Goal: Task Accomplishment & Management: Manage account settings

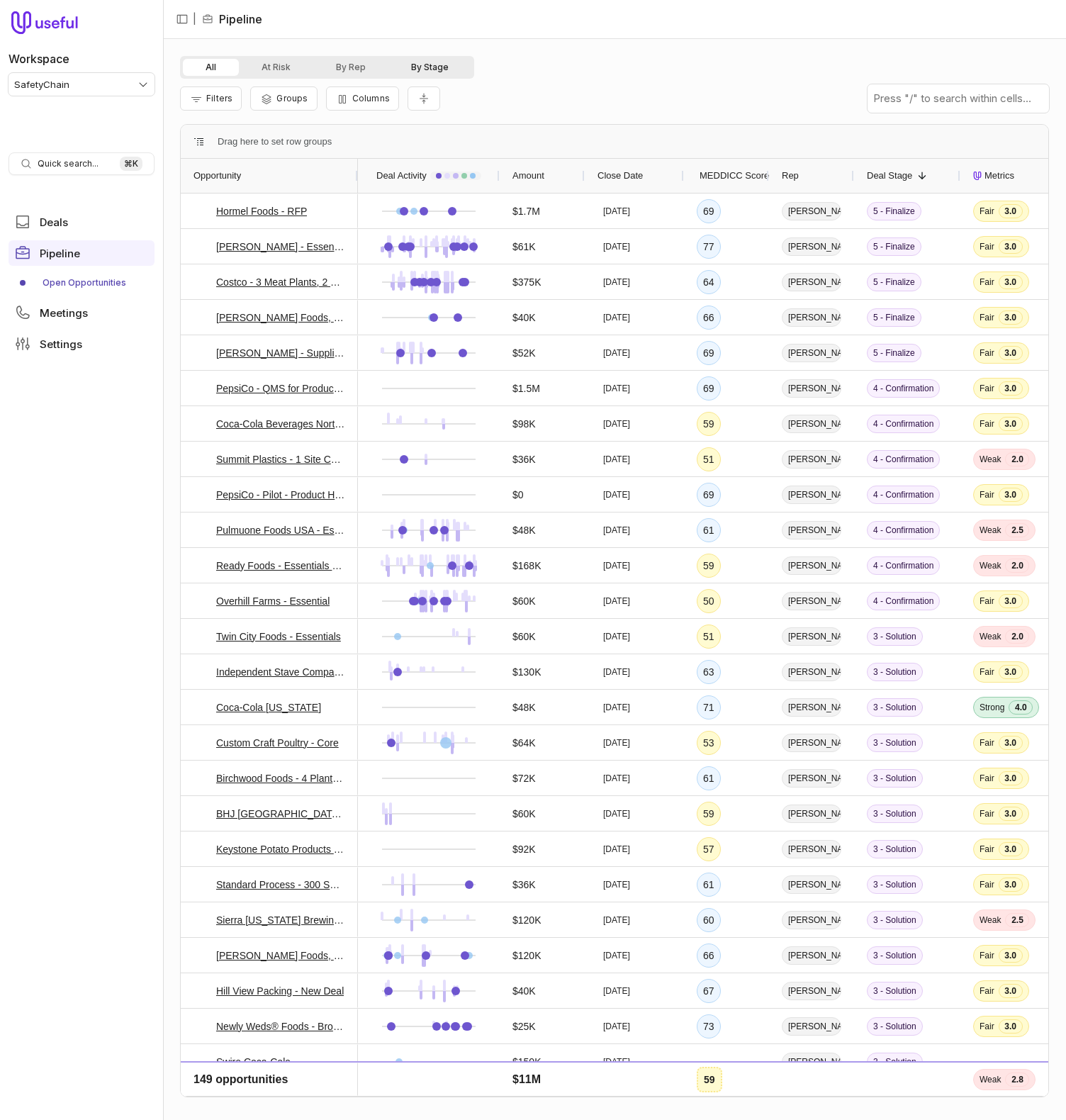
click at [436, 69] on button "By Stage" at bounding box center [430, 67] width 83 height 17
click at [352, 67] on button "By Rep" at bounding box center [351, 67] width 75 height 17
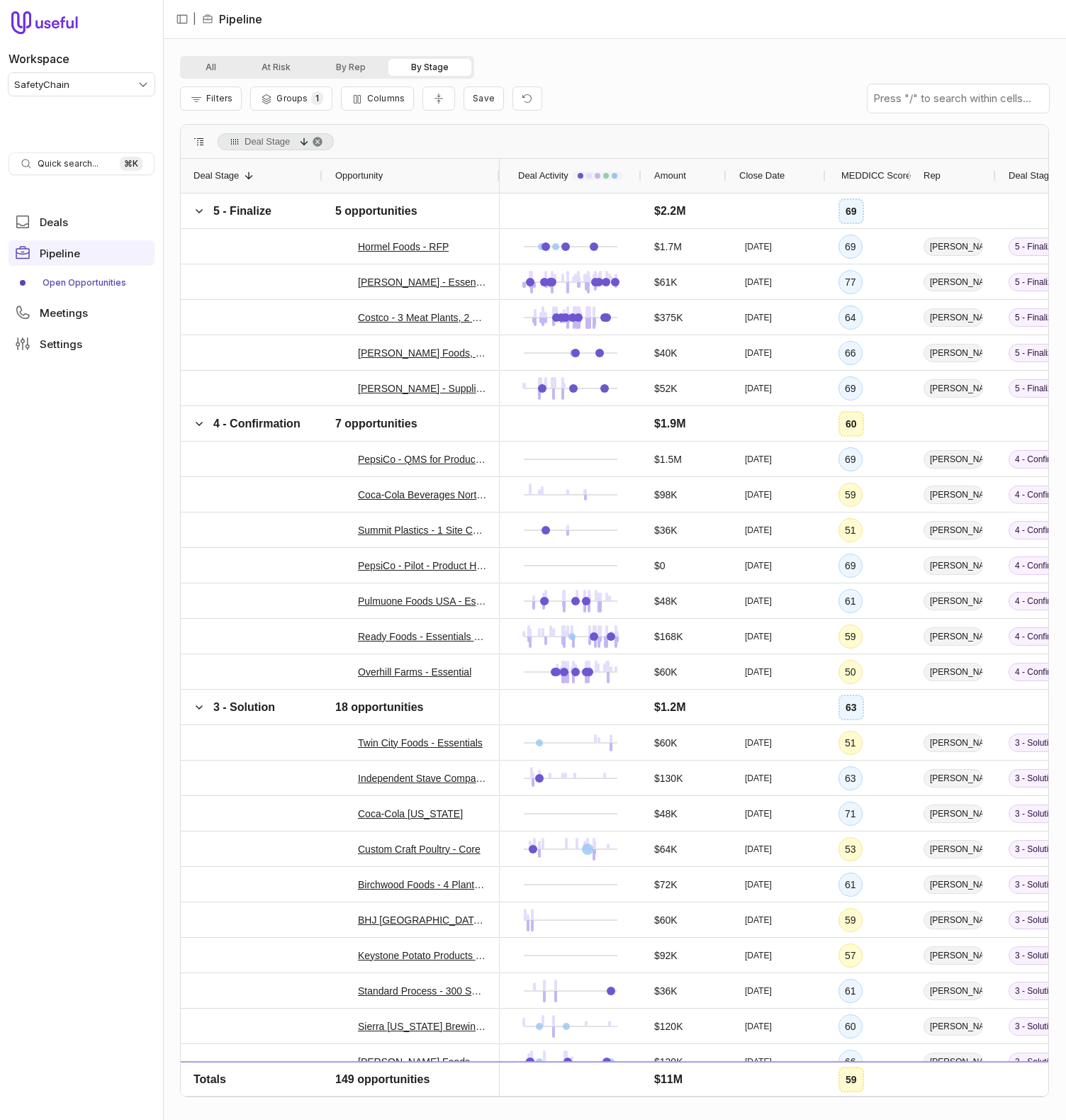
click at [444, 66] on button "By Stage" at bounding box center [430, 67] width 83 height 17
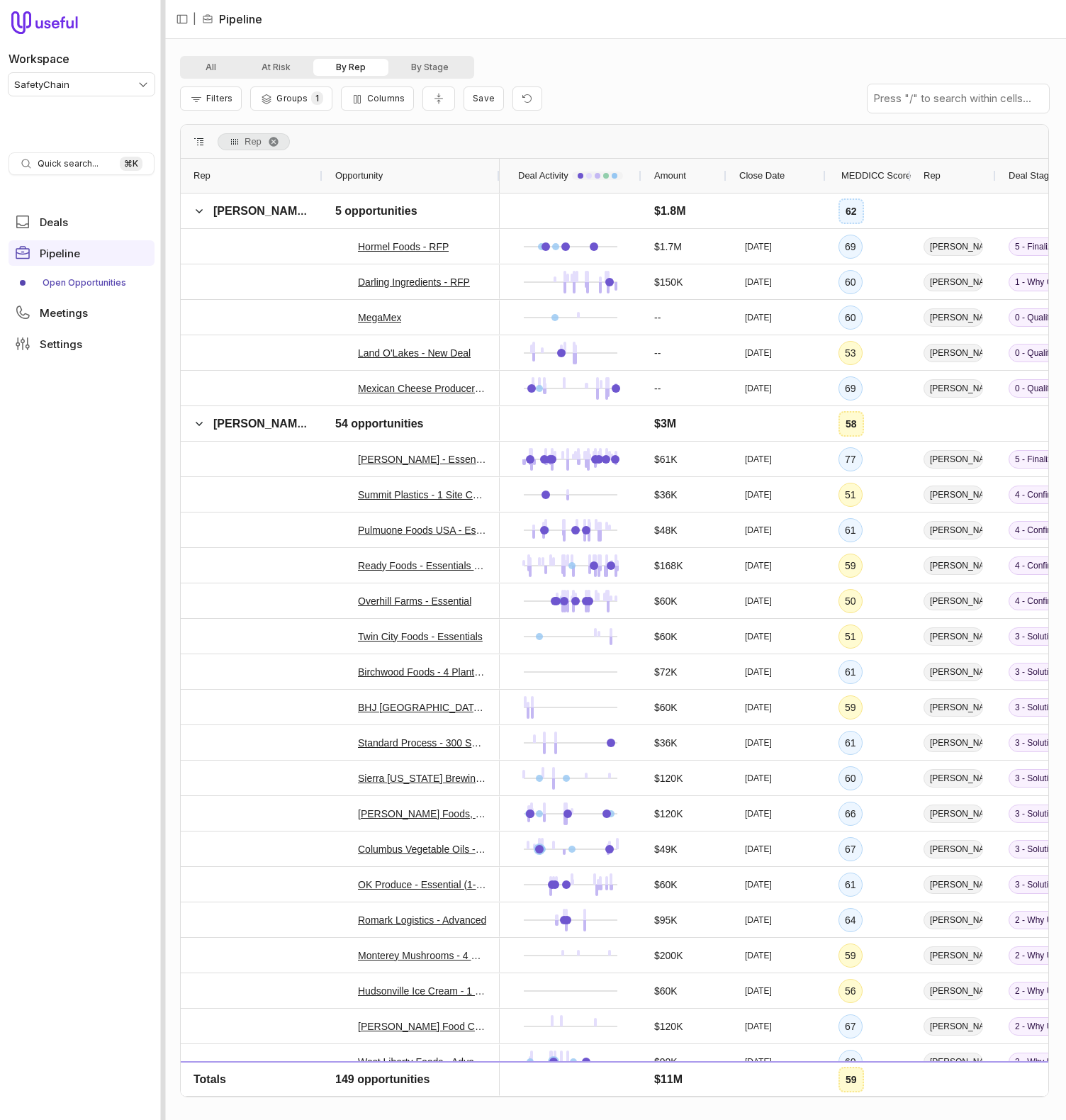
click at [162, 162] on div at bounding box center [163, 560] width 5 height 1120
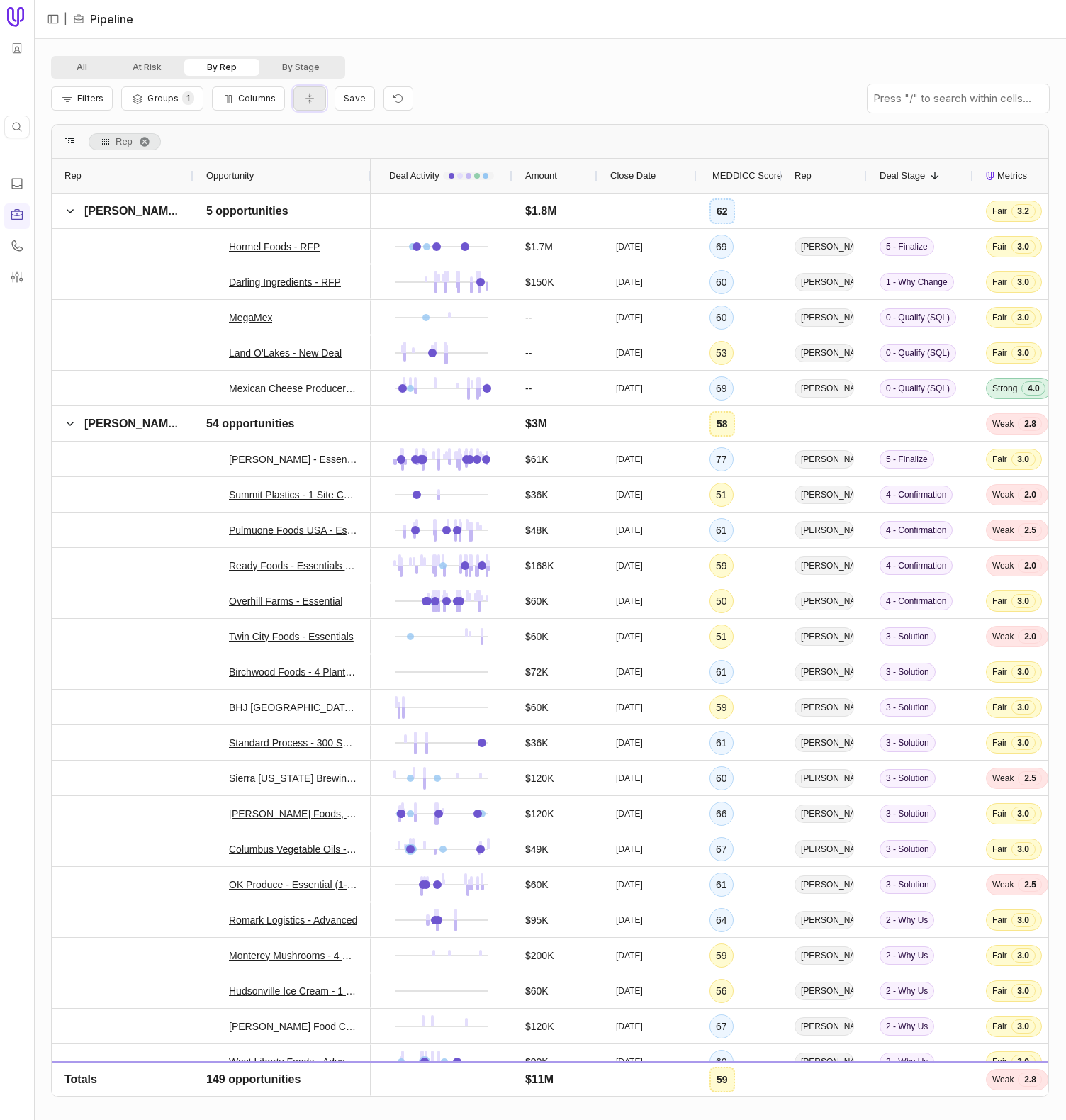
click at [306, 105] on button "Collapse all rows" at bounding box center [310, 98] width 33 height 25
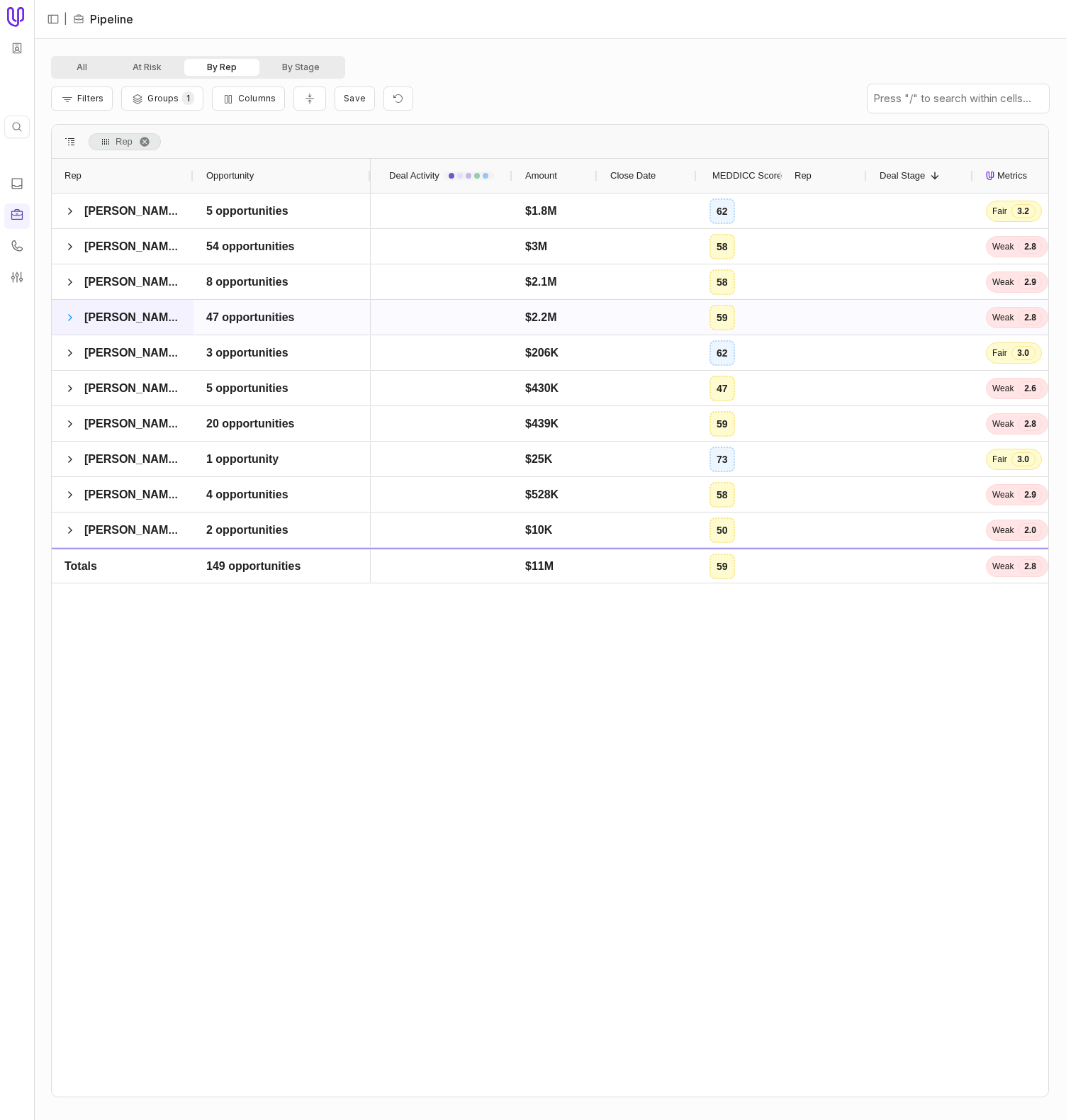
click at [70, 314] on span at bounding box center [71, 317] width 11 height 11
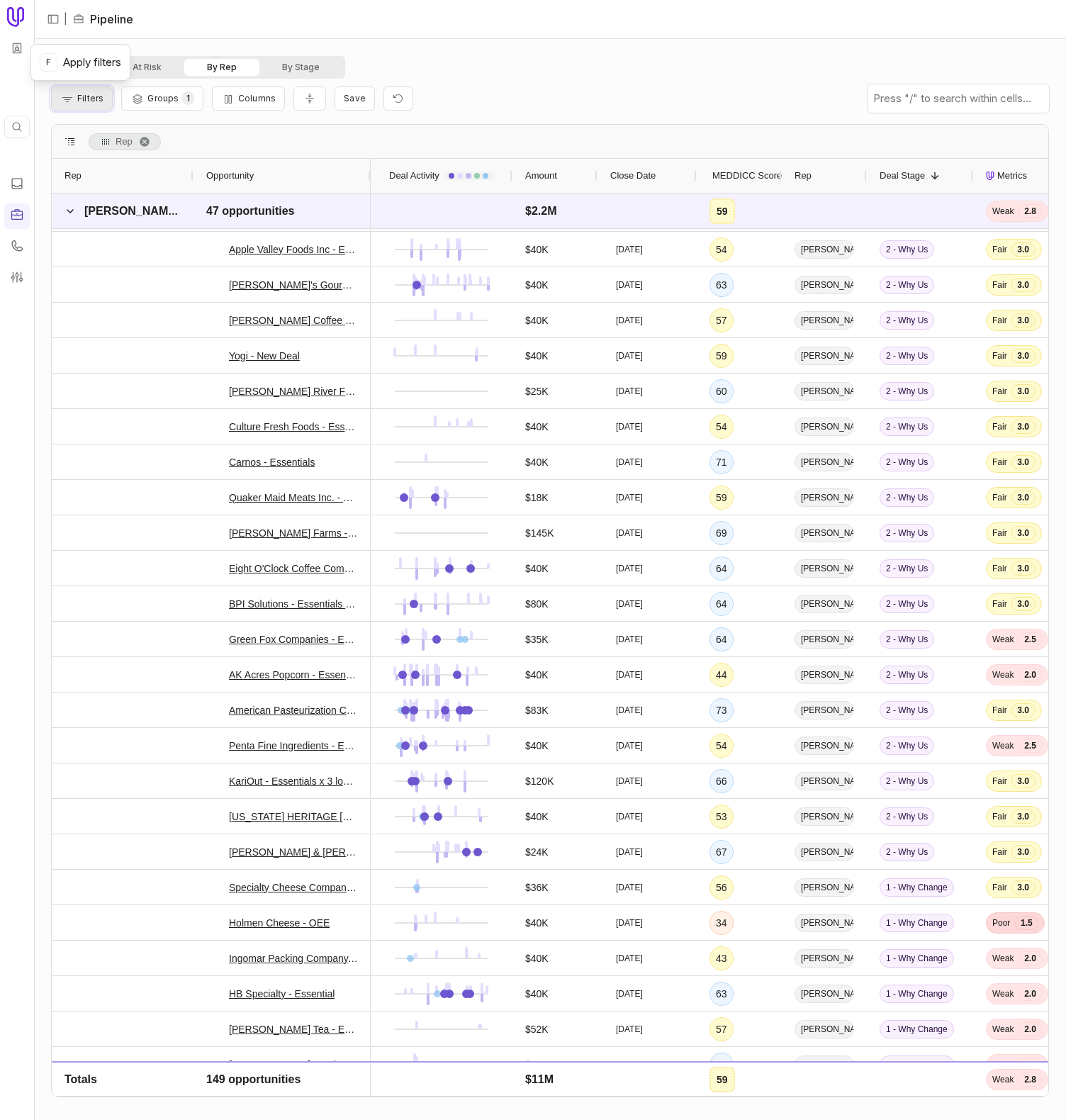
click at [75, 98] on button "Filters" at bounding box center [81, 98] width 61 height 24
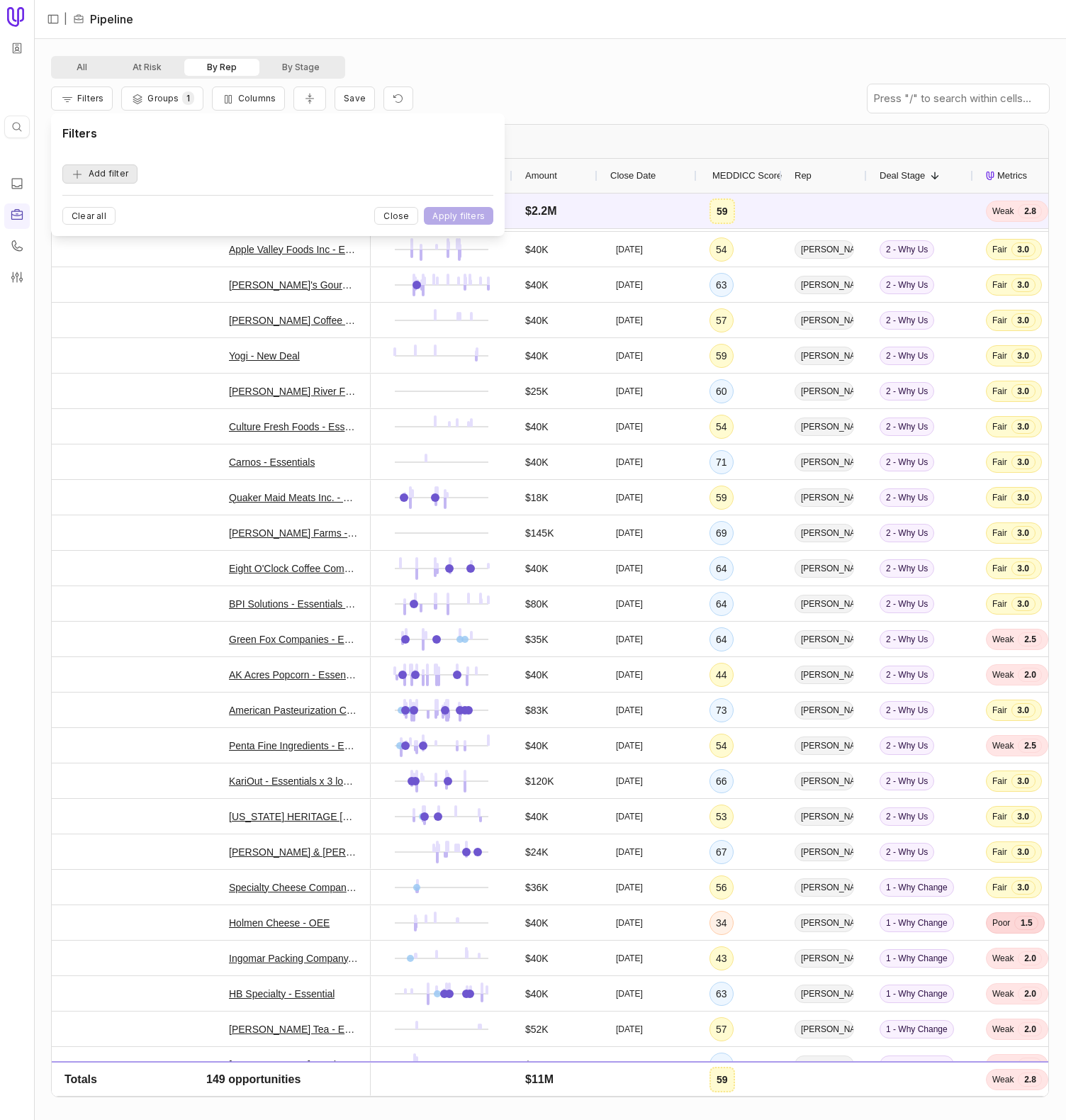
click at [111, 180] on button "Add filter" at bounding box center [100, 174] width 75 height 19
click at [111, 180] on span "Opportunity Name" at bounding box center [116, 173] width 79 height 17
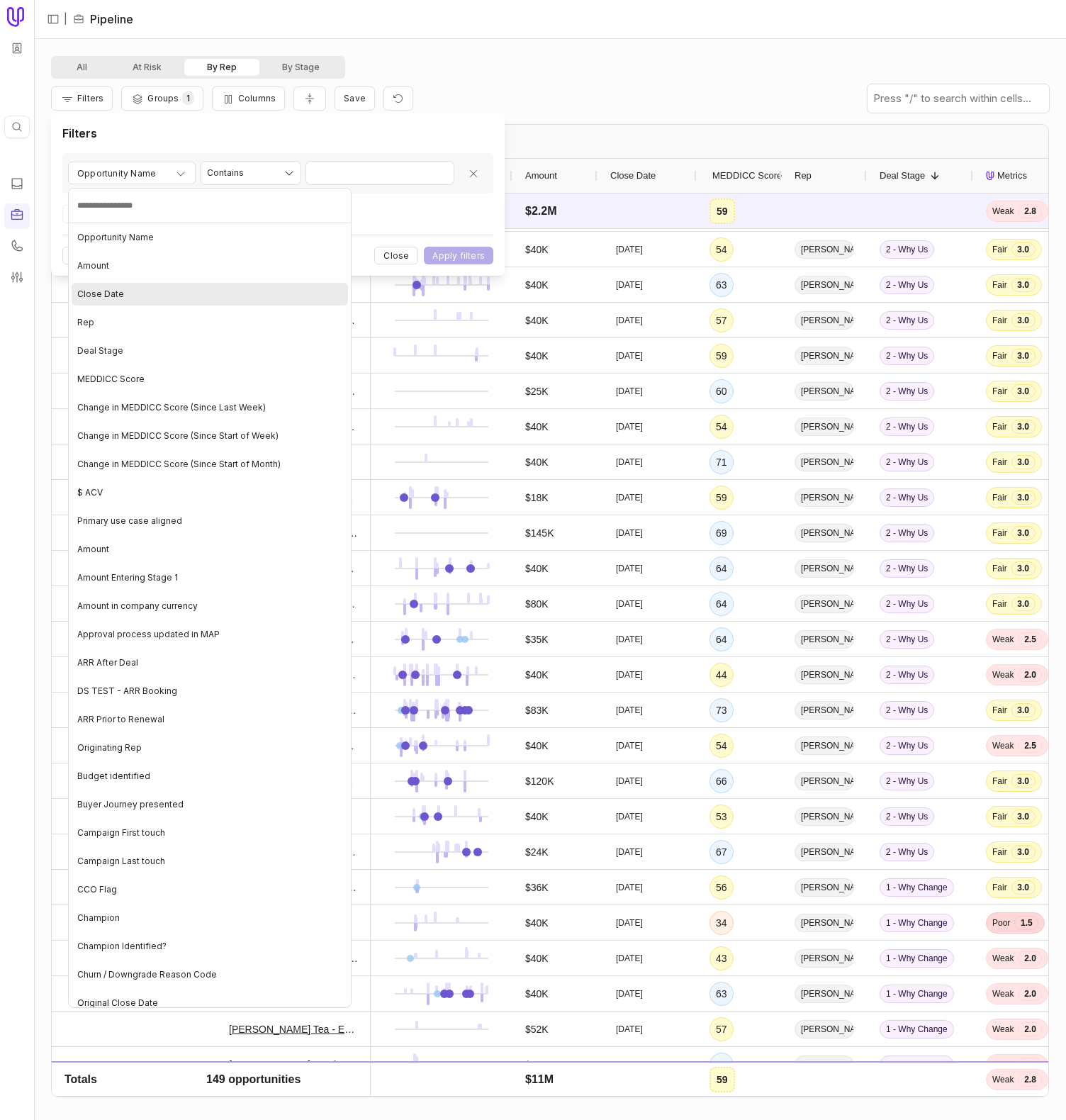
click at [130, 292] on div "Close Date" at bounding box center [209, 294] width 276 height 23
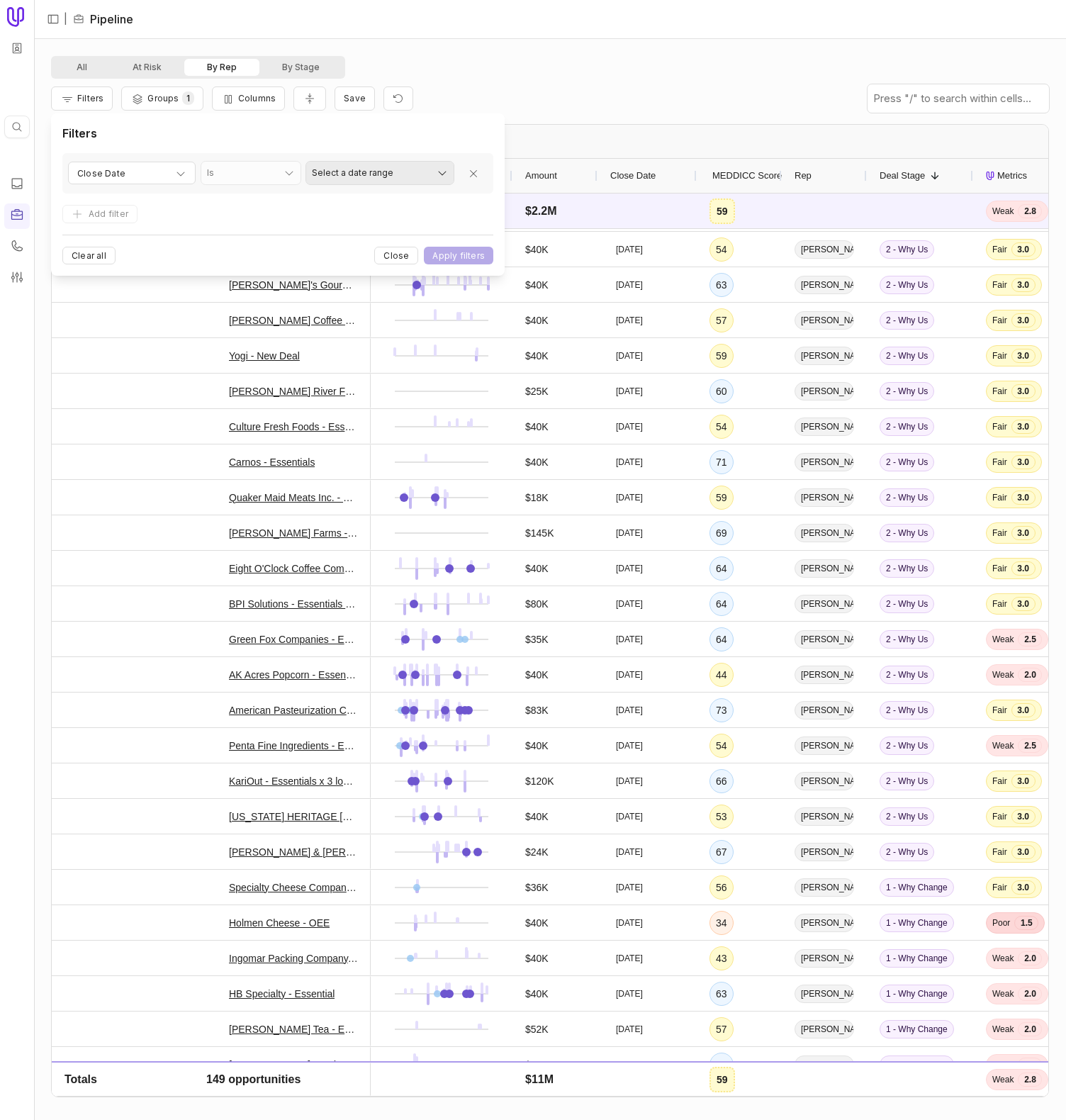
click at [441, 171] on html "Quick search... ⌘ K | Pipeline All At Risk By Rep By Stage Filters Groups 1 Col…" at bounding box center [533, 560] width 1066 height 1120
select select "**********"
click at [442, 249] on button "Apply filters" at bounding box center [458, 256] width 70 height 18
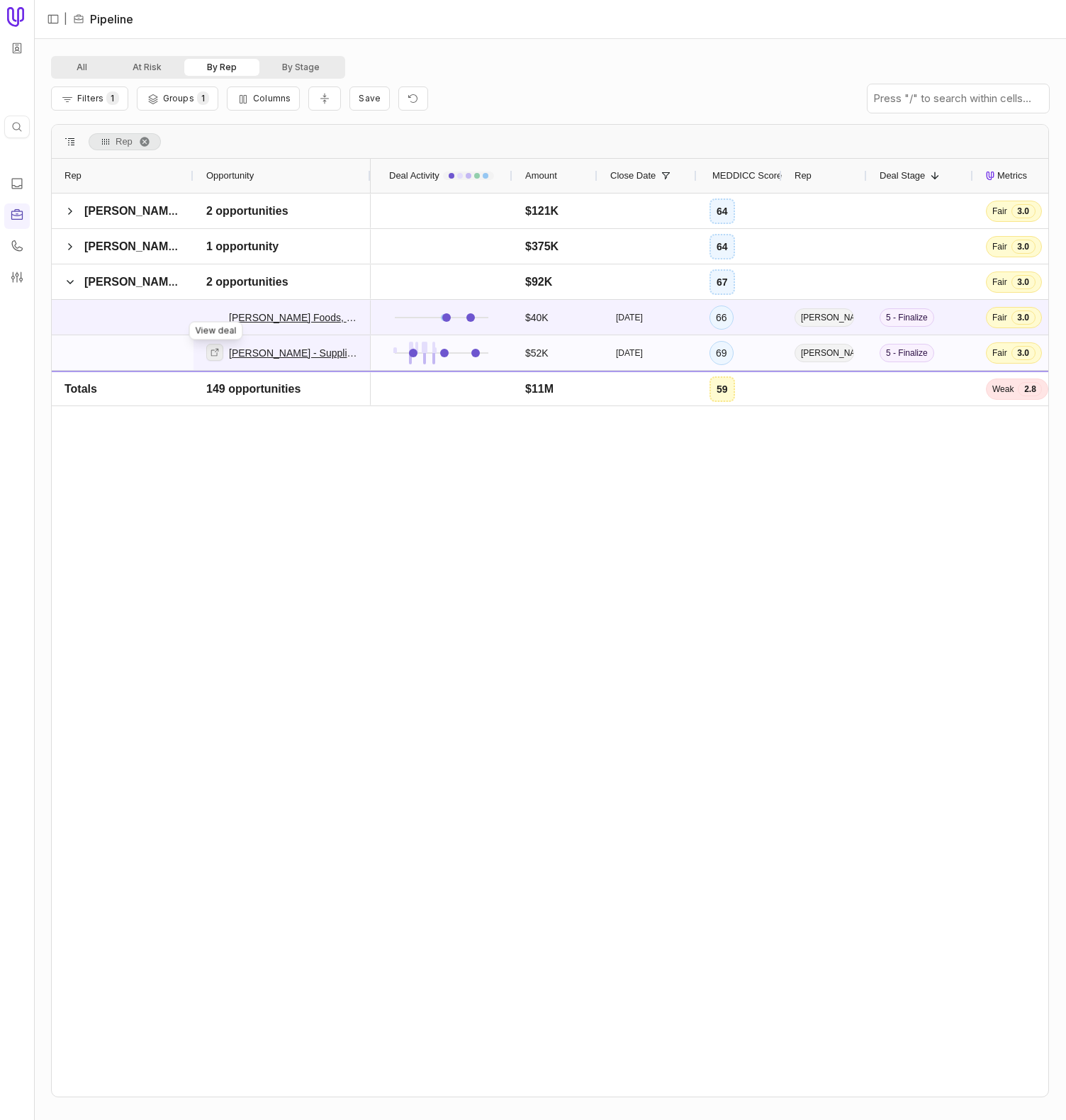
click at [217, 351] on icon at bounding box center [215, 353] width 10 height 10
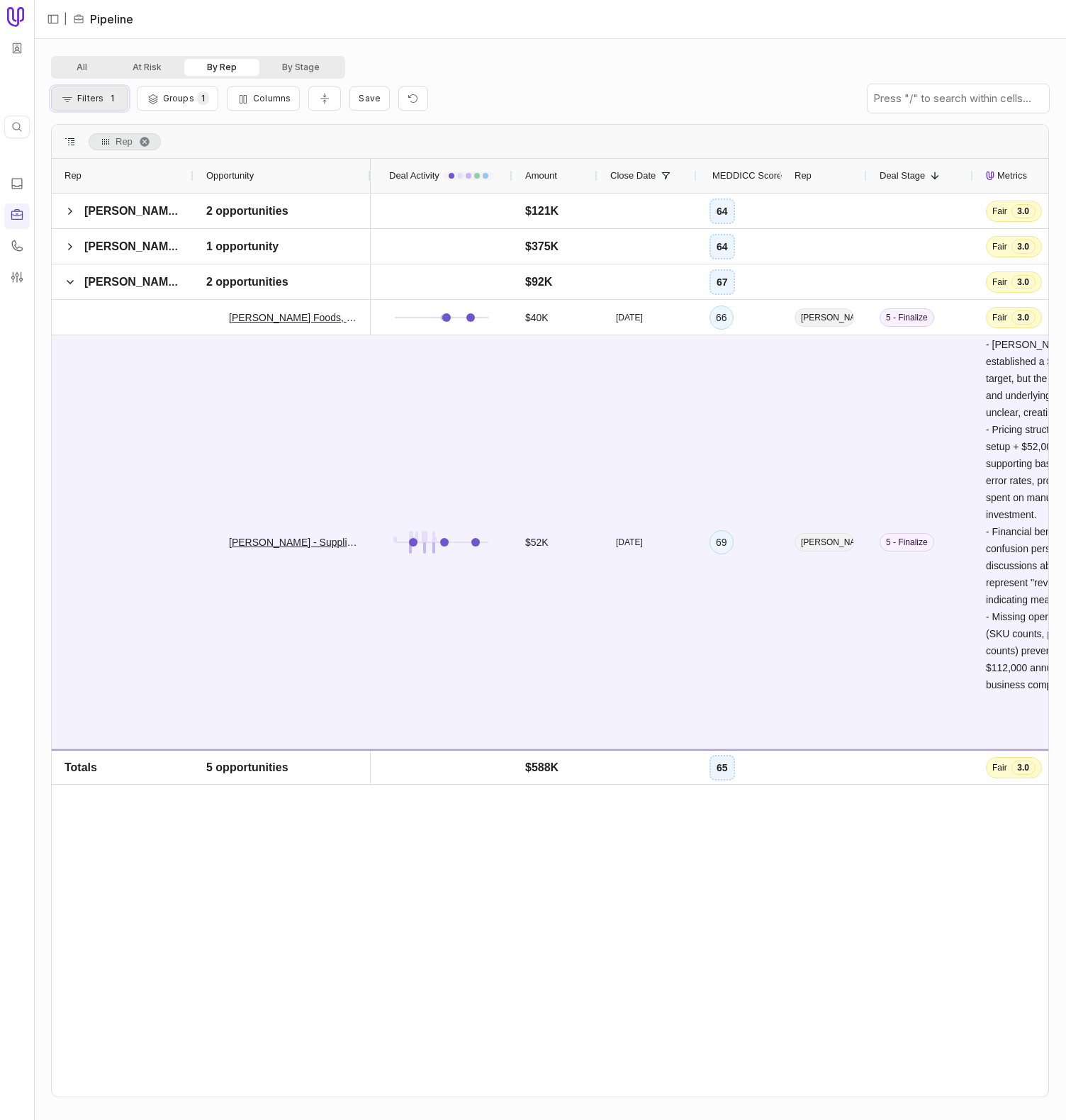
click at [98, 99] on span "Filters" at bounding box center [90, 98] width 26 height 11
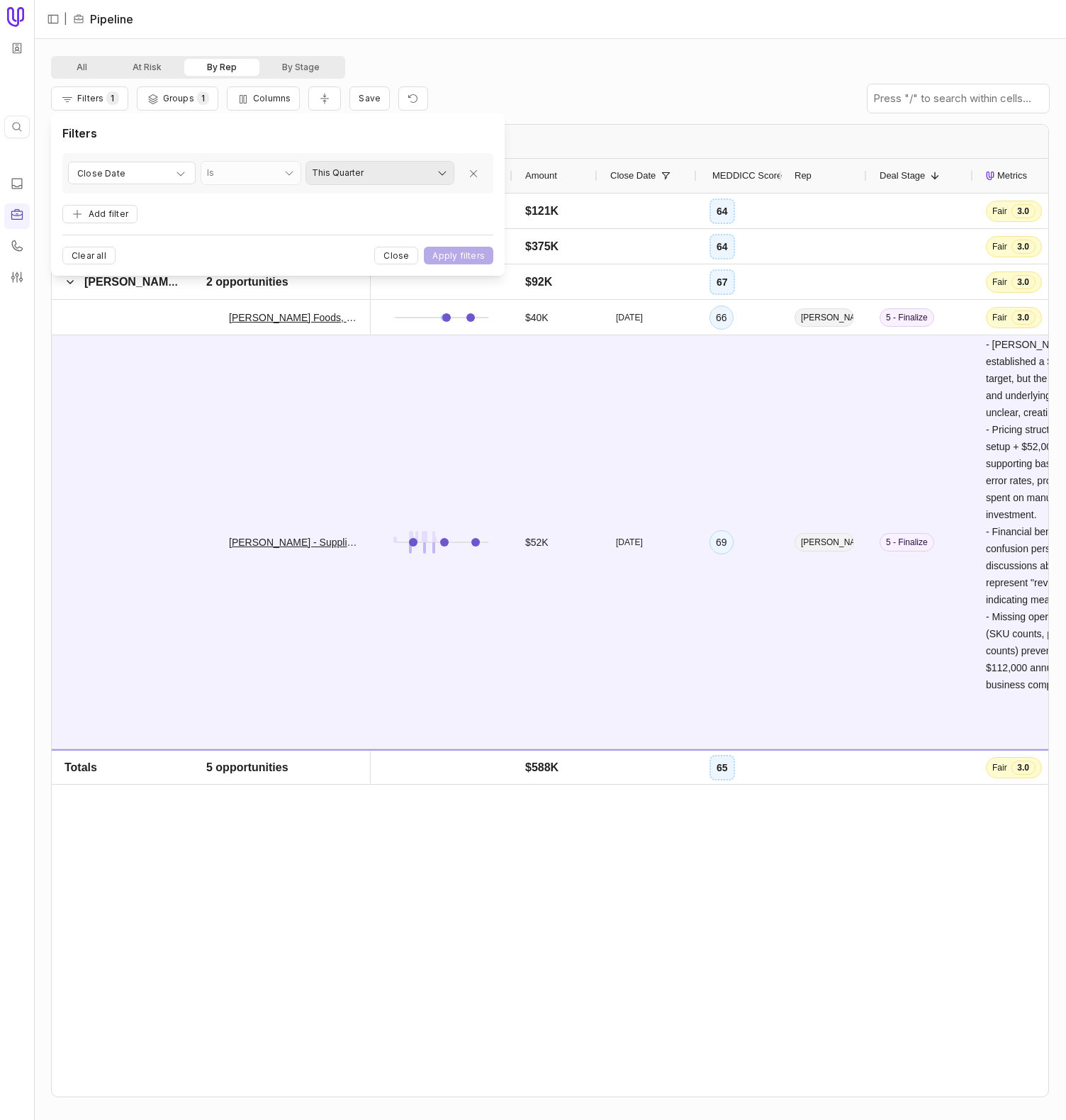
click at [330, 174] on html "Quick search... ⌘ K | Pipeline All At Risk By Rep By Stage Filters 1 Groups 1 C…" at bounding box center [533, 560] width 1066 height 1120
select select "**********"
drag, startPoint x: 353, startPoint y: 289, endPoint x: 438, endPoint y: 250, distance: 93.5
click at [457, 248] on button "Apply filters" at bounding box center [458, 256] width 70 height 18
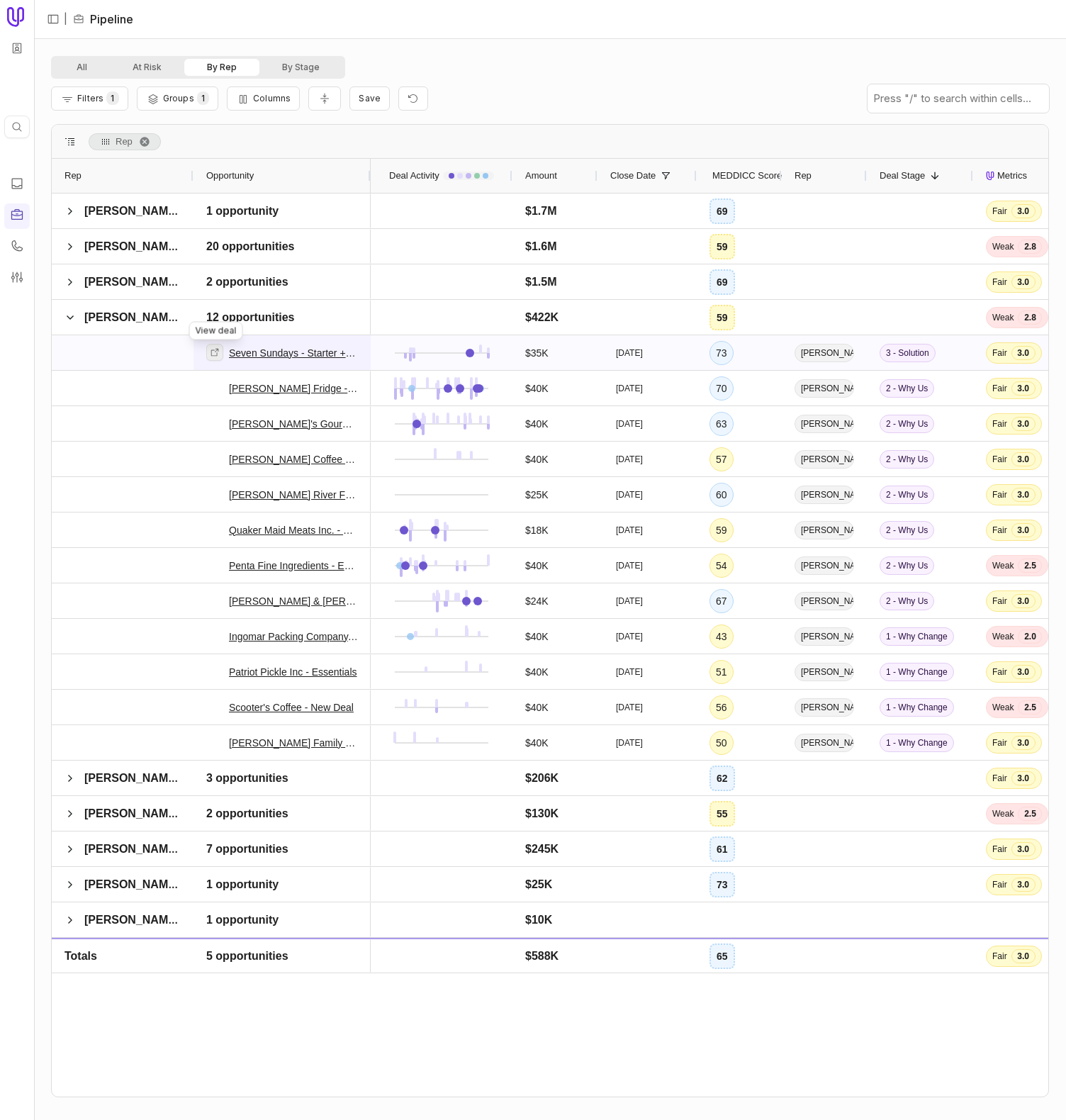
click at [215, 352] on icon at bounding box center [216, 352] width 8 height 8
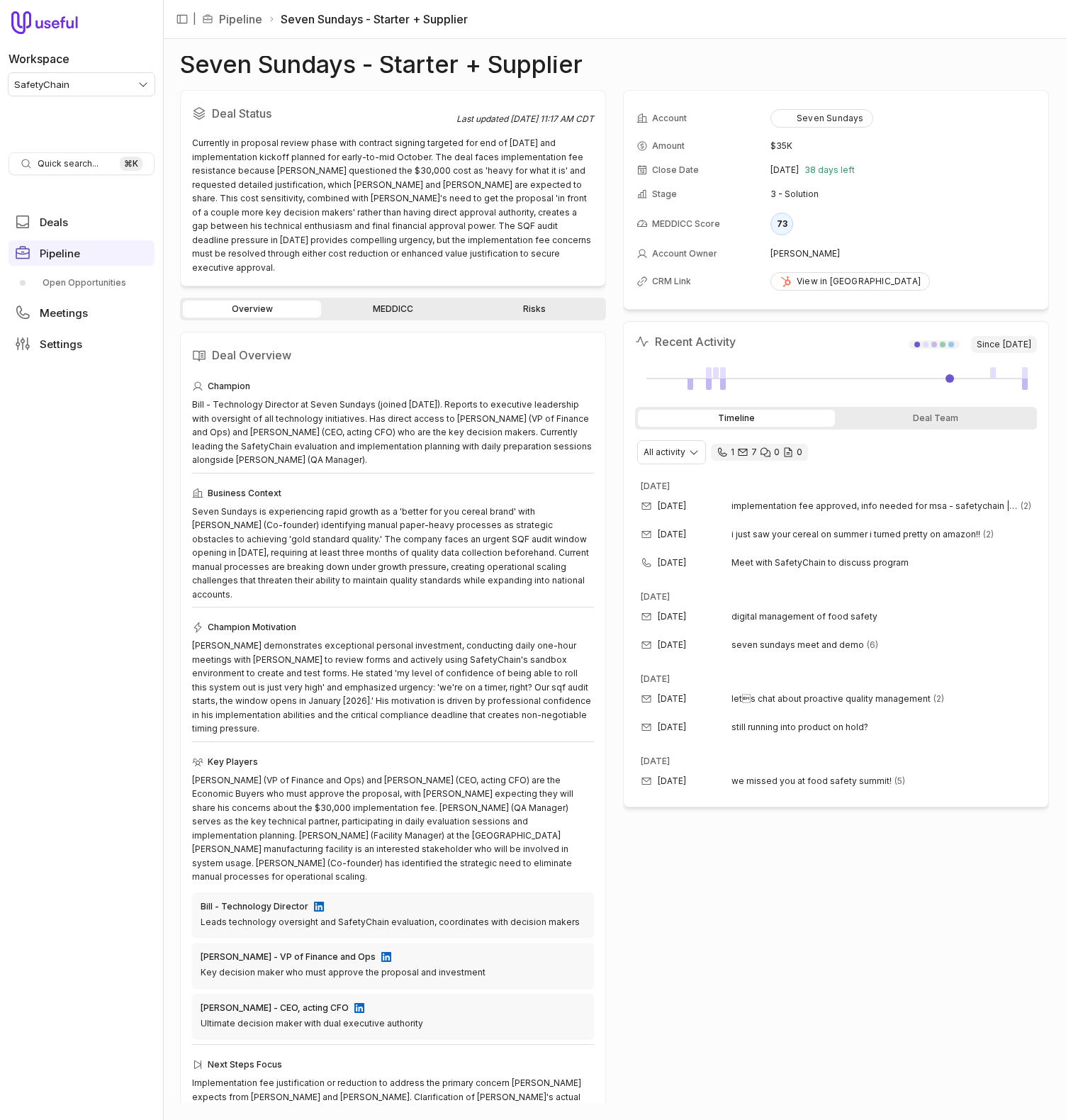
drag, startPoint x: 405, startPoint y: 290, endPoint x: 383, endPoint y: 293, distance: 22.2
click at [405, 301] on link "MEDDICC" at bounding box center [393, 309] width 139 height 17
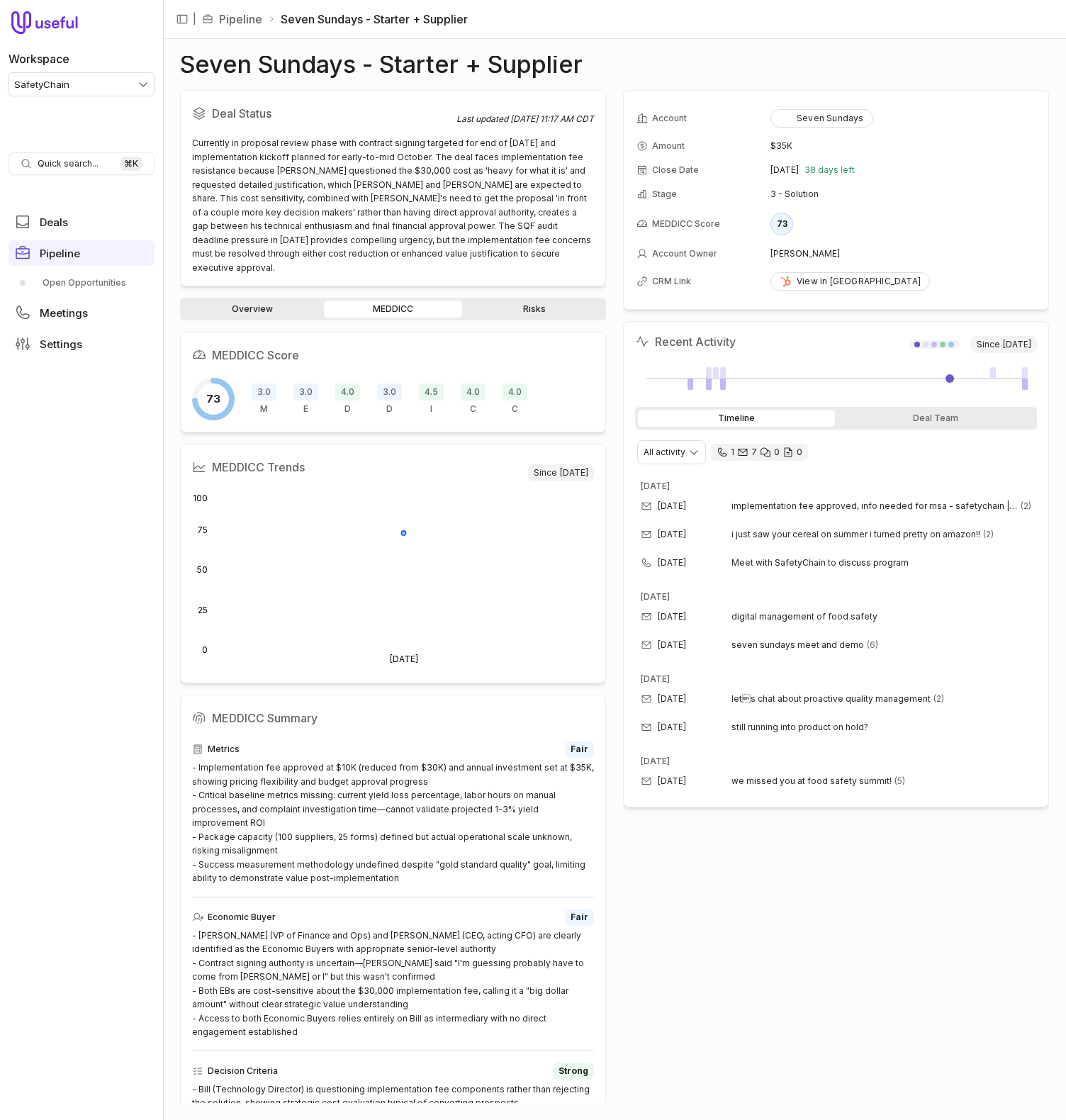
click at [301, 384] on span "3.0" at bounding box center [306, 392] width 25 height 17
click at [303, 384] on span "3.0" at bounding box center [306, 392] width 25 height 17
click at [806, 117] on div "Seven Sundays" at bounding box center [822, 118] width 84 height 11
click at [78, 248] on span "Pipeline" at bounding box center [59, 253] width 40 height 11
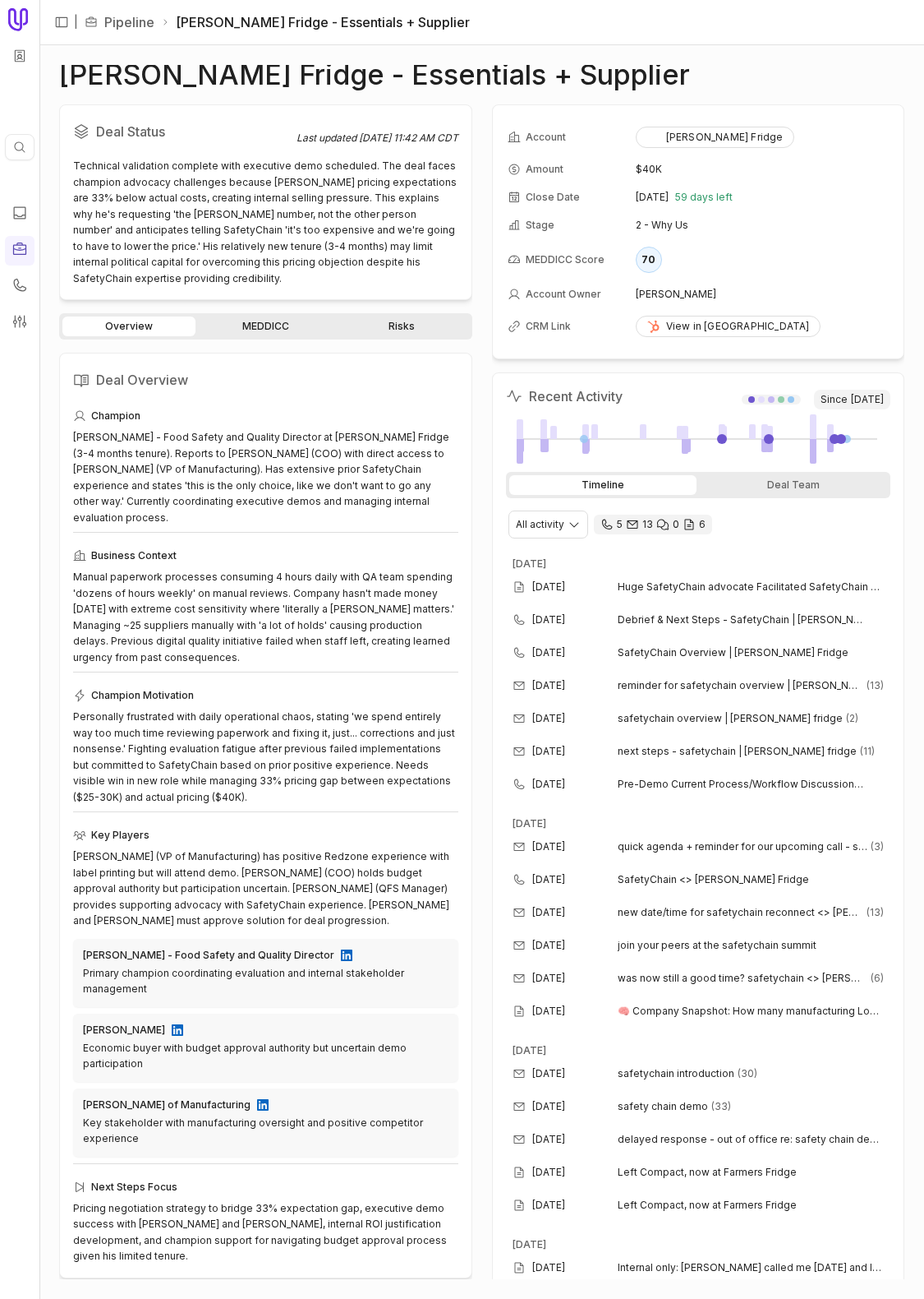
click at [295, 314] on div "Overview MEDDICC Risks" at bounding box center [265, 326] width 414 height 27
click at [273, 331] on link "MEDDICC" at bounding box center [265, 326] width 133 height 20
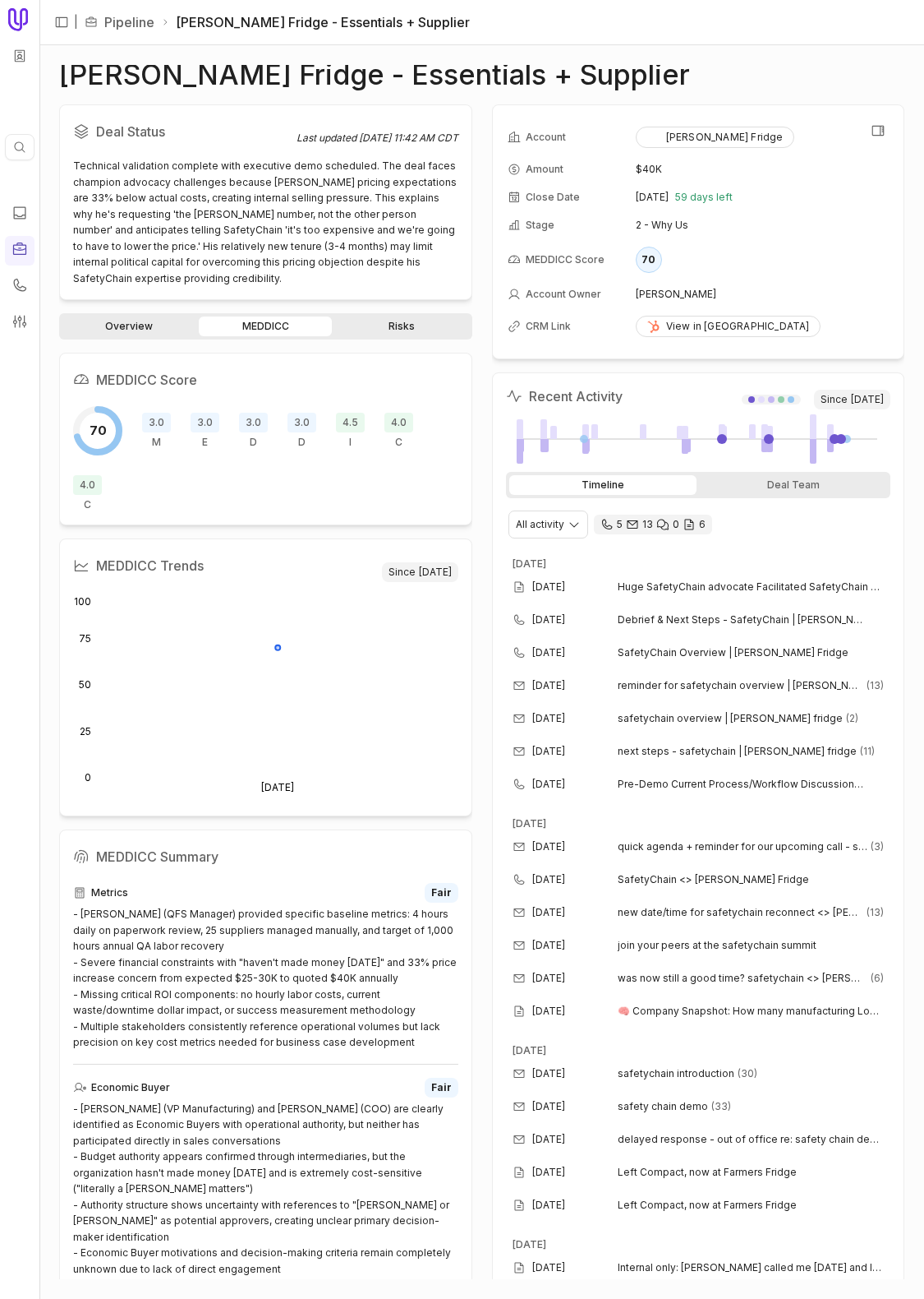
click at [829, 303] on td "[PERSON_NAME]" at bounding box center [762, 295] width 253 height 27
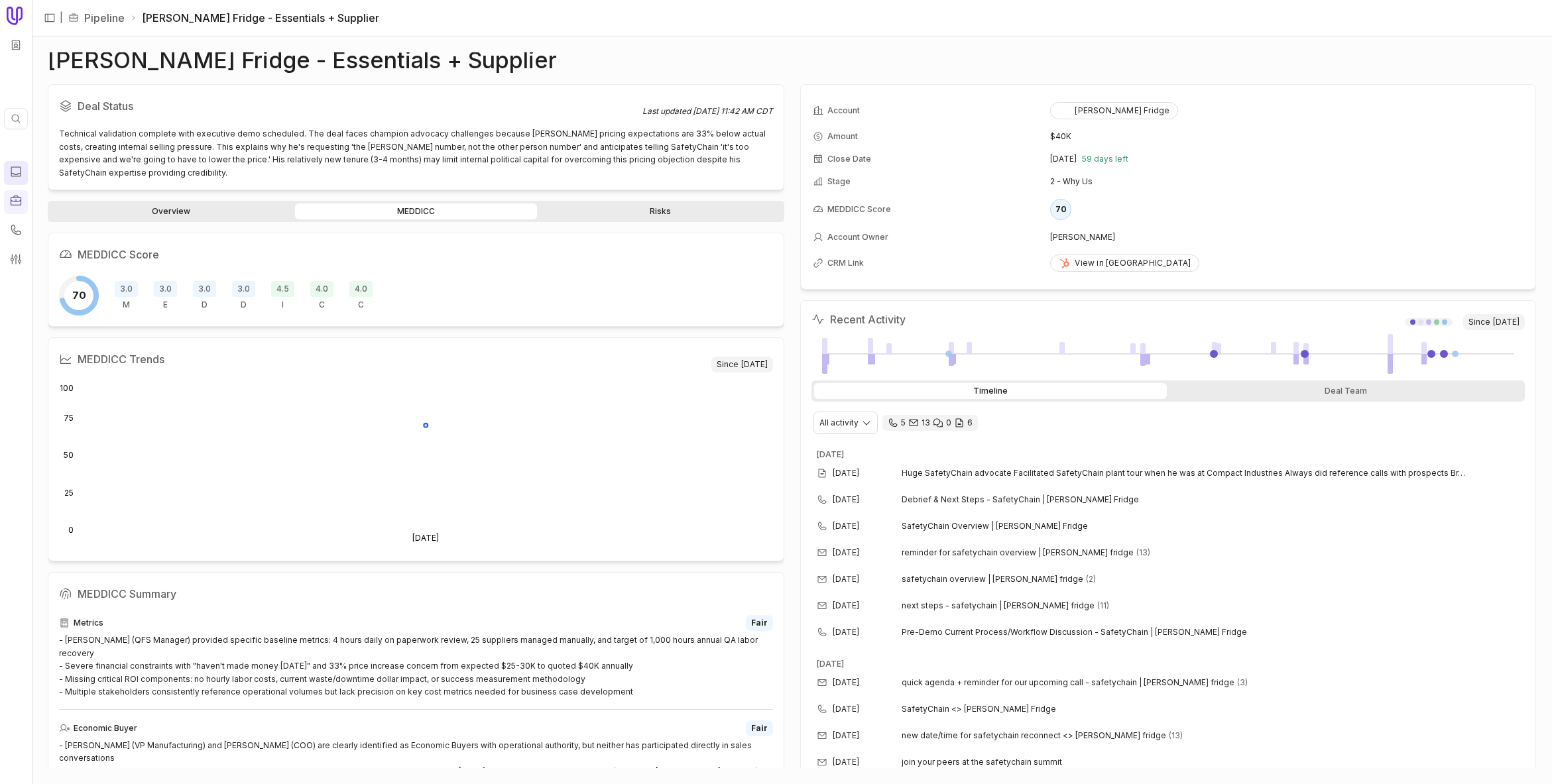
click at [25, 173] on link at bounding box center [15, 172] width 24 height 24
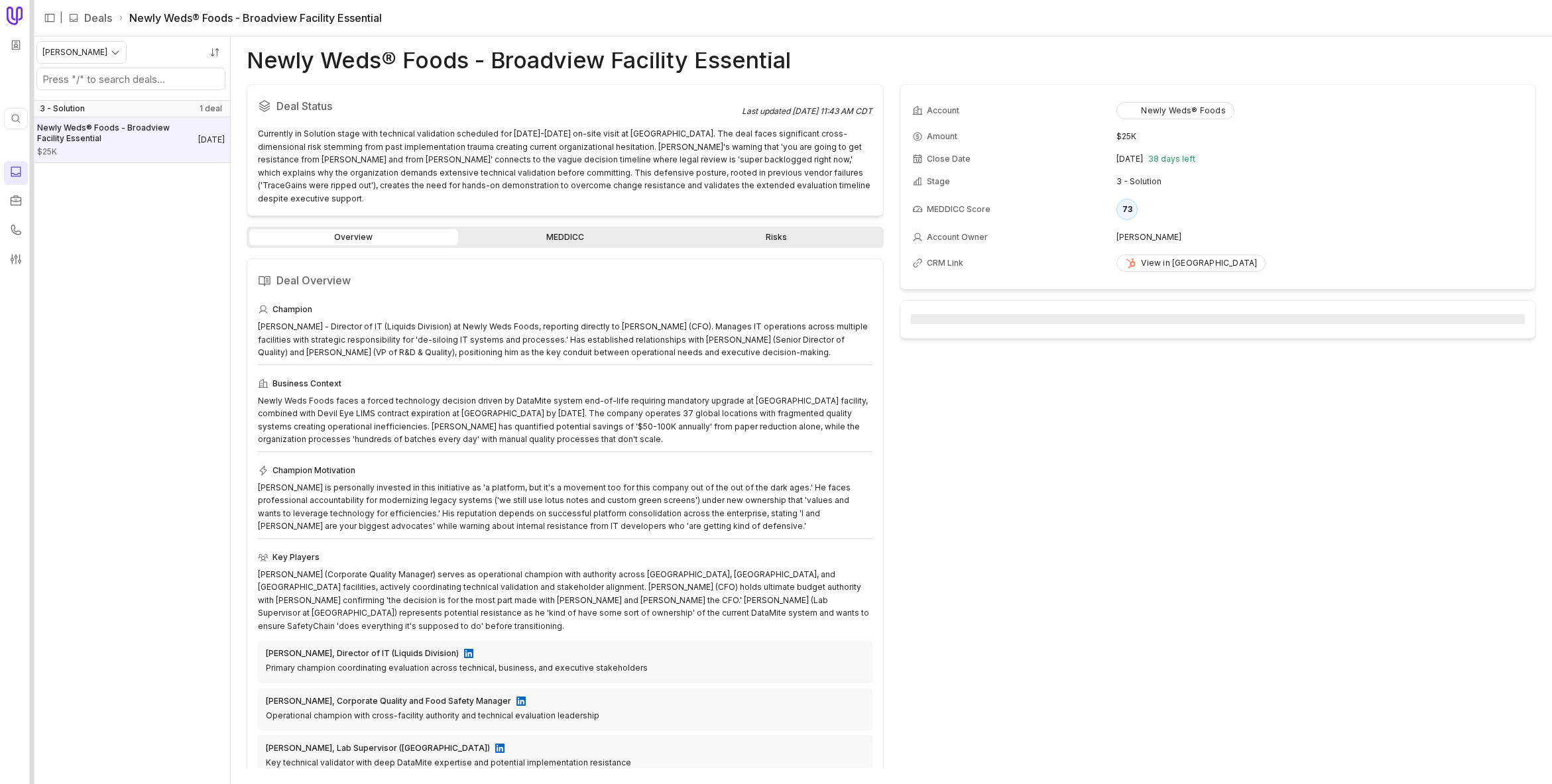
click at [31, 77] on div at bounding box center [32, 392] width 5 height 784
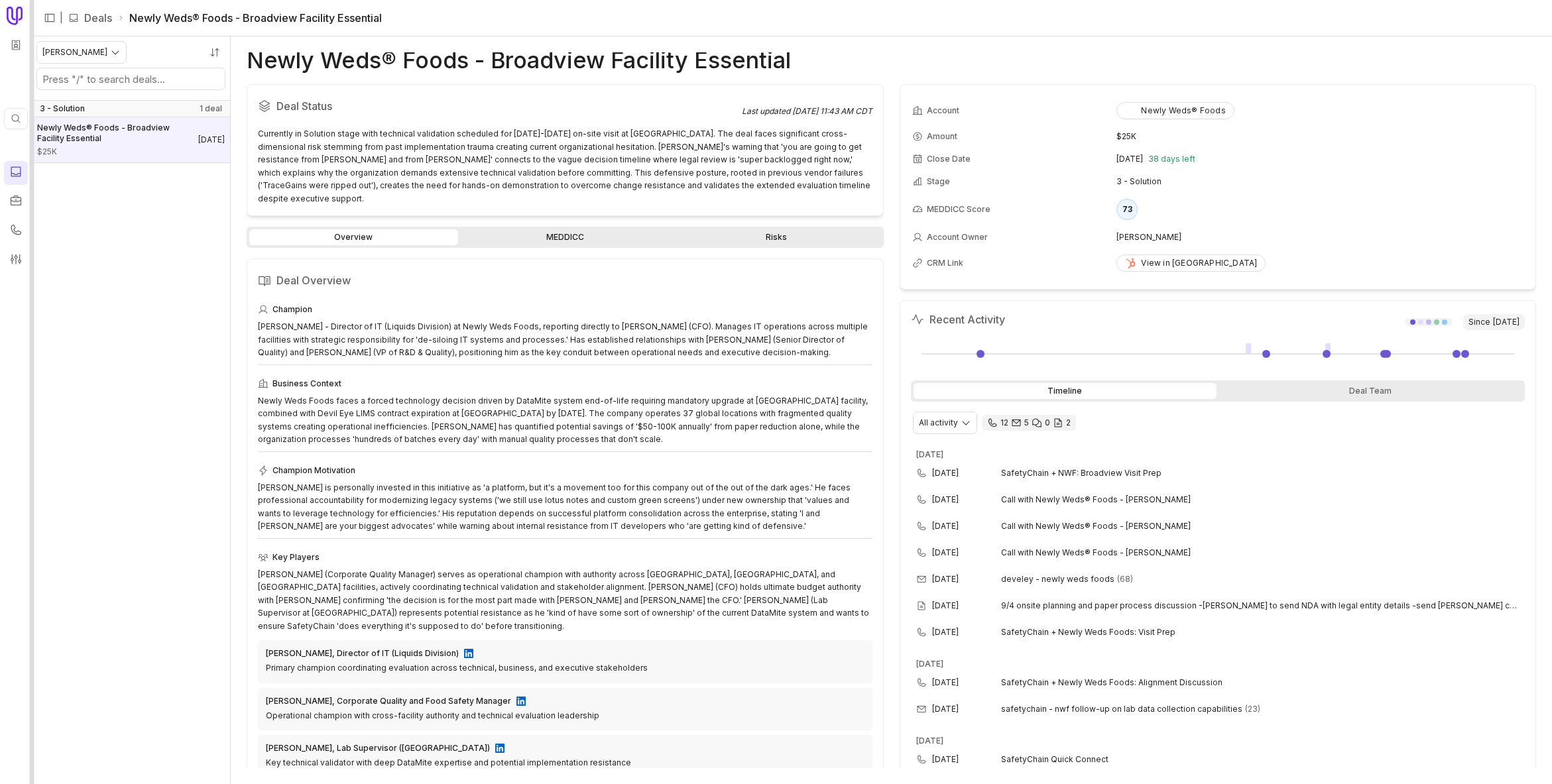
click at [31, 85] on div at bounding box center [32, 392] width 5 height 784
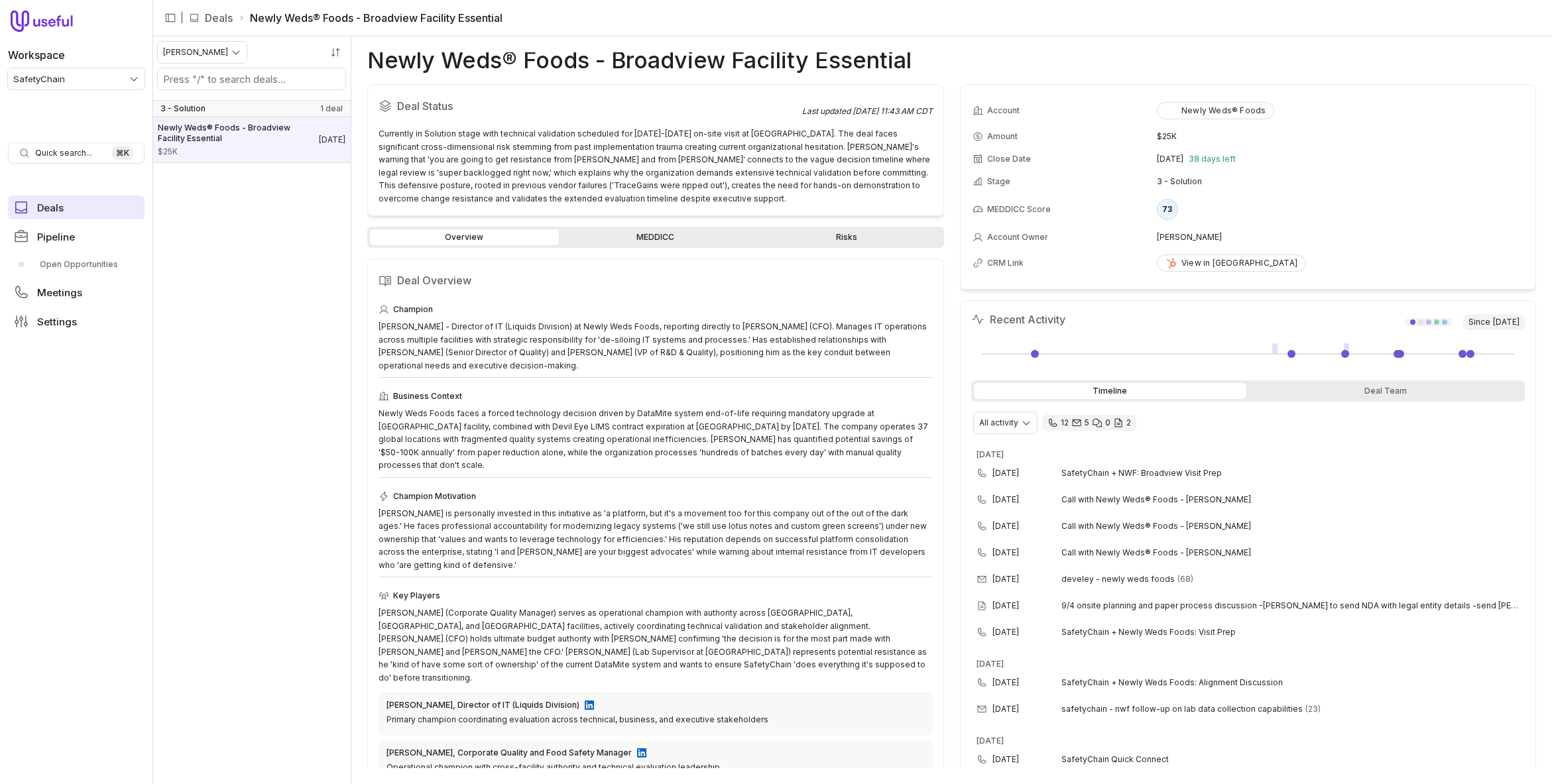
click at [67, 80] on html "Workspace SafetyChain Quick search... ⌘ K Deals Pipeline Open Opportunities Mee…" at bounding box center [776, 392] width 1552 height 784
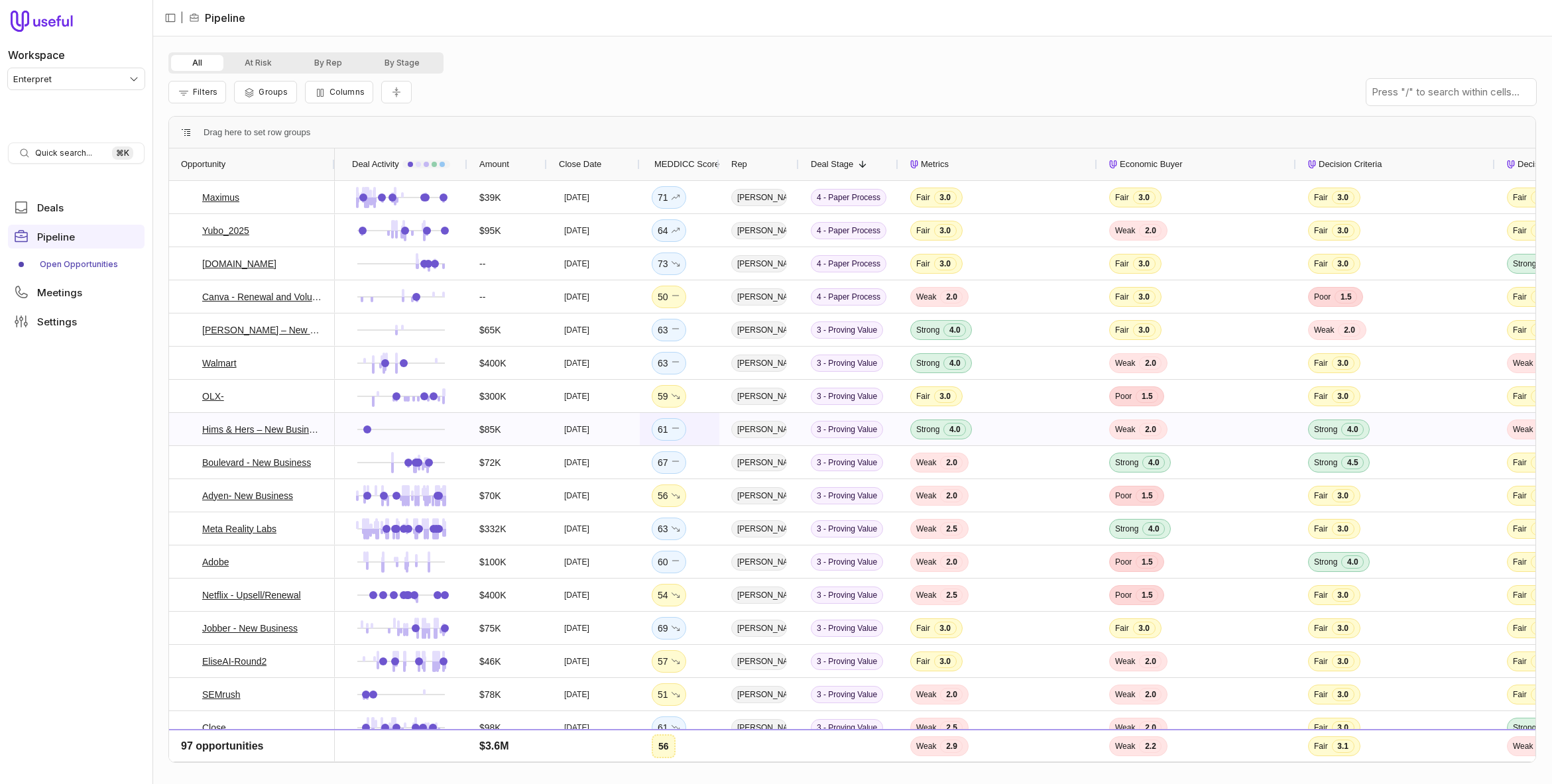
scroll to position [1, 0]
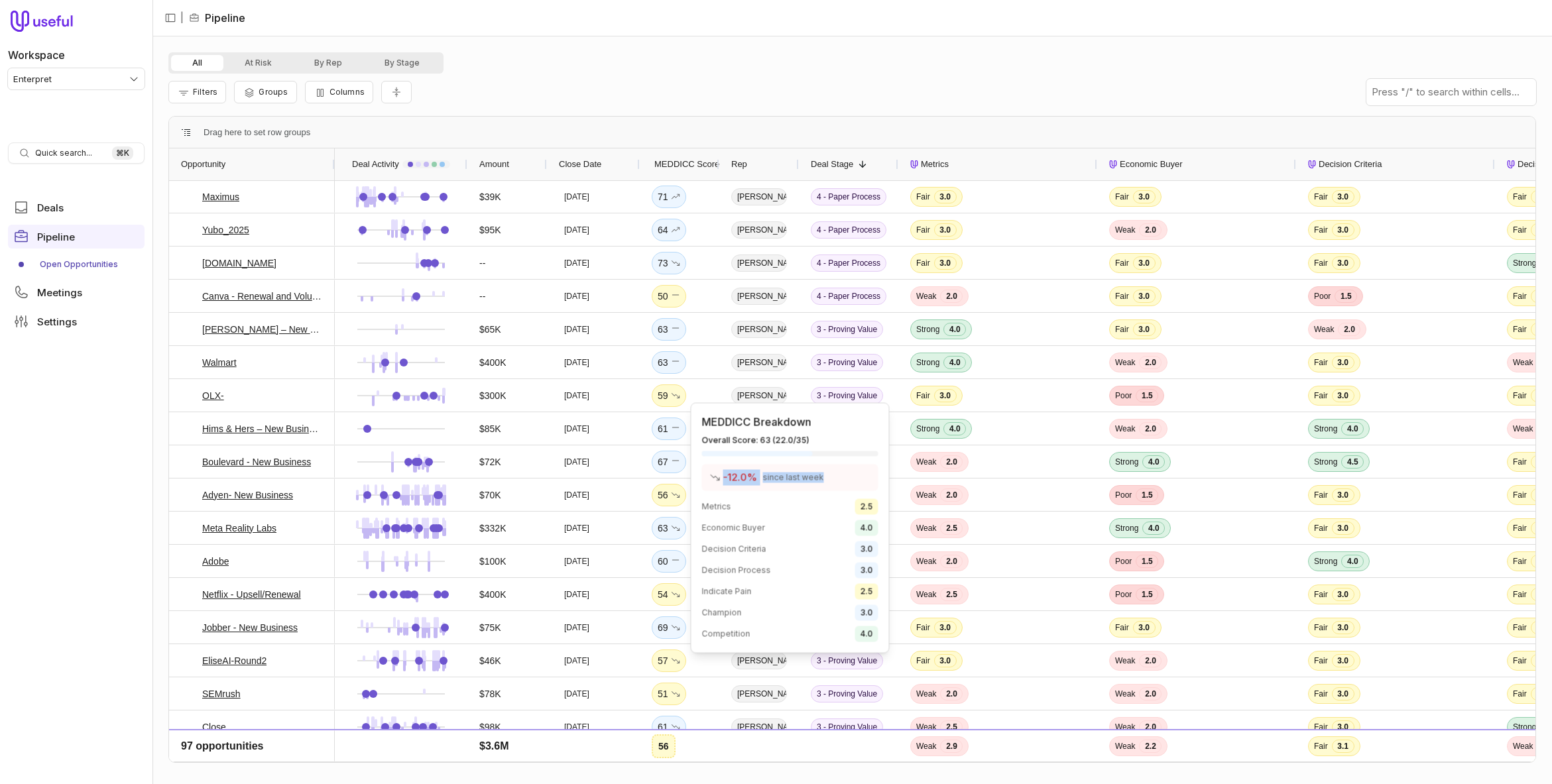
drag, startPoint x: 709, startPoint y: 475, endPoint x: 836, endPoint y: 477, distance: 127.0
click at [836, 477] on div "-12.0 % since last week" at bounding box center [790, 477] width 176 height 27
click at [828, 484] on div "-12.0 % since last week" at bounding box center [790, 477] width 176 height 27
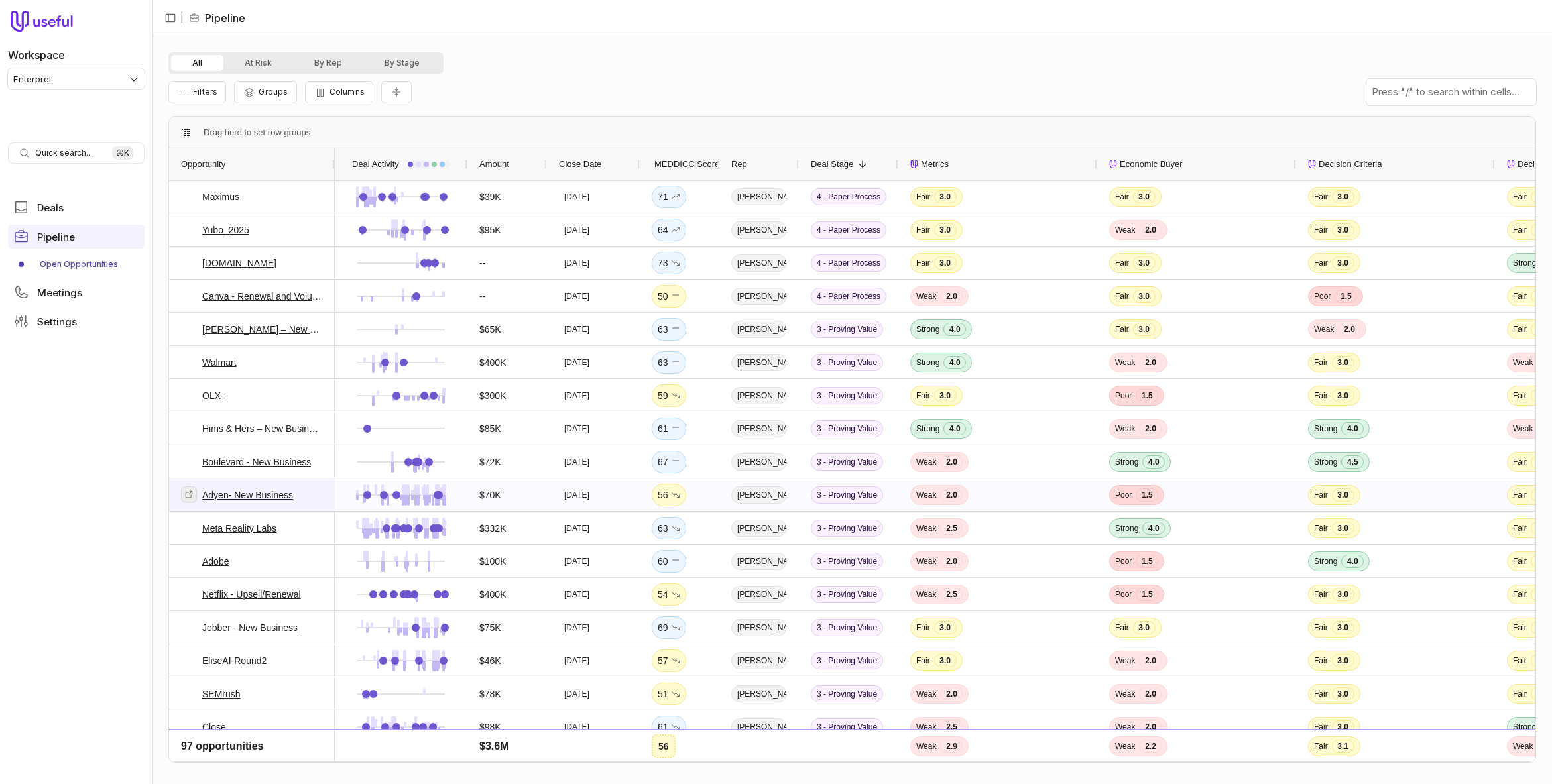
click at [189, 494] on icon at bounding box center [189, 494] width 9 height 9
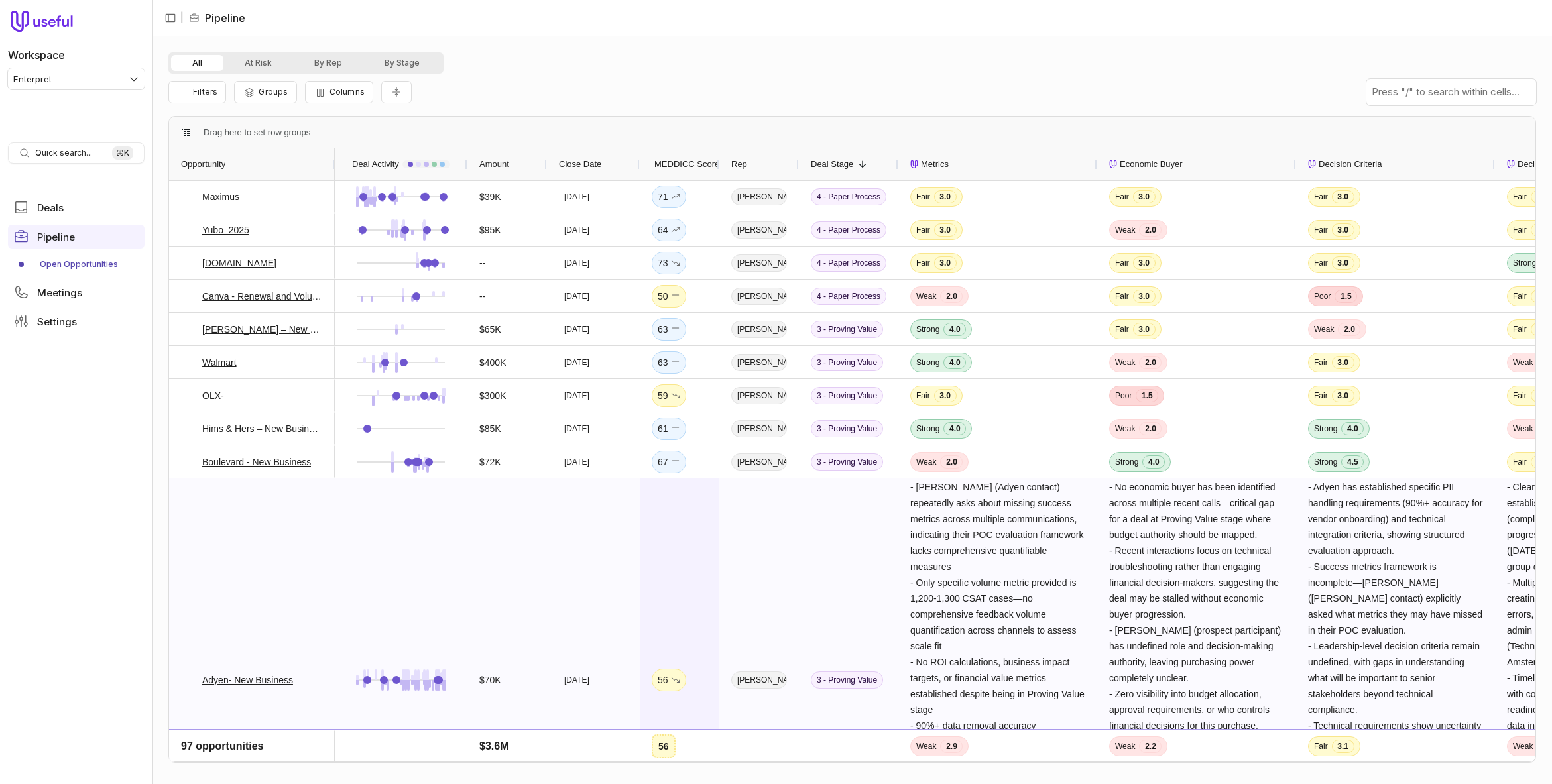
click at [675, 506] on div "56" at bounding box center [679, 679] width 80 height 402
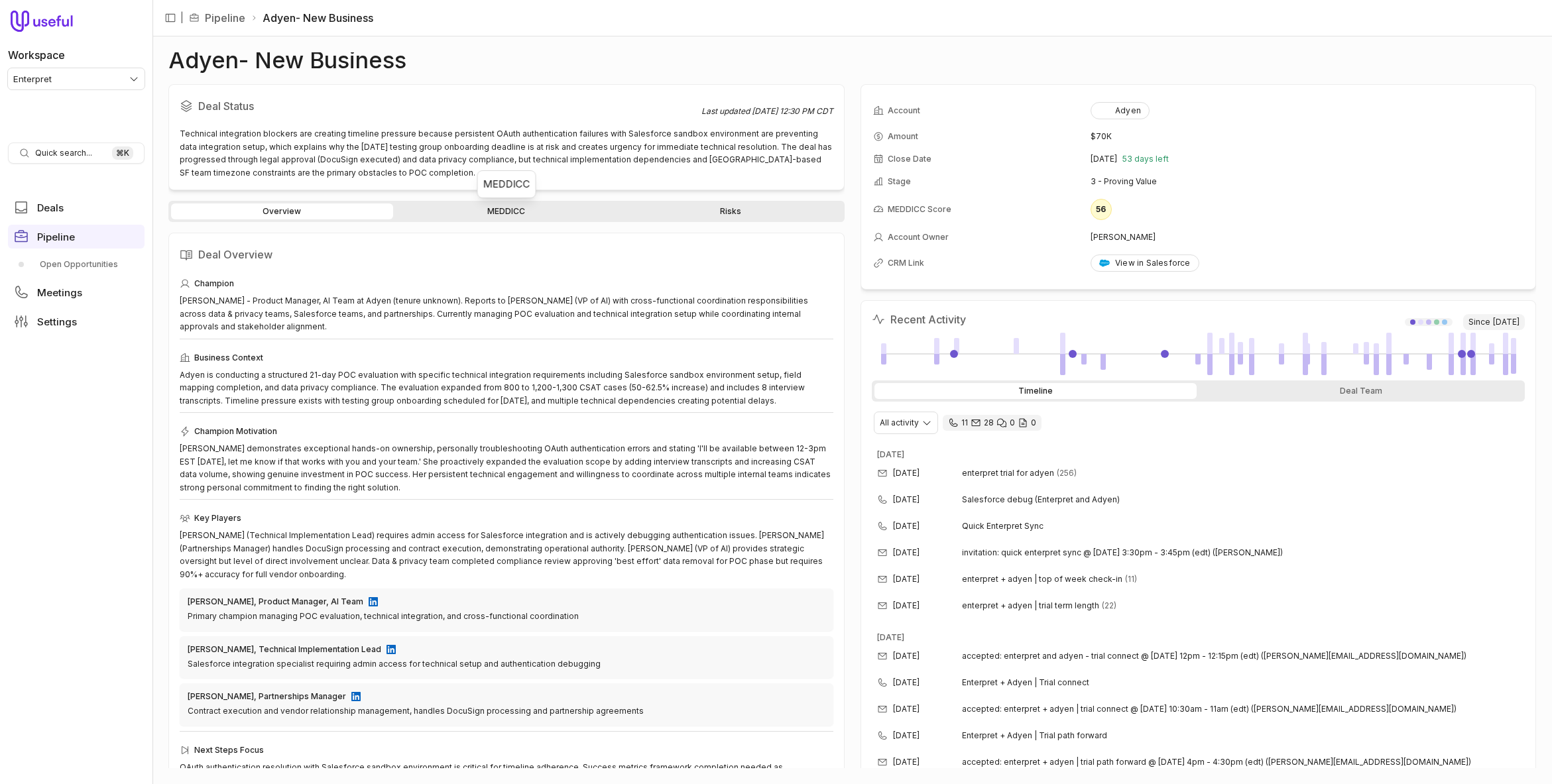
click at [511, 208] on link "MEDDICC" at bounding box center [507, 211] width 222 height 16
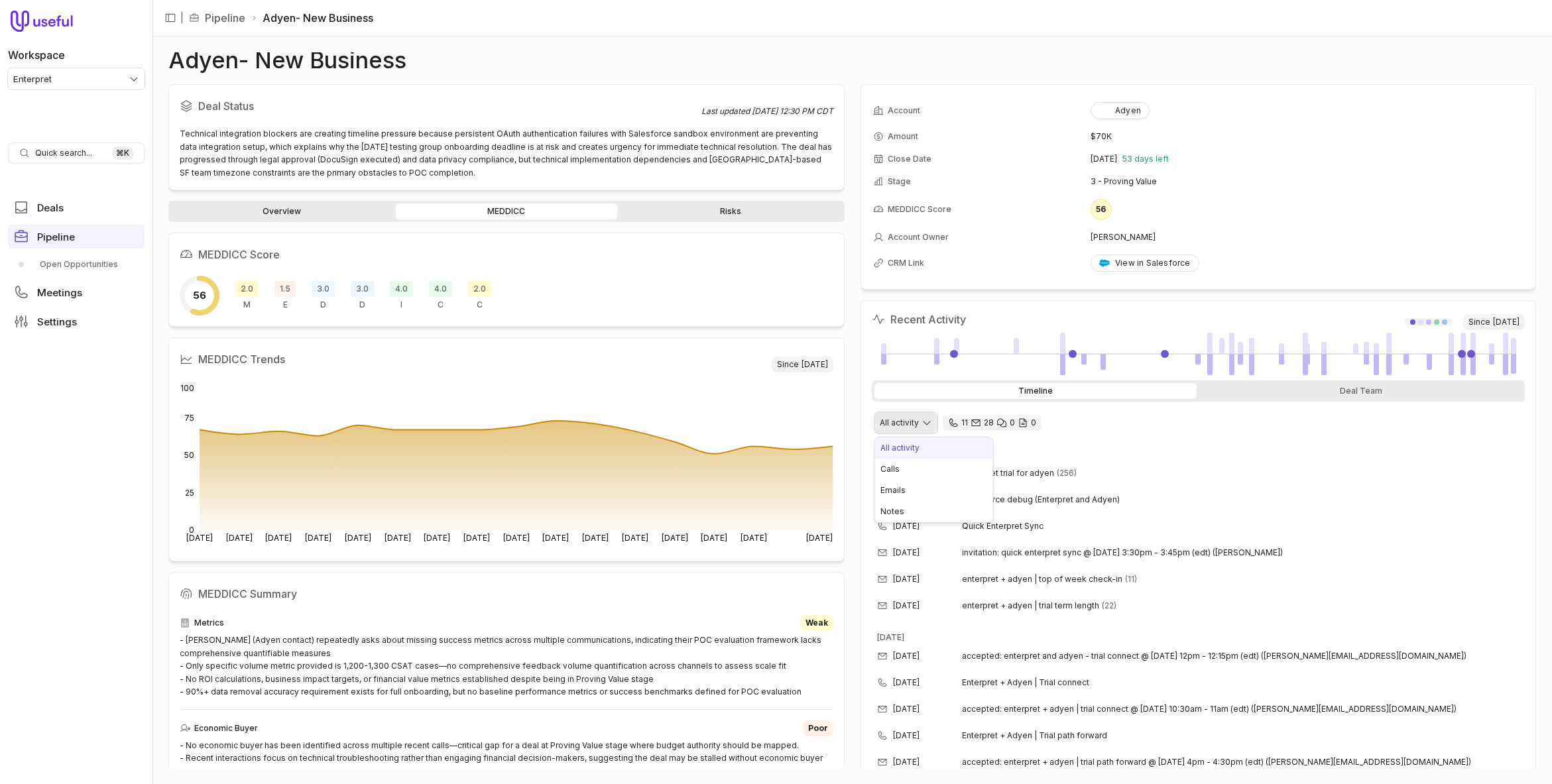
click at [913, 428] on html "Workspace Enterpret Quick search... ⌘ K Deals Pipeline Open Opportunities Meeti…" at bounding box center [776, 392] width 1552 height 784
click at [595, 346] on div "MEDDICC Trends Since [DATE] Aug [DATE] Aug [DATE] Aug [DATE] [DATE] [DATE] [DAT…" at bounding box center [507, 449] width 676 height 224
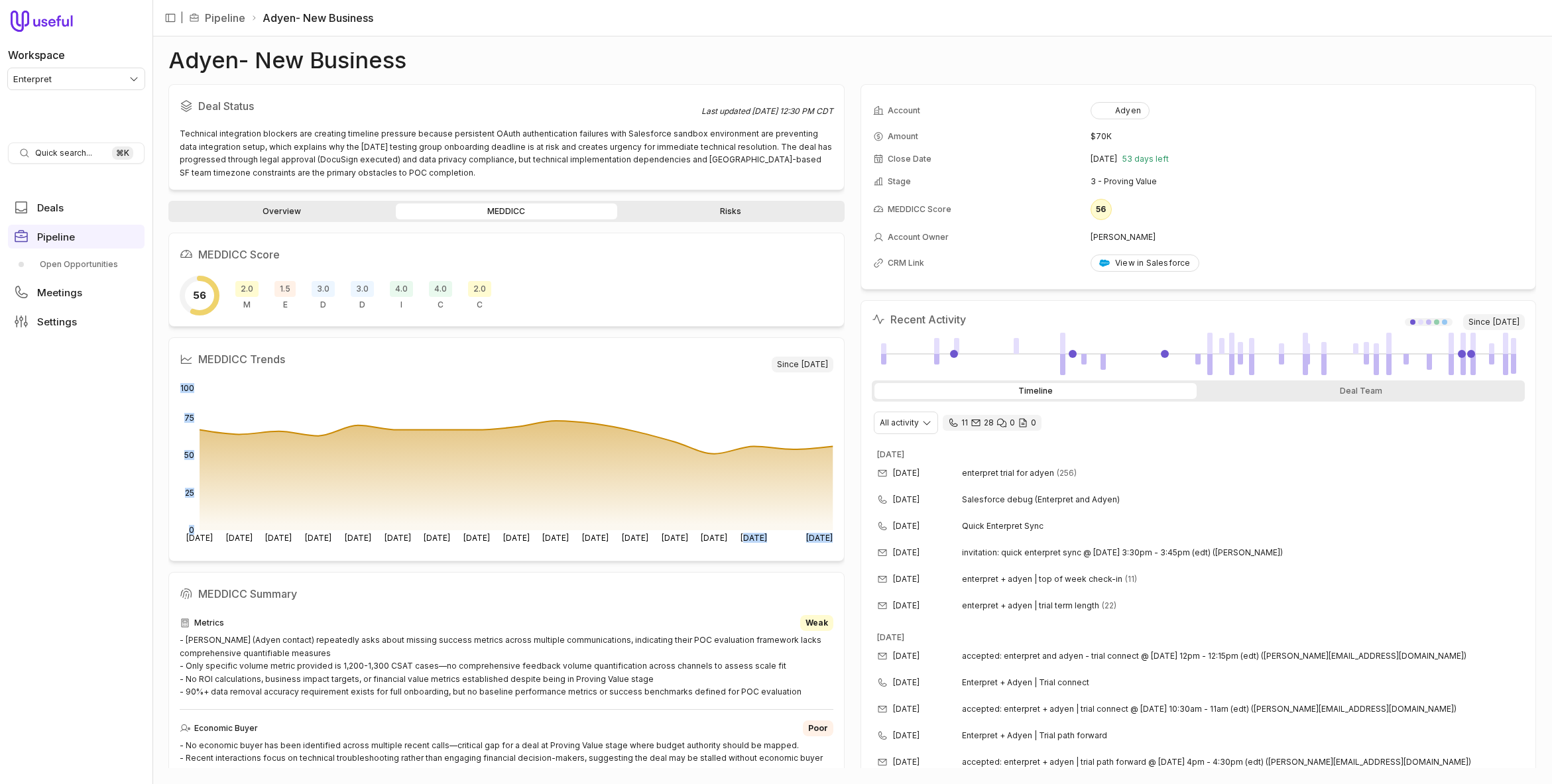
drag, startPoint x: 722, startPoint y: 526, endPoint x: 748, endPoint y: 545, distance: 32.2
click at [748, 545] on icon "[DATE] Aug [DATE] Aug [DATE] [DATE] [DATE] [DATE] [DATE] Sep [DATE] Sep [DATE] …" at bounding box center [506, 464] width 653 height 169
click at [758, 540] on tspan "[DATE]" at bounding box center [754, 537] width 27 height 10
click at [291, 359] on h2 "MEDDICC Trends" at bounding box center [475, 359] width 592 height 21
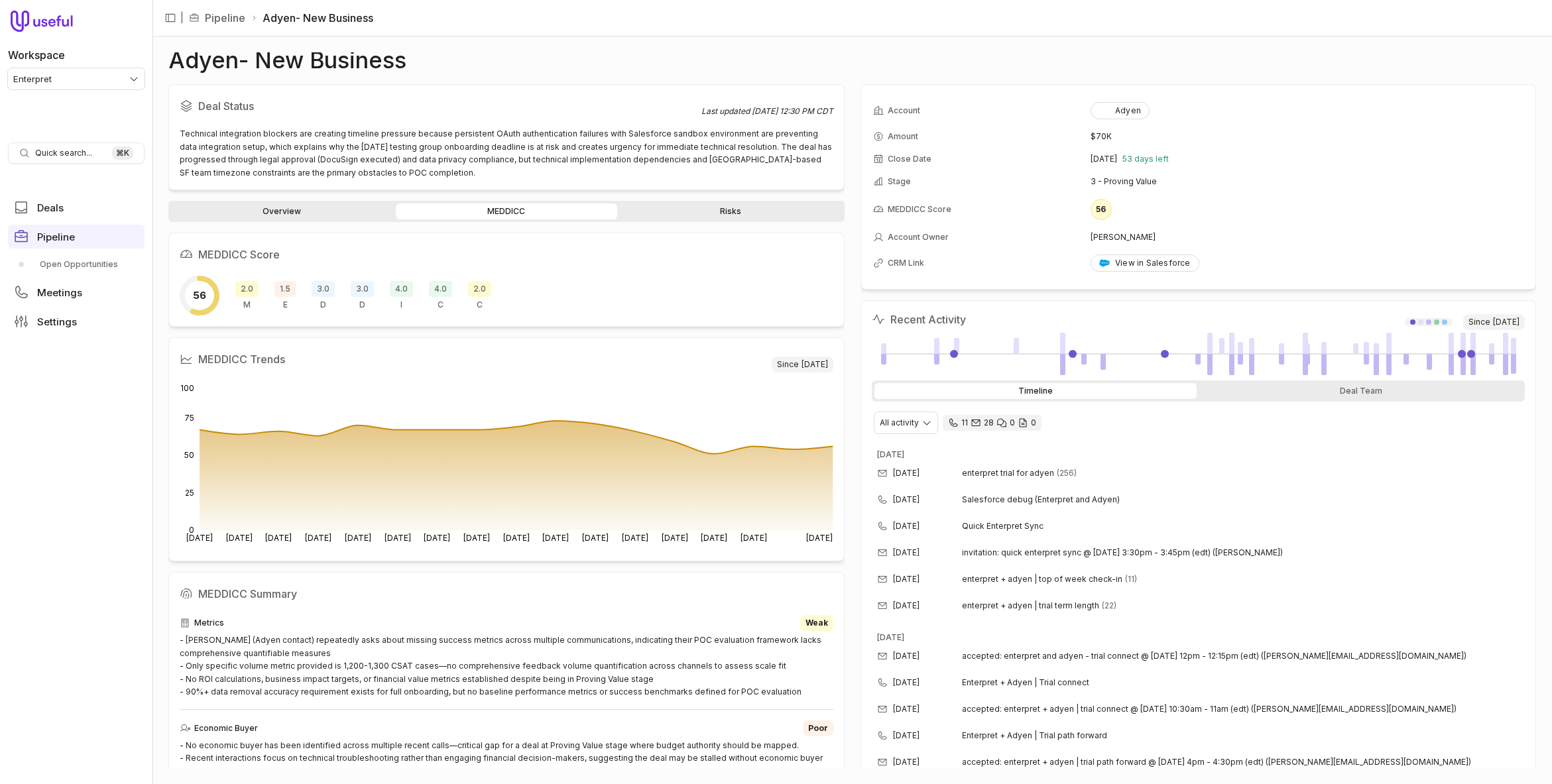
click at [291, 359] on h2 "MEDDICC Trends" at bounding box center [475, 359] width 592 height 21
click at [1012, 554] on span "invitation: quick enterpret sync @ [DATE] 3:30pm - 3:45pm (edt) ([PERSON_NAME])" at bounding box center [1122, 553] width 321 height 11
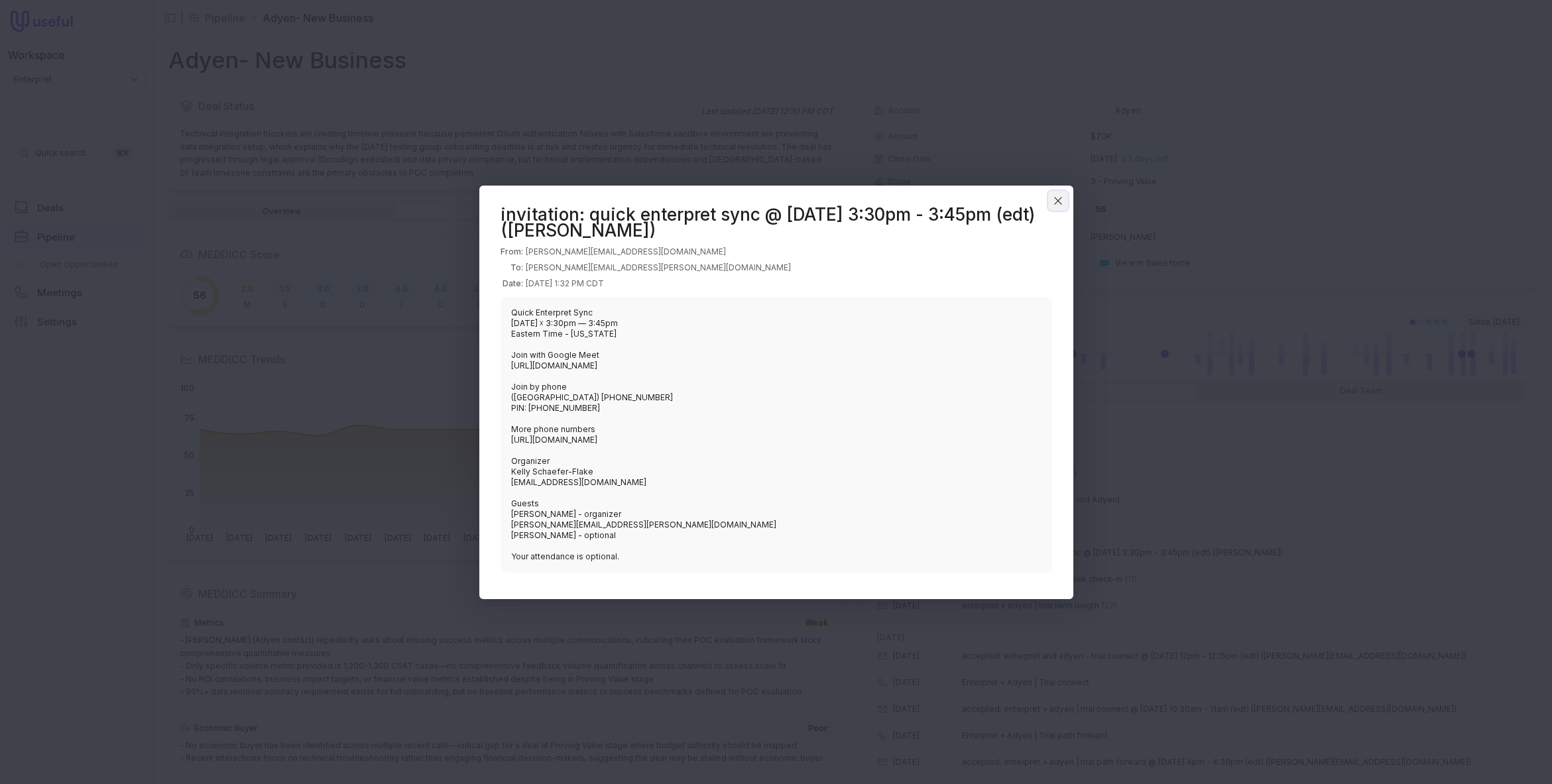
click at [1059, 202] on icon "Close" at bounding box center [1058, 201] width 12 height 12
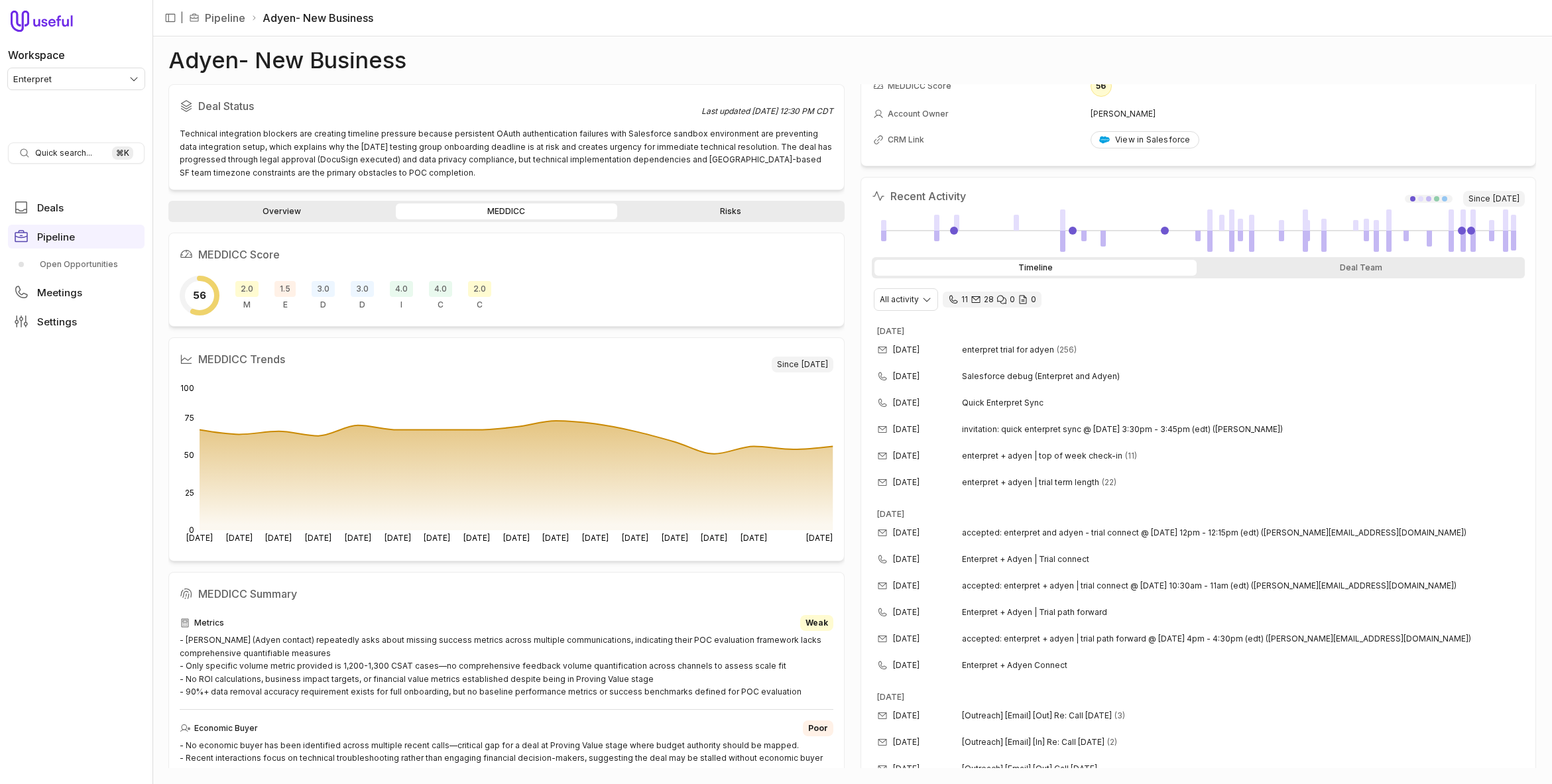
scroll to position [135, 0]
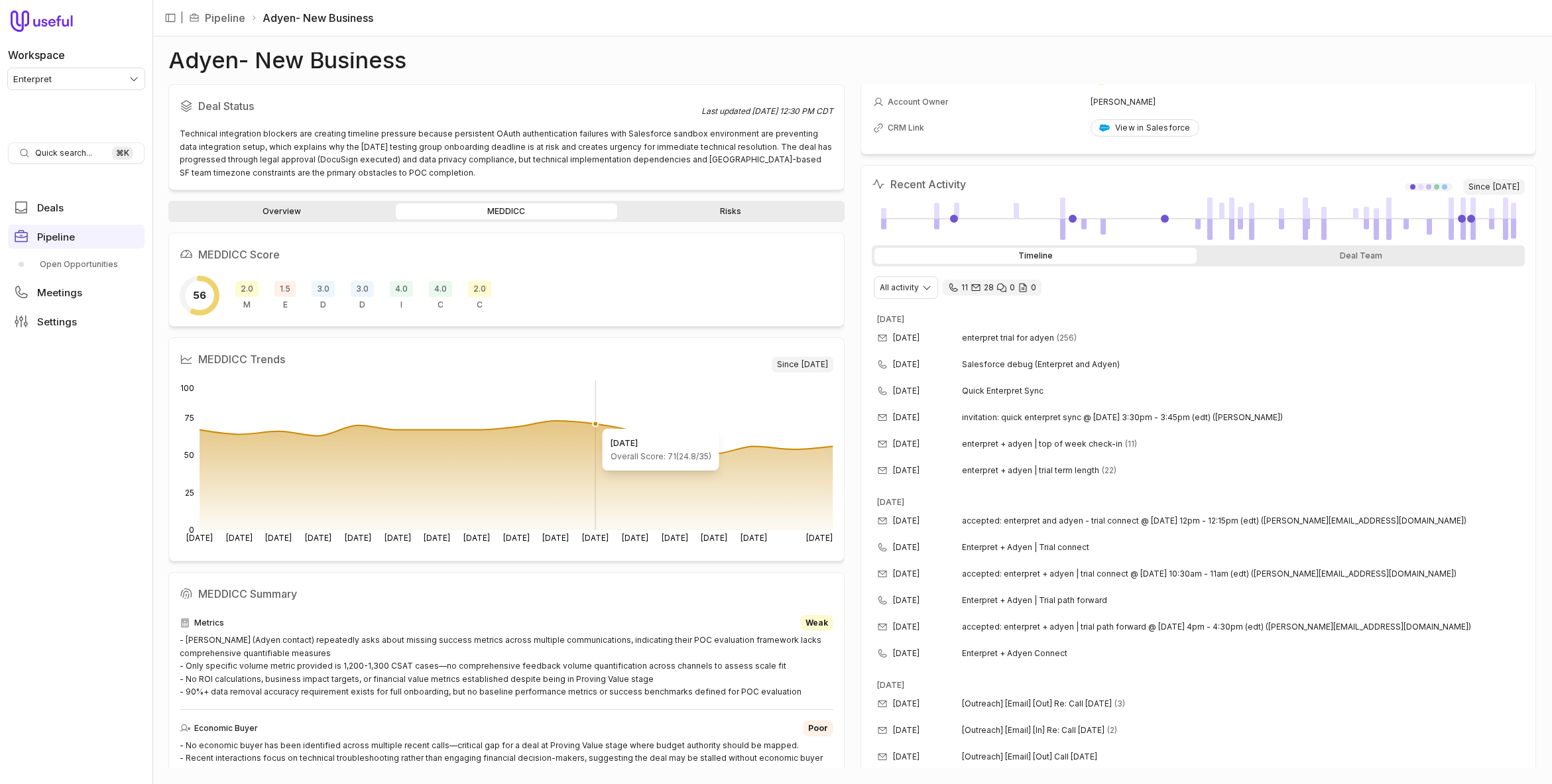
click at [595, 422] on circle at bounding box center [595, 424] width 5 height 5
click at [292, 359] on h2 "MEDDICC Trends" at bounding box center [475, 359] width 592 height 21
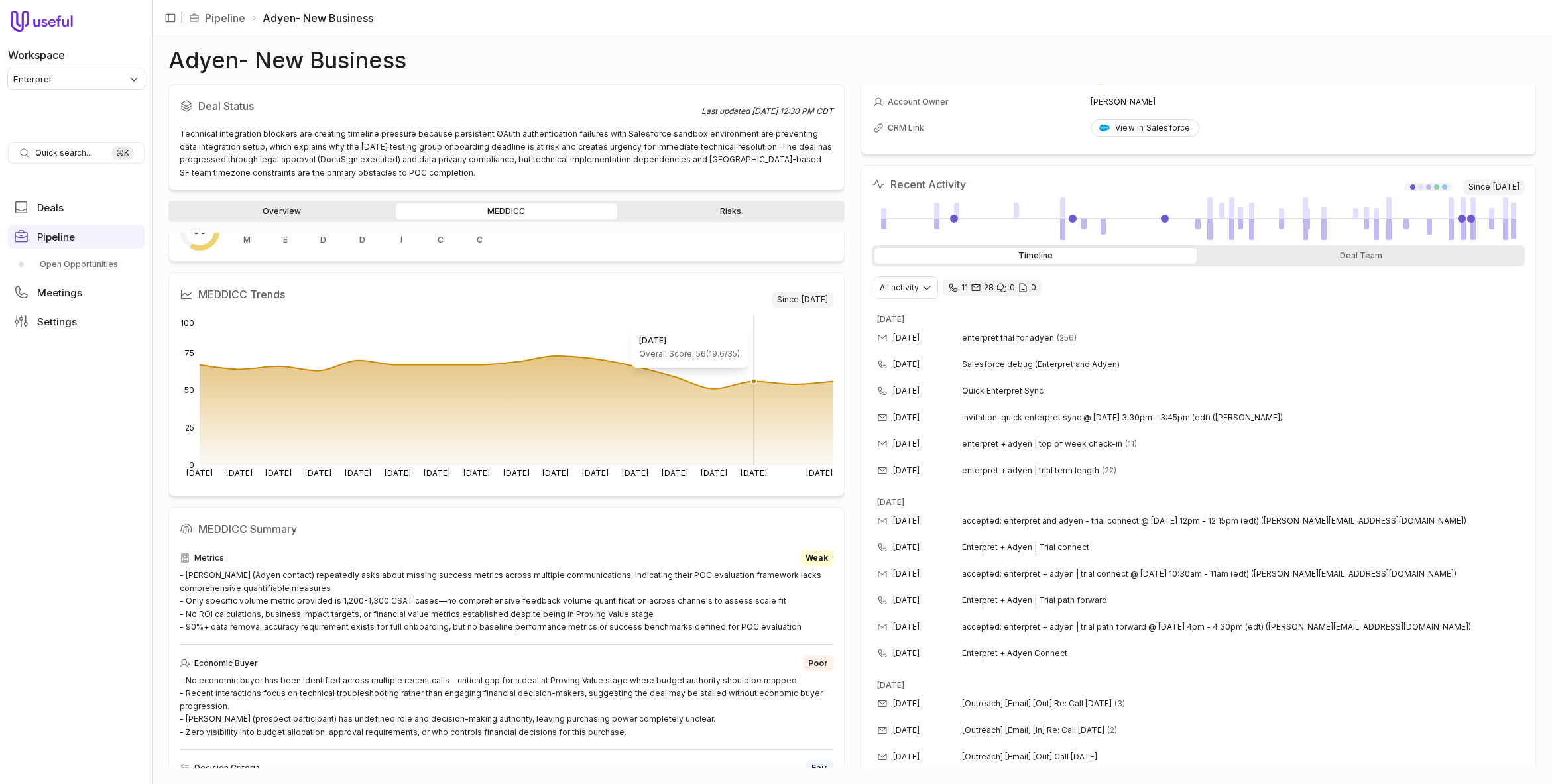
scroll to position [0, 0]
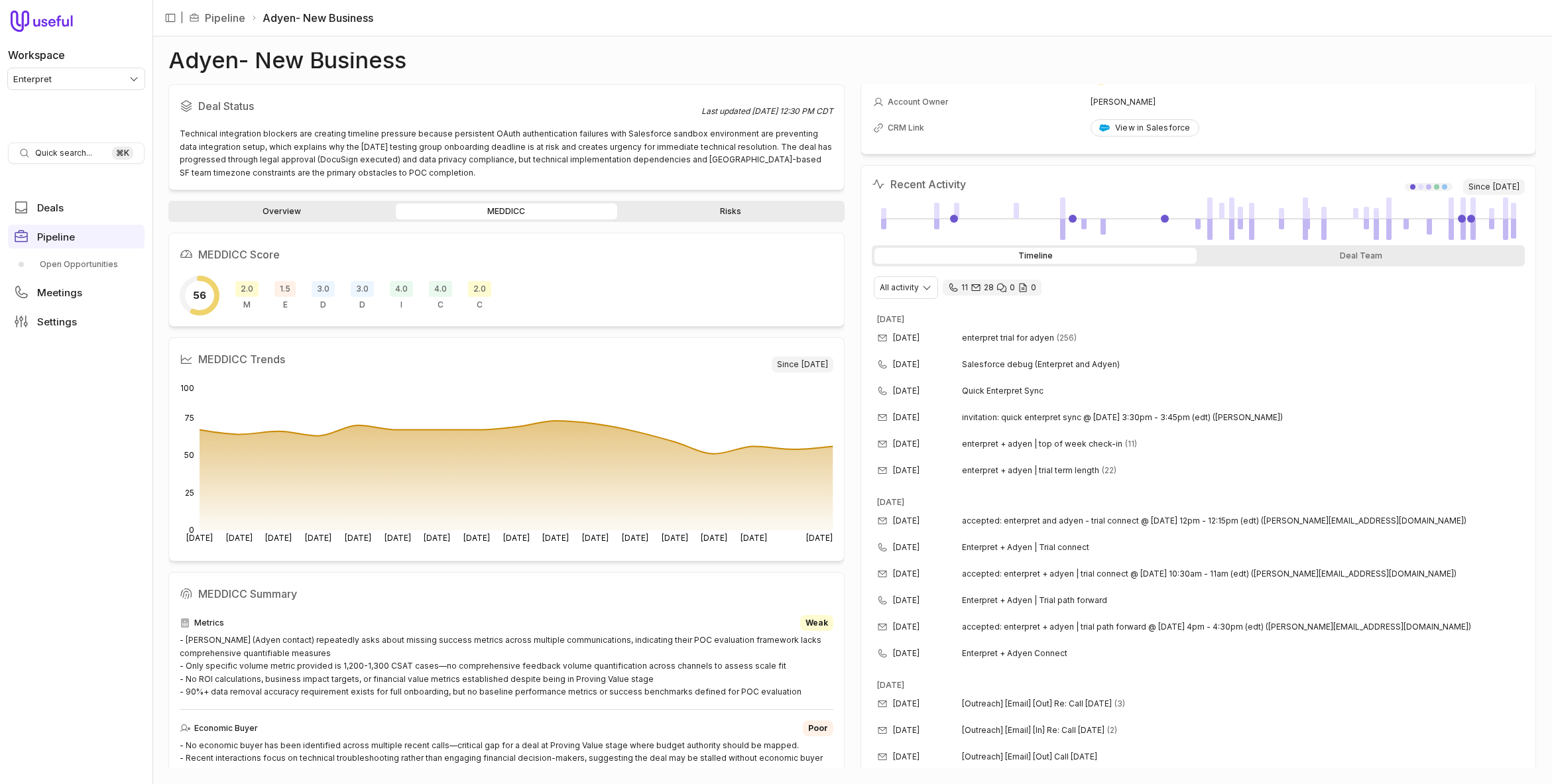
click at [355, 343] on div "MEDDICC Trends Since [DATE] Aug [DATE] Aug [DATE] Aug [DATE] [DATE] [DATE] [DAT…" at bounding box center [507, 449] width 676 height 224
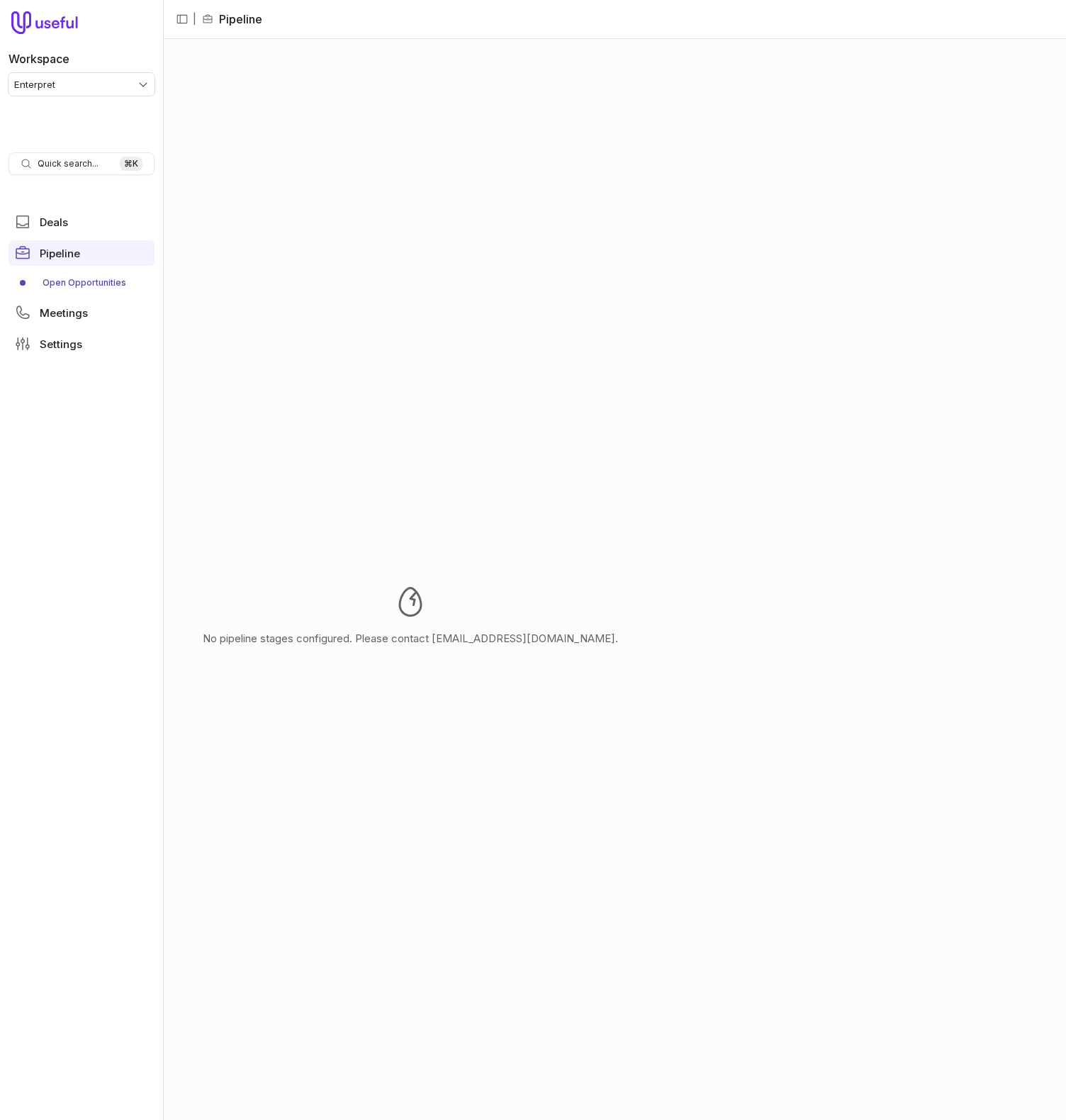
click at [99, 81] on html "Workspace Enterpret Quick search... ⌘ K Deals Pipeline Open Opportunities Meeti…" at bounding box center [533, 560] width 1066 height 1120
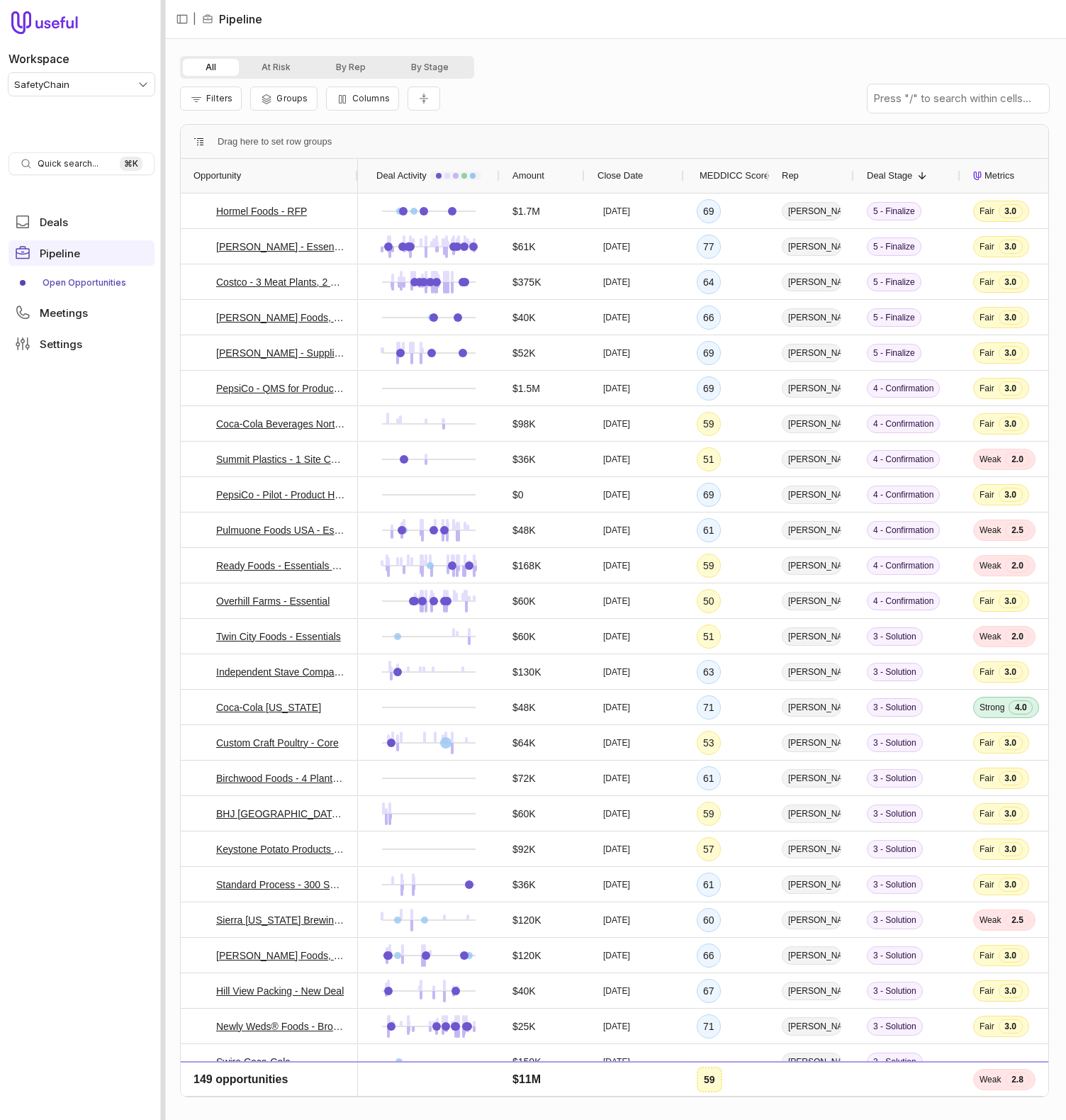
click at [162, 396] on div at bounding box center [163, 560] width 5 height 1120
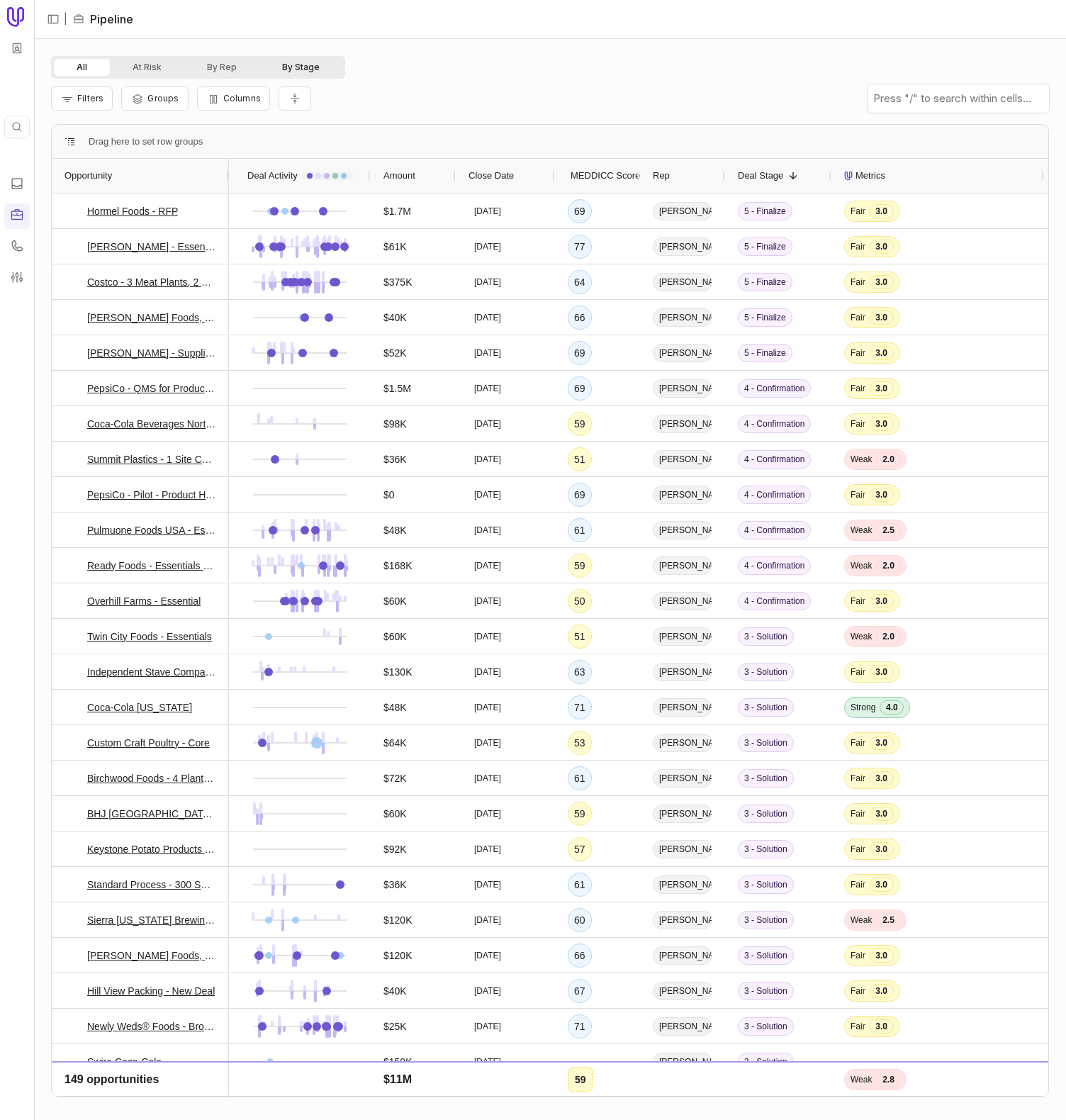
click at [321, 60] on button "By Stage" at bounding box center [300, 67] width 83 height 17
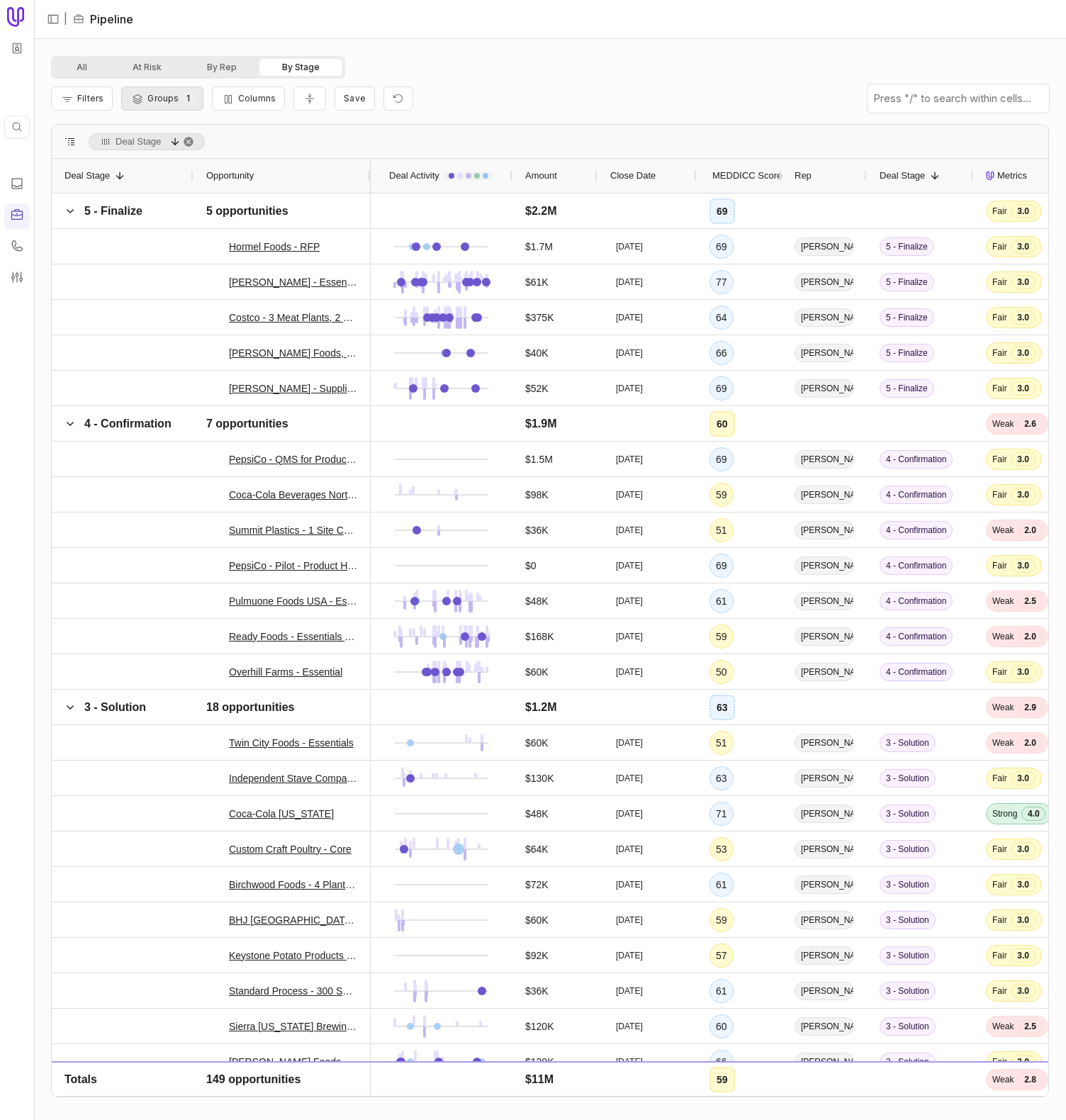
drag, startPoint x: 312, startPoint y: 63, endPoint x: 194, endPoint y: 93, distance: 121.8
click at [312, 63] on button "By Stage" at bounding box center [300, 67] width 83 height 17
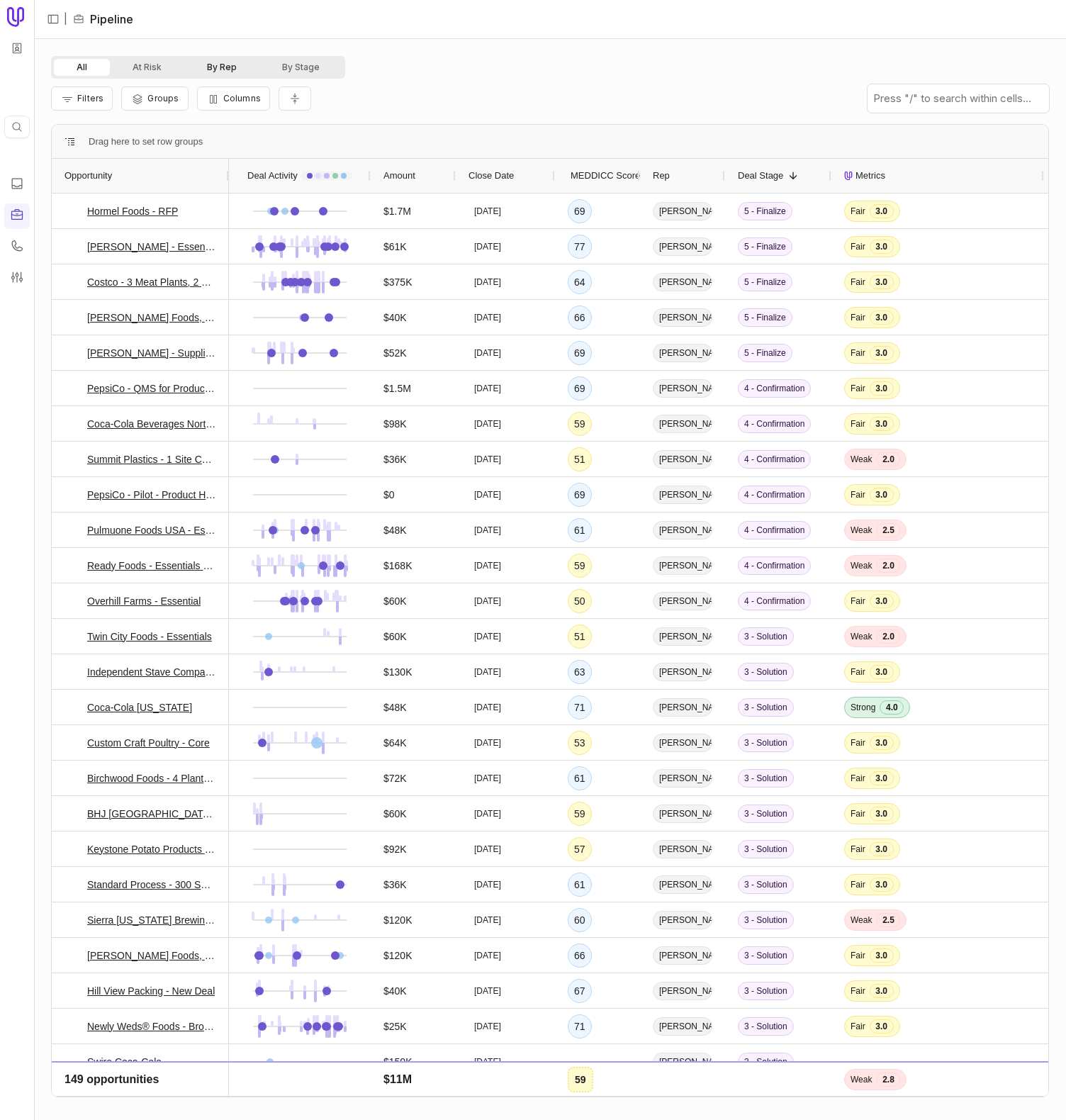
drag, startPoint x: 221, startPoint y: 69, endPoint x: 241, endPoint y: 87, distance: 26.9
click at [221, 69] on button "By Rep" at bounding box center [222, 67] width 75 height 17
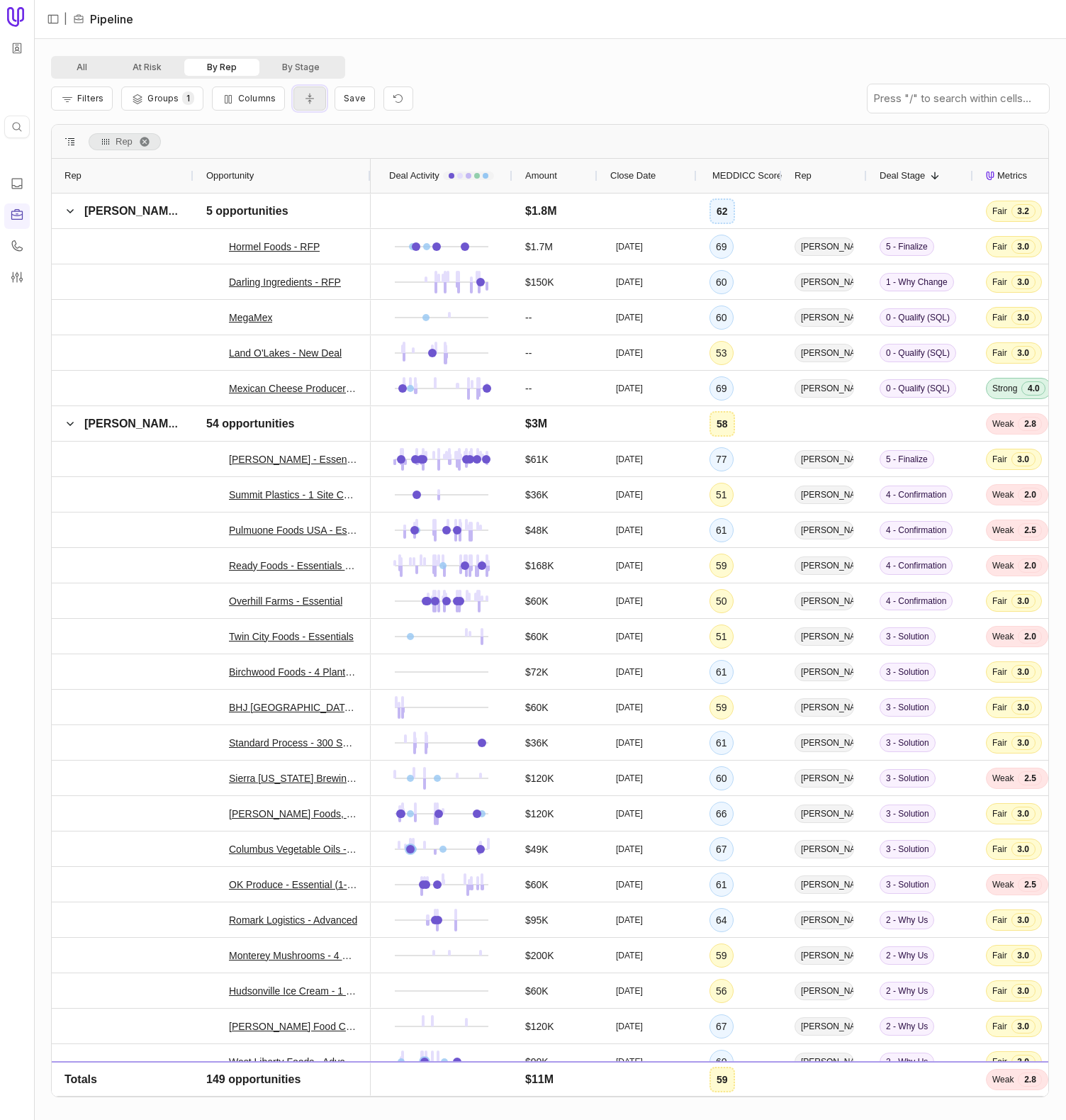
click at [312, 97] on icon "Collapse all rows" at bounding box center [309, 98] width 14 height 11
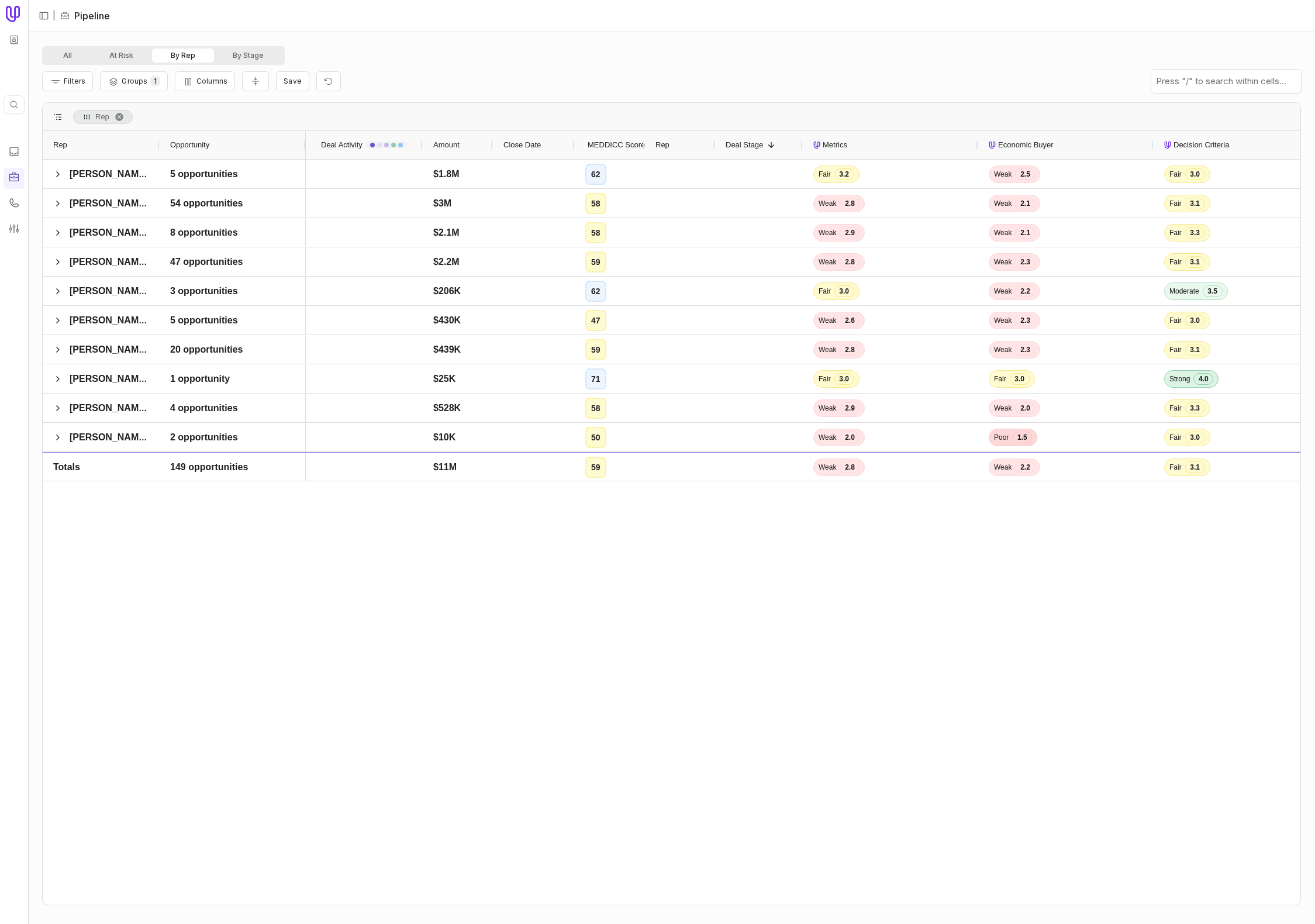
click at [215, 138] on div "Opportunity" at bounding box center [233, 145] width 125 height 22
click at [215, 138] on div "Opportunity 1" at bounding box center [233, 145] width 125 height 22
click at [616, 139] on span "MEDDICC Score" at bounding box center [616, 145] width 57 height 14
click at [53, 263] on div "[PERSON_NAME]" at bounding box center [101, 262] width 117 height 28
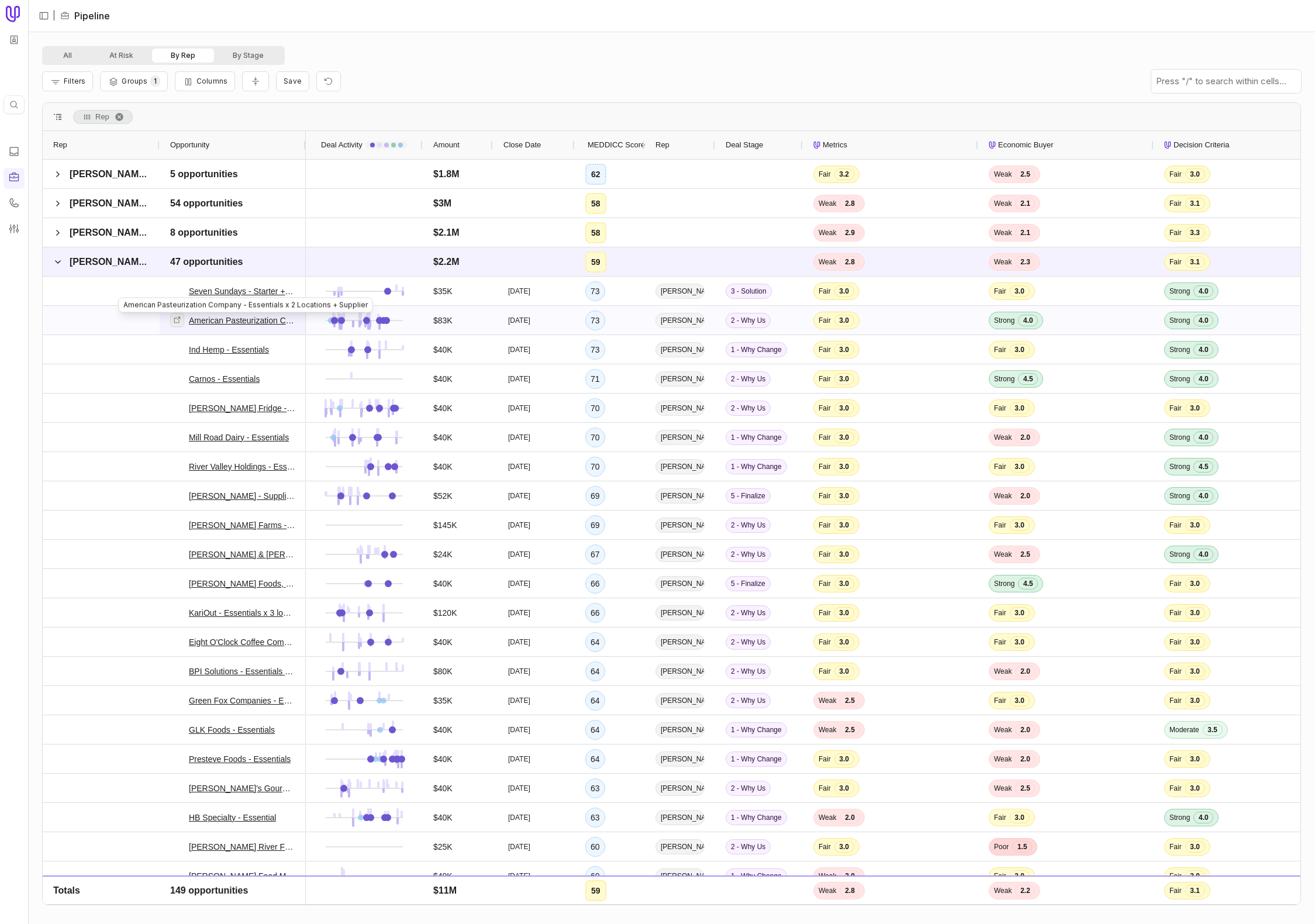
click at [173, 317] on icon at bounding box center [177, 320] width 8 height 8
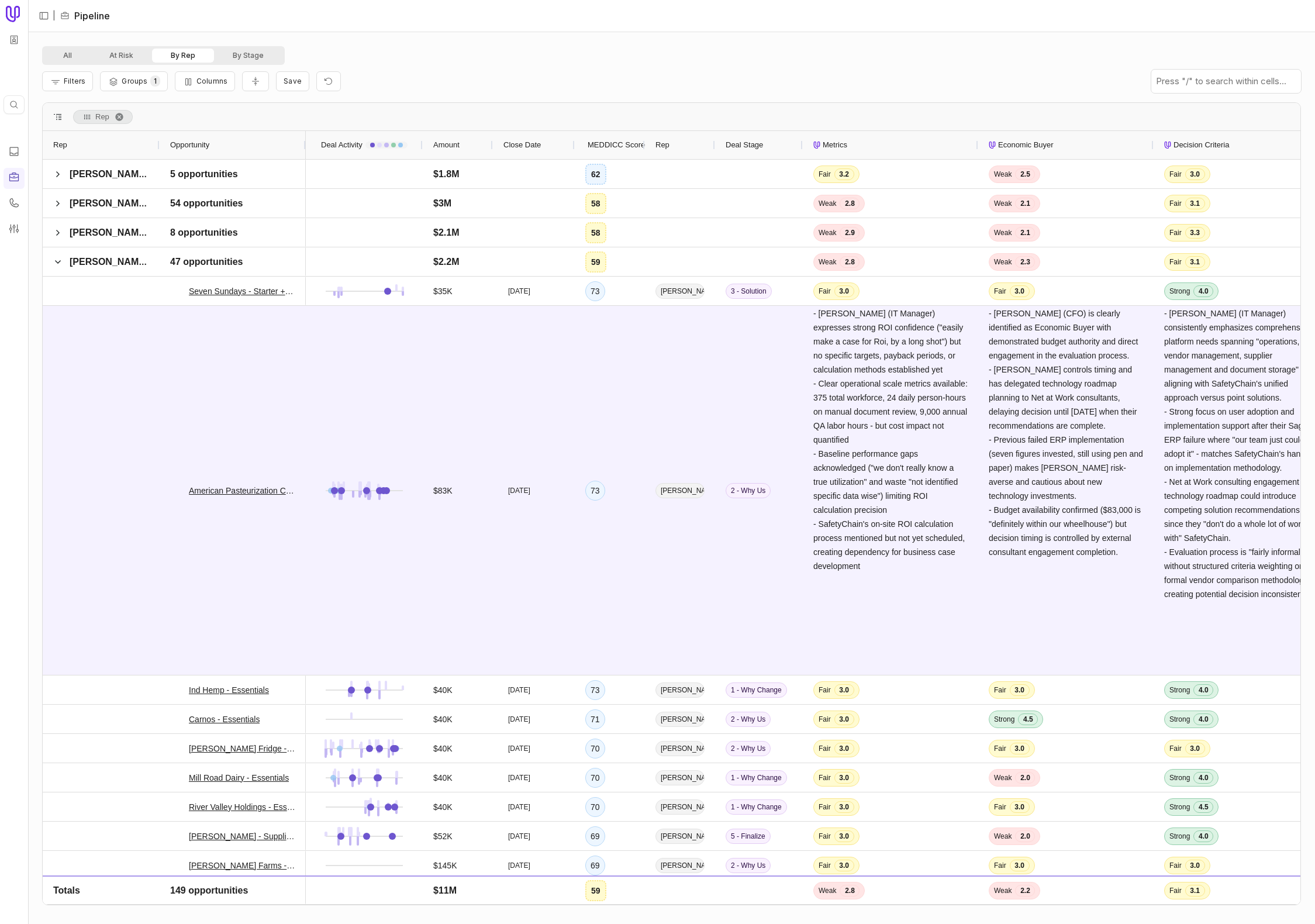
click at [402, 67] on div "Filters Groups 1 Columns Save" at bounding box center [671, 81] width 1259 height 32
drag, startPoint x: 416, startPoint y: 67, endPoint x: 363, endPoint y: 74, distance: 53.5
click at [416, 67] on div "Filters Groups 1 Columns Save" at bounding box center [671, 81] width 1259 height 32
click at [256, 53] on button "By Stage" at bounding box center [248, 55] width 68 height 14
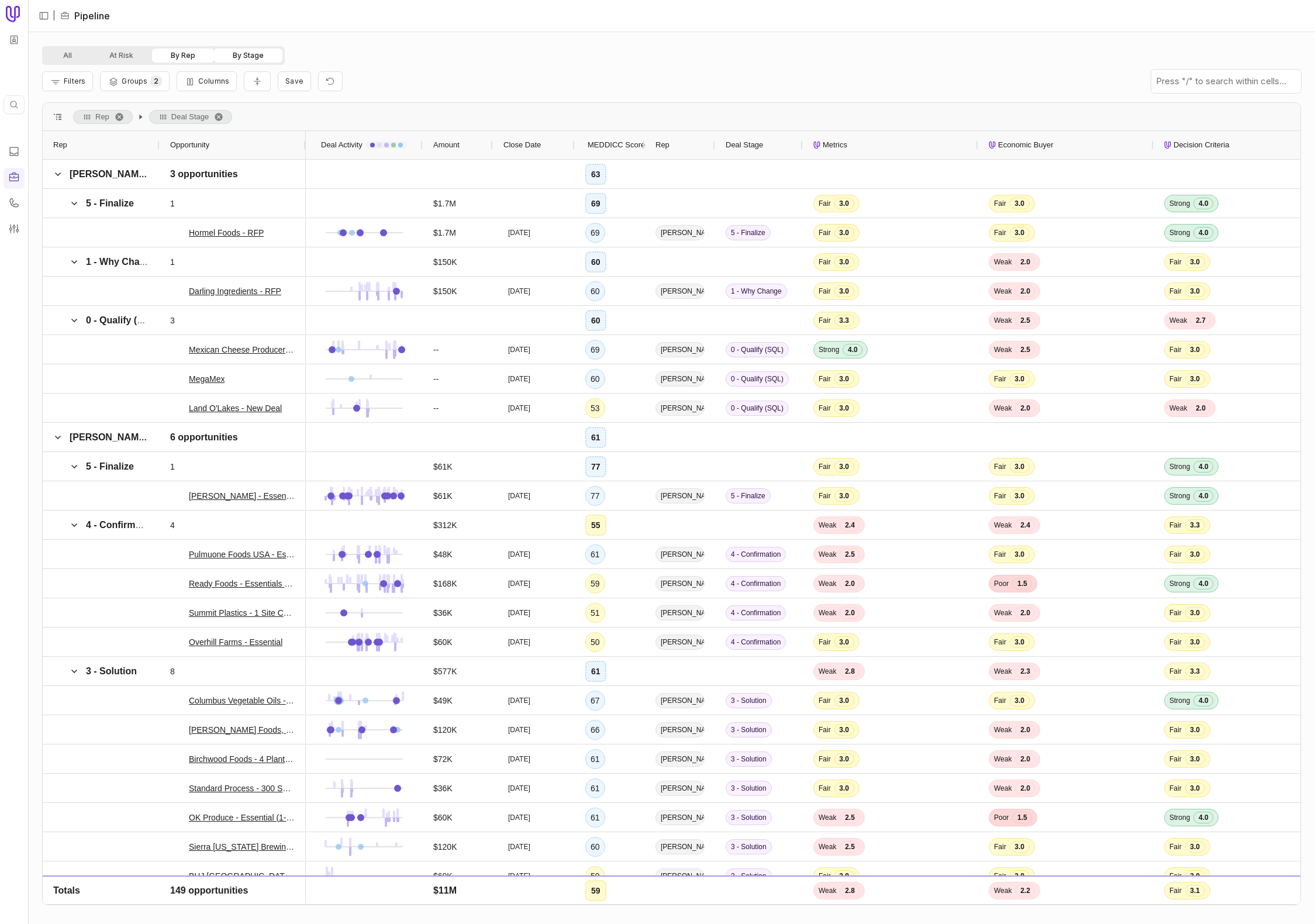
drag, startPoint x: 271, startPoint y: 54, endPoint x: 156, endPoint y: 62, distance: 115.3
click at [271, 54] on button "By Stage" at bounding box center [248, 55] width 68 height 14
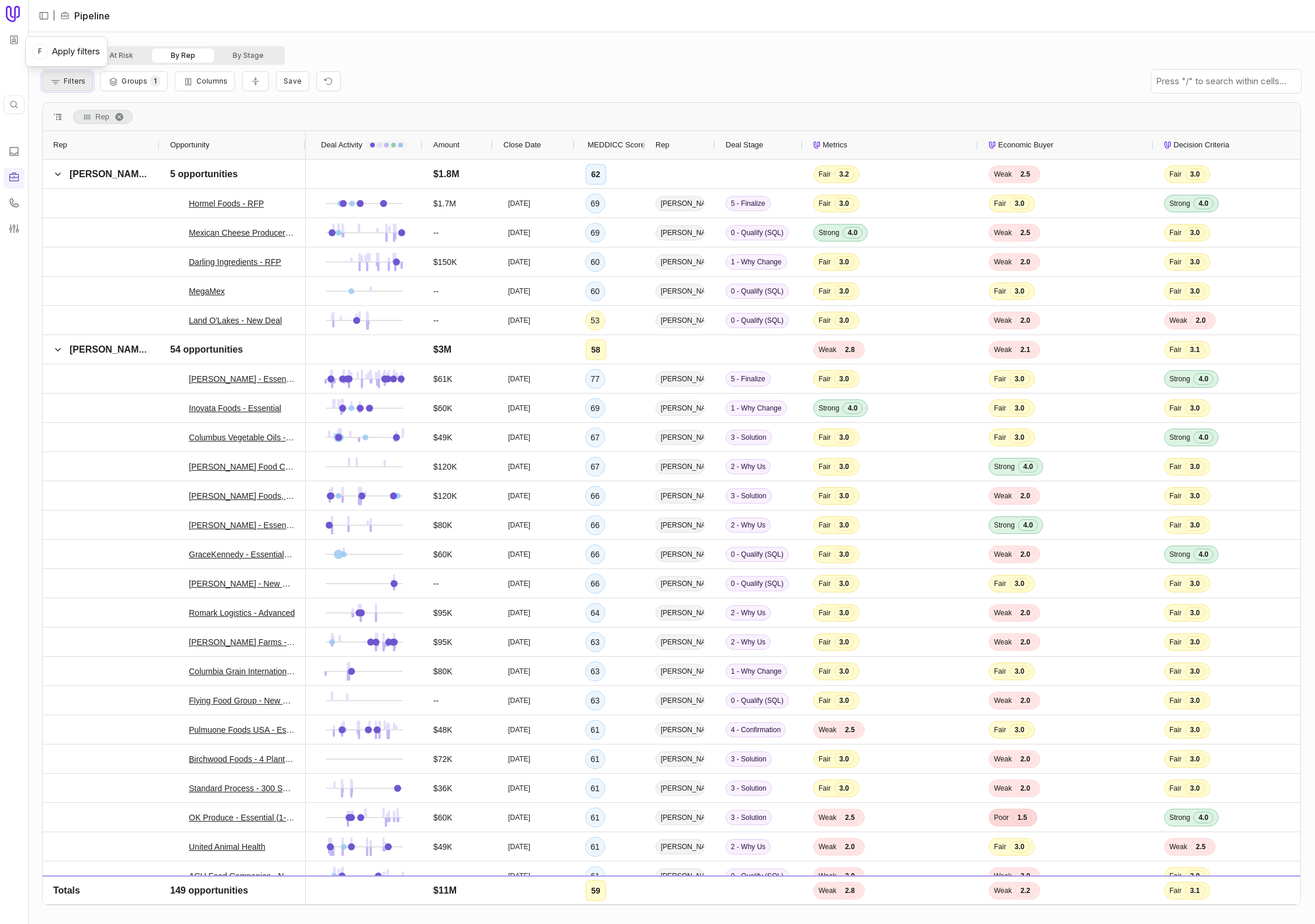
click at [76, 80] on span "Filters" at bounding box center [74, 80] width 22 height 9
click at [89, 146] on button "Add filter" at bounding box center [83, 143] width 62 height 16
click at [93, 143] on span "Opportunity Name" at bounding box center [96, 143] width 65 height 14
click at [304, 141] on html "Quick search... ⌘ K | Pipeline All At Risk By Rep By Stage Filters Groups 1 Col…" at bounding box center [658, 462] width 1315 height 924
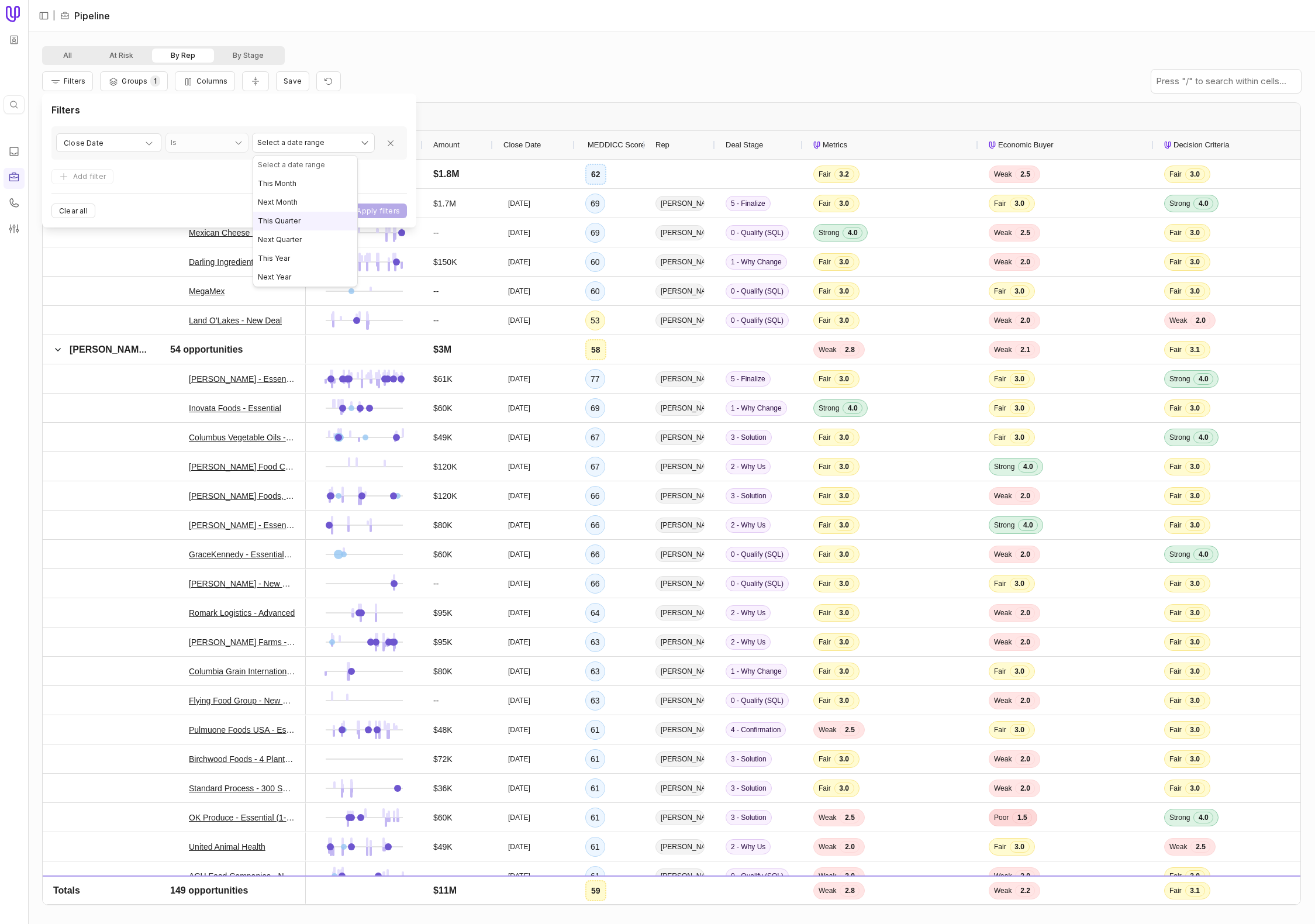
select select "**********"
click at [390, 209] on button "Apply filters" at bounding box center [378, 211] width 57 height 15
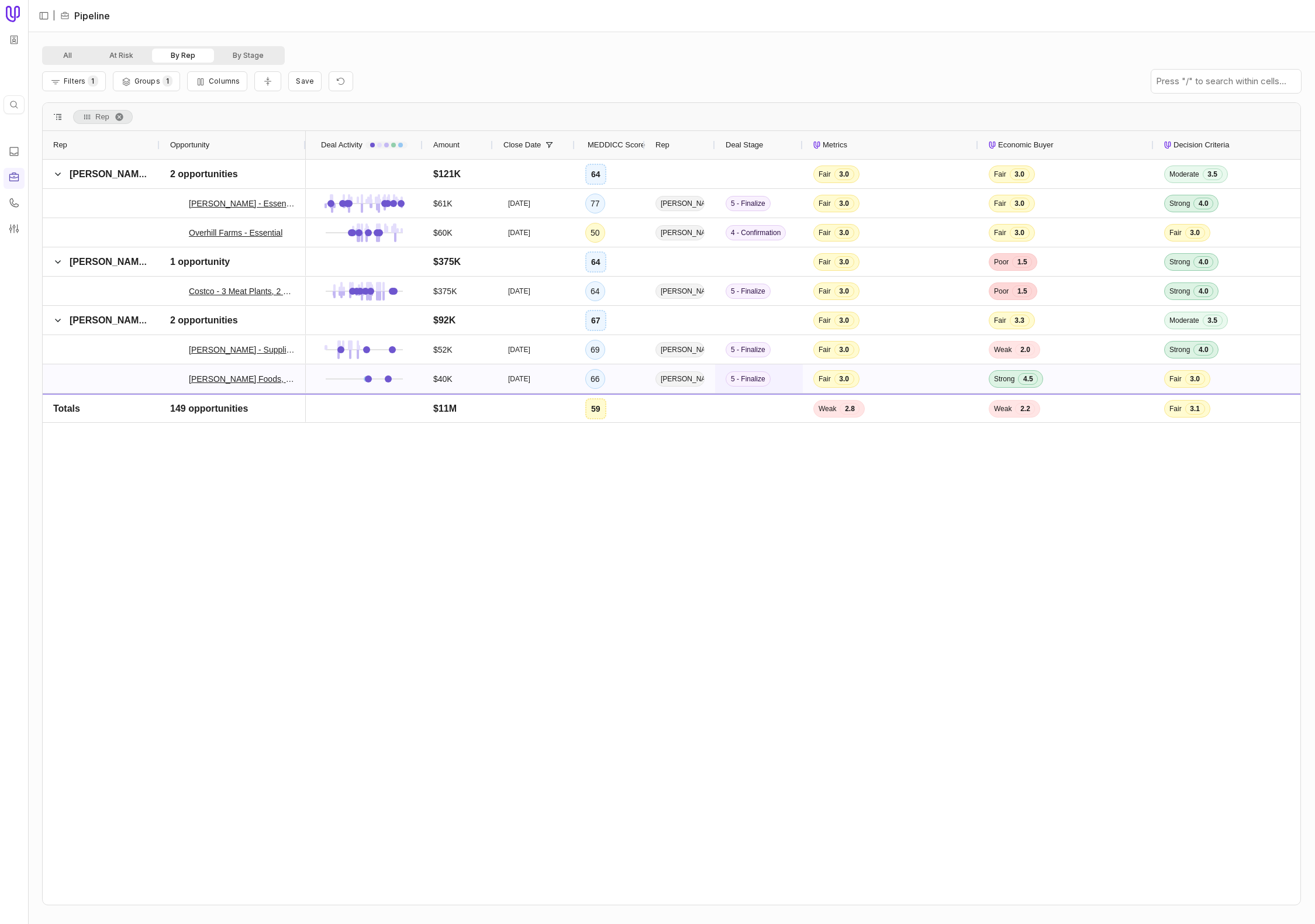
click at [791, 382] on div "5 - Finalize" at bounding box center [759, 379] width 67 height 15
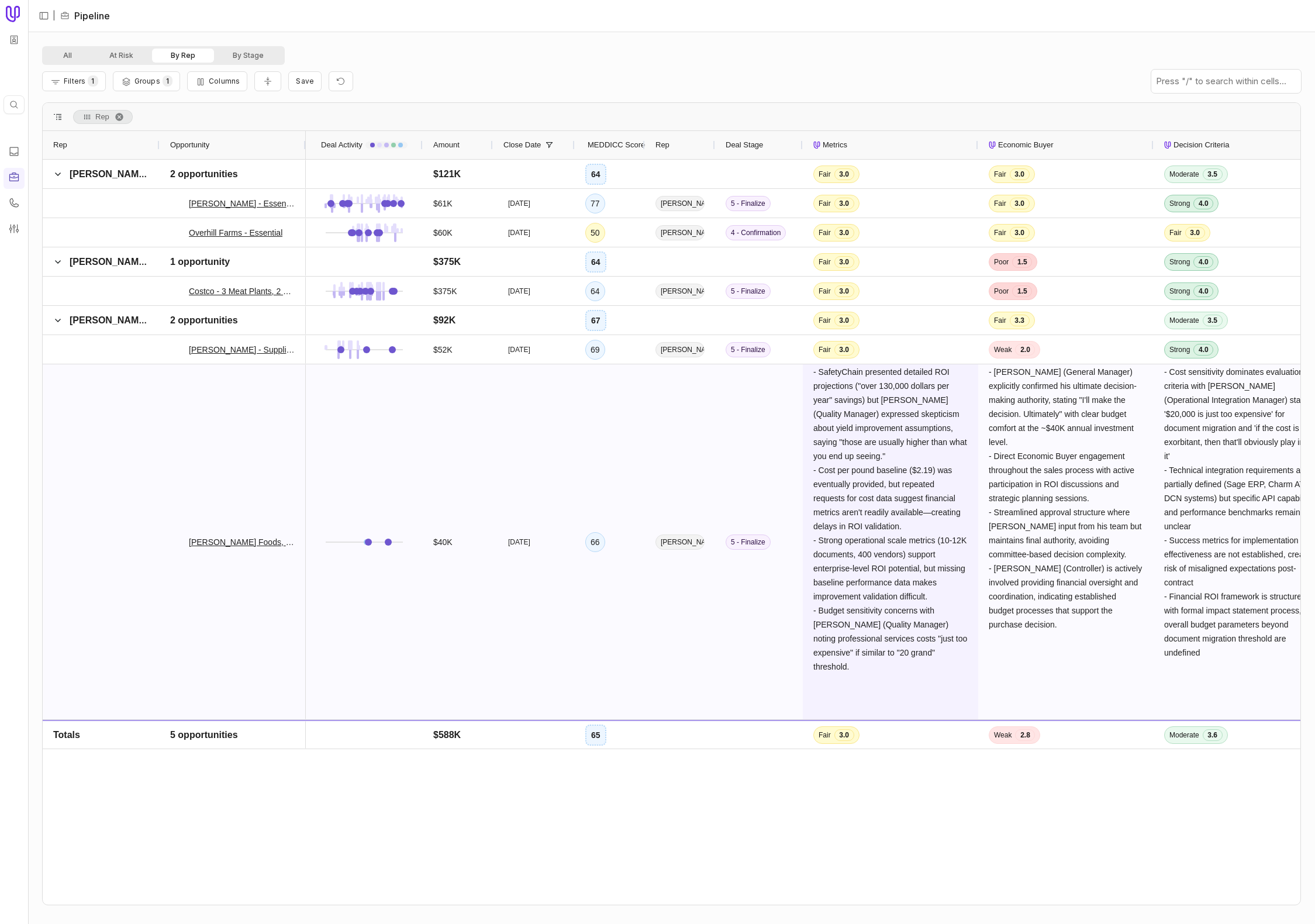
click at [879, 382] on span "- SafetyChain presented detailed ROI projections ("over 130,000 dollars per yea…" at bounding box center [891, 519] width 156 height 304
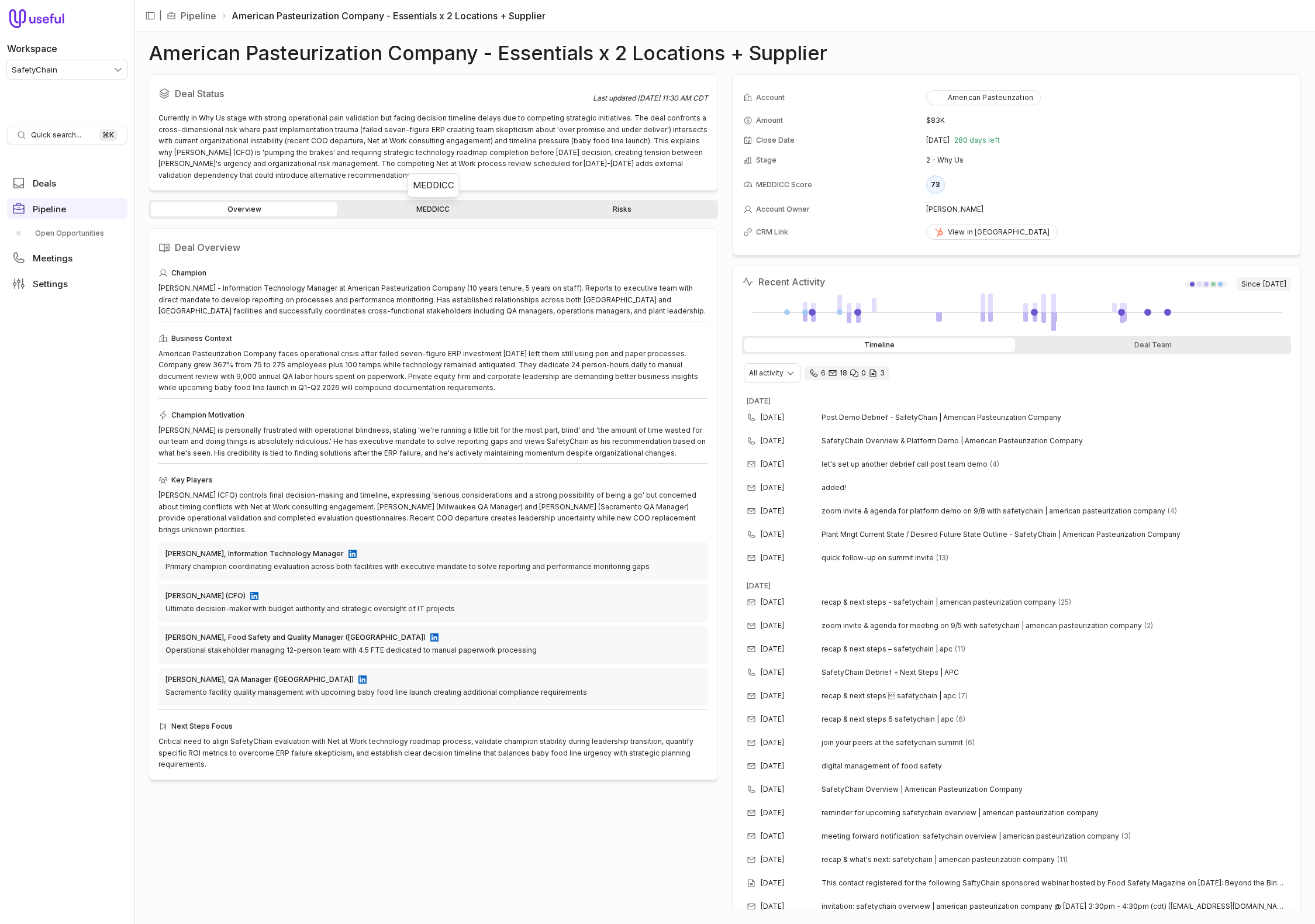
click at [410, 209] on link "MEDDICC" at bounding box center [433, 209] width 187 height 14
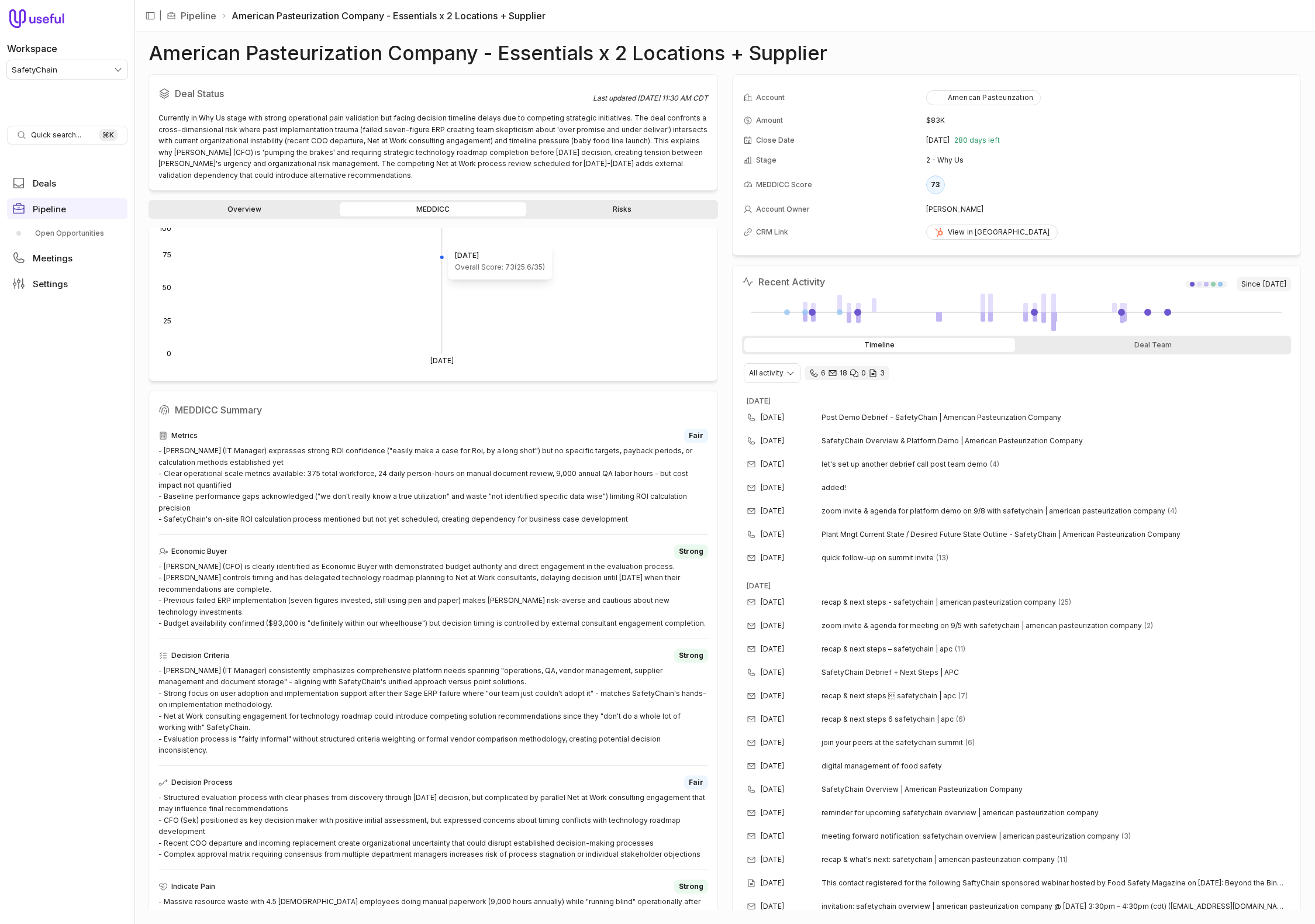
scroll to position [143, 0]
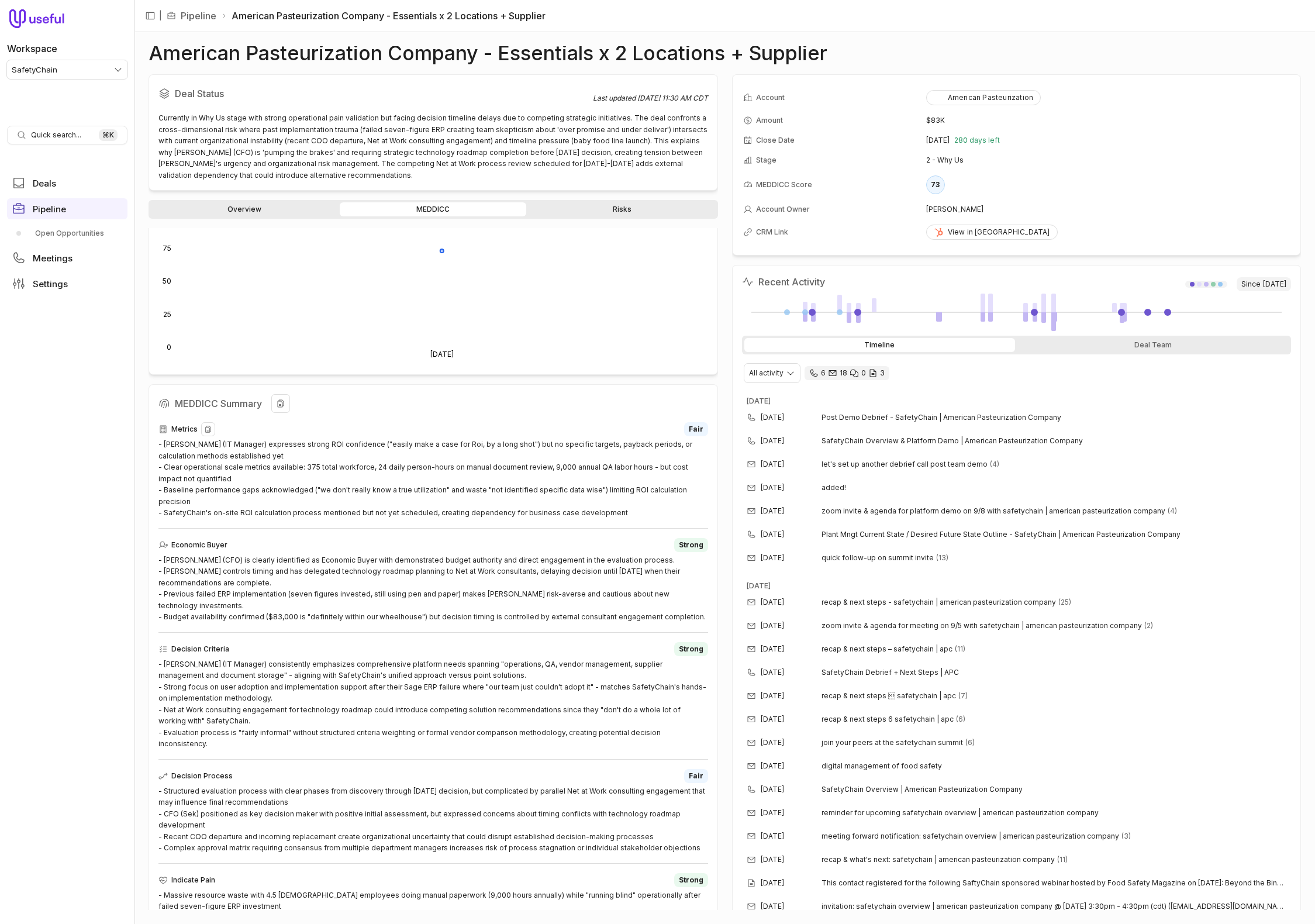
click at [373, 446] on div "- Mark Vanness (IT Manager) expresses strong ROI confidence ("easily make a cas…" at bounding box center [433, 478] width 550 height 80
click at [425, 457] on div "- Mark Vanness (IT Manager) expresses strong ROI confidence ("easily make a cas…" at bounding box center [433, 478] width 550 height 80
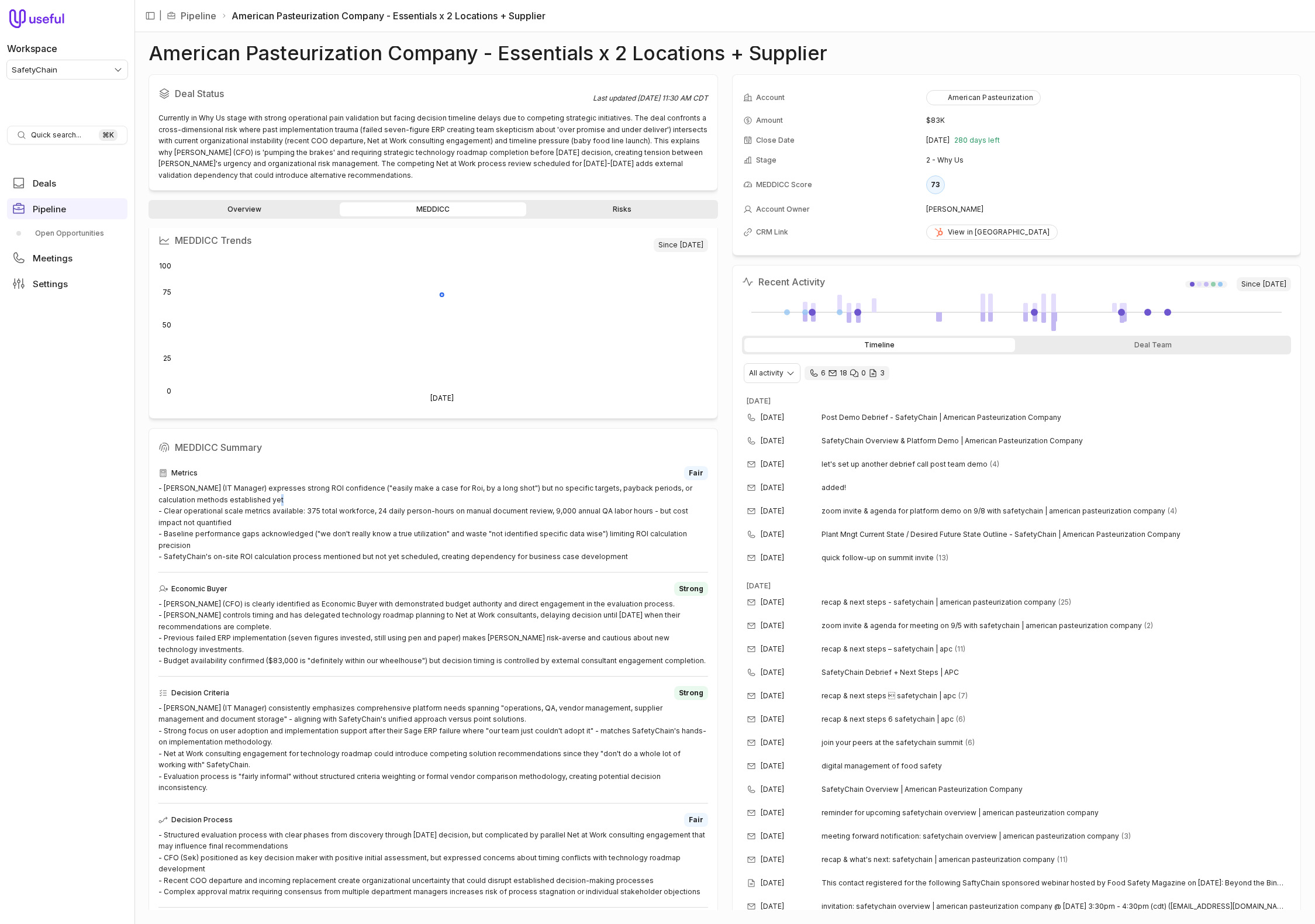
scroll to position [94, 0]
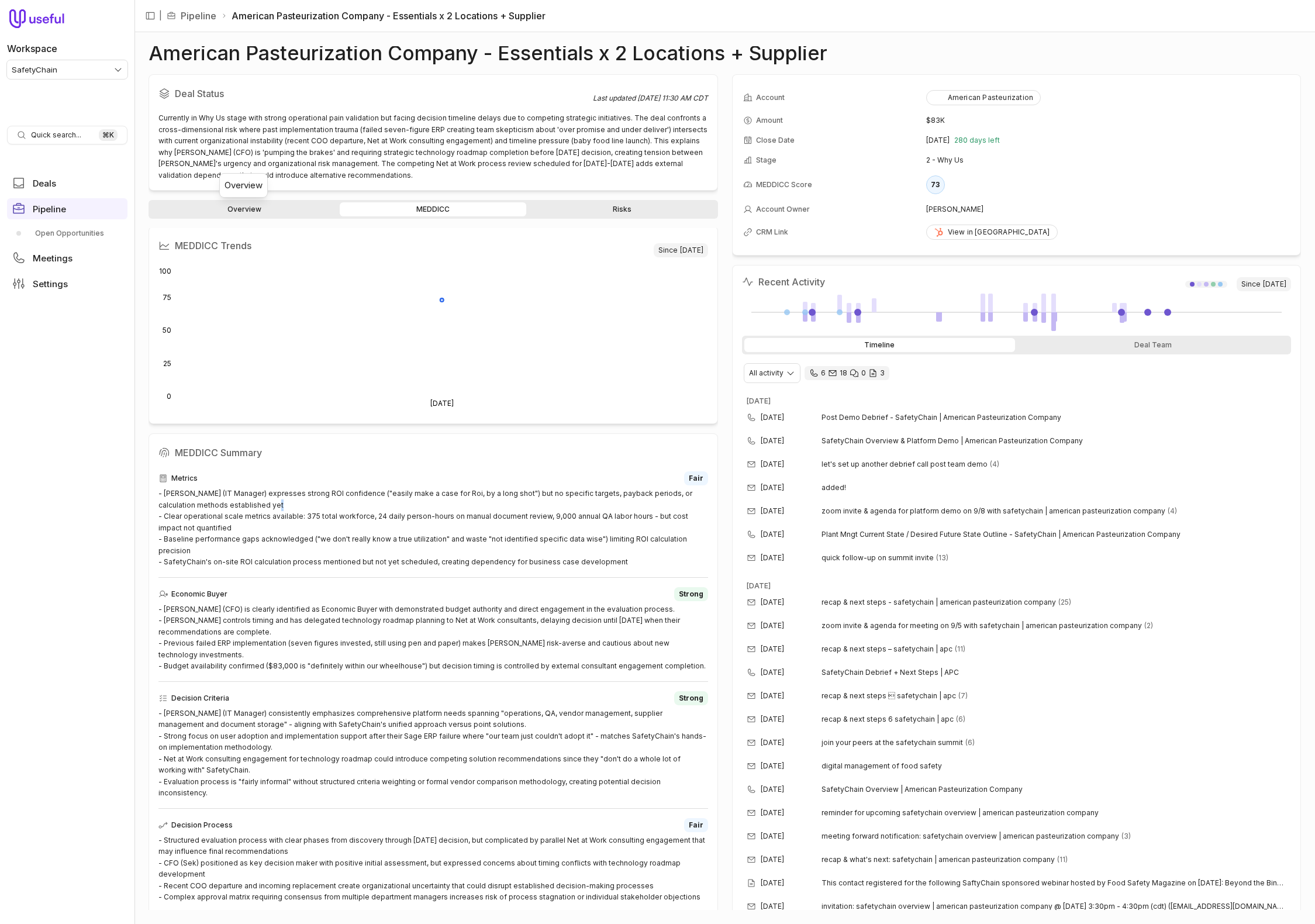
click at [265, 206] on link "Overview" at bounding box center [244, 209] width 187 height 14
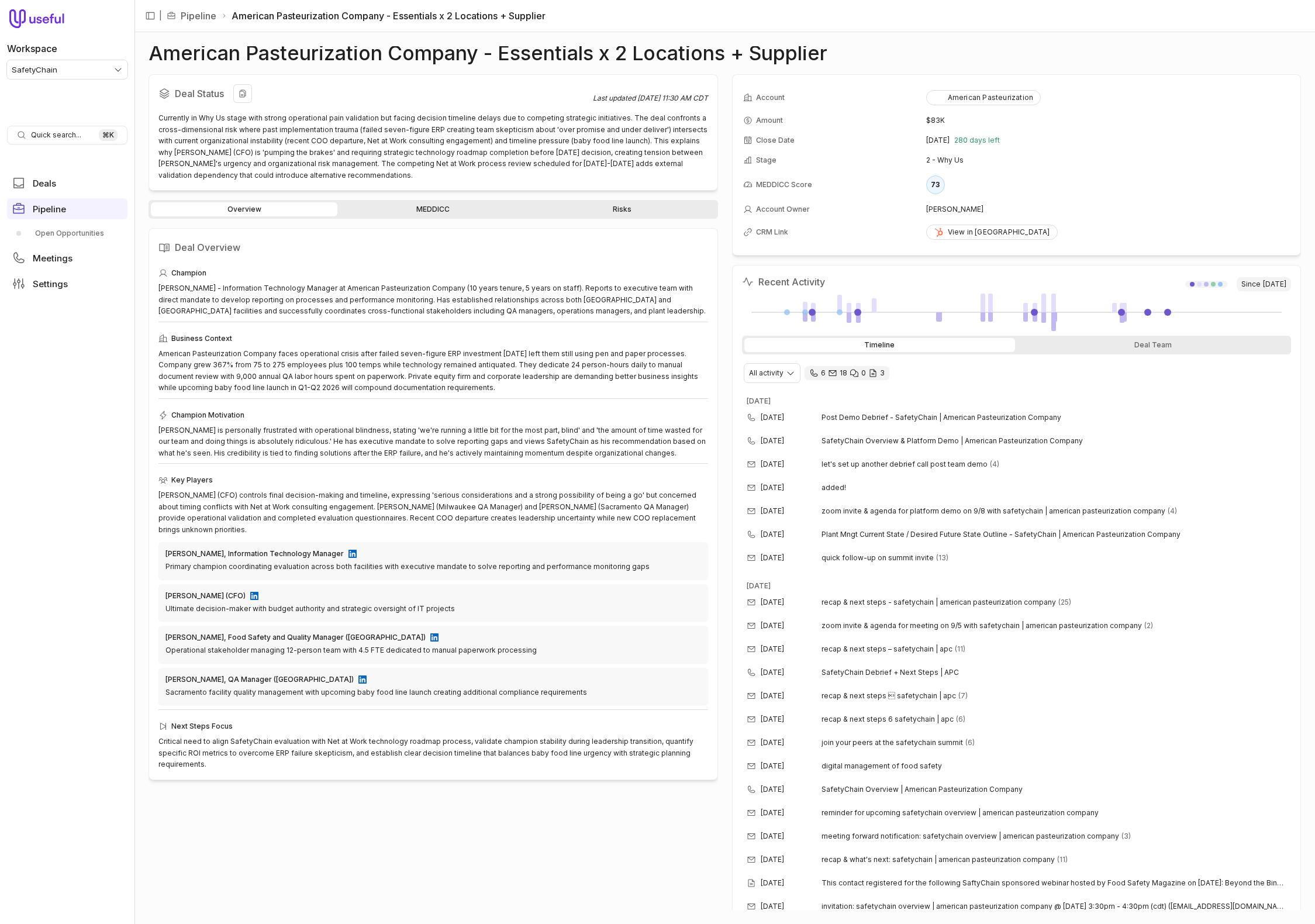
click at [319, 144] on div "Currently in Why Us stage with strong operational pain validation but facing de…" at bounding box center [433, 146] width 550 height 68
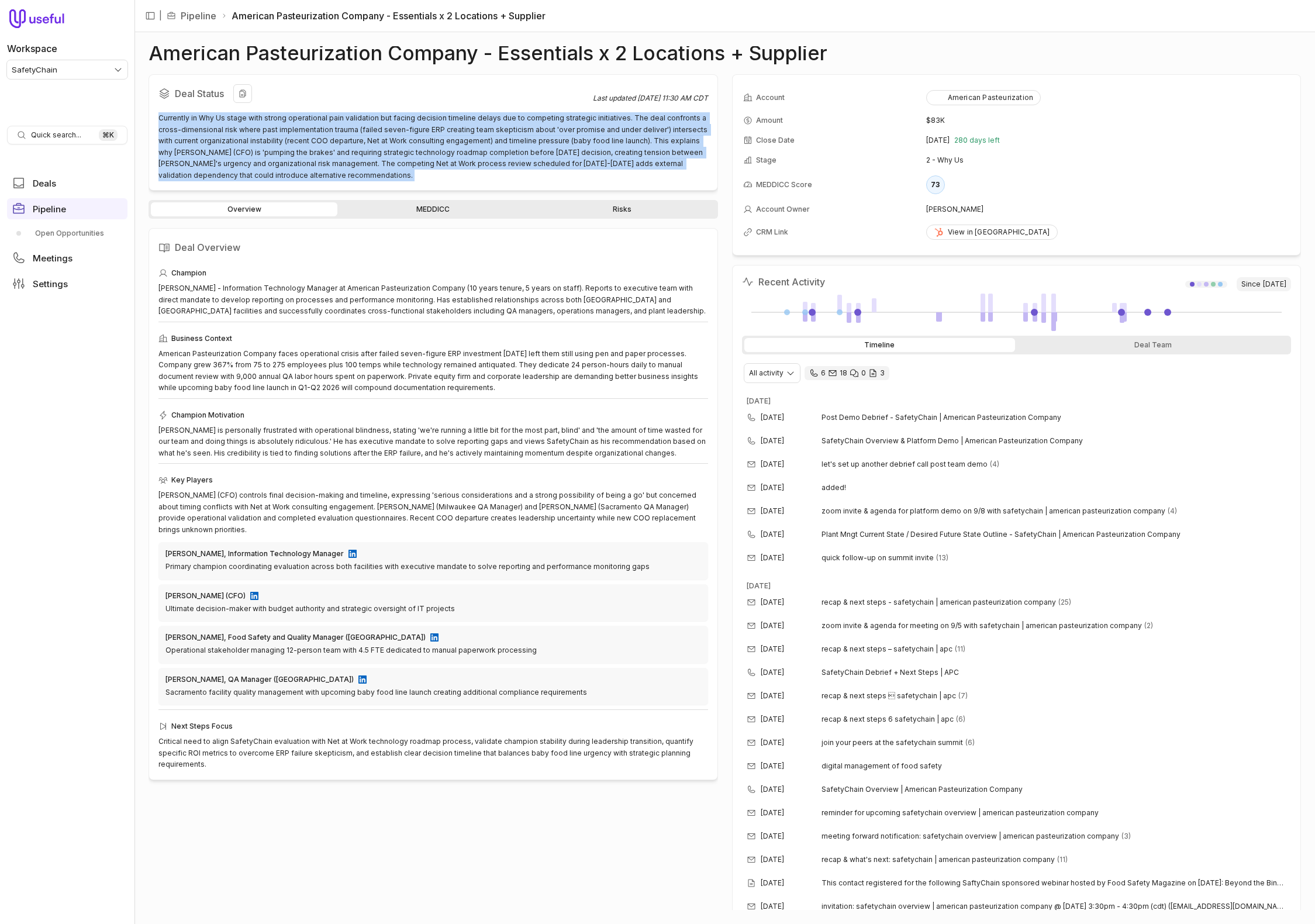
click at [319, 144] on div "Currently in Why Us stage with strong operational pain validation but facing de…" at bounding box center [433, 146] width 550 height 68
click at [356, 164] on div "Currently in Why Us stage with strong operational pain validation but facing de…" at bounding box center [433, 146] width 550 height 68
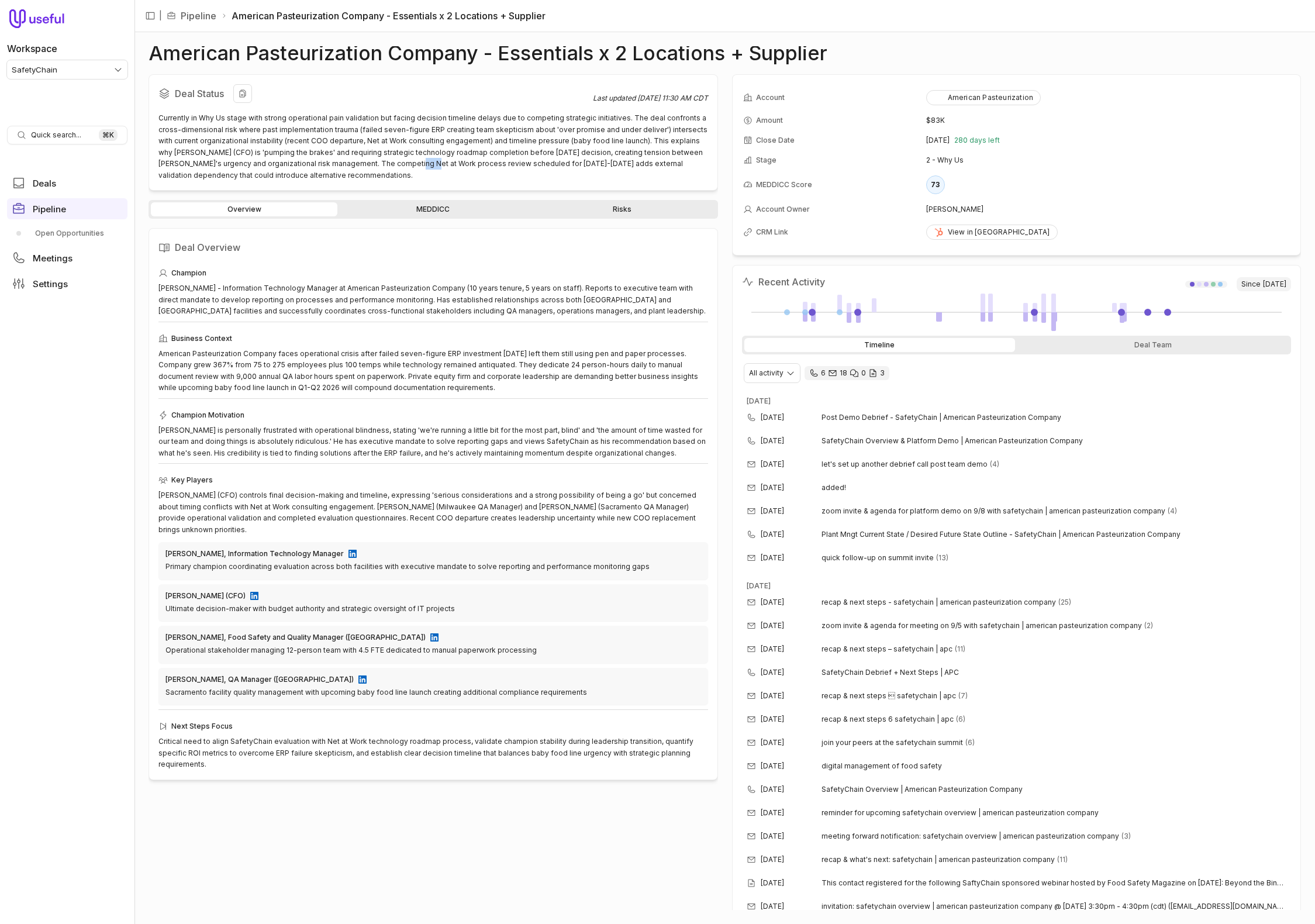
click at [356, 164] on div "Currently in Why Us stage with strong operational pain validation but facing de…" at bounding box center [433, 146] width 550 height 68
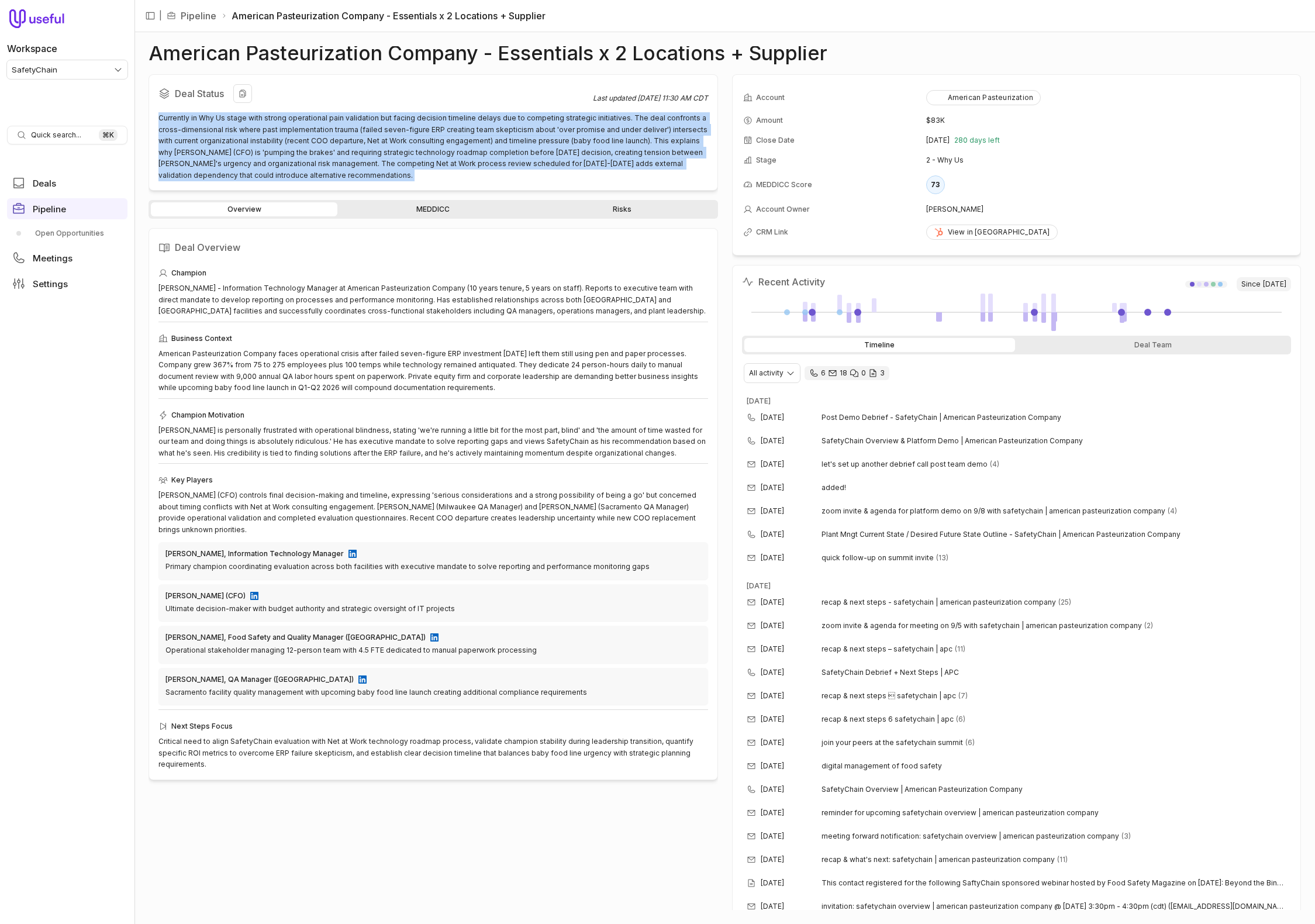
click at [356, 164] on div "Currently in Why Us stage with strong operational pain validation but facing de…" at bounding box center [433, 146] width 550 height 68
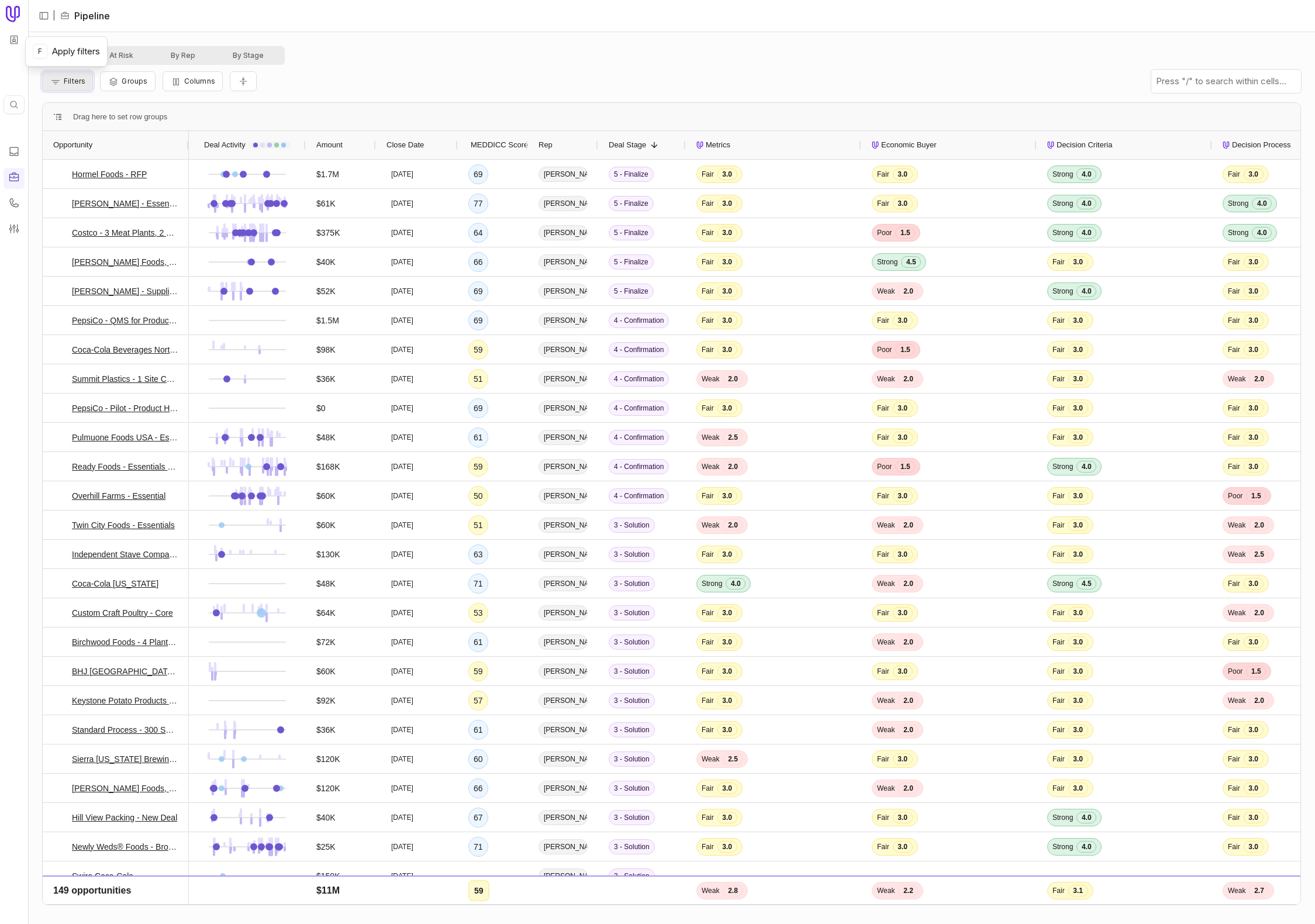
click at [58, 81] on icon "Filter Pipeline" at bounding box center [55, 82] width 11 height 9
click at [97, 146] on button "Add filter" at bounding box center [83, 143] width 62 height 16
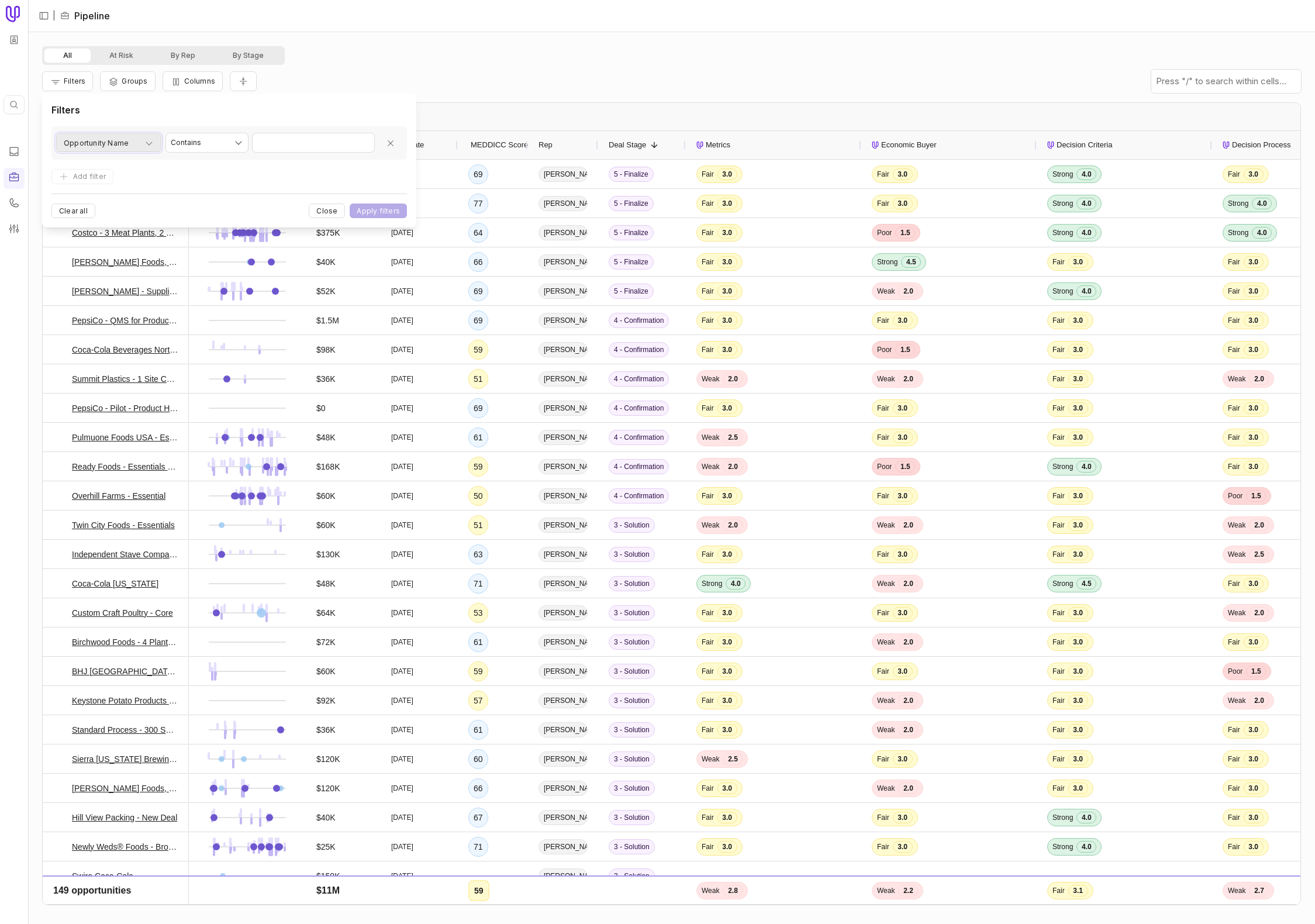
click at [110, 133] on button "Opportunity Name" at bounding box center [109, 143] width 106 height 19
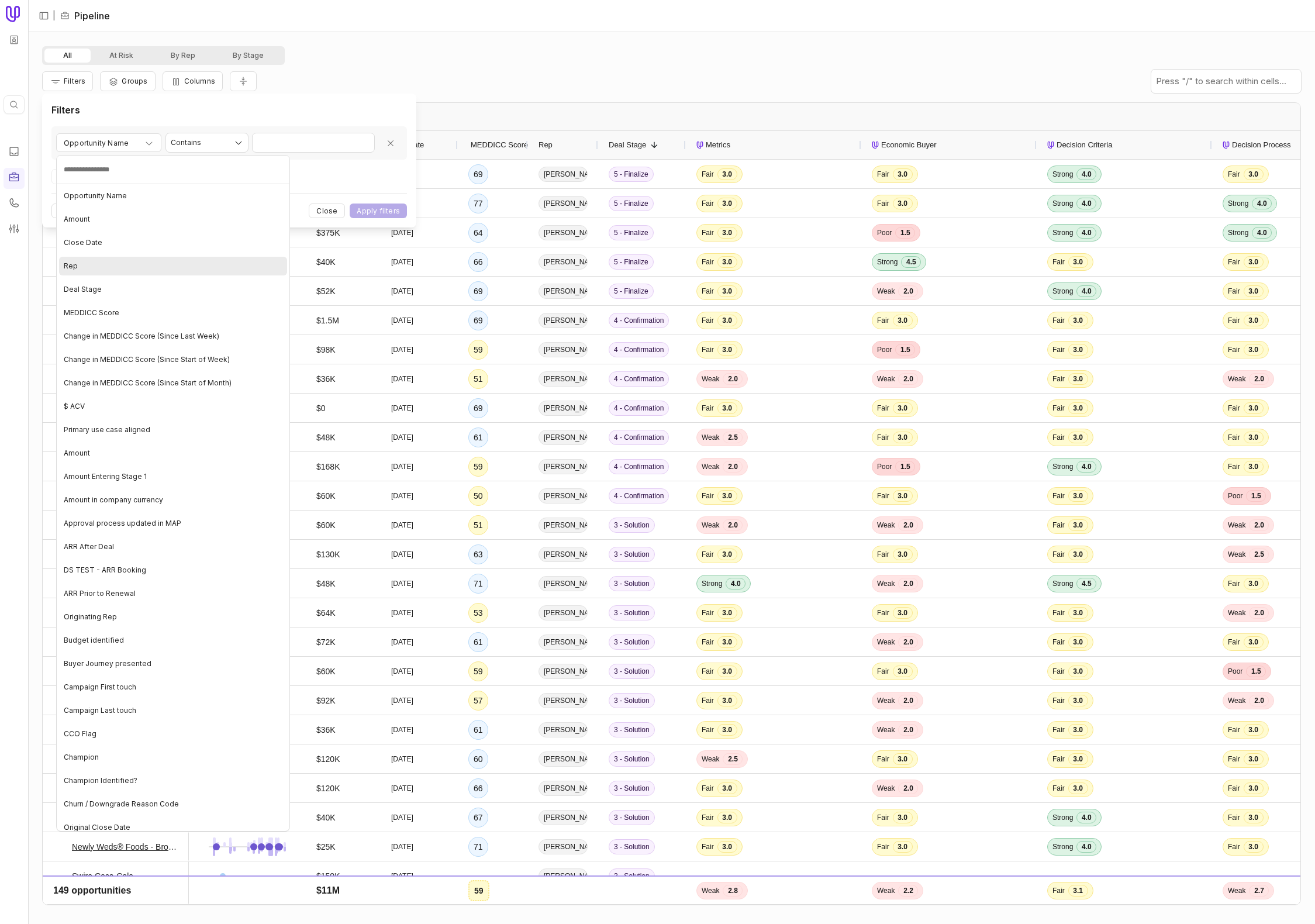
drag, startPoint x: 116, startPoint y: 271, endPoint x: 248, endPoint y: 194, distance: 152.8
click at [116, 271] on div "Rep" at bounding box center [172, 266] width 228 height 19
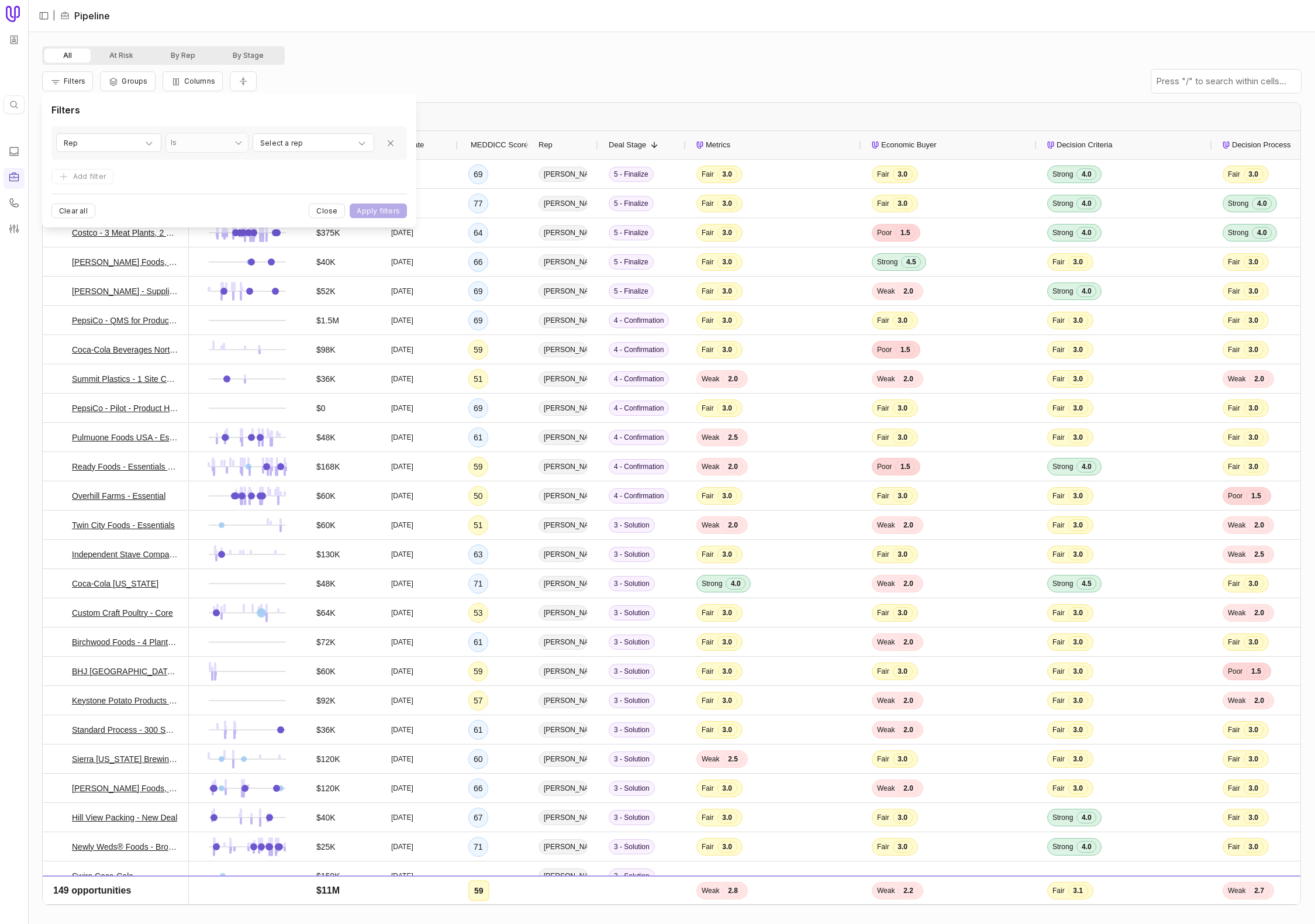
click at [312, 153] on div "Rep Is ** Select a rep" at bounding box center [229, 143] width 356 height 33
click at [313, 145] on div "Select a rep" at bounding box center [313, 143] width 106 height 14
click at [296, 369] on span "[PERSON_NAME]" at bounding box center [305, 367] width 57 height 14
click at [386, 209] on html "Quick search... ⌘ K | Pipeline All At Risk By Rep By Stage Filters Groups Colum…" at bounding box center [658, 462] width 1315 height 924
click at [386, 209] on button "Apply filters" at bounding box center [378, 211] width 57 height 15
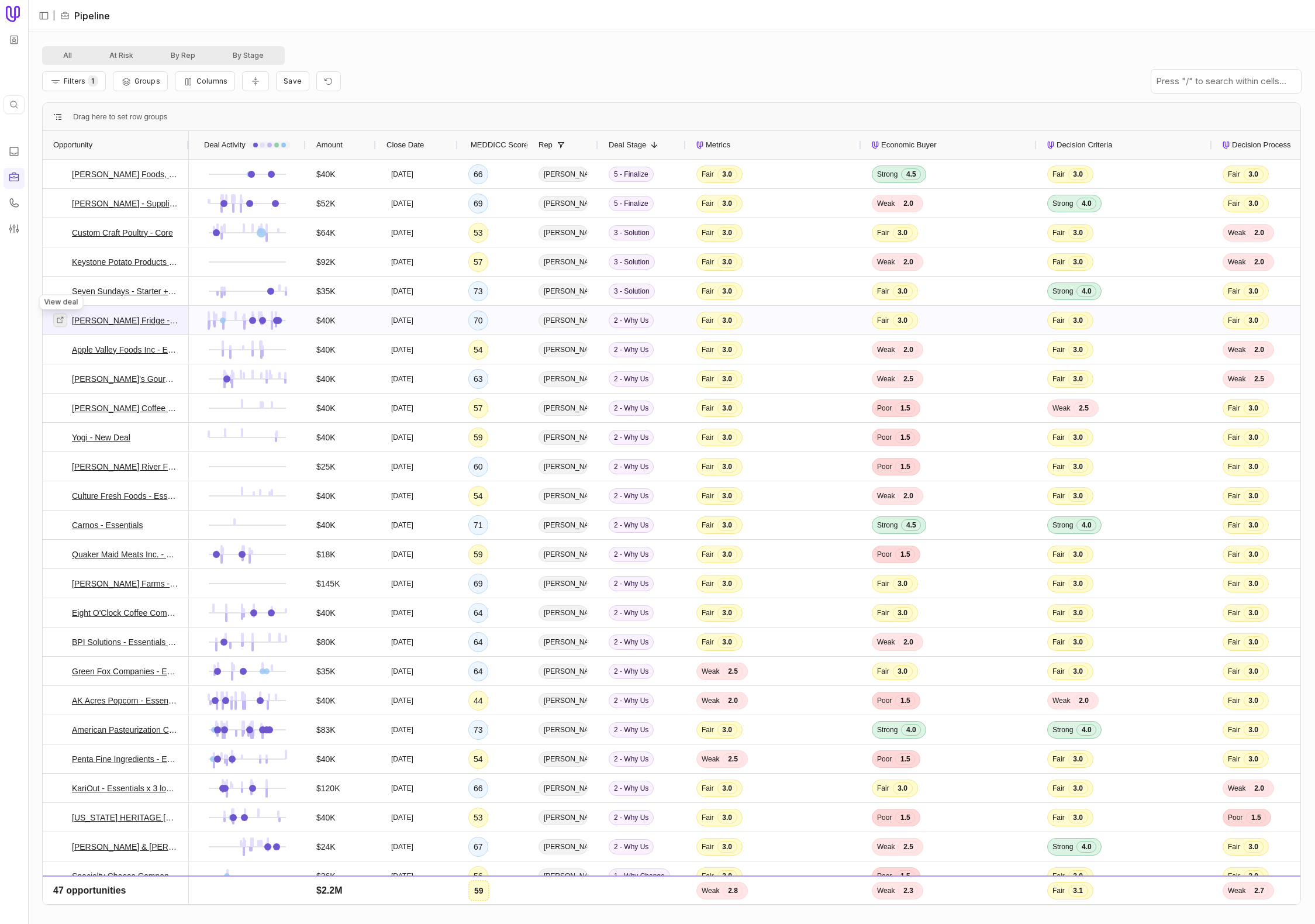
click at [58, 323] on icon at bounding box center [60, 320] width 8 height 8
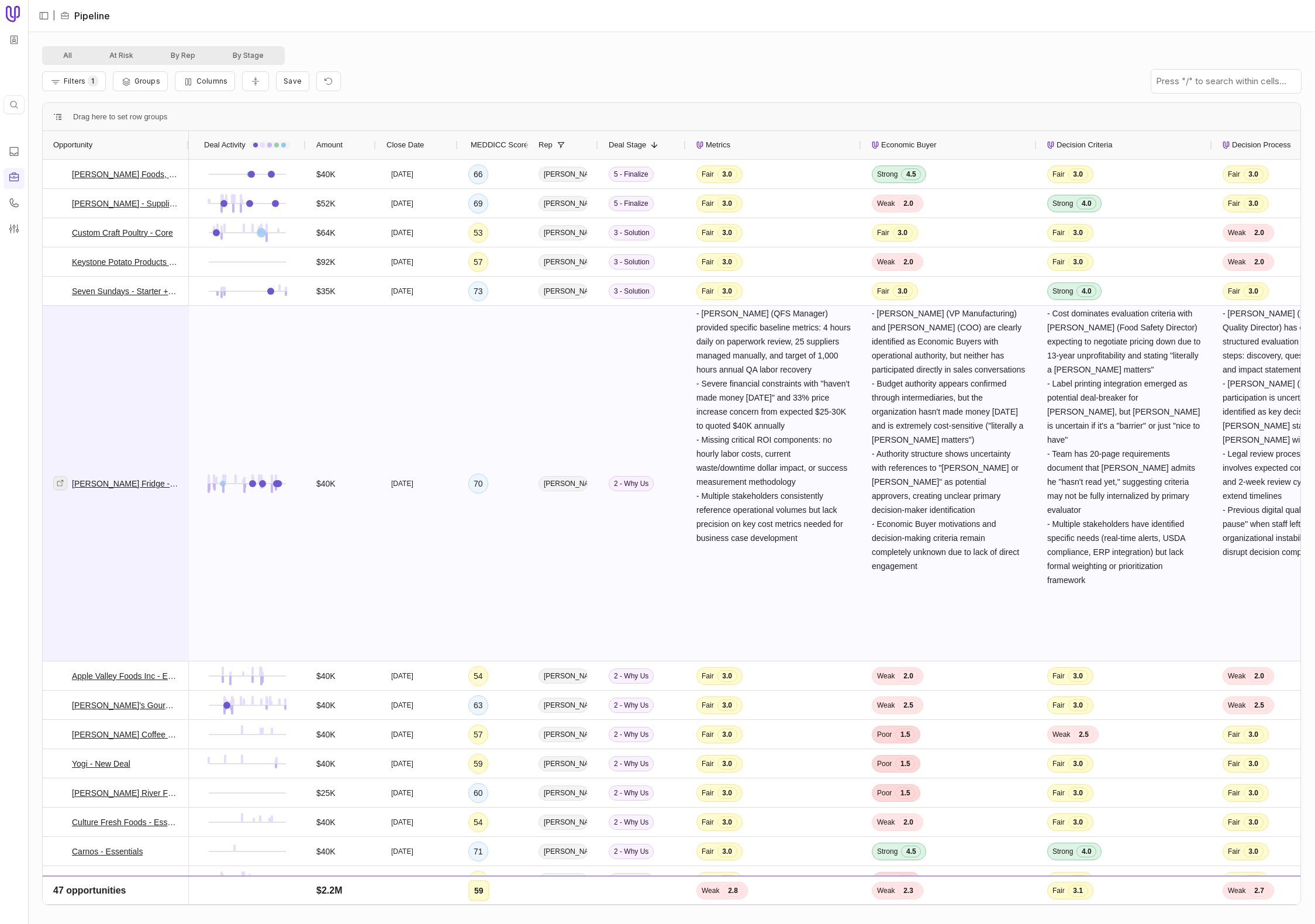
click at [61, 482] on icon at bounding box center [61, 483] width 7 height 7
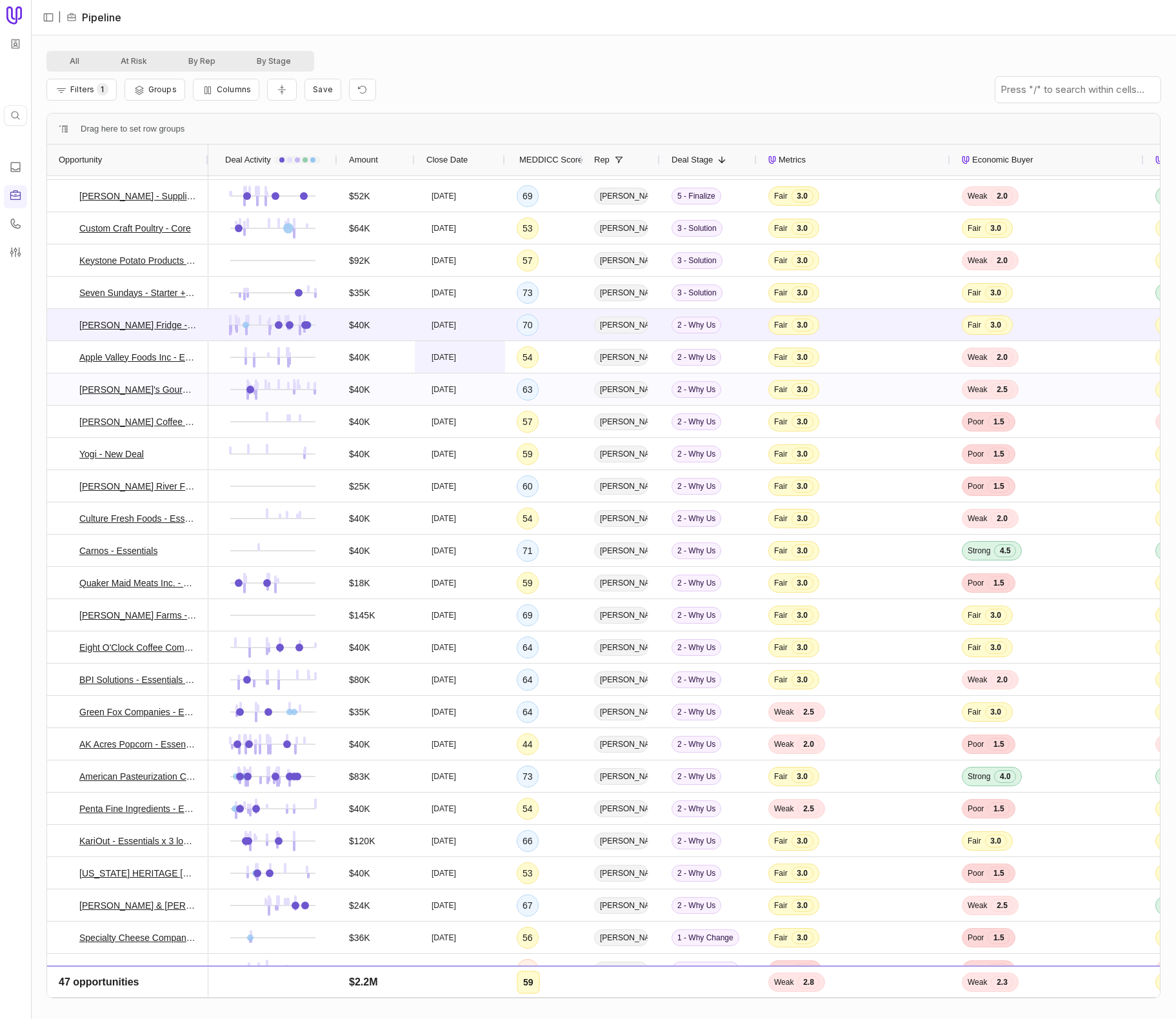
scroll to position [29, 0]
click at [70, 648] on icon at bounding box center [66, 646] width 9 height 9
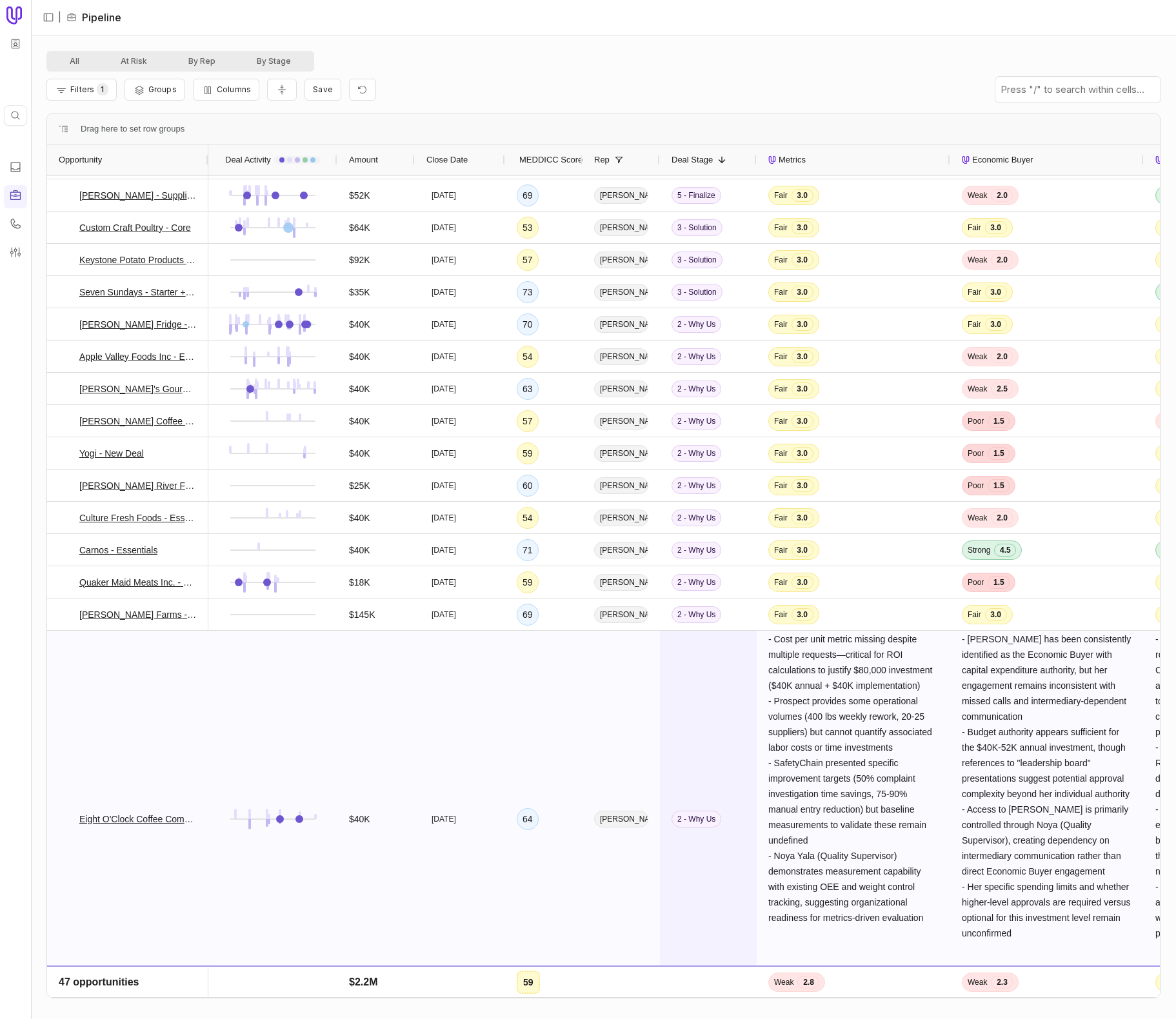
click at [672, 700] on div "2 - Why Us" at bounding box center [708, 818] width 97 height 376
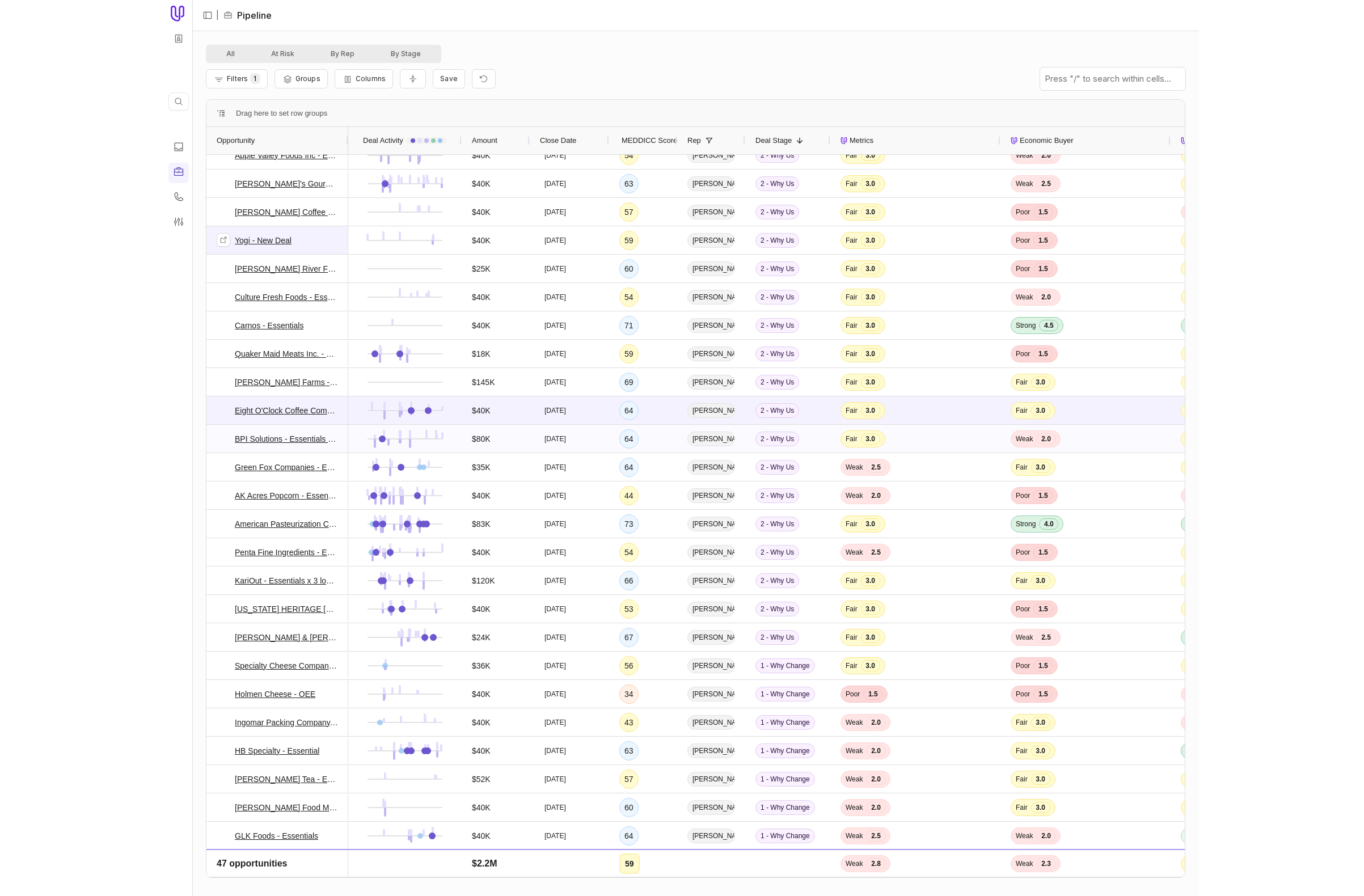
scroll to position [193, 0]
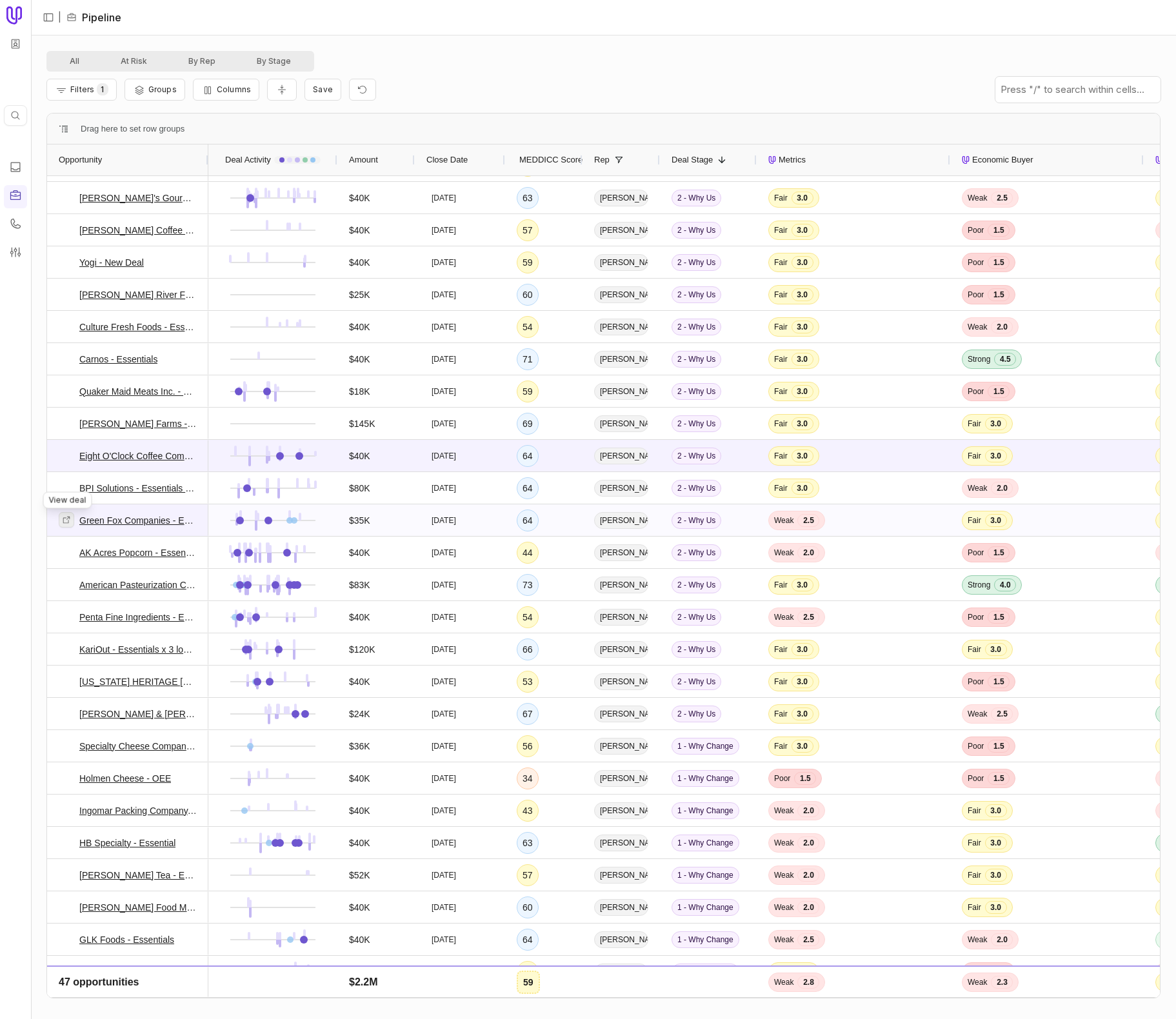
click at [67, 519] on icon at bounding box center [66, 520] width 9 height 9
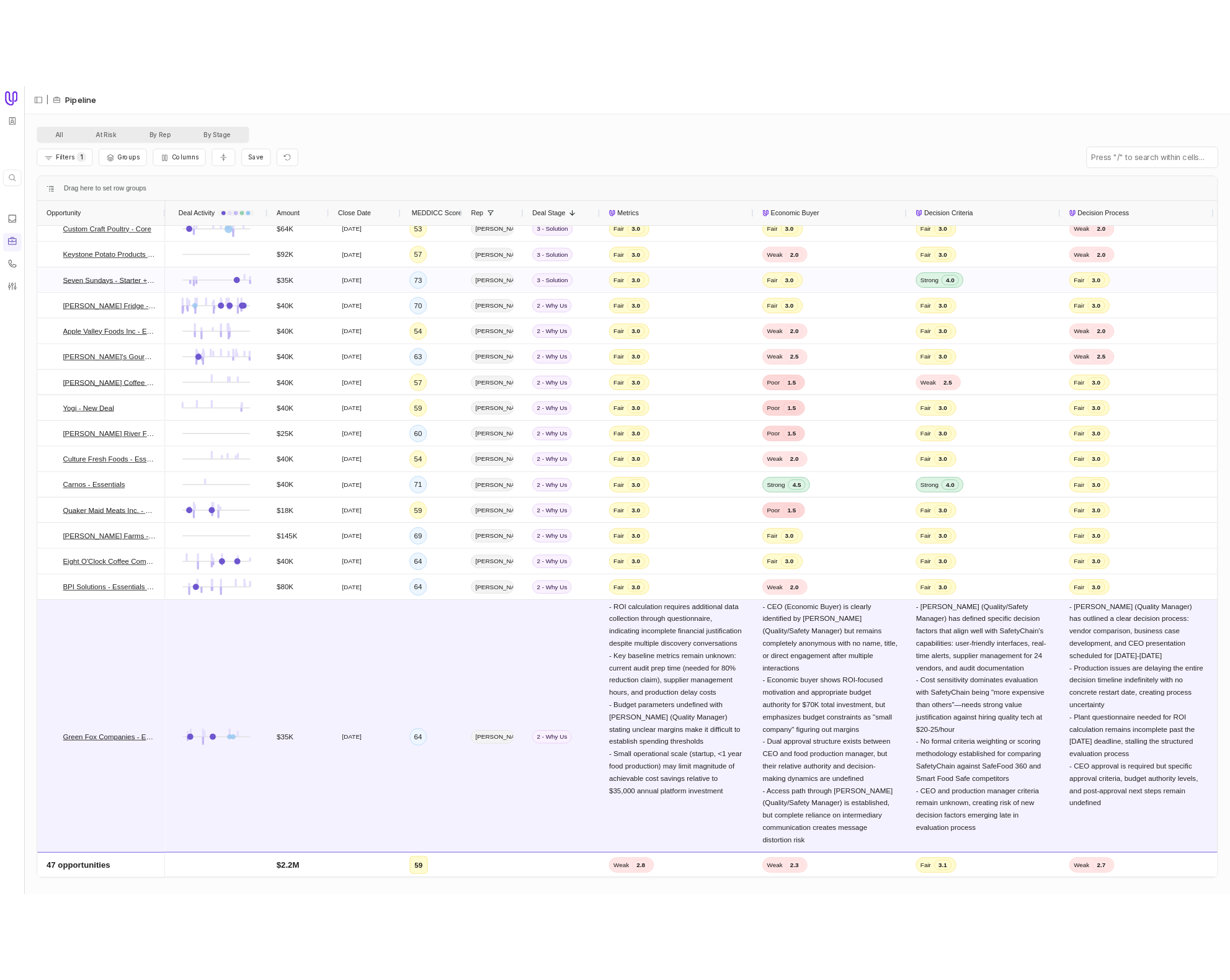
scroll to position [28, 0]
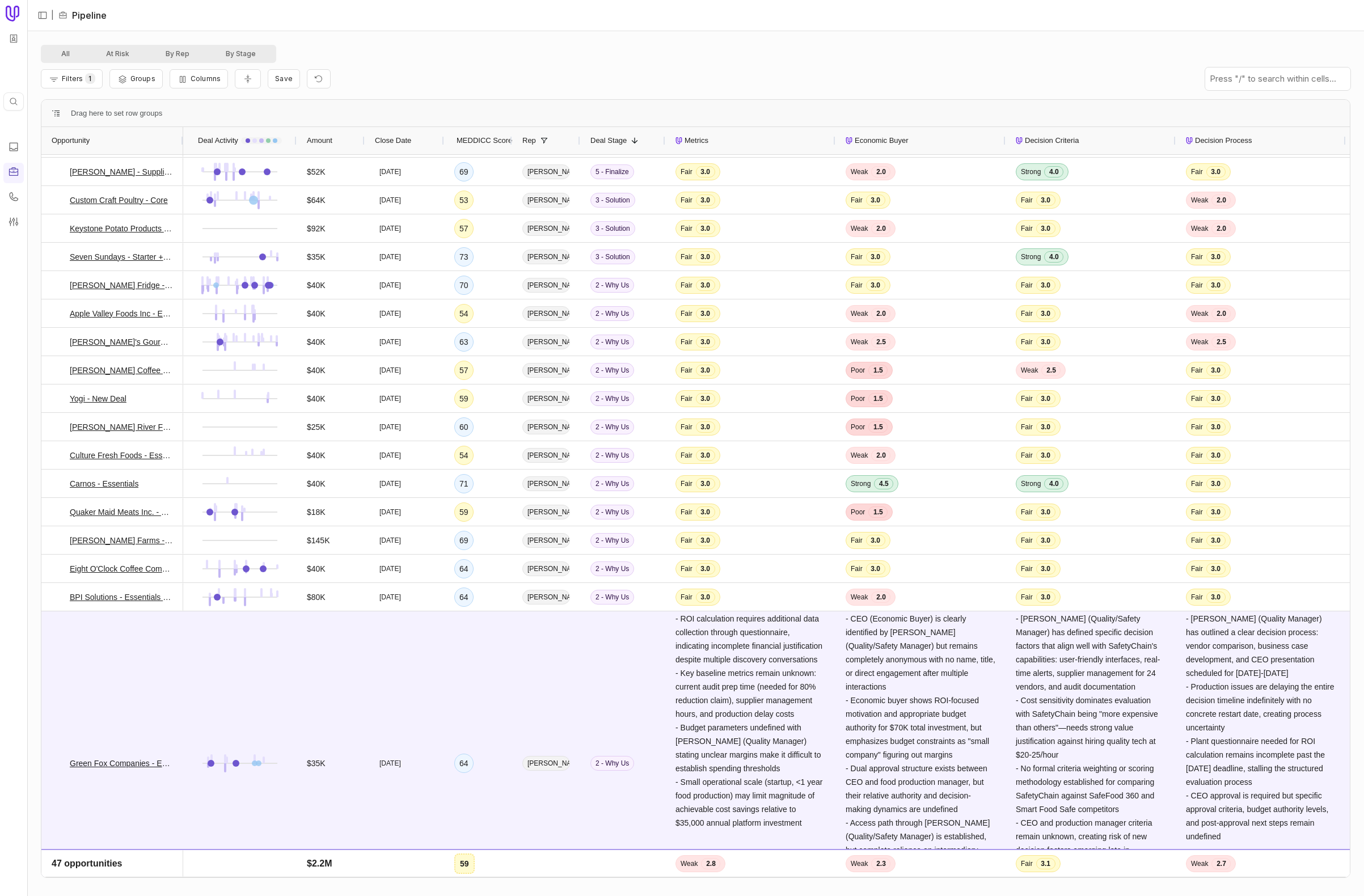
click at [542, 68] on div "Filters 1 Groups Columns Save" at bounding box center [695, 79] width 1310 height 31
click at [625, 708] on div "2 - Why Us" at bounding box center [623, 763] width 85 height 303
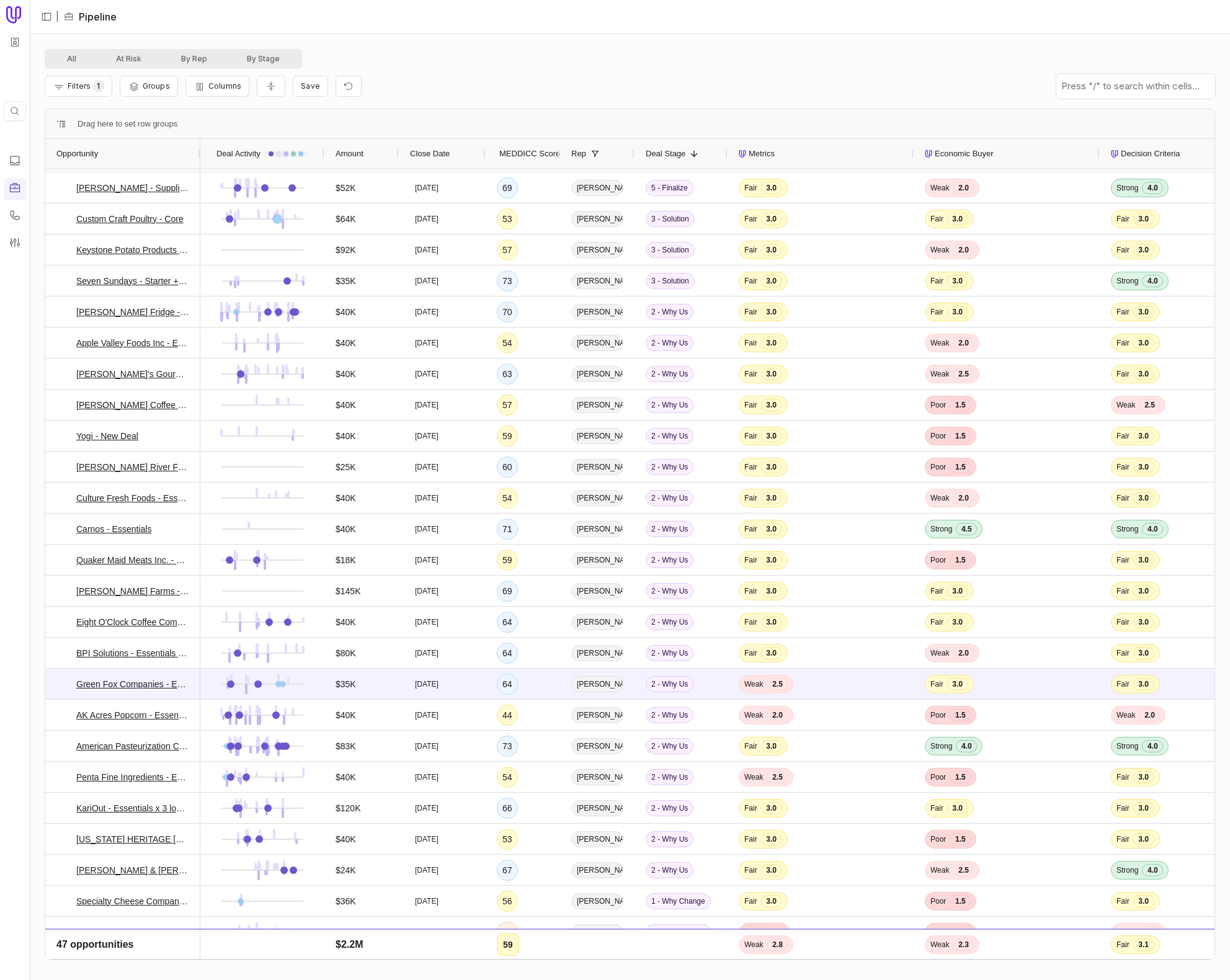
click at [423, 62] on div "All At Risk By Rep By Stage" at bounding box center [629, 59] width 1170 height 20
click at [67, 90] on button "Filters 1" at bounding box center [78, 85] width 67 height 21
click at [410, 151] on icon "Remove filter" at bounding box center [415, 152] width 10 height 10
click at [29, 112] on div at bounding box center [30, 490] width 4 height 980
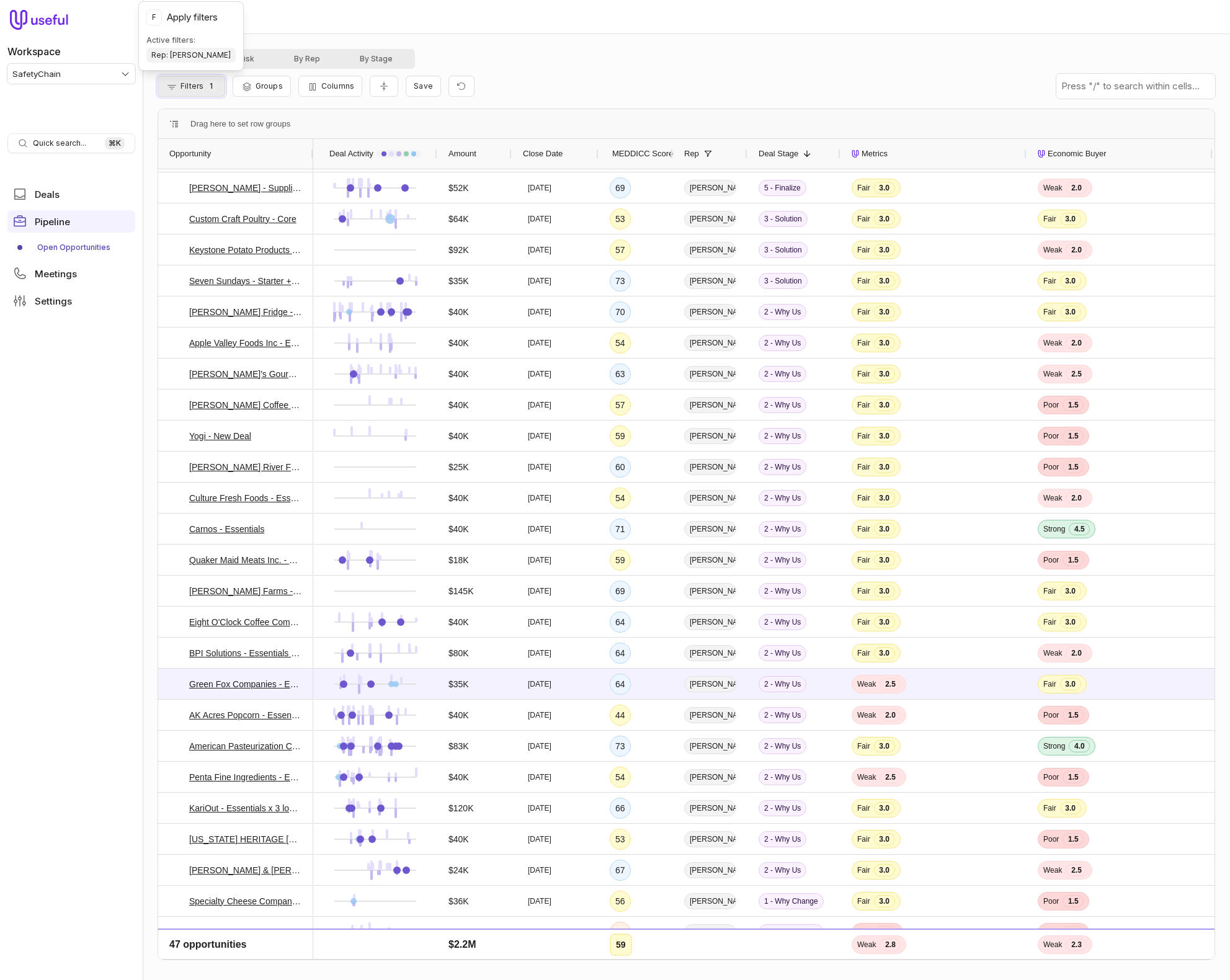
click at [199, 80] on button "Filters 1" at bounding box center [192, 85] width 67 height 21
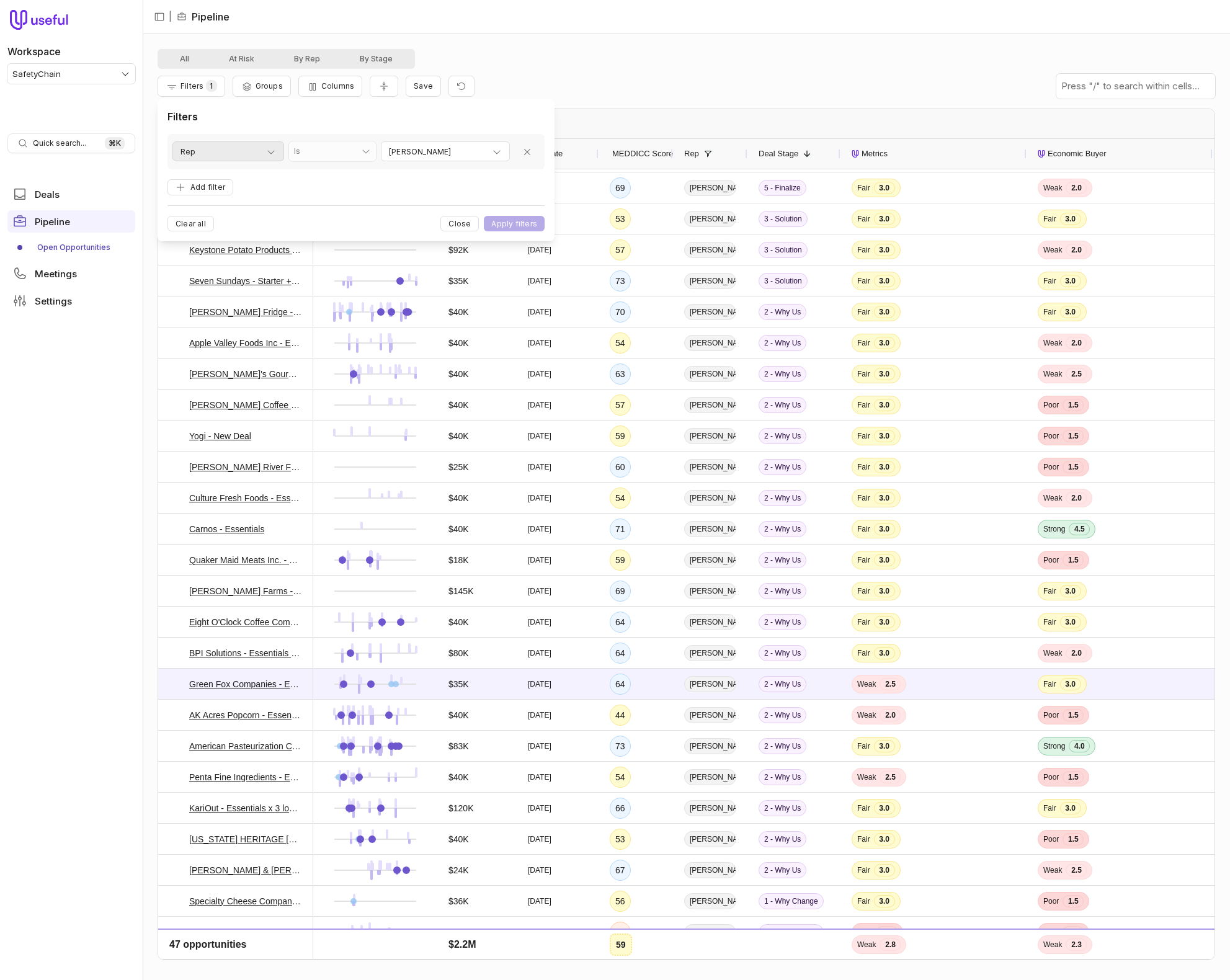
click at [207, 150] on div "Rep" at bounding box center [228, 151] width 95 height 15
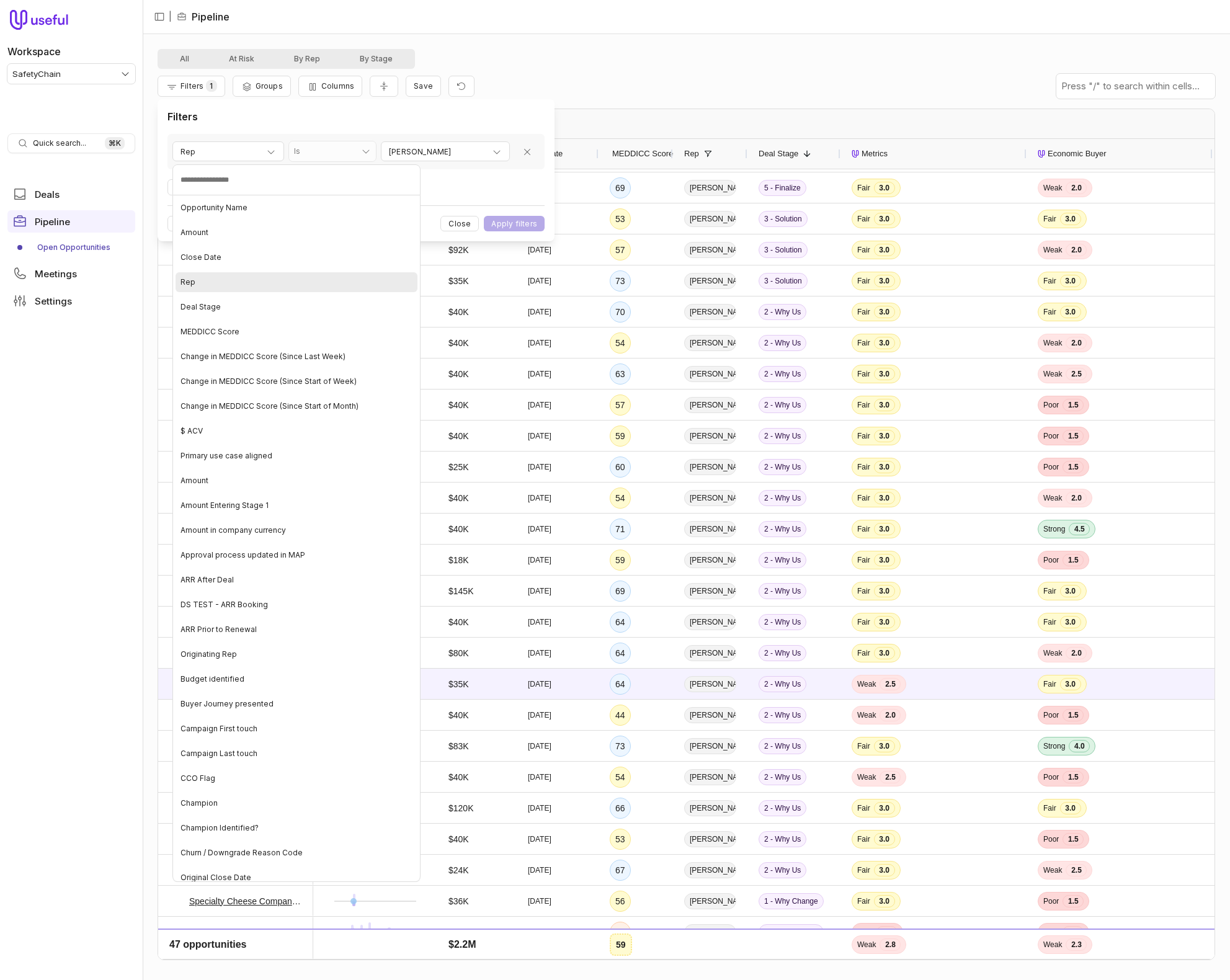
drag, startPoint x: 255, startPoint y: 279, endPoint x: 417, endPoint y: 225, distance: 170.8
click at [255, 279] on div "Rep" at bounding box center [296, 282] width 242 height 20
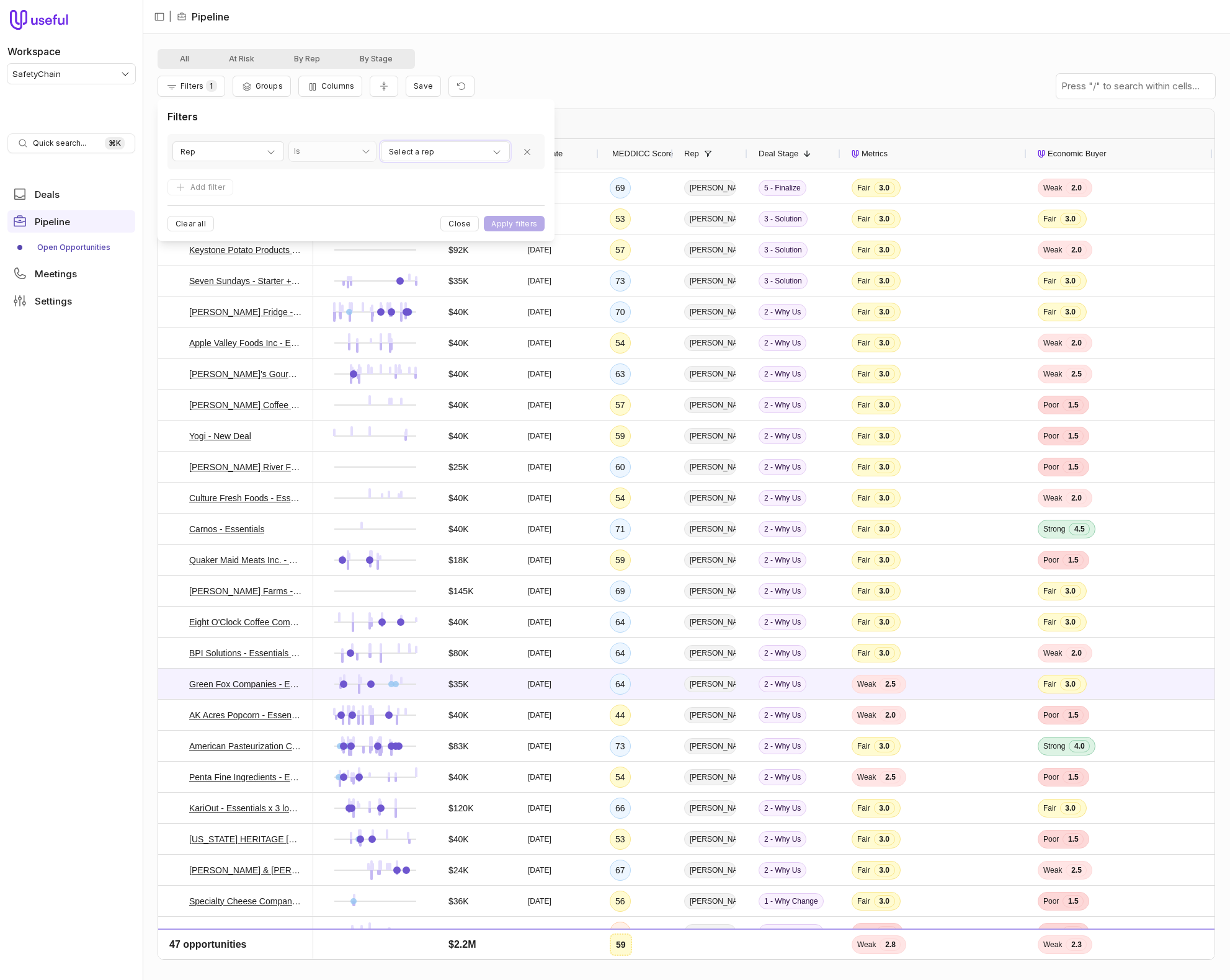
click at [479, 158] on div "Select a rep" at bounding box center [445, 151] width 113 height 15
click at [526, 118] on html "Workspace SafetyChain Quick search... ⌘ K Deals Pipeline Open Opportunities Mee…" at bounding box center [615, 490] width 1230 height 980
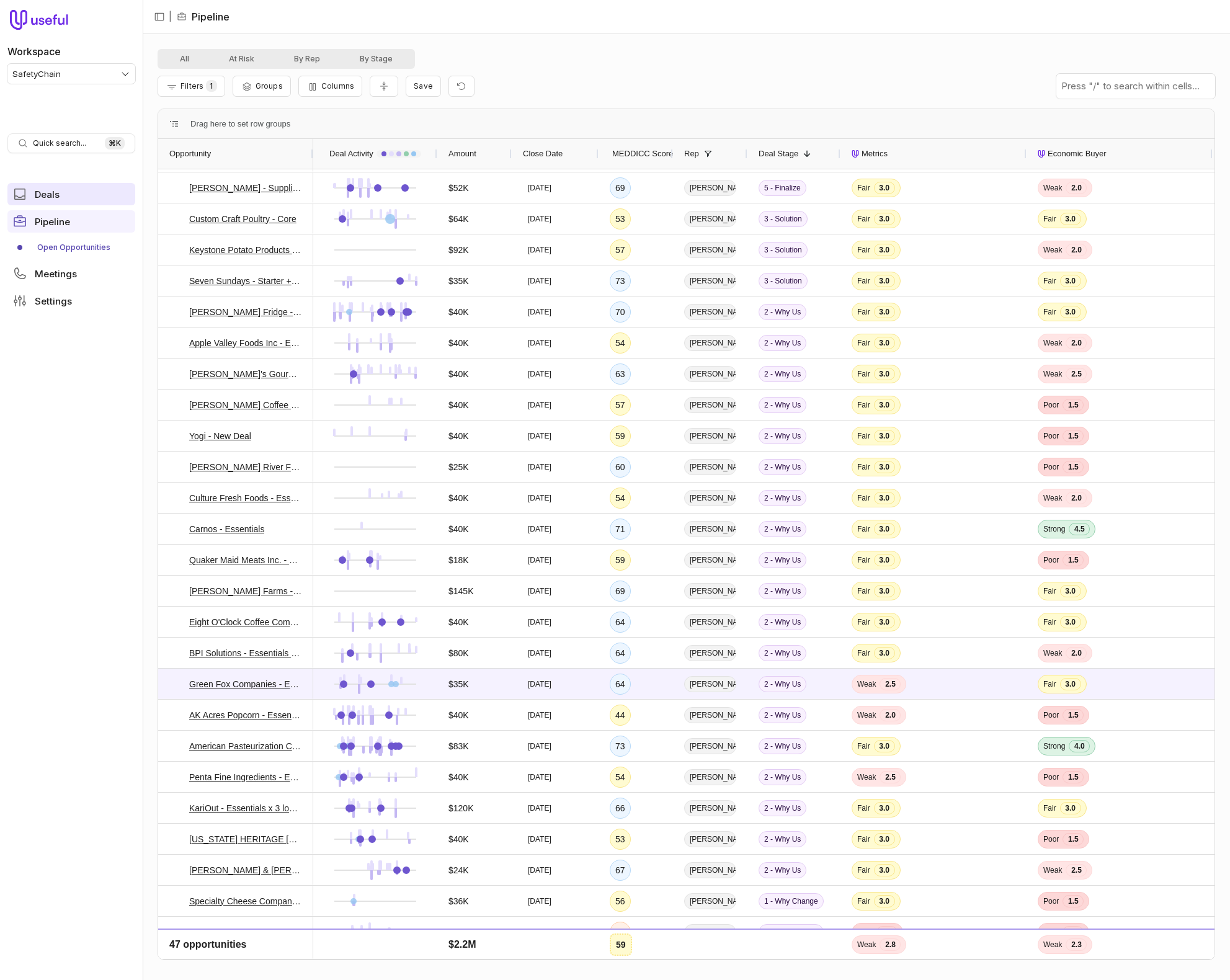
click at [37, 192] on span "Deals" at bounding box center [47, 194] width 25 height 9
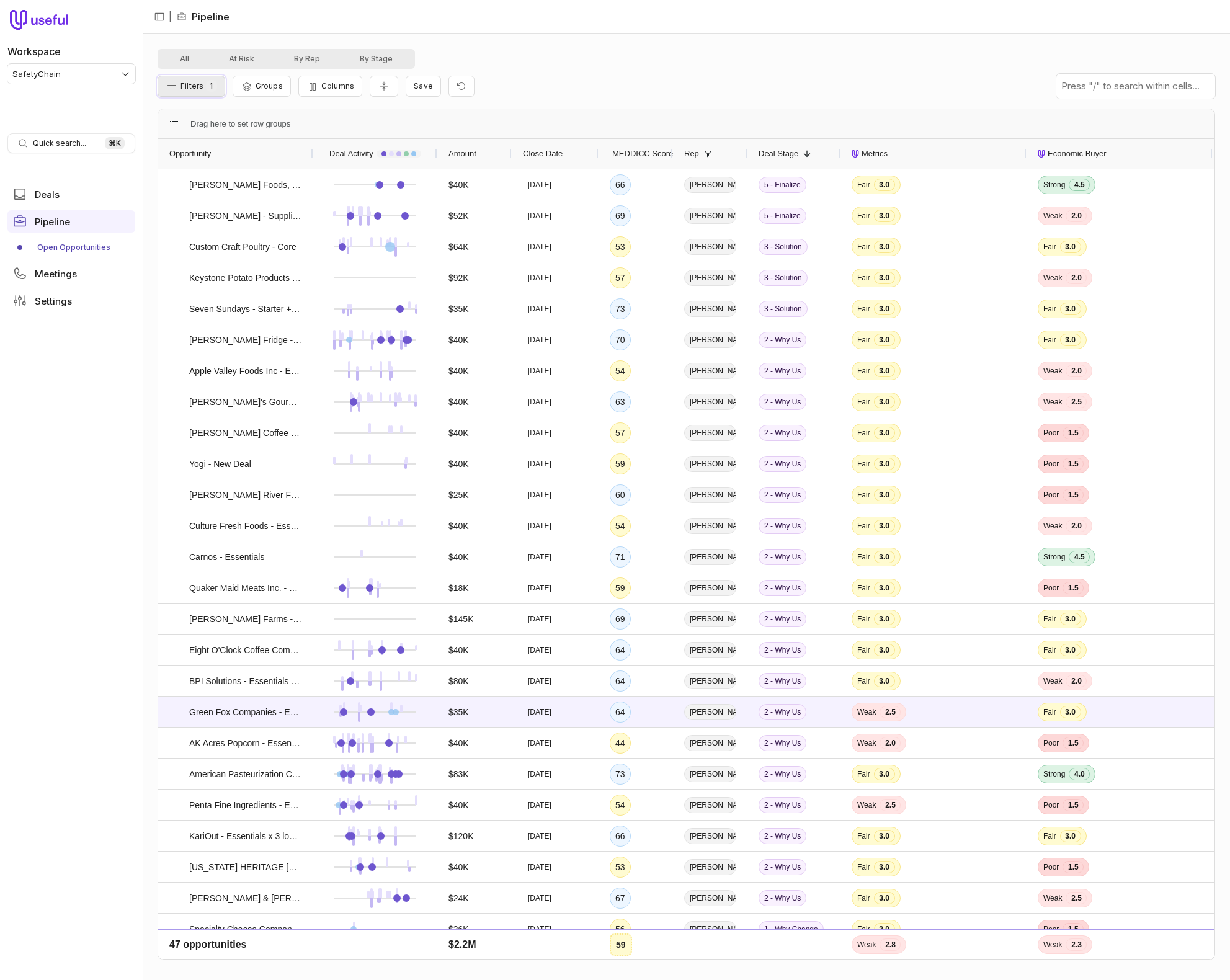
click at [194, 85] on span "Filters" at bounding box center [192, 85] width 23 height 9
click at [529, 148] on icon "Remove filter" at bounding box center [527, 152] width 10 height 10
click at [461, 185] on button "Close" at bounding box center [460, 189] width 39 height 16
click at [191, 82] on span "Filters" at bounding box center [192, 85] width 23 height 9
click at [520, 148] on button "Remove filter" at bounding box center [527, 151] width 25 height 21
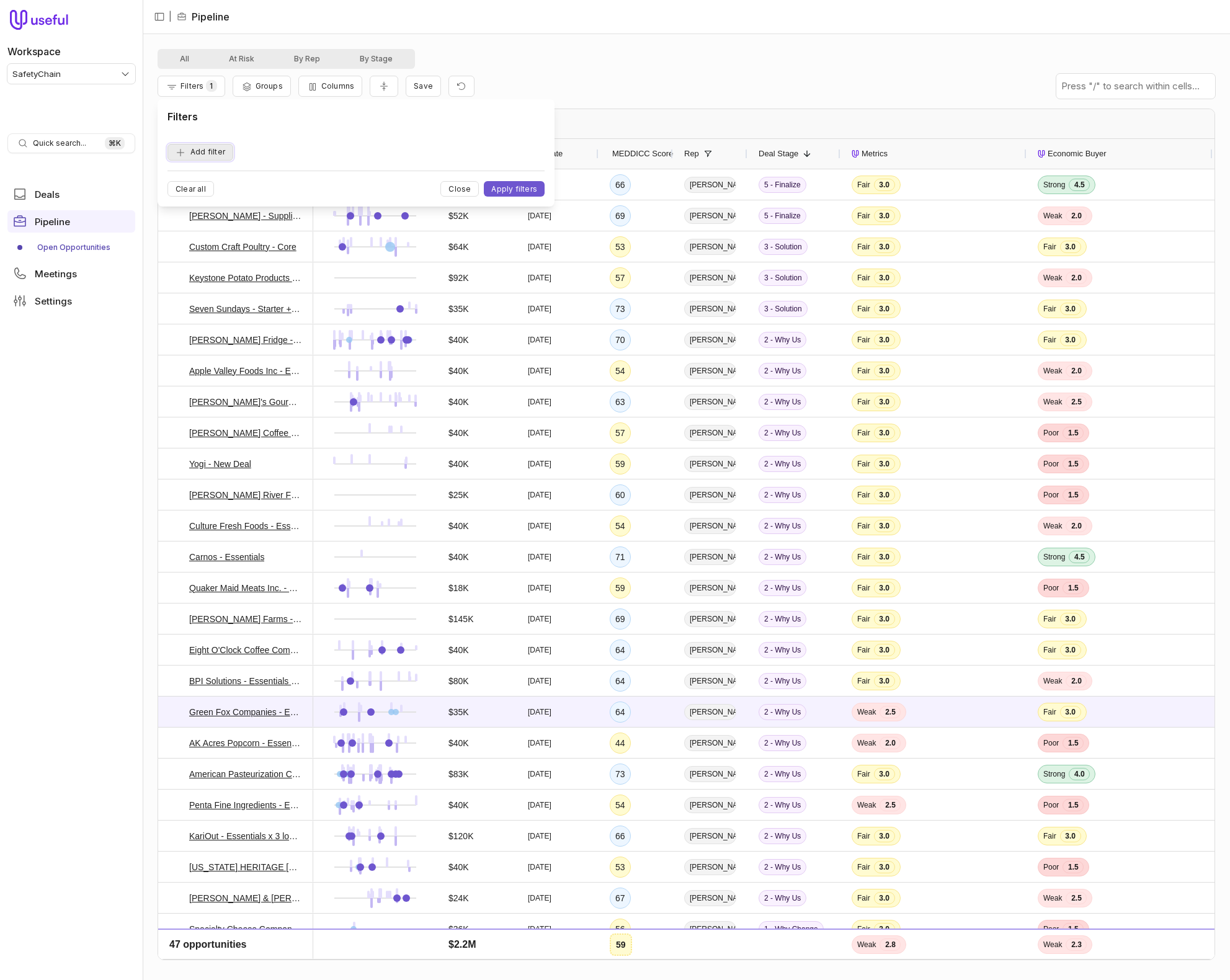
click at [200, 153] on button "Add filter" at bounding box center [200, 152] width 66 height 17
click at [203, 153] on span "Opportunity Name" at bounding box center [215, 151] width 69 height 15
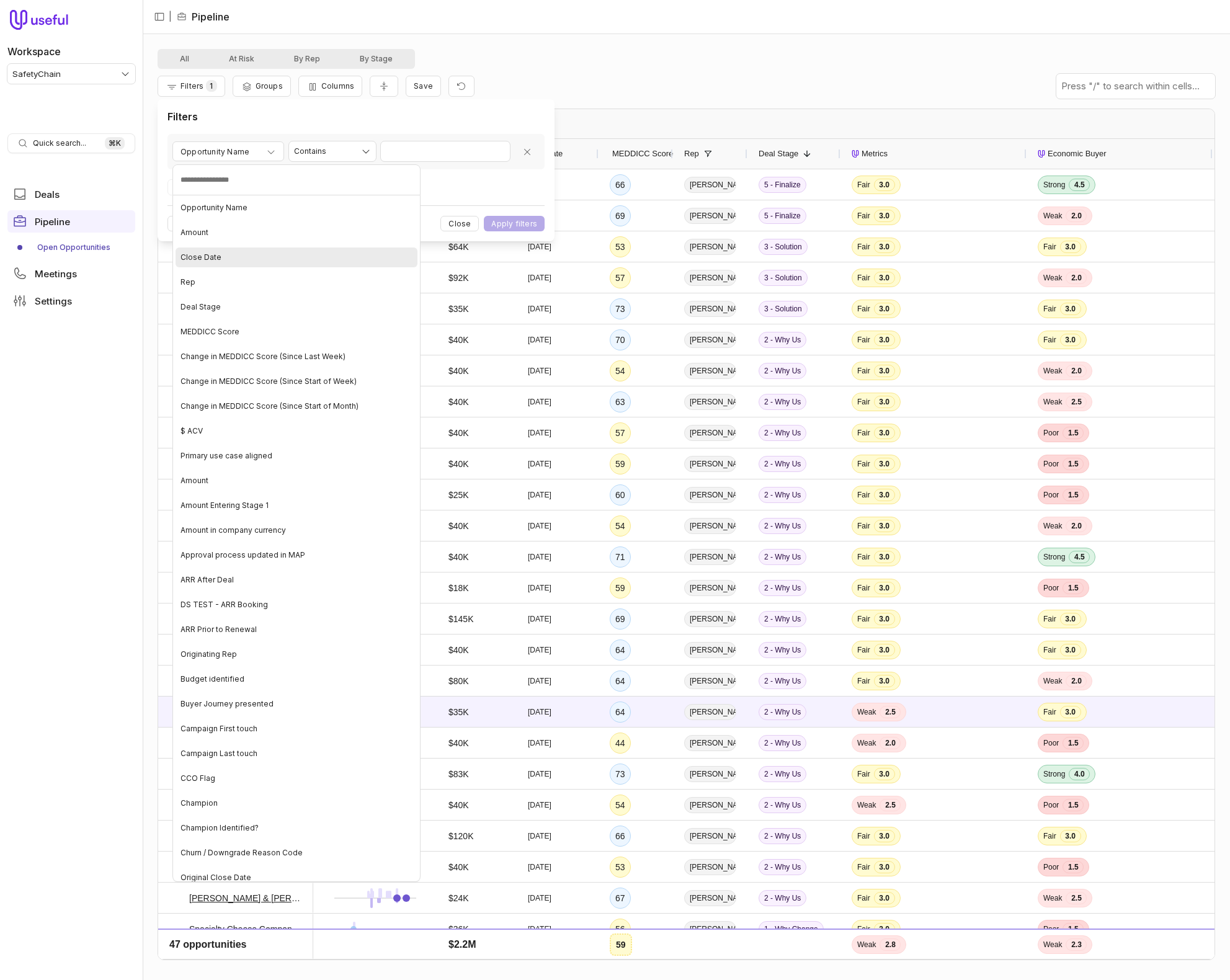
drag, startPoint x: 238, startPoint y: 258, endPoint x: 355, endPoint y: 184, distance: 138.4
click at [245, 253] on div "Close Date" at bounding box center [296, 258] width 242 height 20
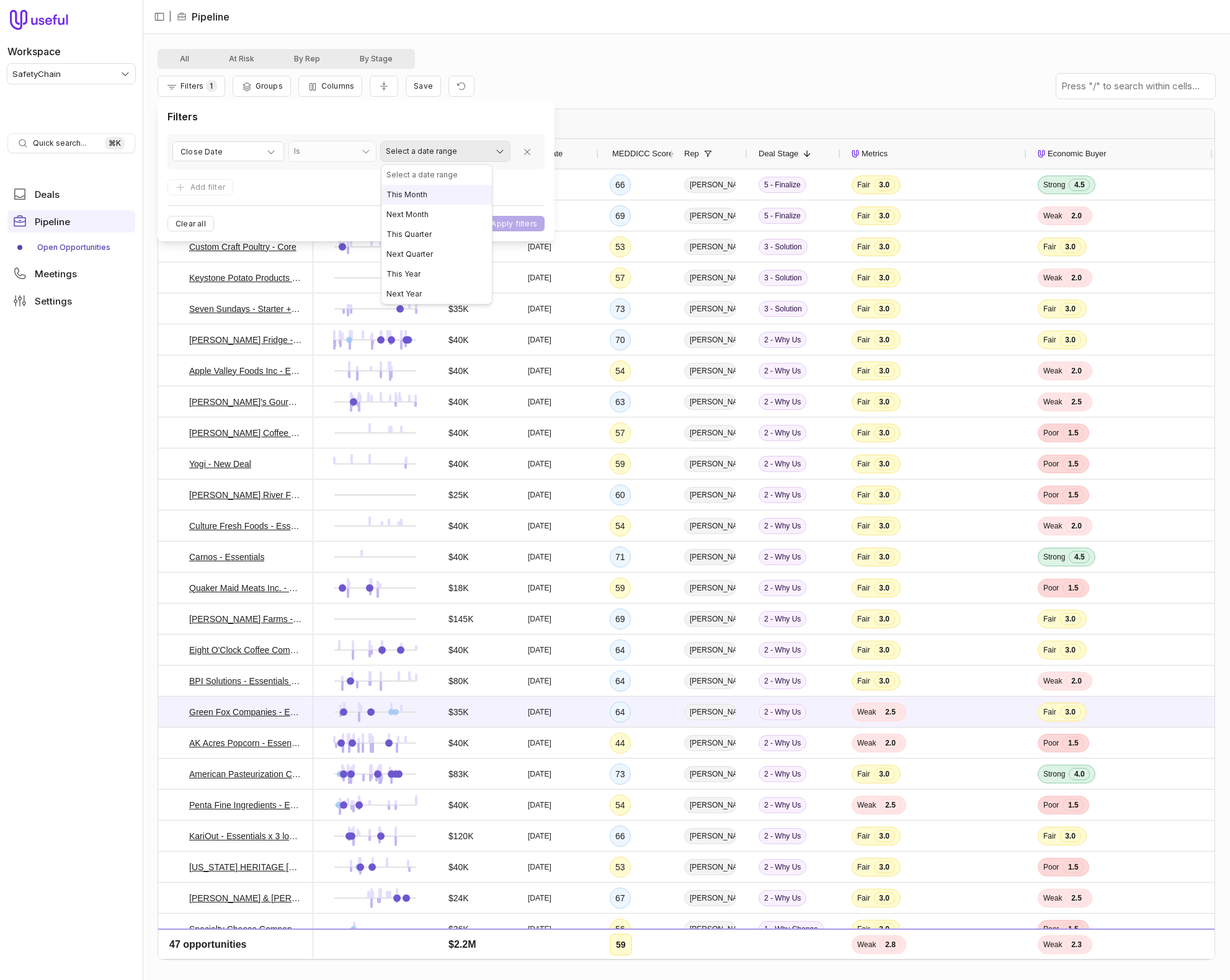
click at [405, 152] on html "Workspace SafetyChain Quick search... ⌘ K Deals Pipeline Open Opportunities Mee…" at bounding box center [615, 490] width 1230 height 980
select select "**********"
drag, startPoint x: 426, startPoint y: 255, endPoint x: 423, endPoint y: 237, distance: 18.2
click at [548, 217] on div "**********" at bounding box center [356, 170] width 397 height 142
click at [506, 232] on div "**********" at bounding box center [356, 170] width 397 height 142
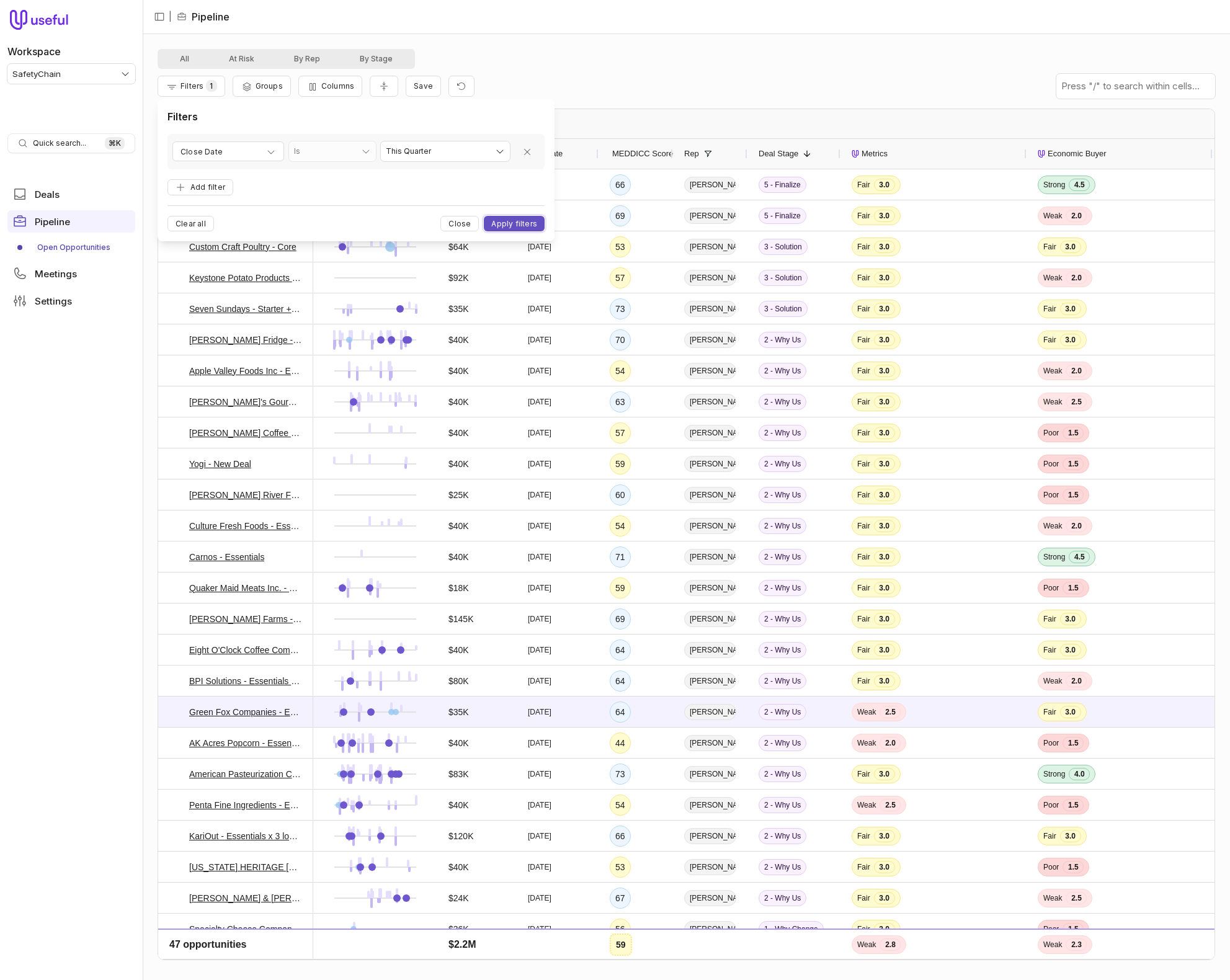
click at [519, 222] on button "Apply filters" at bounding box center [514, 224] width 61 height 16
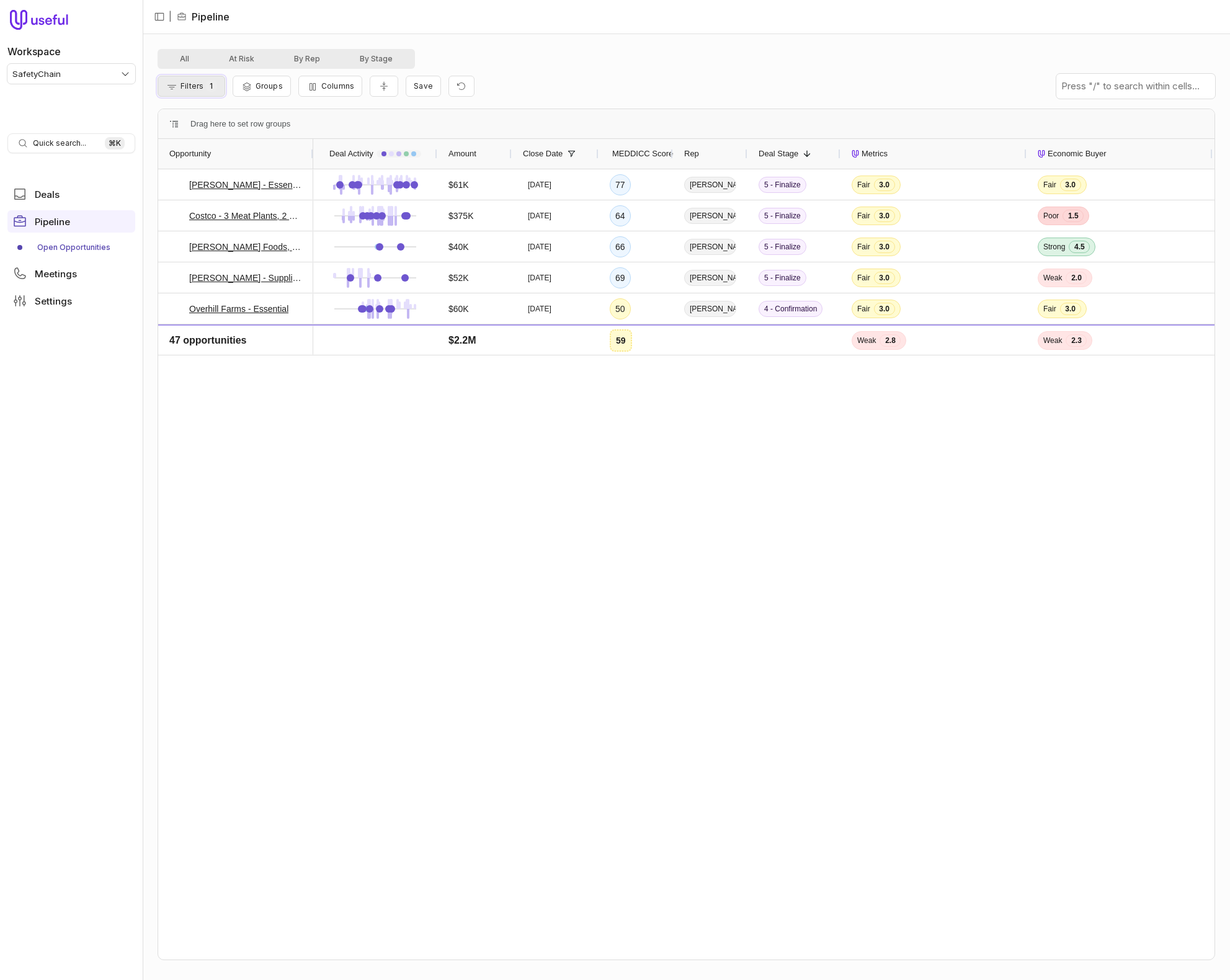
click at [178, 85] on button "Filters 1" at bounding box center [192, 85] width 67 height 21
click at [191, 84] on span "Filters" at bounding box center [192, 85] width 23 height 9
click at [208, 85] on span "1" at bounding box center [211, 86] width 11 height 11
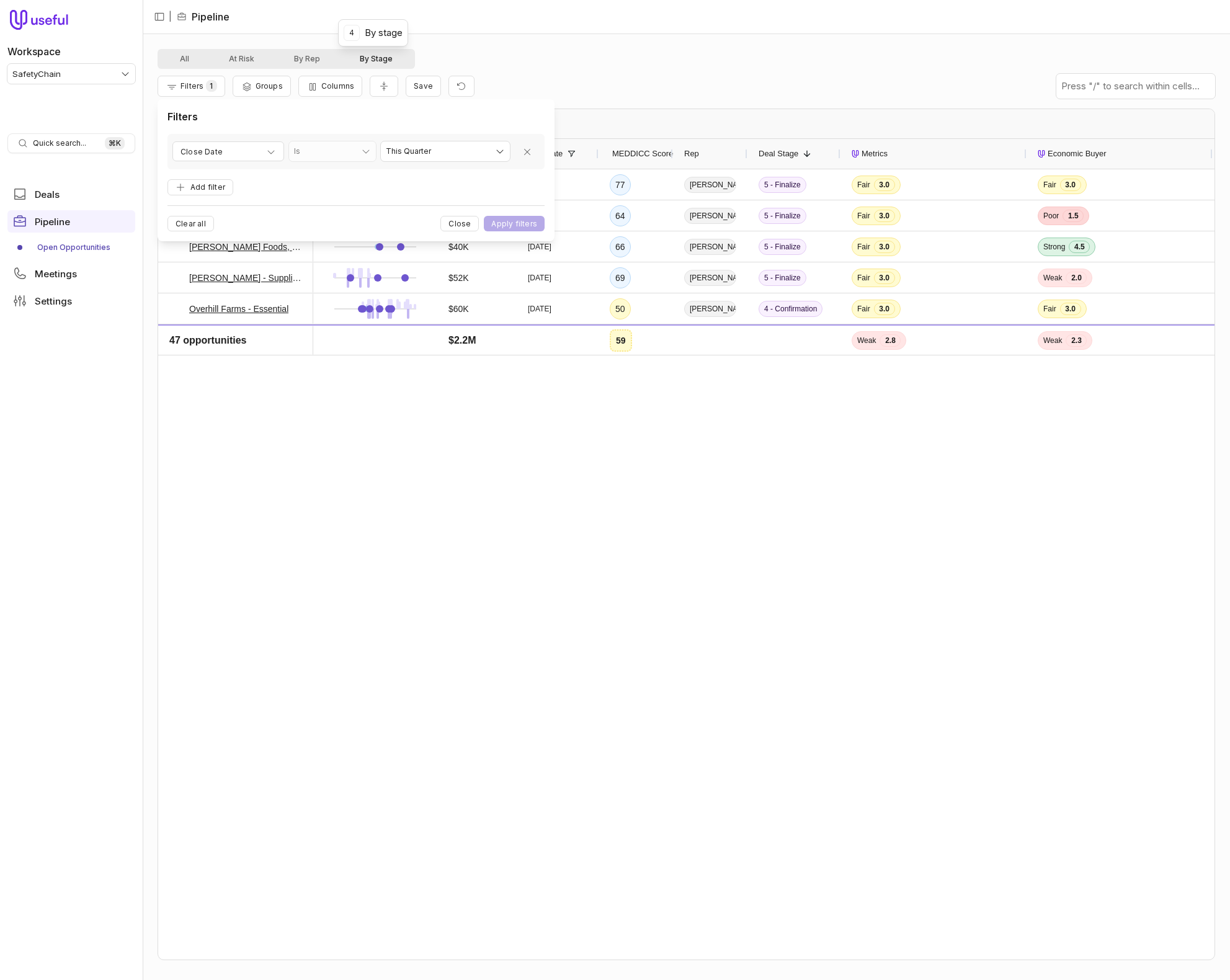
click at [375, 54] on button "By Stage" at bounding box center [376, 59] width 72 height 15
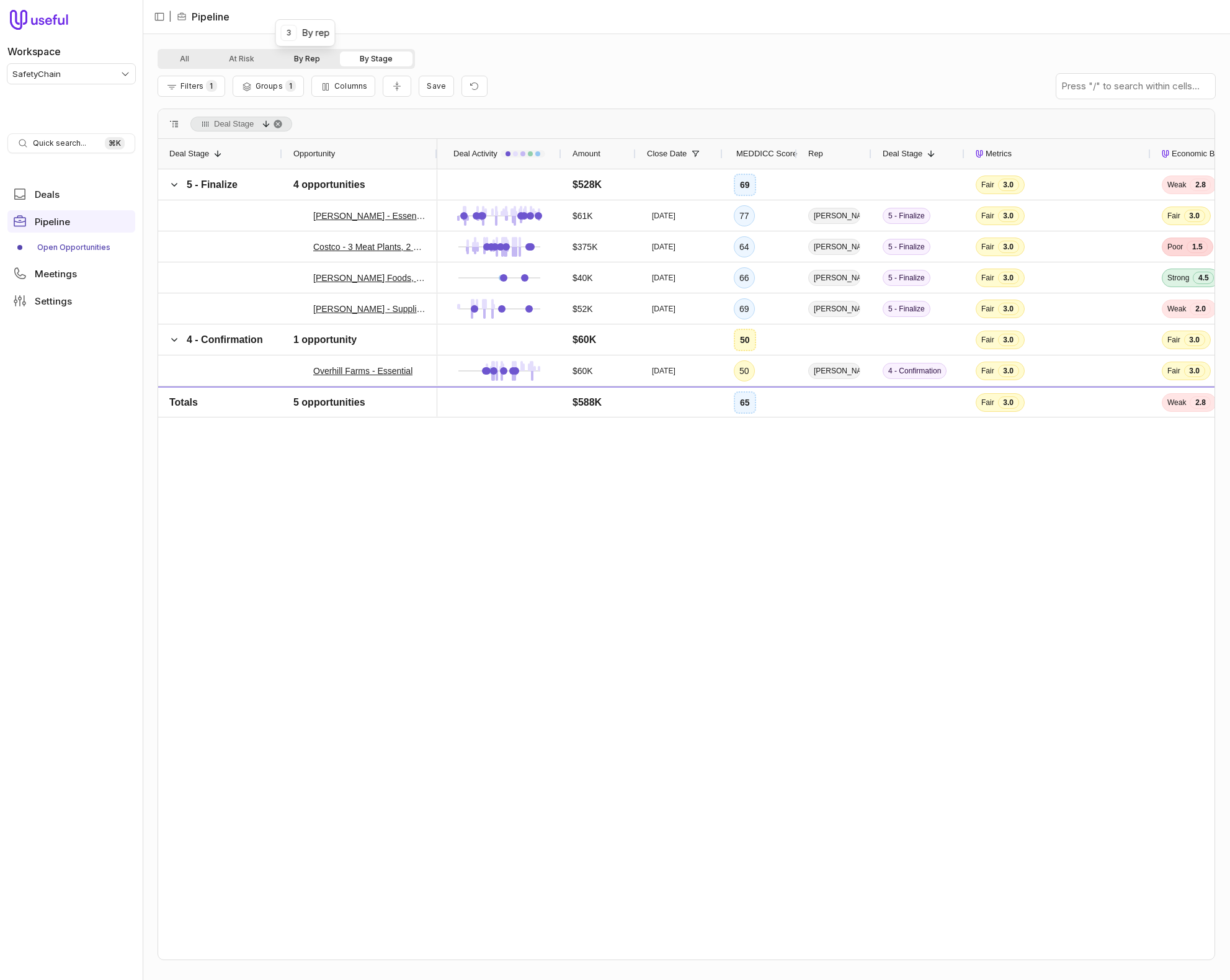
click at [304, 60] on button "By Rep" at bounding box center [307, 59] width 66 height 15
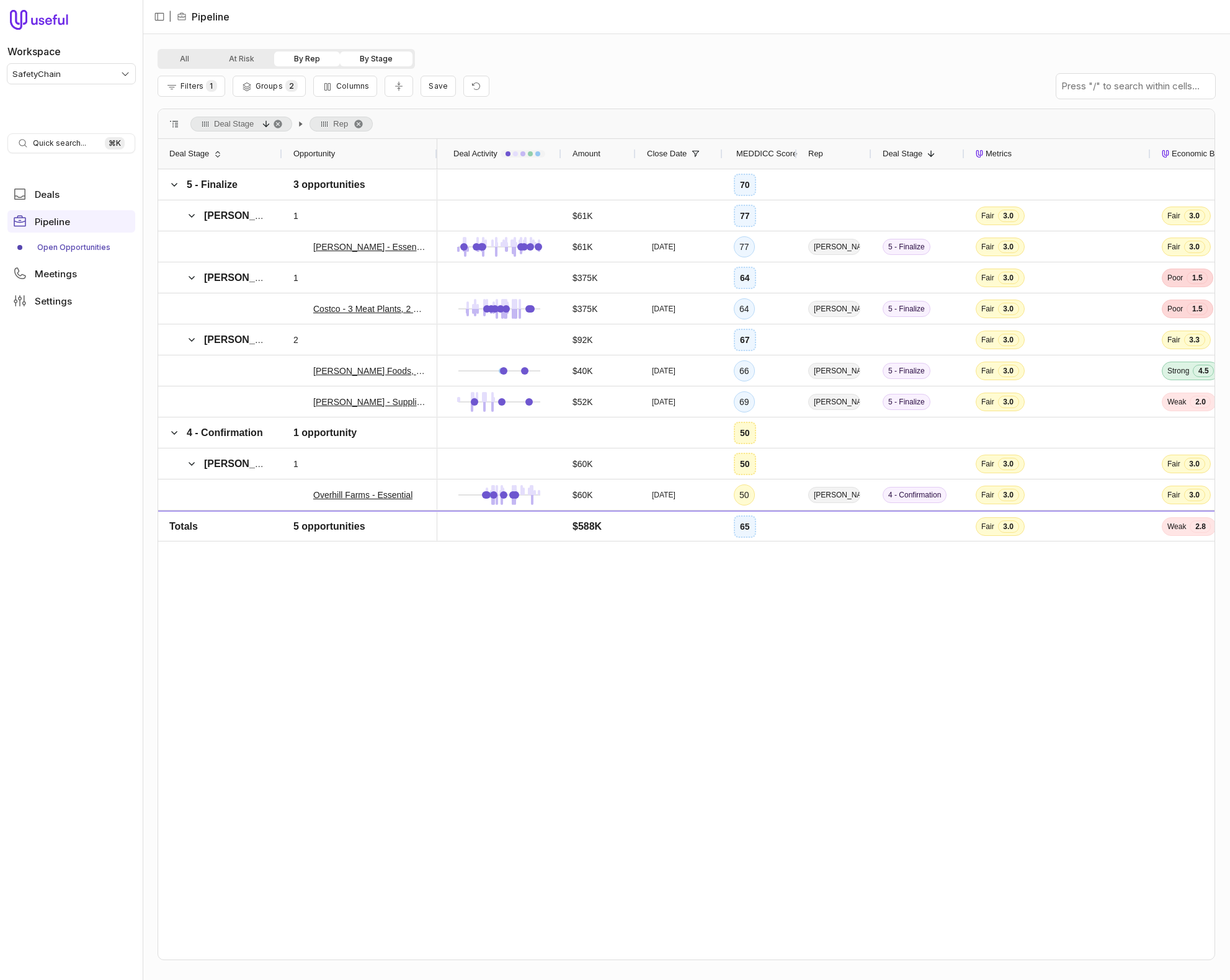
click at [391, 59] on button "By Stage" at bounding box center [376, 59] width 72 height 15
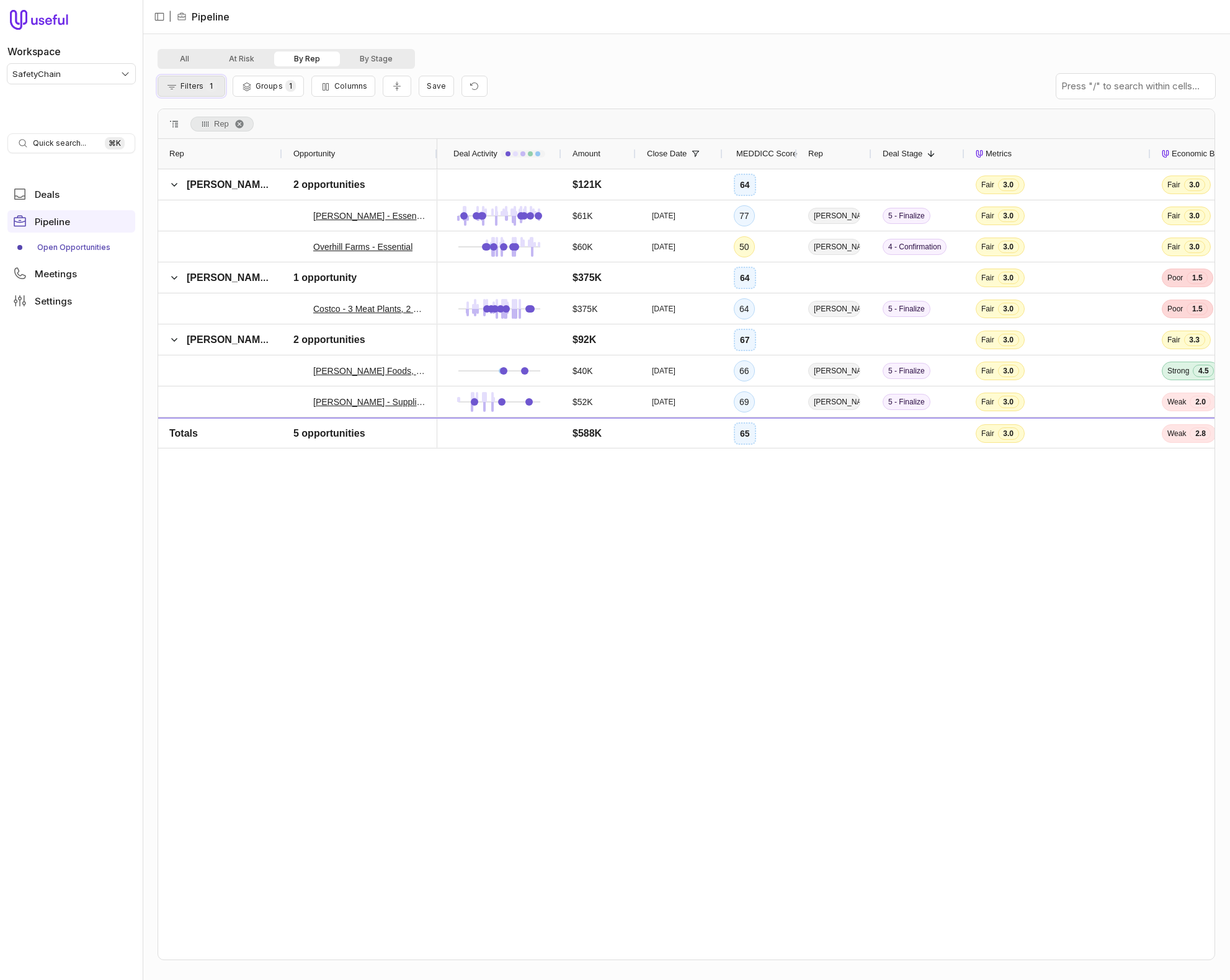
click at [180, 86] on button "Filters 1" at bounding box center [192, 85] width 67 height 21
click at [211, 144] on button "Close Date" at bounding box center [228, 151] width 112 height 20
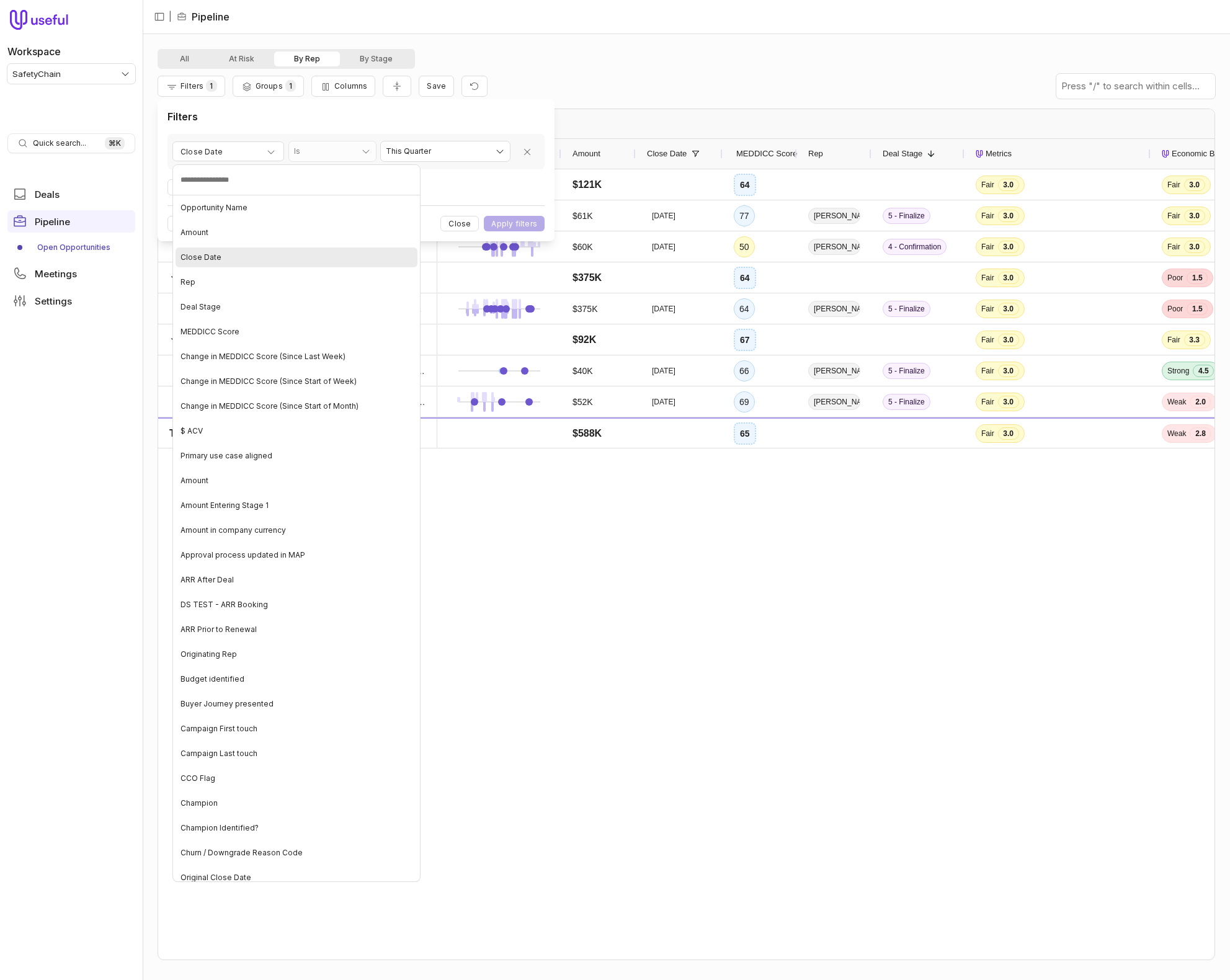
drag, startPoint x: 236, startPoint y: 258, endPoint x: 451, endPoint y: 171, distance: 231.9
click at [236, 258] on div "Close Date" at bounding box center [296, 258] width 242 height 20
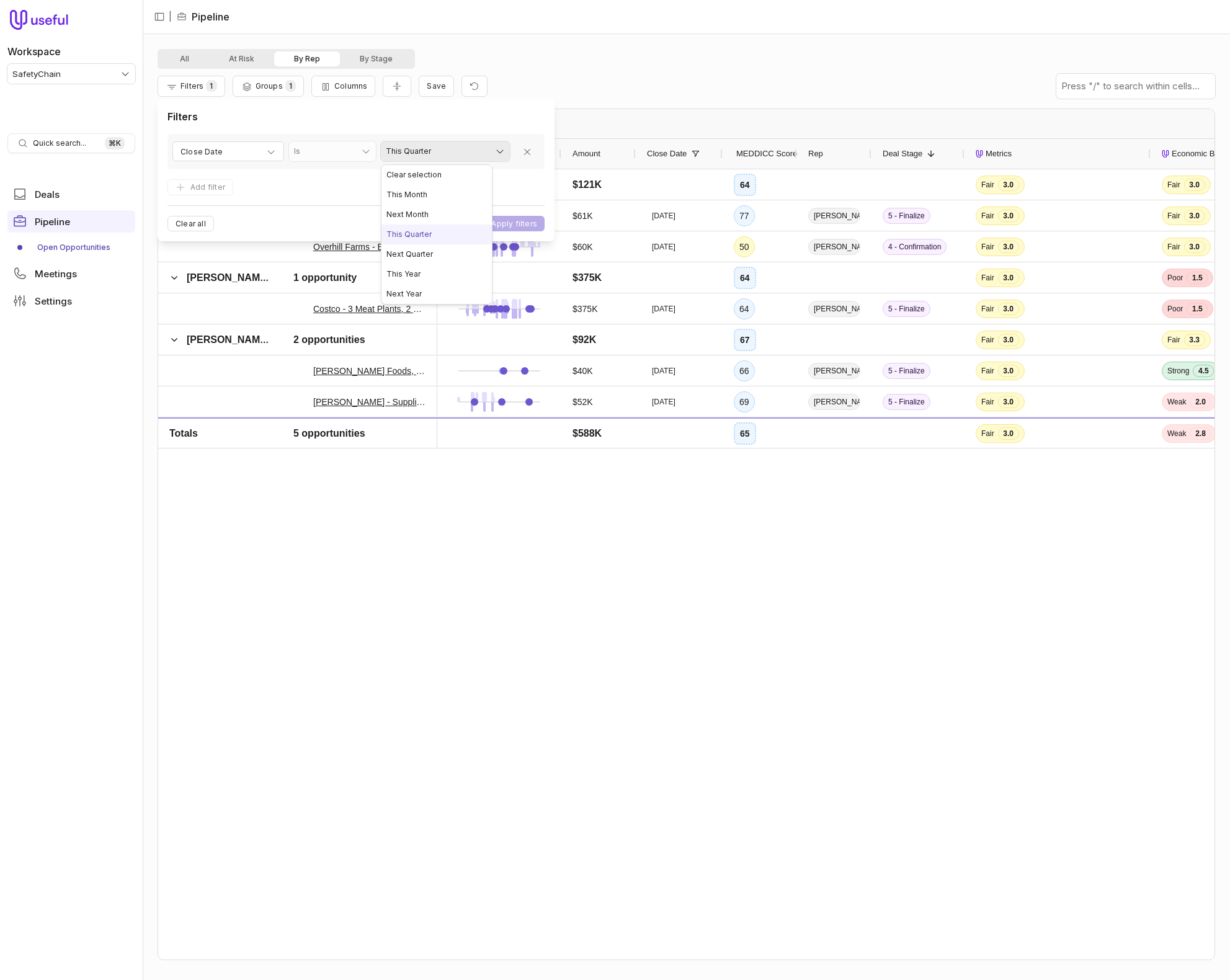
click at [468, 149] on html "Workspace SafetyChain Quick search... ⌘ K Deals Pipeline Open Opportunities Mee…" at bounding box center [615, 490] width 1230 height 980
select select "**********"
drag, startPoint x: 438, startPoint y: 255, endPoint x: 488, endPoint y: 228, distance: 56.8
click at [501, 222] on button "Apply filters" at bounding box center [514, 224] width 61 height 16
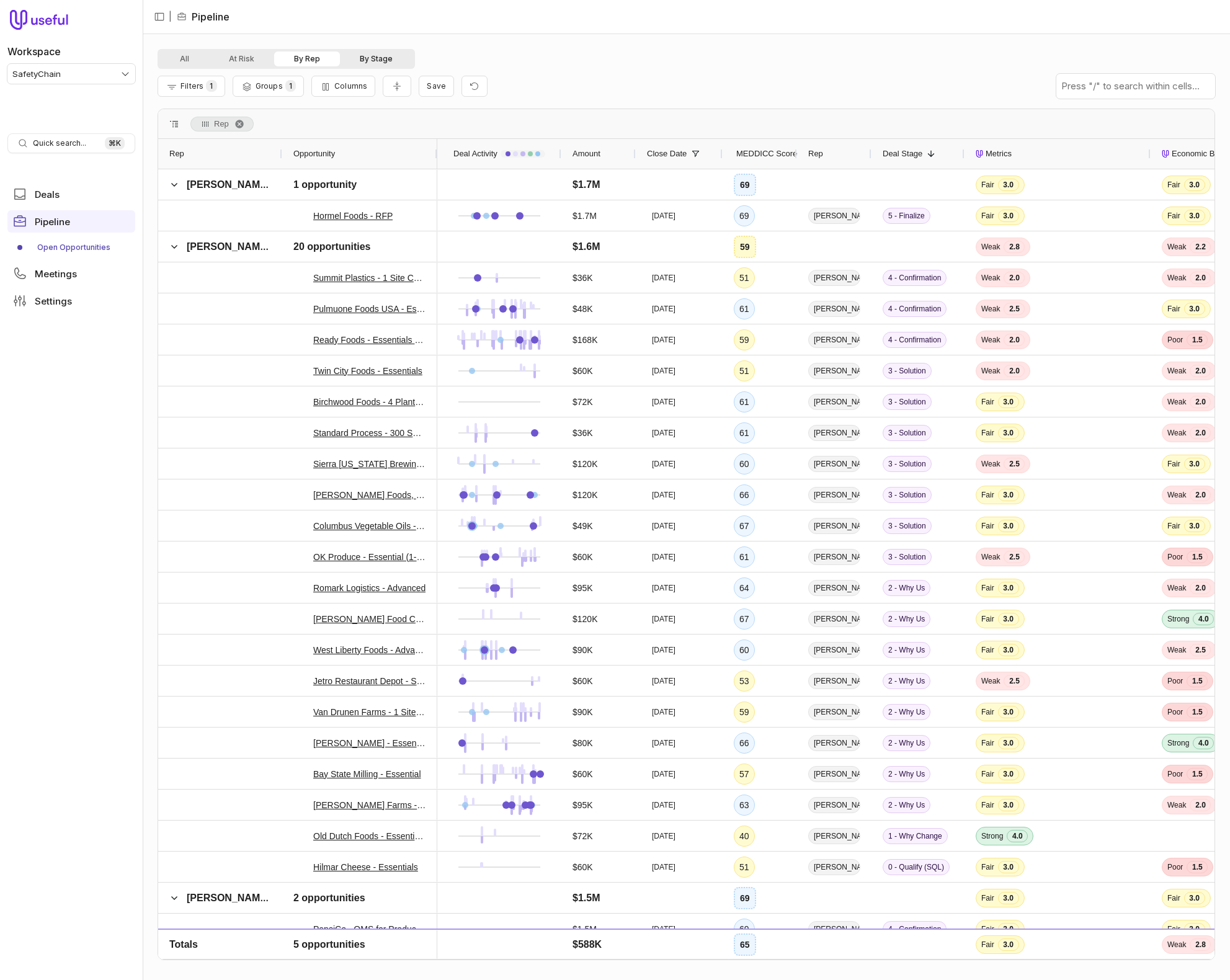
click at [245, 58] on button "At Risk" at bounding box center [241, 59] width 65 height 15
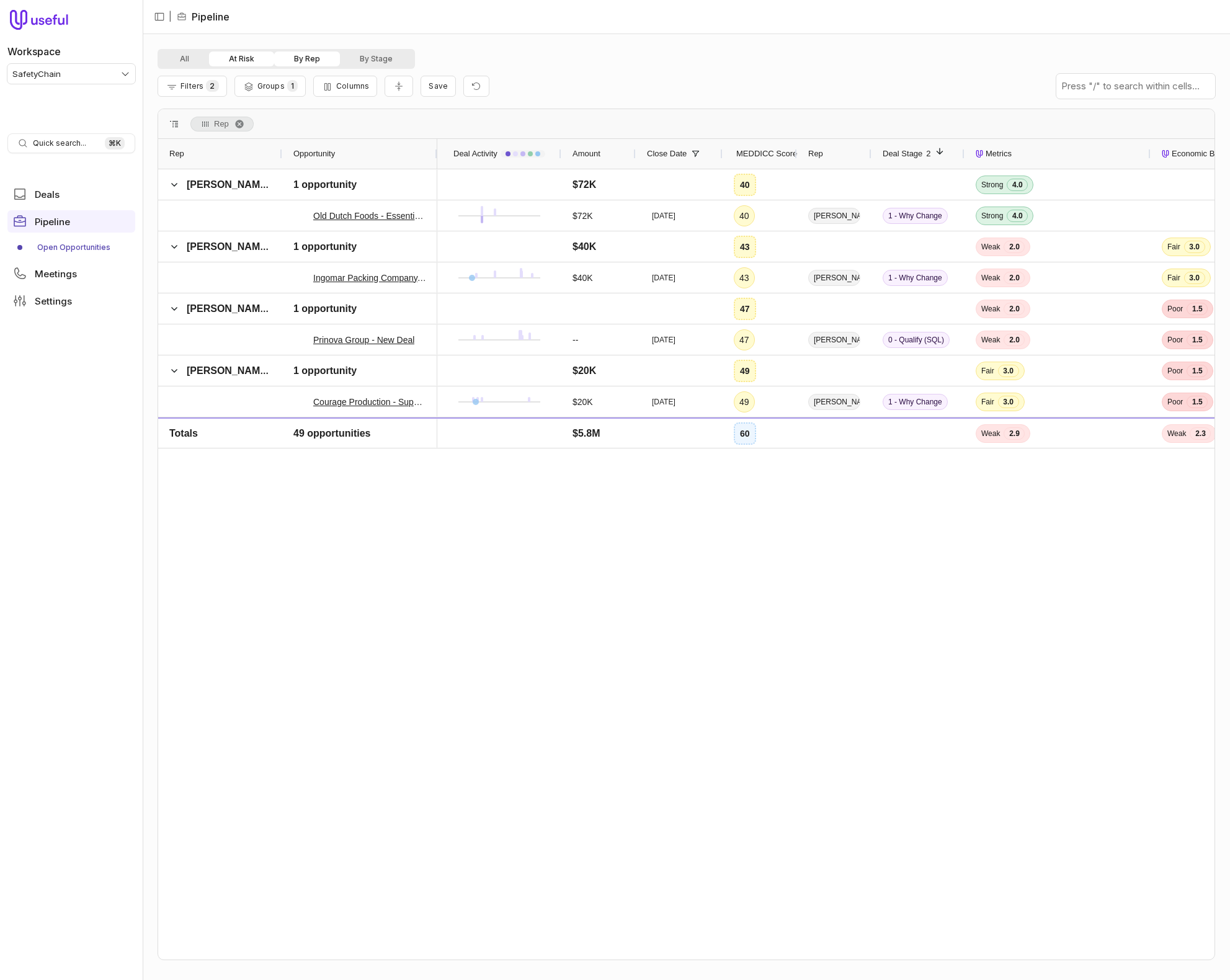
click at [646, 61] on div "All At Risk By Rep By Stage" at bounding box center [687, 59] width 1058 height 20
click at [200, 81] on span "Filters" at bounding box center [192, 85] width 23 height 9
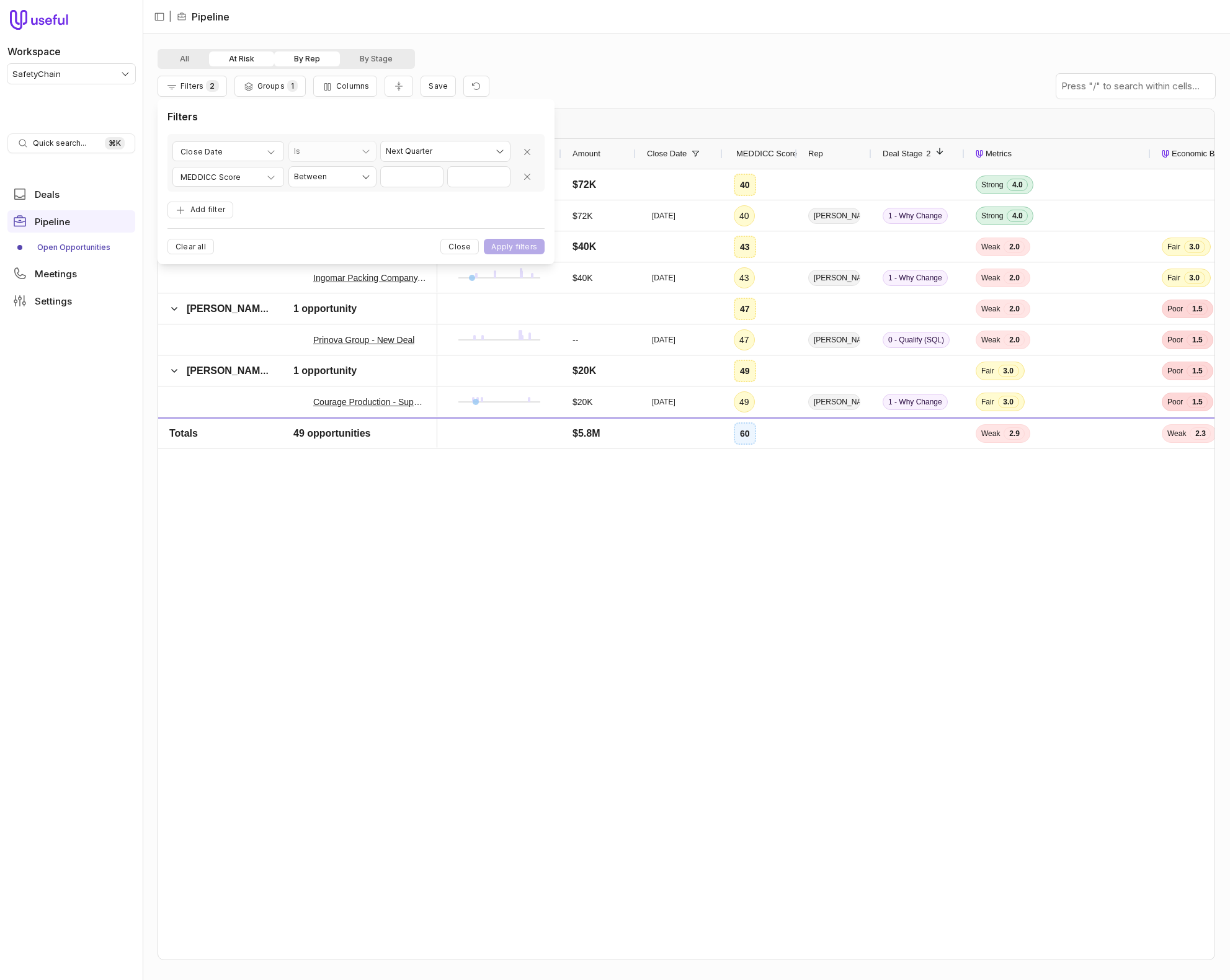
click at [483, 161] on div "**********" at bounding box center [356, 163] width 377 height 57
click at [482, 154] on html "Workspace SafetyChain Quick search... ⌘ K Deals Pipeline Open Opportunities Mee…" at bounding box center [615, 490] width 1230 height 980
select select "*********"
click at [500, 247] on button "Apply filters" at bounding box center [514, 247] width 61 height 16
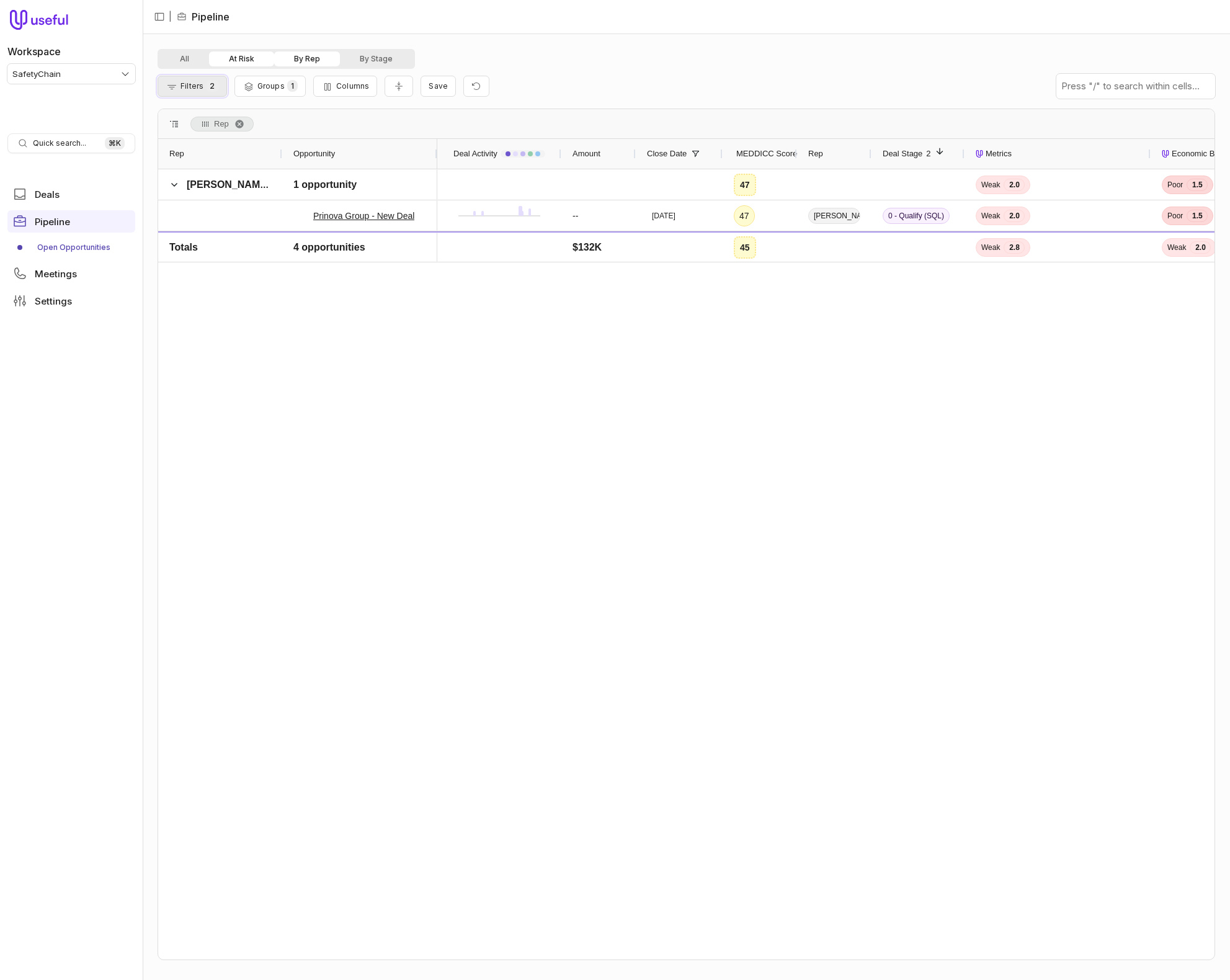
click at [206, 82] on span "2" at bounding box center [212, 86] width 12 height 11
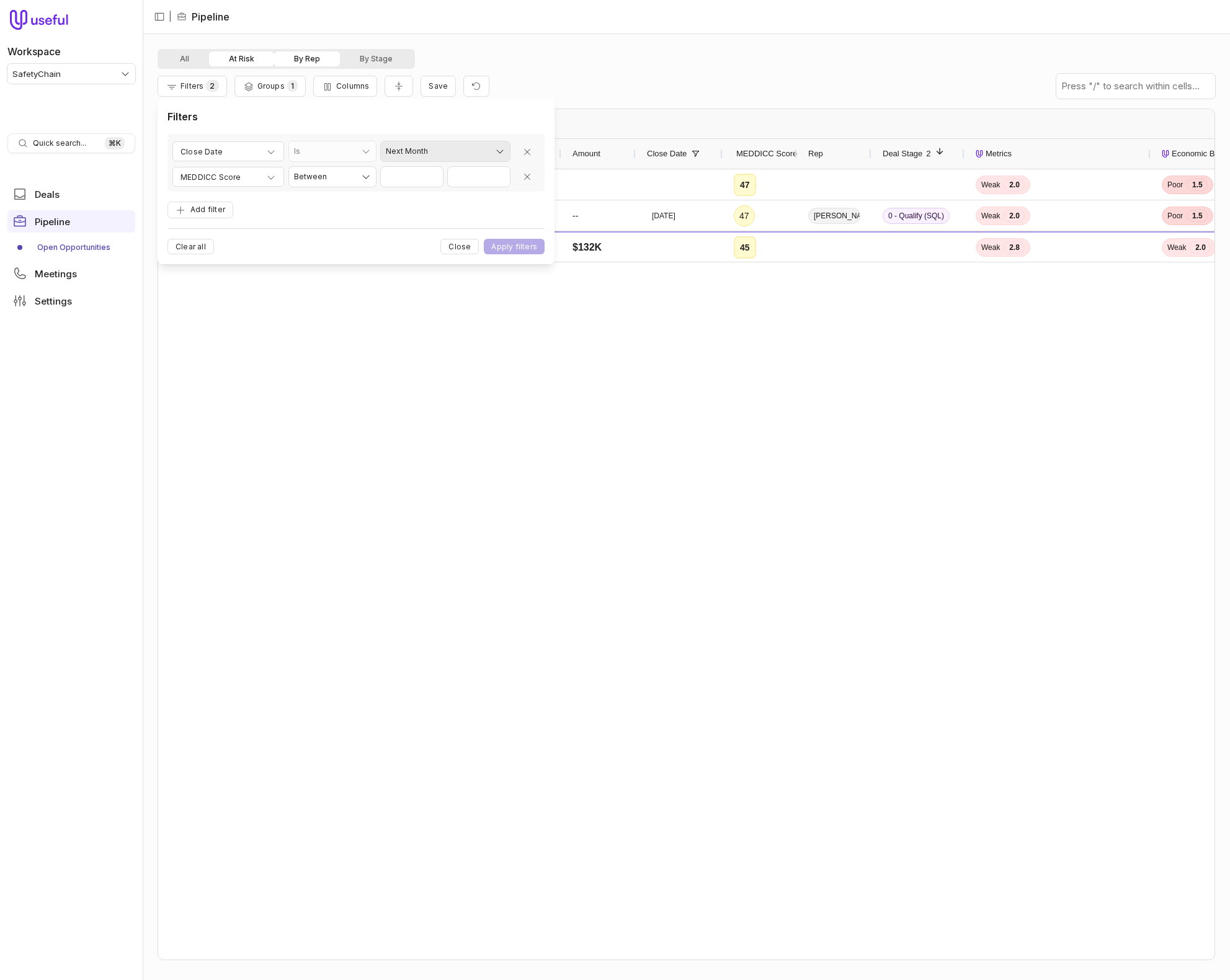
click at [469, 156] on html "Workspace SafetyChain Quick search... ⌘ K Deals Pipeline Open Opportunities Mee…" at bounding box center [615, 490] width 1230 height 980
select select "**********"
drag, startPoint x: 519, startPoint y: 245, endPoint x: 280, endPoint y: 62, distance: 301.0
click at [519, 245] on button "Apply filters" at bounding box center [514, 247] width 61 height 16
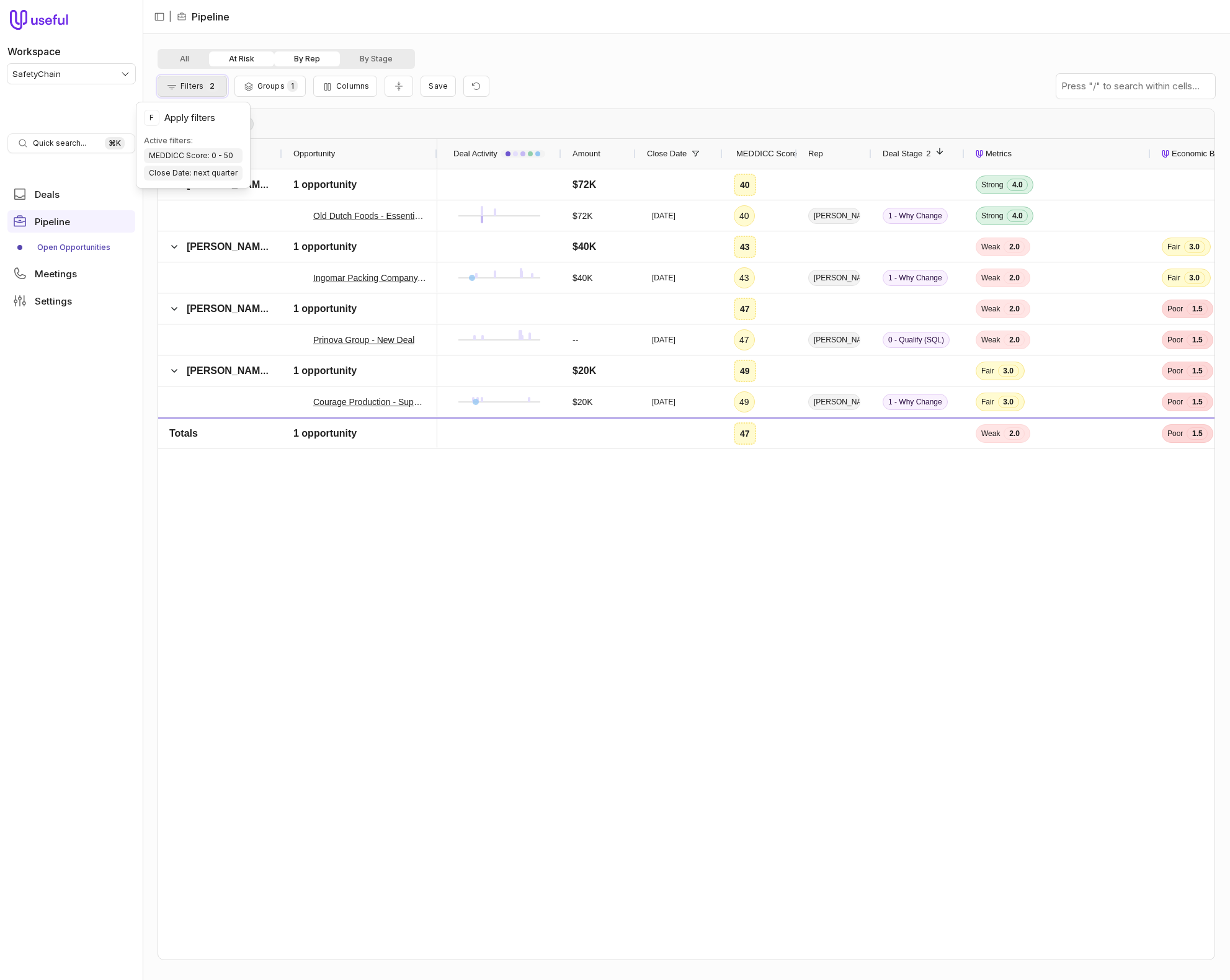
click at [201, 80] on button "Filters 2" at bounding box center [192, 85] width 70 height 21
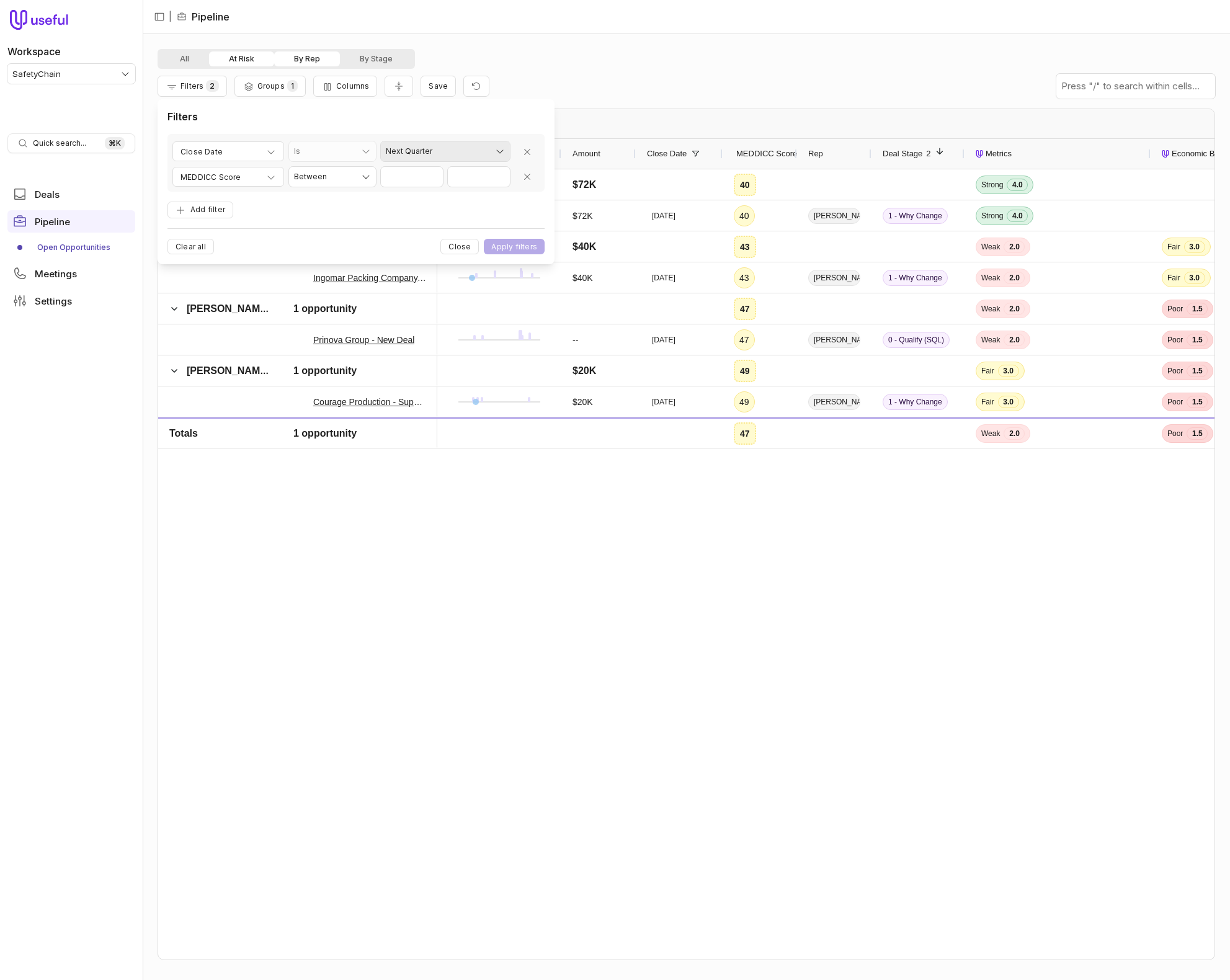
click at [417, 149] on html "Workspace SafetyChain Quick search... ⌘ K Deals Pipeline Open Opportunities Mee…" at bounding box center [615, 490] width 1230 height 980
select select "**********"
drag, startPoint x: 444, startPoint y: 194, endPoint x: 434, endPoint y: 234, distance: 41.2
click at [509, 240] on button "Apply filters" at bounding box center [514, 247] width 61 height 16
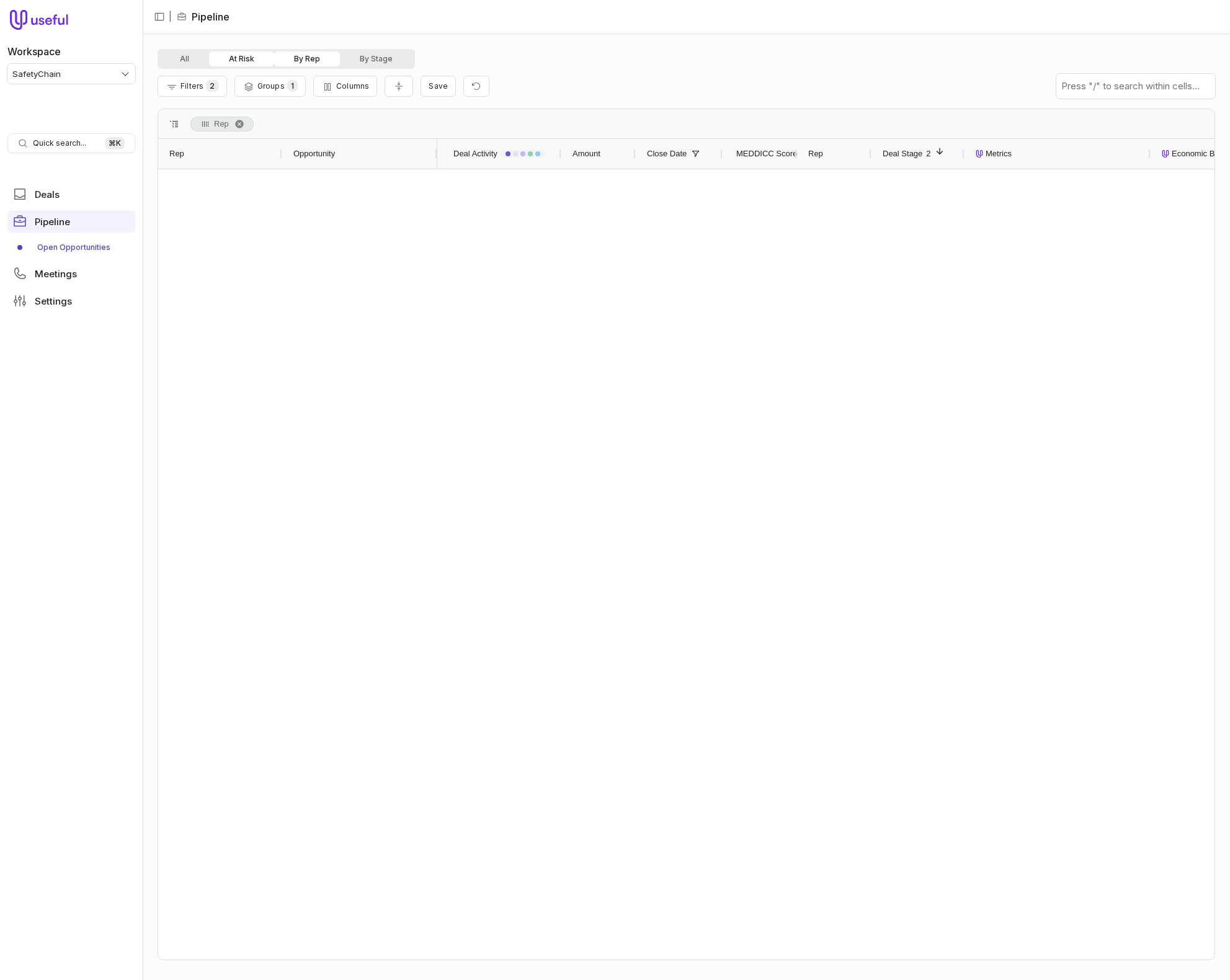
click at [234, 60] on button "At Risk" at bounding box center [241, 59] width 65 height 15
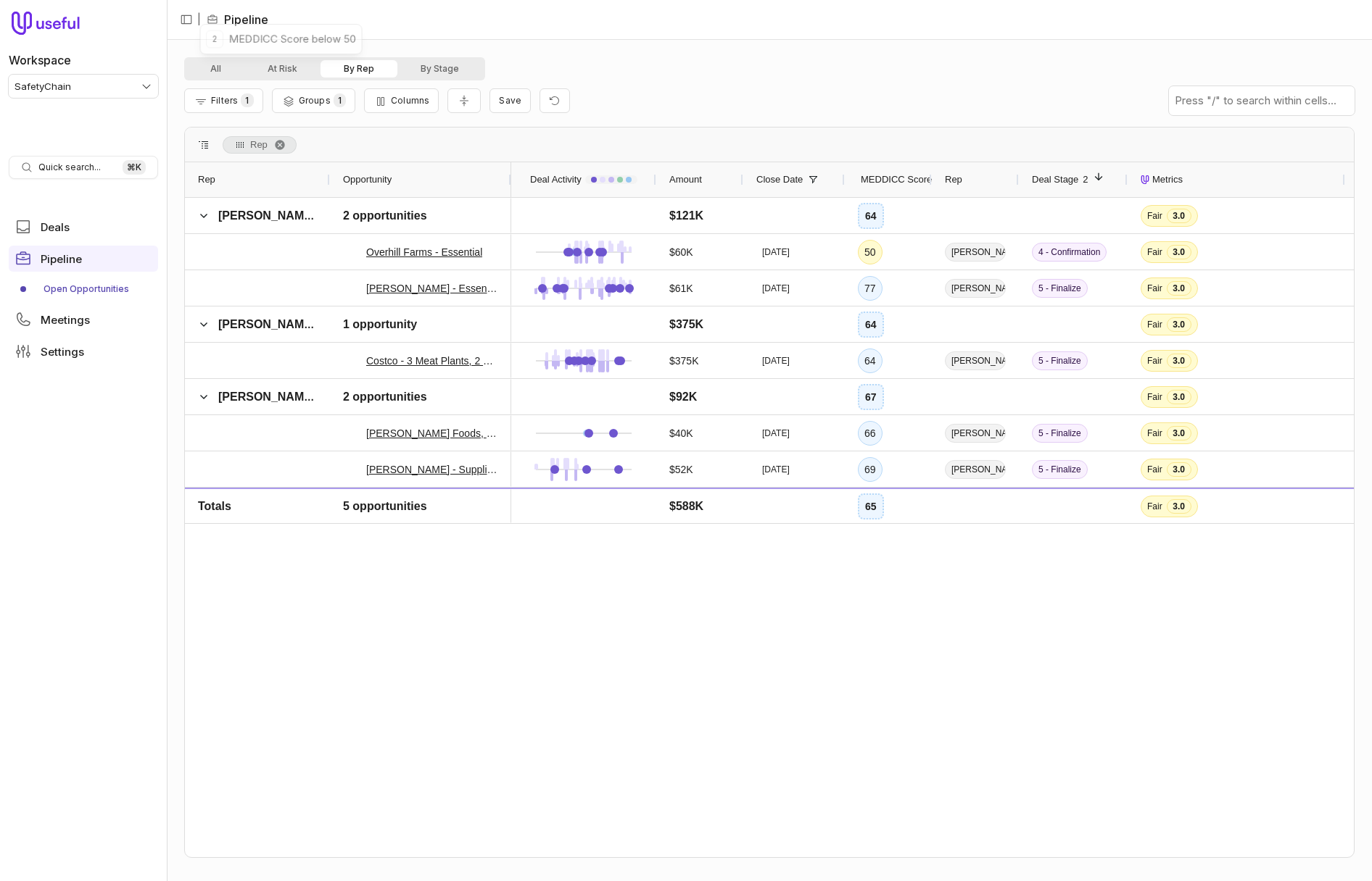
click at [571, 87] on div "Filters 1 Groups 1 Columns Save" at bounding box center [769, 101] width 1170 height 40
click at [226, 94] on button "Filters 1" at bounding box center [224, 100] width 79 height 24
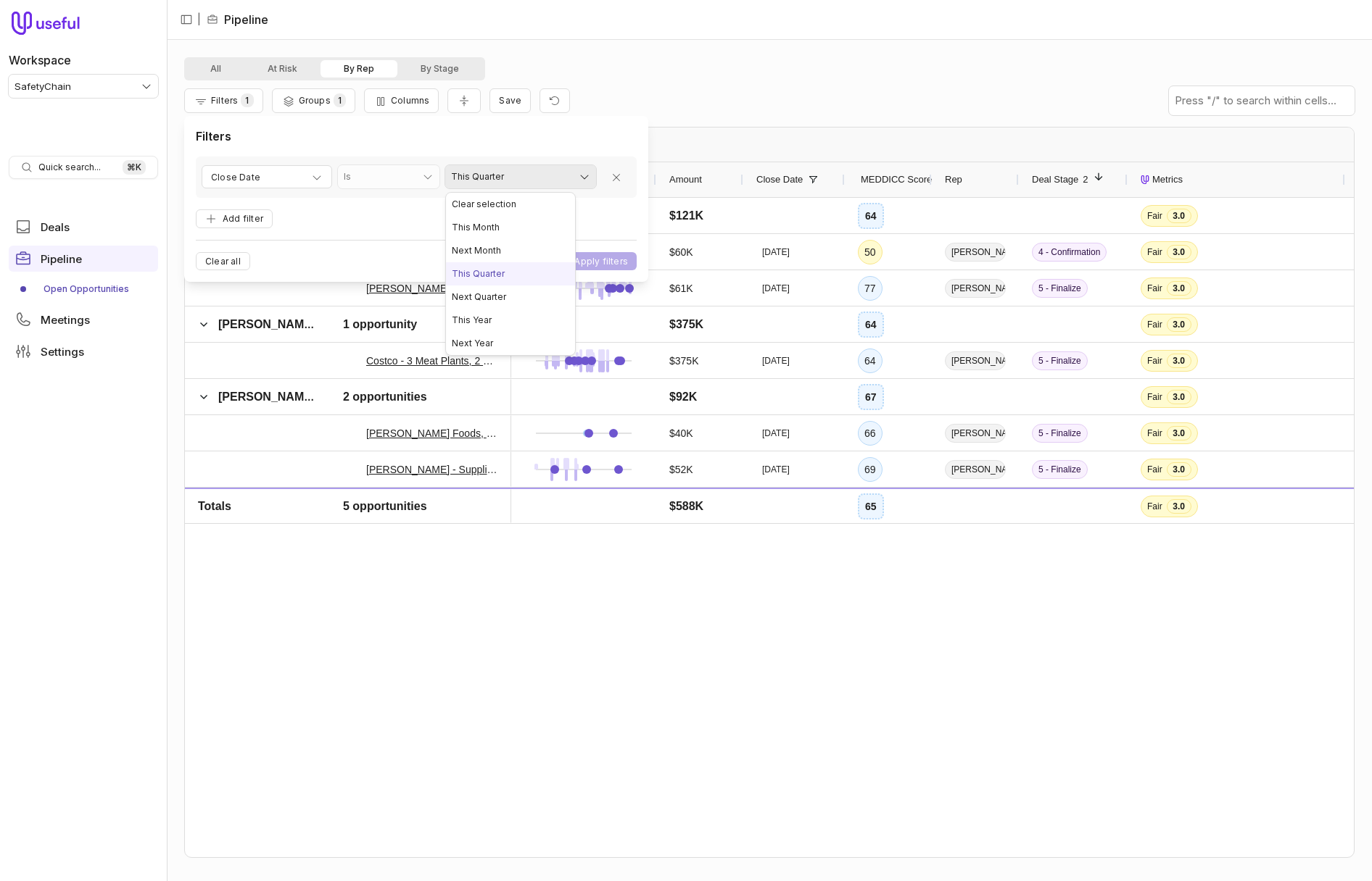
click at [522, 184] on html "Workspace SafetyChain Quick search... ⌘ K Deals Pipeline Open Opportunities Mee…" at bounding box center [686, 440] width 1372 height 881
click at [361, 195] on html "Workspace SafetyChain Quick search... ⌘ K Deals Pipeline Open Opportunities Mee…" at bounding box center [686, 440] width 1372 height 881
click at [534, 184] on html "Workspace SafetyChain Quick search... ⌘ K Deals Pipeline Open Opportunities Mee…" at bounding box center [686, 440] width 1372 height 881
click at [709, 80] on html "Workspace SafetyChain Quick search... ⌘ K Deals Pipeline Open Opportunities Mee…" at bounding box center [686, 440] width 1372 height 881
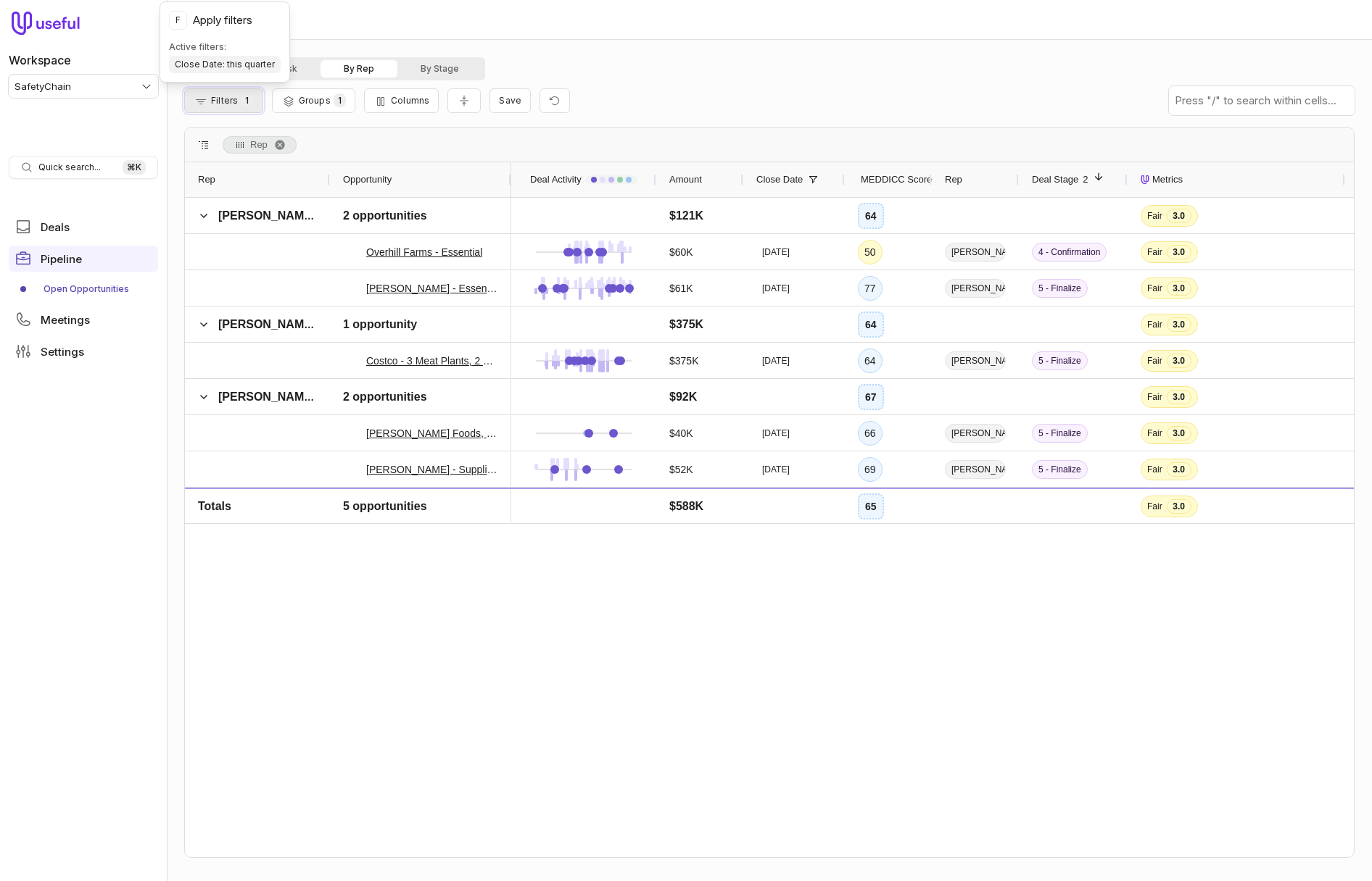
click at [244, 103] on span "1" at bounding box center [247, 101] width 13 height 13
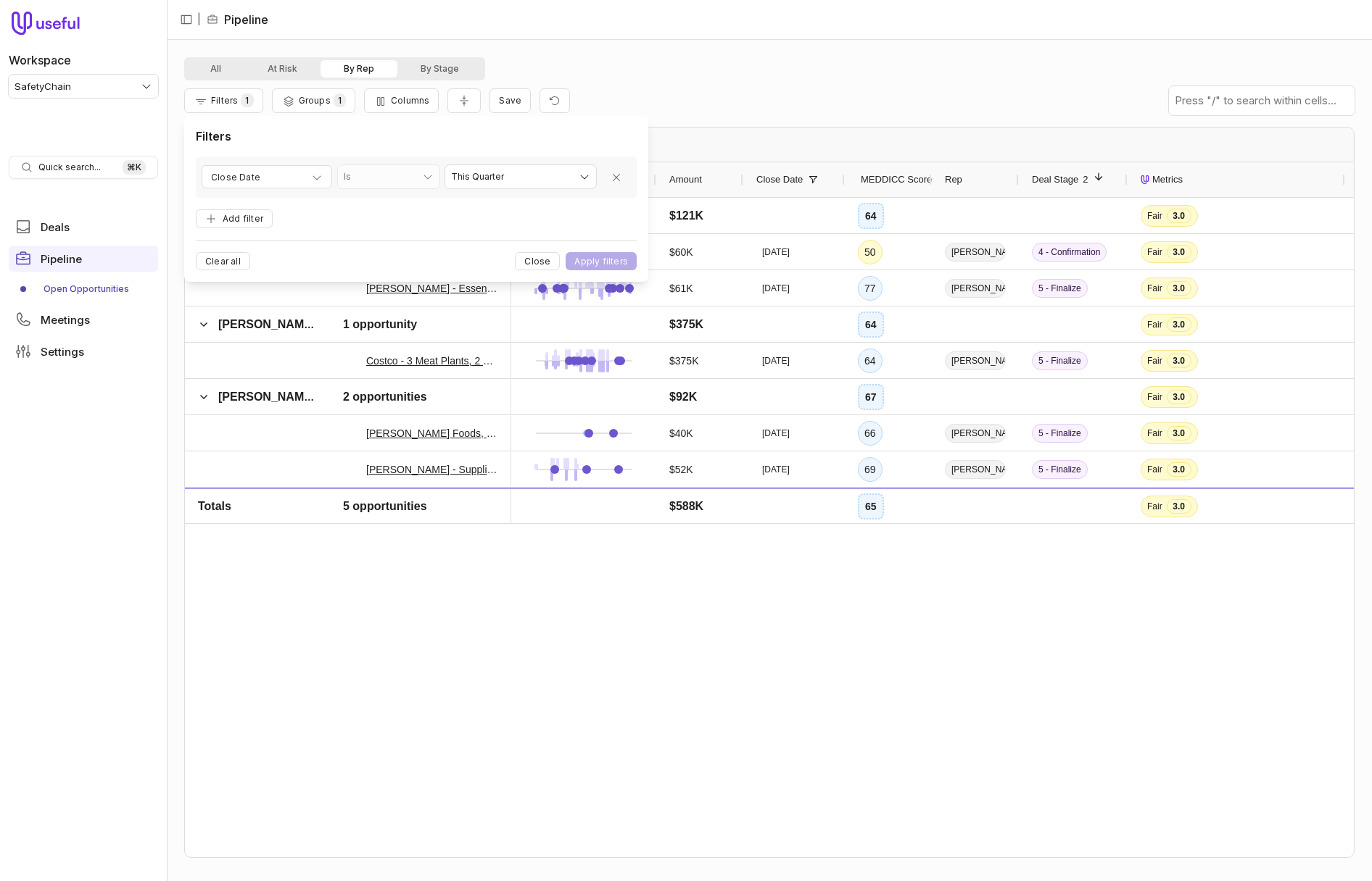
click at [600, 80] on div "All At Risk By Rep By Stage" at bounding box center [769, 69] width 1170 height 23
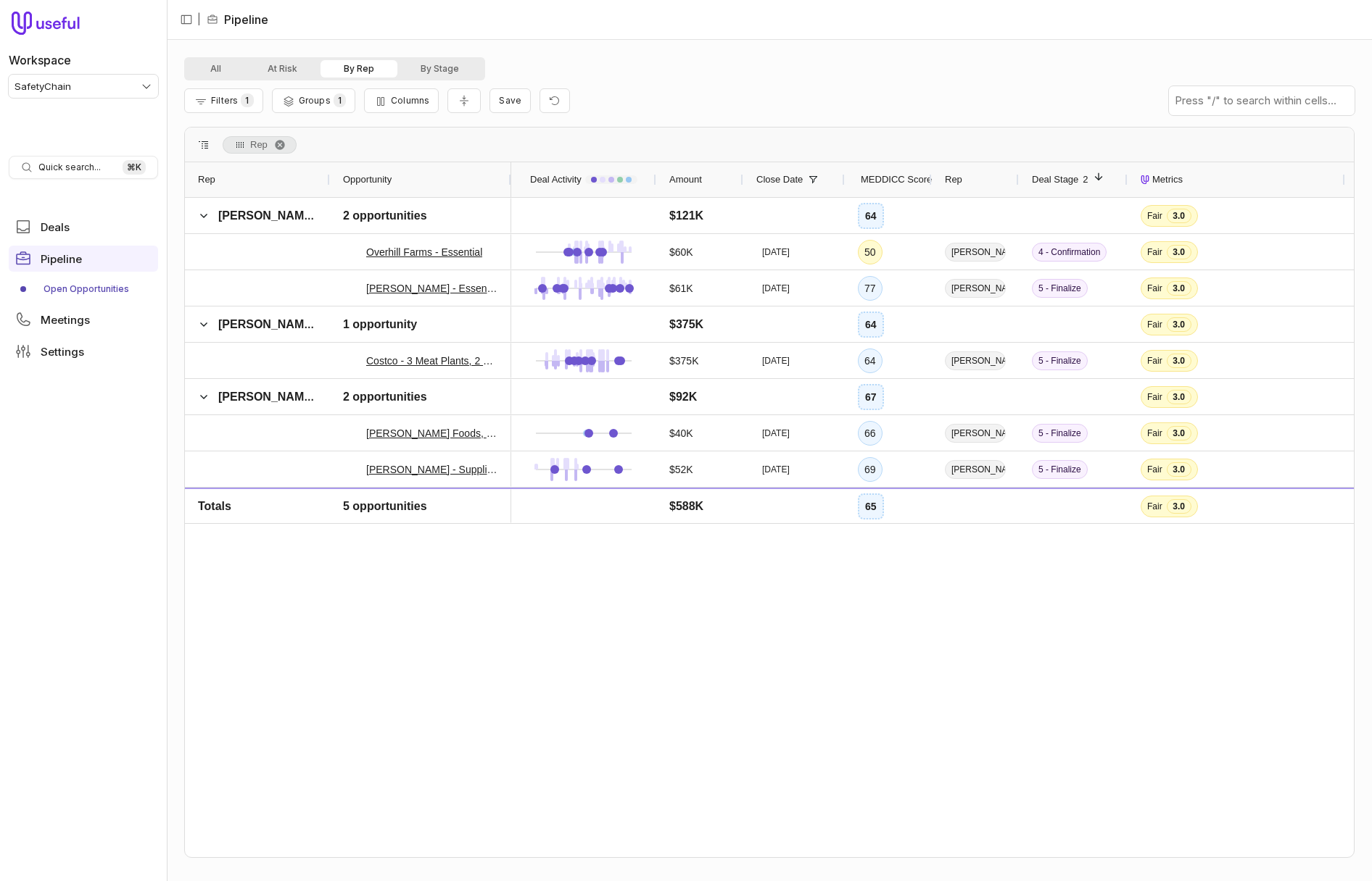
click at [651, 88] on div "Filters 1 Groups 1 Columns Save" at bounding box center [769, 101] width 1170 height 40
click at [205, 67] on button "All" at bounding box center [216, 69] width 57 height 18
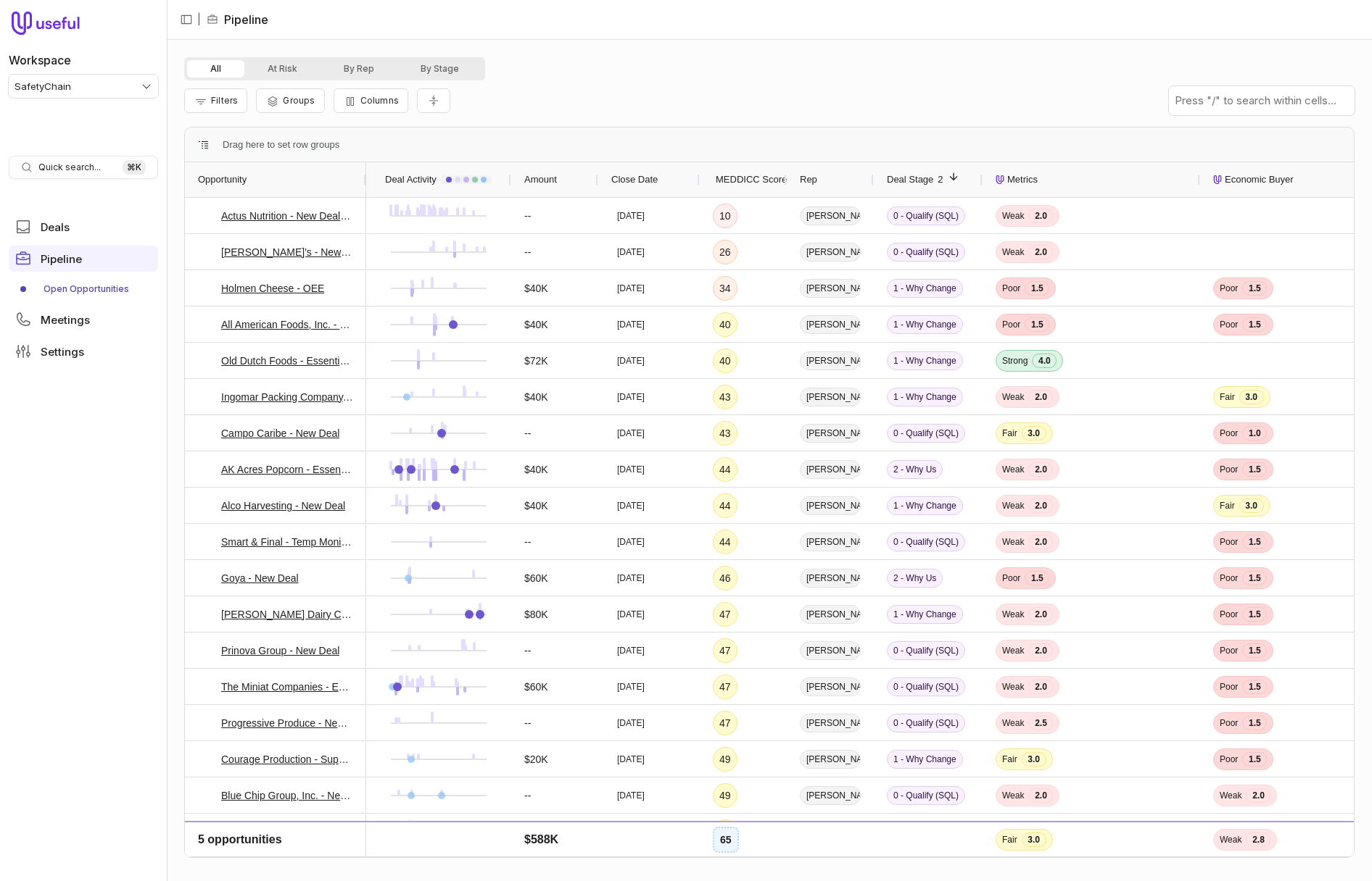
drag, startPoint x: 533, startPoint y: 88, endPoint x: 465, endPoint y: 90, distance: 68.0
click at [533, 88] on div "Filters Groups Columns" at bounding box center [769, 101] width 1170 height 40
click at [238, 104] on button "Filters" at bounding box center [216, 100] width 63 height 24
click at [257, 168] on form "Add filter" at bounding box center [416, 172] width 441 height 31
click at [254, 175] on button "Add filter" at bounding box center [234, 178] width 77 height 19
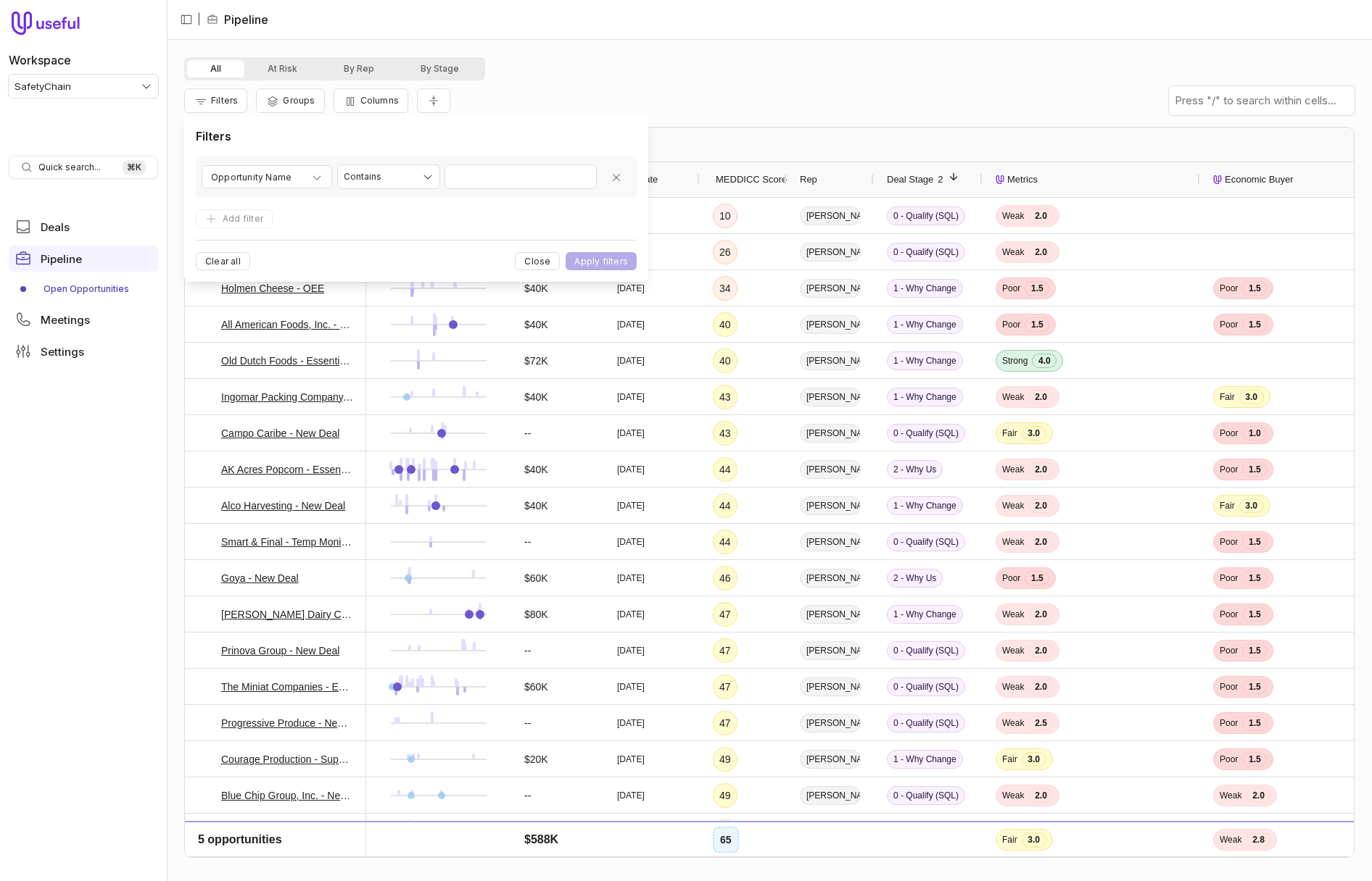
click at [262, 163] on div "**********" at bounding box center [416, 177] width 441 height 41
click at [270, 171] on span "Opportunity Name" at bounding box center [252, 177] width 81 height 18
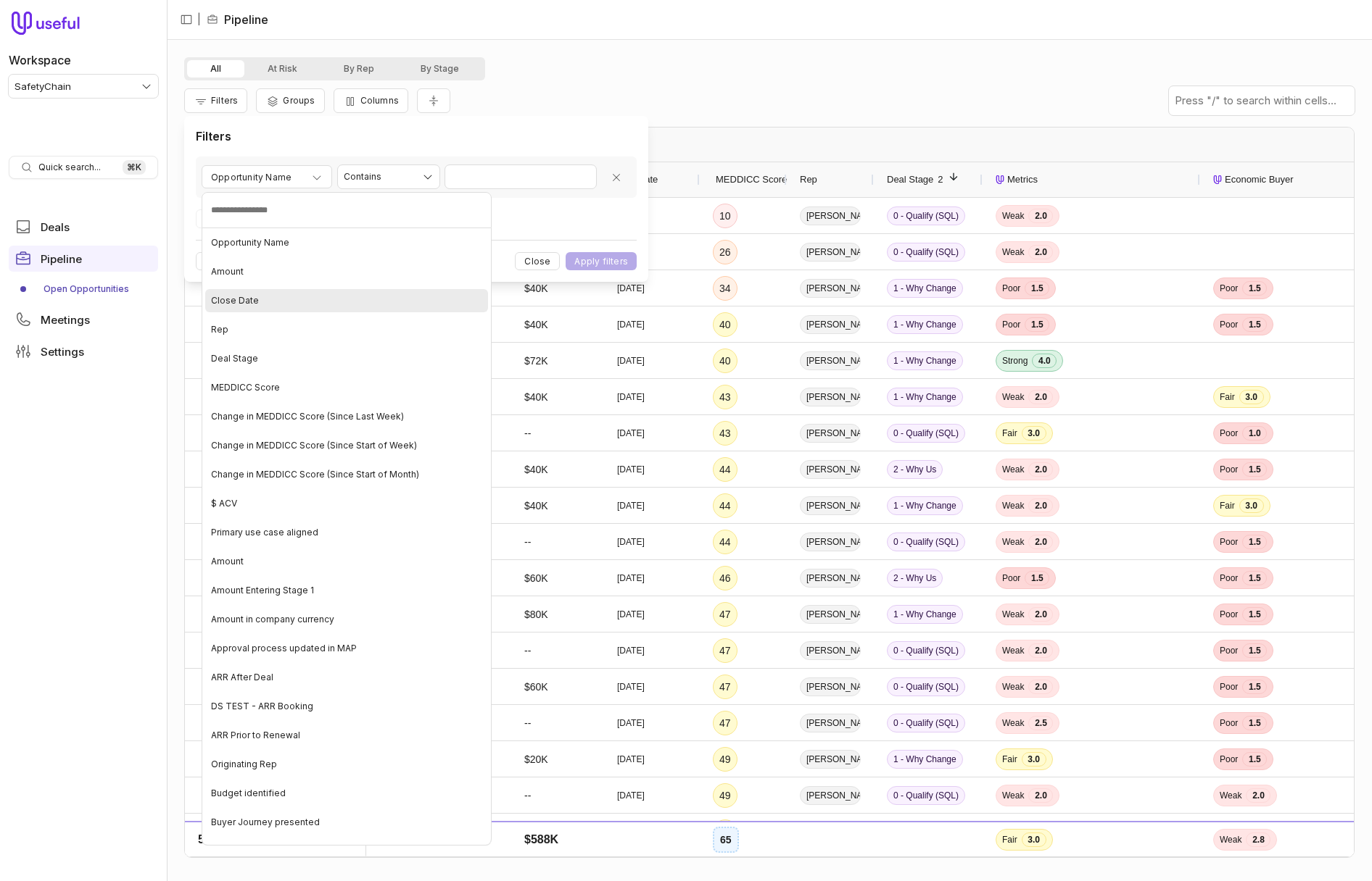
click at [296, 303] on div "Close Date" at bounding box center [346, 301] width 283 height 23
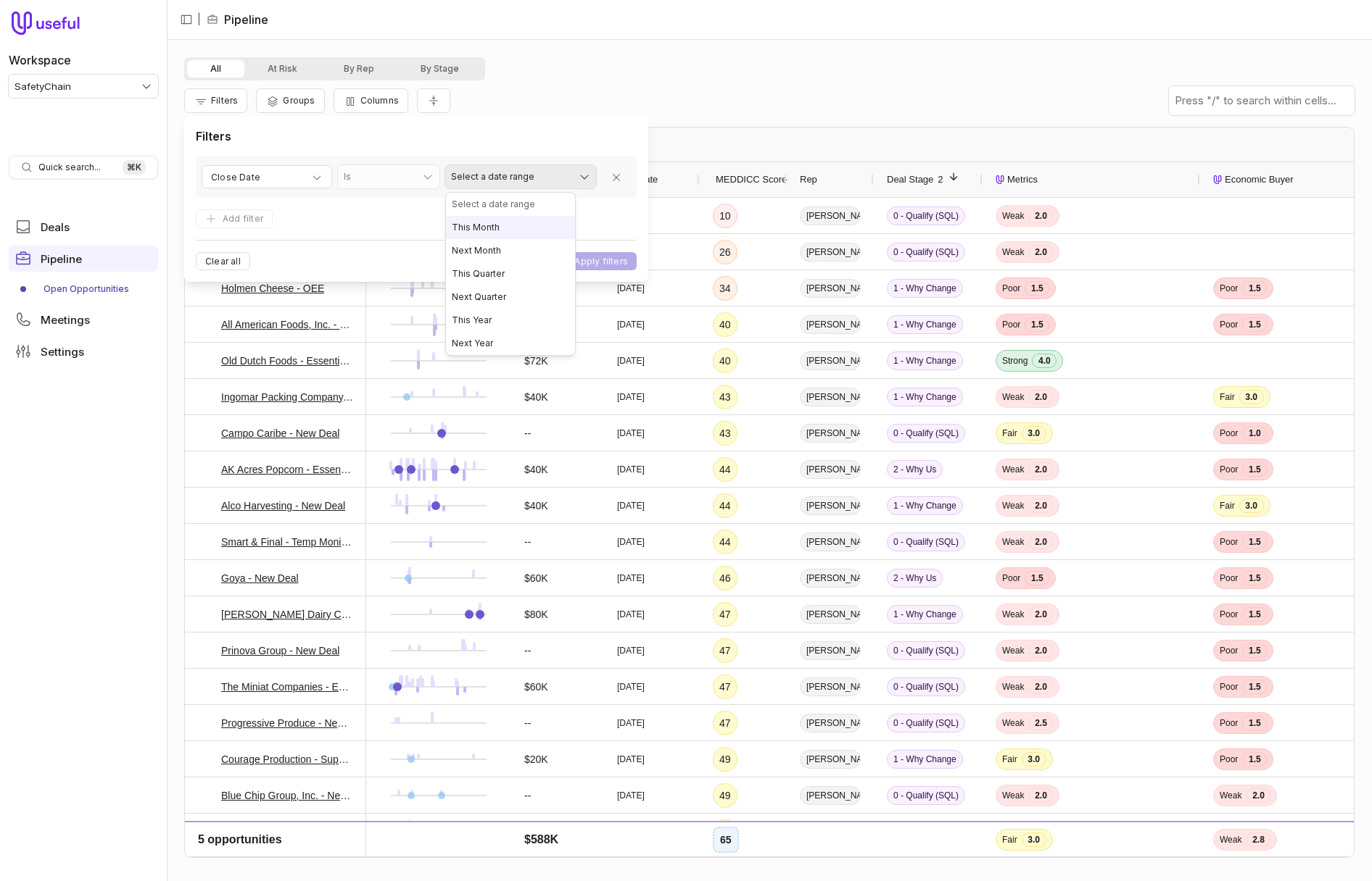
click at [544, 183] on html "Workspace SafetyChain Quick search... ⌘ K Deals Pipeline Open Opportunities Mee…" at bounding box center [686, 440] width 1372 height 881
select select "**********"
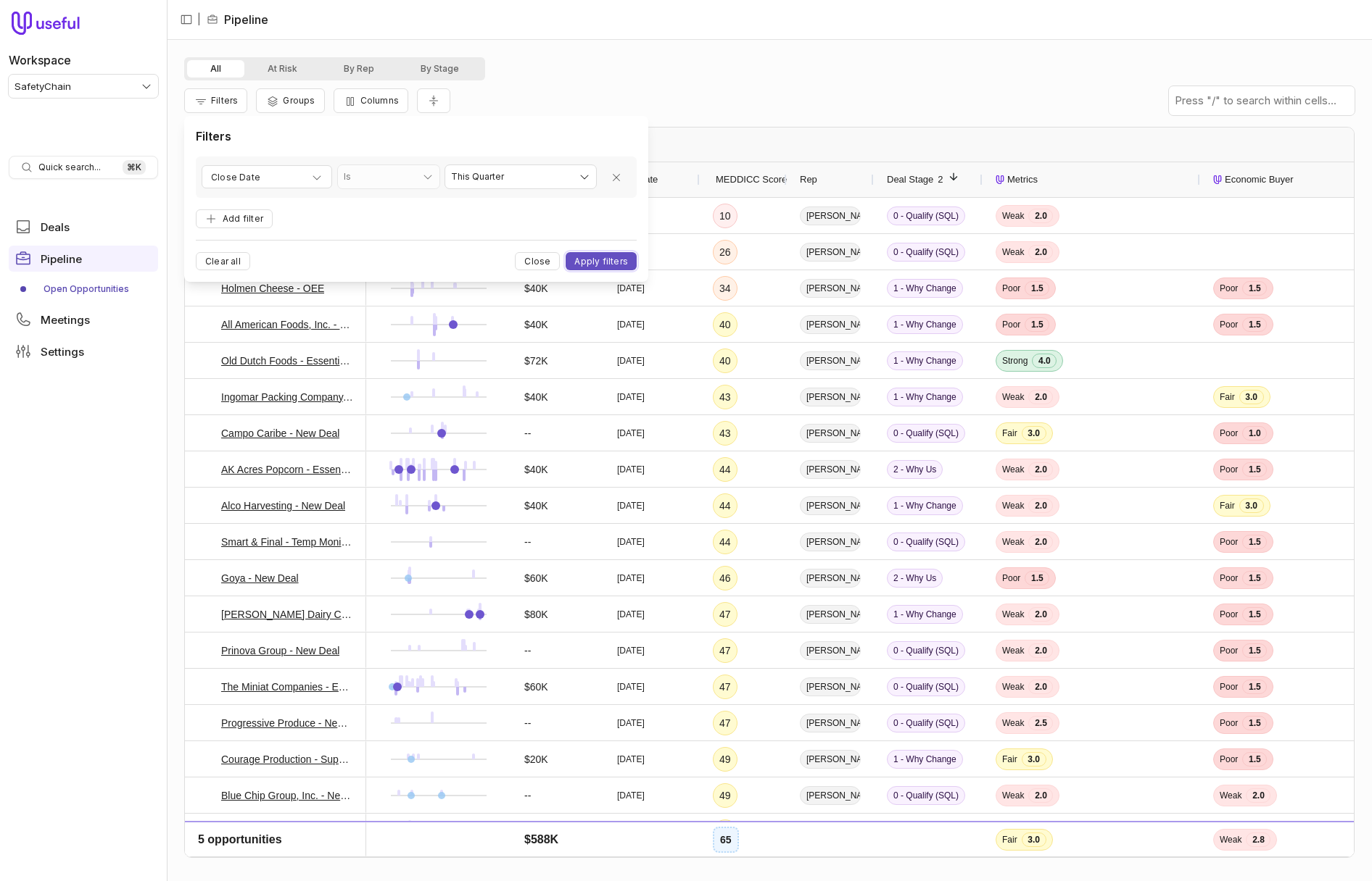
click at [608, 261] on button "Apply filters" at bounding box center [600, 262] width 71 height 18
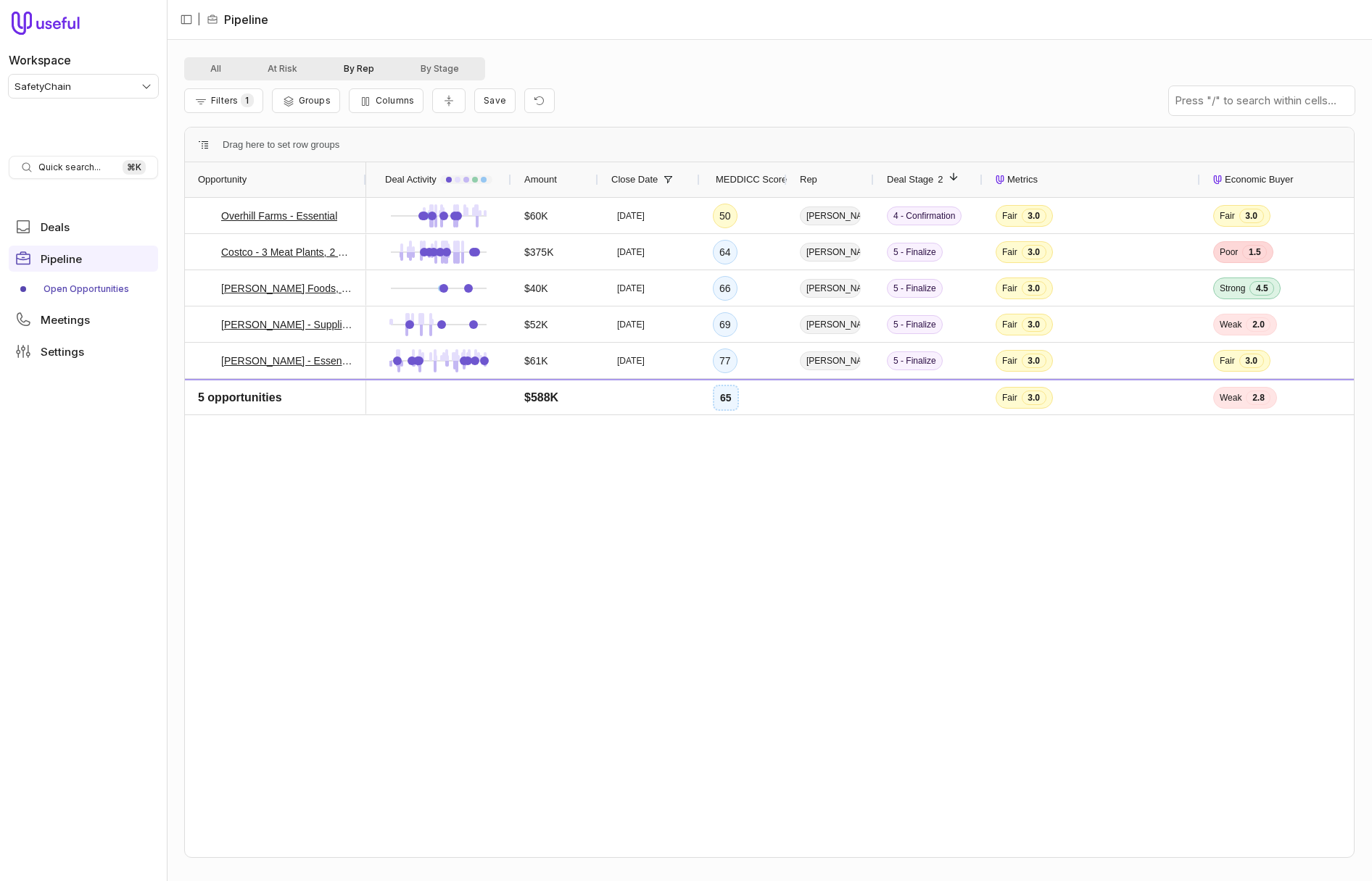
click at [368, 72] on button "By Rep" at bounding box center [359, 69] width 77 height 18
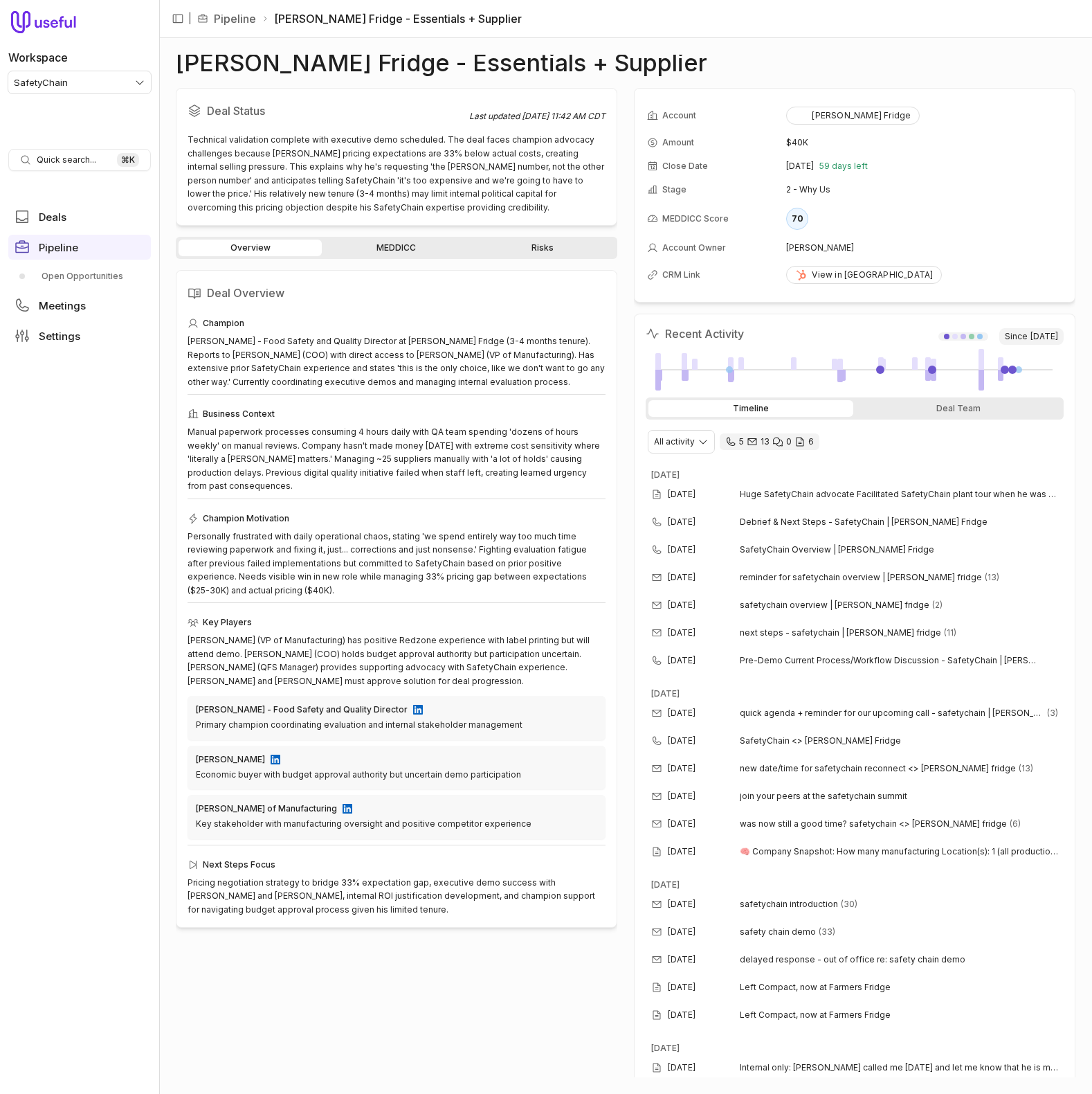
click at [390, 239] on div "Overview MEDDICC Risks" at bounding box center [397, 248] width 442 height 22
click at [390, 247] on link "MEDDICC" at bounding box center [395, 247] width 143 height 17
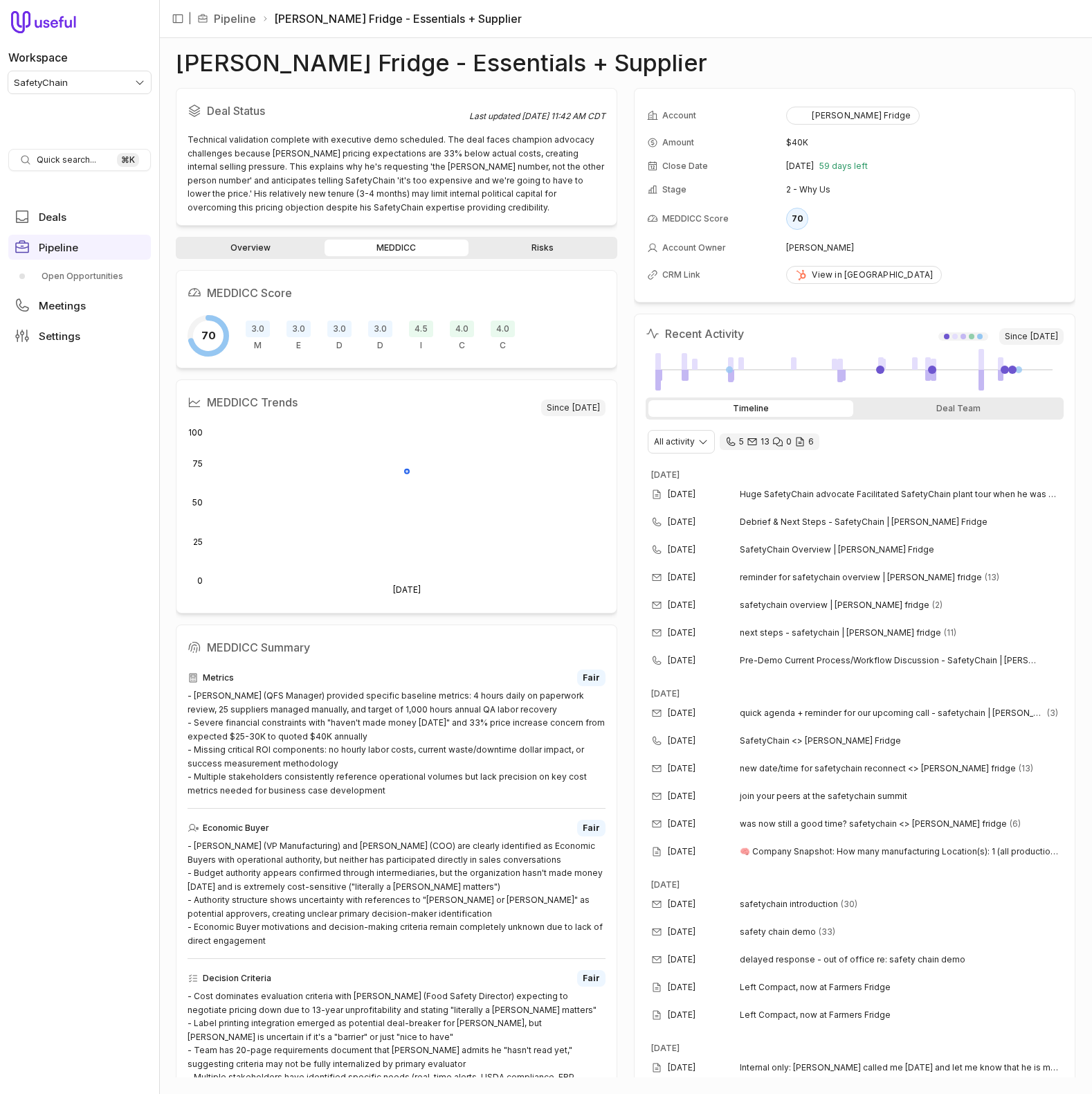
click at [560, 243] on link "Risks" at bounding box center [543, 247] width 143 height 17
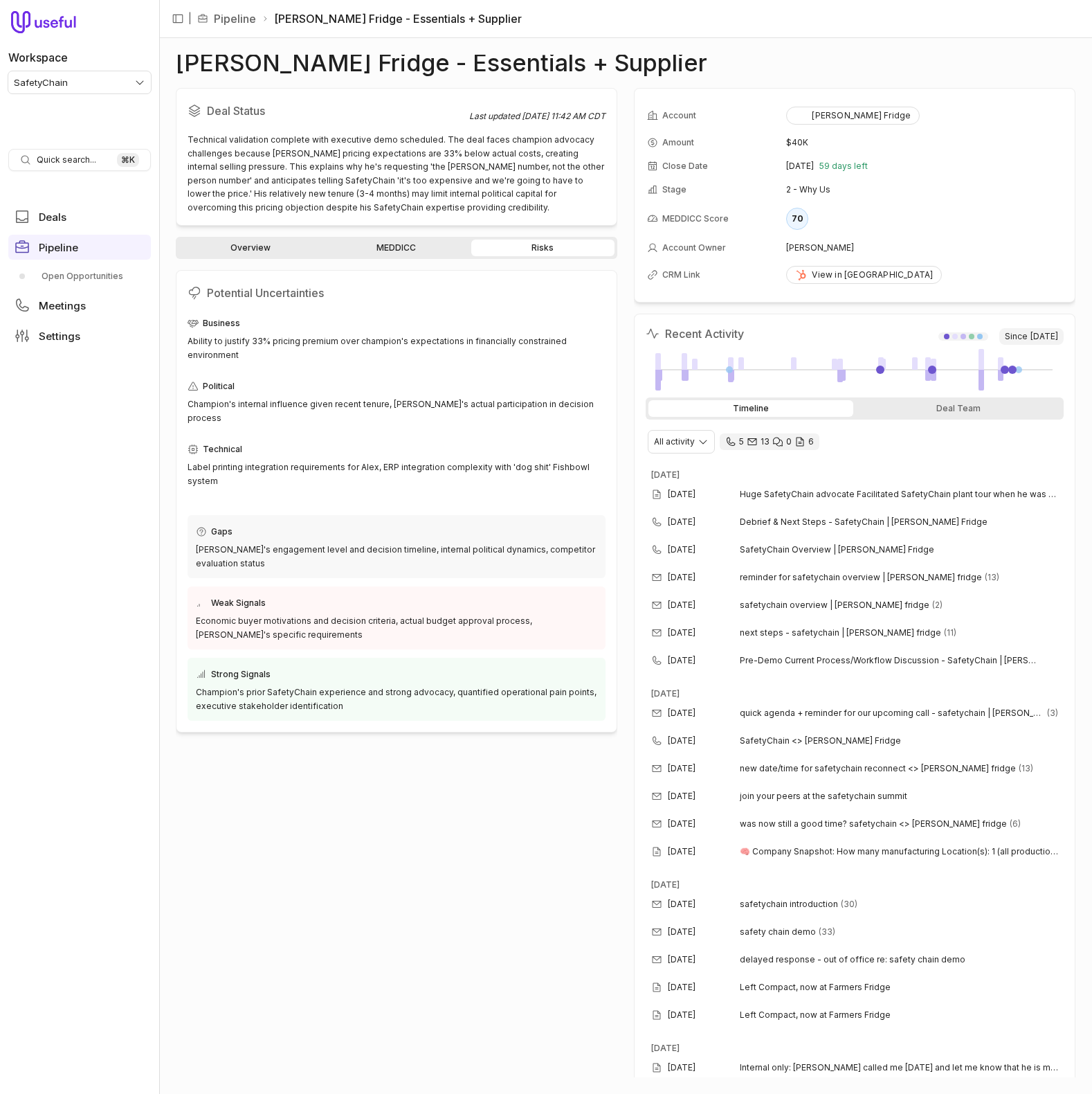
click at [251, 252] on link "Overview" at bounding box center [250, 247] width 143 height 17
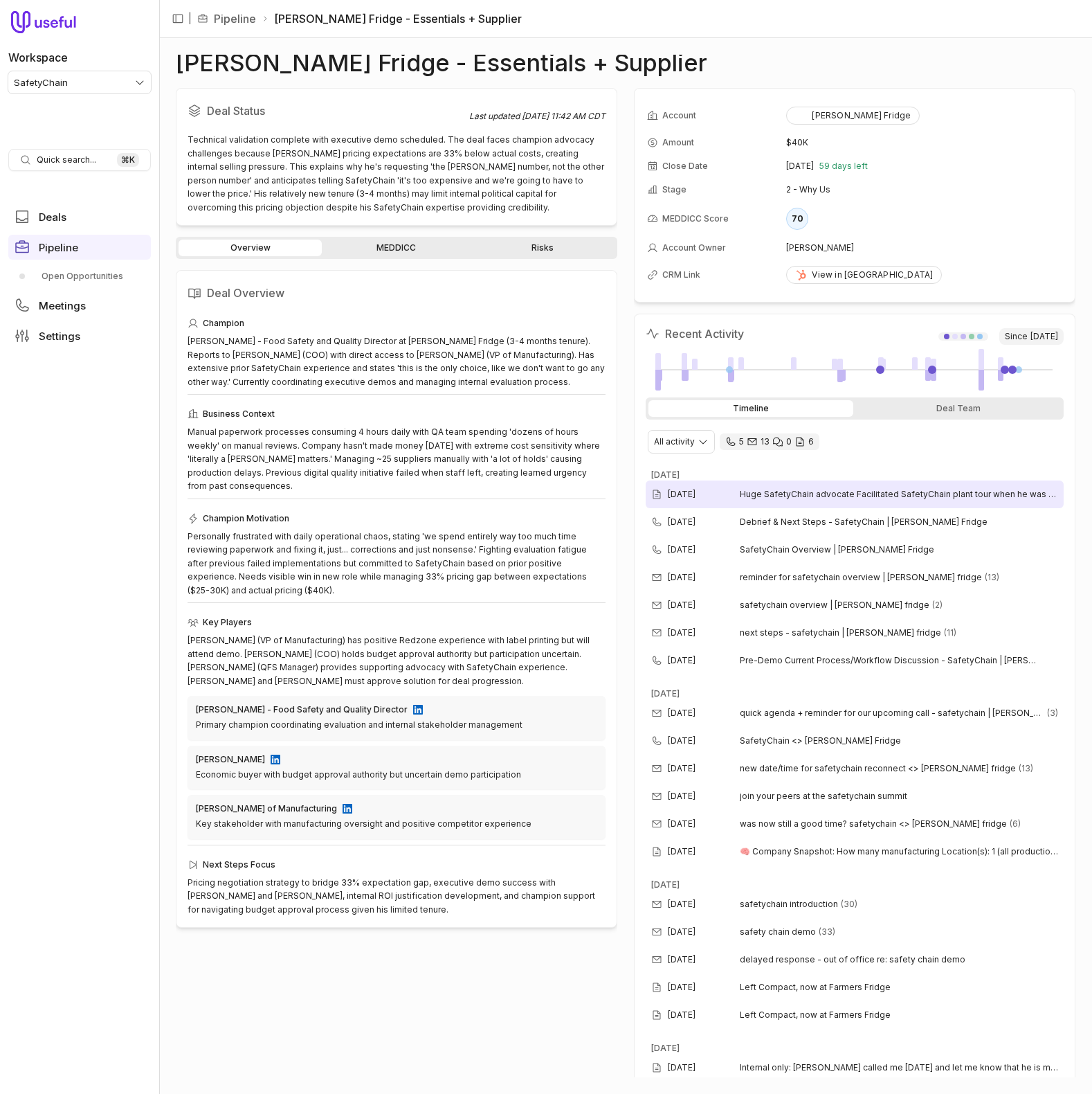
click at [877, 493] on span "Huge SafetyChain advocate Facilitated SafetyChain plant tour when he was at Com…" at bounding box center [899, 494] width 319 height 11
click at [1042, 109] on td "[PERSON_NAME] Fridge" at bounding box center [924, 115] width 276 height 29
click at [1049, 109] on icon "View all fields" at bounding box center [1054, 111] width 13 height 13
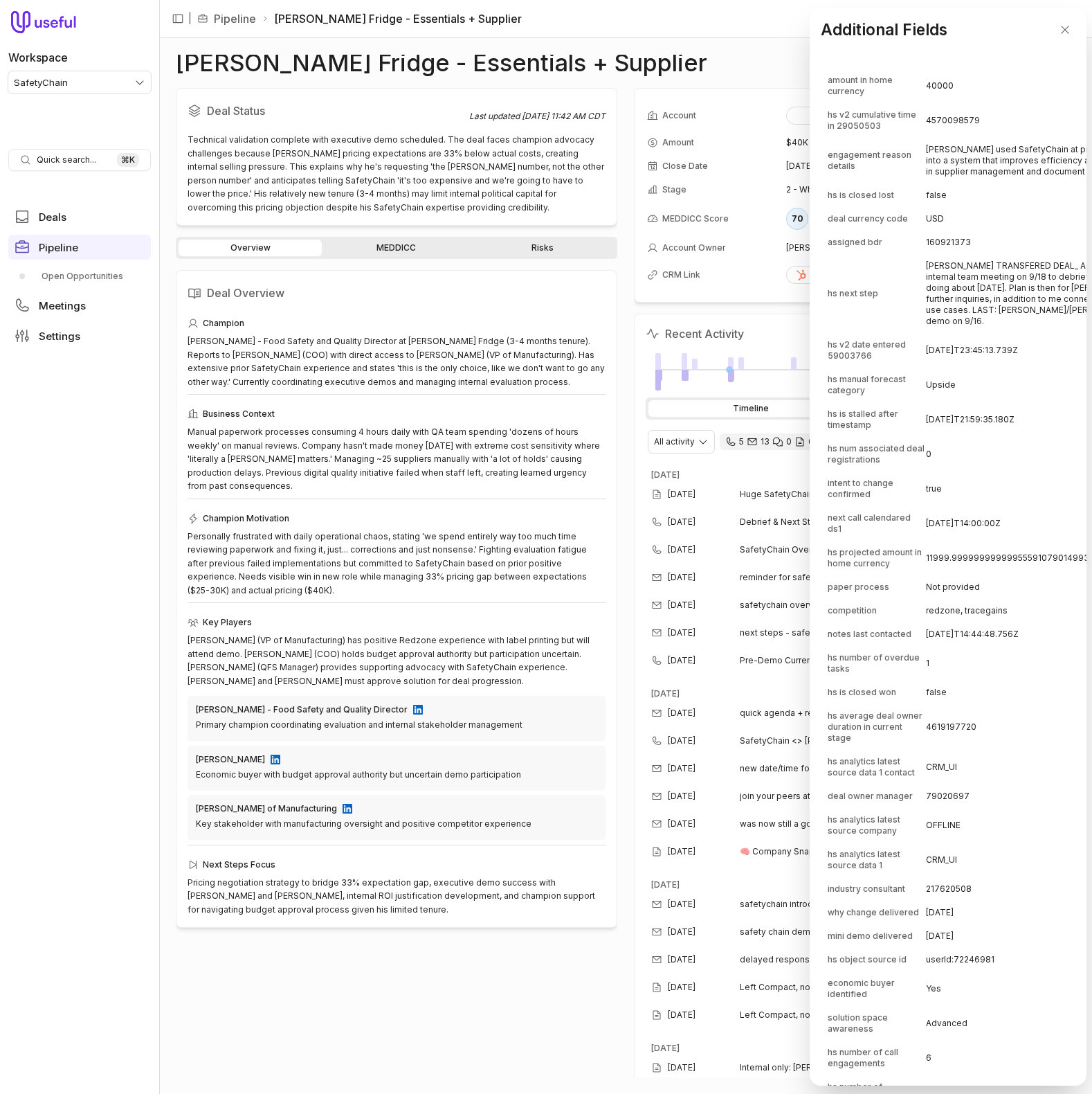
click at [962, 303] on td "[PERSON_NAME] TRANSFERED DEAL_ As of 9/18, [PERSON_NAME] has internal team meet…" at bounding box center [1083, 293] width 314 height 78
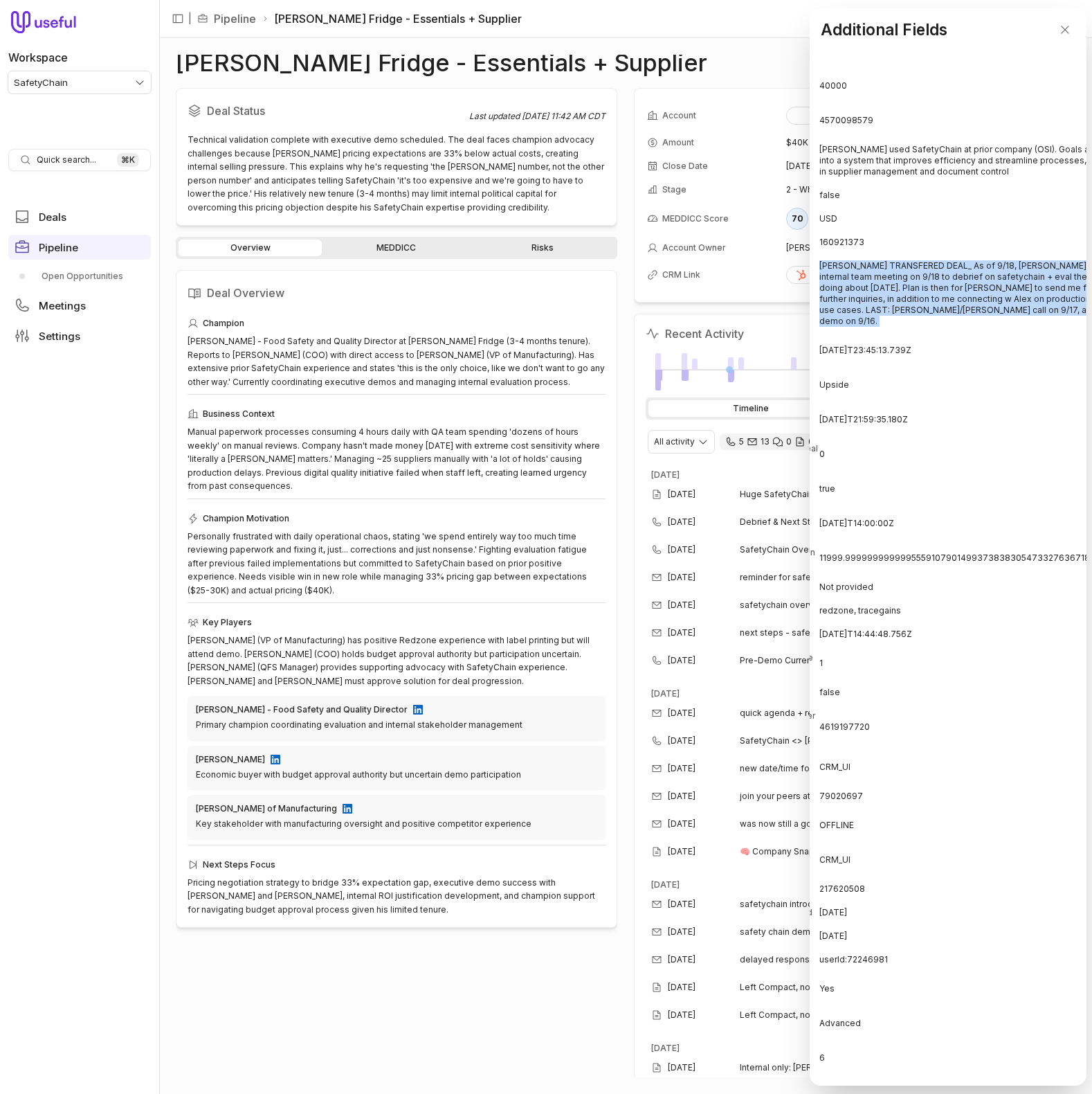
click at [962, 303] on td "[PERSON_NAME] TRANSFERED DEAL_ As of 9/18, [PERSON_NAME] has internal team meet…" at bounding box center [977, 293] width 314 height 78
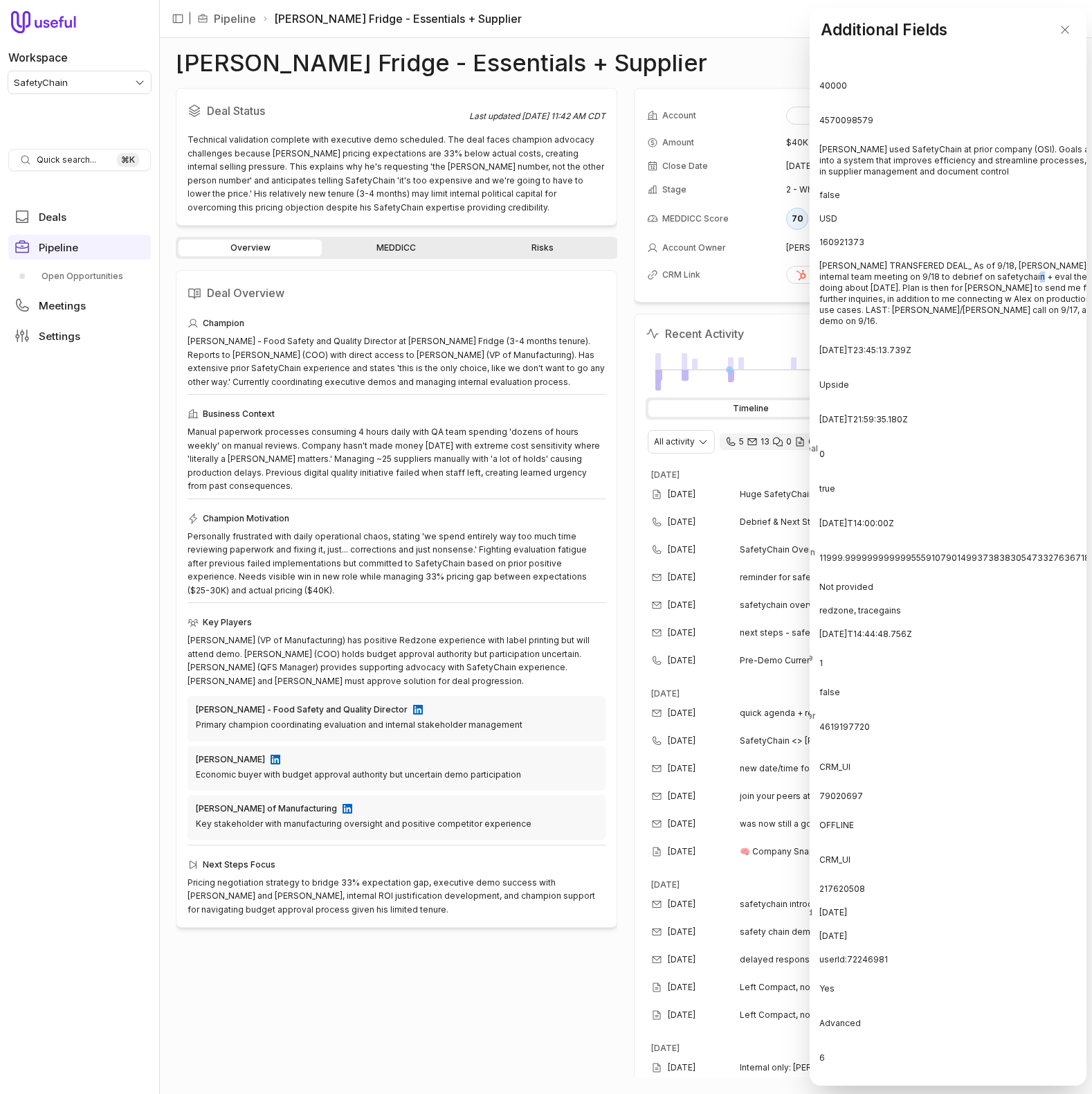
click at [962, 303] on td "[PERSON_NAME] TRANSFERED DEAL_ As of 9/18, [PERSON_NAME] has internal team meet…" at bounding box center [977, 293] width 314 height 78
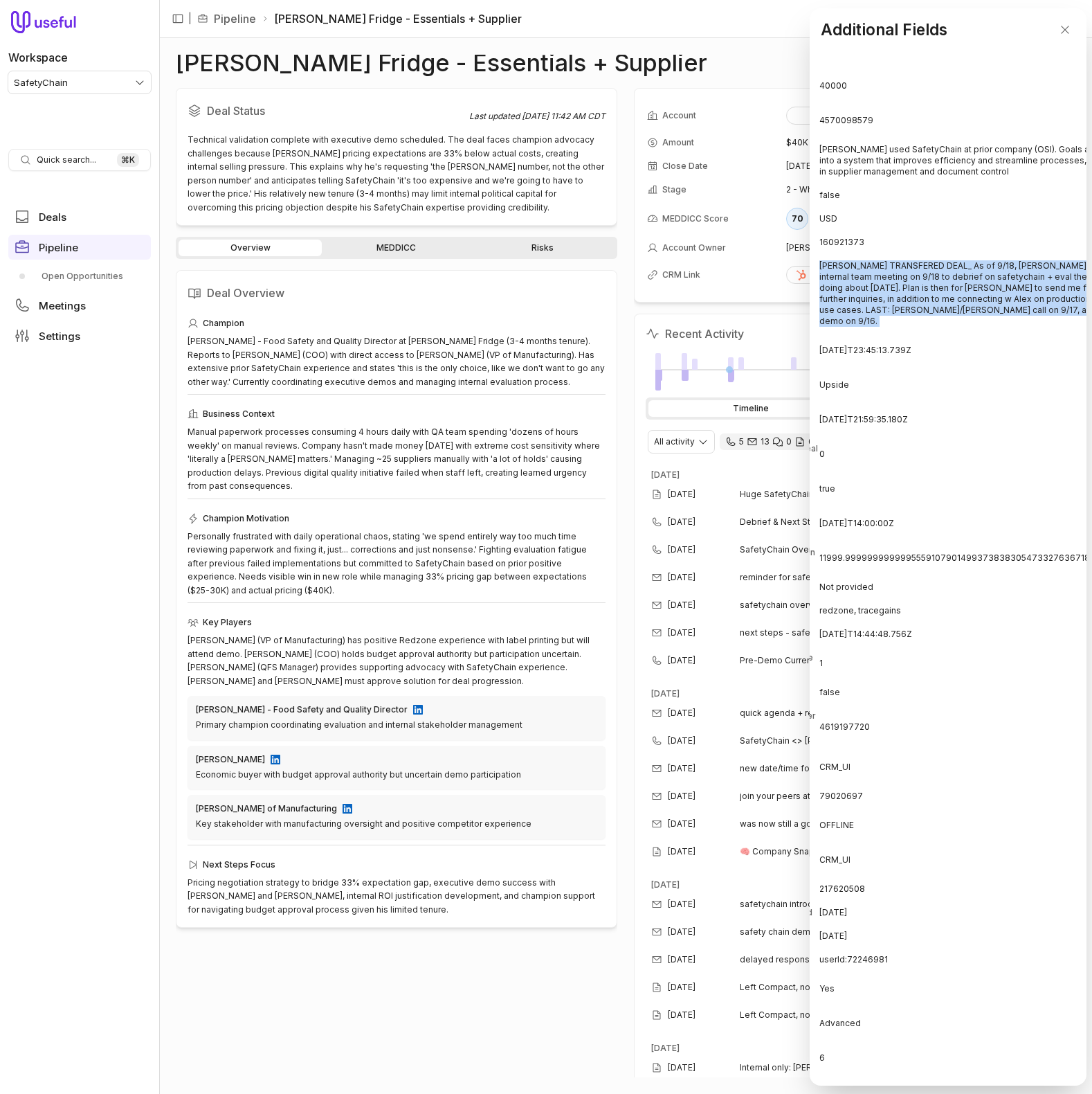
click at [962, 303] on td "[PERSON_NAME] TRANSFERED DEAL_ As of 9/18, [PERSON_NAME] has internal team meet…" at bounding box center [977, 293] width 314 height 78
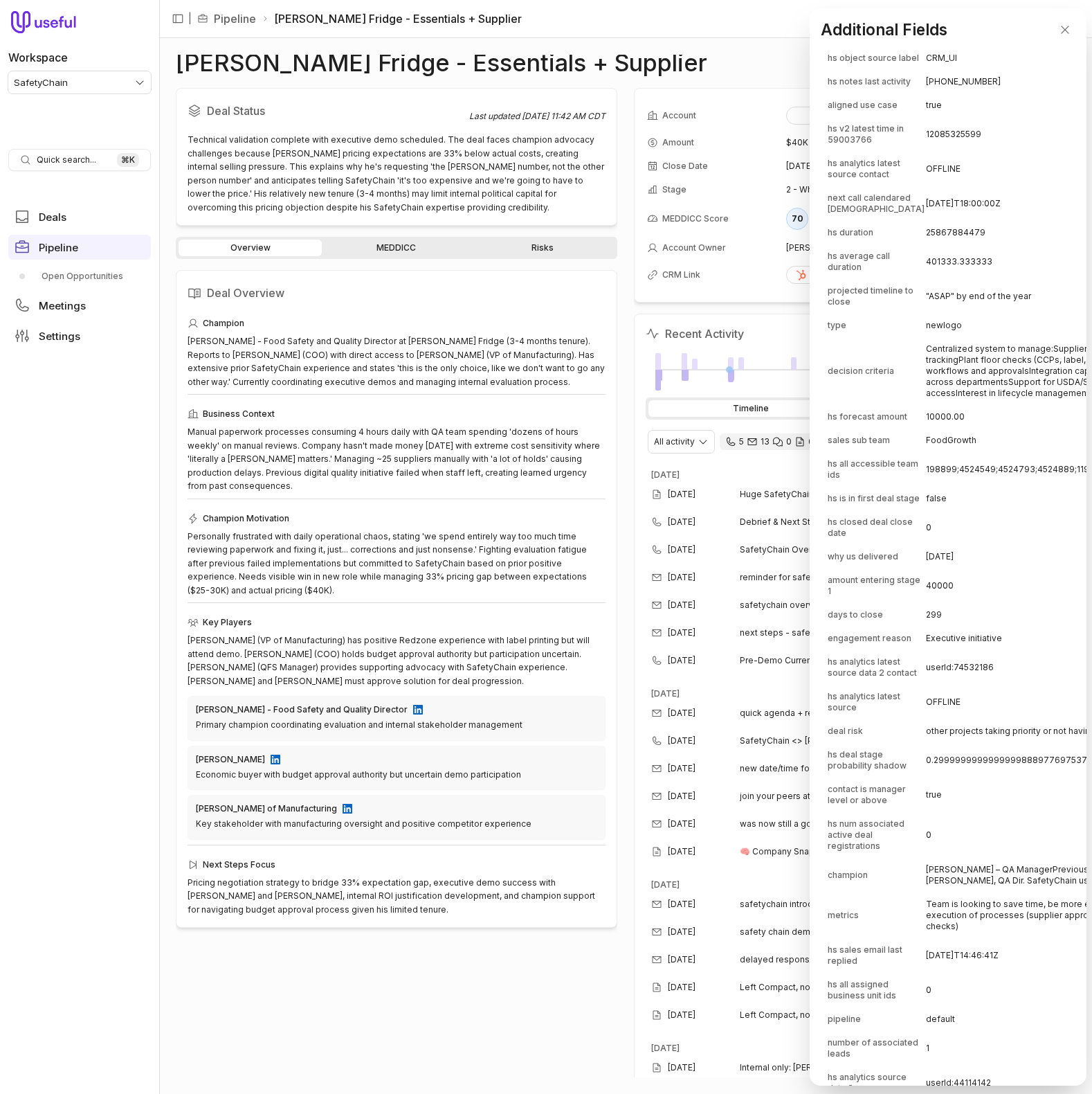
scroll to position [1418, 0]
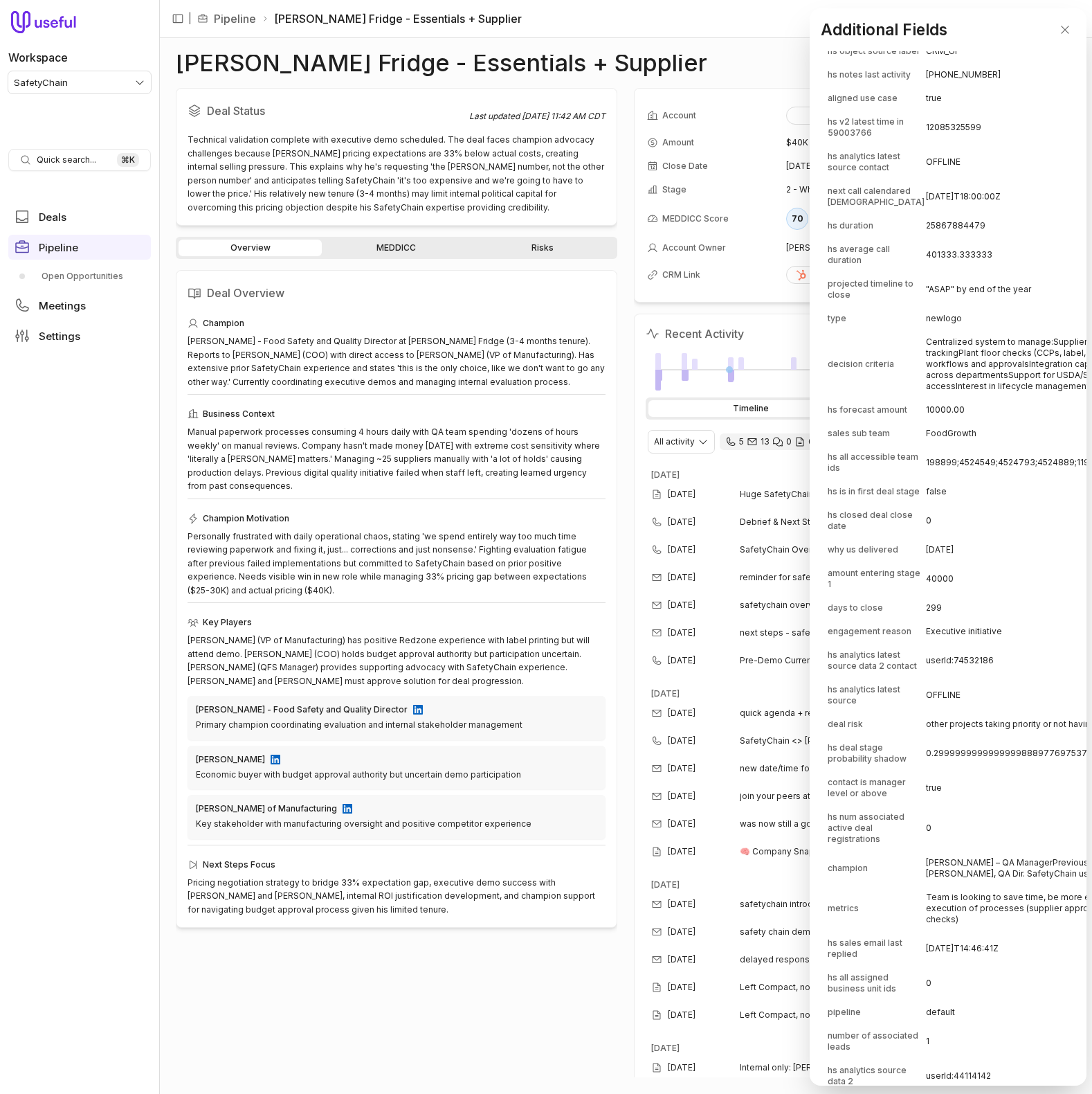
click at [1003, 397] on td "Centralized system to manage:Supplier document control and expiration trackingP…" at bounding box center [1083, 364] width 314 height 66
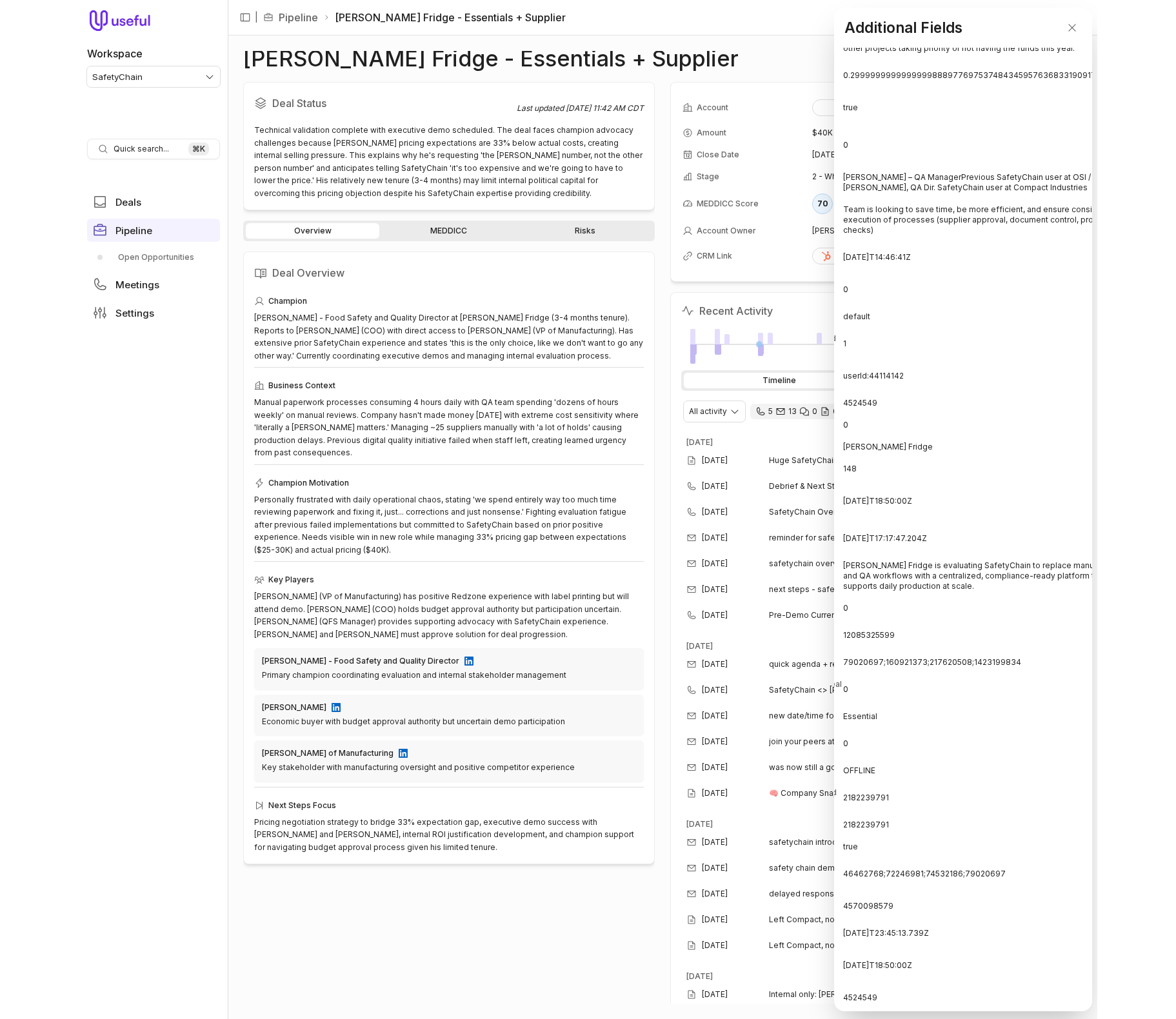
scroll to position [1947, 0]
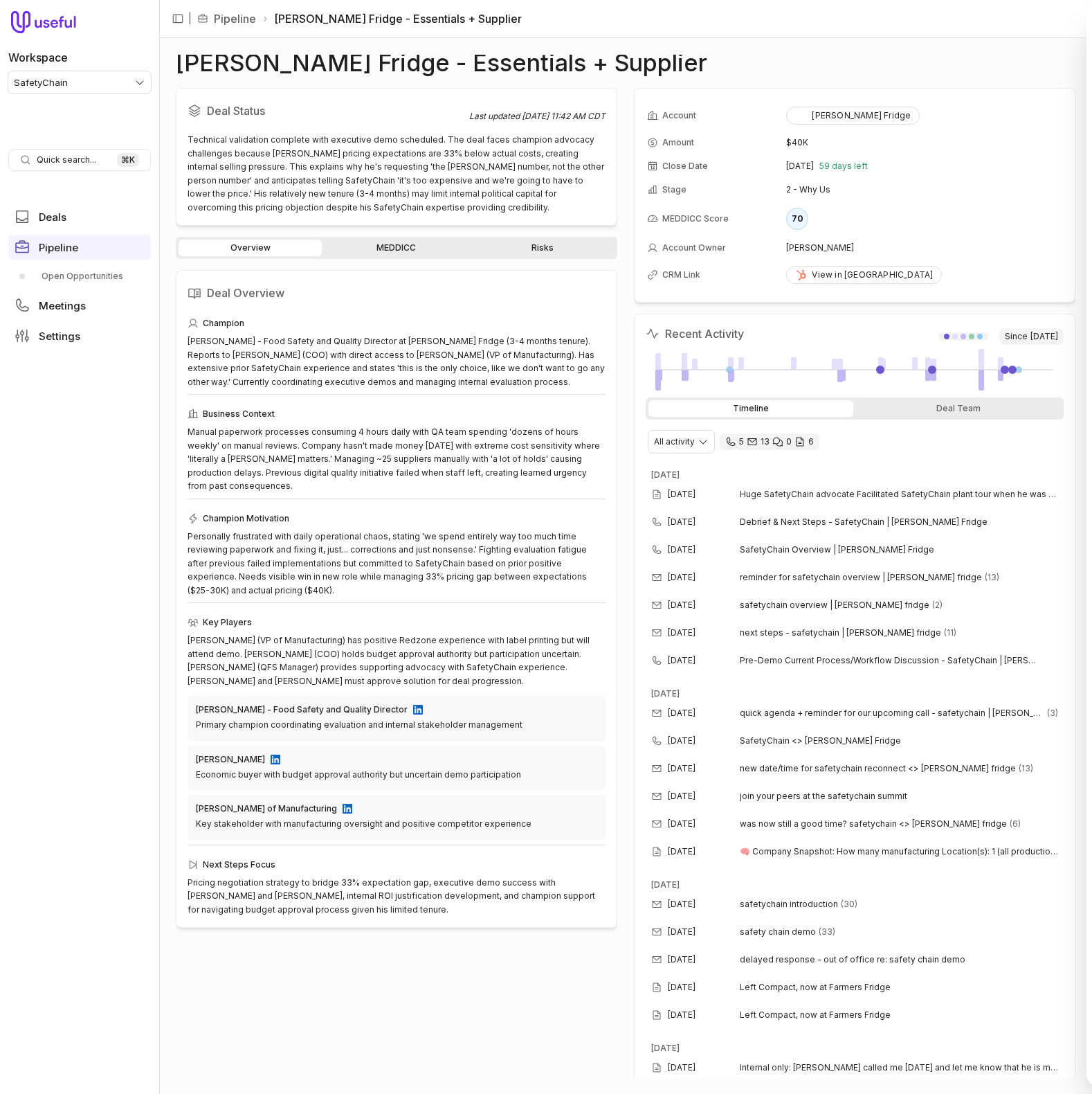
click at [392, 251] on link "MEDDICC" at bounding box center [395, 247] width 143 height 17
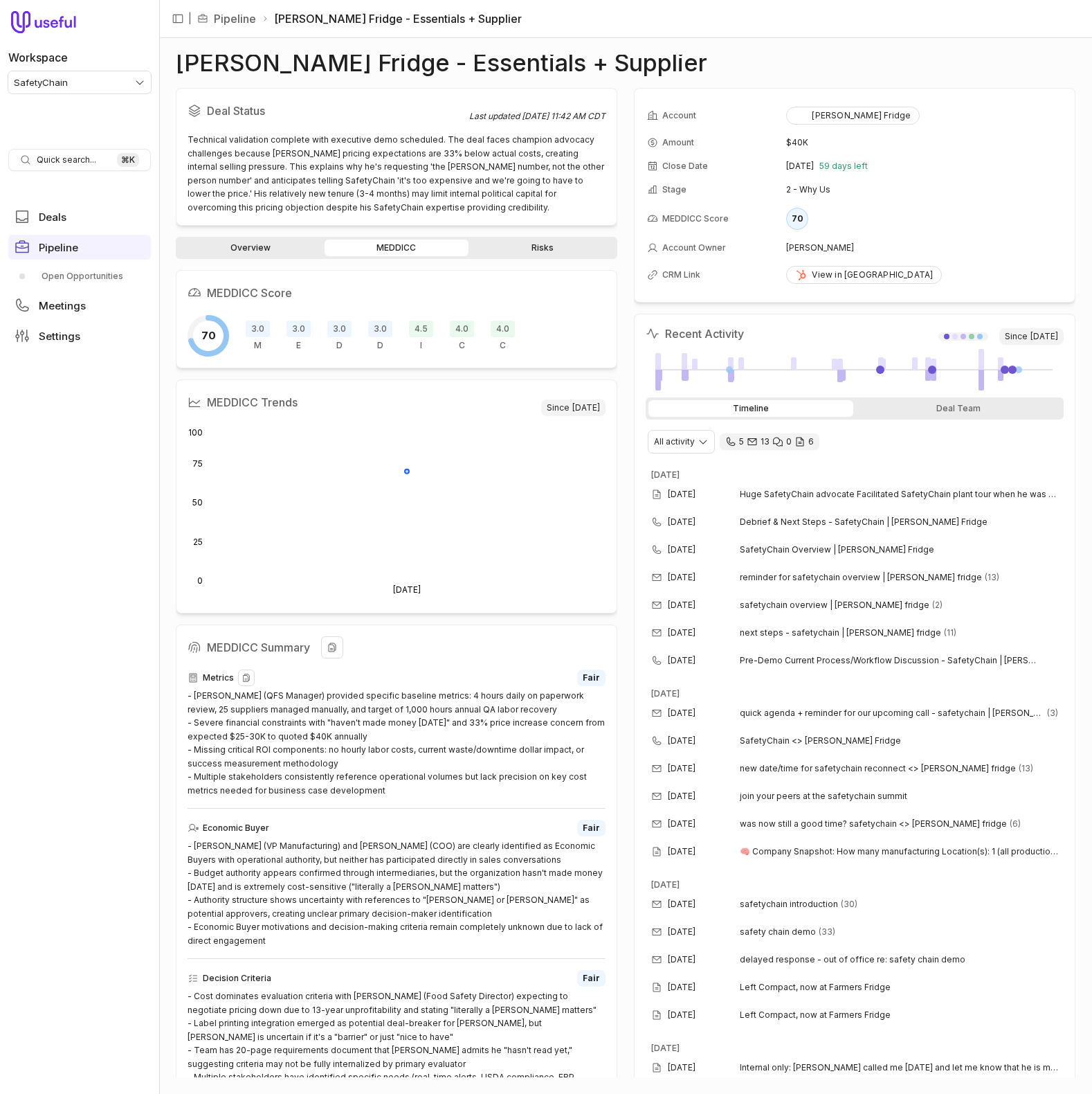
click at [309, 708] on div "- [PERSON_NAME] (QFS Manager) provided specific baseline metrics: 4 hours daily…" at bounding box center [396, 742] width 418 height 108
click at [310, 708] on div "- [PERSON_NAME] (QFS Manager) provided specific baseline metrics: 4 hours daily…" at bounding box center [396, 742] width 418 height 108
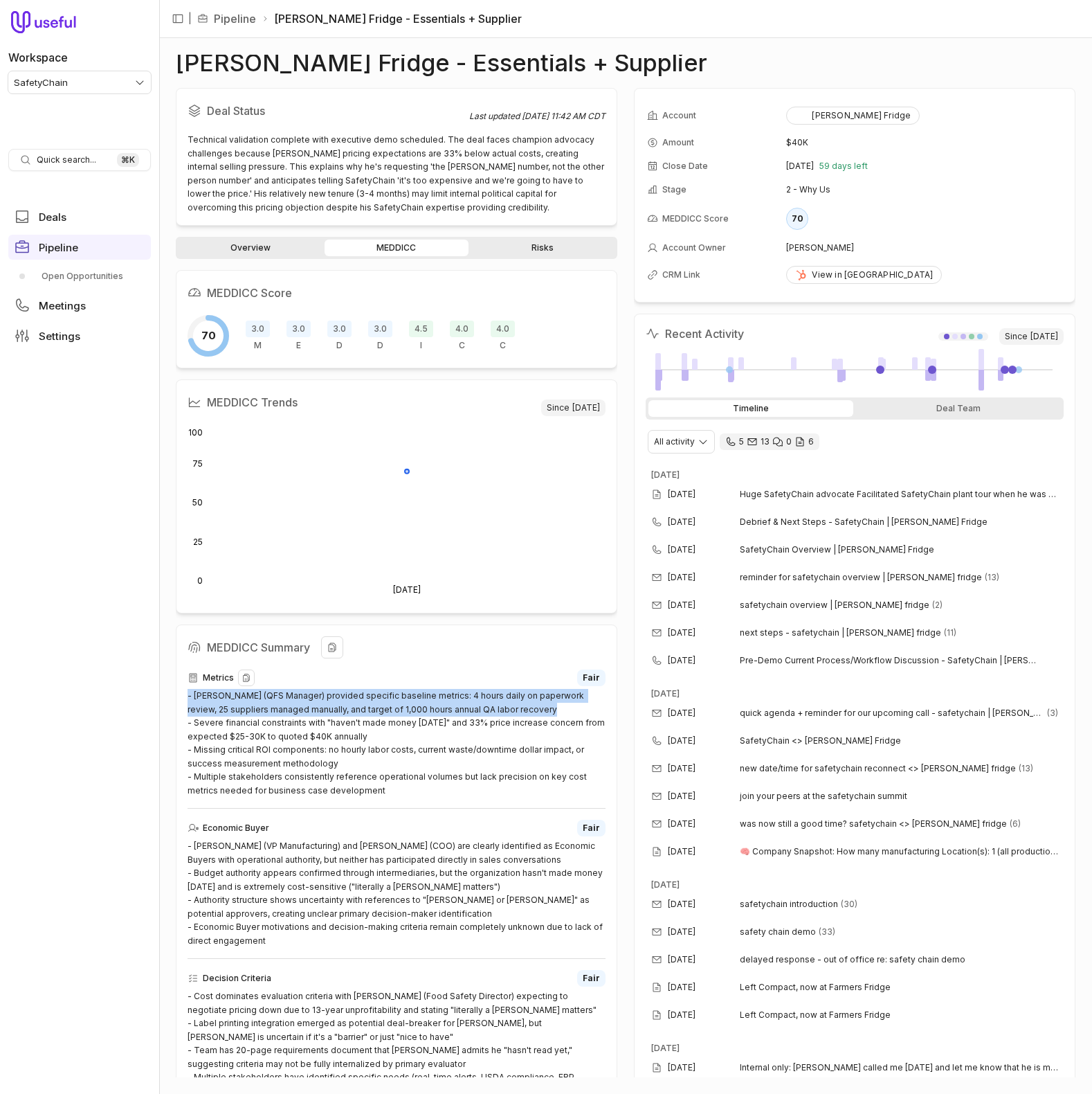
click at [310, 708] on div "- [PERSON_NAME] (QFS Manager) provided specific baseline metrics: 4 hours daily…" at bounding box center [396, 742] width 418 height 108
click at [1090, 231] on div "[PERSON_NAME] Fridge - Essentials + Supplier Deal Status Last updated [DATE] 11…" at bounding box center [625, 566] width 933 height 1056
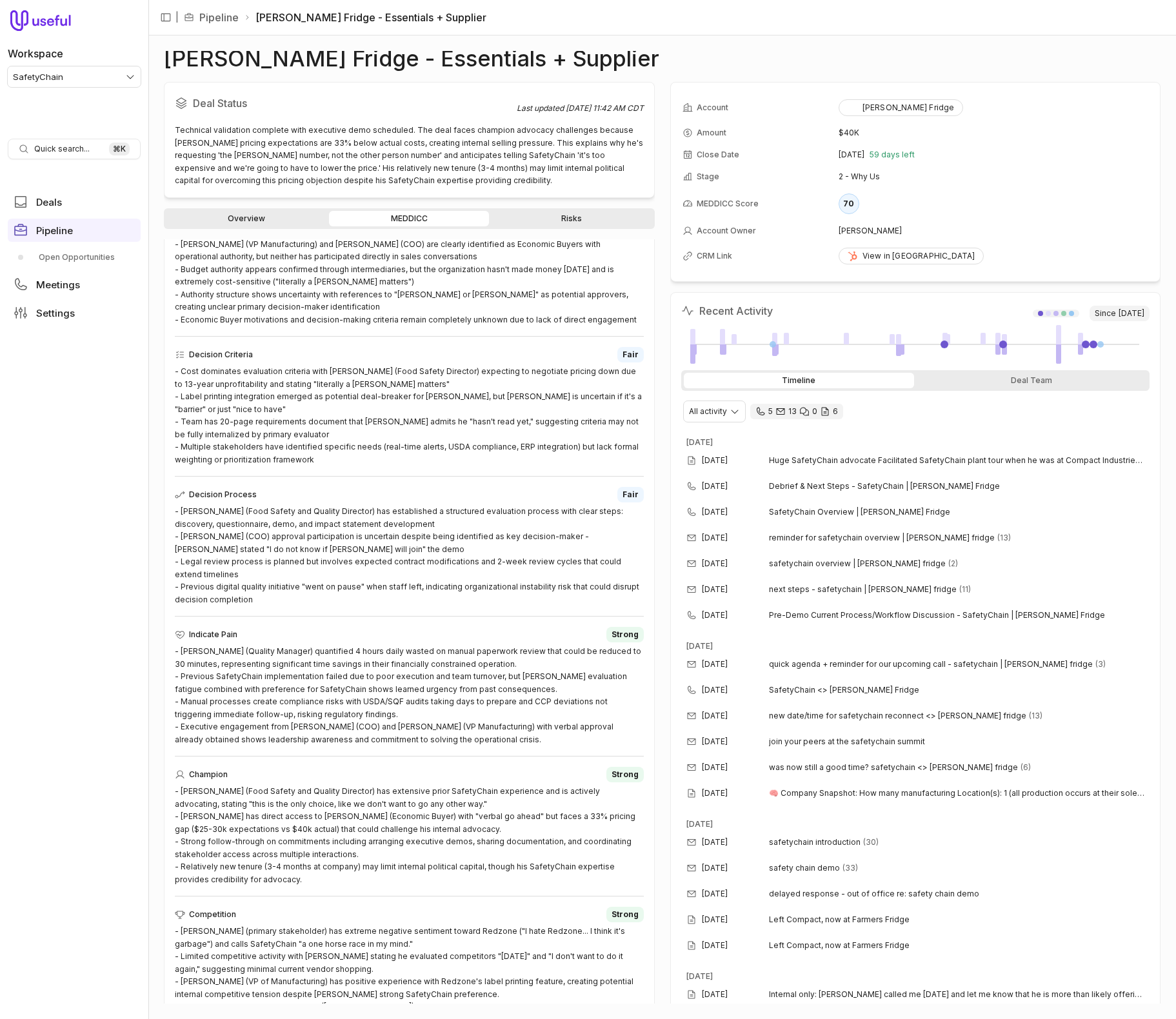
scroll to position [540, 0]
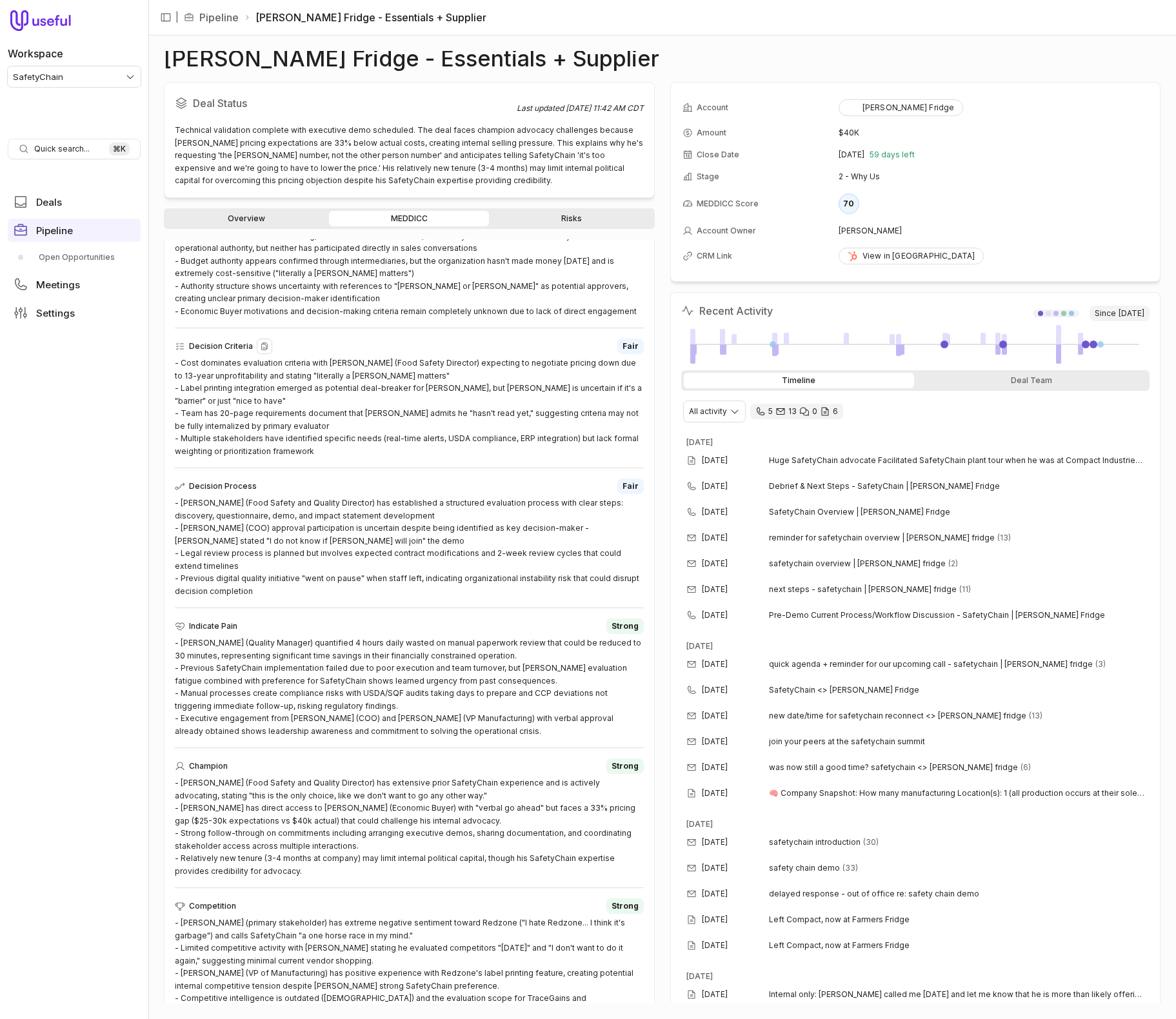
click at [331, 374] on div "- Cost dominates evaluation criteria with [PERSON_NAME] (Food Safety Director) …" at bounding box center [409, 407] width 469 height 101
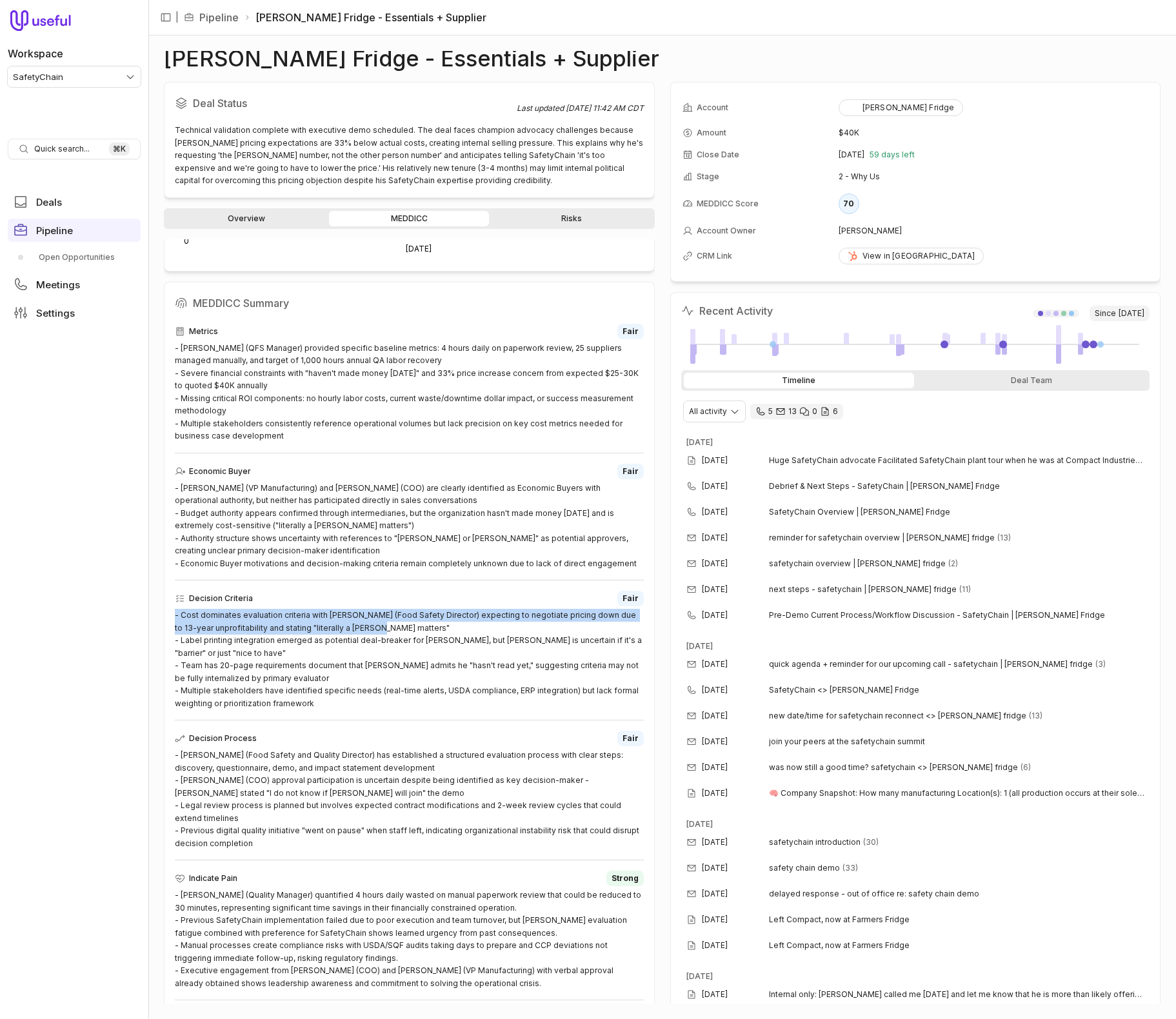
scroll to position [0, 0]
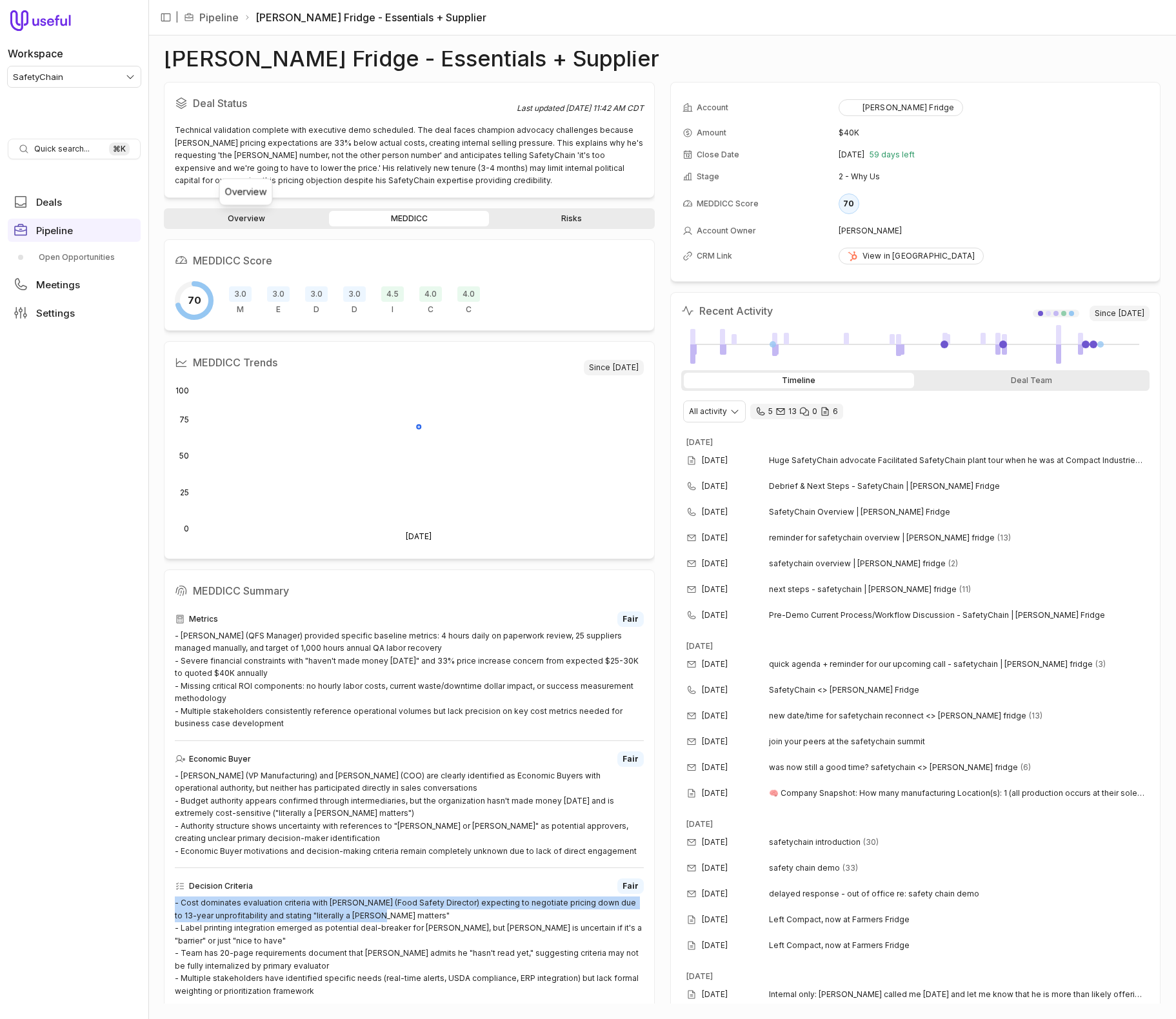
click at [288, 225] on link "Overview" at bounding box center [246, 219] width 160 height 16
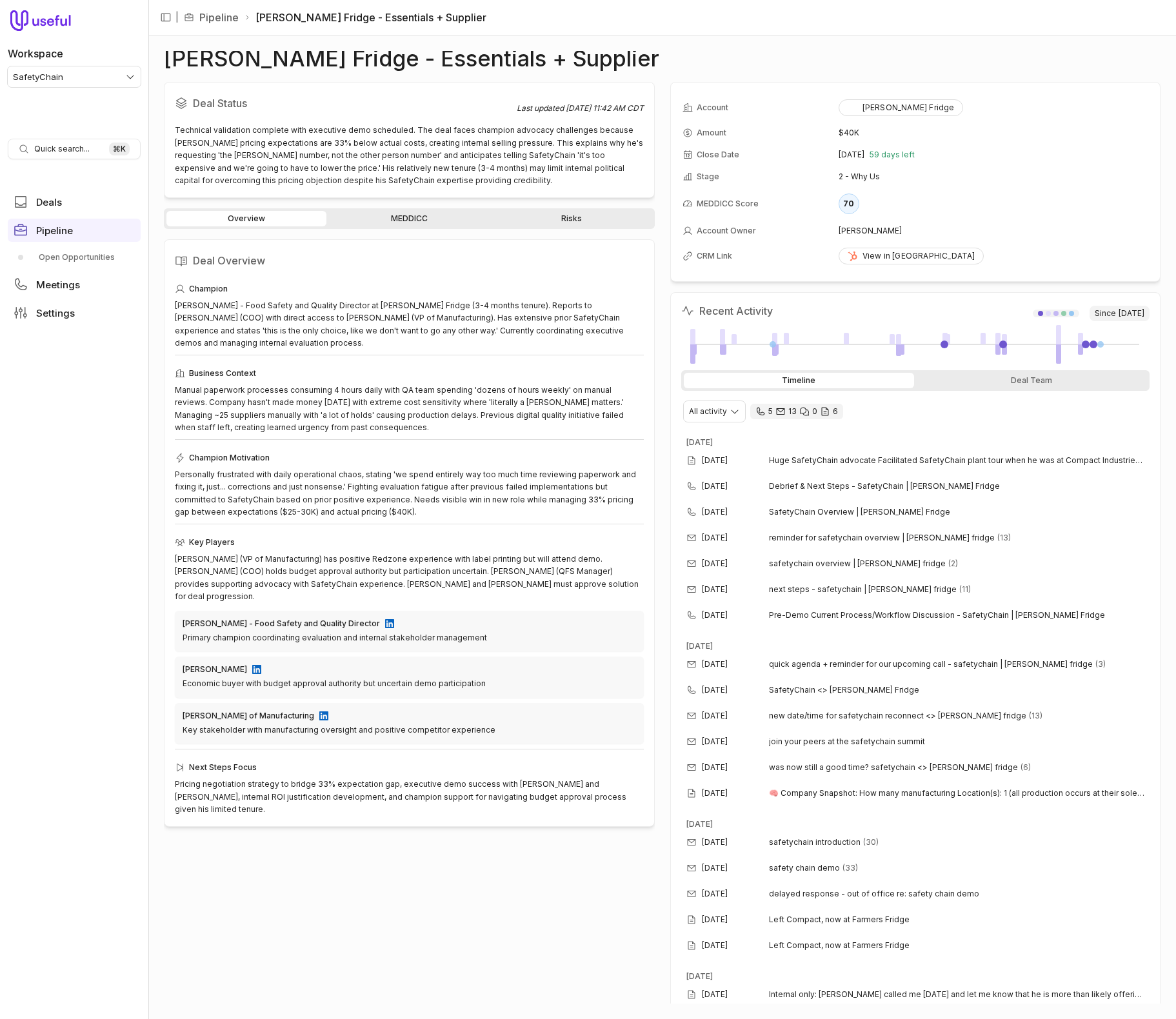
click at [557, 218] on link "Risks" at bounding box center [572, 219] width 160 height 16
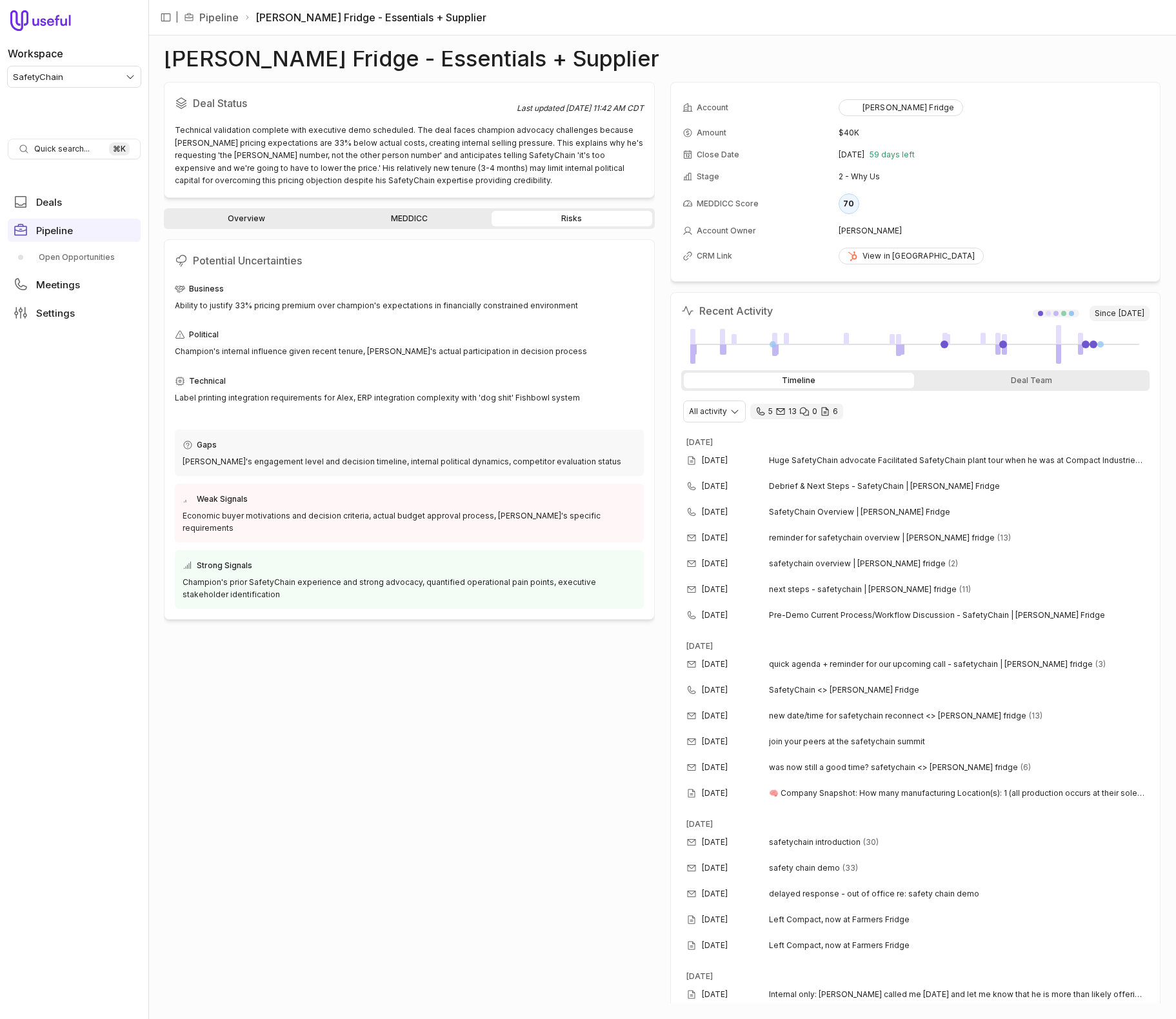
click at [243, 219] on link "Overview" at bounding box center [246, 219] width 160 height 16
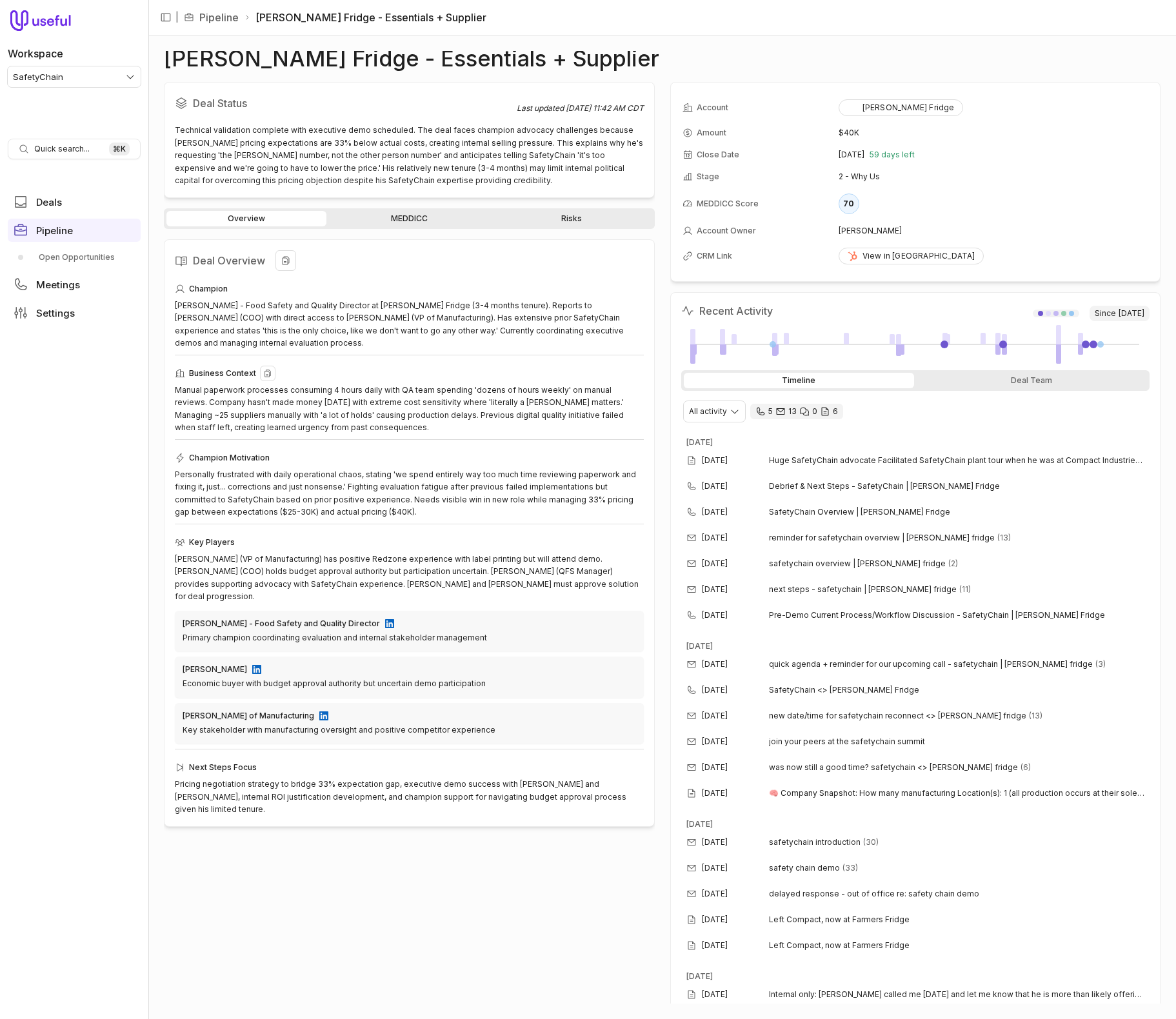
click at [498, 398] on div "Manual paperwork processes consuming 4 hours daily with QA team spending 'dozen…" at bounding box center [409, 408] width 469 height 50
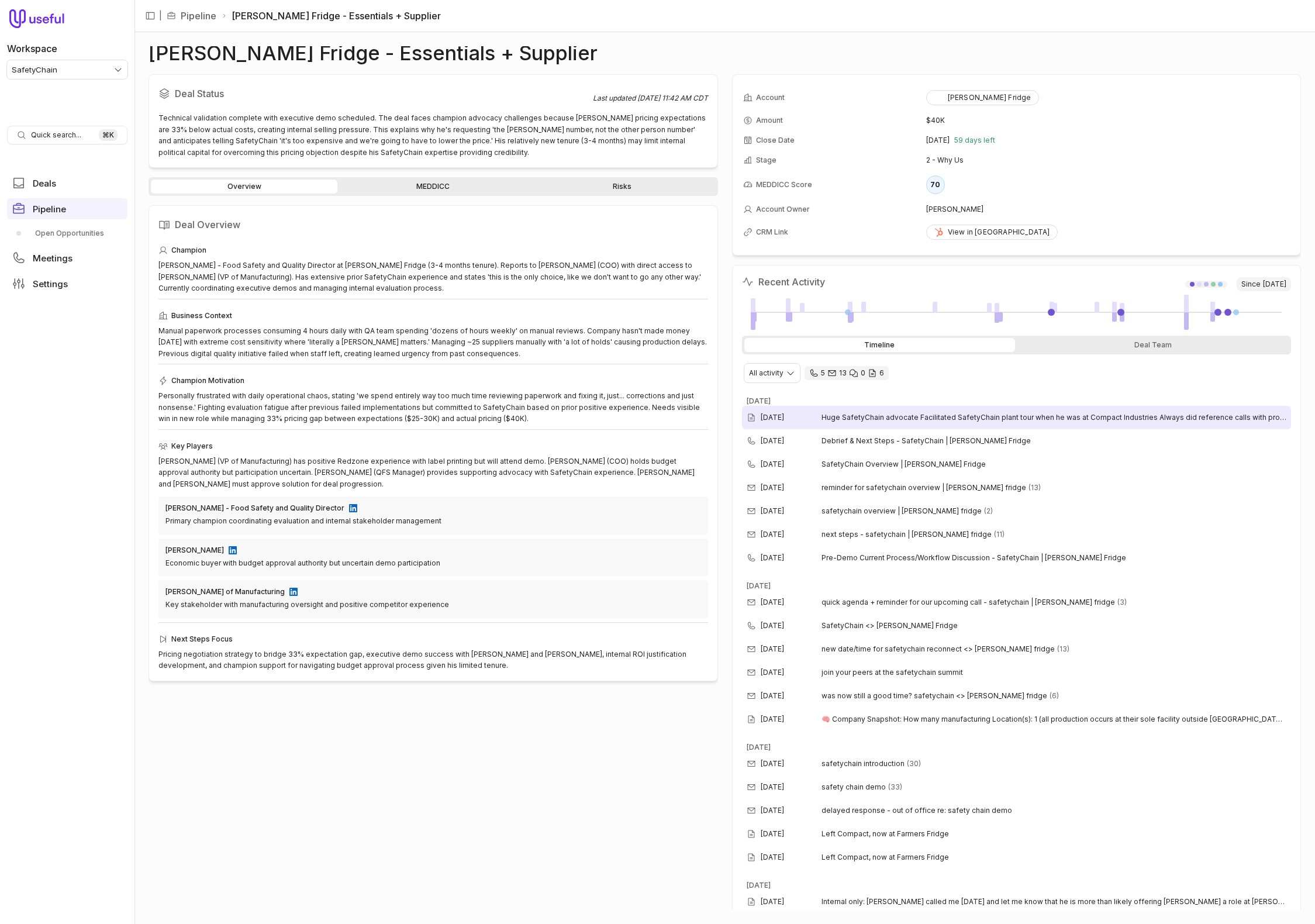
click at [965, 410] on div "[DATE] Huge SafetyChain advocate Facilitated SafetyChain plant tour when he was…" at bounding box center [1017, 417] width 550 height 24
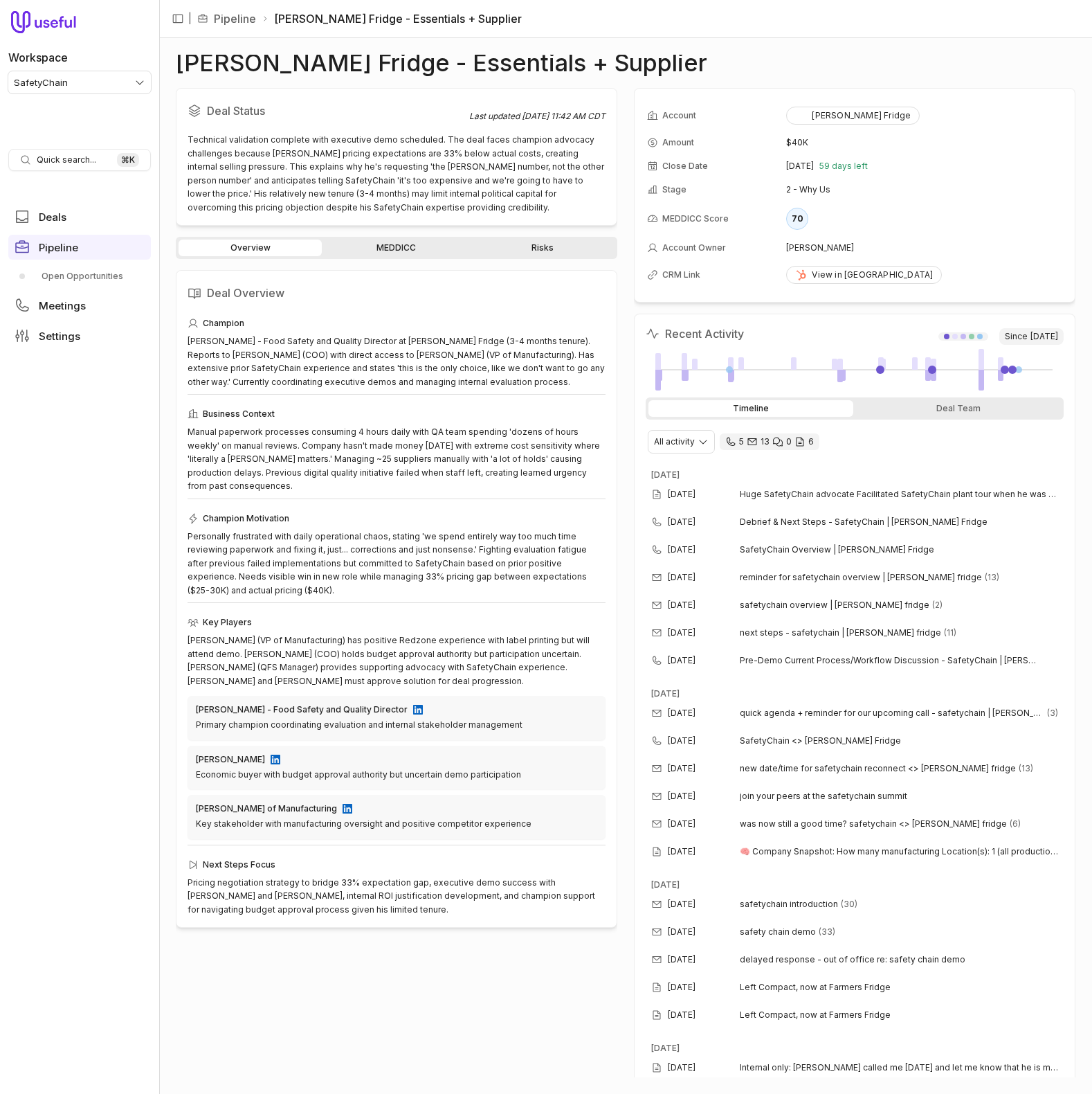
click at [405, 253] on link "MEDDICC" at bounding box center [395, 247] width 143 height 17
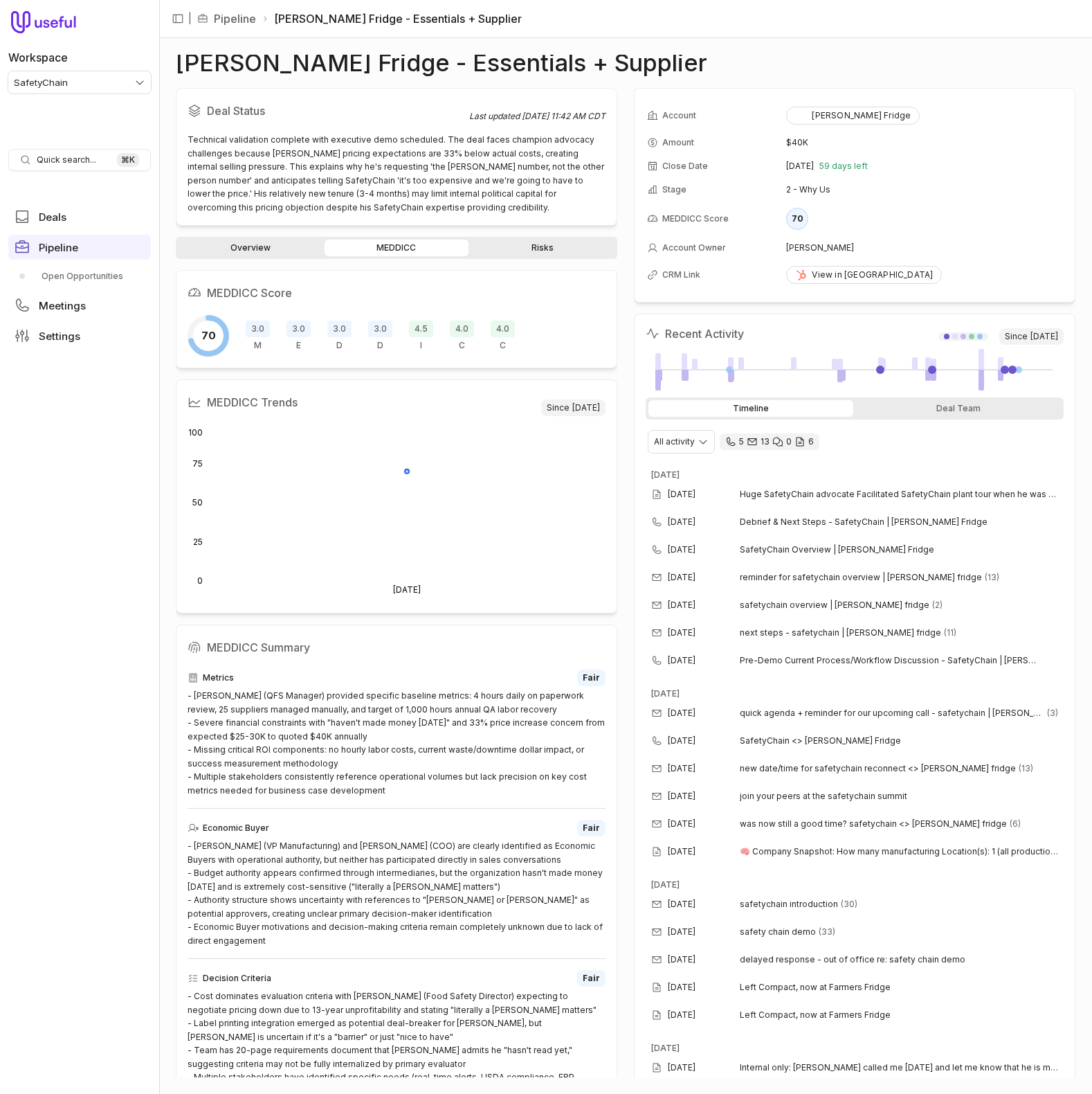
click at [380, 326] on span "3.0" at bounding box center [380, 328] width 24 height 17
drag, startPoint x: 380, startPoint y: 789, endPoint x: 187, endPoint y: 689, distance: 217.4
copy div "- [PERSON_NAME] (QFS Manager) provided specific baseline metrics: 4 hours daily…"
drag, startPoint x: 592, startPoint y: 253, endPoint x: 490, endPoint y: 247, distance: 102.2
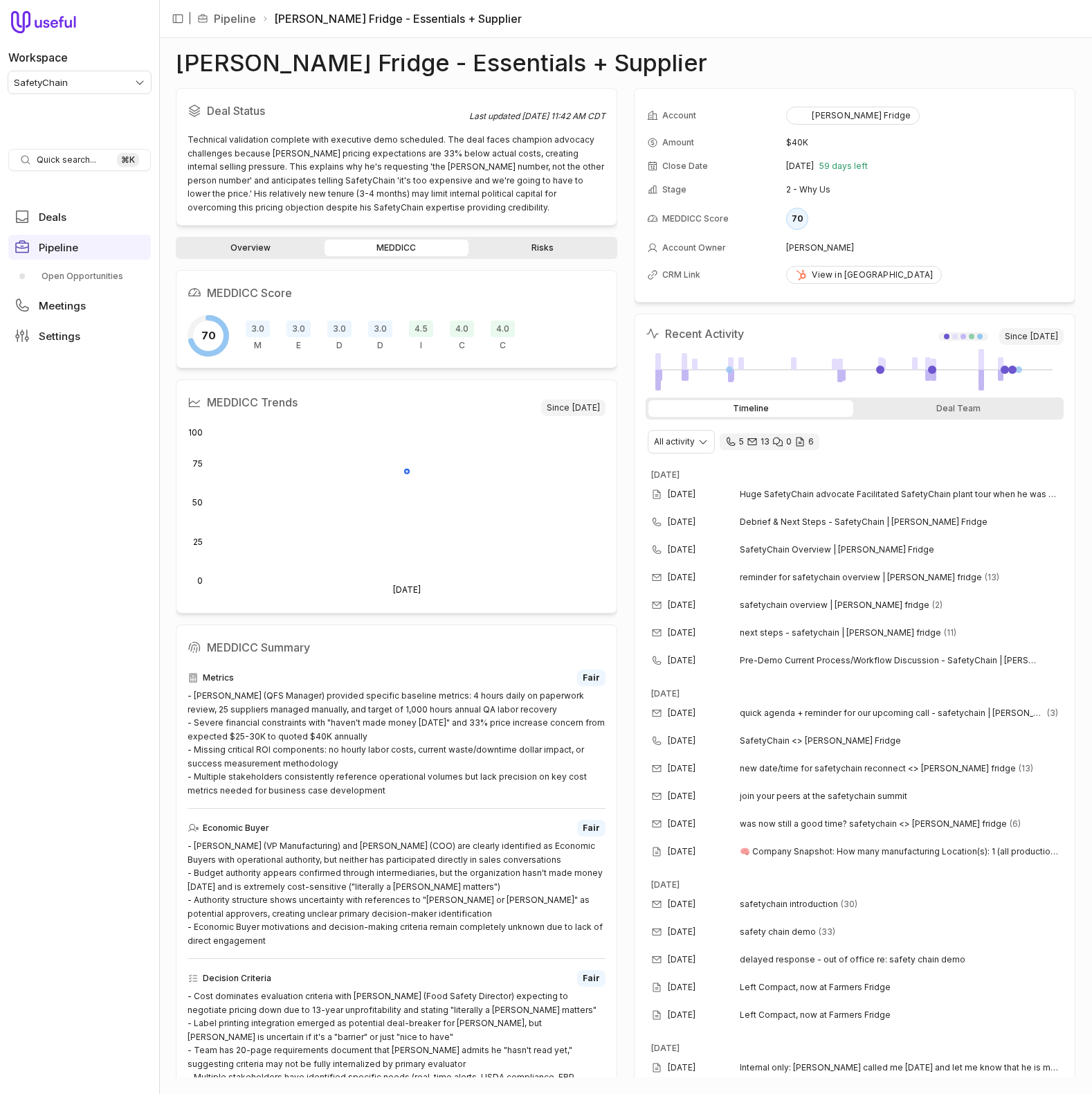
click at [592, 253] on link "Risks" at bounding box center [543, 247] width 143 height 17
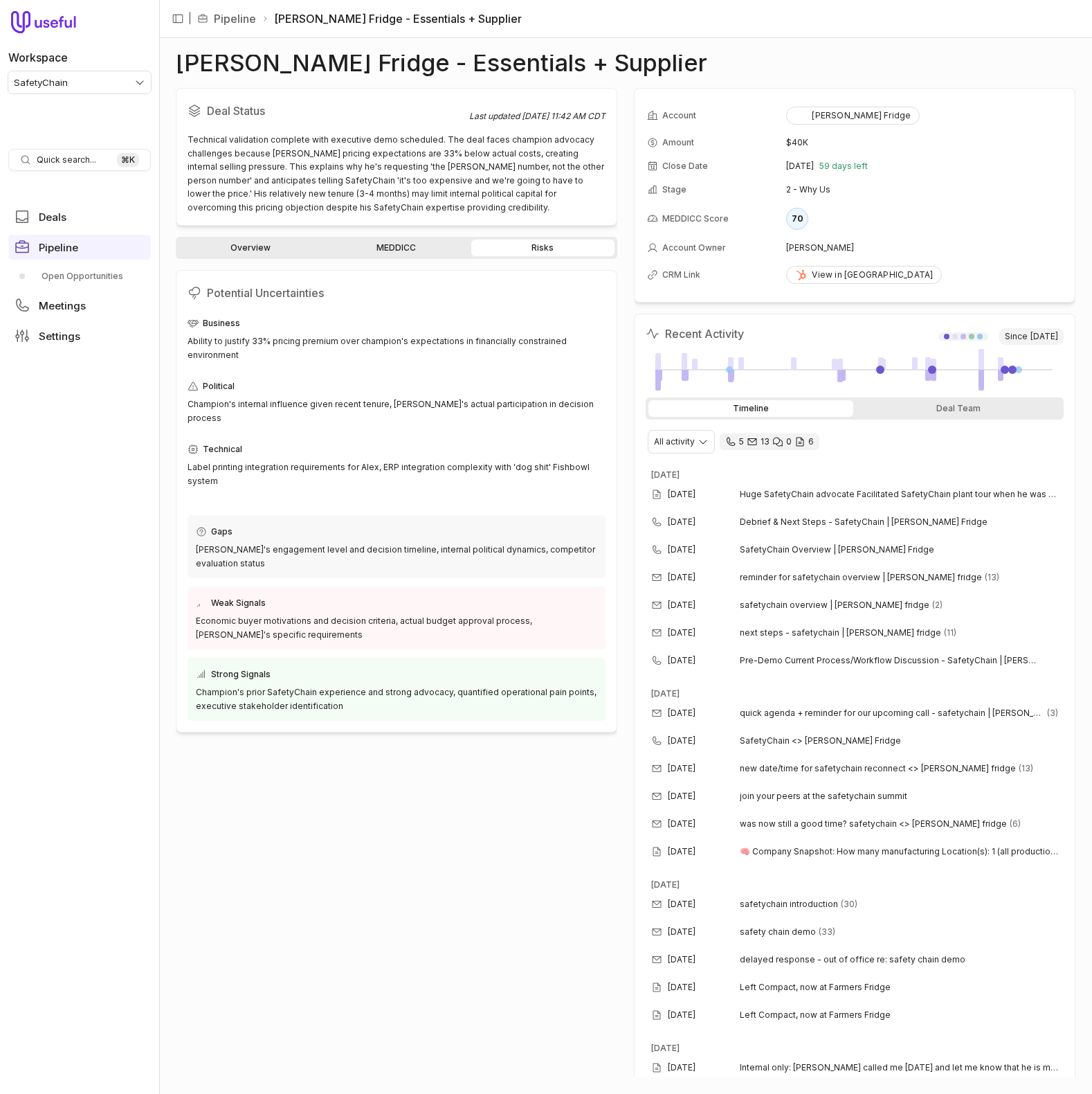
click at [409, 244] on link "MEDDICC" at bounding box center [395, 247] width 143 height 17
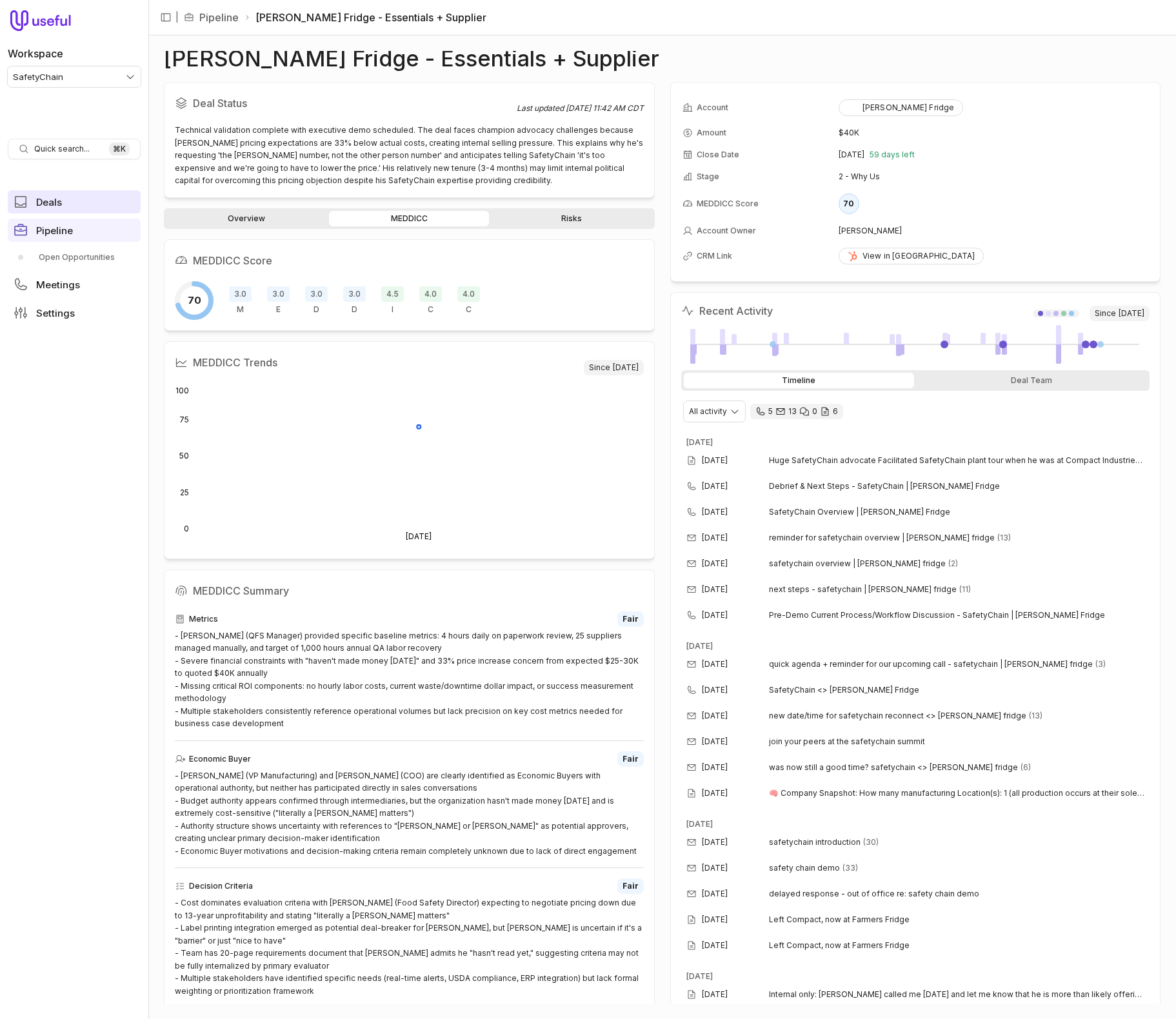
click at [67, 208] on link "Deals" at bounding box center [74, 201] width 133 height 23
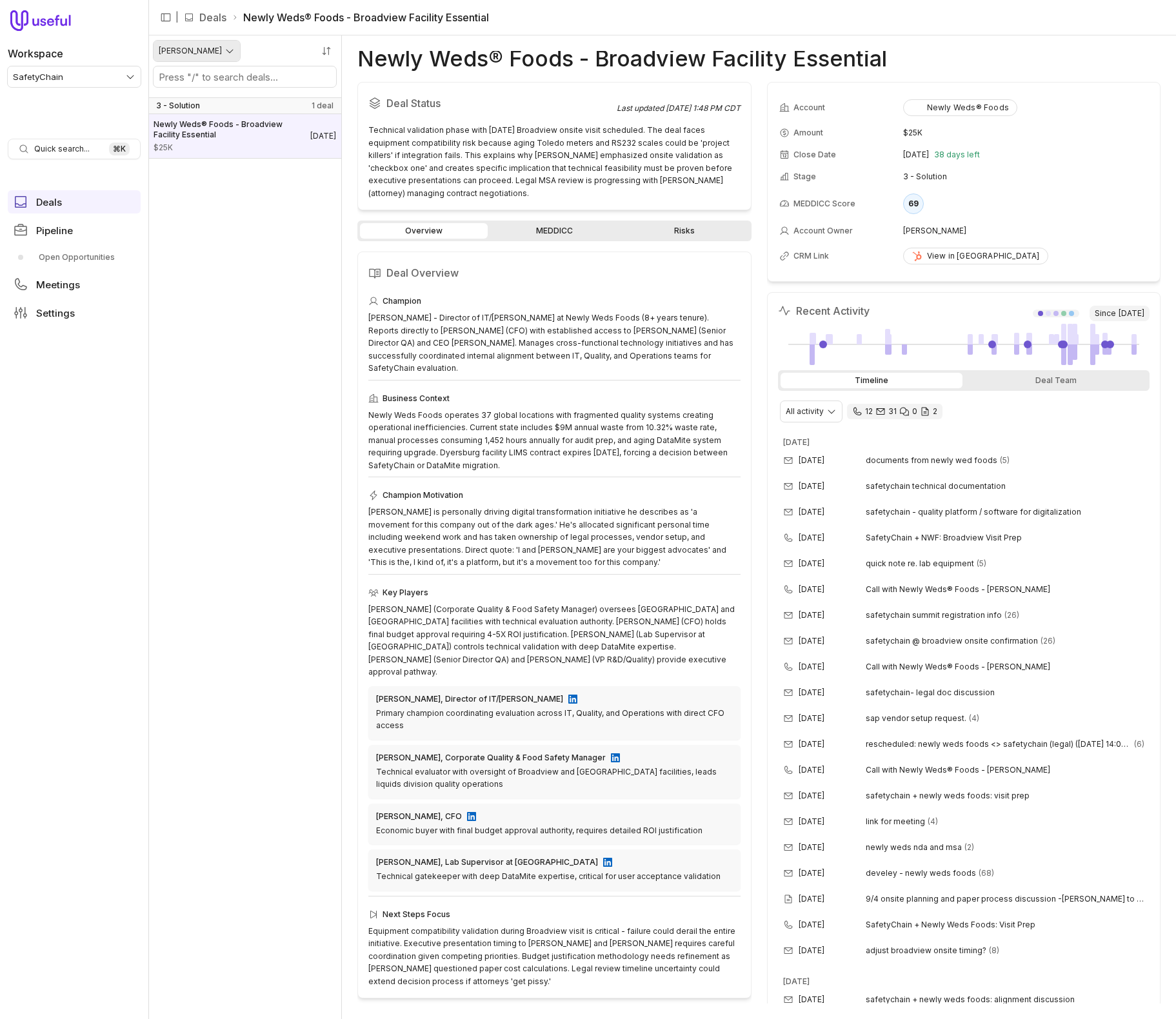
click at [202, 58] on html "Workspace SafetyChain Quick search... ⌘ K Deals Pipeline Open Opportunities Mee…" at bounding box center [588, 510] width 1176 height 1019
click at [315, 228] on html "Workspace SafetyChain Quick search... ⌘ K Deals Pipeline Open Opportunities Mee…" at bounding box center [588, 510] width 1176 height 1019
click at [208, 47] on html "Workspace SafetyChain Quick search... ⌘ K Deals Pipeline Open Opportunities Mee…" at bounding box center [588, 510] width 1176 height 1019
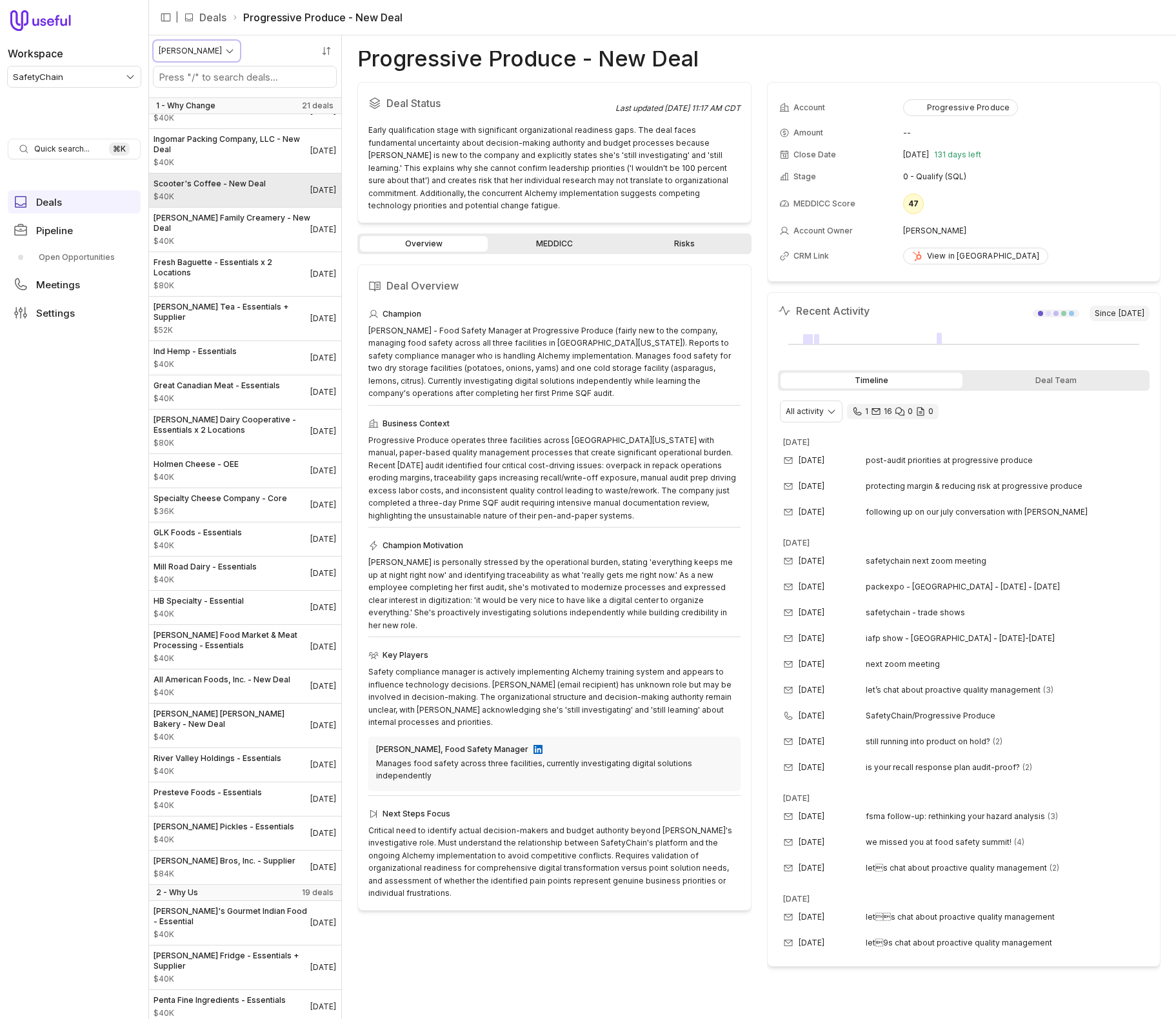
scroll to position [102, 0]
click at [243, 184] on span "Scooter's Coffee - New Deal" at bounding box center [210, 185] width 112 height 10
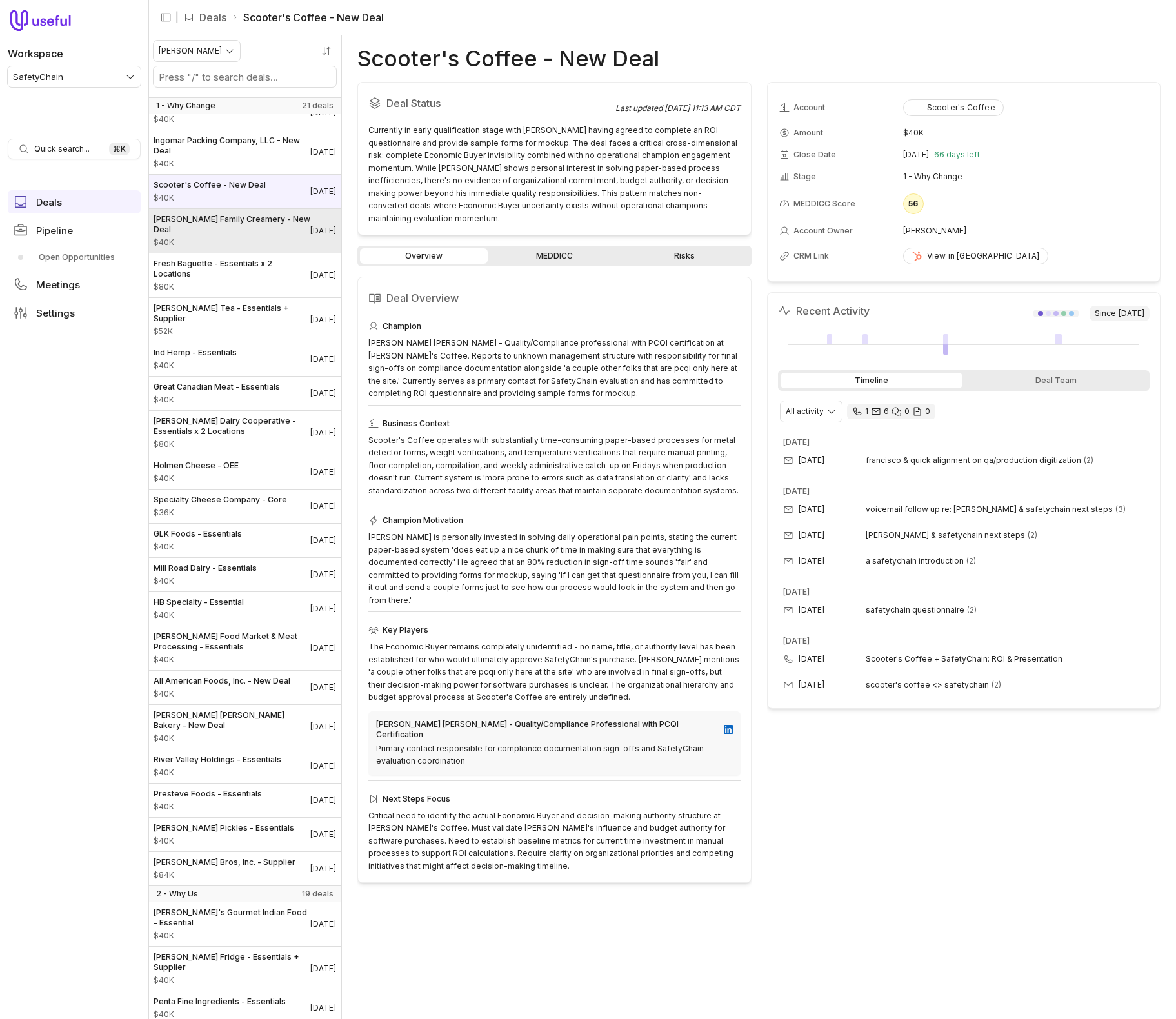
click at [241, 222] on span "[PERSON_NAME] Family Creamery - New Deal" at bounding box center [232, 225] width 157 height 21
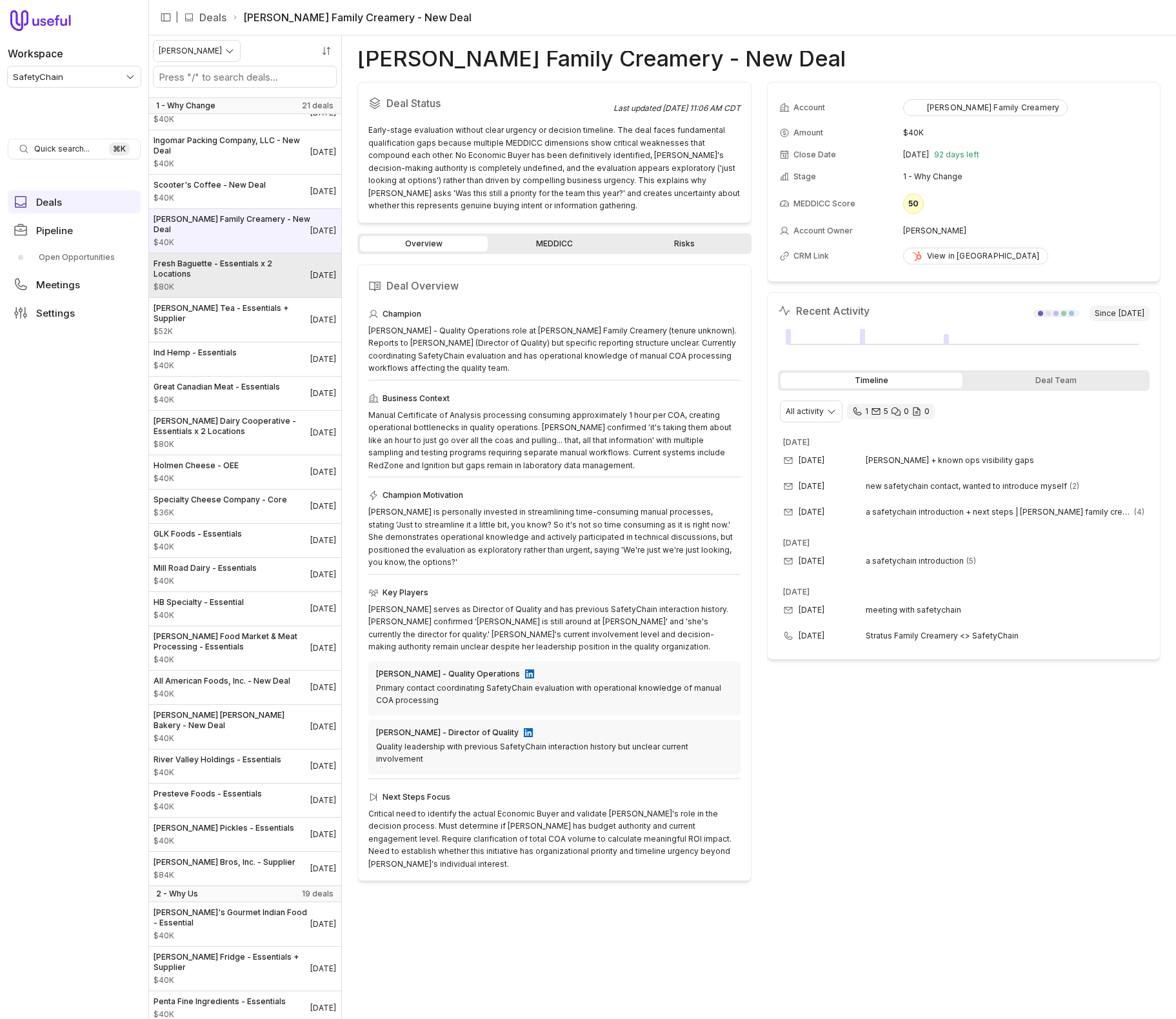
click at [310, 270] on time "[DATE]" at bounding box center [323, 275] width 26 height 10
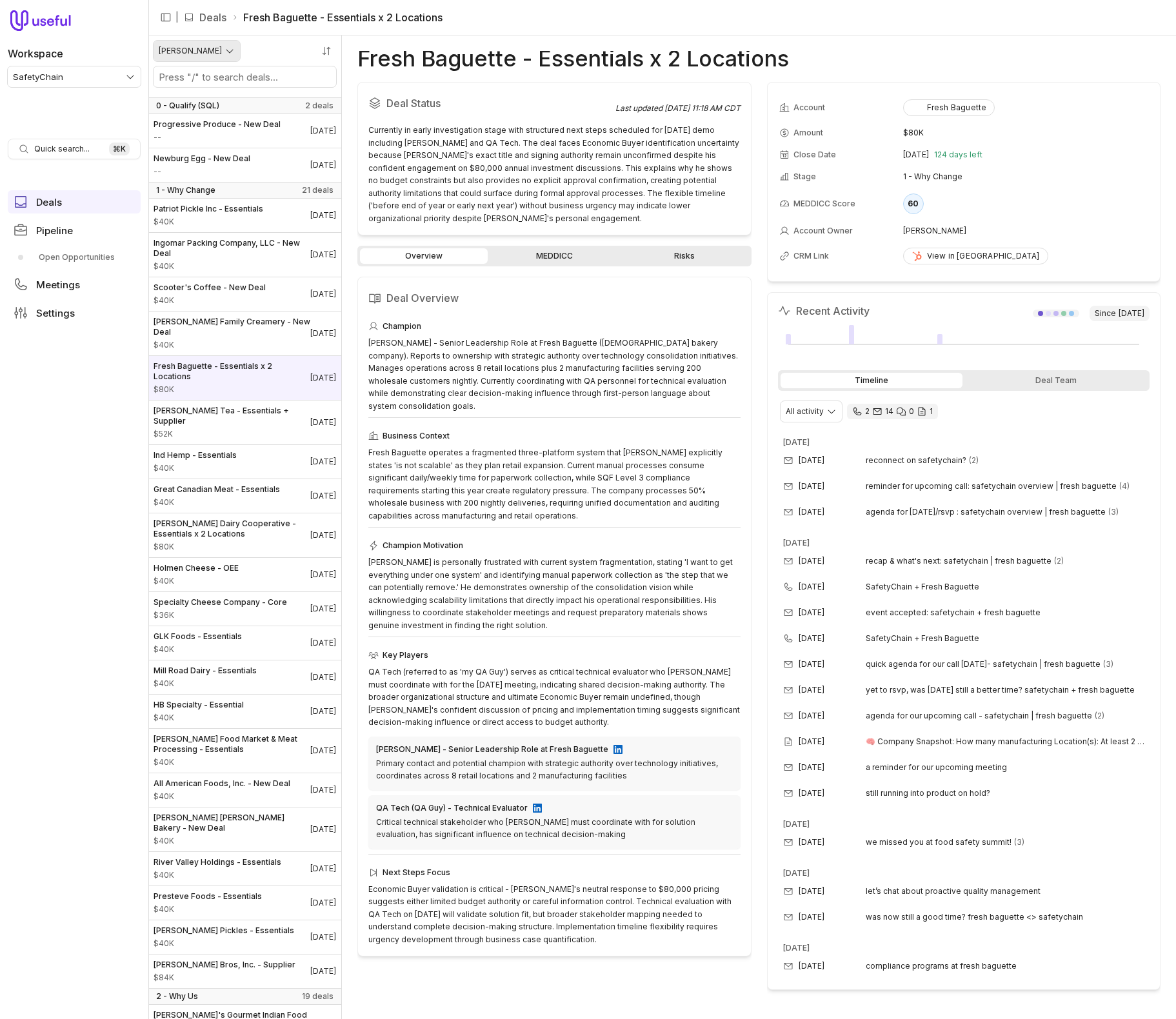
click at [217, 50] on html "Workspace SafetyChain Quick search... ⌘ K Deals Pipeline Open Opportunities Mee…" at bounding box center [588, 510] width 1176 height 1019
click at [457, 340] on html "Workspace SafetyChain Quick search... ⌘ K Deals Pipeline Open Opportunities Mee…" at bounding box center [588, 510] width 1176 height 1019
click at [271, 386] on link "Fresh Baguette - Essentials x 2 Locations $80K [DATE]" at bounding box center [245, 377] width 193 height 44
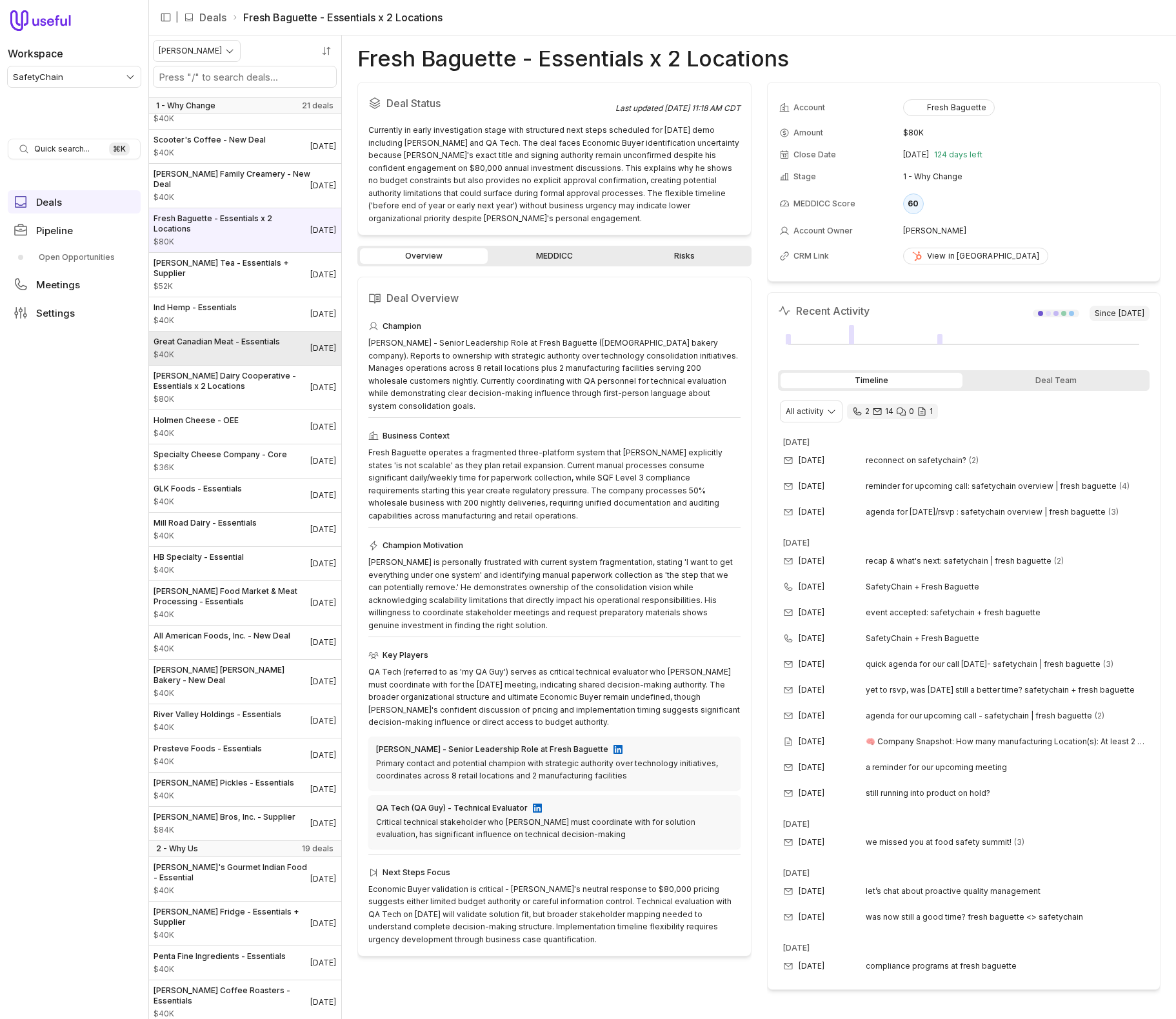
scroll to position [162, 0]
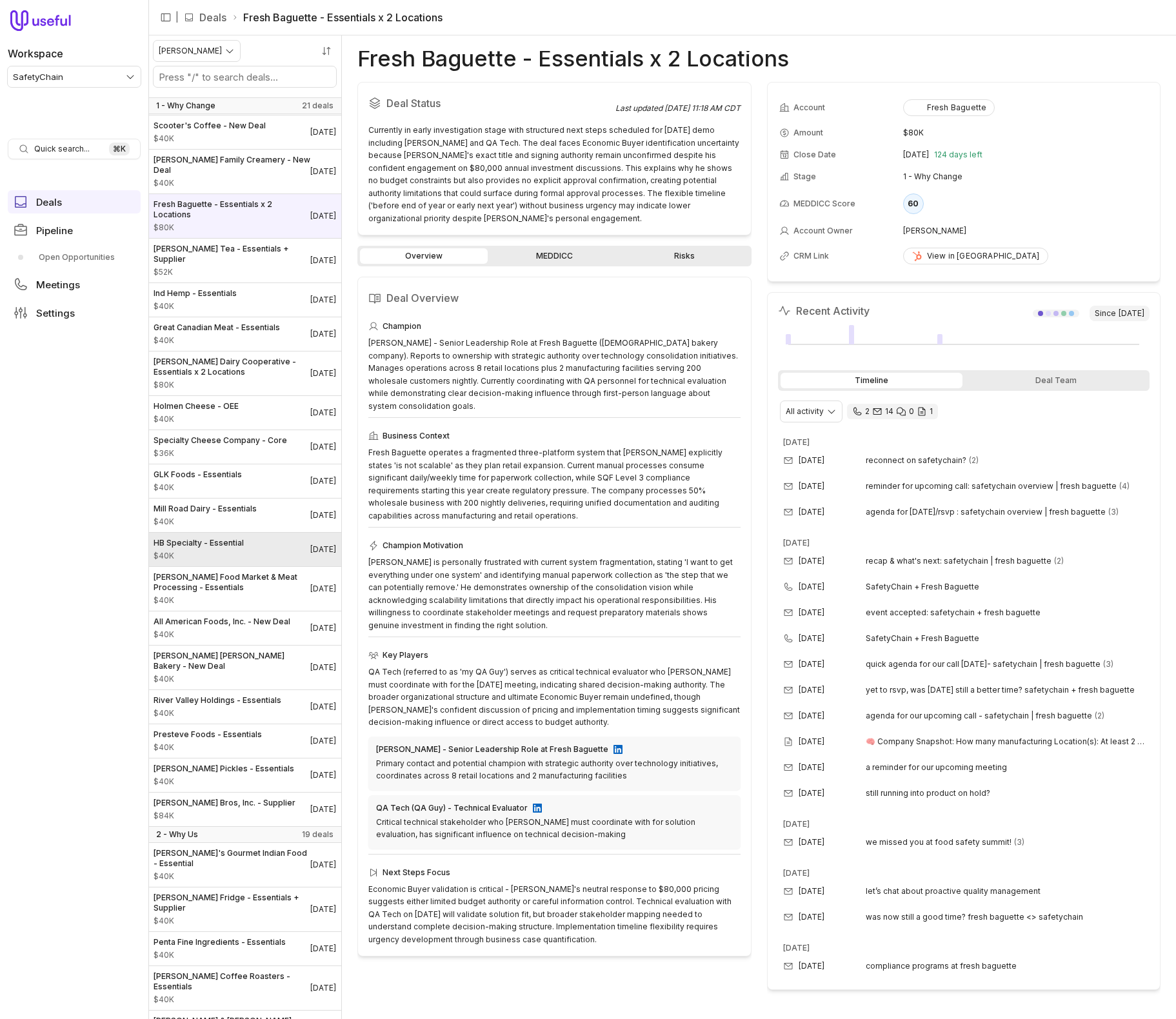
click at [260, 533] on link "HB Specialty - Essential $40K [DATE]" at bounding box center [245, 549] width 193 height 34
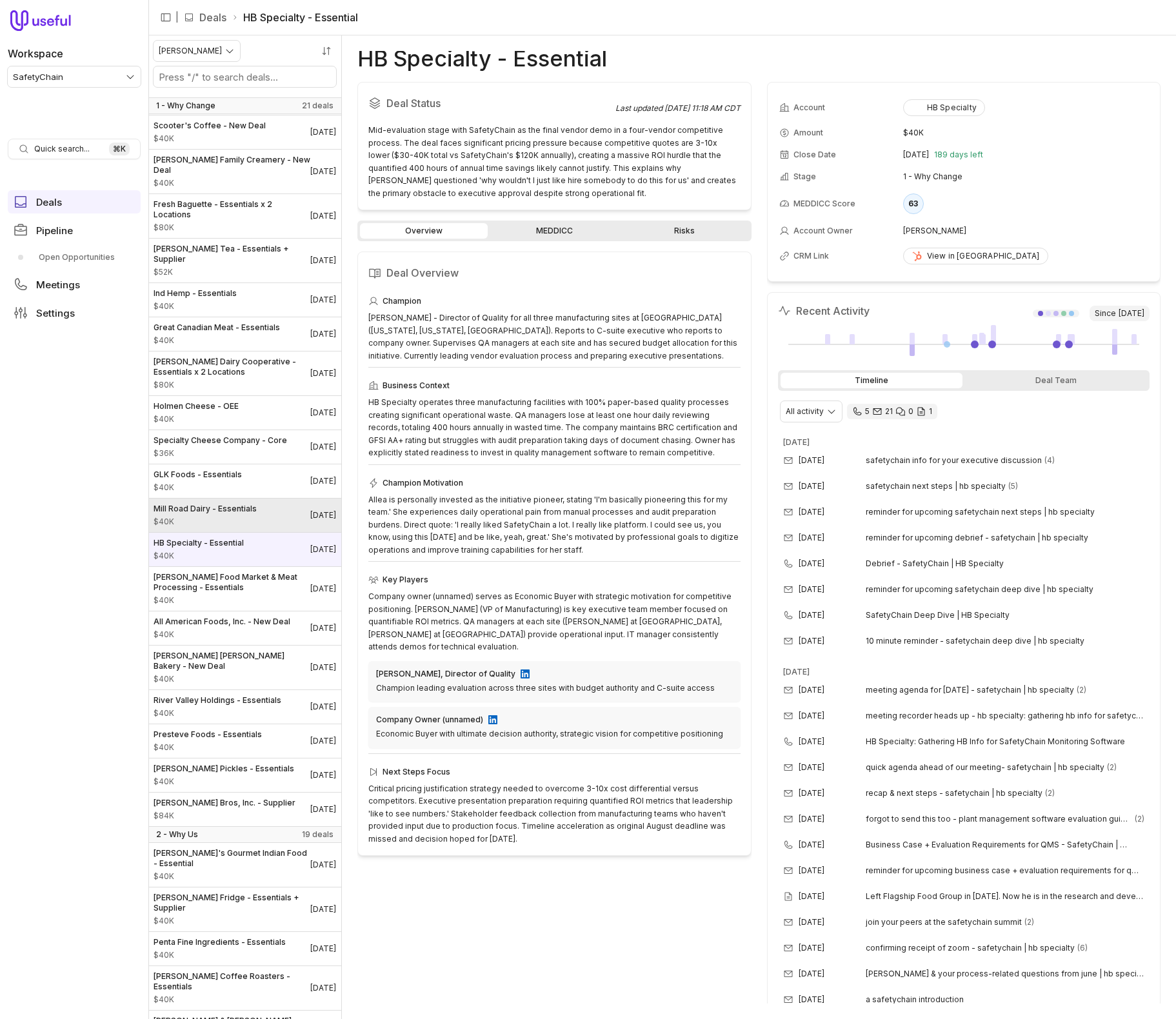
click at [263, 498] on link "Mill Road Dairy - Essentials $40K [DATE]" at bounding box center [245, 515] width 193 height 34
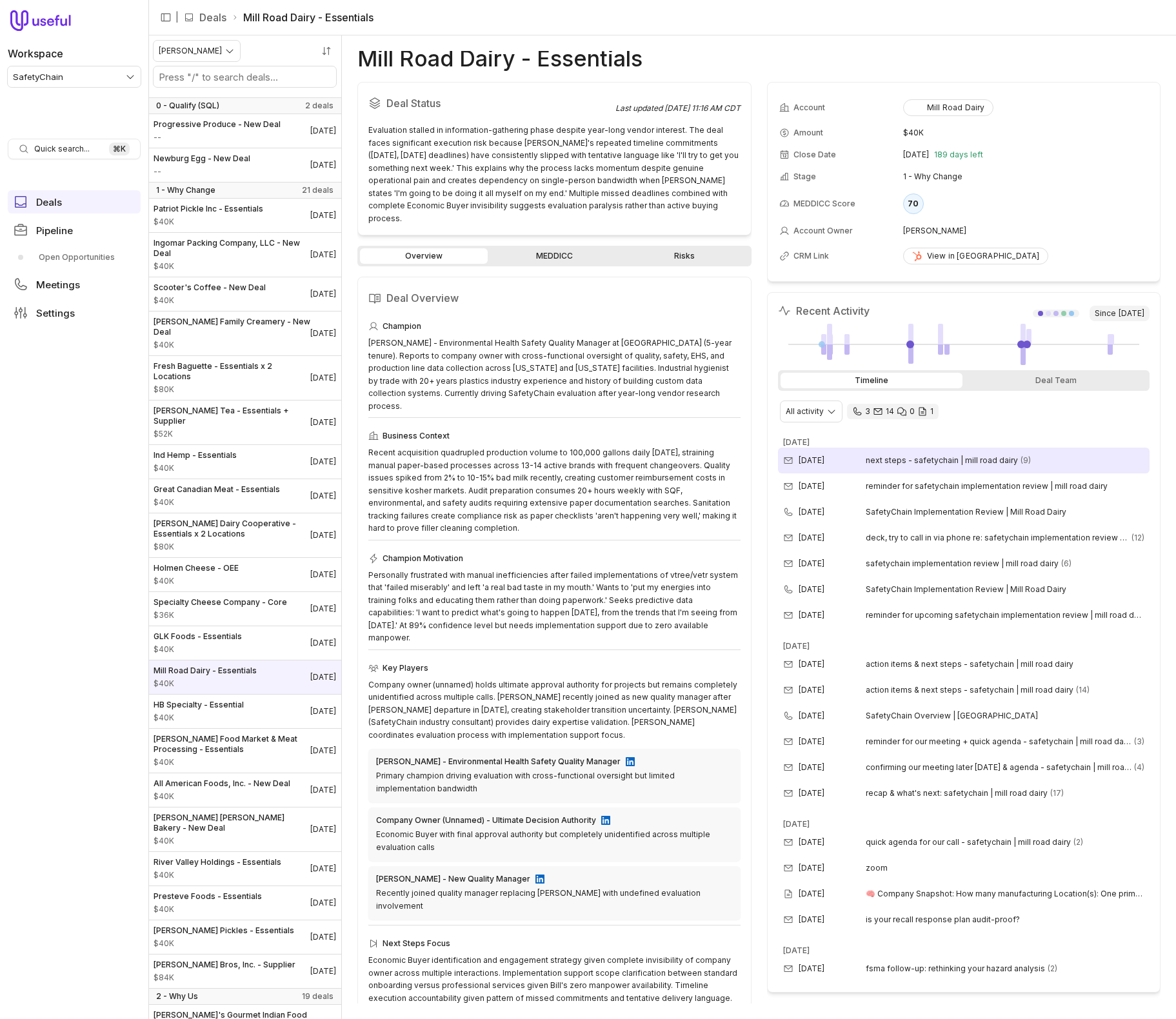
click at [946, 460] on span "next steps - safetychain | mill road dairy" at bounding box center [942, 460] width 152 height 10
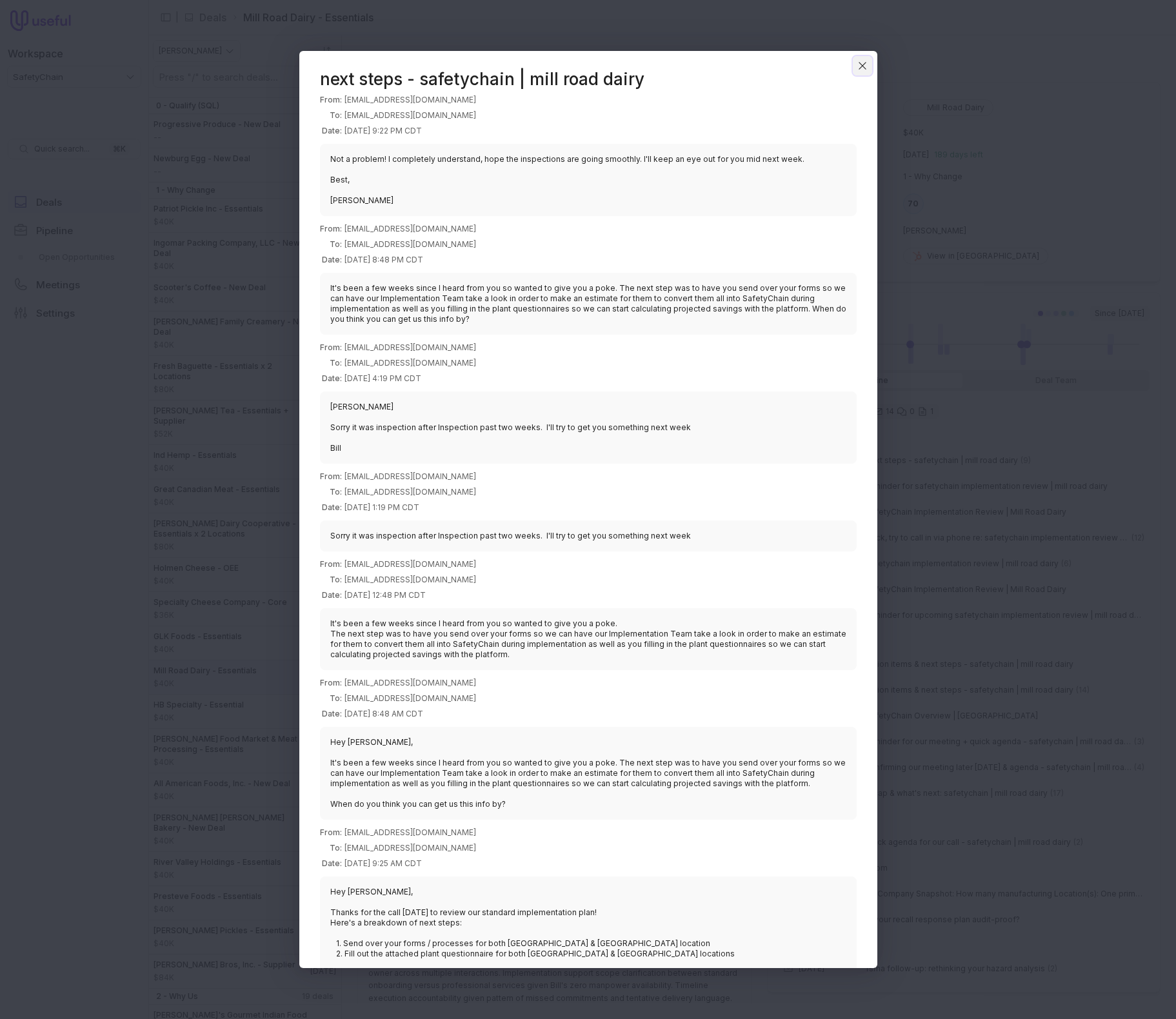
click at [860, 66] on icon "Close" at bounding box center [863, 66] width 12 height 12
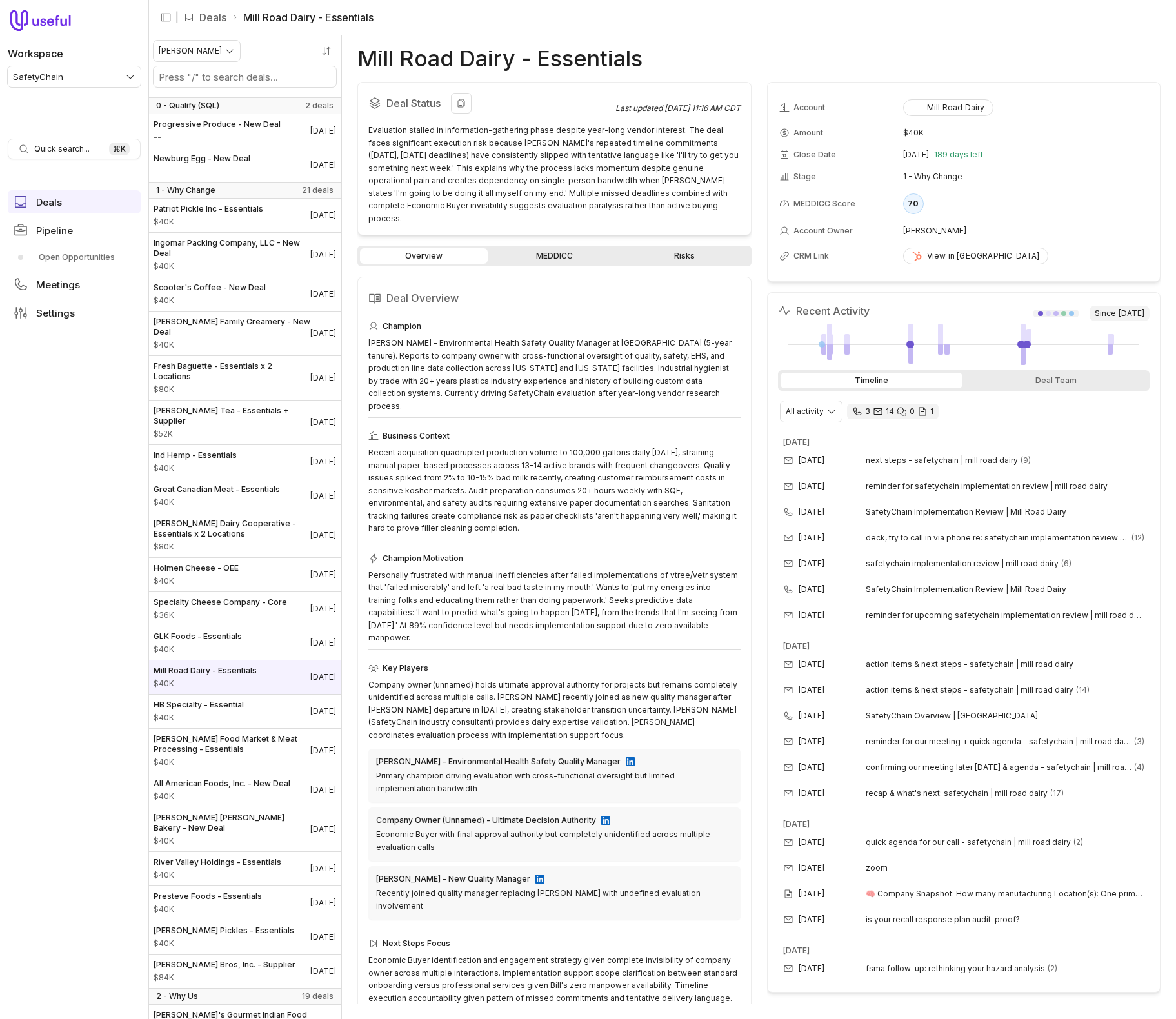
click at [498, 183] on div "Evaluation stalled in information-gathering phase despite year-long vendor inte…" at bounding box center [554, 174] width 372 height 101
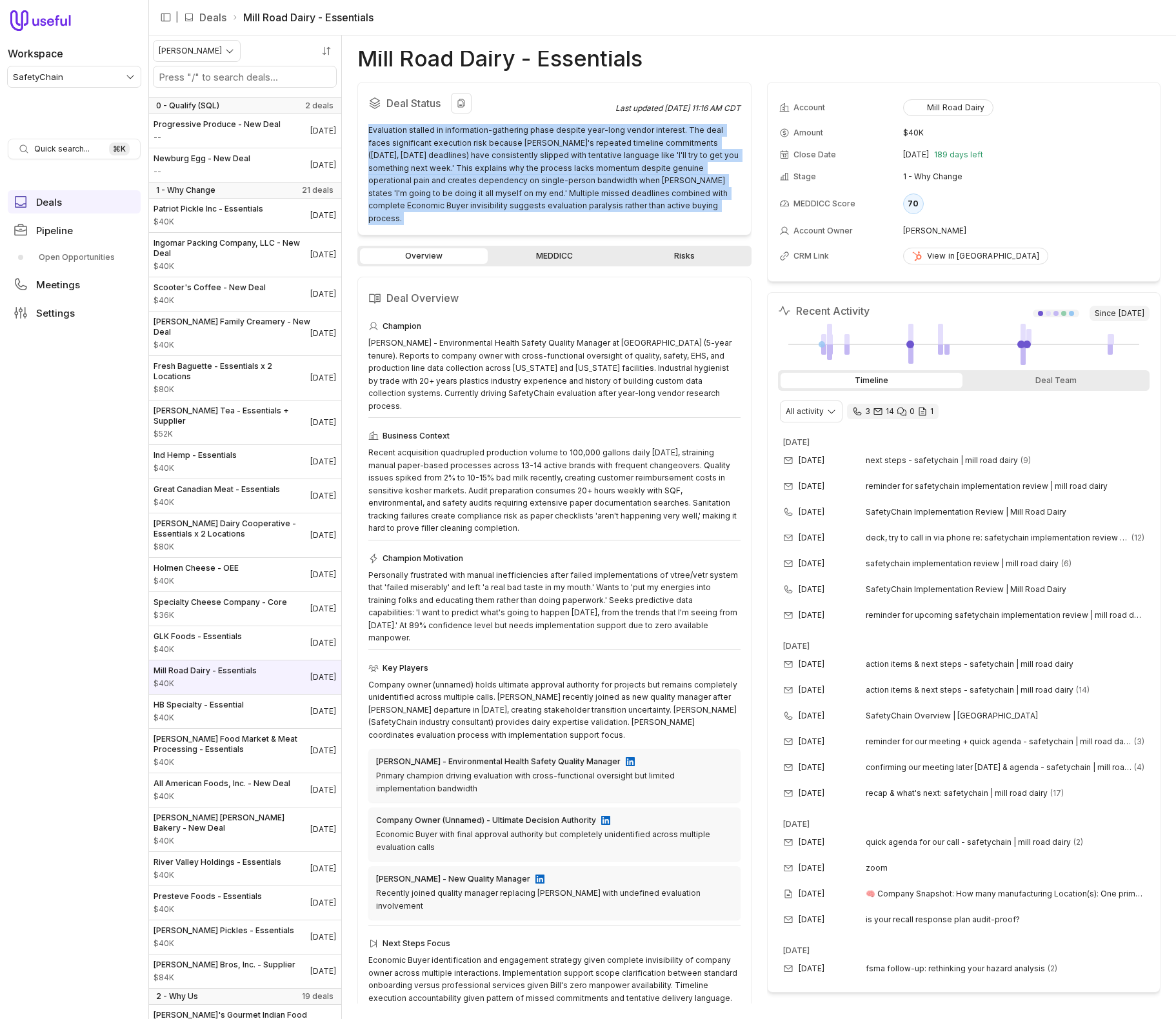
click at [498, 183] on div "Evaluation stalled in information-gathering phase despite year-long vendor inte…" at bounding box center [554, 174] width 372 height 101
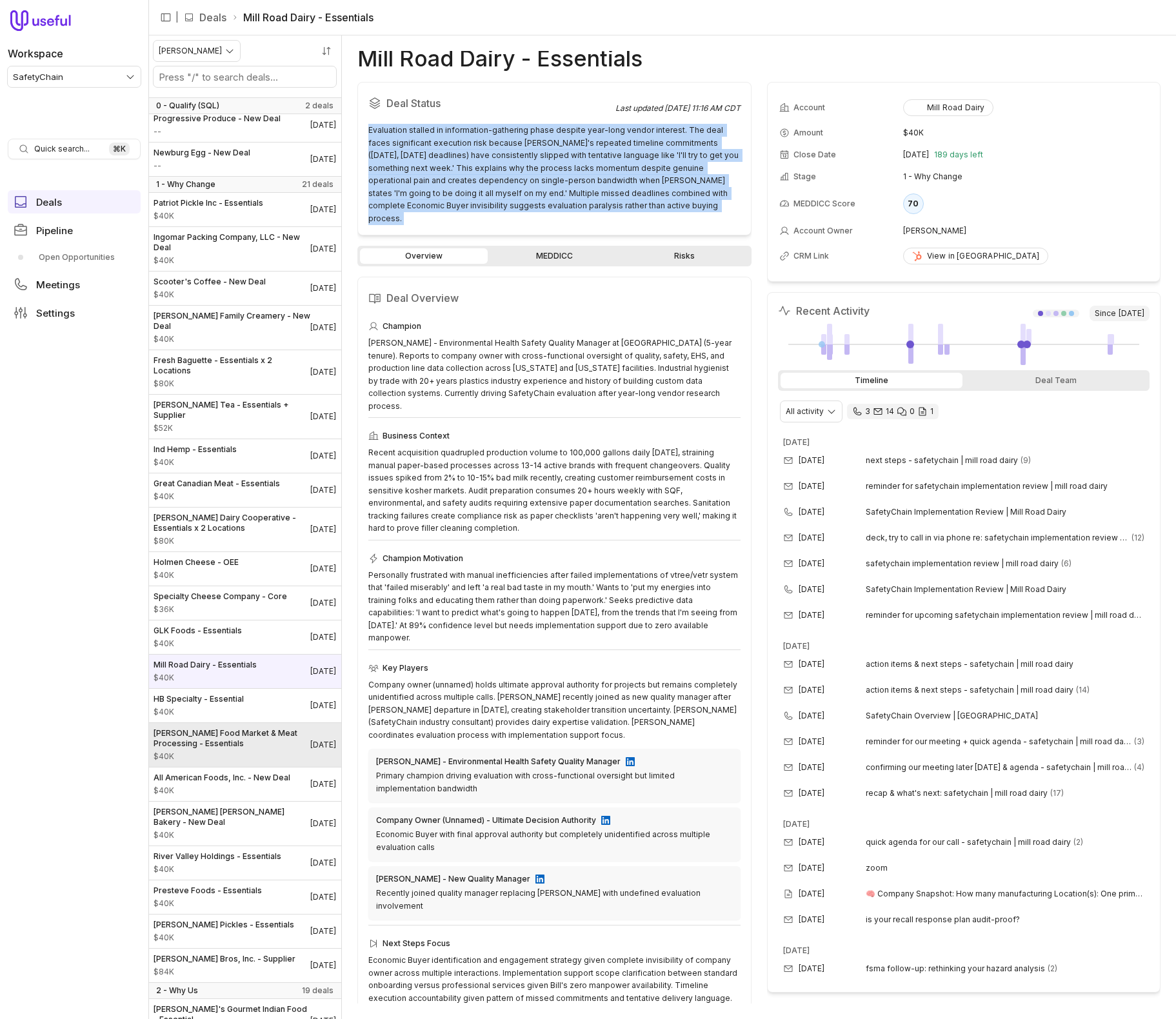
click at [265, 728] on span "[PERSON_NAME] Food Market & Meat Processing - Essentials" at bounding box center [232, 739] width 157 height 21
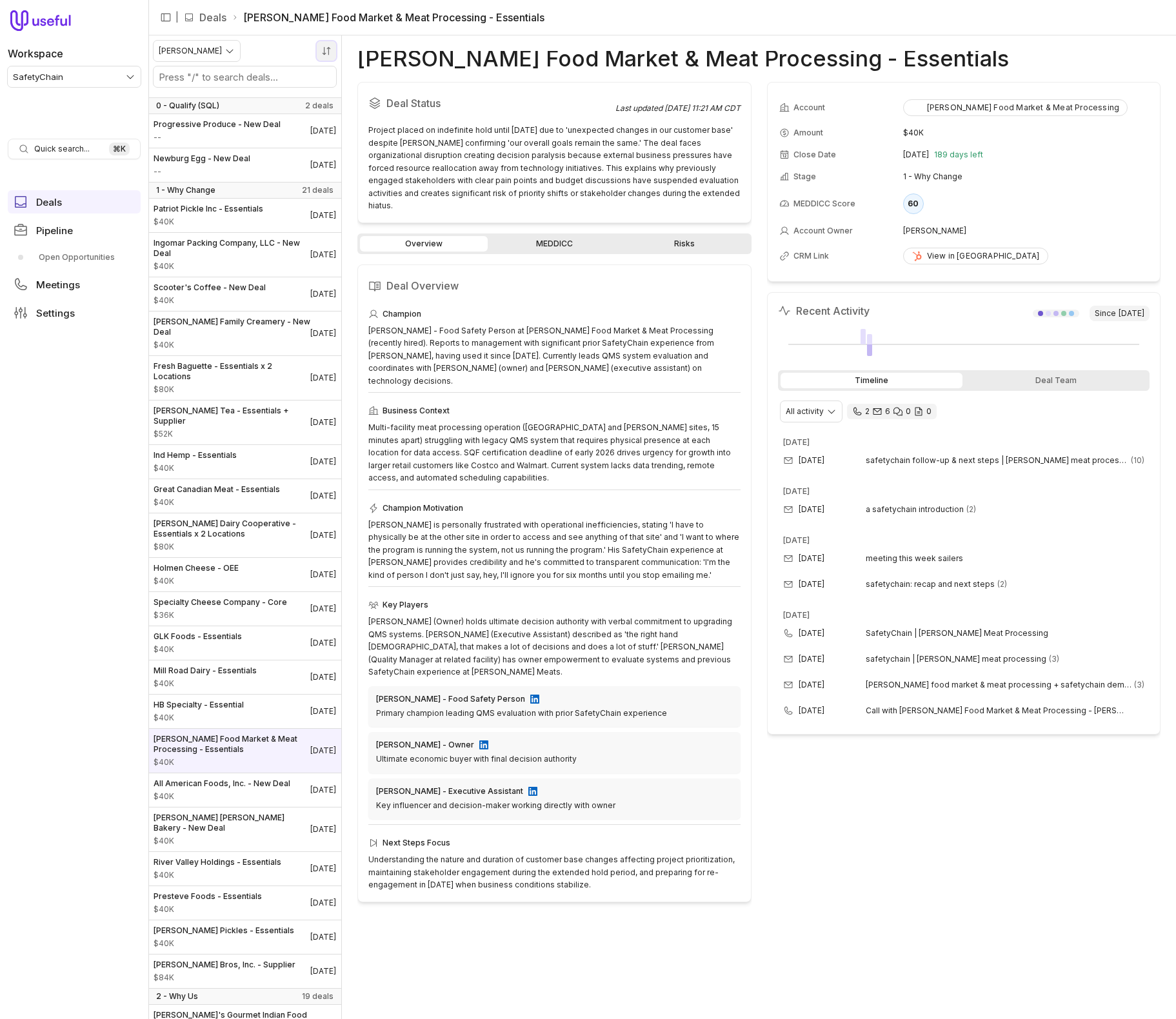
click at [333, 56] on button "Sort by" at bounding box center [326, 51] width 19 height 19
click at [305, 71] on div "Sort by" at bounding box center [278, 74] width 114 height 10
click at [186, 293] on div "Scooter's Coffee - New Deal $40K" at bounding box center [210, 294] width 112 height 23
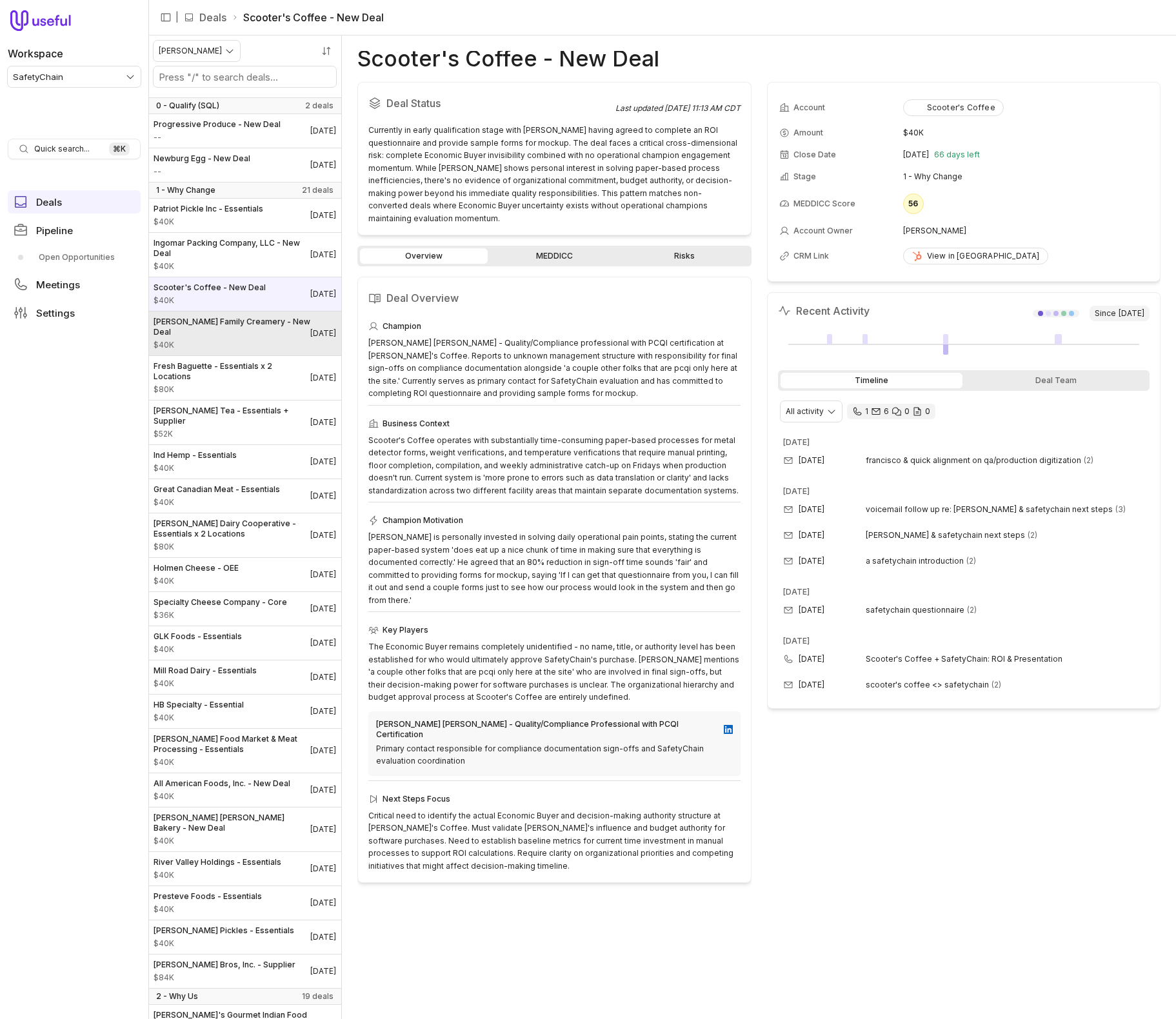
click at [218, 322] on span "[PERSON_NAME] Family Creamery - New Deal" at bounding box center [232, 327] width 157 height 21
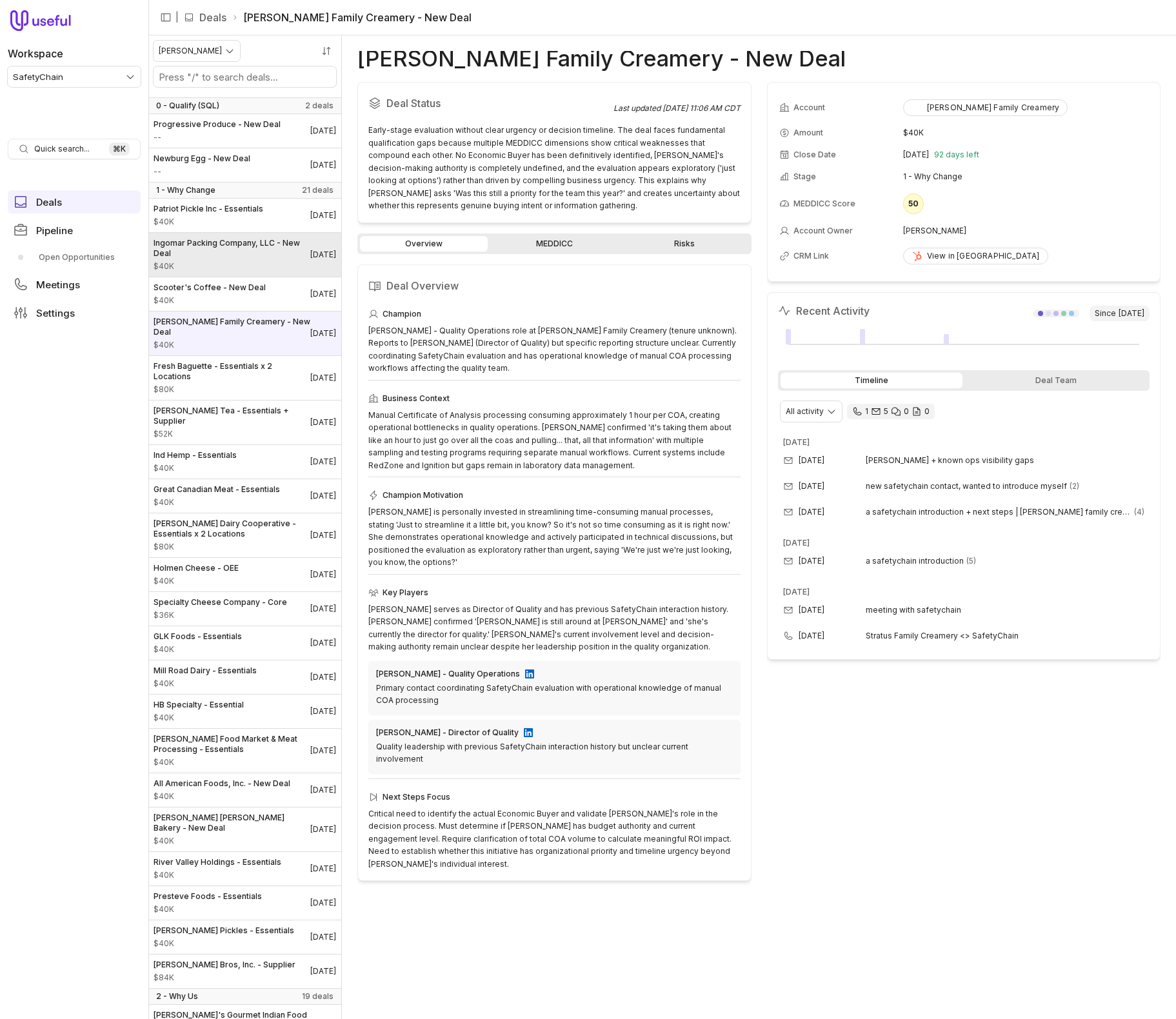
click at [232, 264] on span "$40K" at bounding box center [232, 266] width 157 height 10
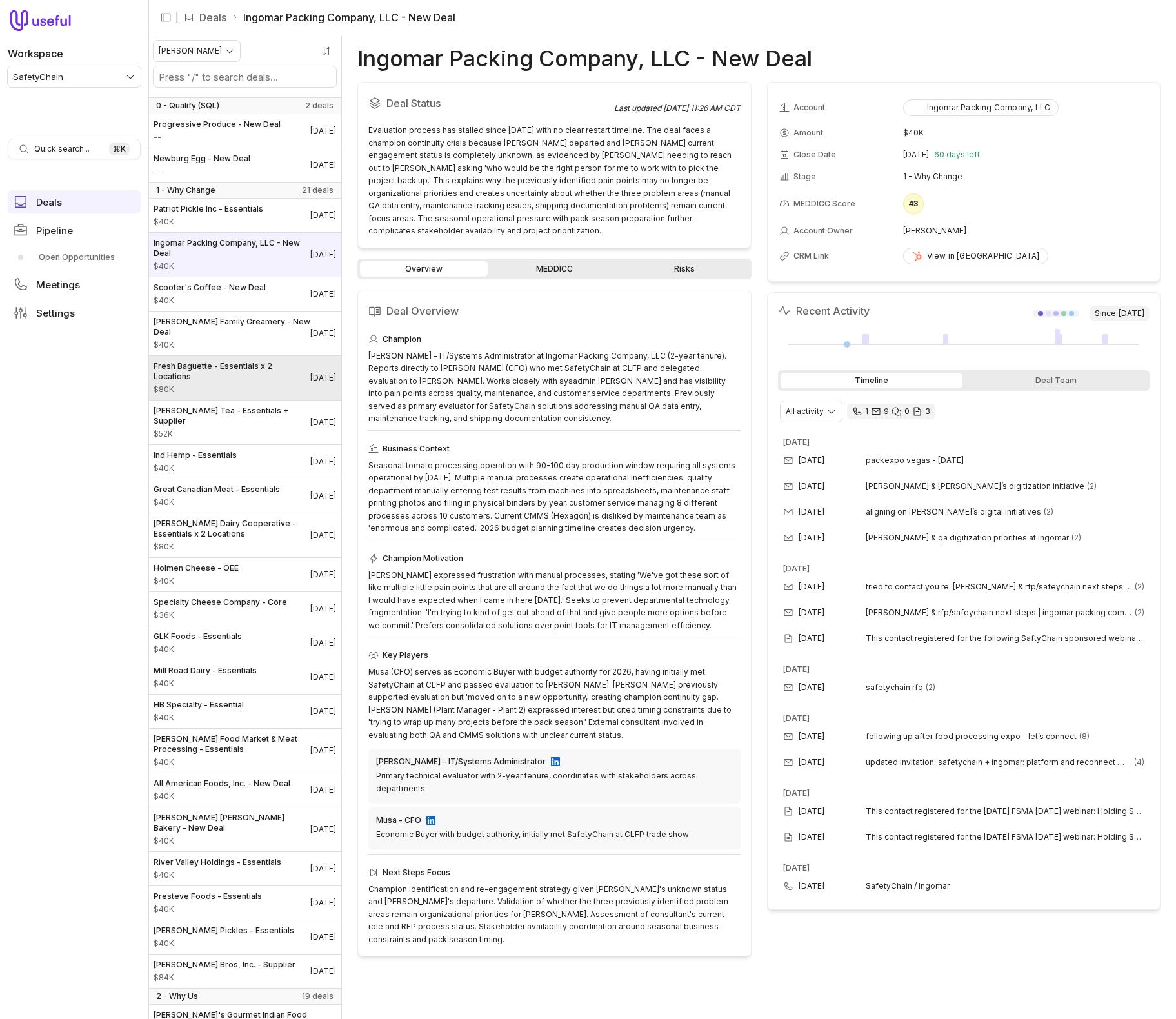
click at [227, 361] on span "Fresh Baguette - Essentials x 2 Locations" at bounding box center [232, 371] width 157 height 21
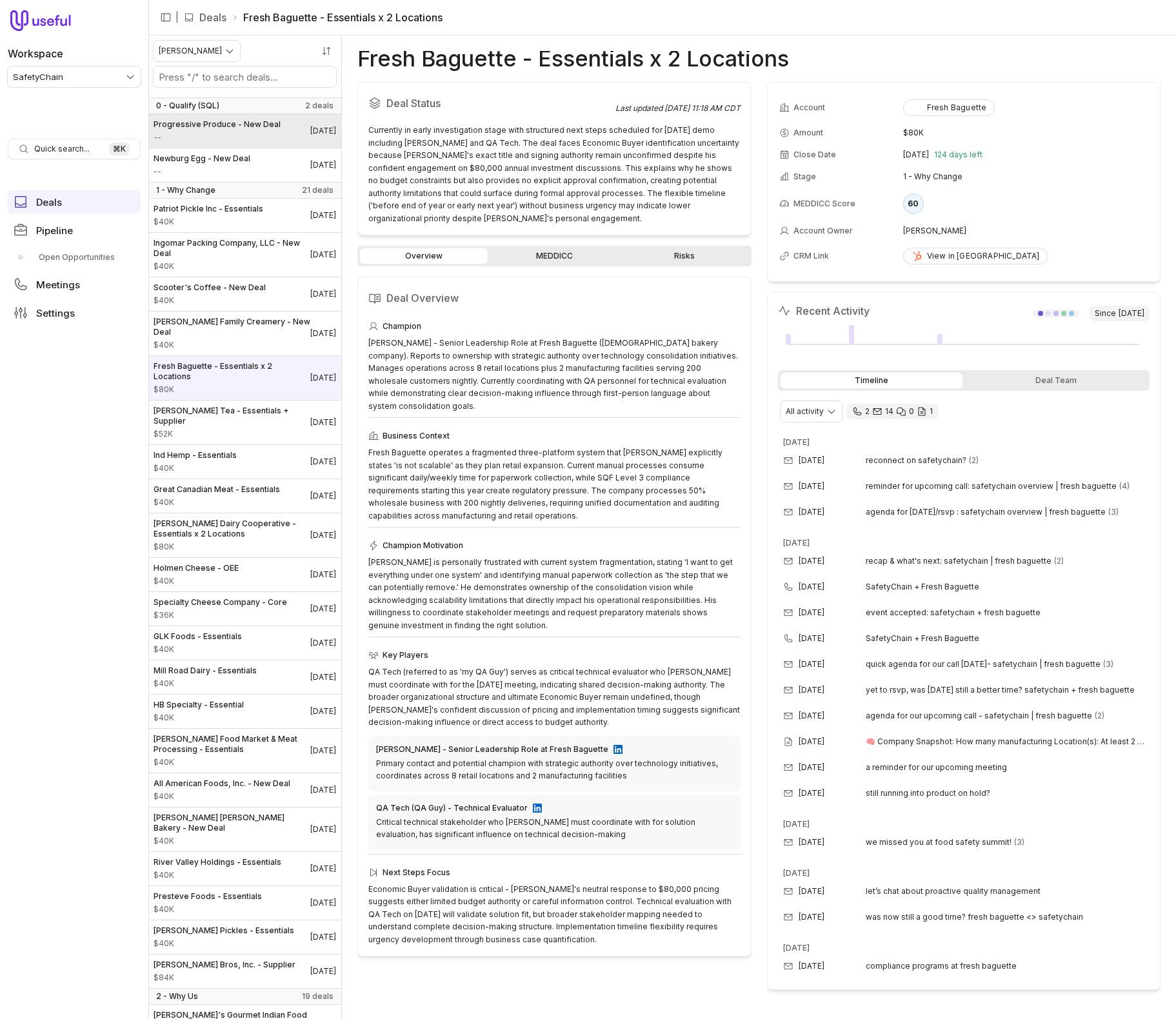
click at [268, 122] on span "Progressive Produce - New Deal" at bounding box center [217, 125] width 127 height 10
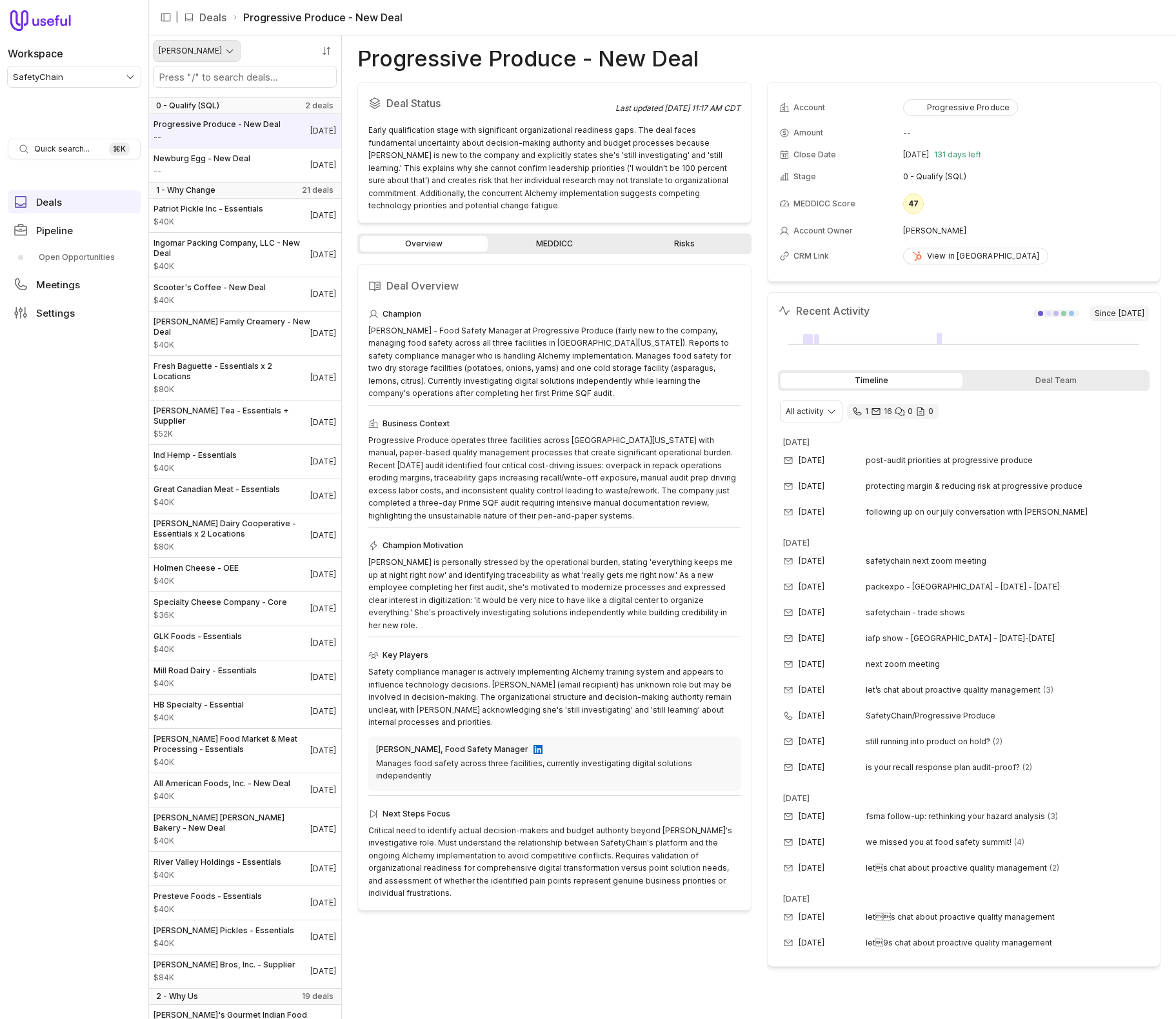
click at [226, 47] on html "Workspace SafetyChain Quick search... ⌘ K Deals Pipeline Open Opportunities Mee…" at bounding box center [588, 510] width 1176 height 1019
drag, startPoint x: 436, startPoint y: 553, endPoint x: 177, endPoint y: 588, distance: 261.4
click at [436, 553] on html "Workspace SafetyChain Quick search... ⌘ K Deals Pipeline Open Opportunities Mee…" at bounding box center [588, 510] width 1176 height 1019
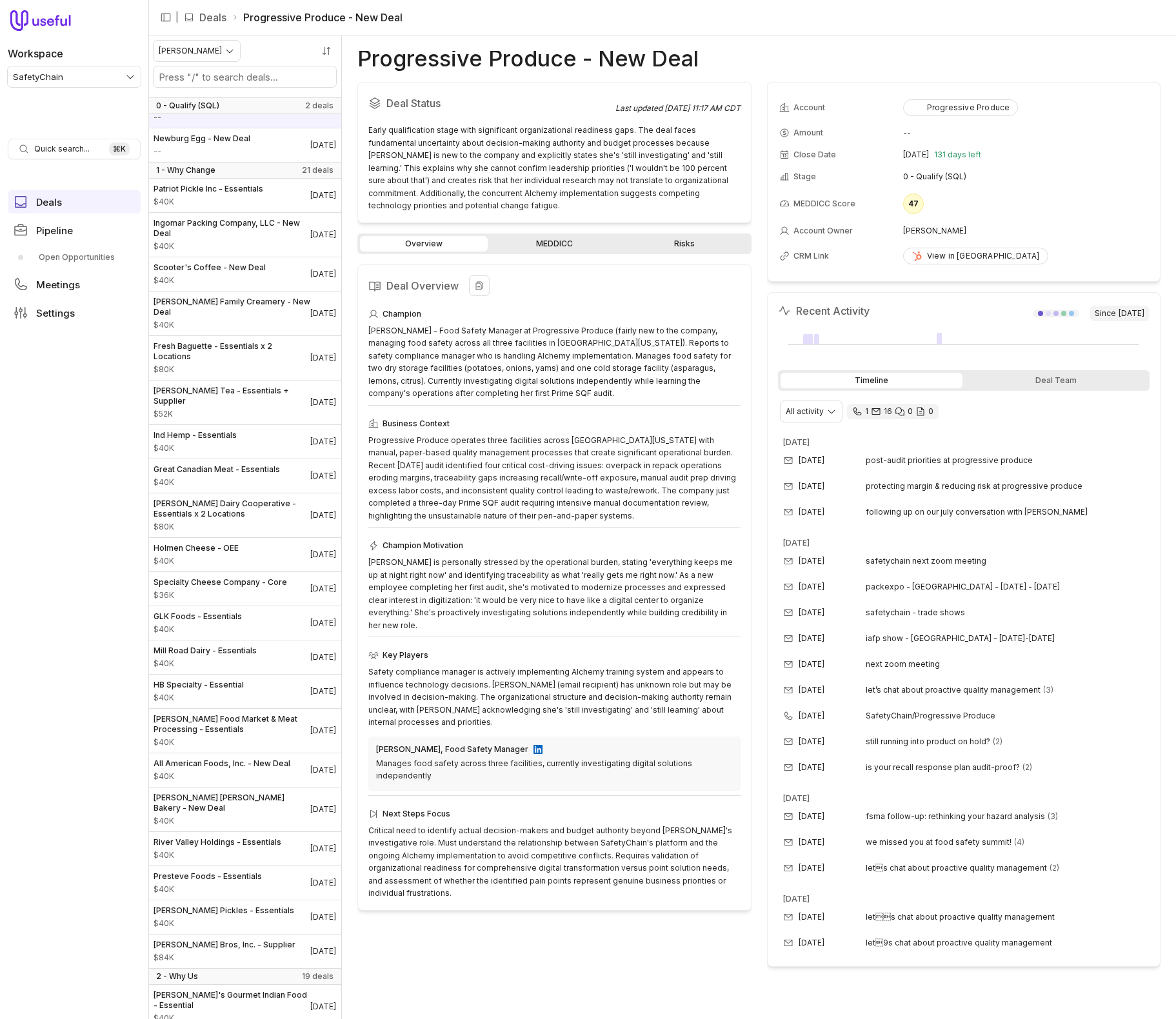
click at [647, 616] on div "Champion [PERSON_NAME] - Food Safety Manager at Progressive Produce (fairly new…" at bounding box center [554, 603] width 372 height 593
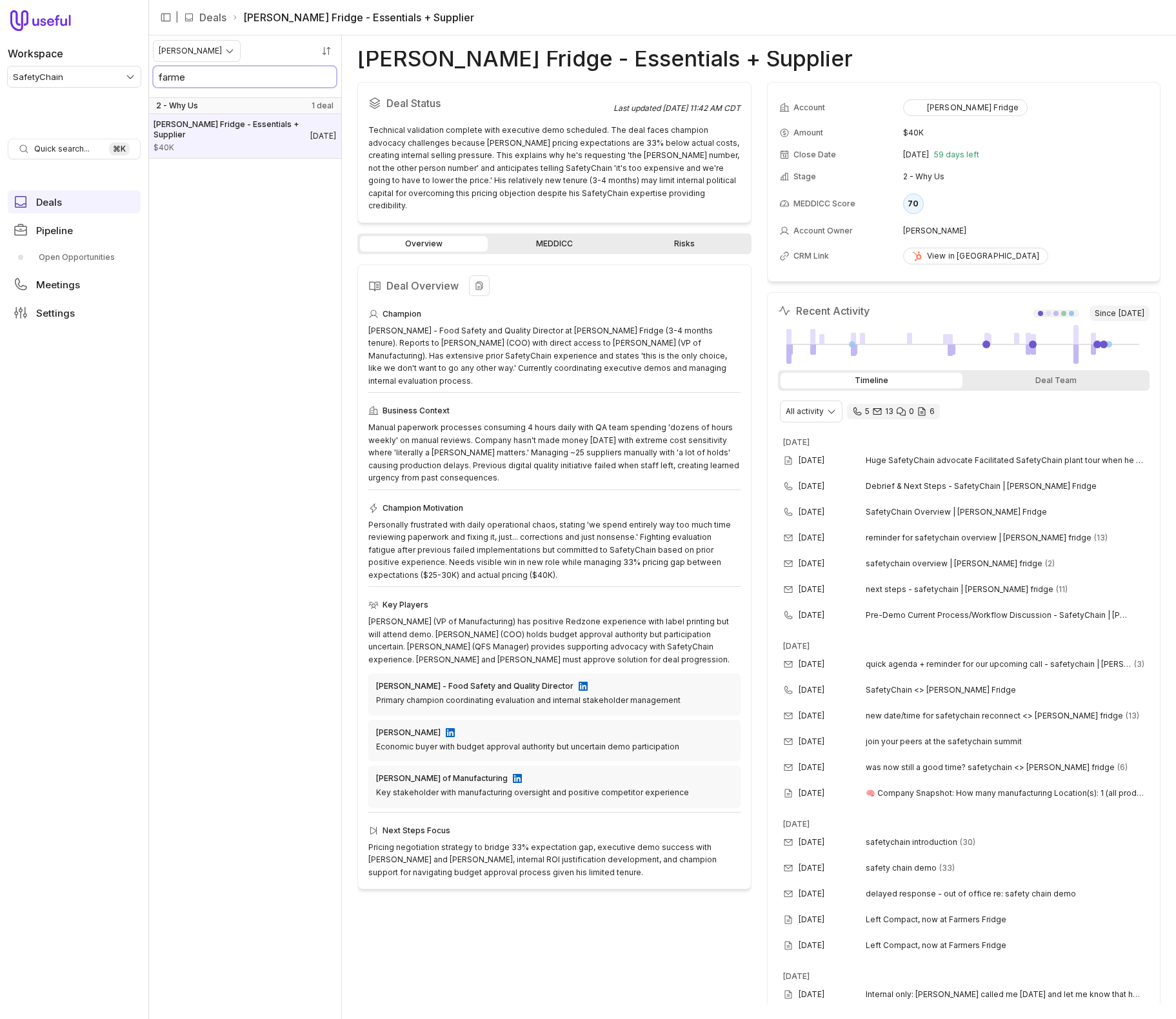
type input "farmer"
type input "farm"
click at [256, 123] on span "[PERSON_NAME] Fridge - Essentials + Supplier" at bounding box center [232, 130] width 157 height 21
click at [249, 84] on input "farm" at bounding box center [245, 77] width 183 height 21
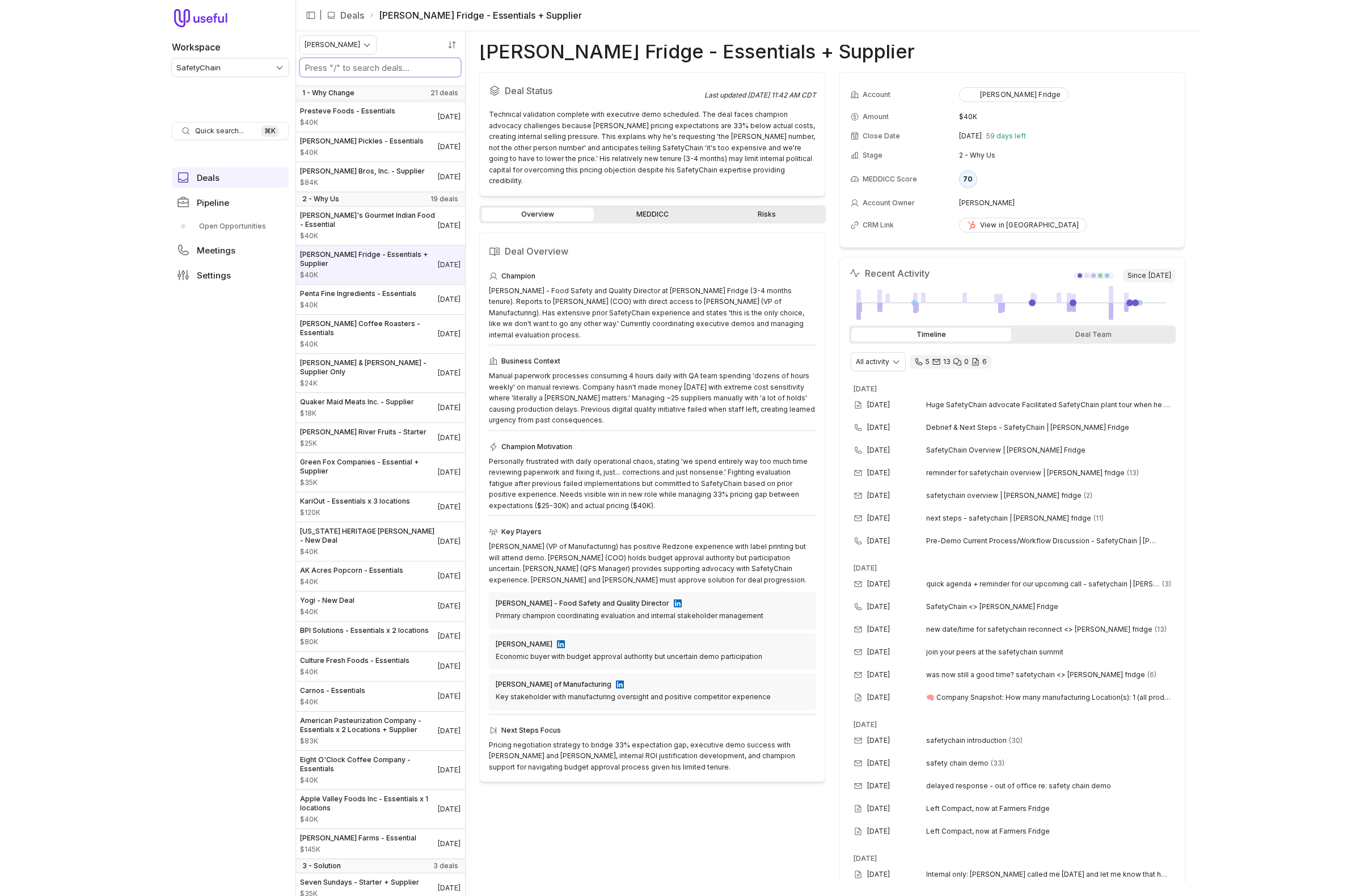
scroll to position [684, 0]
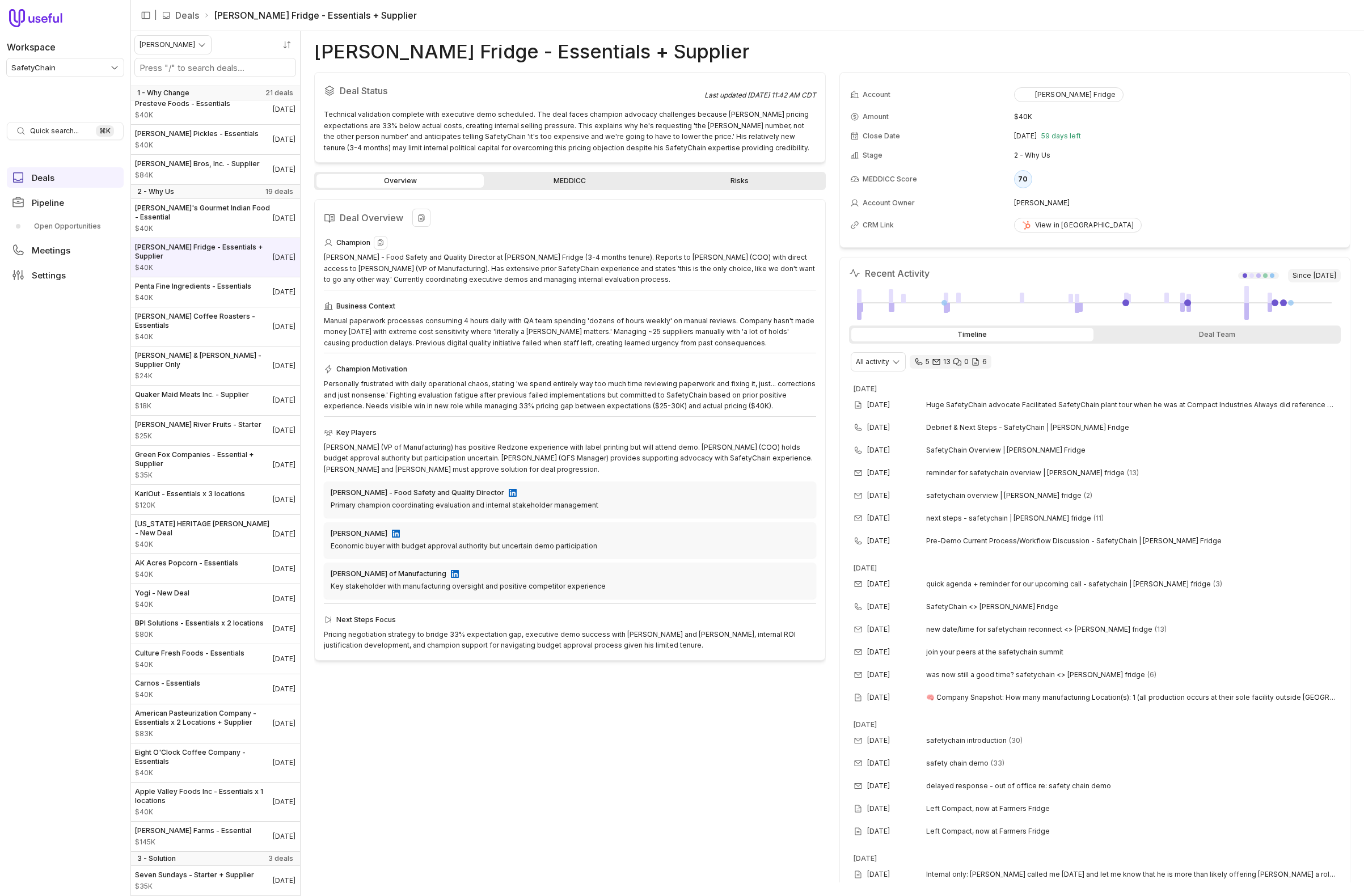
click at [463, 243] on div "Champion" at bounding box center [570, 243] width 492 height 14
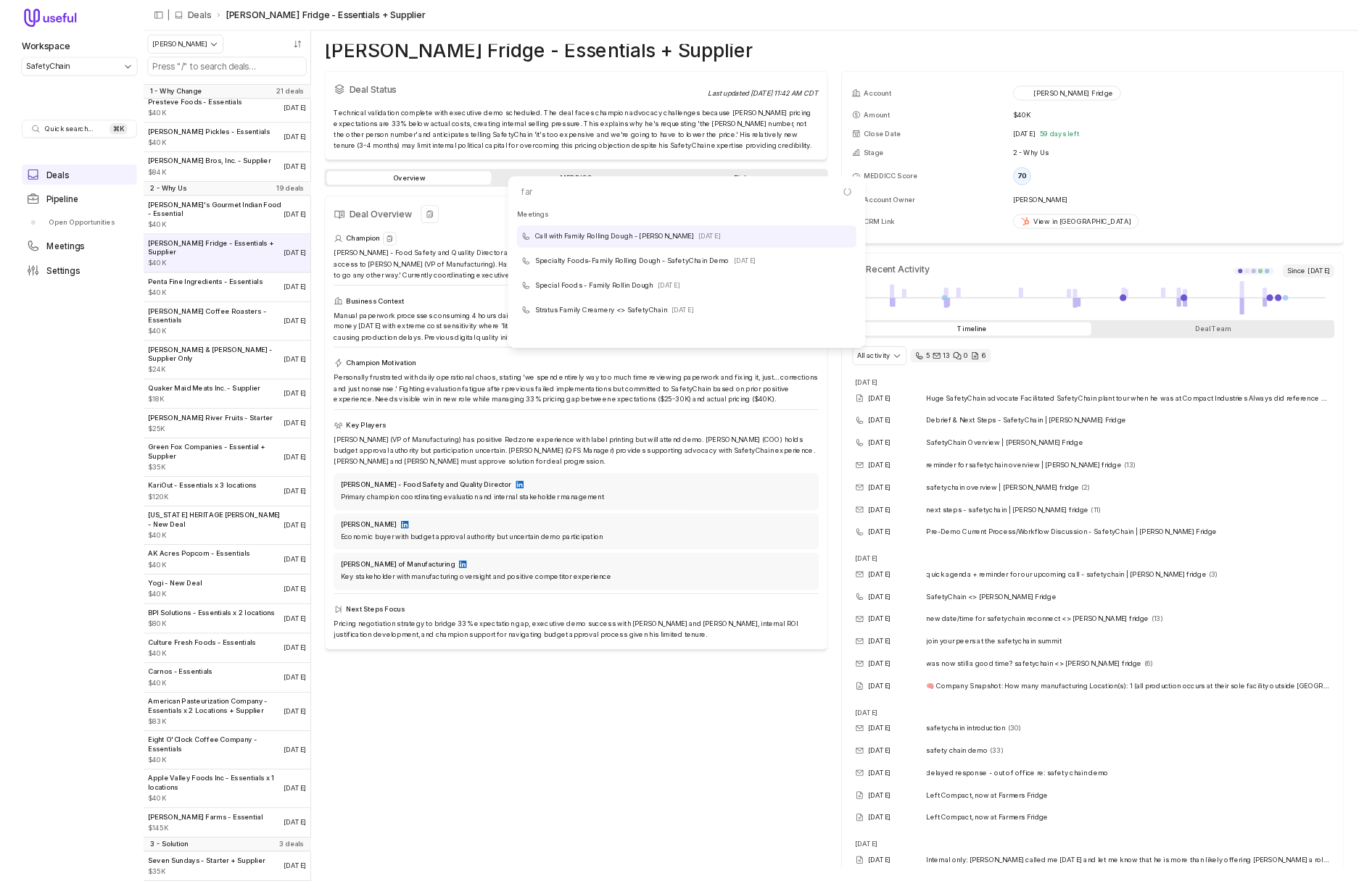
scroll to position [0, 0]
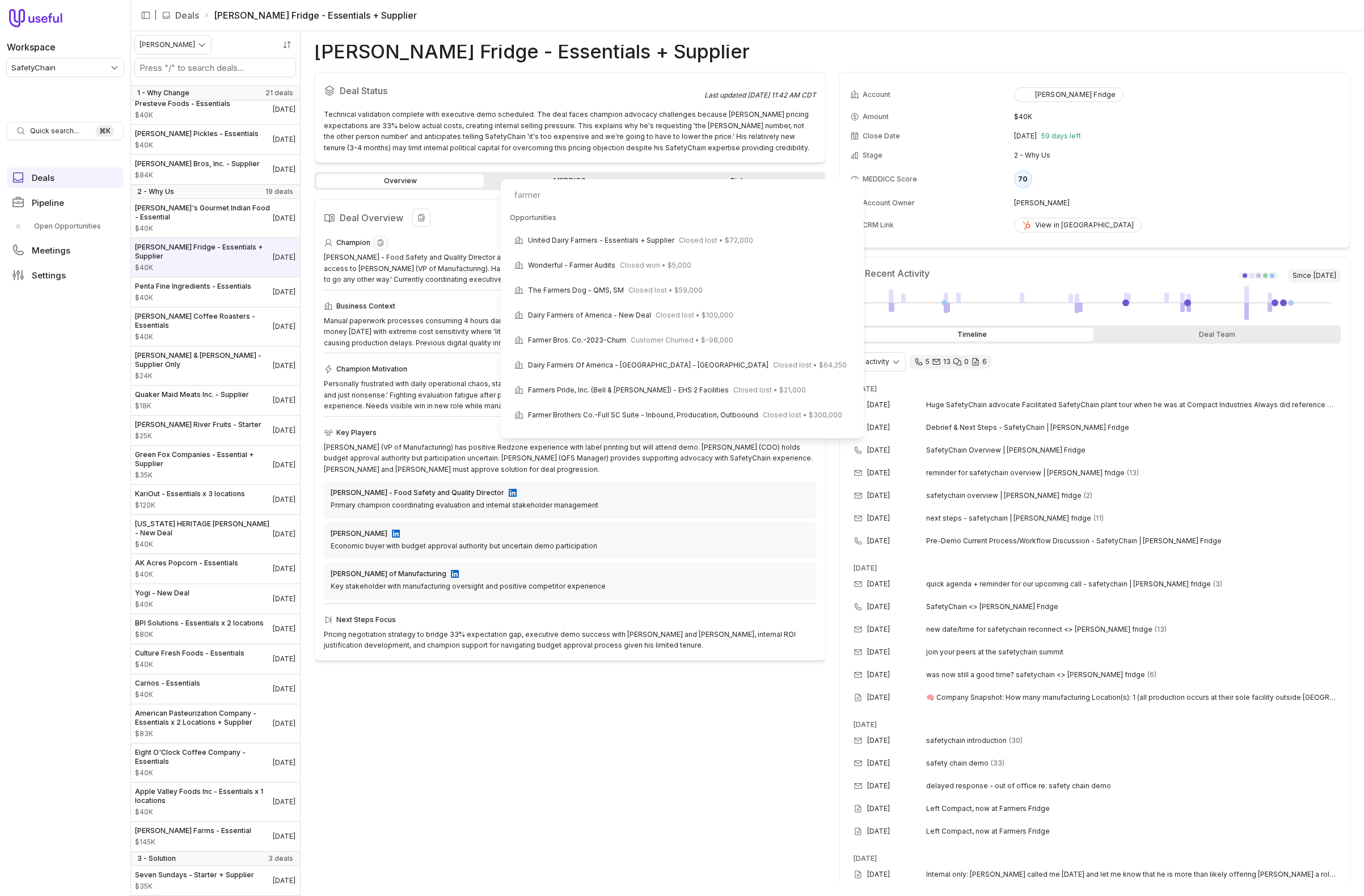
type input "farmer'"
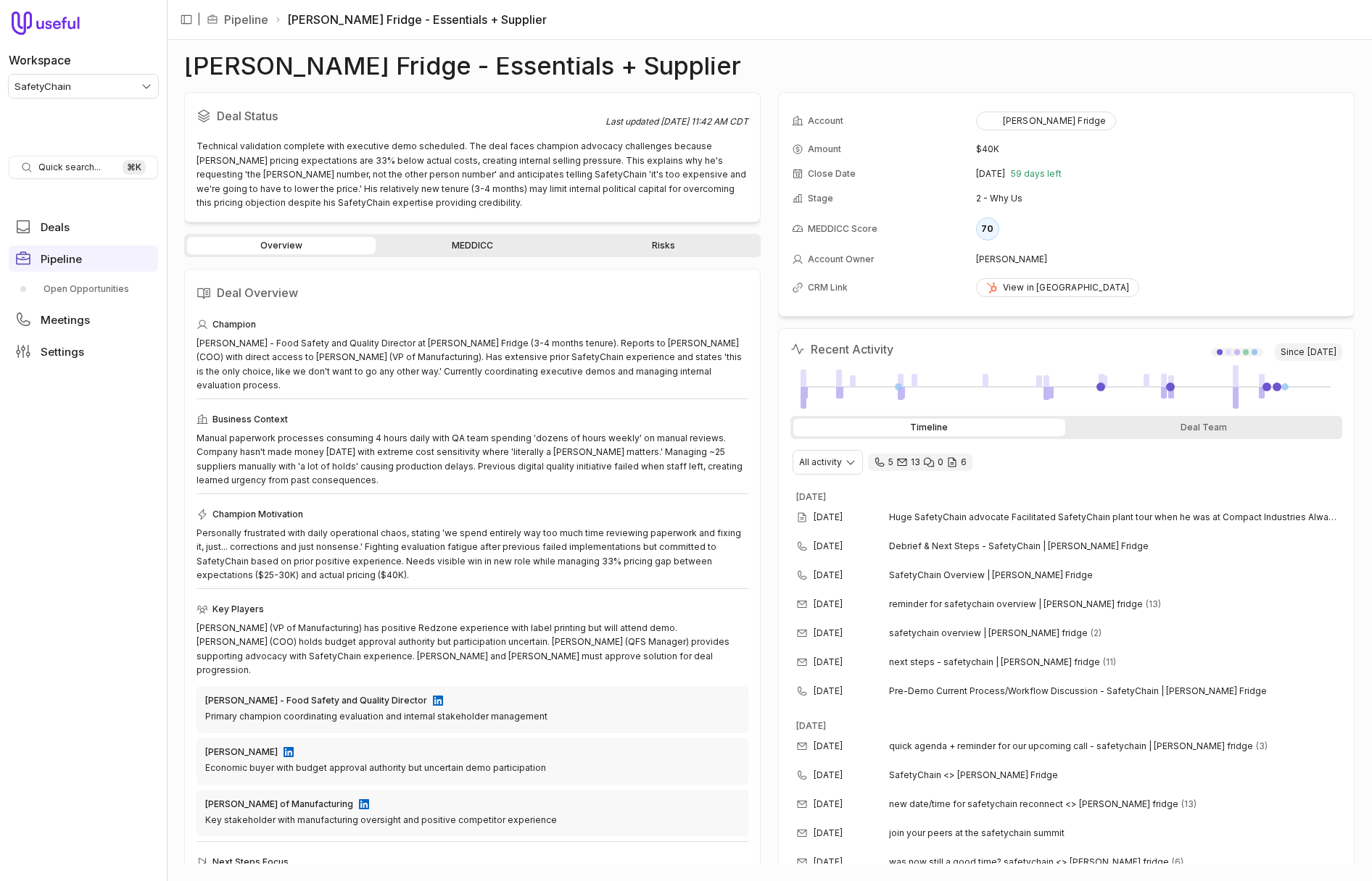
click at [472, 249] on link "MEDDICC" at bounding box center [472, 246] width 189 height 18
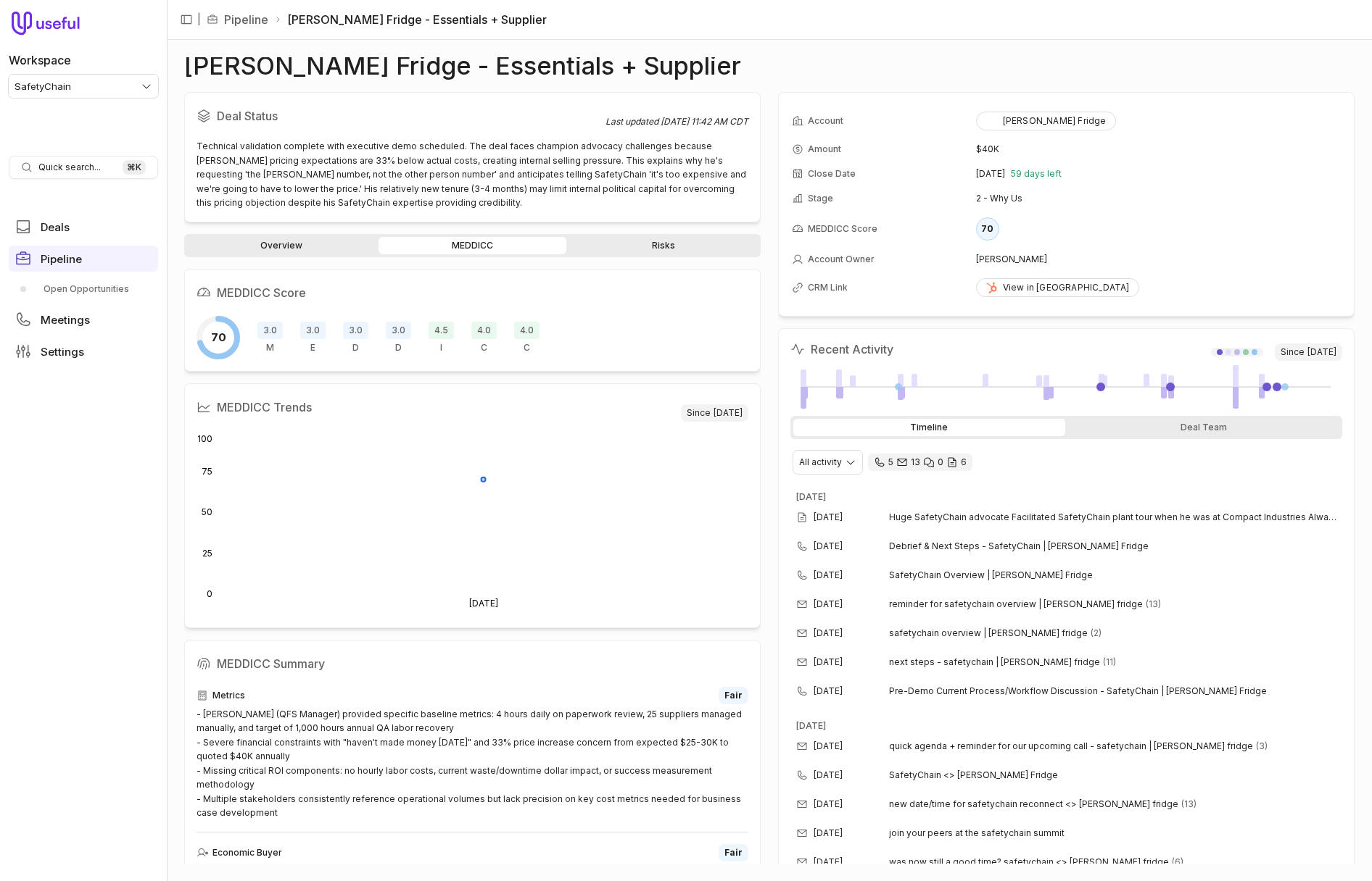
click at [275, 248] on link "Overview" at bounding box center [281, 246] width 189 height 18
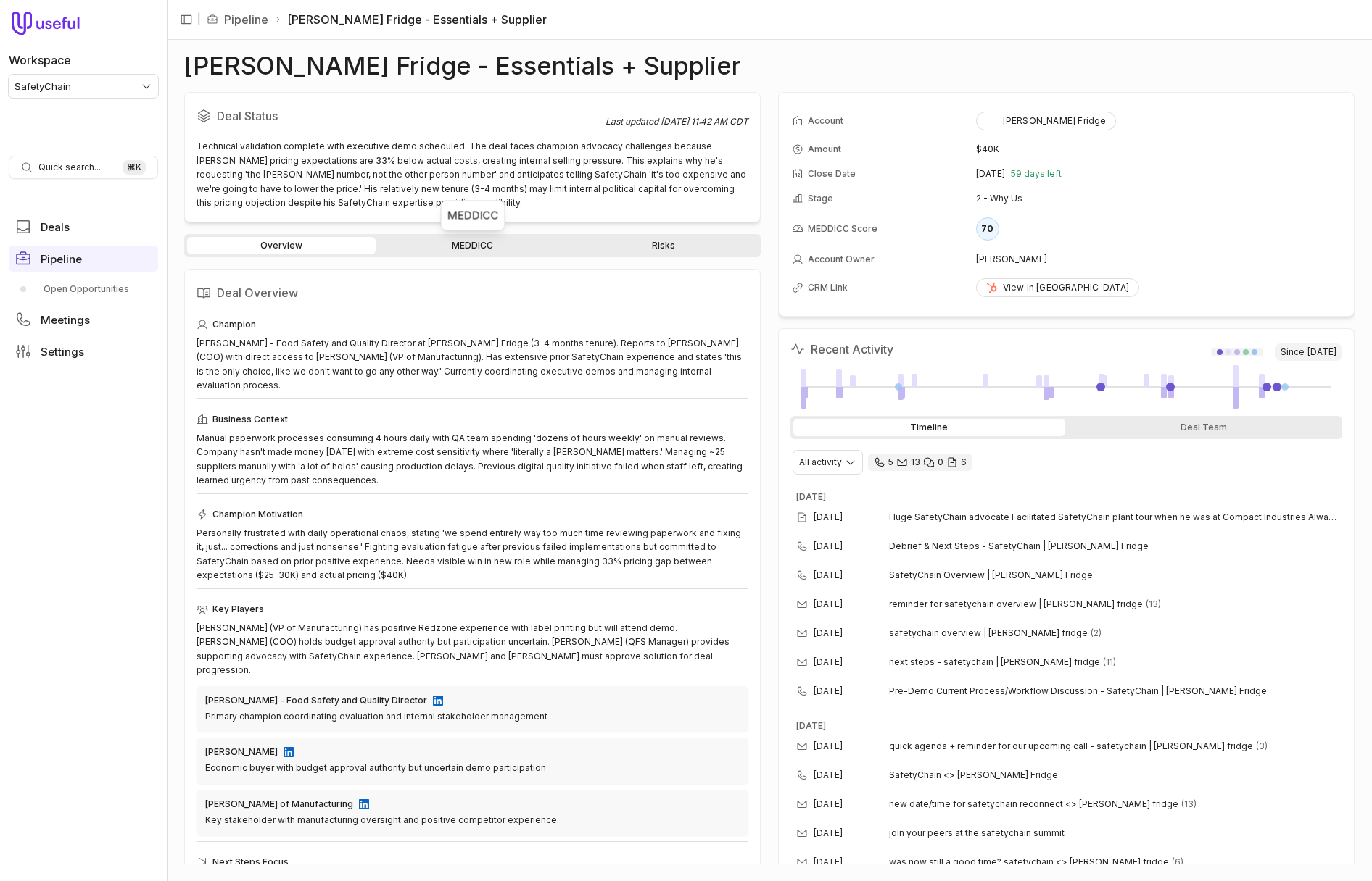
click at [476, 246] on link "MEDDICC" at bounding box center [472, 246] width 189 height 18
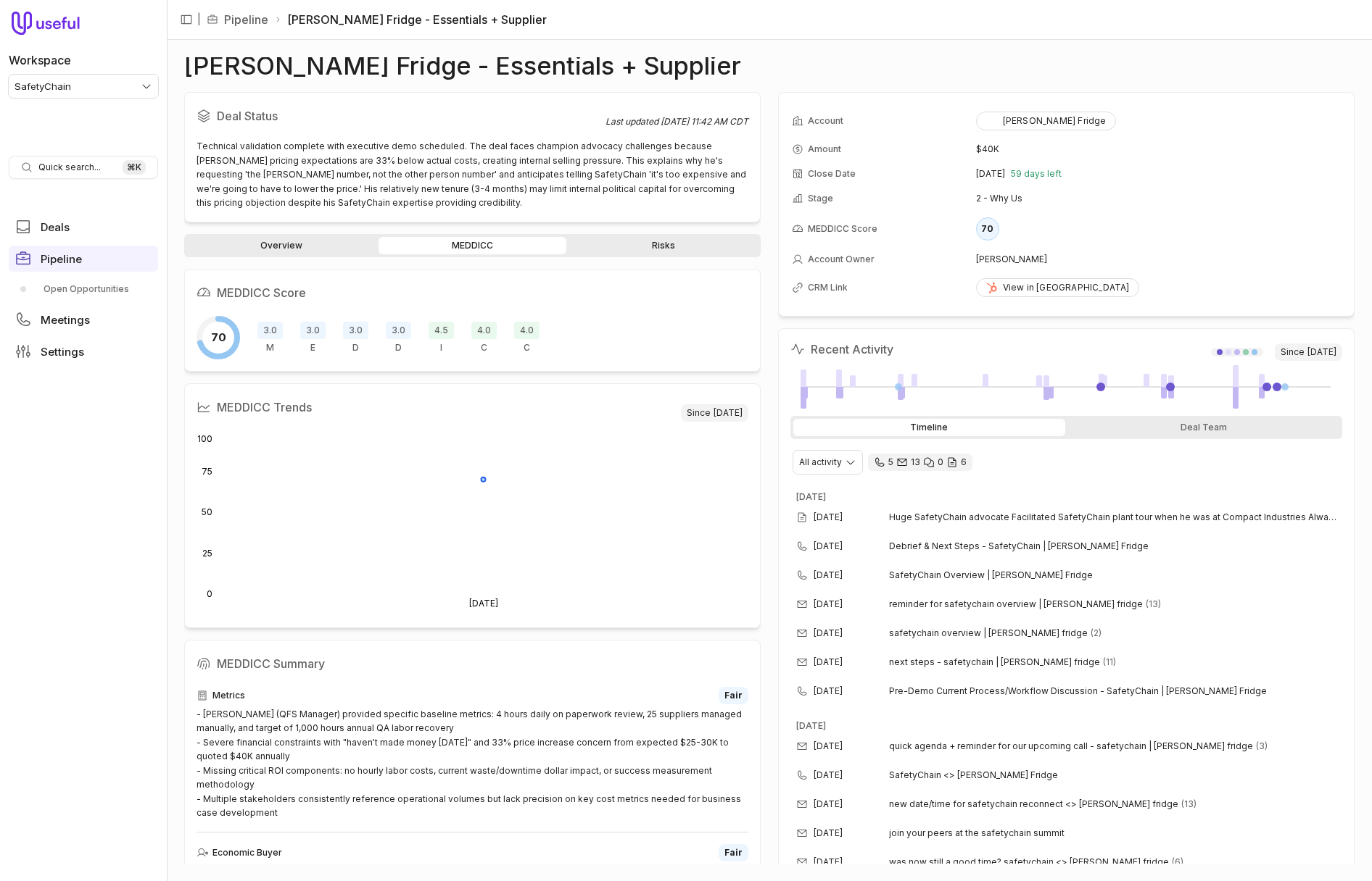
click at [318, 254] on link "Overview" at bounding box center [281, 246] width 189 height 18
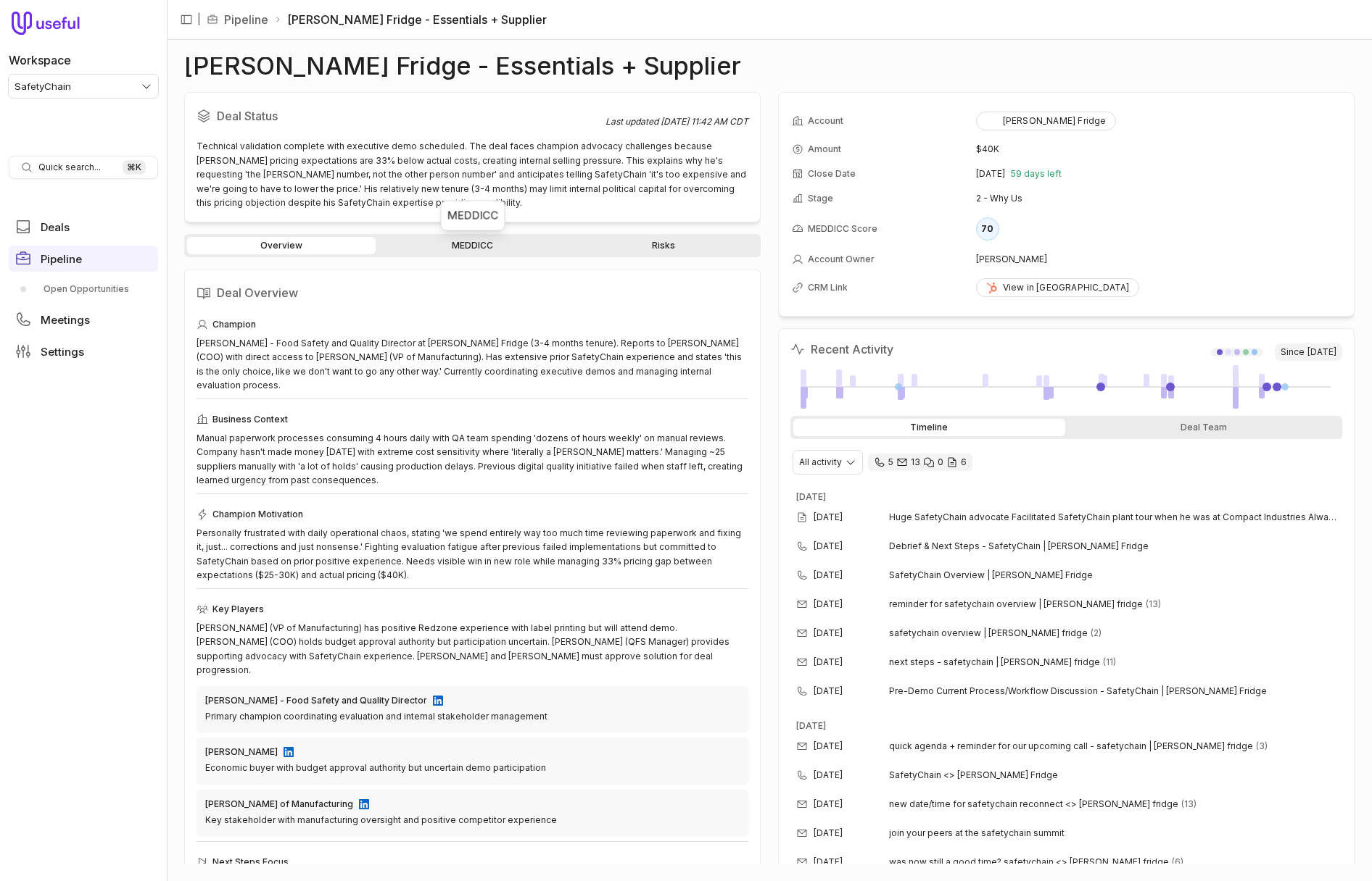
click at [433, 249] on link "MEDDICC" at bounding box center [472, 246] width 189 height 18
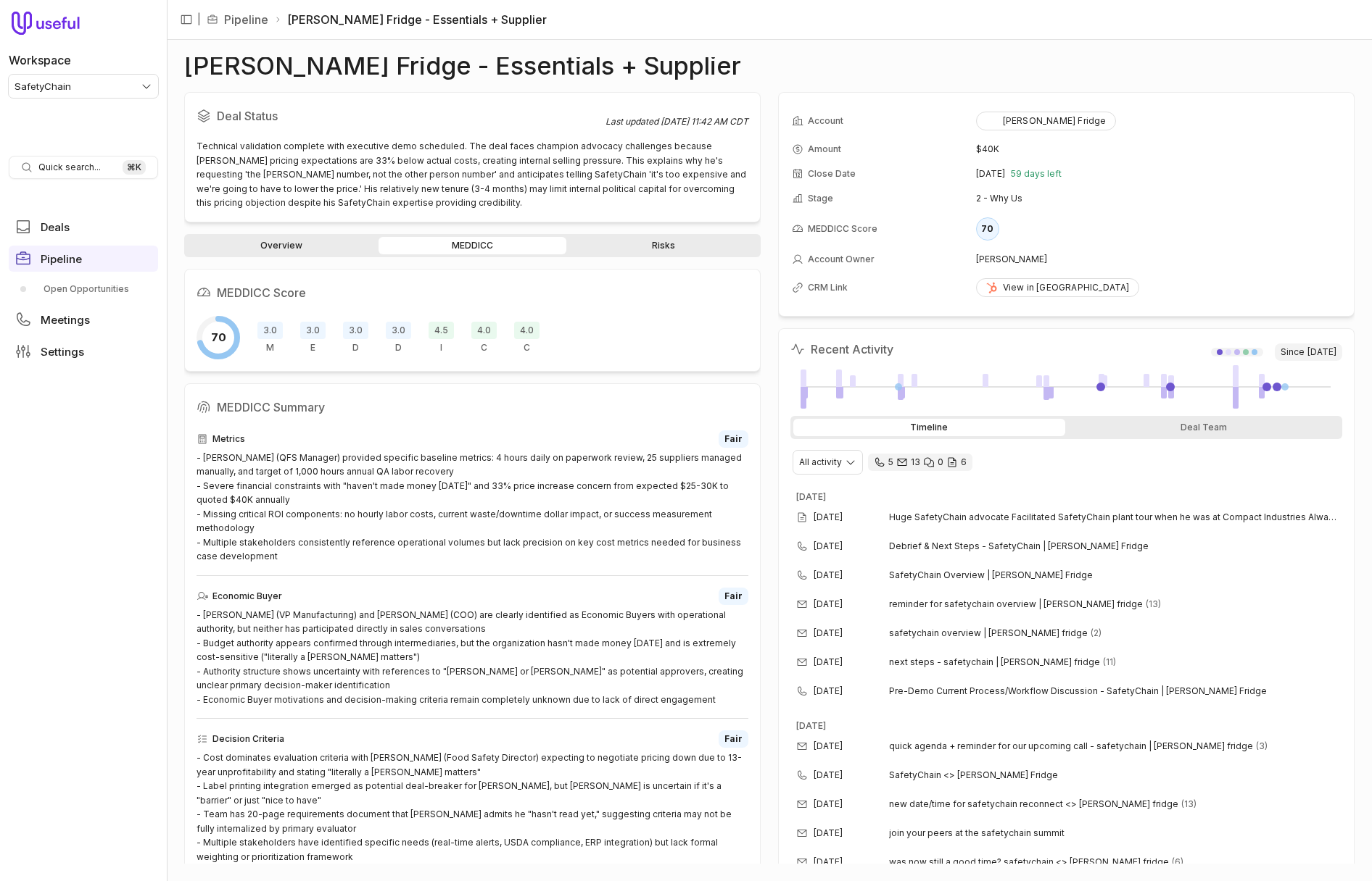
click at [283, 243] on link "Overview" at bounding box center [281, 246] width 189 height 18
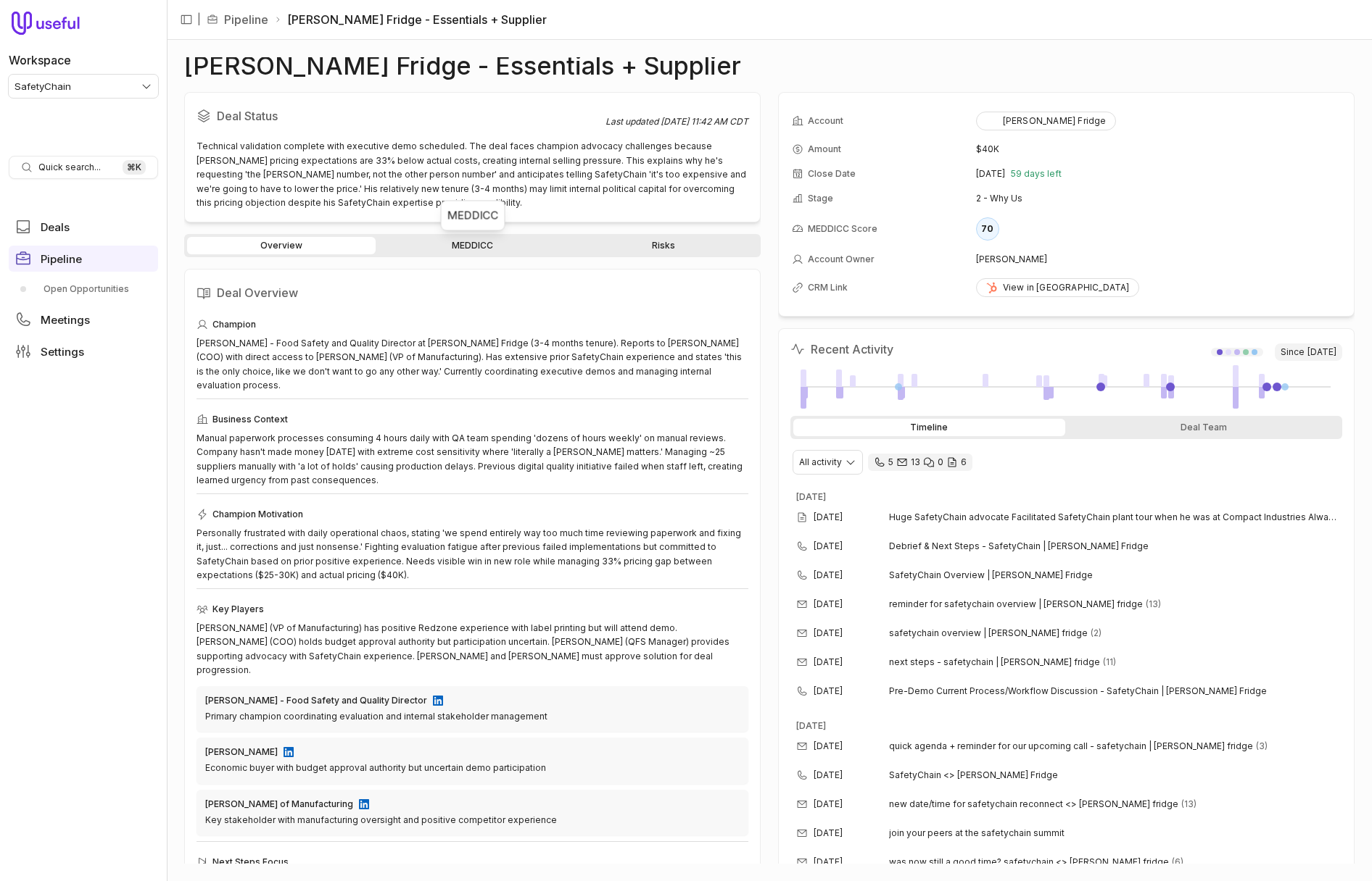
click at [454, 238] on link "MEDDICC" at bounding box center [472, 246] width 189 height 18
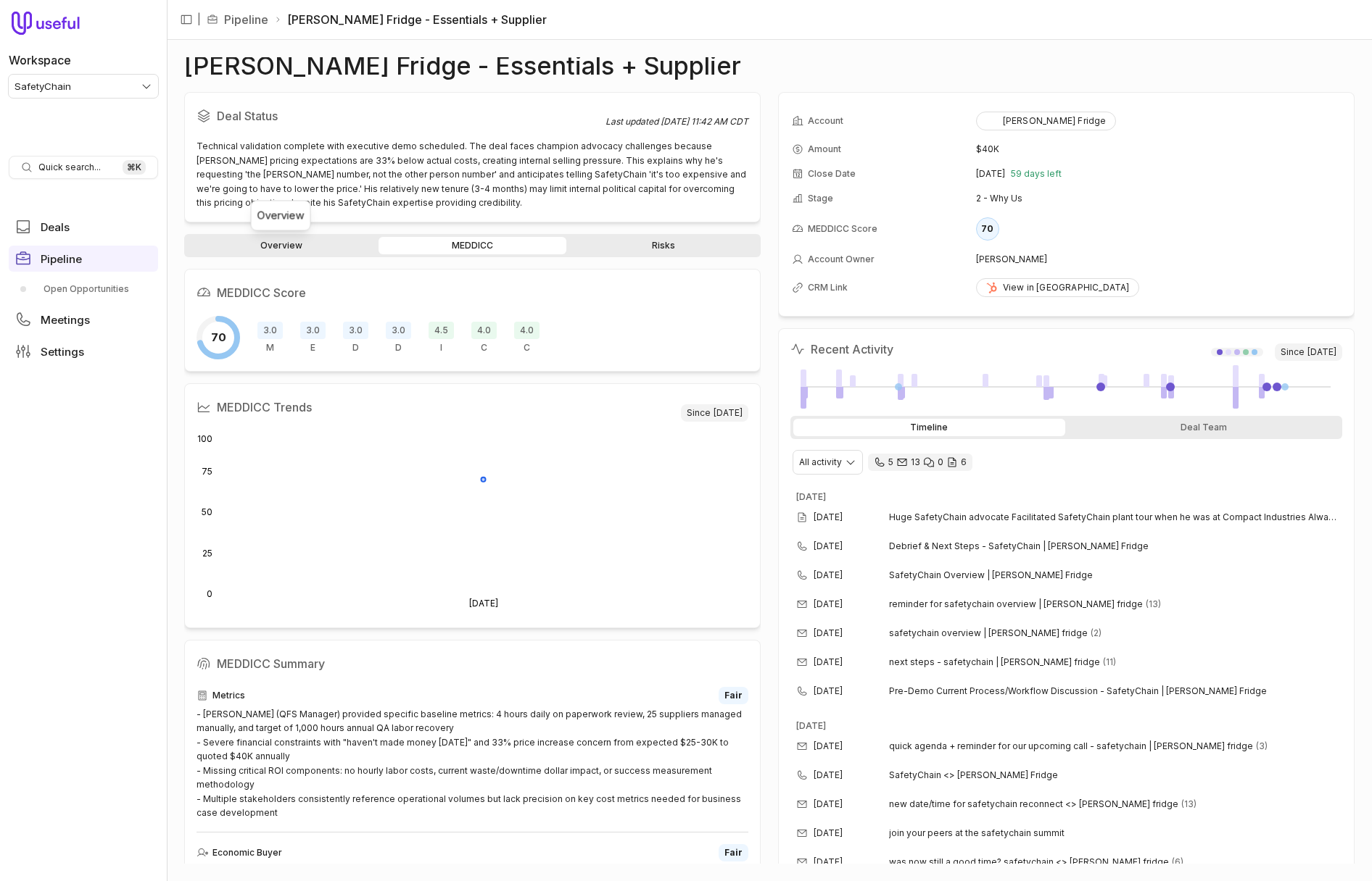
click at [288, 248] on link "Overview" at bounding box center [281, 246] width 189 height 18
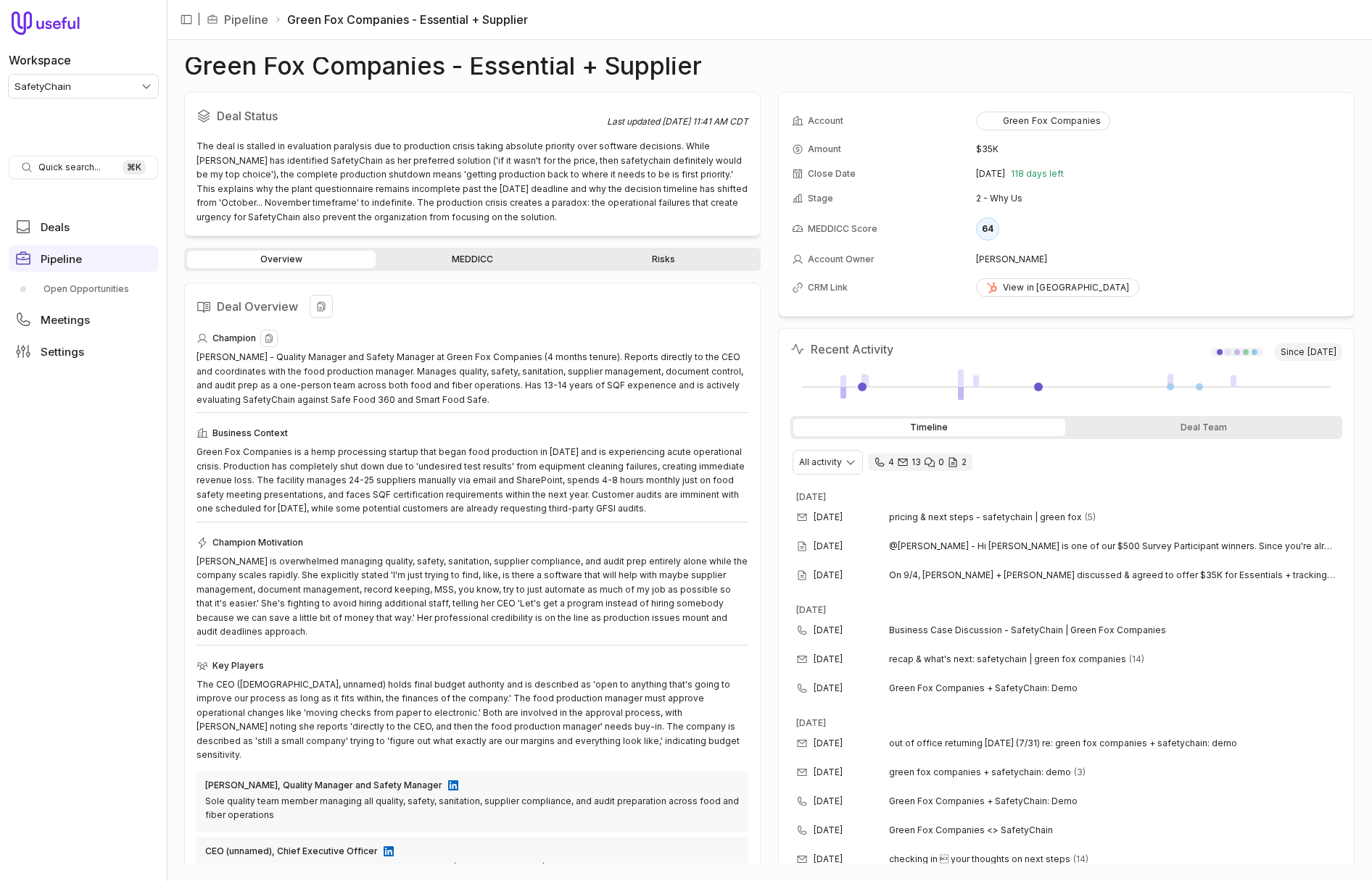
click at [495, 334] on div "Champion" at bounding box center [472, 338] width 552 height 18
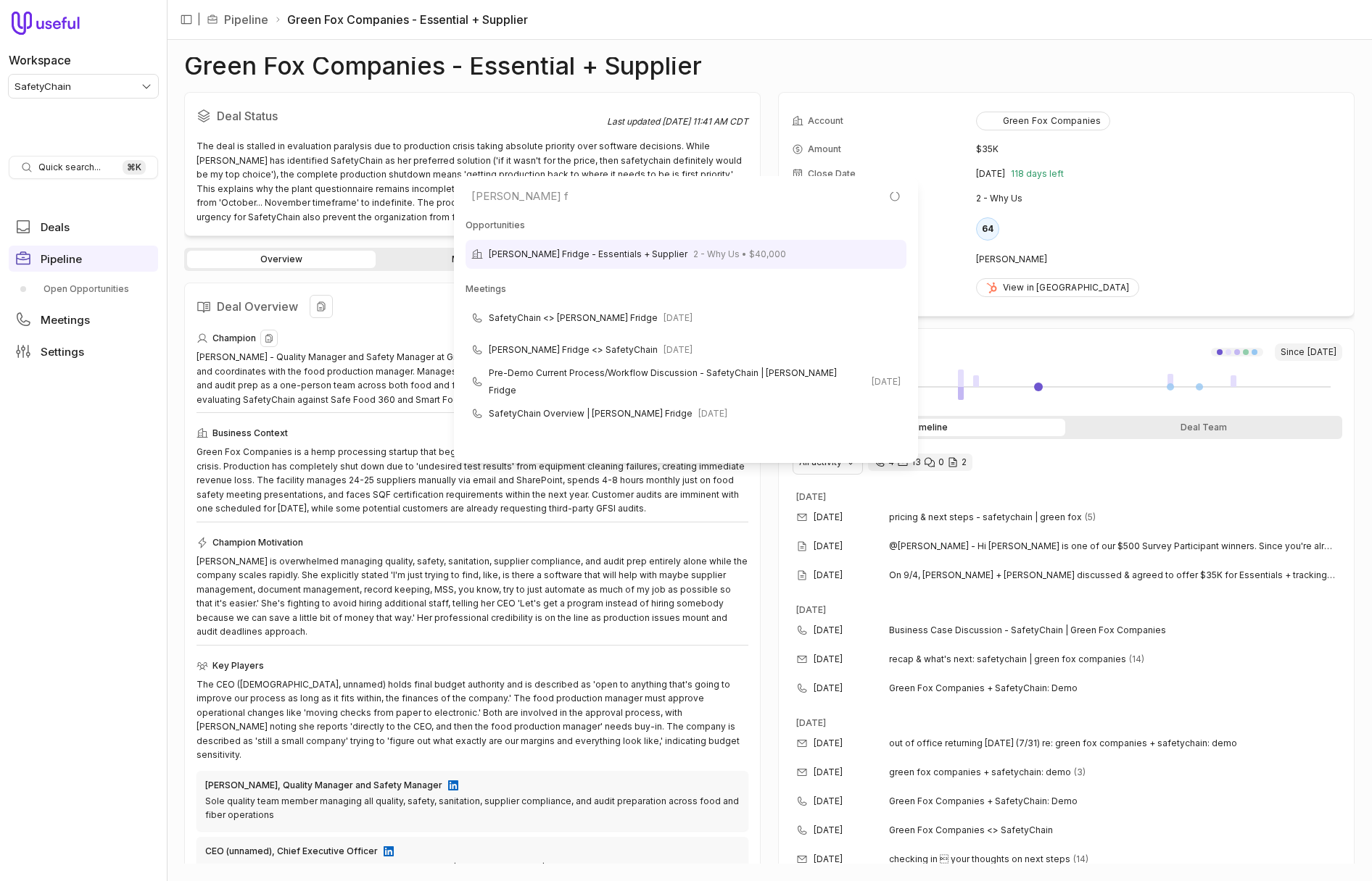
type input "[PERSON_NAME] fr"
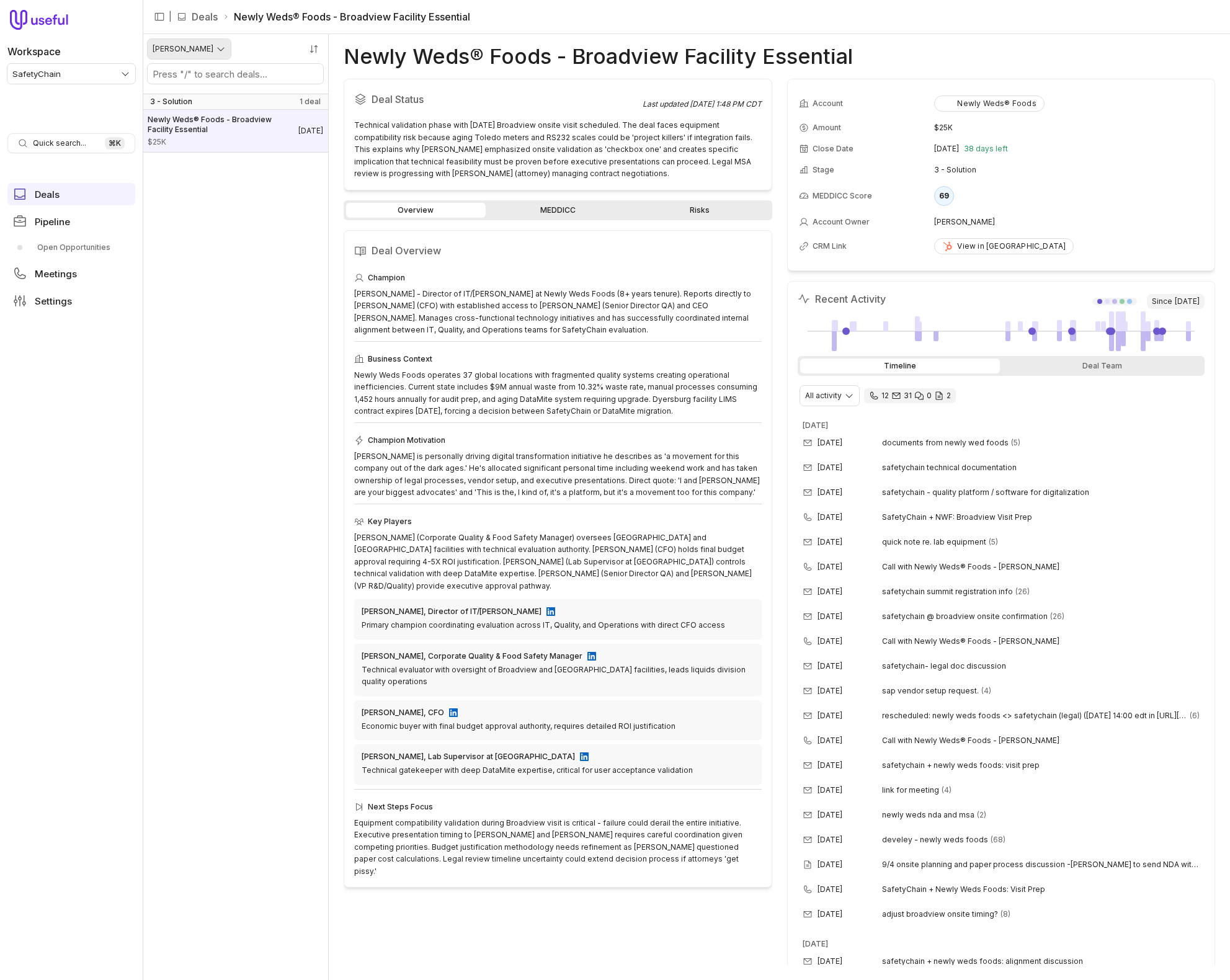
click at [201, 44] on html "Workspace SafetyChain Quick search... ⌘ K Deals Pipeline Open Opportunities Mee…" at bounding box center [615, 490] width 1230 height 980
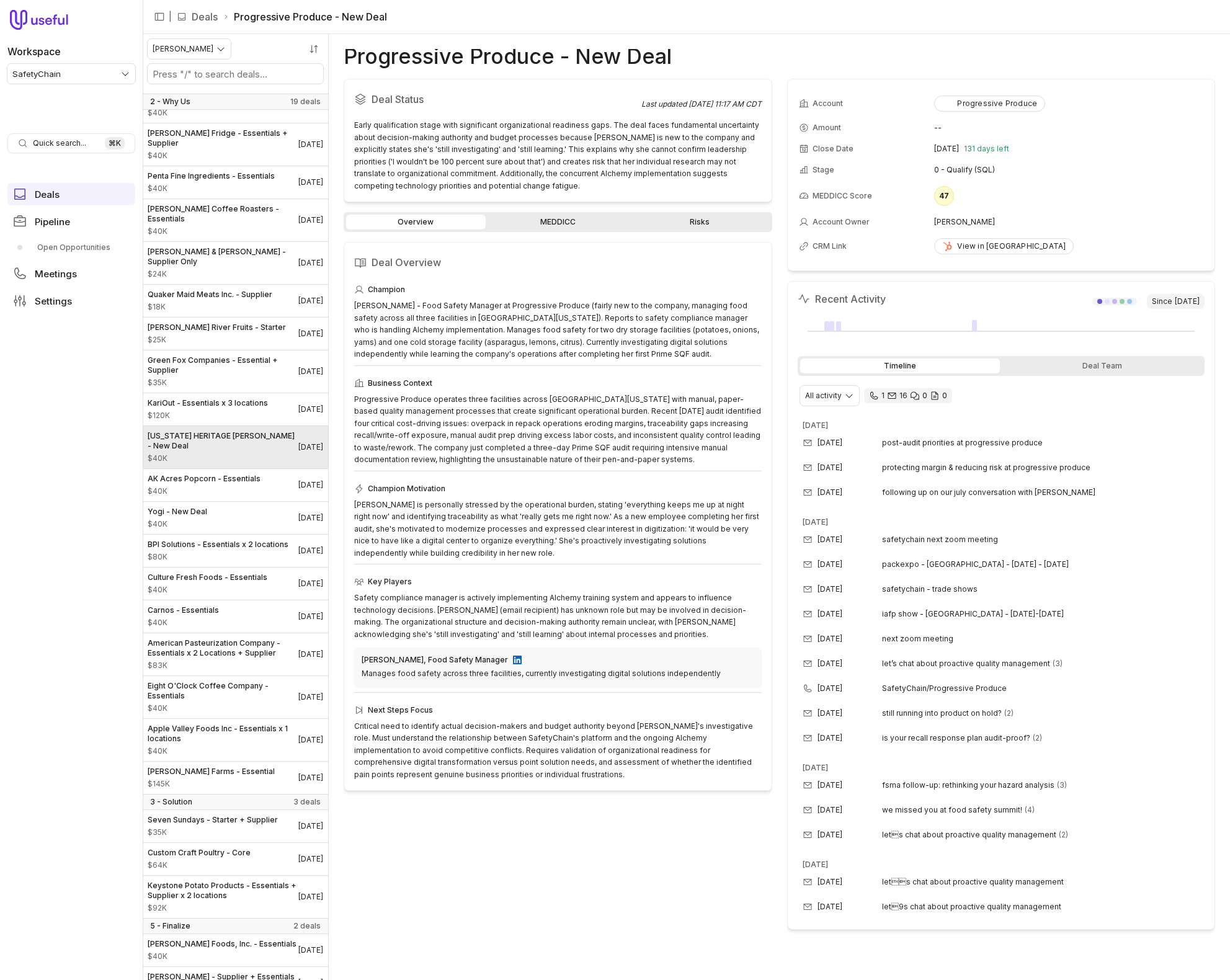
scroll to position [727, 0]
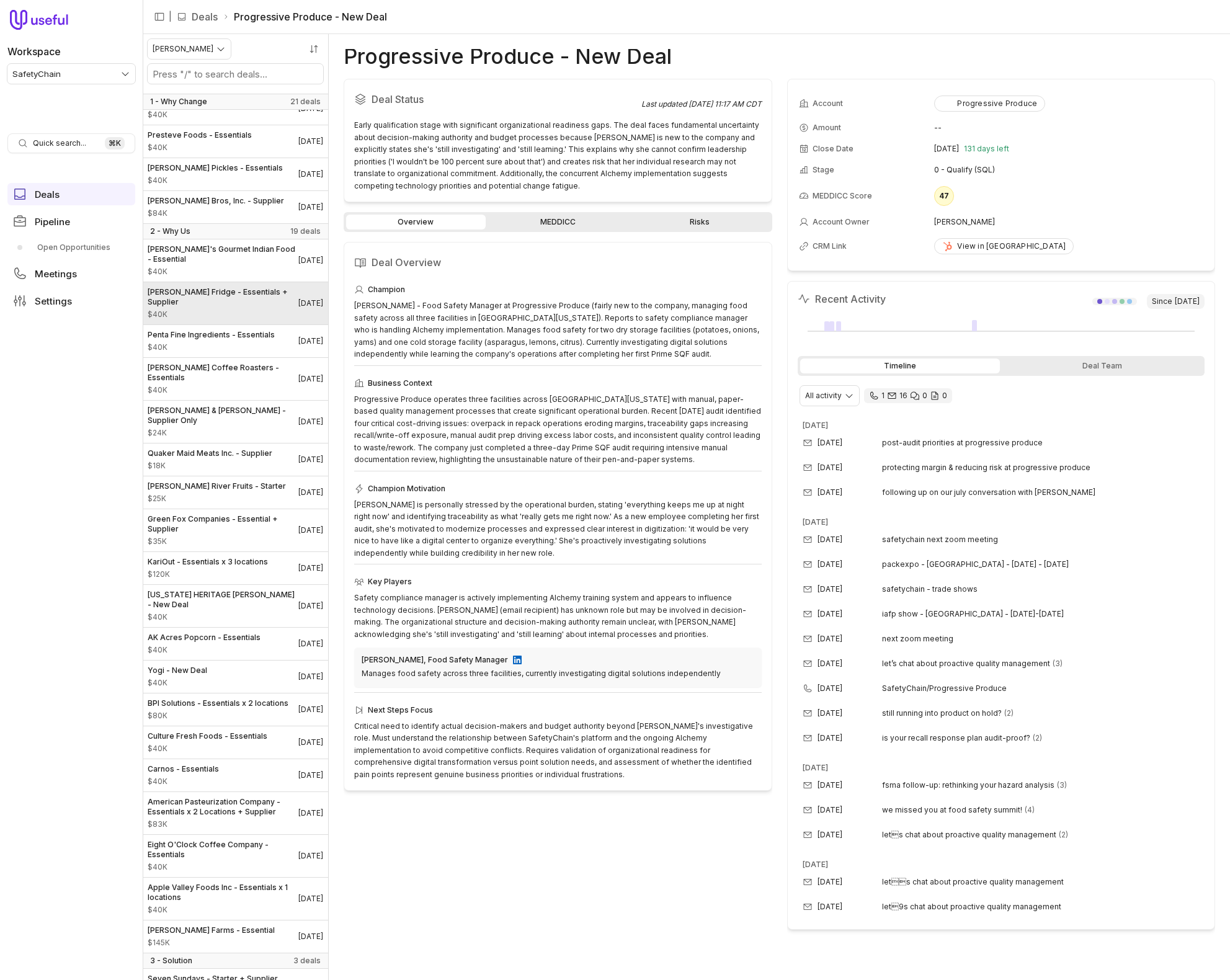
click at [235, 287] on span "[PERSON_NAME] Fridge - Essentials + Supplier" at bounding box center [223, 297] width 151 height 20
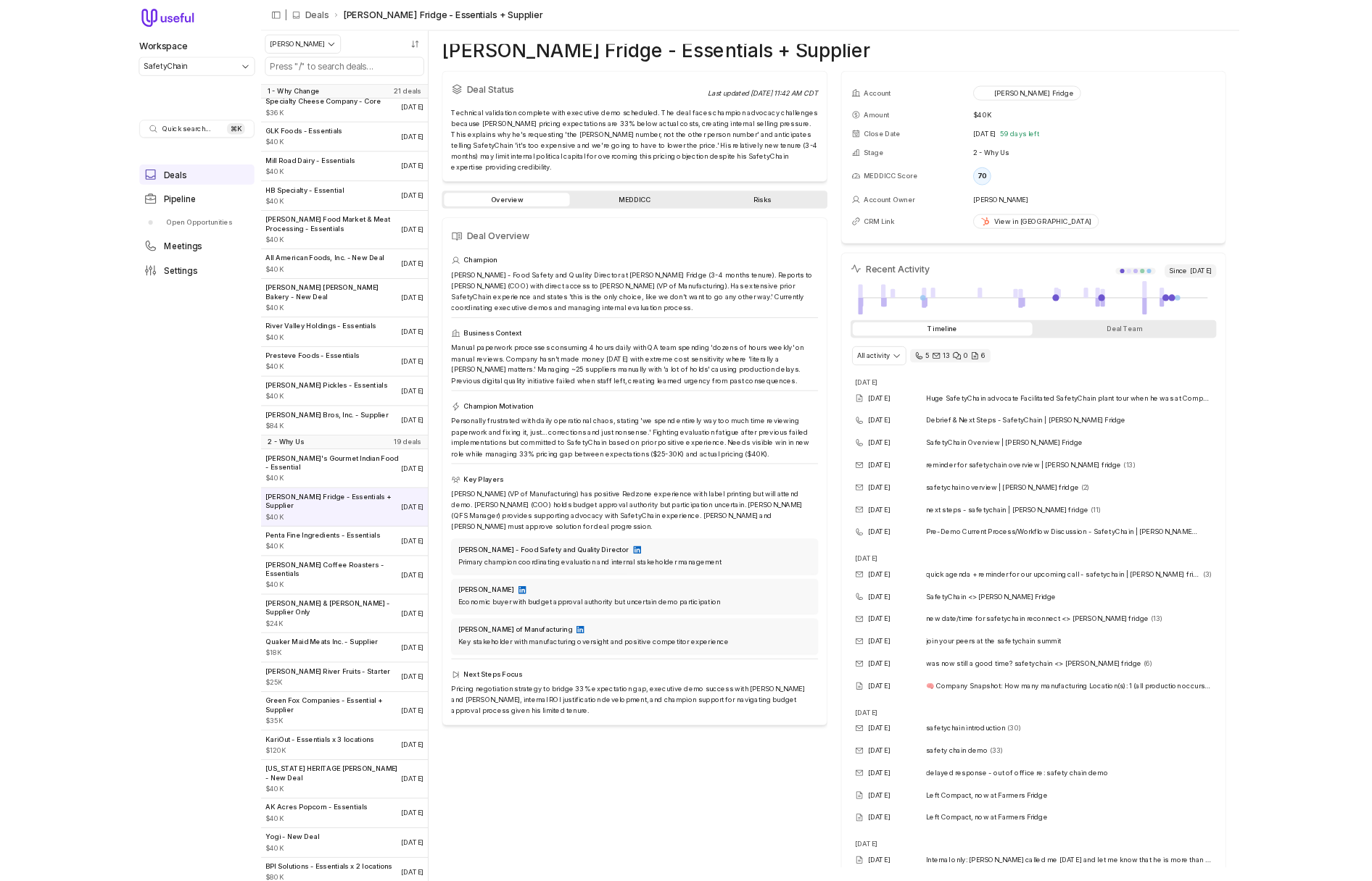
scroll to position [604, 0]
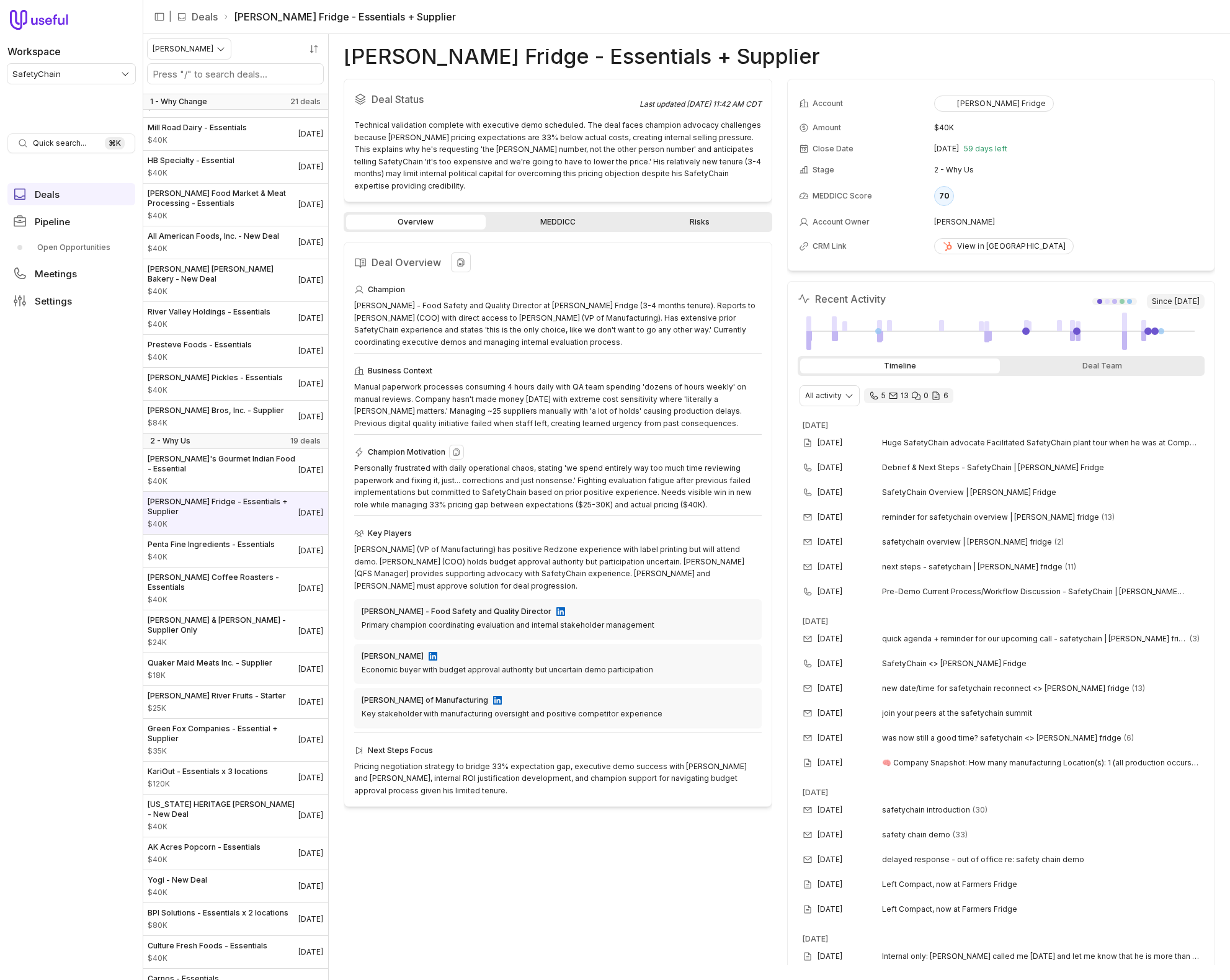
click at [555, 446] on div "Champion Motivation" at bounding box center [558, 452] width 408 height 15
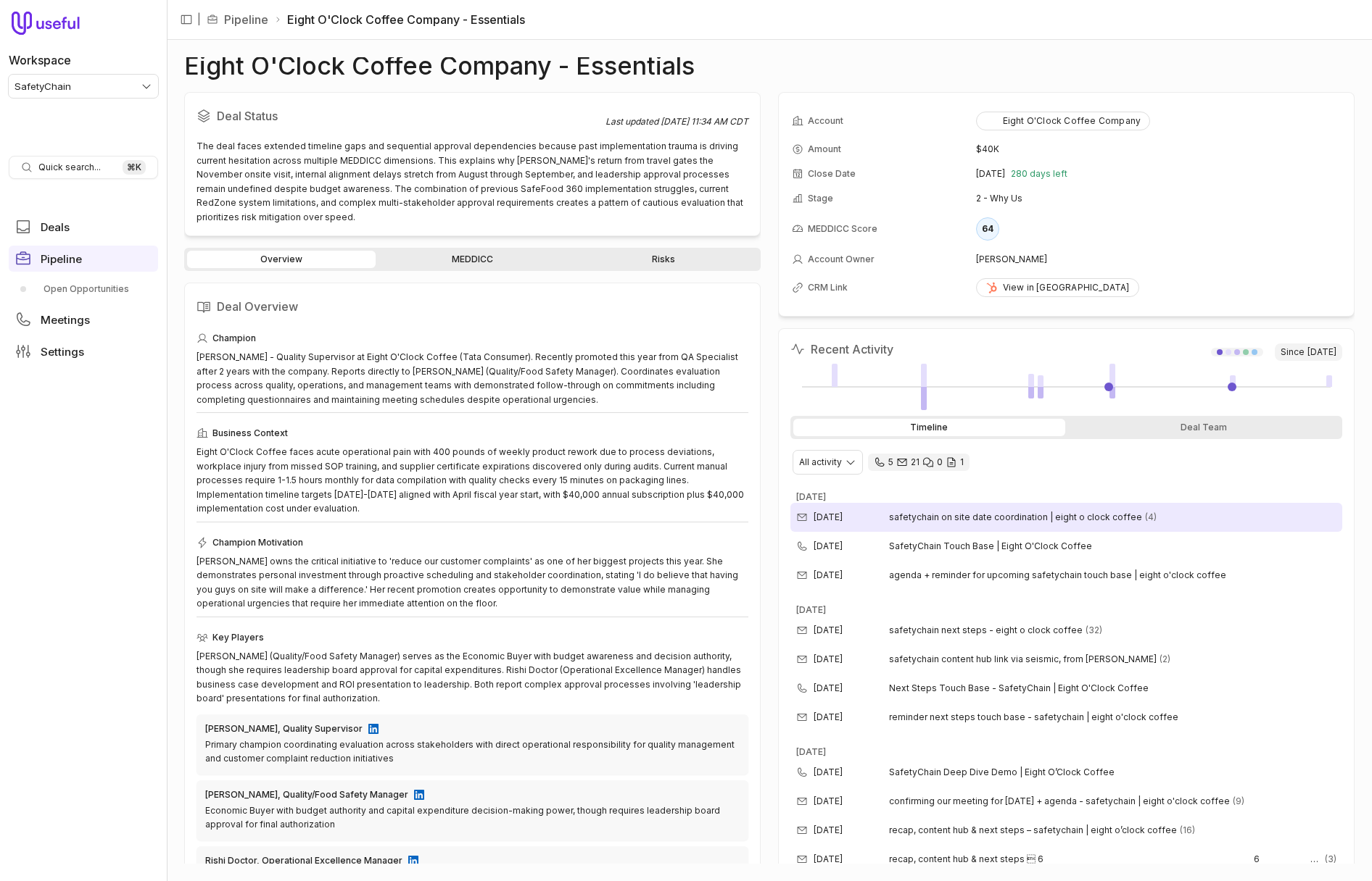
click at [1003, 519] on span "safetychain on site date coordination | eight o clock coffee" at bounding box center [1016, 517] width 253 height 12
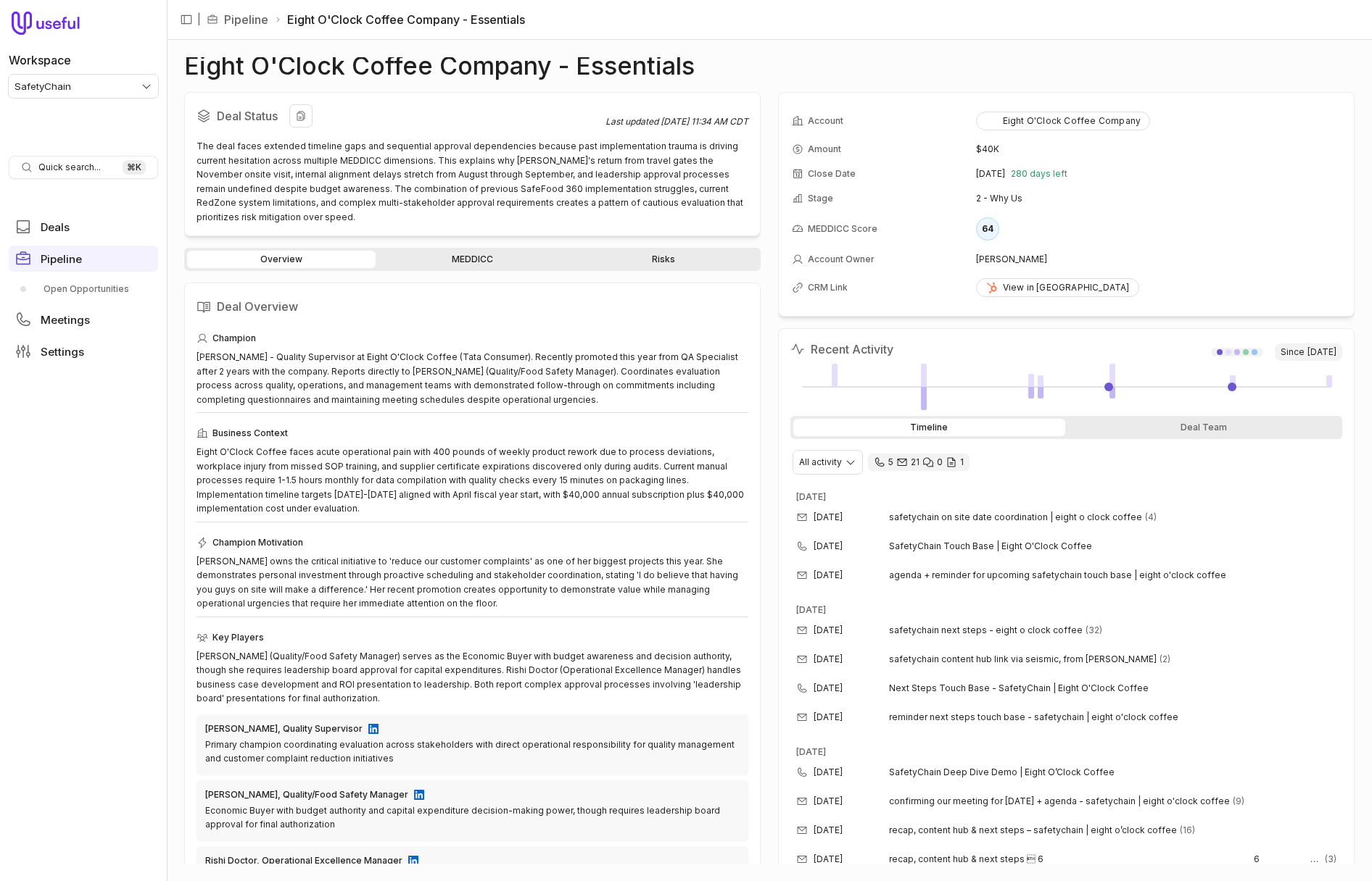
click at [418, 184] on div "The deal faces extended timeline gaps and sequential approval dependencies beca…" at bounding box center [472, 181] width 552 height 85
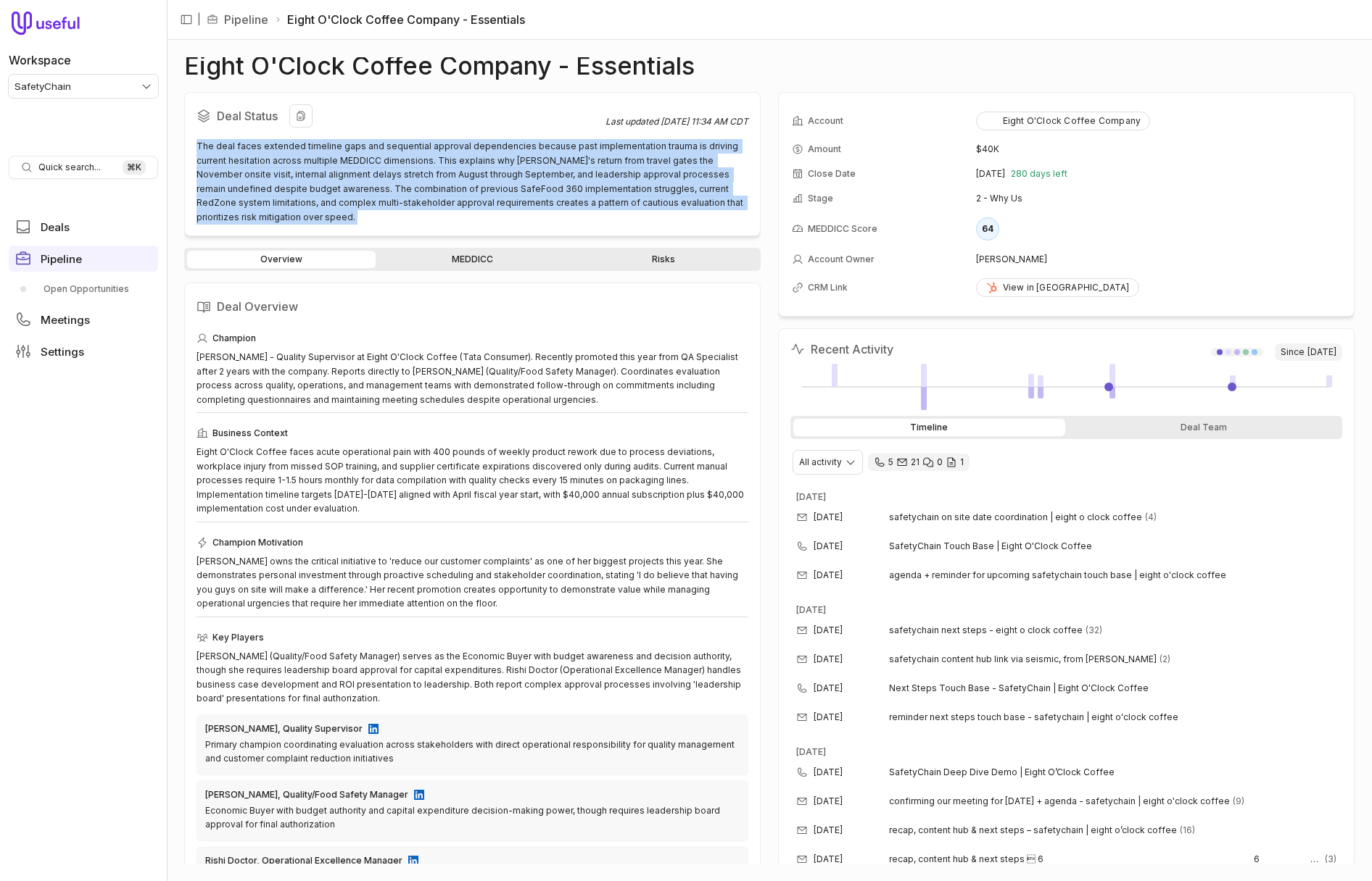
click at [418, 184] on div "The deal faces extended timeline gaps and sequential approval dependencies beca…" at bounding box center [472, 181] width 552 height 85
copy div "The deal faces extended timeline gaps and sequential approval dependencies beca…"
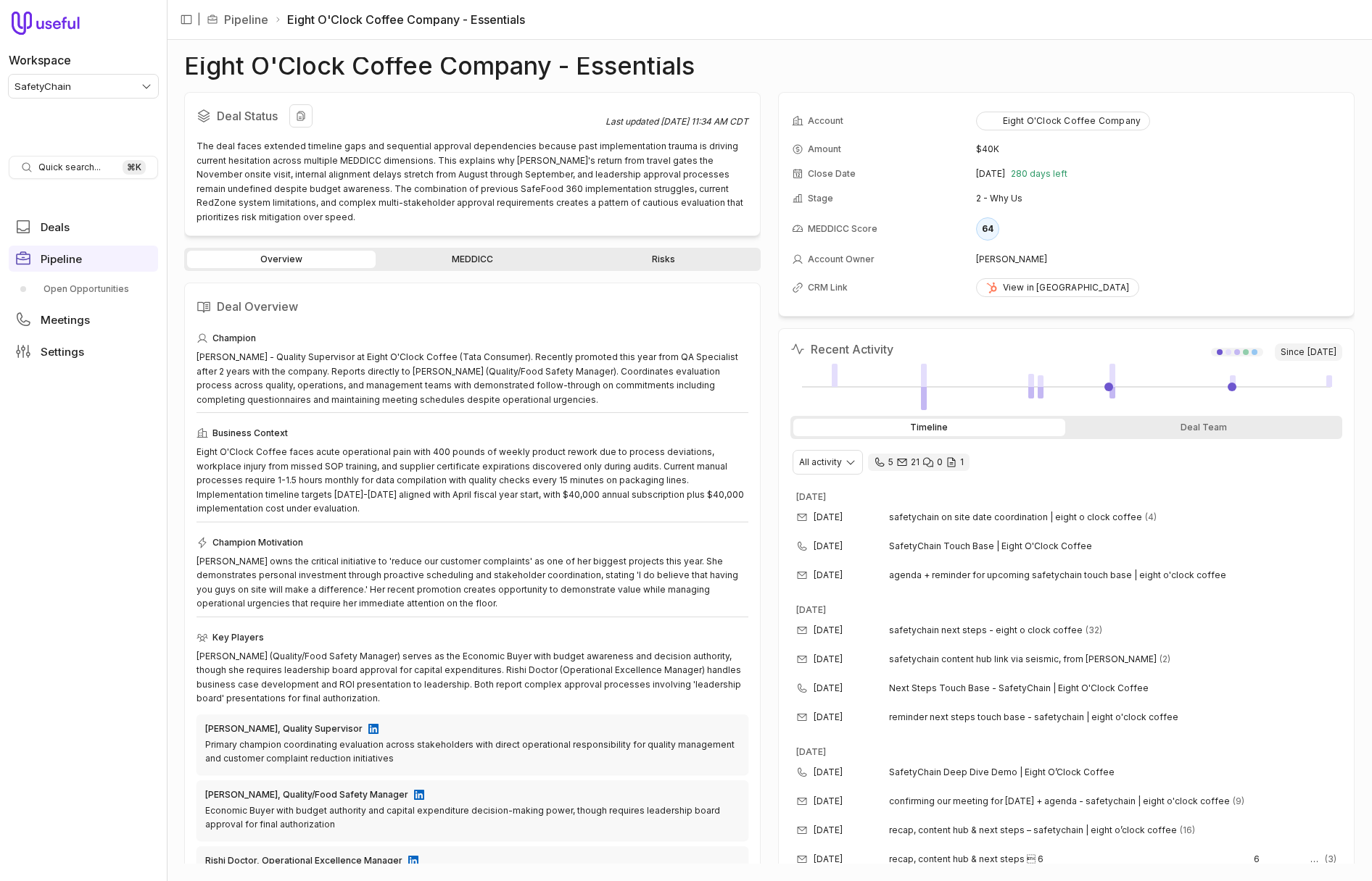
drag, startPoint x: 503, startPoint y: 119, endPoint x: 628, endPoint y: 5, distance: 169.2
click at [503, 119] on h2 "Deal Status" at bounding box center [401, 116] width 409 height 23
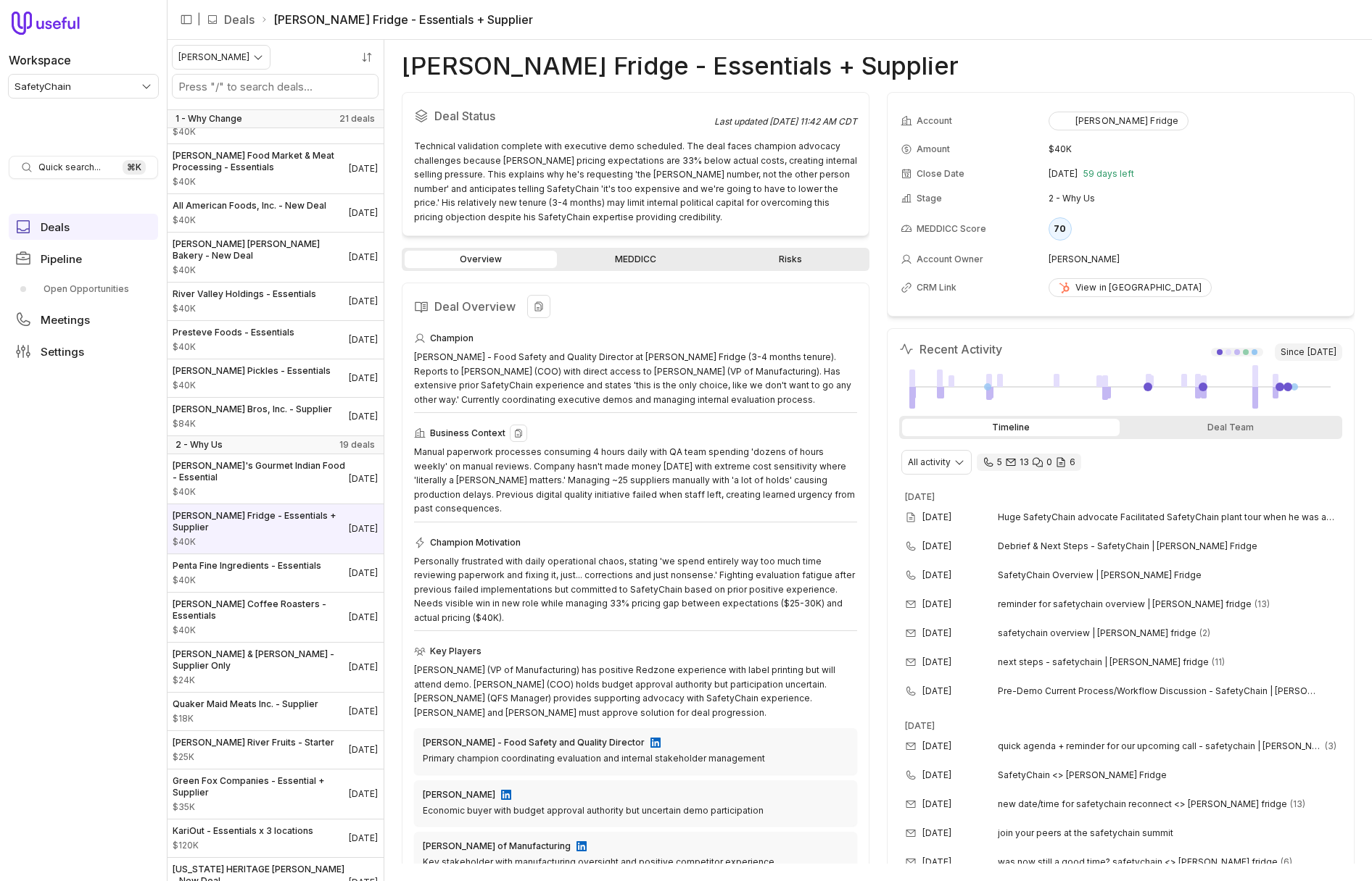
scroll to position [674, 0]
click at [605, 254] on link "MEDDICC" at bounding box center [636, 259] width 153 height 18
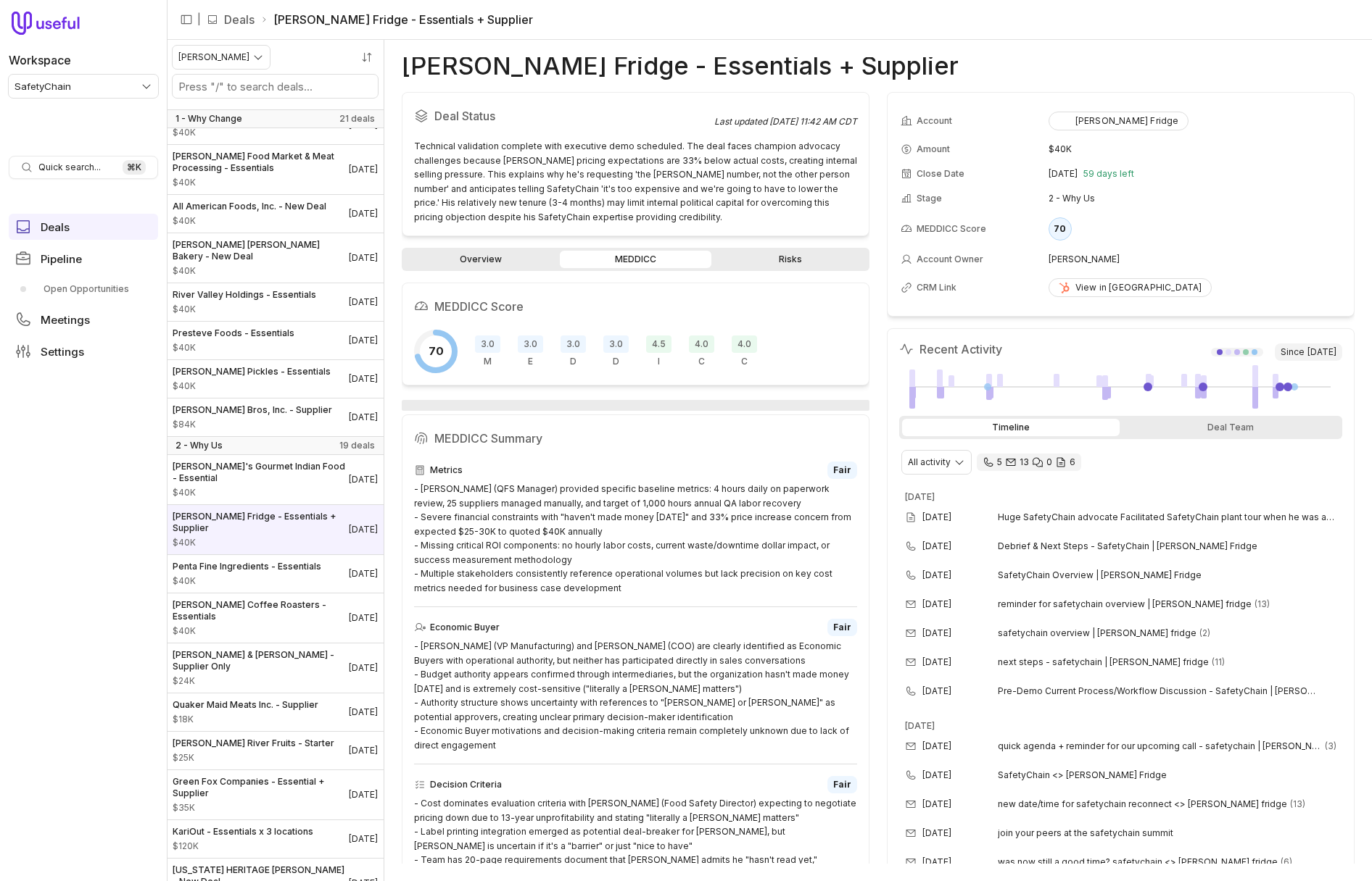
click at [493, 256] on link "Overview" at bounding box center [481, 259] width 153 height 18
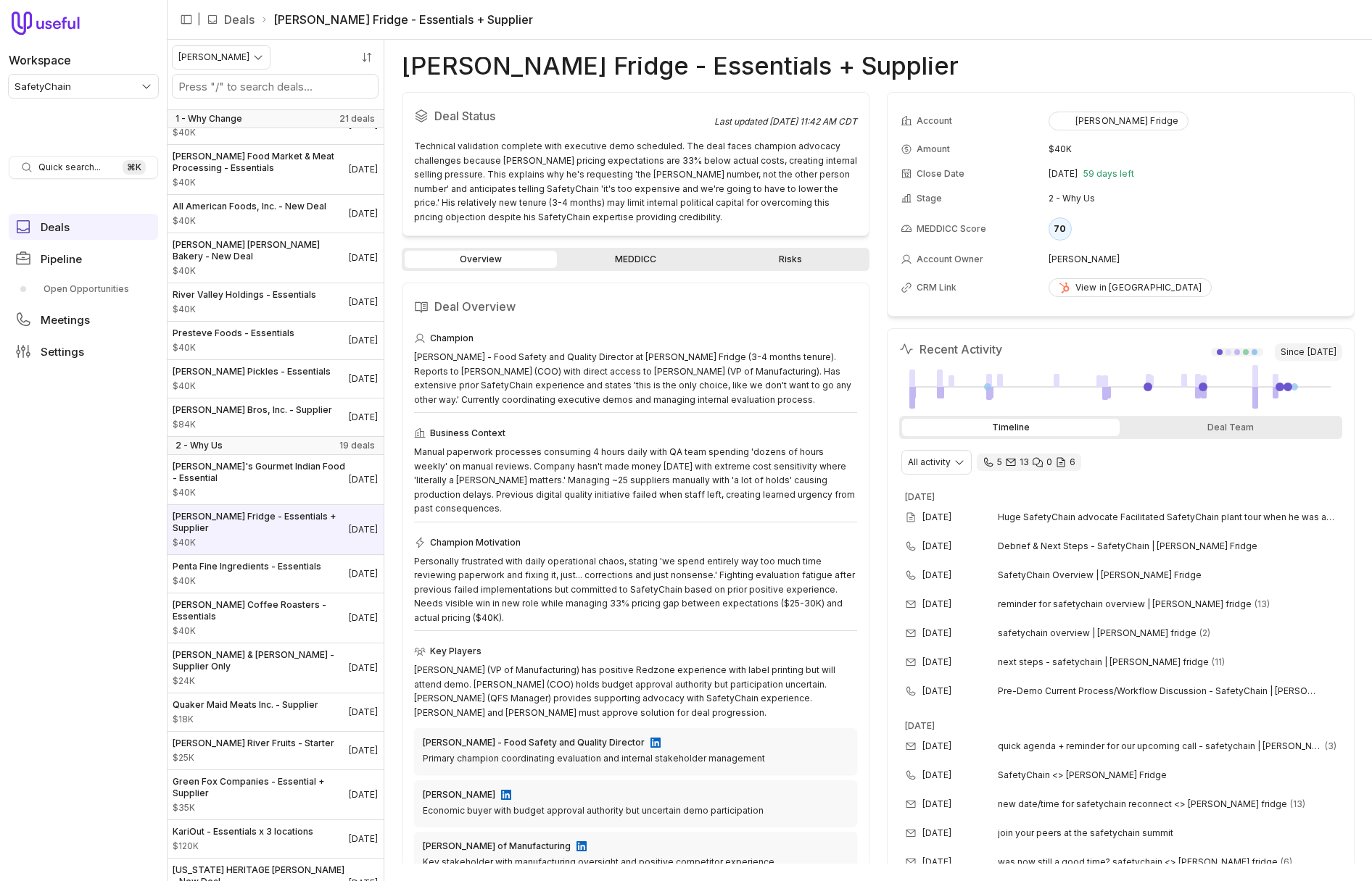
click at [623, 273] on div "Overview MEDDICC Risks Deal Overview Champion Craig Conrad - Food Safety and Qu…" at bounding box center [636, 556] width 468 height 616
click at [618, 267] on link "MEDDICC" at bounding box center [636, 259] width 153 height 18
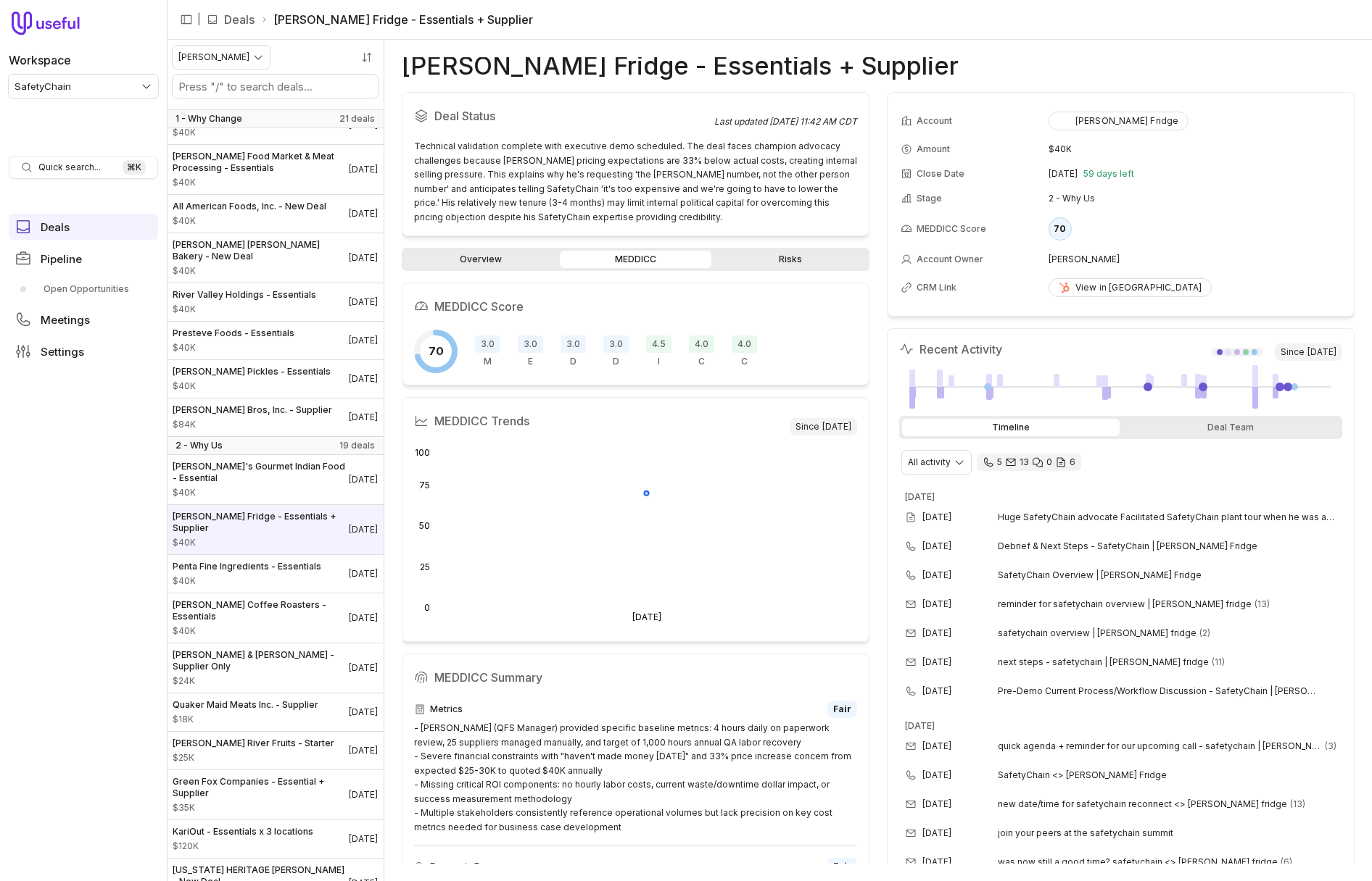
click at [1273, 64] on div "[PERSON_NAME] Fridge - Essentials + Supplier" at bounding box center [878, 65] width 953 height 18
click at [955, 59] on div "[PERSON_NAME] Fridge - Essentials + Supplier" at bounding box center [878, 65] width 953 height 18
click at [488, 258] on link "Overview" at bounding box center [481, 259] width 153 height 18
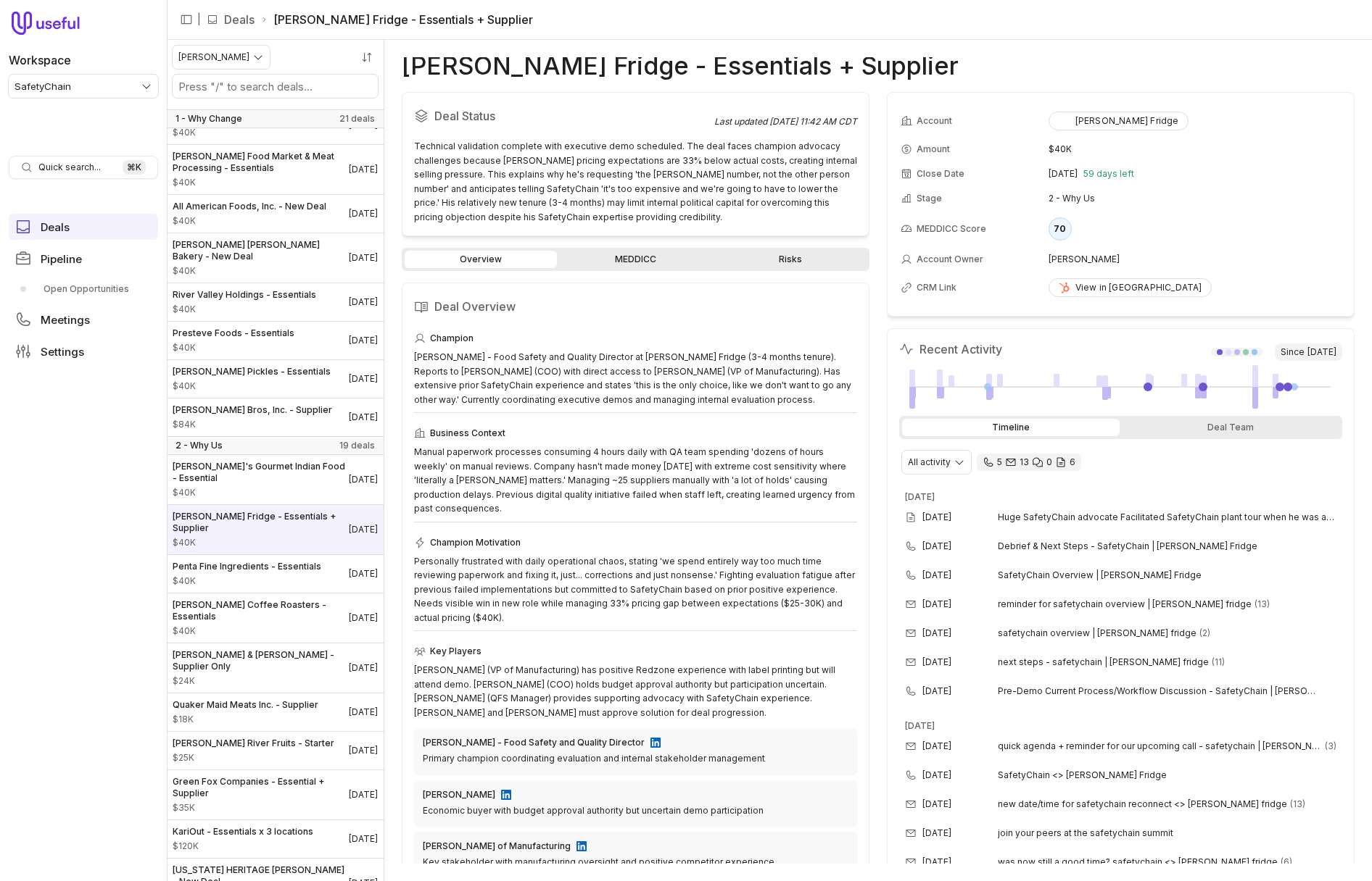
click at [488, 258] on link "Overview" at bounding box center [481, 259] width 153 height 18
click at [611, 262] on link "MEDDICC" at bounding box center [636, 259] width 153 height 18
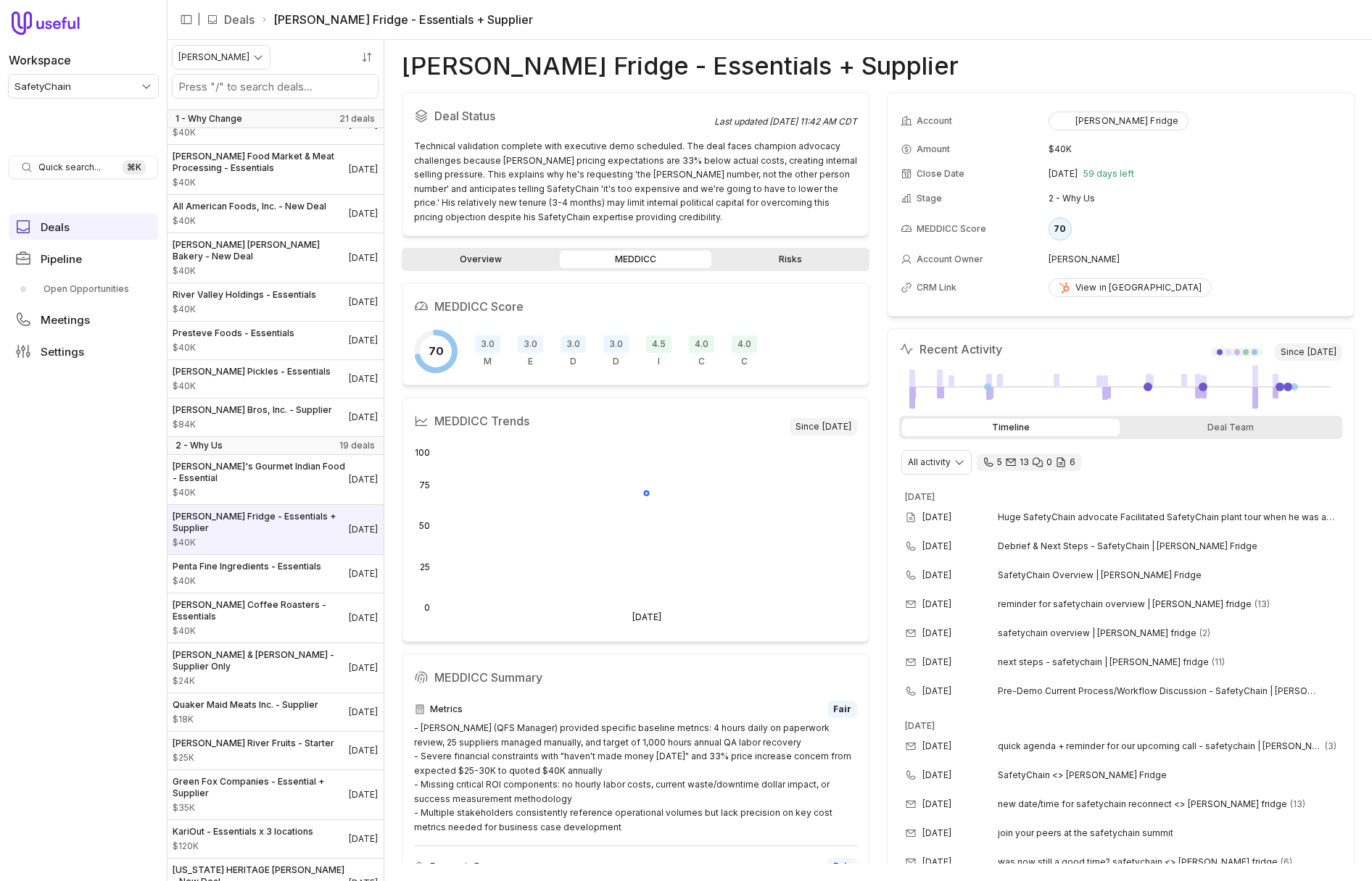
click at [530, 345] on span "3.0" at bounding box center [530, 344] width 25 height 18
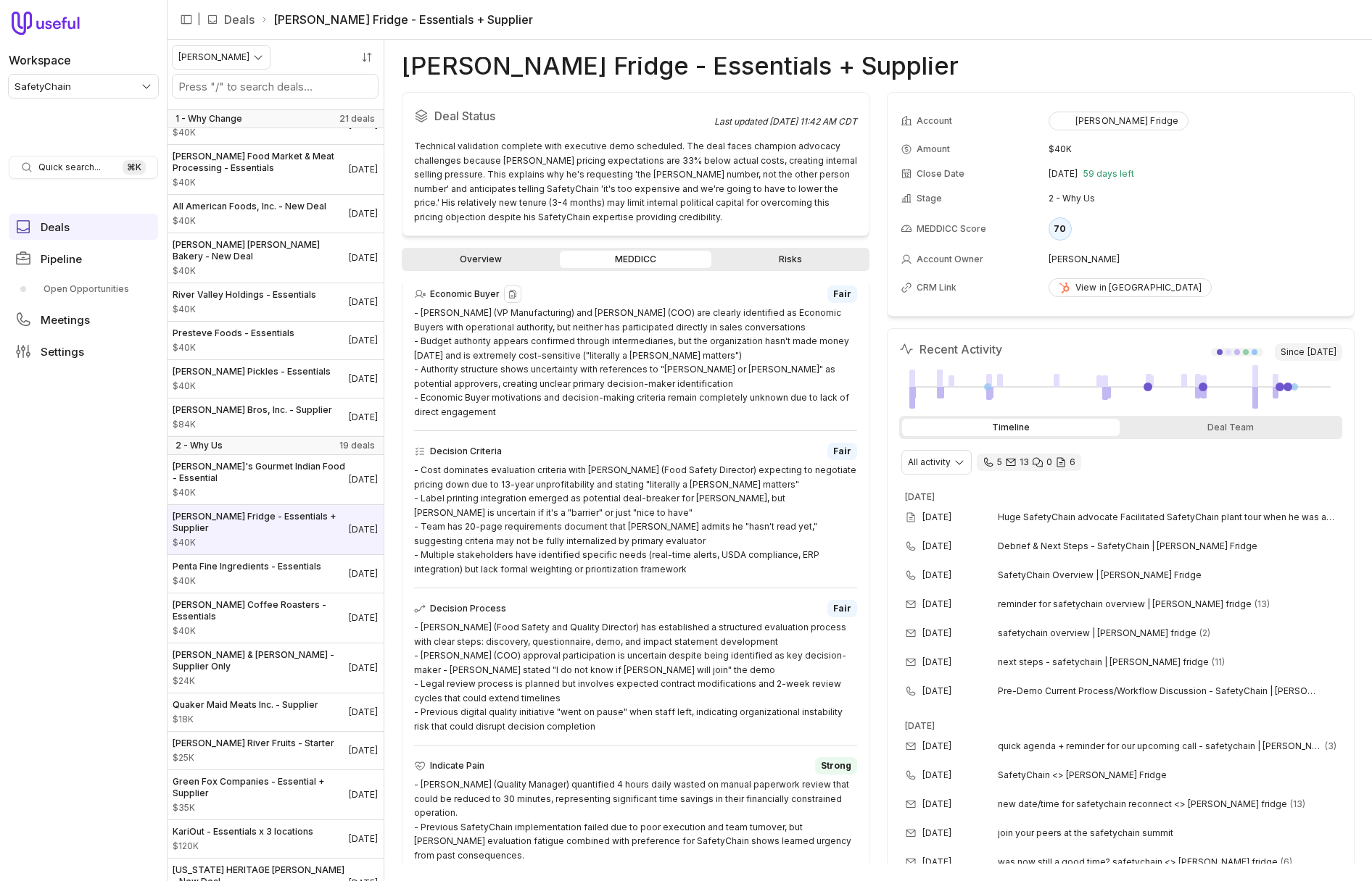
scroll to position [575, 0]
click at [494, 258] on link "Overview" at bounding box center [481, 259] width 153 height 18
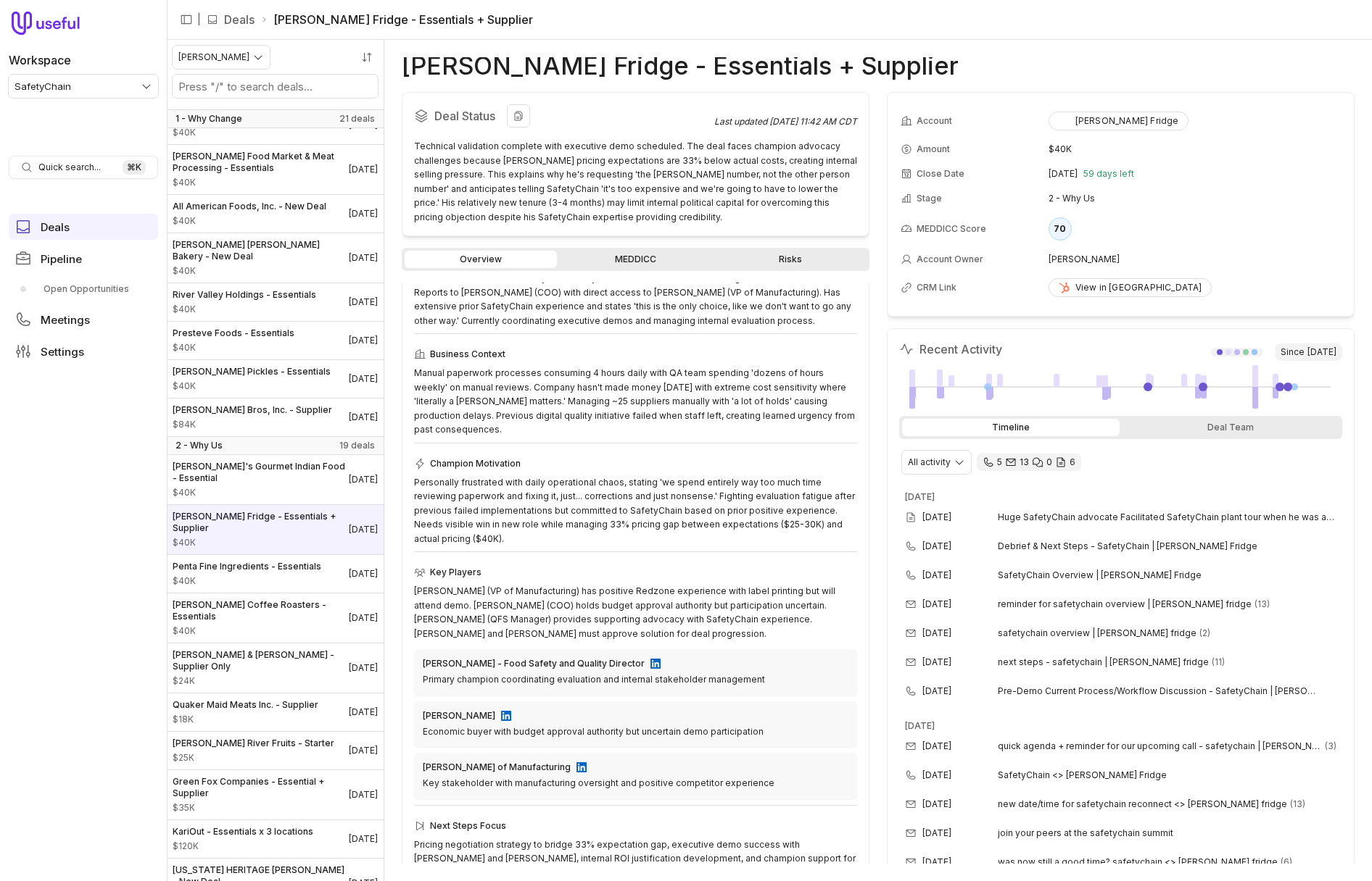
click at [649, 206] on div "Technical validation complete with executive demo scheduled. The deal faces cha…" at bounding box center [636, 181] width 443 height 85
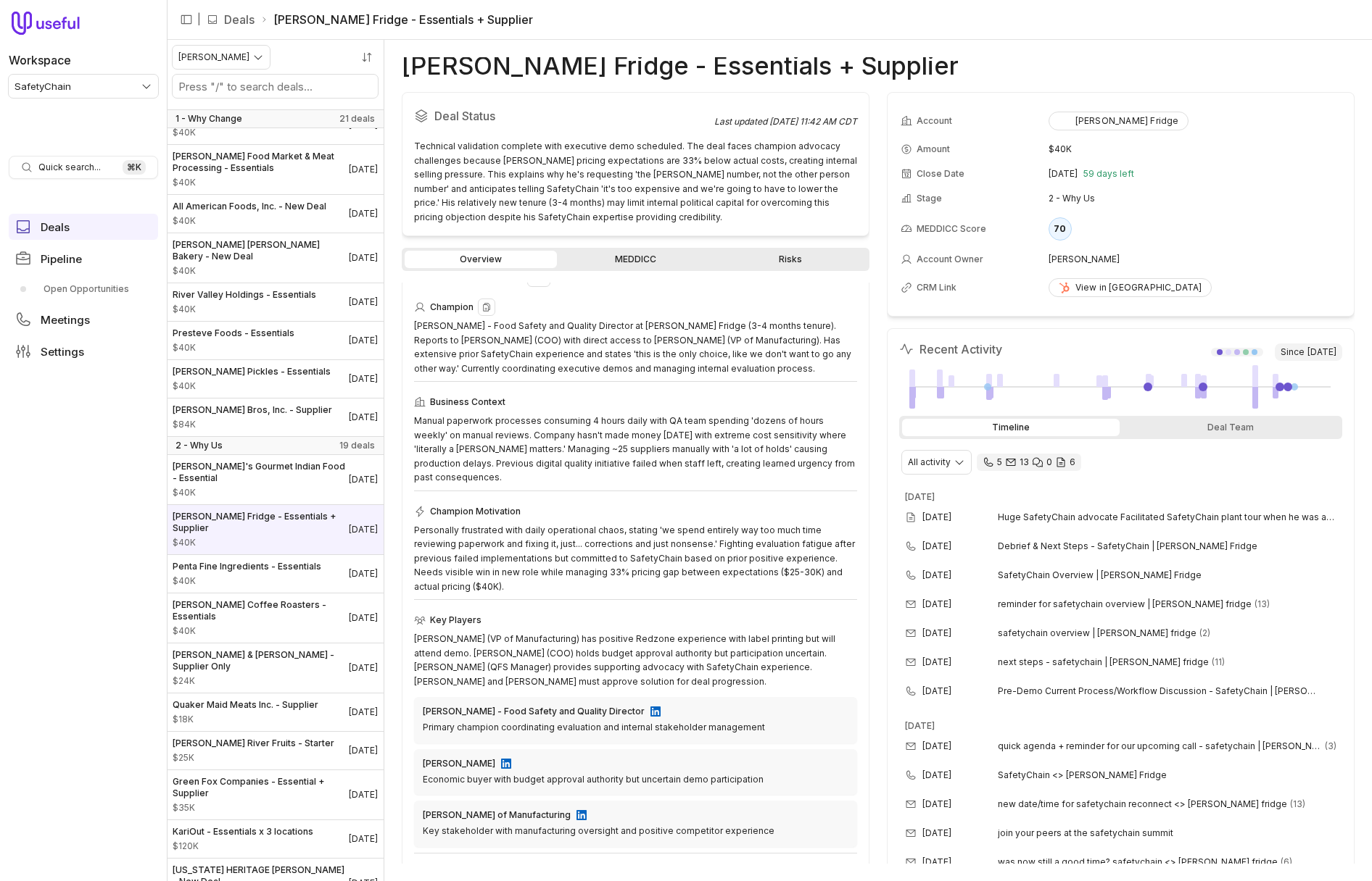
scroll to position [0, 0]
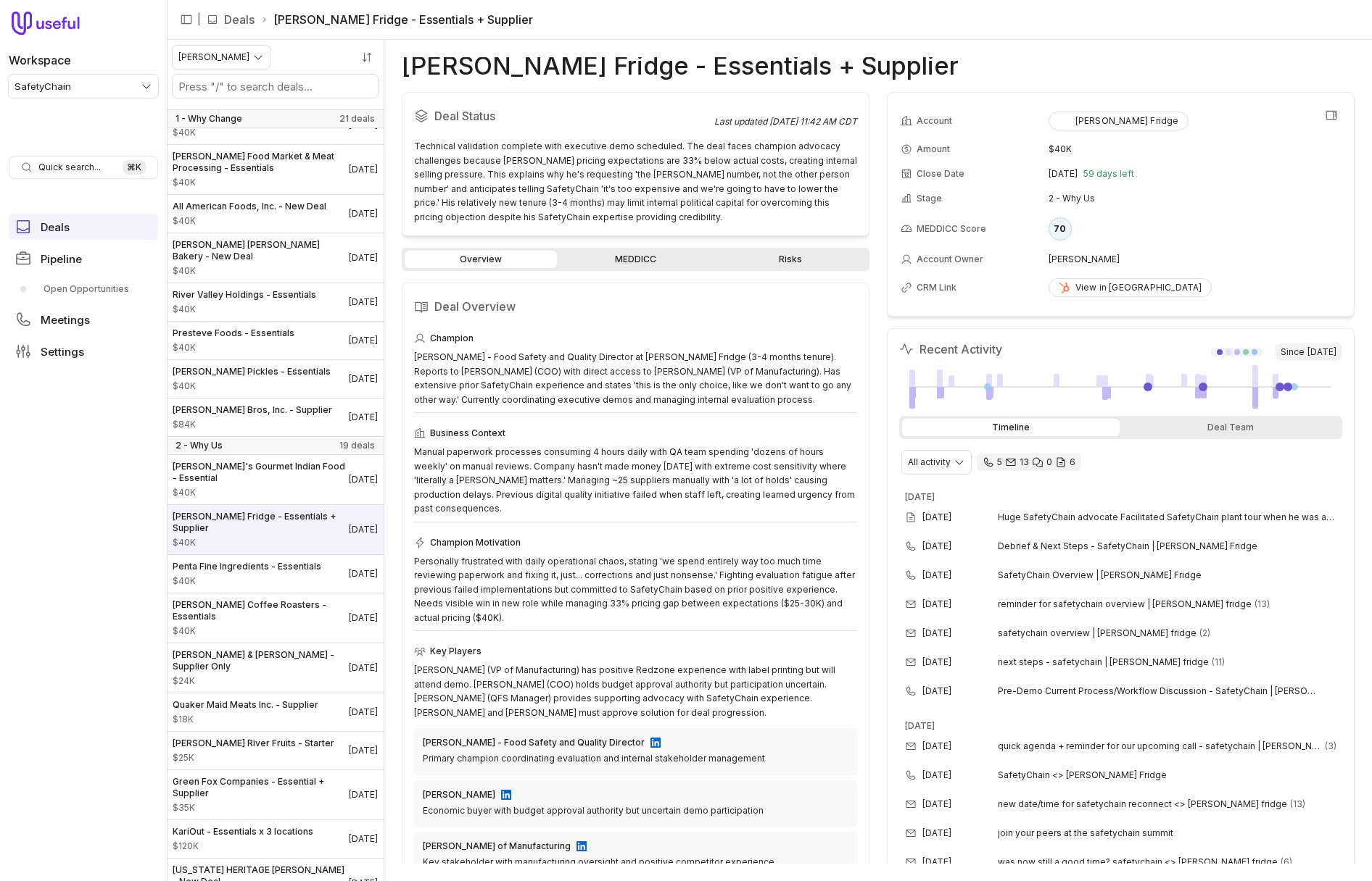
click at [1199, 194] on td "2 - Why Us" at bounding box center [1194, 199] width 292 height 23
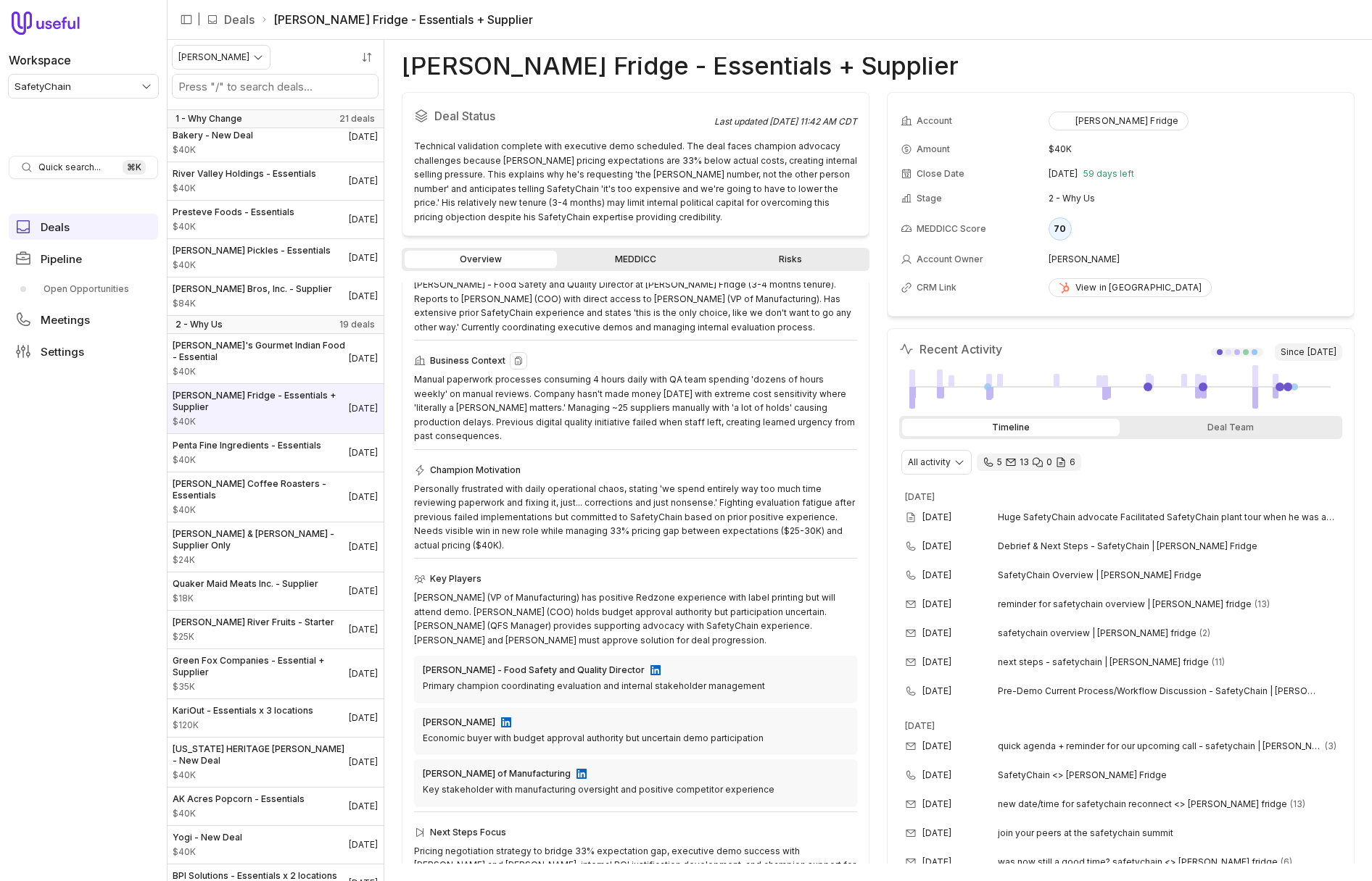
scroll to position [79, 0]
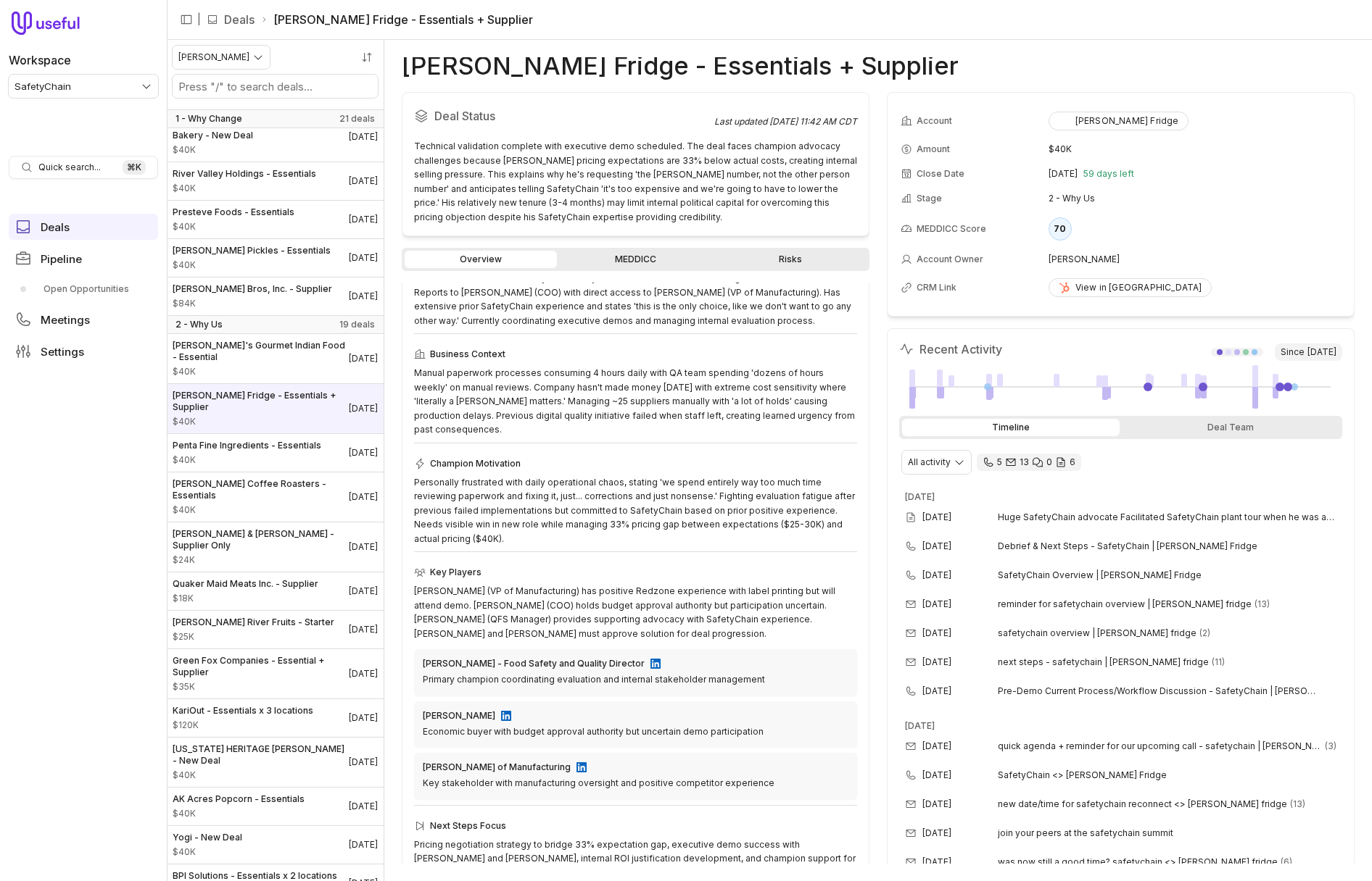
click at [634, 262] on link "MEDDICC" at bounding box center [636, 259] width 153 height 18
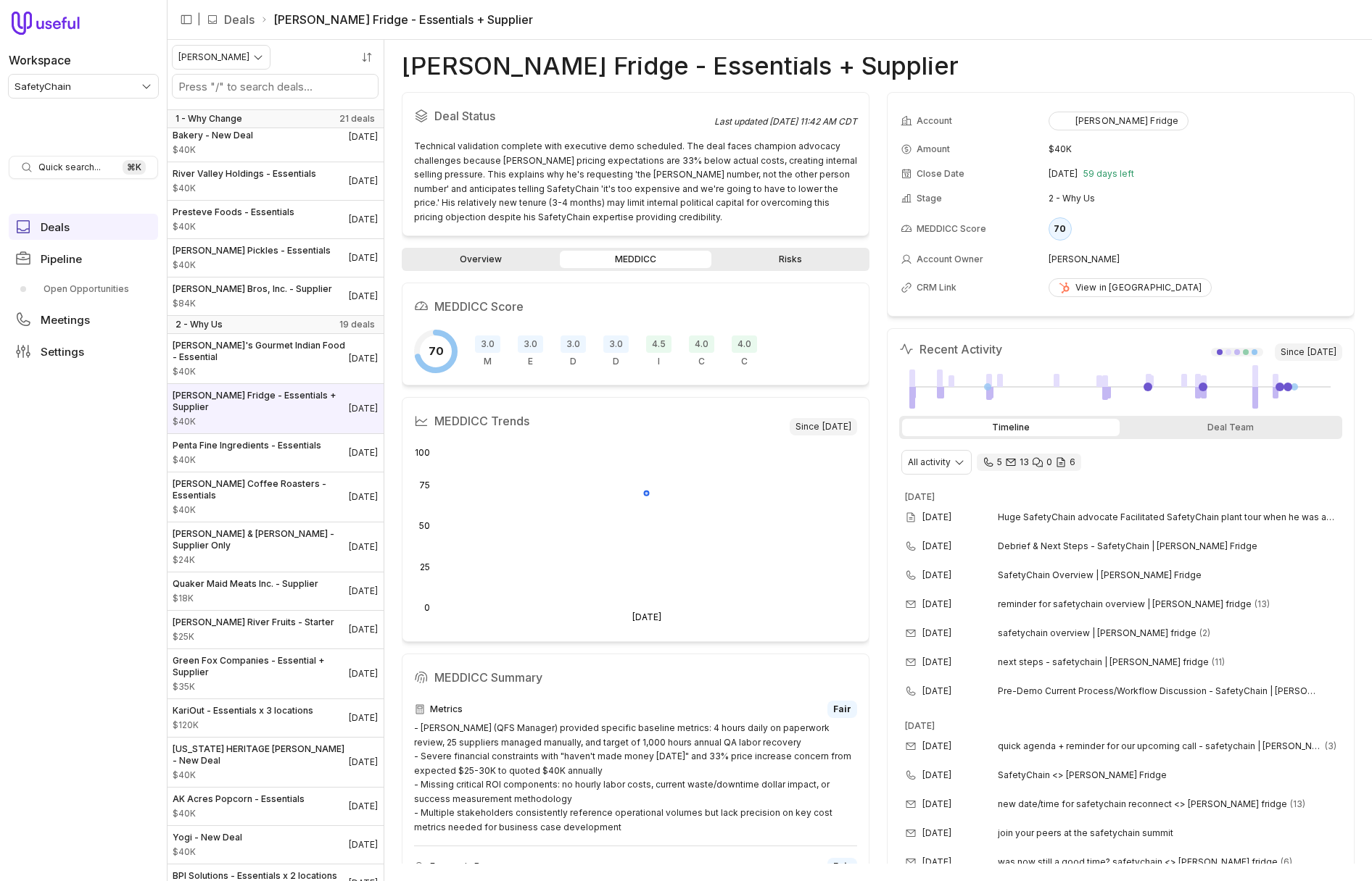
click at [465, 257] on link "Overview" at bounding box center [481, 259] width 153 height 18
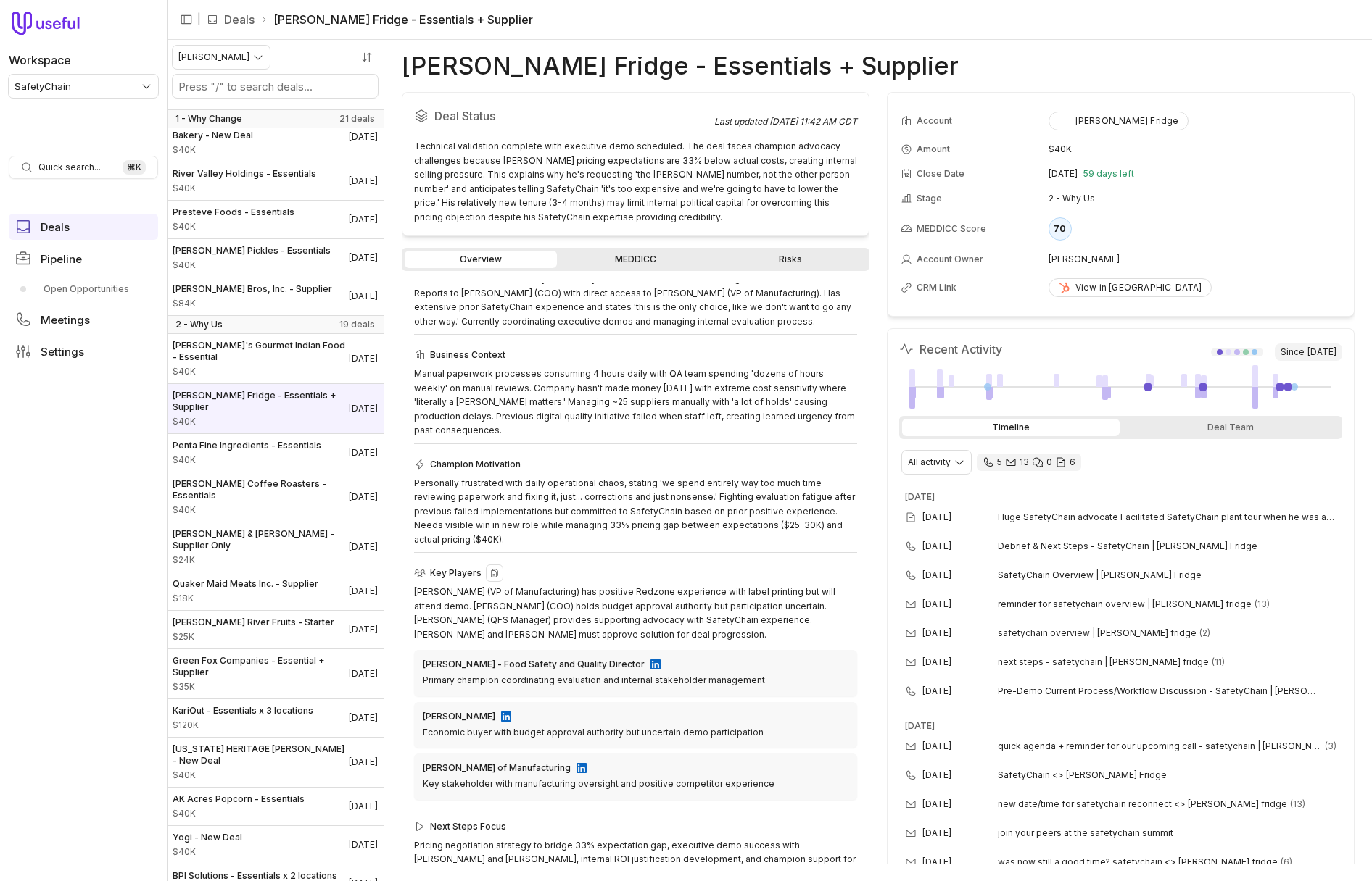
scroll to position [79, 0]
click at [625, 257] on link "MEDDICC" at bounding box center [636, 259] width 153 height 18
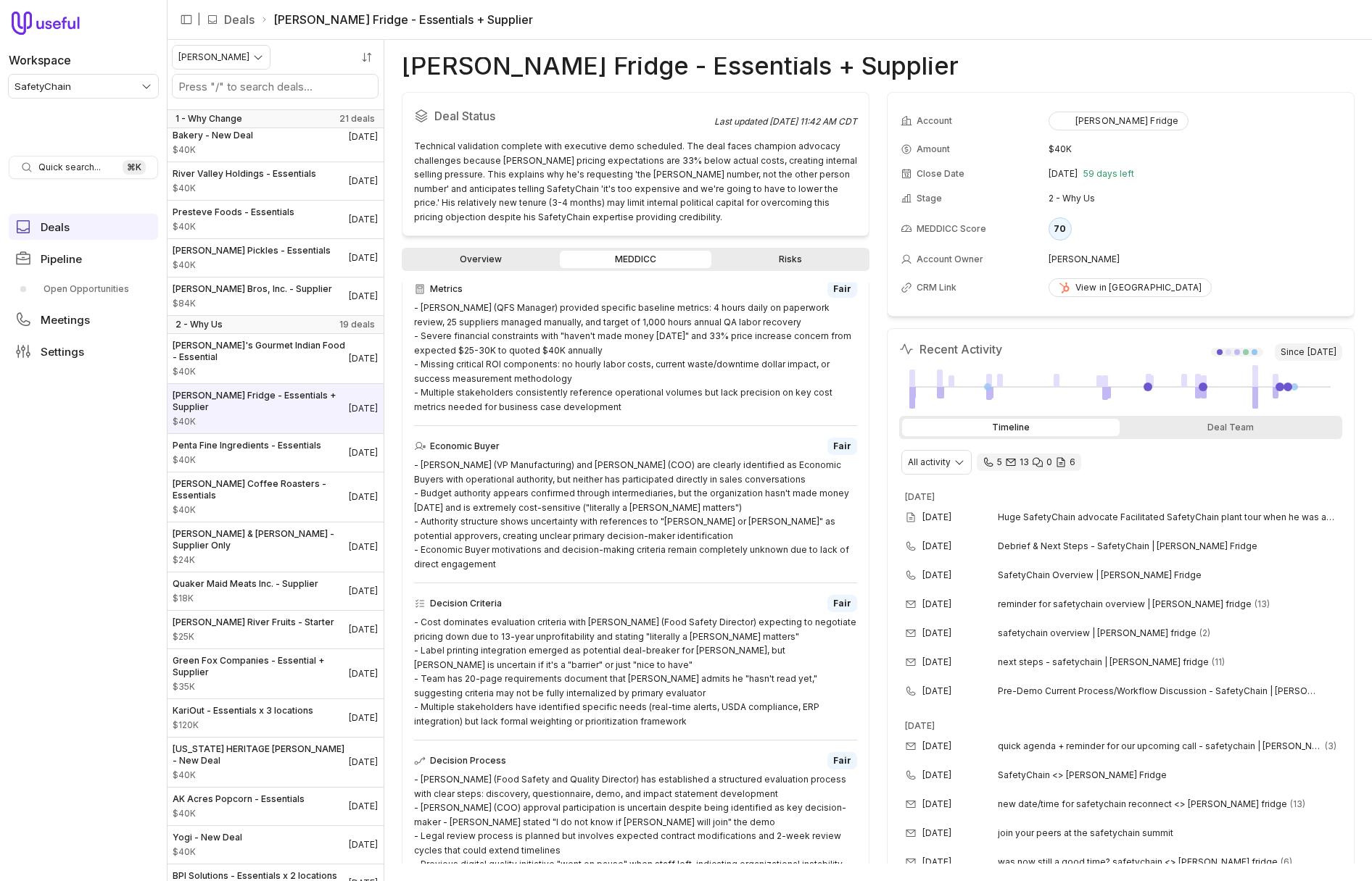
scroll to position [418, 0]
click at [746, 263] on link "Risks" at bounding box center [790, 259] width 153 height 18
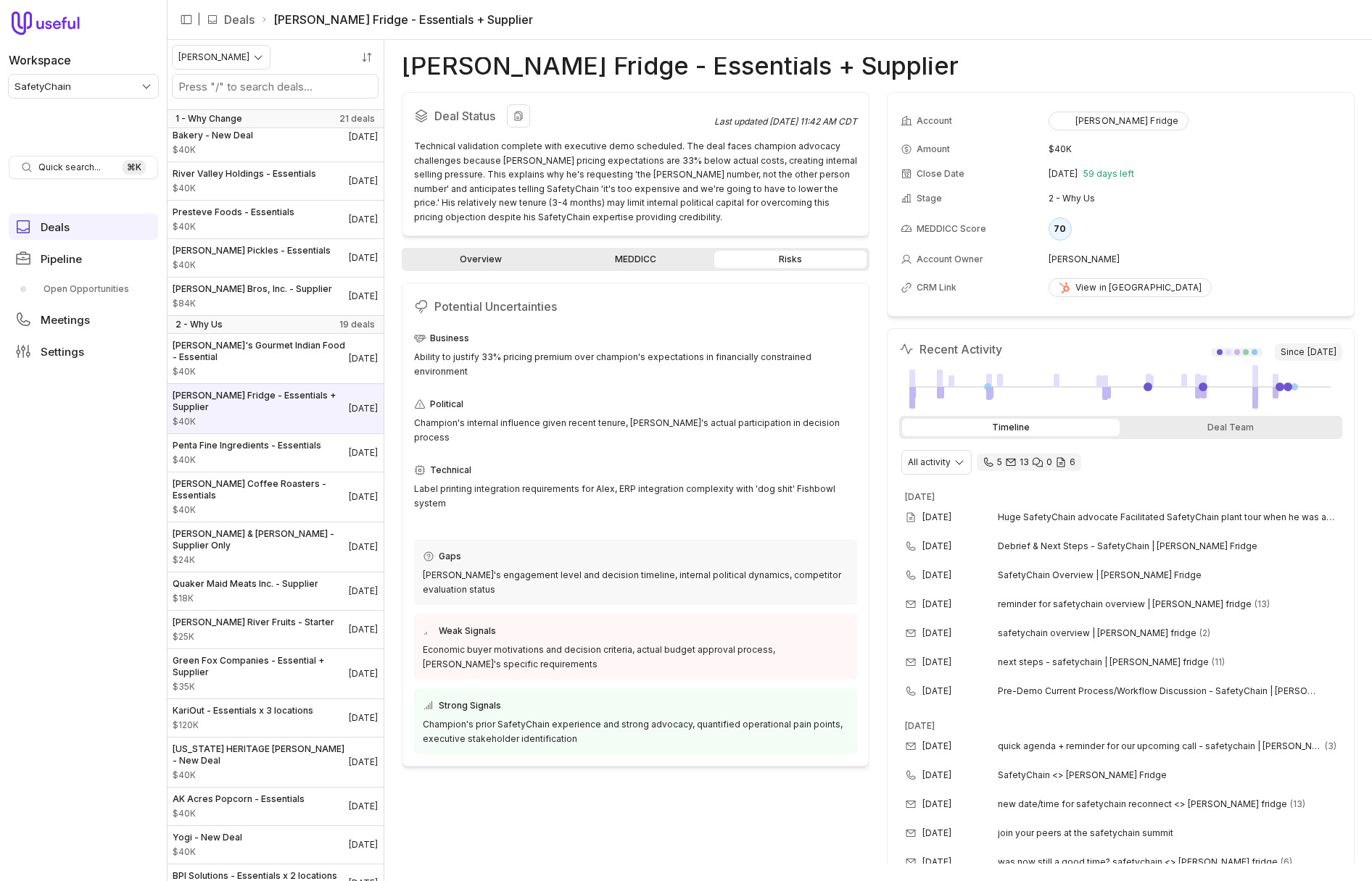
click at [860, 196] on div "Deal Status Last updated Sep 23, 2025, 11:42 AM CDT Technical validation comple…" at bounding box center [636, 164] width 468 height 144
click at [591, 257] on link "MEDDICC" at bounding box center [636, 259] width 153 height 18
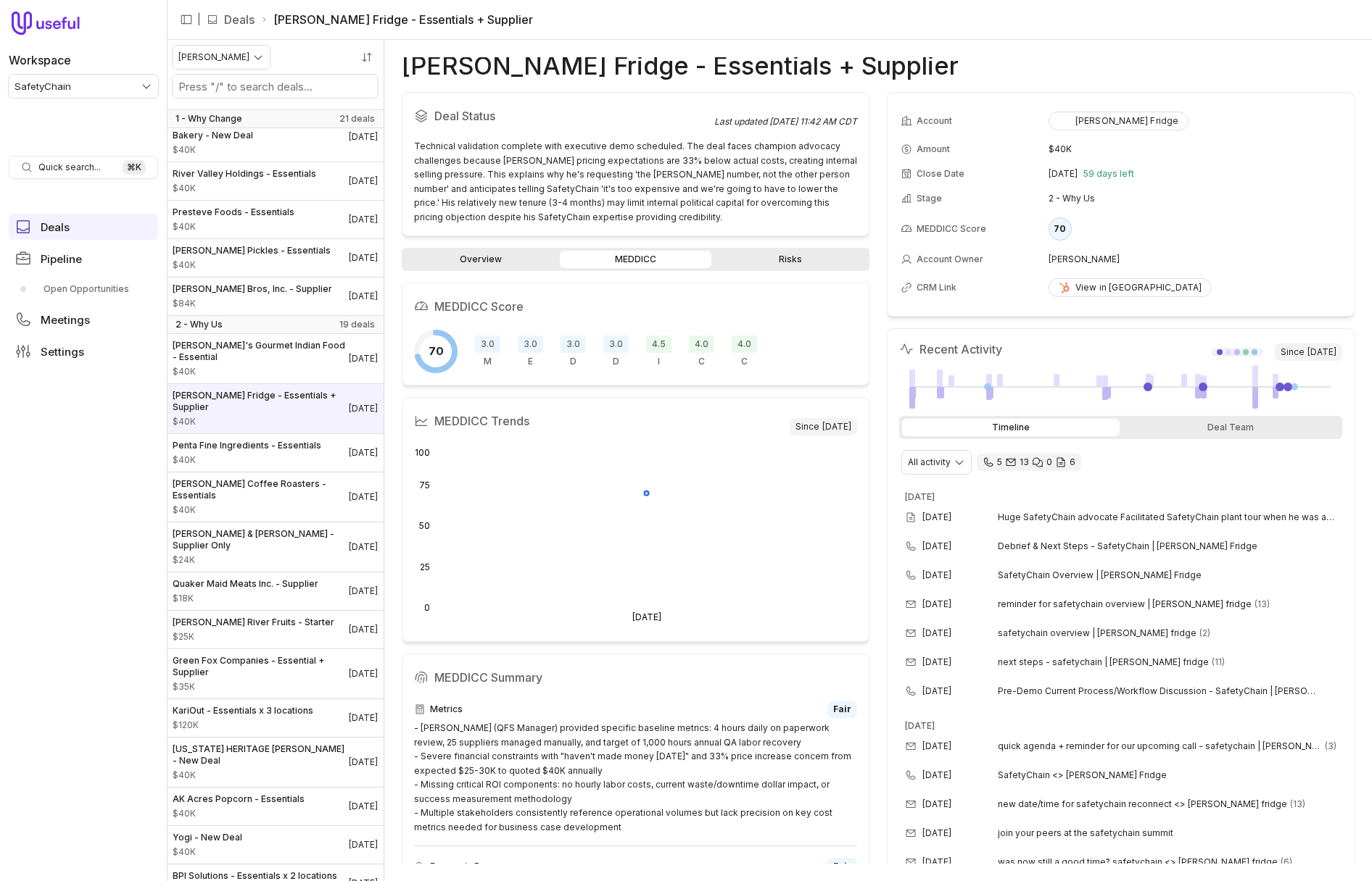
click at [881, 77] on div "Farmer's Fridge - Essentials + Supplier Deal Status Last updated Sep 23, 2025, …" at bounding box center [878, 460] width 953 height 806
click at [495, 261] on link "Overview" at bounding box center [481, 259] width 153 height 18
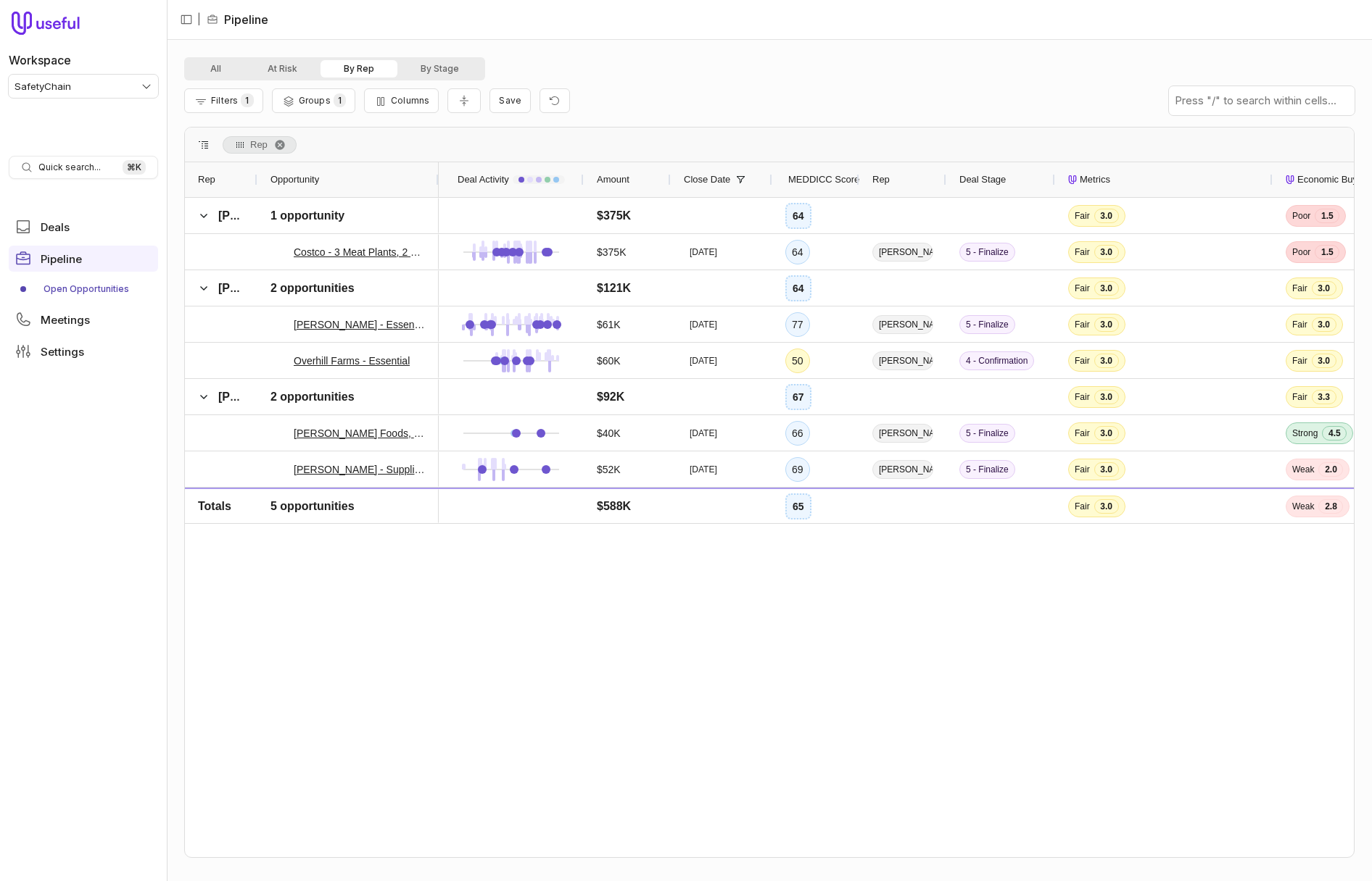
click at [255, 179] on div at bounding box center [257, 179] width 6 height 34
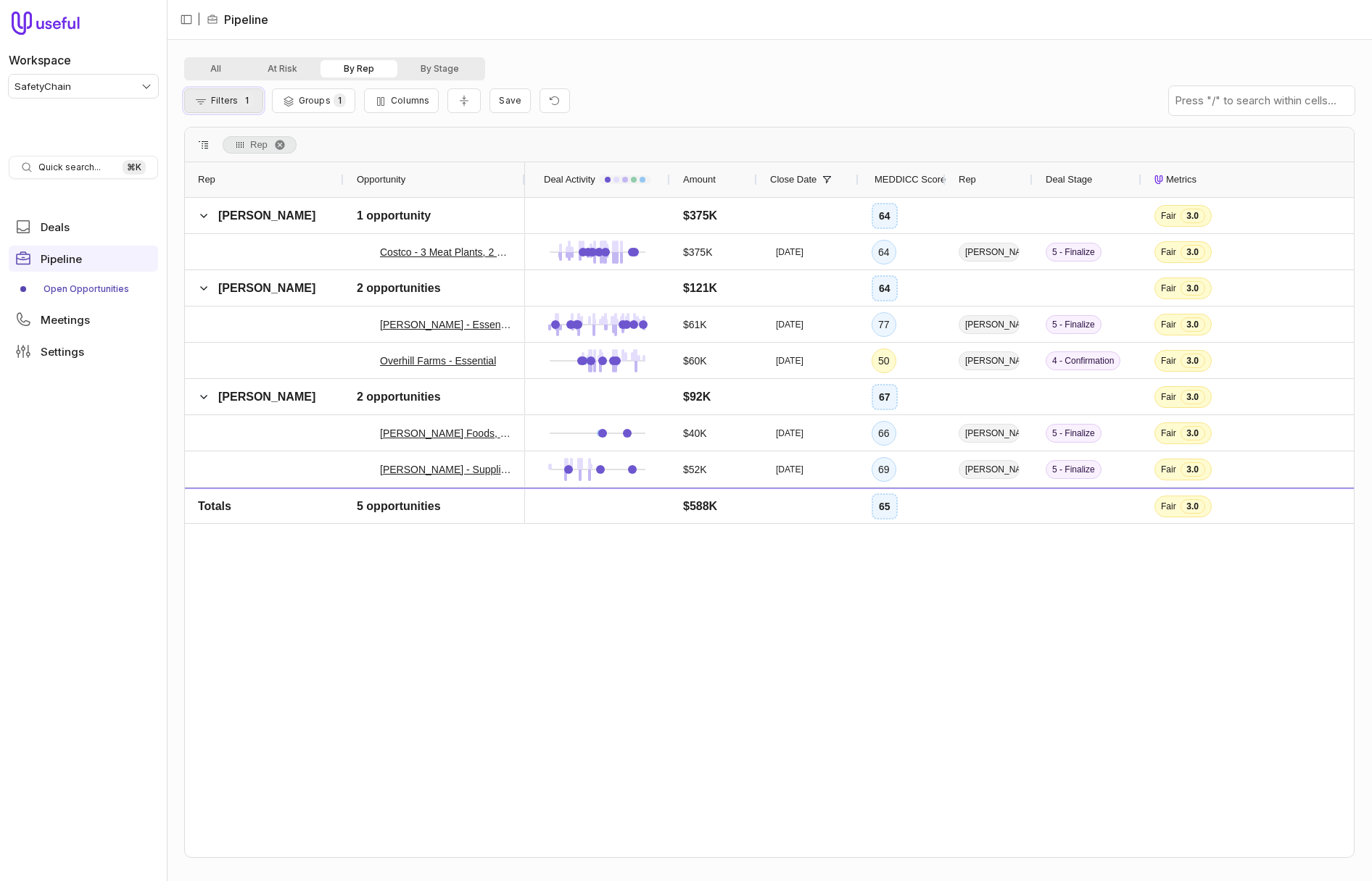
click at [227, 97] on span "Filters" at bounding box center [225, 100] width 27 height 11
click at [230, 70] on button "All" at bounding box center [216, 69] width 57 height 18
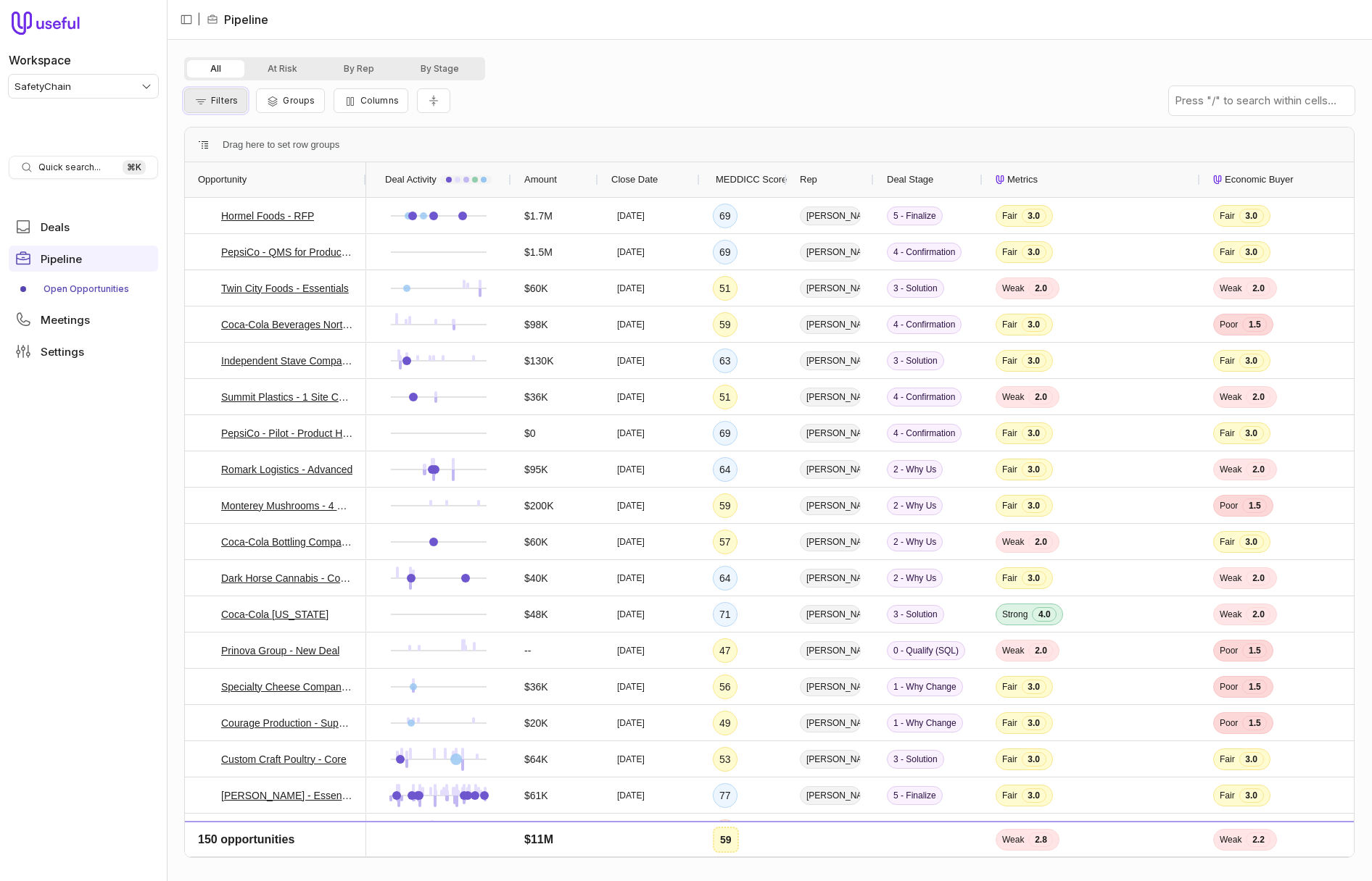
click at [206, 107] on button "Filters" at bounding box center [216, 100] width 63 height 24
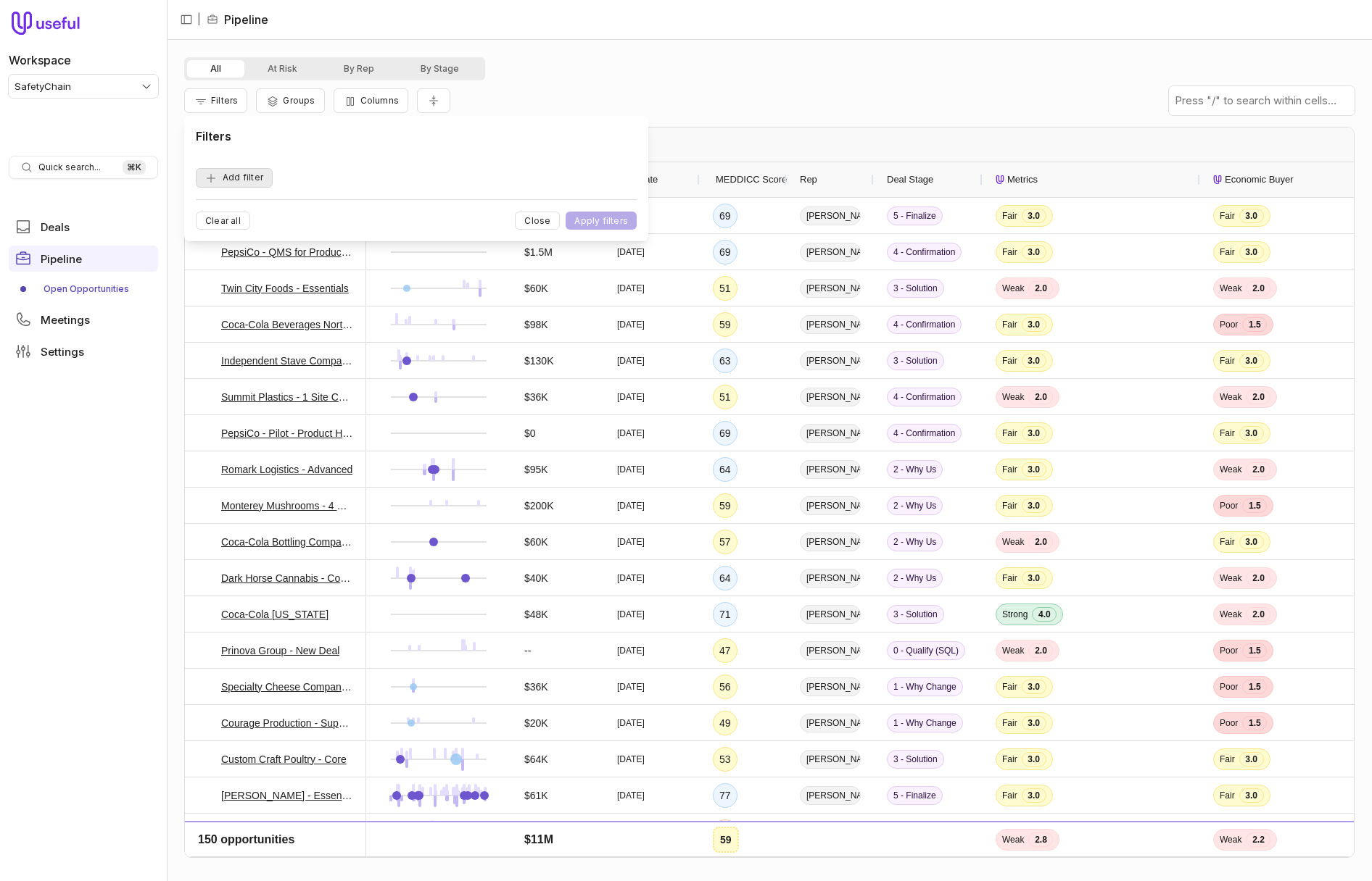
click at [237, 179] on button "Add filter" at bounding box center [234, 178] width 77 height 19
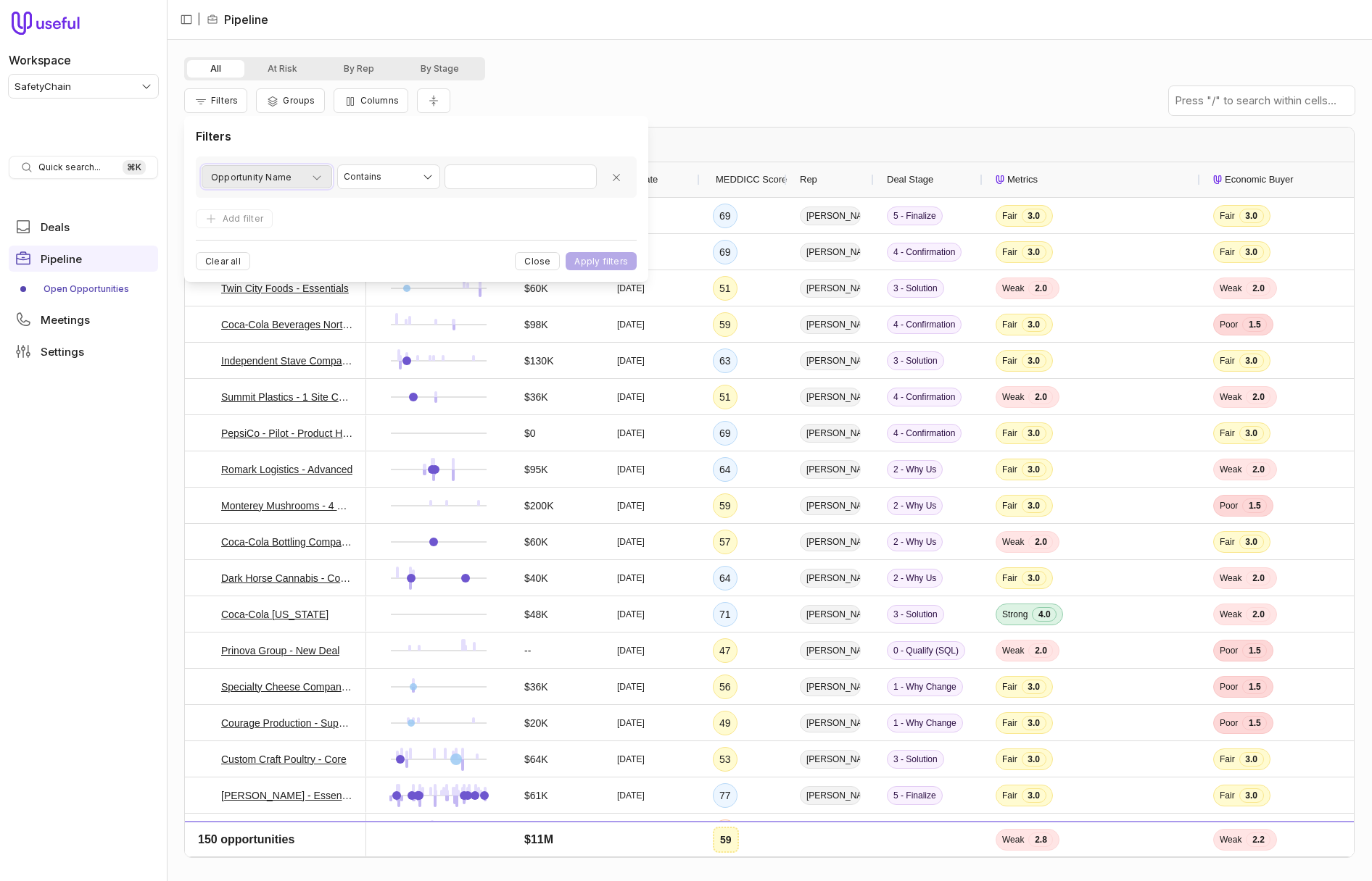
click at [286, 177] on span "Opportunity Name" at bounding box center [252, 177] width 81 height 18
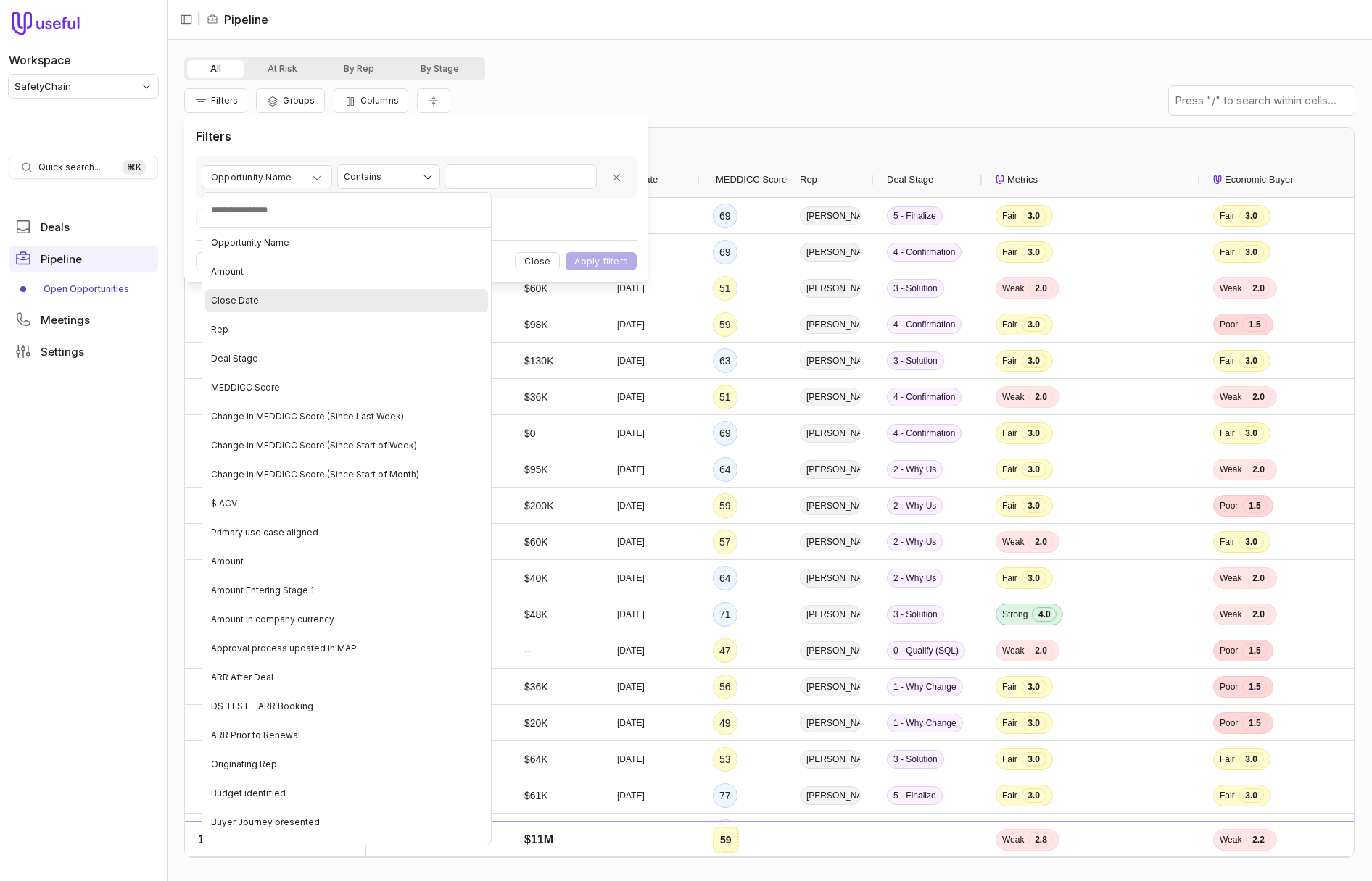
drag, startPoint x: 269, startPoint y: 306, endPoint x: 505, endPoint y: 202, distance: 257.9
click at [269, 306] on div "Close Date" at bounding box center [346, 301] width 283 height 23
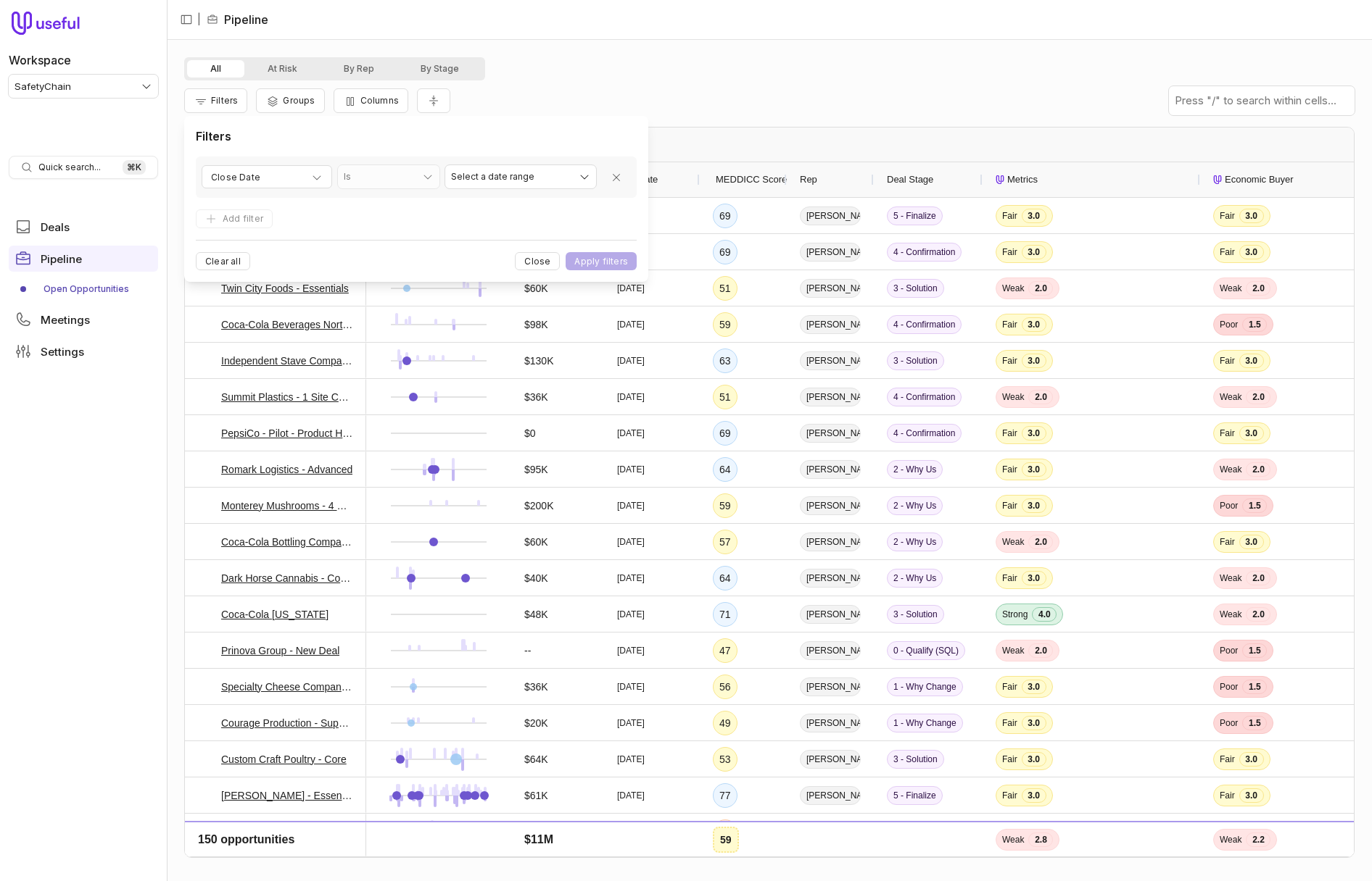
click at [680, 83] on div "Filters Groups Columns" at bounding box center [769, 101] width 1170 height 40
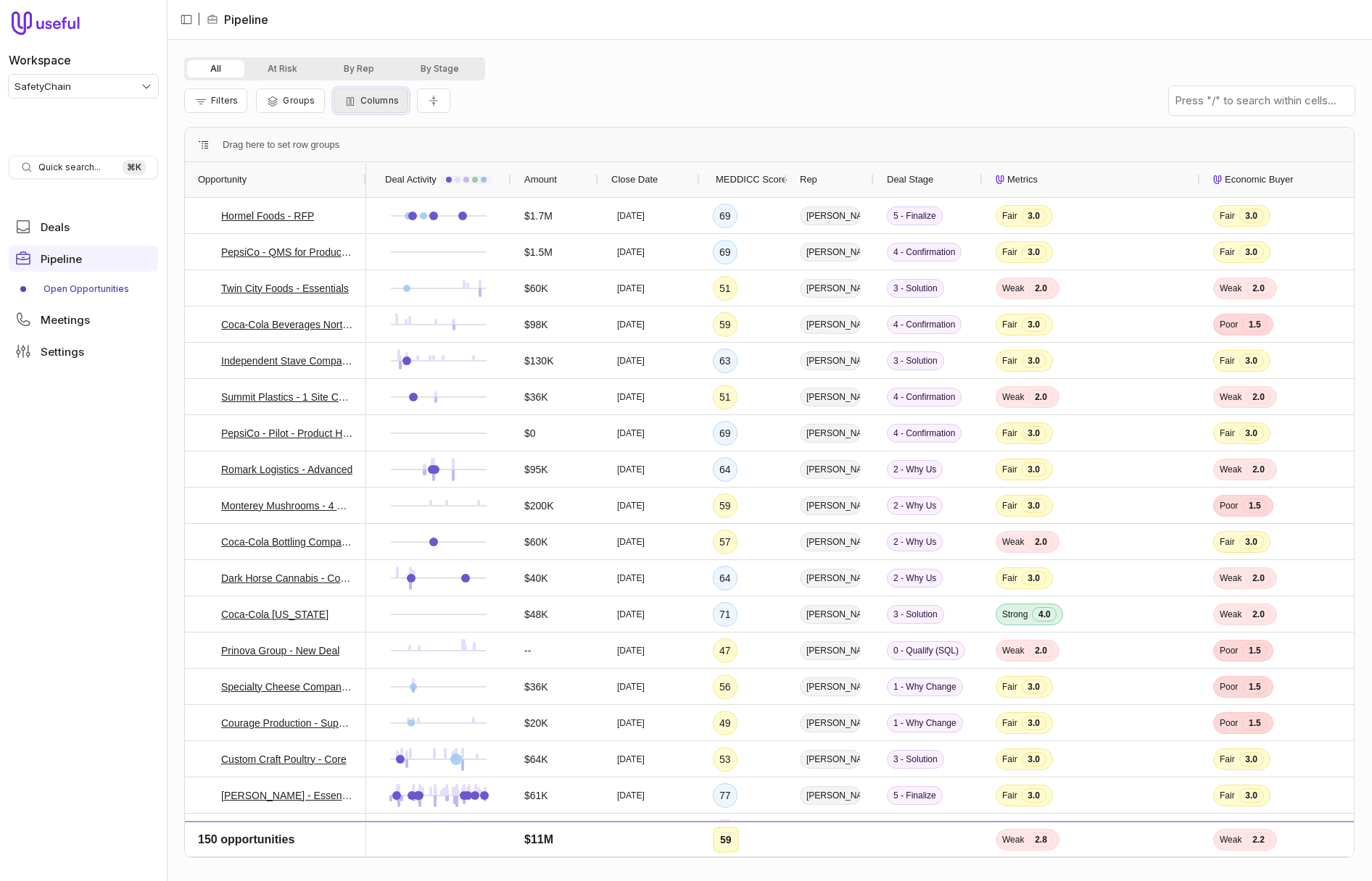
click at [379, 104] on span "Columns" at bounding box center [380, 100] width 39 height 11
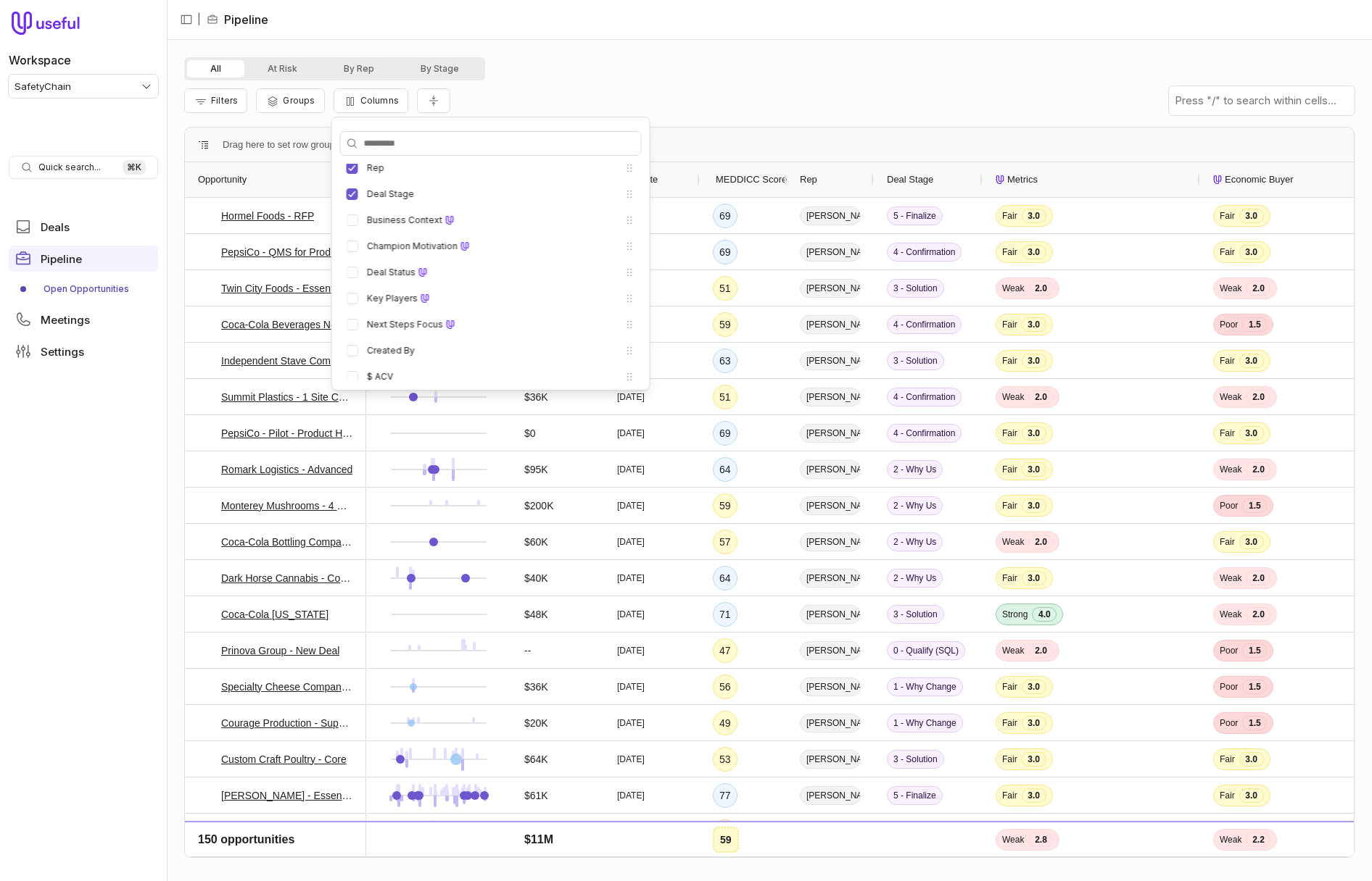
scroll to position [237, 0]
click at [565, 72] on div "All At Risk By Rep By Stage" at bounding box center [769, 69] width 1170 height 23
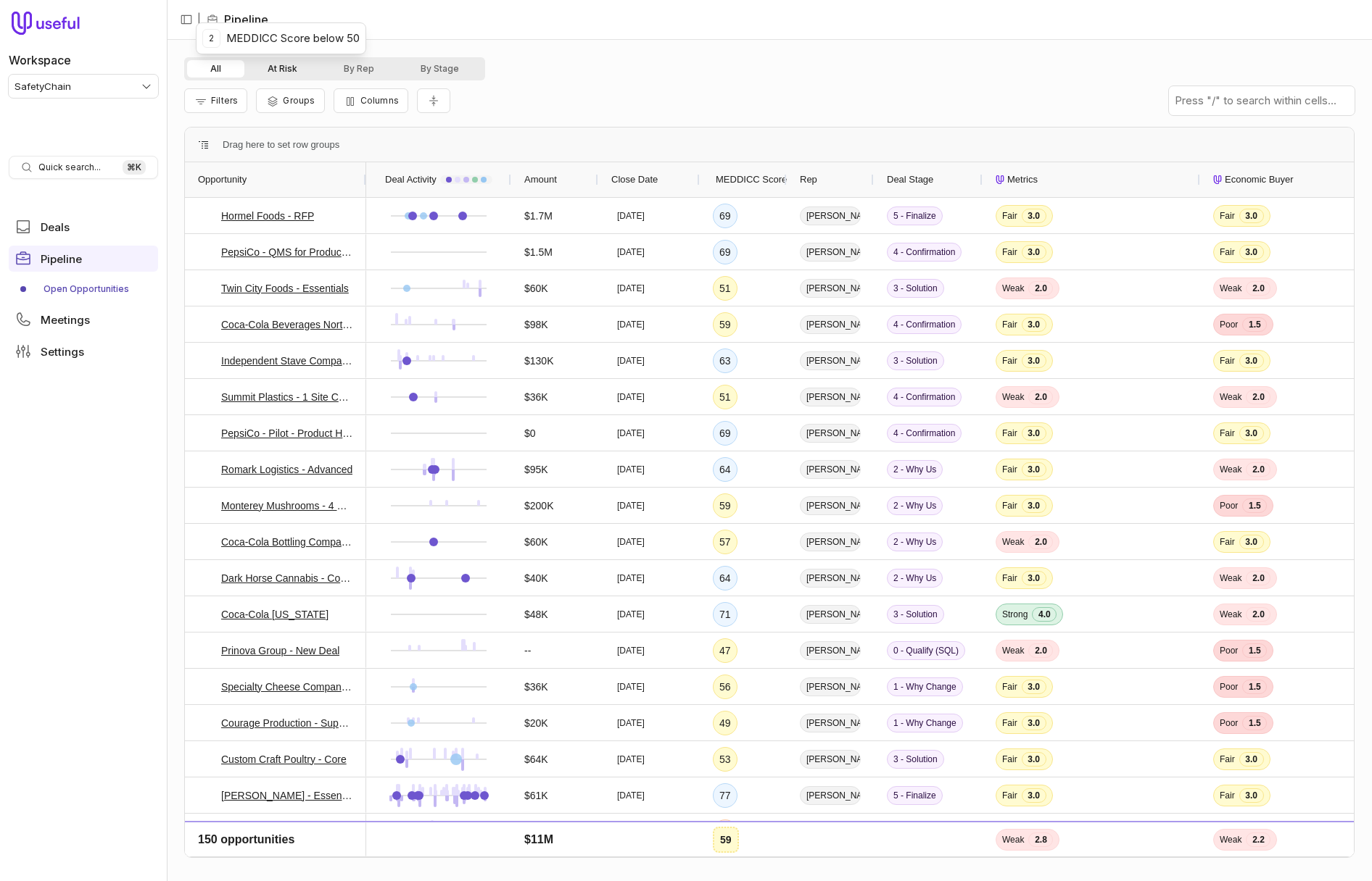
click at [275, 72] on button "At Risk" at bounding box center [282, 69] width 76 height 18
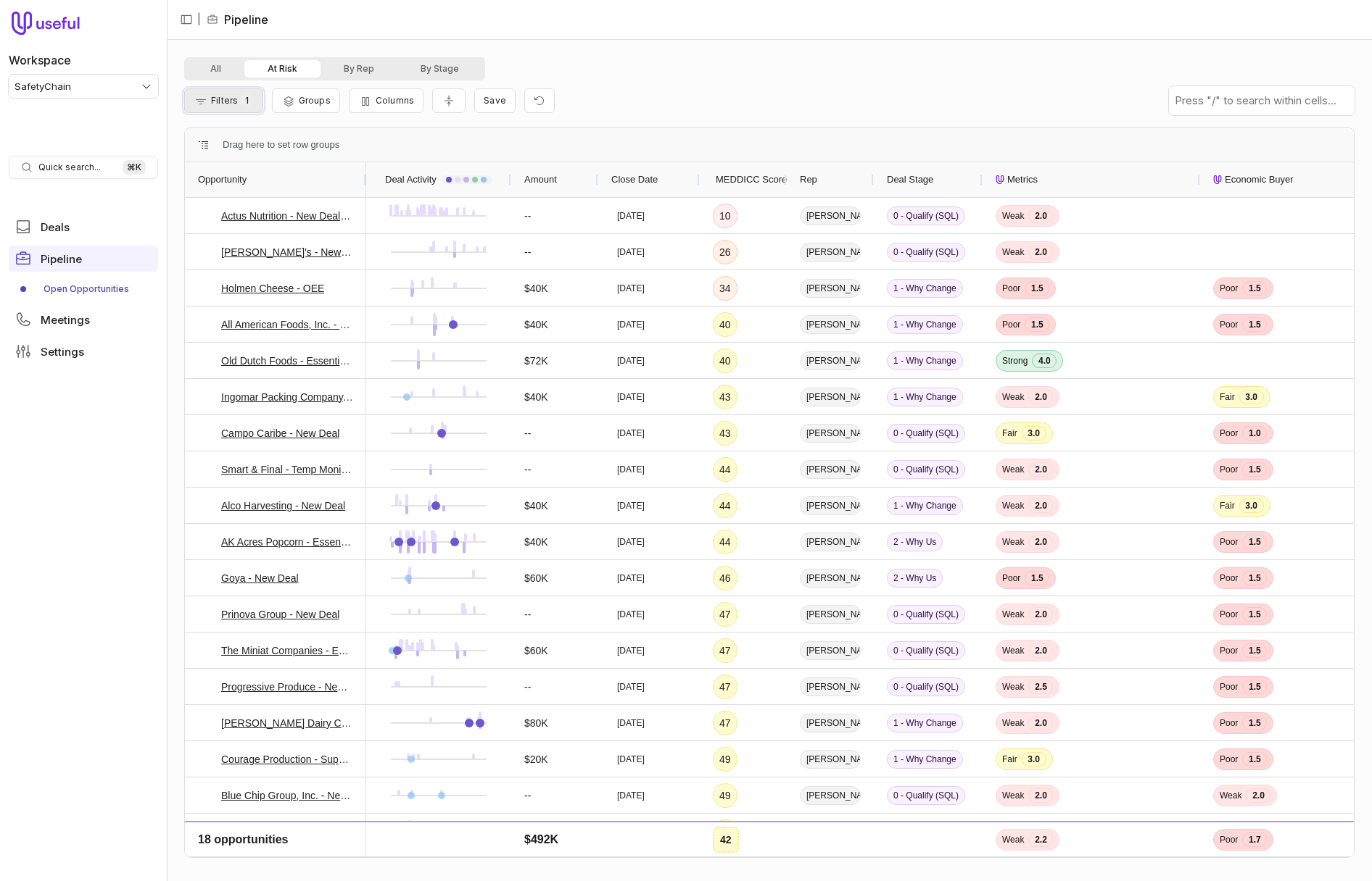
click at [216, 98] on span "Filters" at bounding box center [225, 100] width 27 height 11
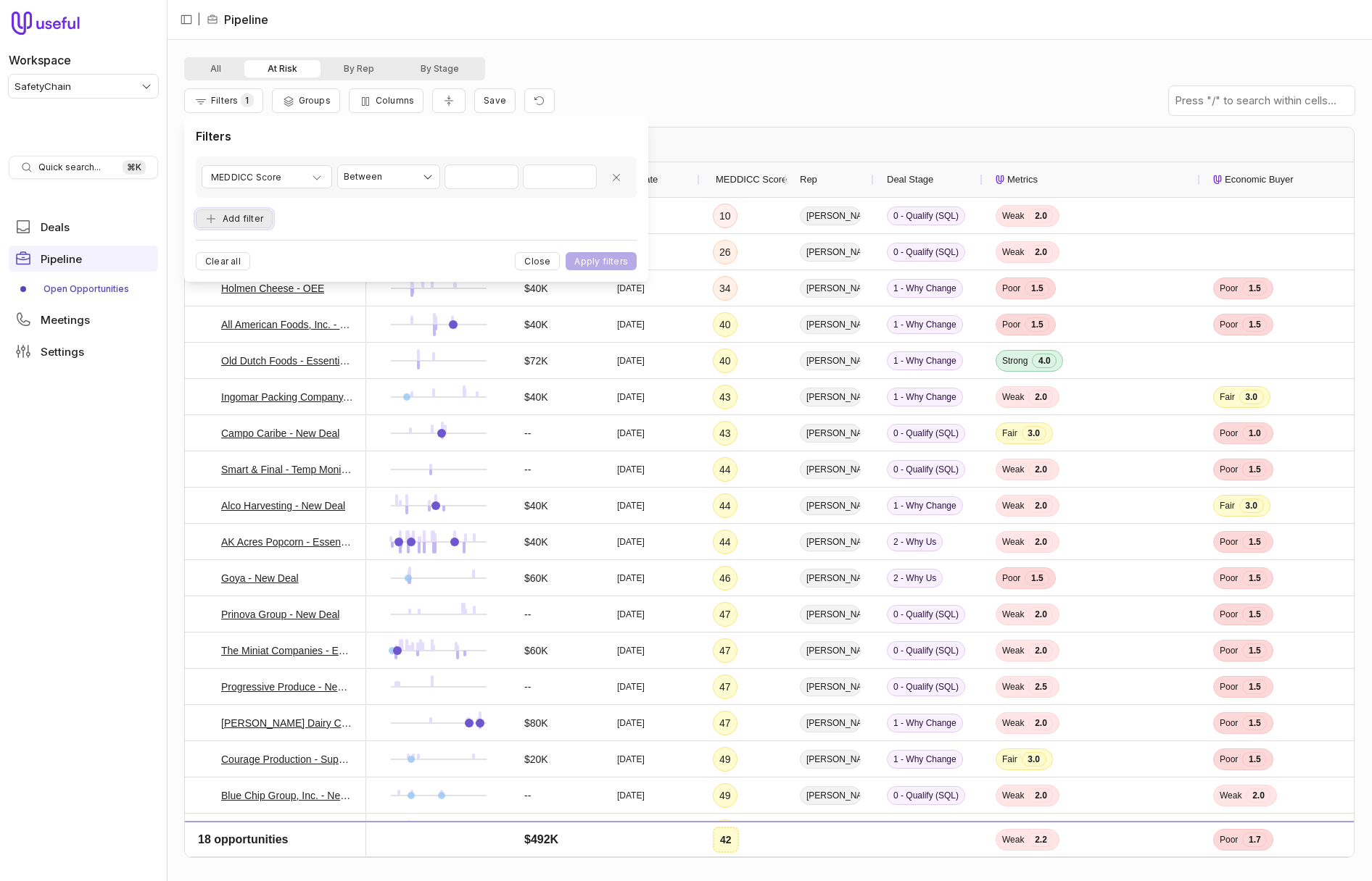
click at [249, 216] on button "Add filter" at bounding box center [234, 219] width 77 height 19
click at [299, 211] on div "Opportunity Name" at bounding box center [267, 207] width 112 height 18
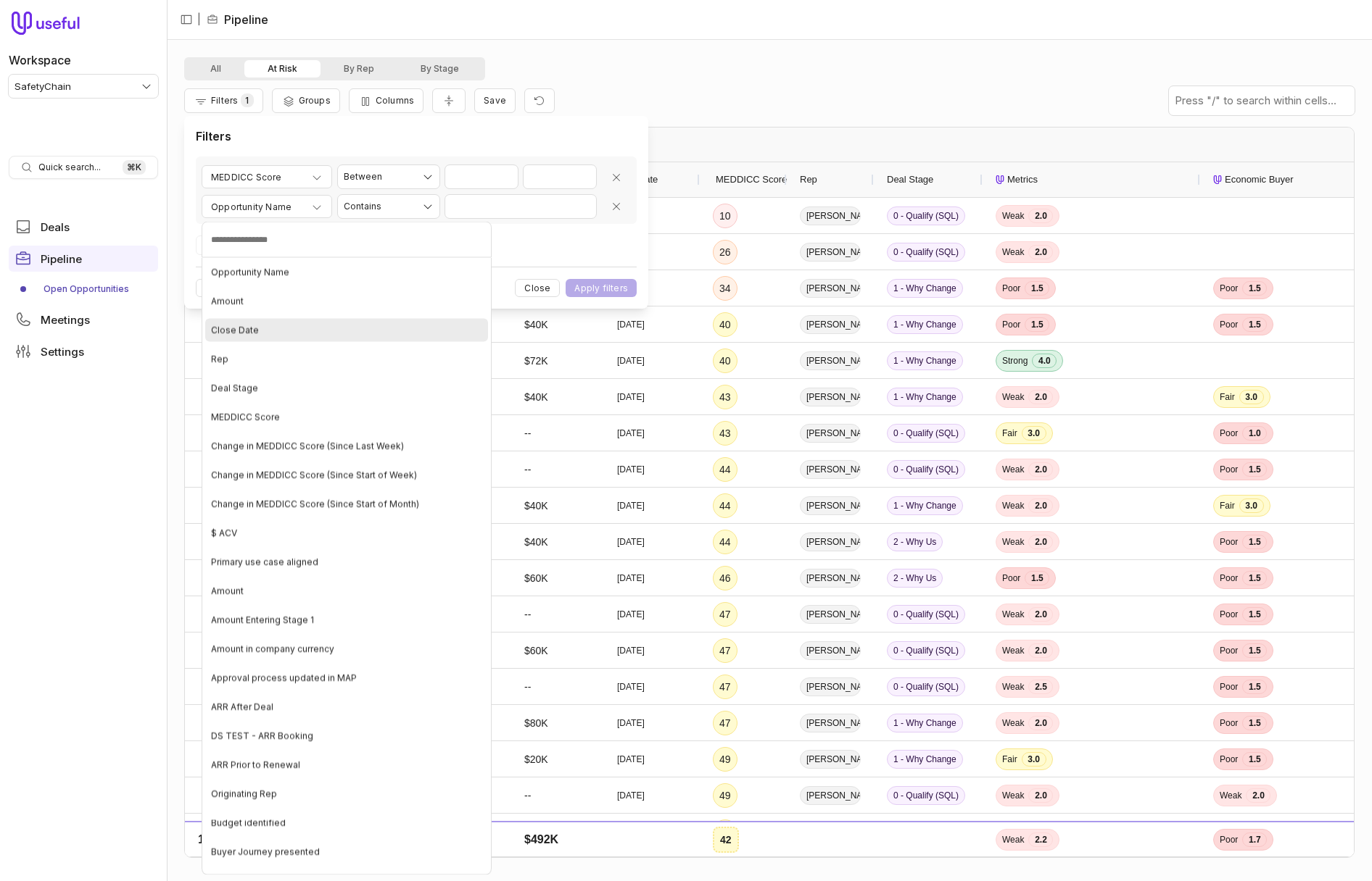
click at [293, 335] on div "Close Date" at bounding box center [346, 330] width 283 height 23
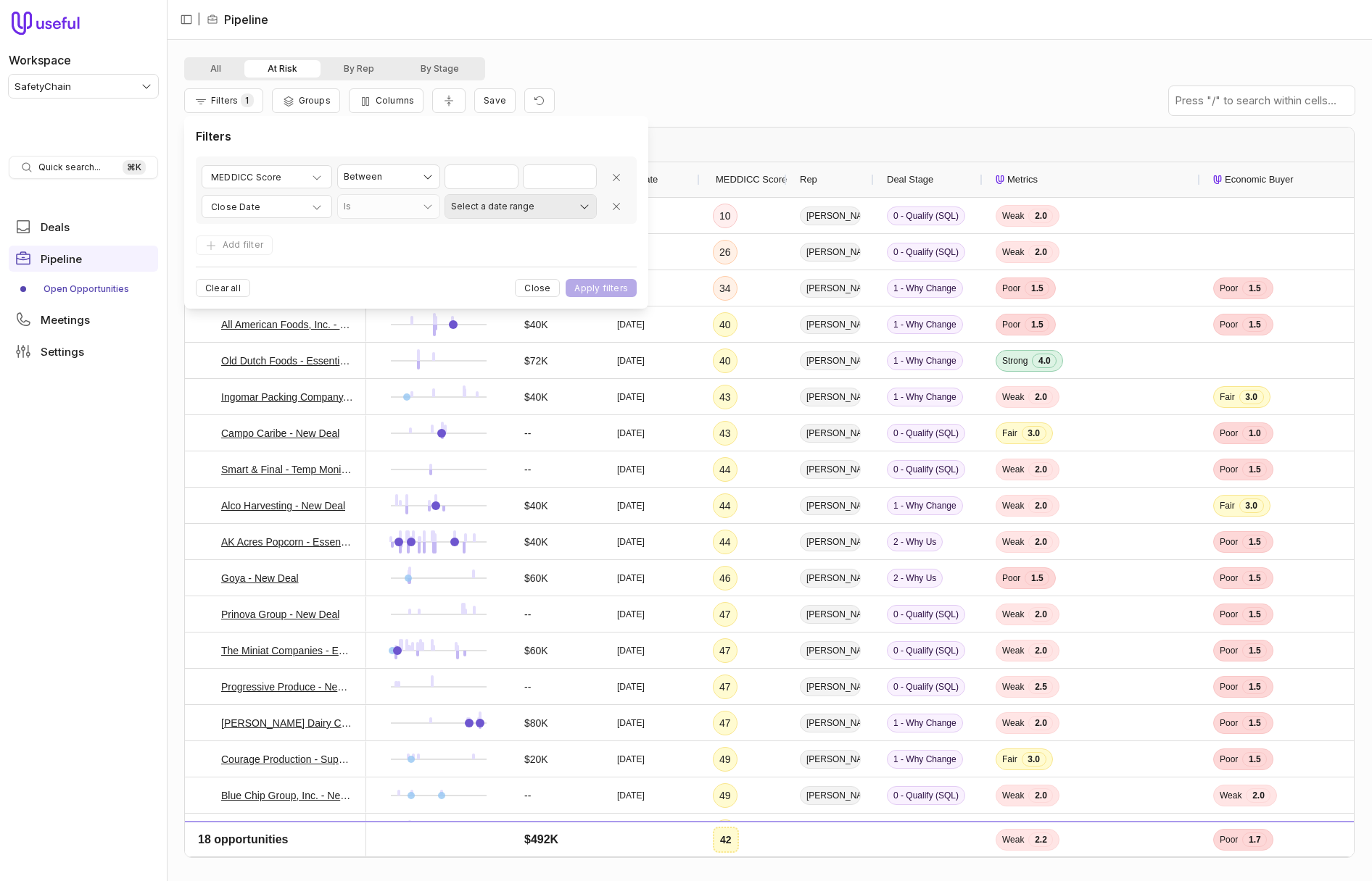
click at [523, 211] on html "Workspace SafetyChain Quick search... ⌘ K Deals Pipeline Open Opportunities Mee…" at bounding box center [686, 440] width 1372 height 881
select select "**********"
drag, startPoint x: 512, startPoint y: 308, endPoint x: 590, endPoint y: 277, distance: 83.9
click at [605, 282] on button "Apply filters" at bounding box center [600, 288] width 71 height 18
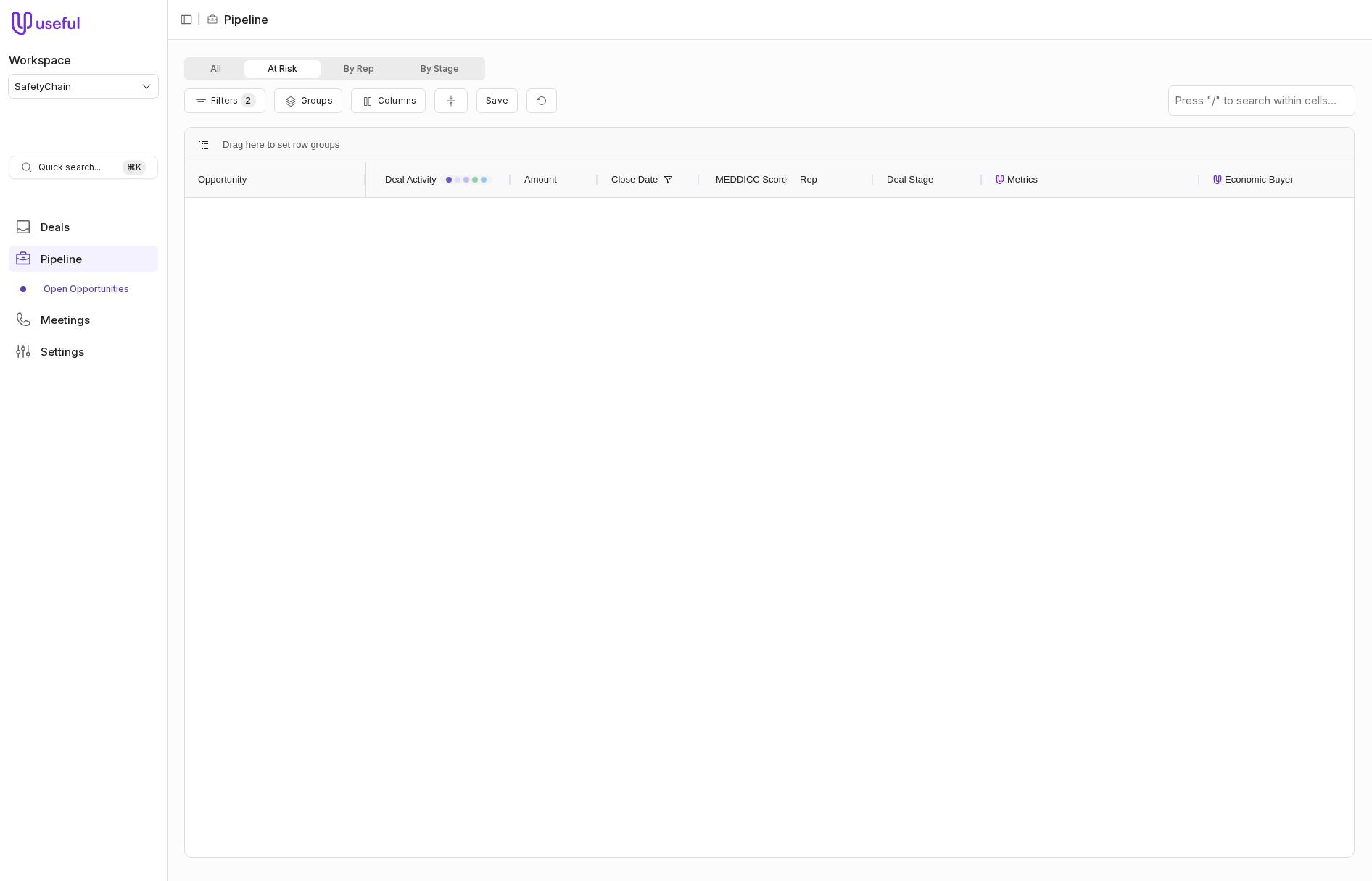
click at [274, 68] on button "At Risk" at bounding box center [282, 69] width 76 height 18
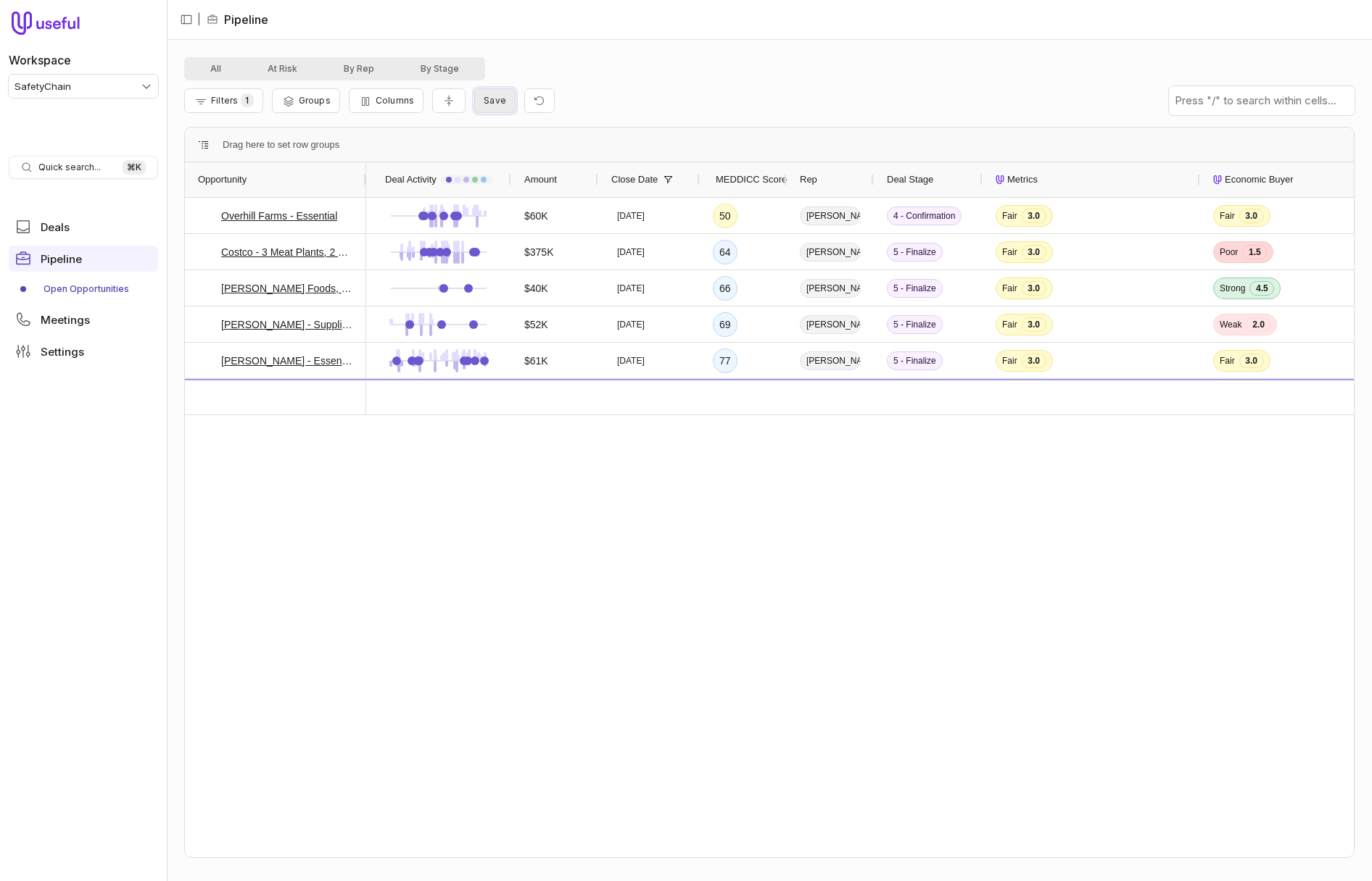
click at [489, 103] on span "Save" at bounding box center [495, 100] width 23 height 11
drag, startPoint x: 598, startPoint y: 197, endPoint x: 585, endPoint y: 182, distance: 19.8
click at [598, 197] on button "Cancel" at bounding box center [600, 194] width 49 height 18
click at [533, 105] on icon "Reset view" at bounding box center [539, 101] width 12 height 12
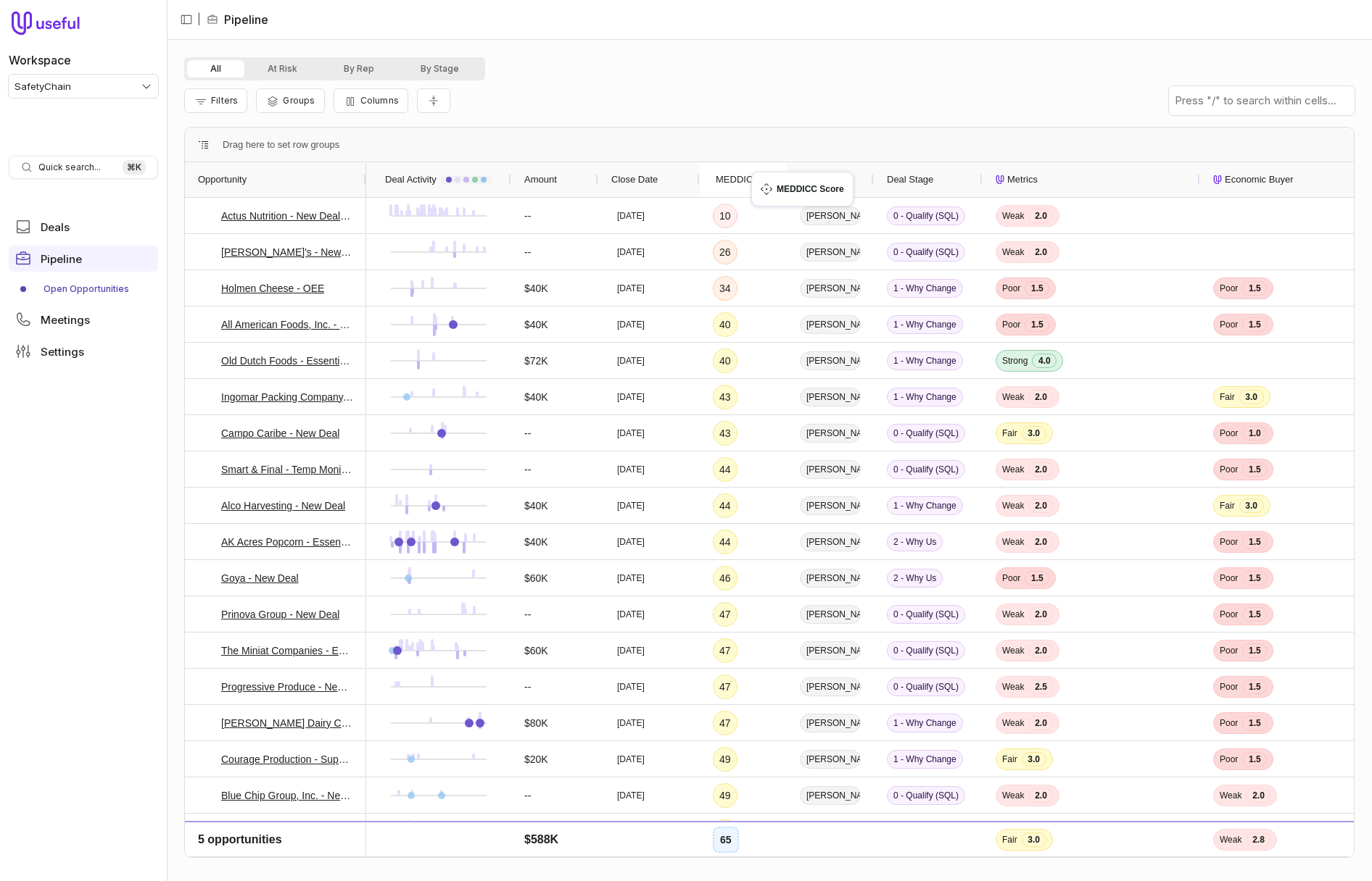
drag, startPoint x: 782, startPoint y: 179, endPoint x: 758, endPoint y: 180, distance: 24.0
click at [746, 182] on span "MEDDICC Score" at bounding box center [751, 179] width 71 height 18
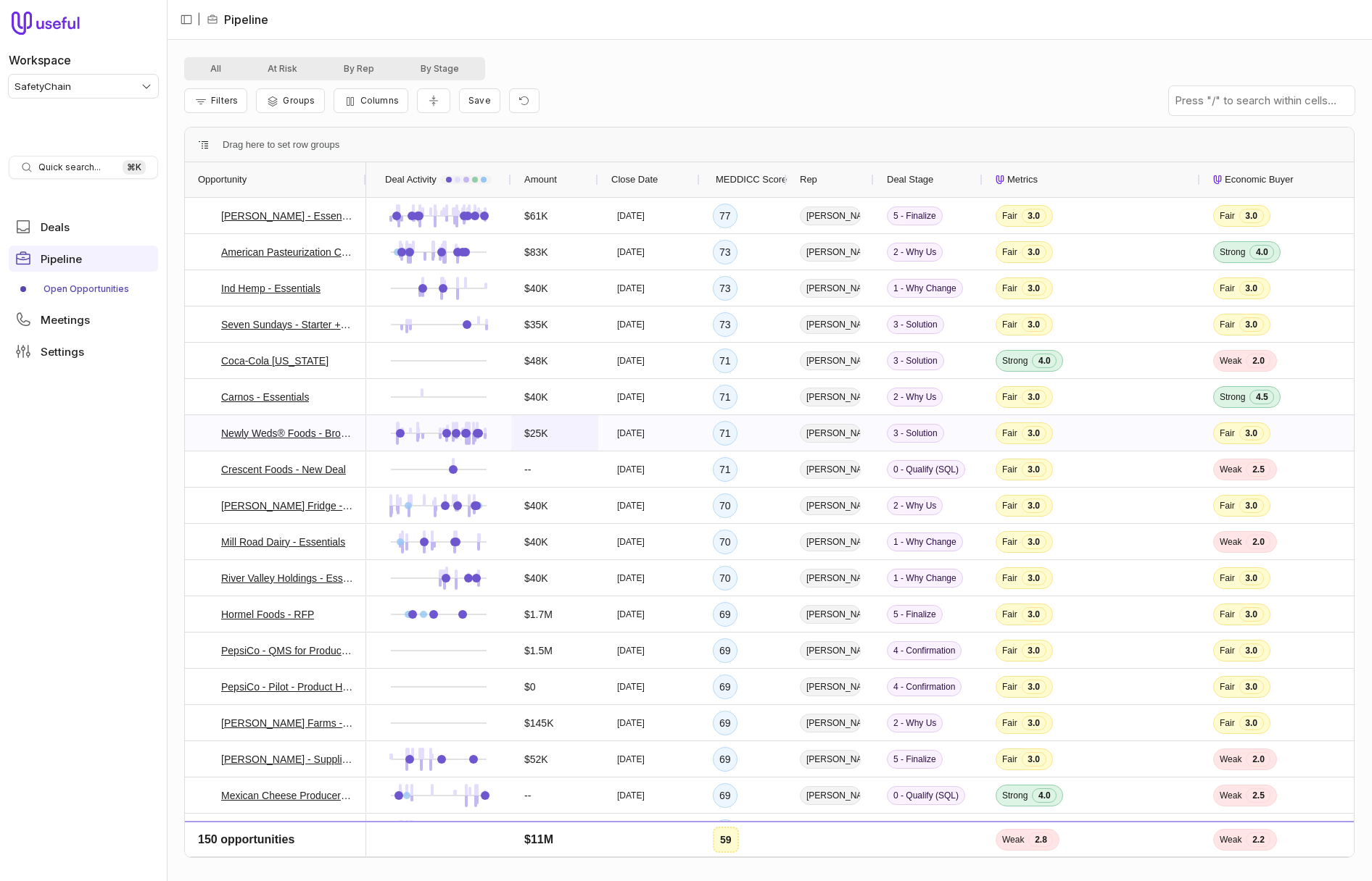
click at [591, 436] on div "$25K" at bounding box center [554, 433] width 87 height 35
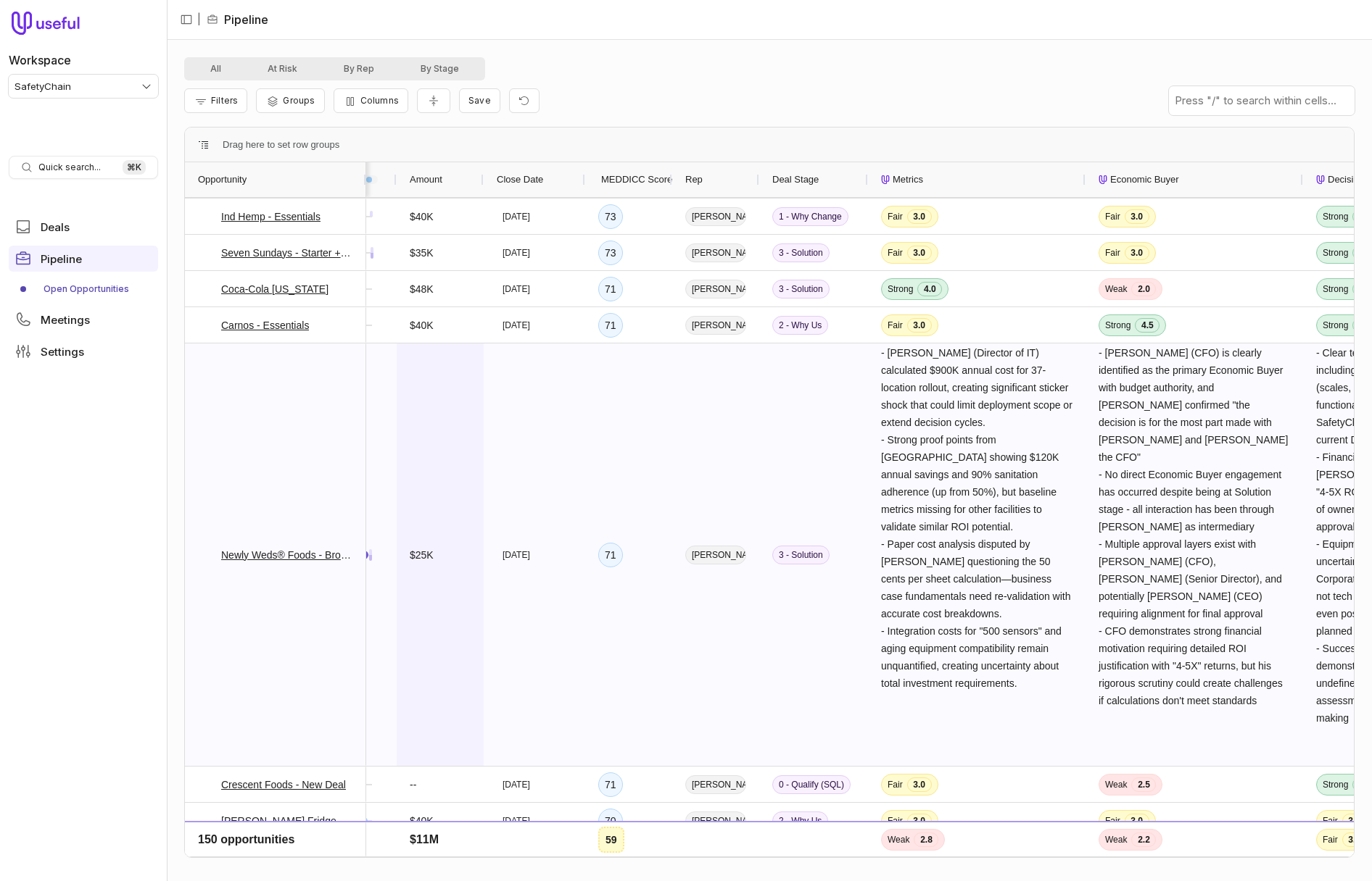
scroll to position [0, 178]
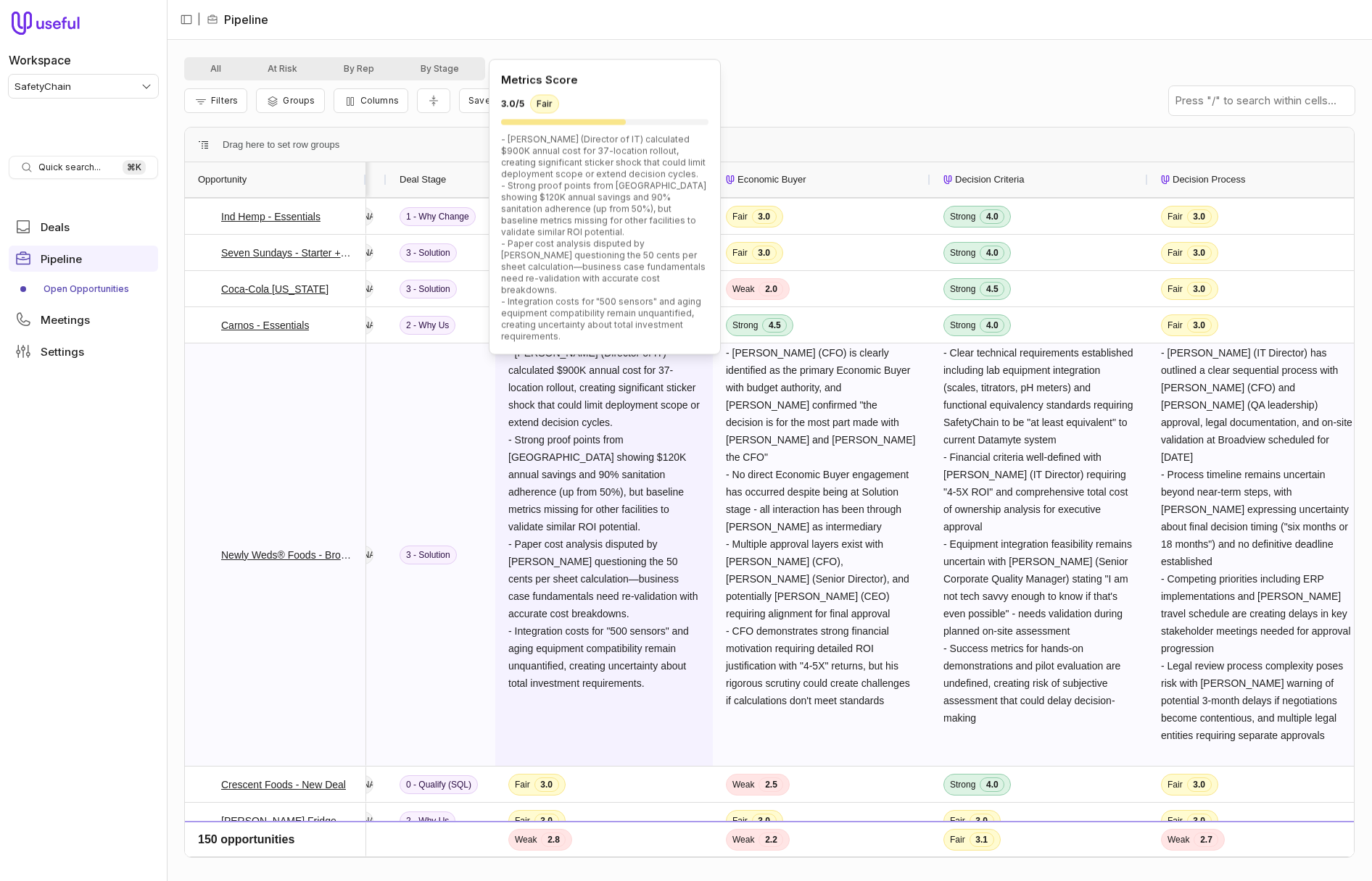
click at [564, 400] on span "- Joe Sands (Director of IT) calculated $900K annual cost for 37-location rollo…" at bounding box center [605, 518] width 195 height 342
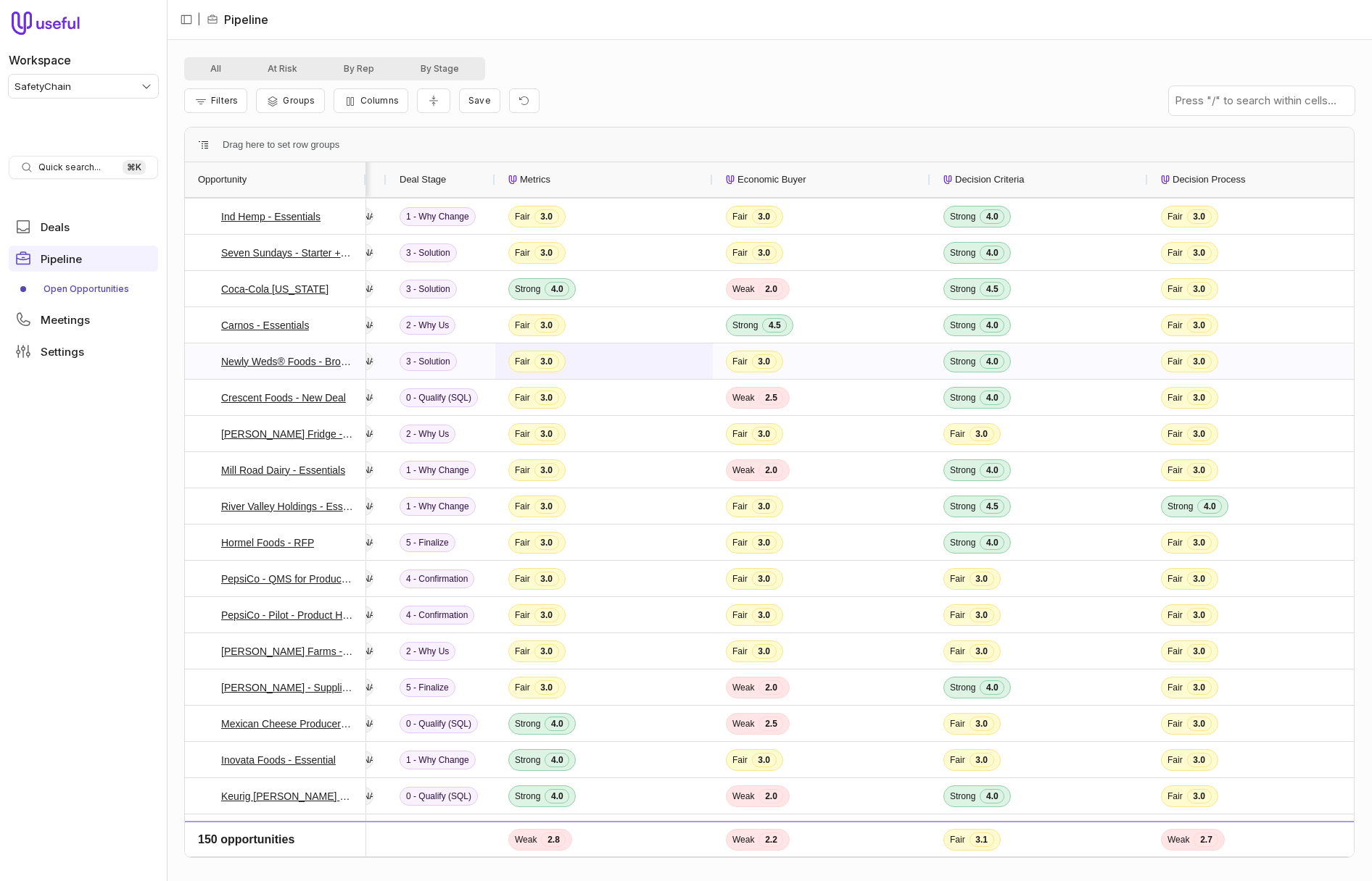
click at [601, 365] on span "Fair 3.0" at bounding box center [604, 361] width 191 height 34
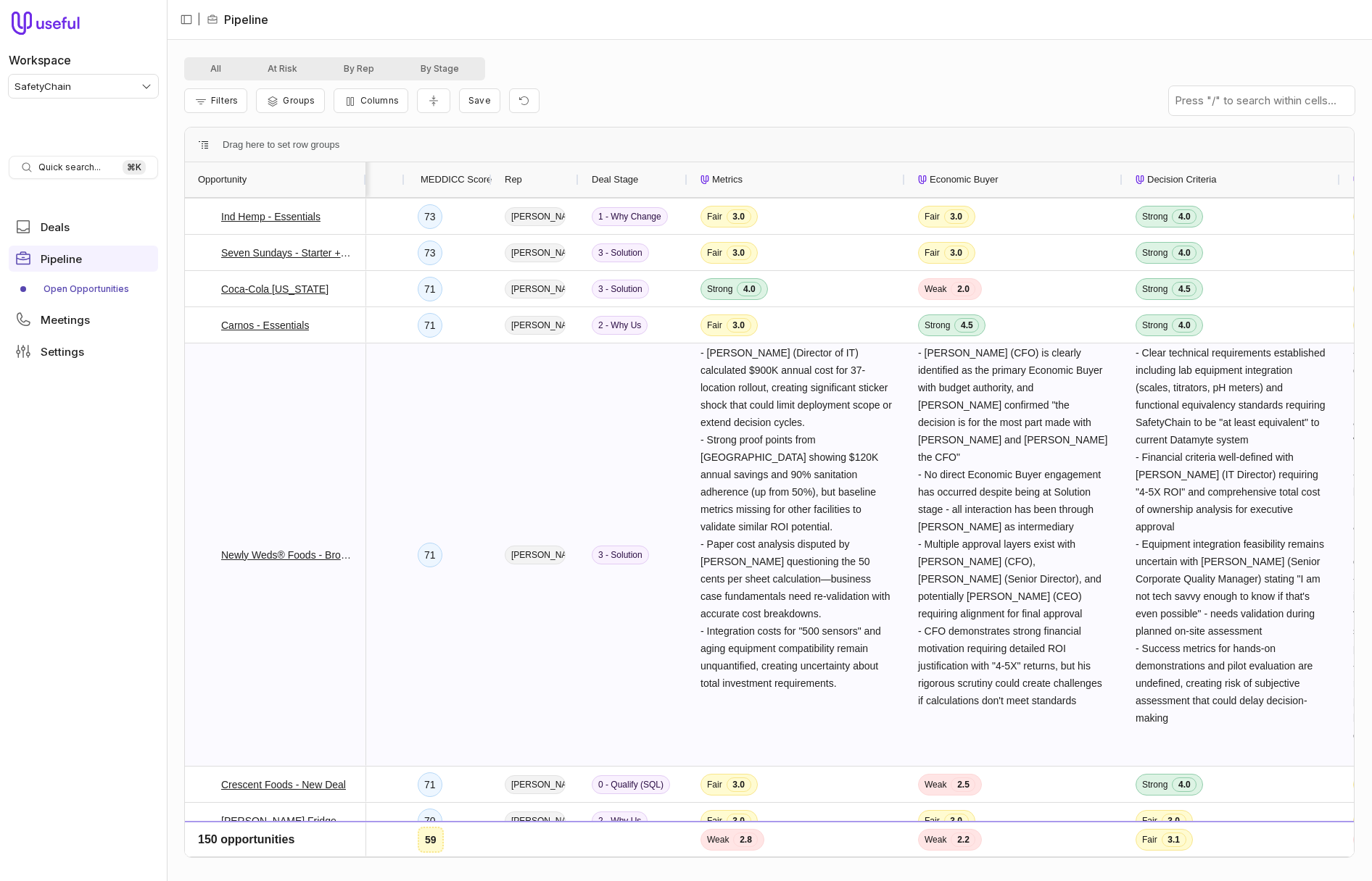
click at [558, 433] on div "Jacob Beals" at bounding box center [535, 555] width 87 height 422
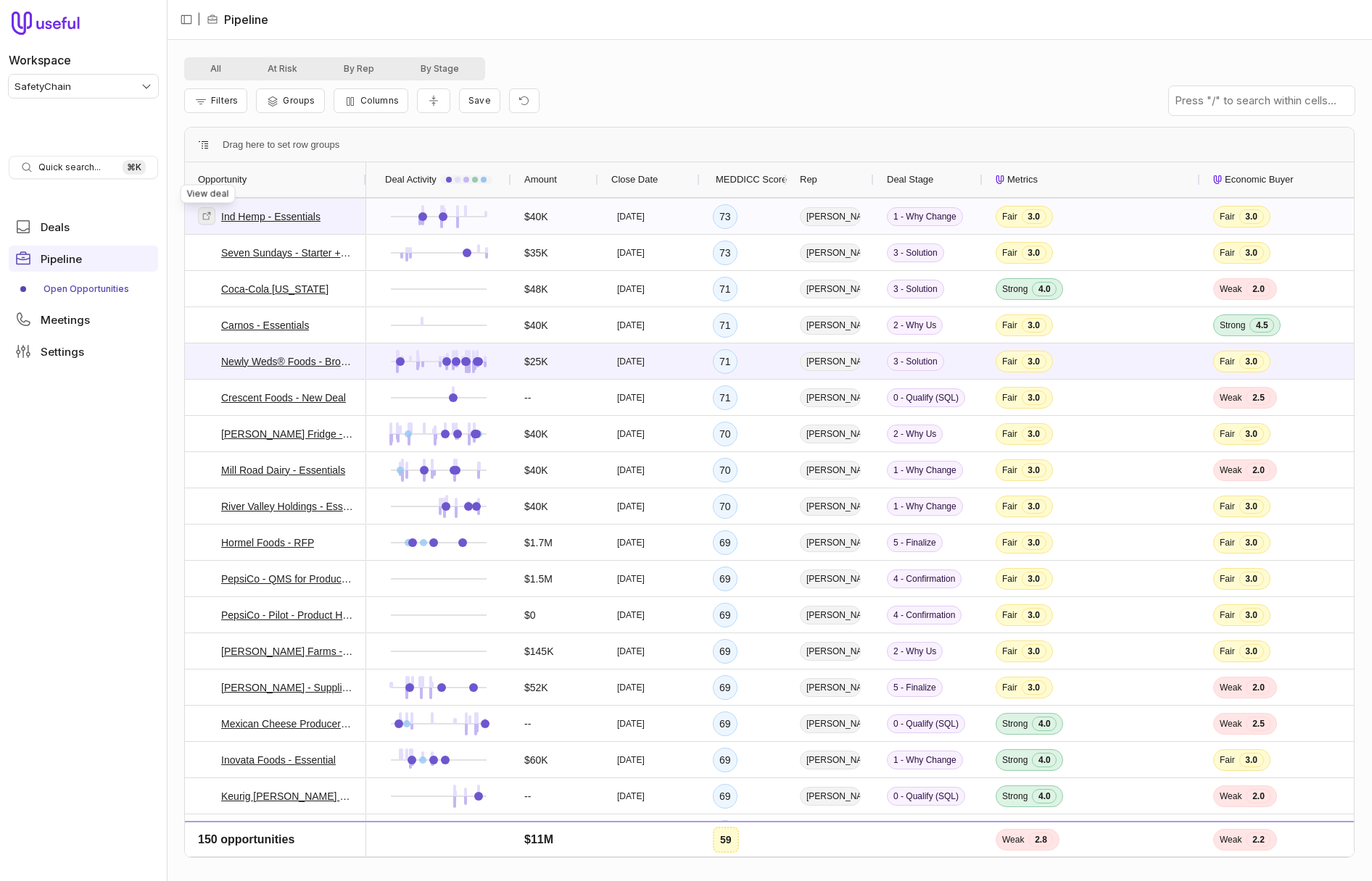
click at [202, 220] on icon at bounding box center [206, 216] width 10 height 10
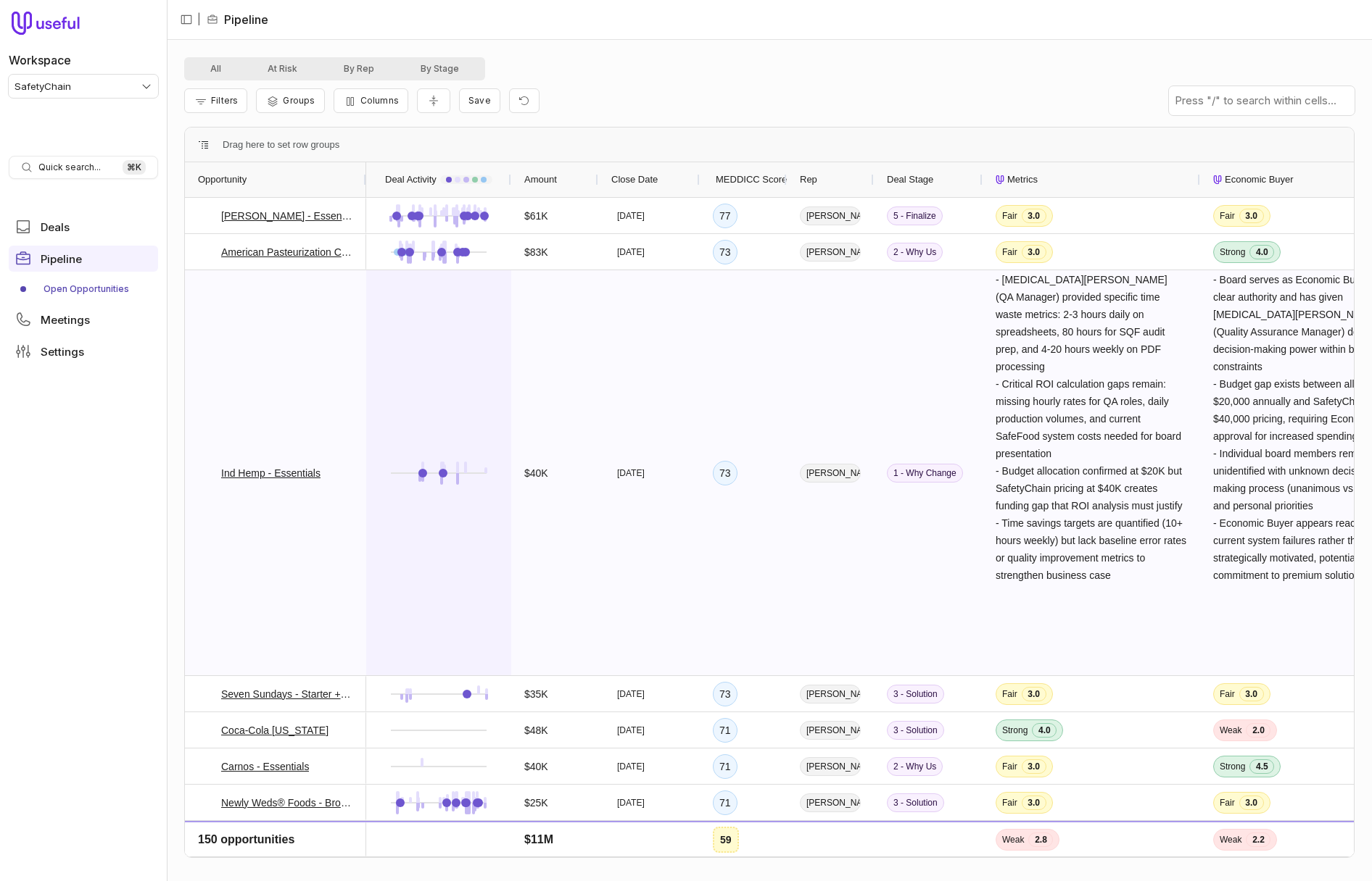
click at [418, 399] on div at bounding box center [439, 472] width 119 height 403
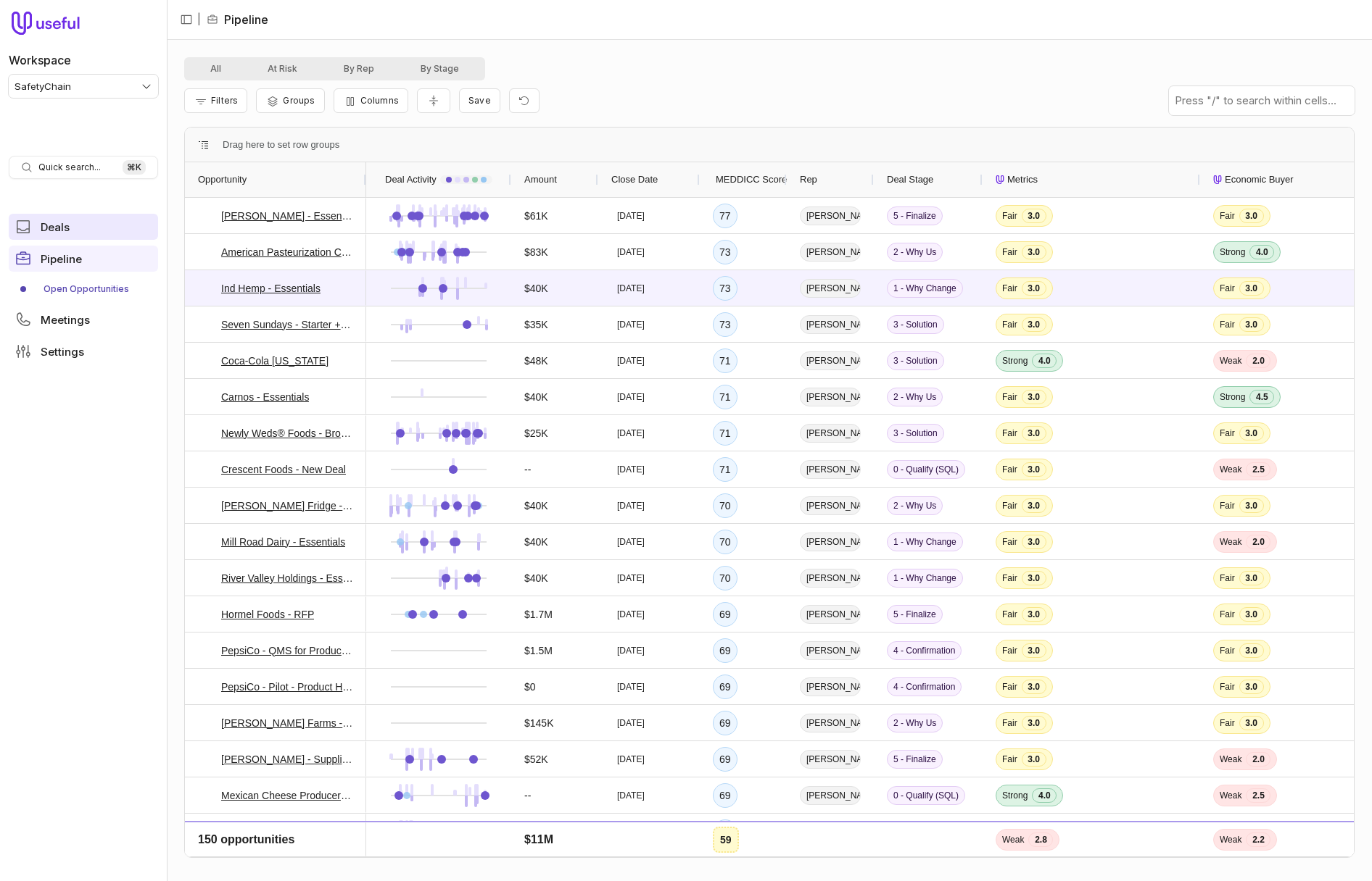
click at [86, 229] on link "Deals" at bounding box center [83, 226] width 149 height 26
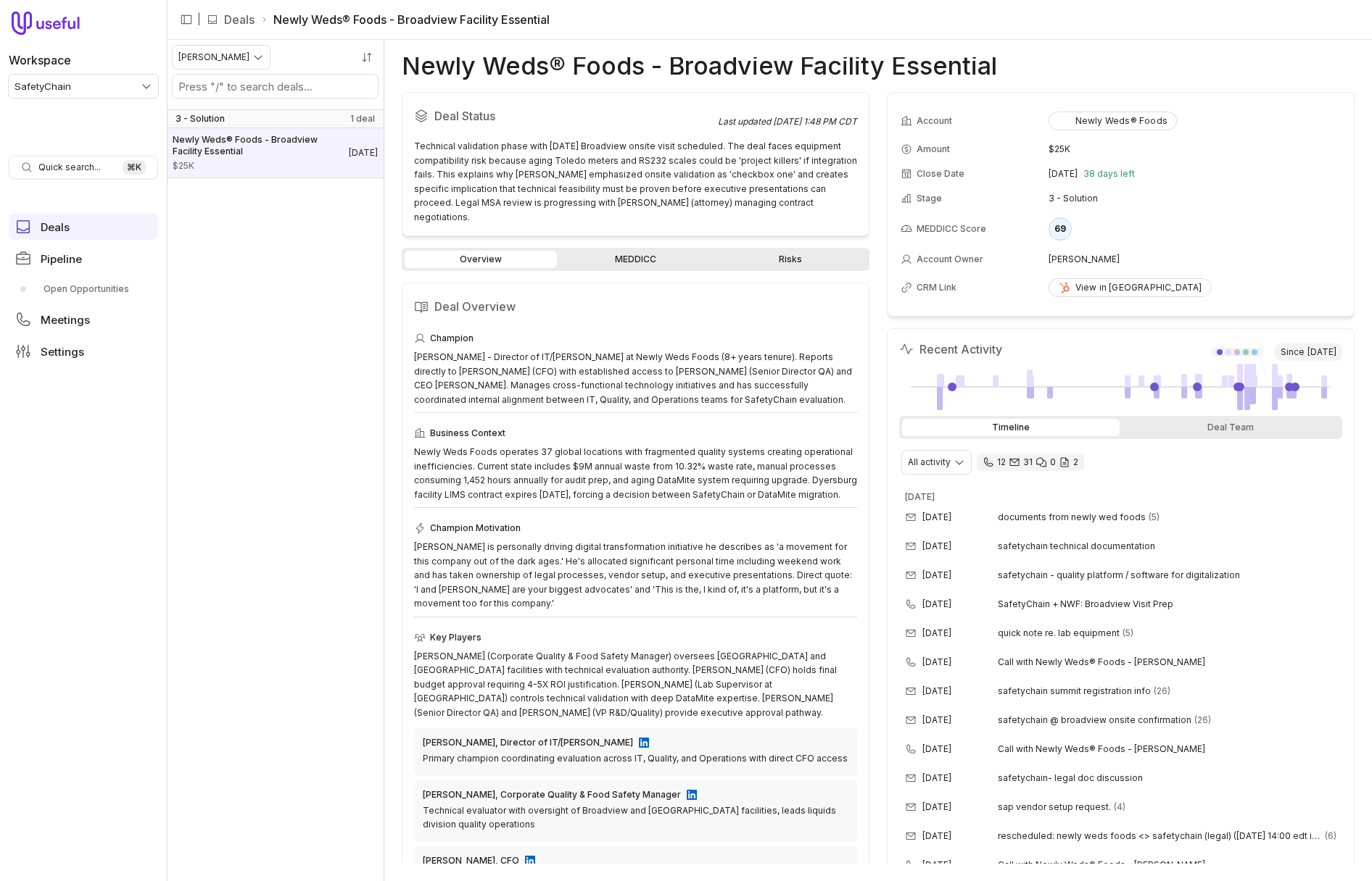
click at [631, 251] on link "MEDDICC" at bounding box center [636, 259] width 153 height 18
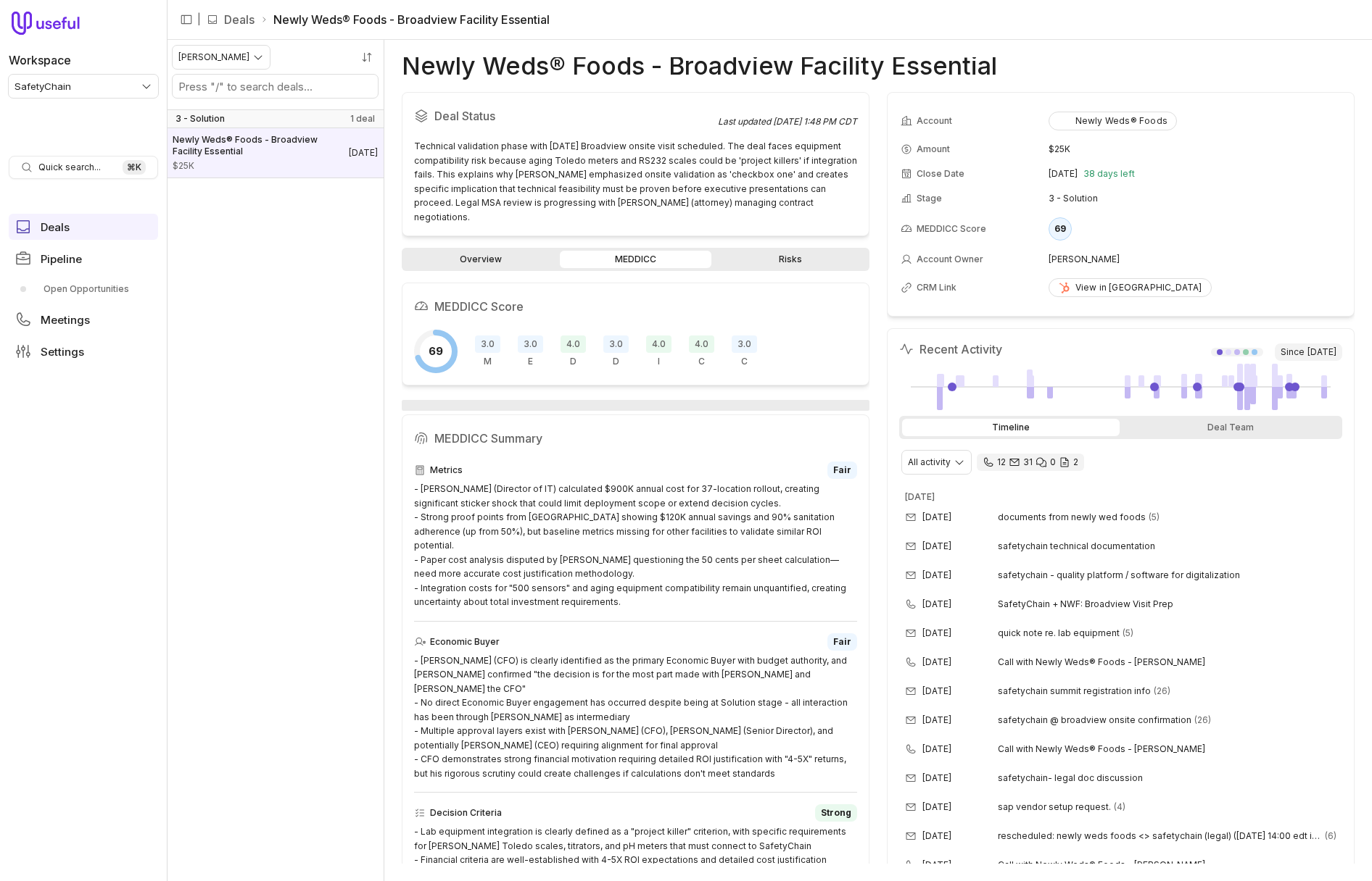
click at [847, 251] on link "Risks" at bounding box center [790, 259] width 153 height 18
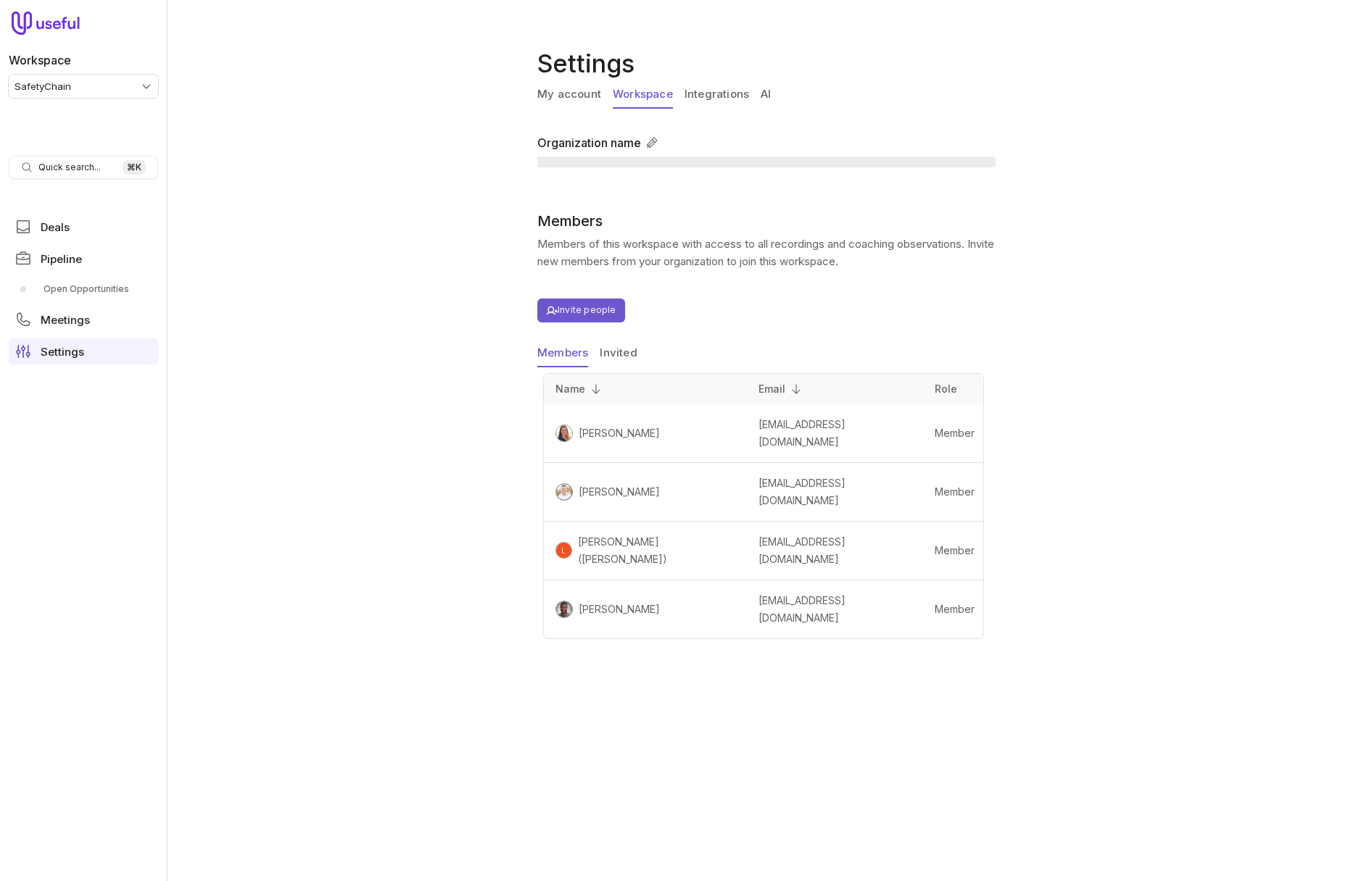
click at [644, 99] on link "Workspace" at bounding box center [642, 95] width 60 height 28
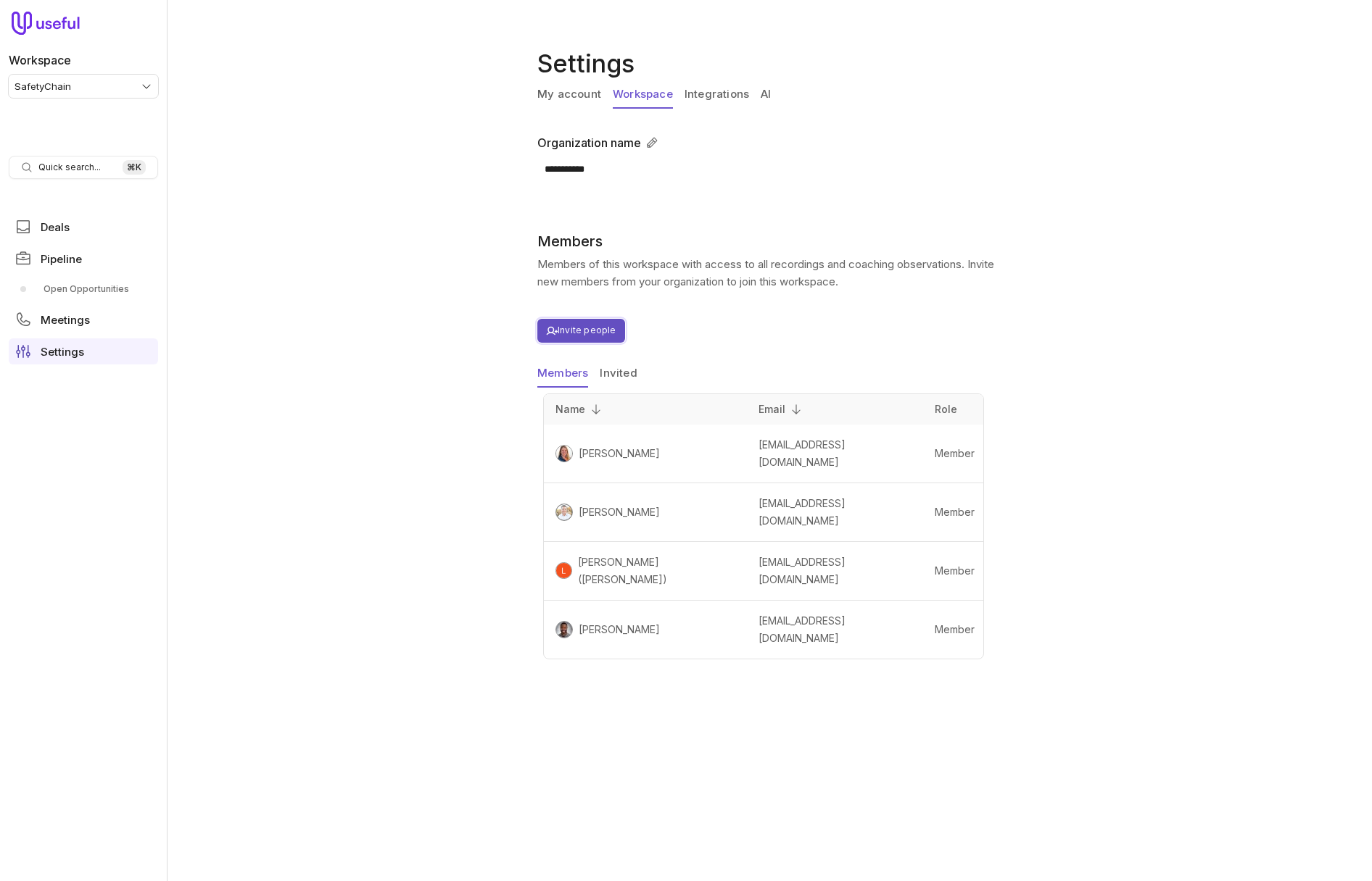
click at [575, 330] on button "Invite people" at bounding box center [581, 330] width 88 height 24
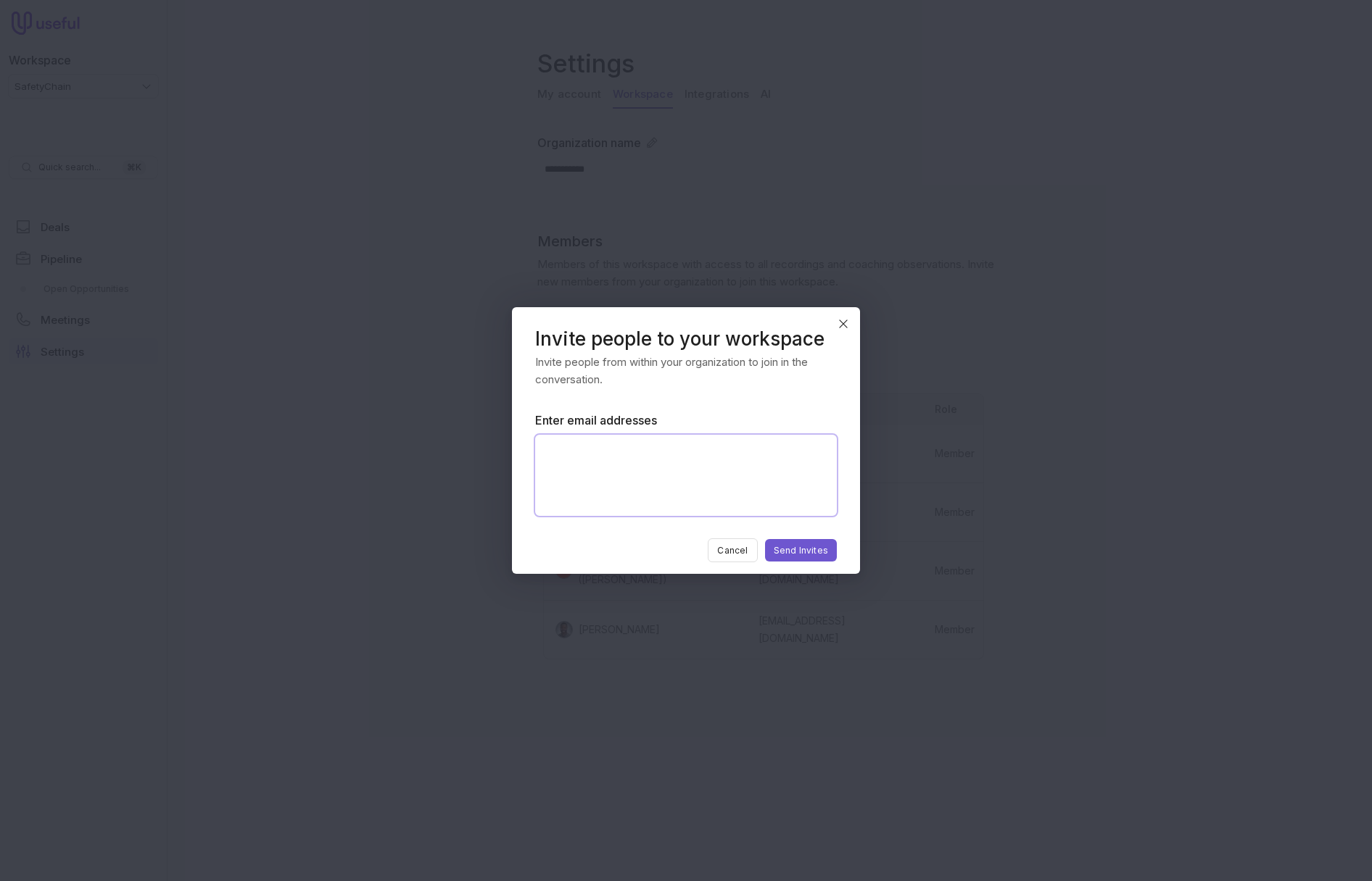
click at [633, 465] on textarea "Enter email addresses" at bounding box center [686, 475] width 302 height 81
paste textarea "**********"
type textarea "**********"
click at [647, 455] on textarea "**********" at bounding box center [686, 475] width 302 height 81
paste textarea "**********"
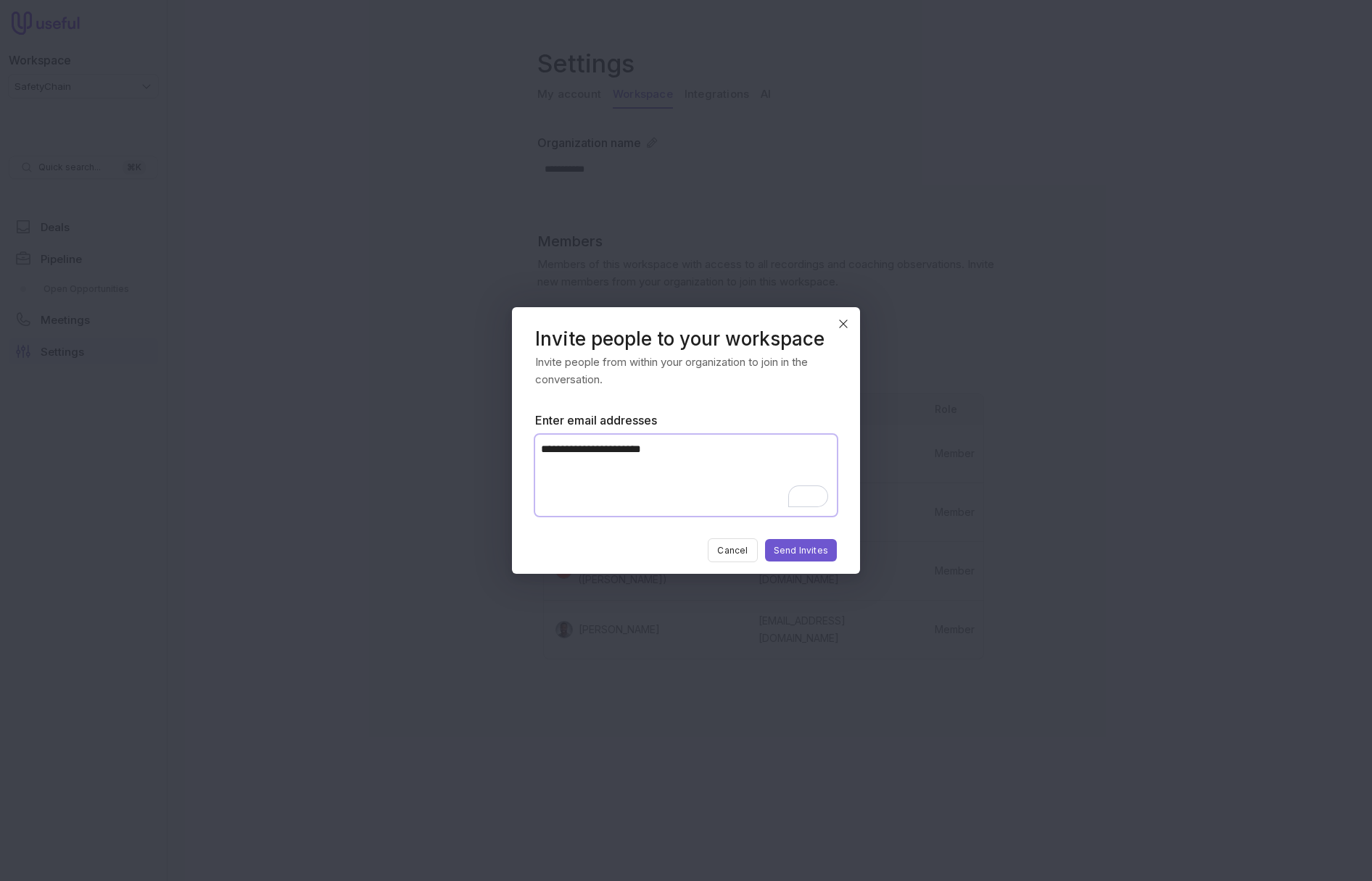
paste textarea "**********"
type textarea "**********"
click at [800, 547] on button "Send Invites" at bounding box center [801, 550] width 72 height 23
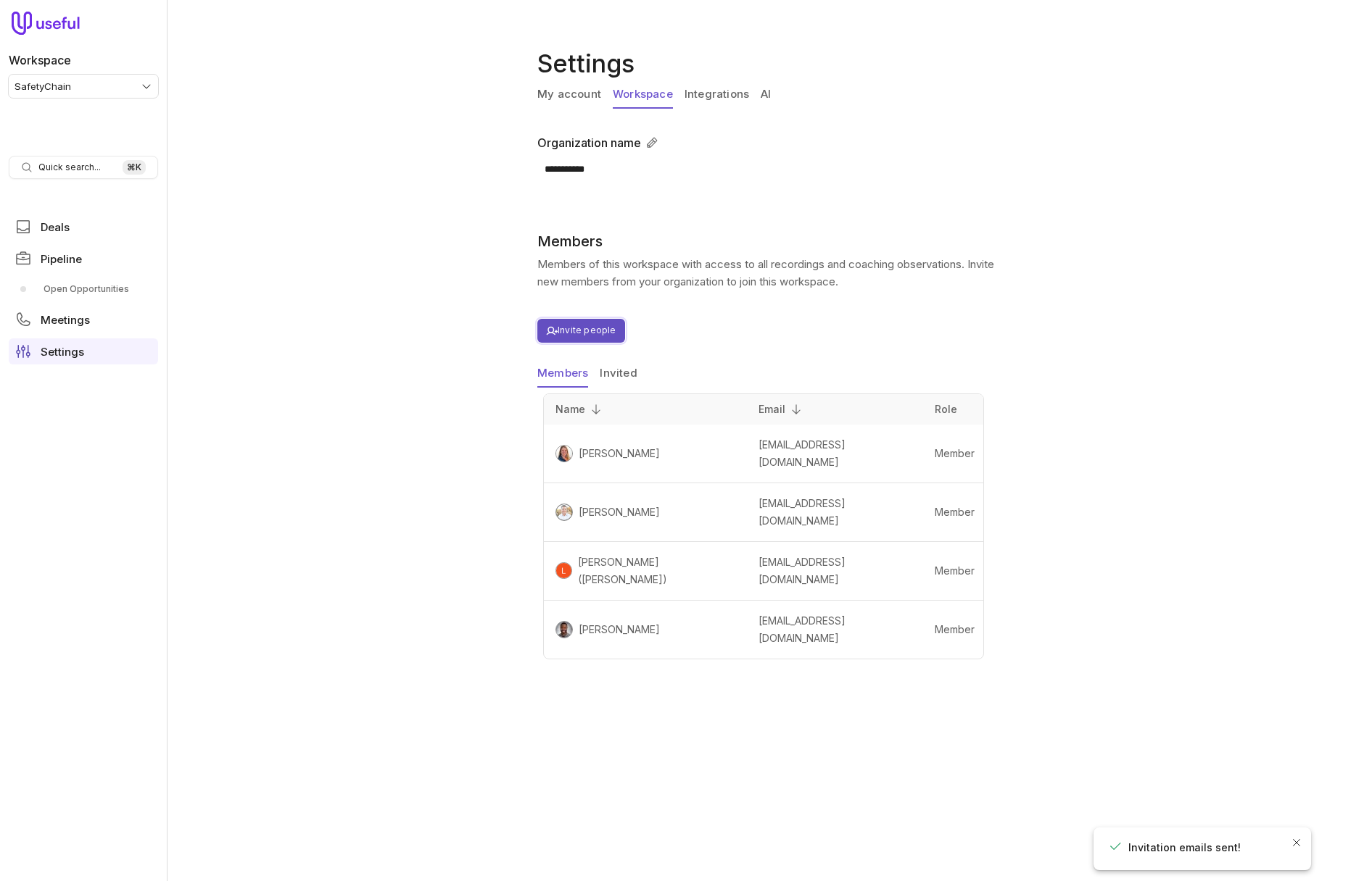
click at [601, 339] on button "Invite people" at bounding box center [581, 330] width 88 height 24
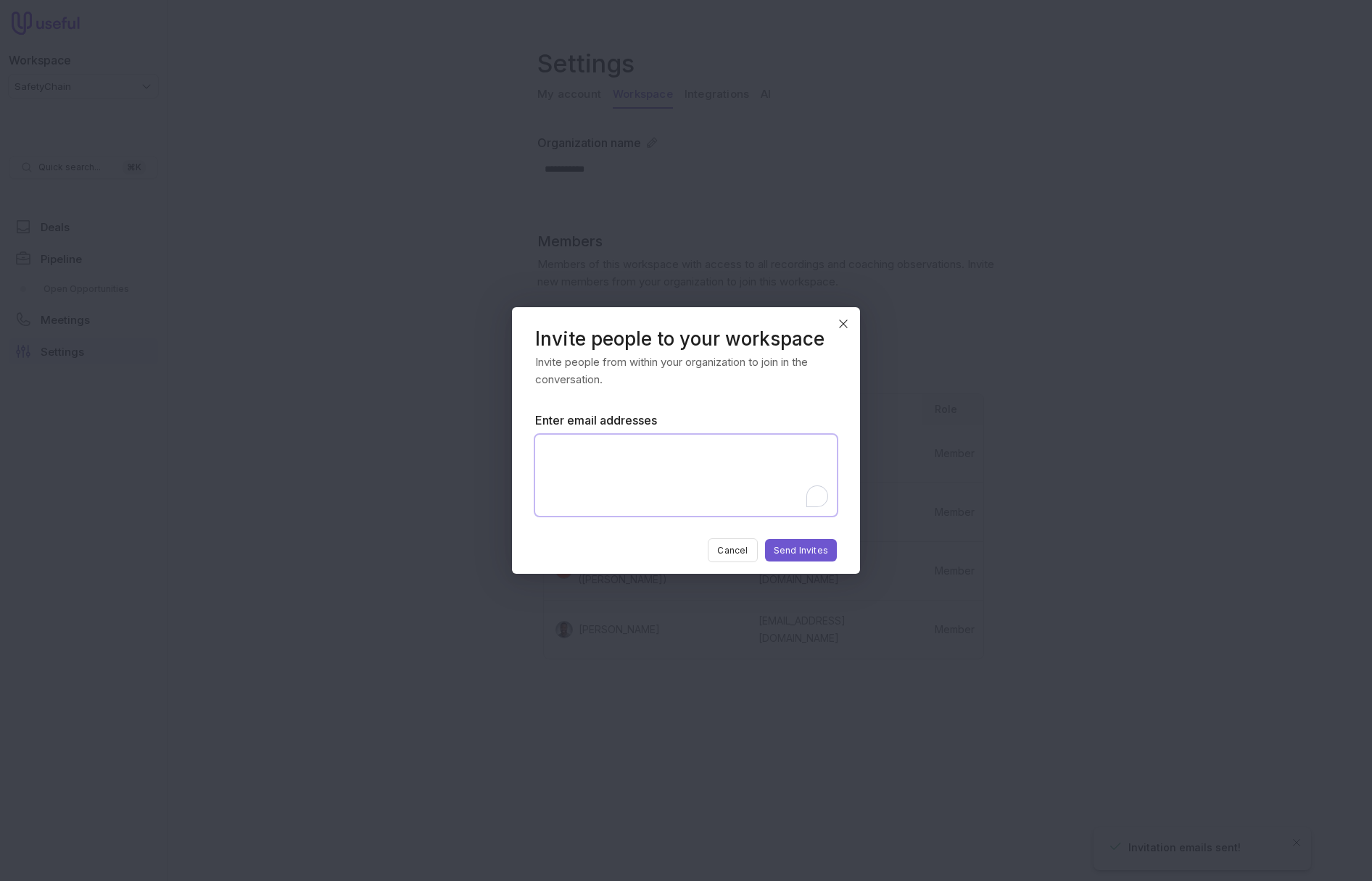
drag, startPoint x: 680, startPoint y: 495, endPoint x: 789, endPoint y: 557, distance: 125.4
click at [680, 495] on textarea "Enter email addresses" at bounding box center [686, 475] width 302 height 81
paste textarea "**********"
type textarea "**********"
click at [803, 559] on button "Send Invites" at bounding box center [801, 550] width 72 height 23
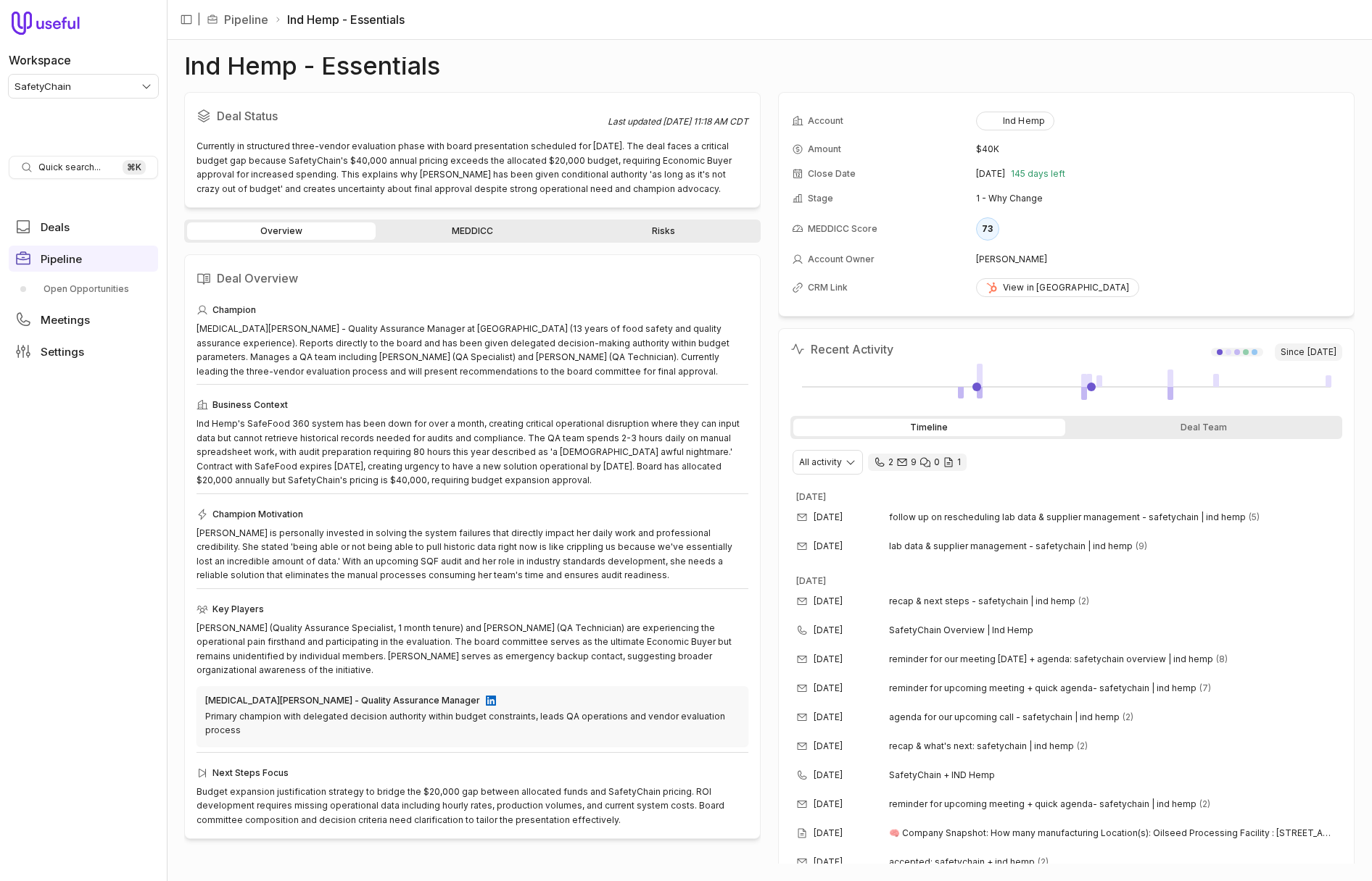
click at [458, 225] on link "MEDDICC" at bounding box center [472, 231] width 189 height 18
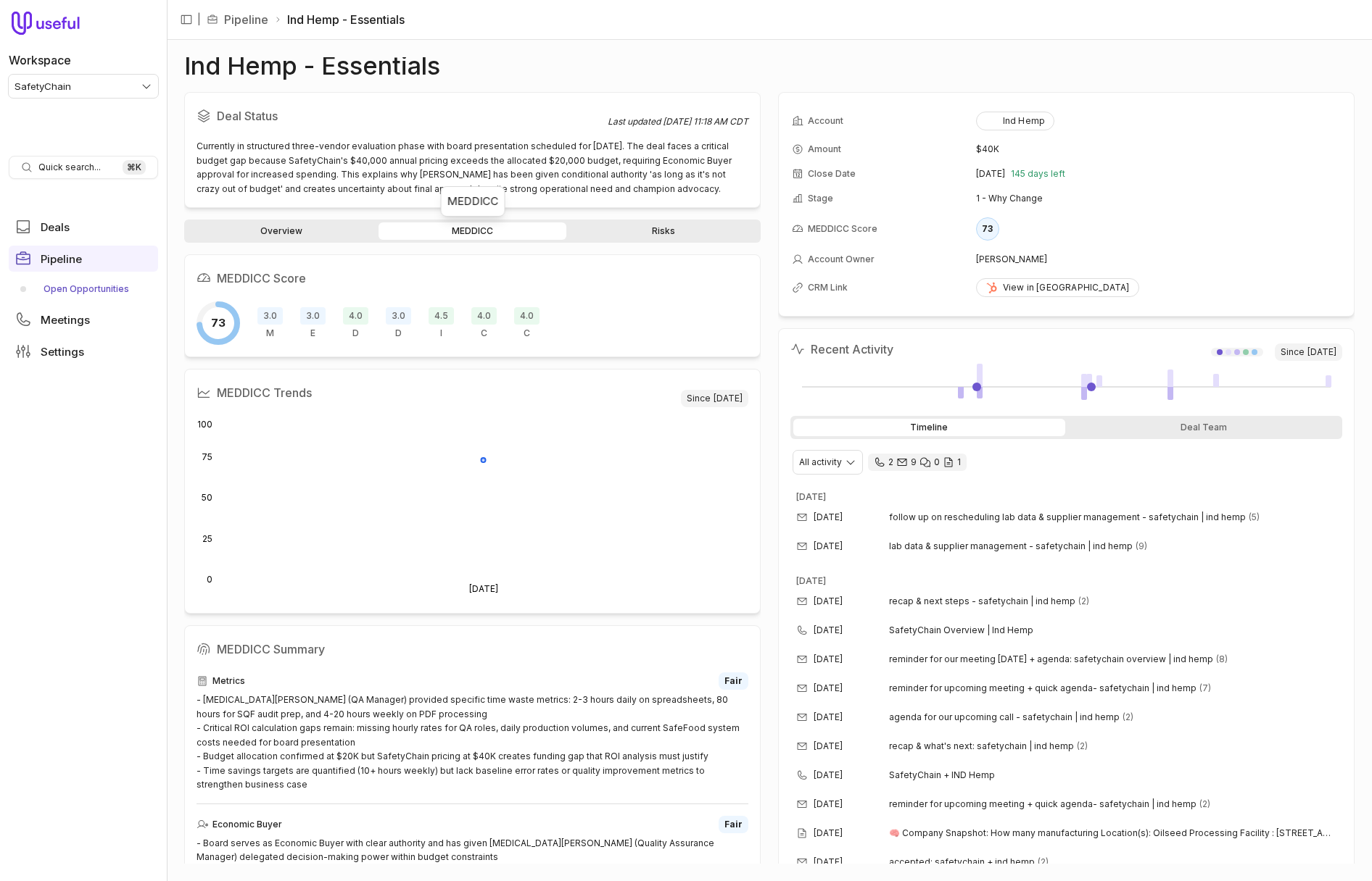
click at [91, 291] on link "Open Opportunities" at bounding box center [83, 289] width 149 height 23
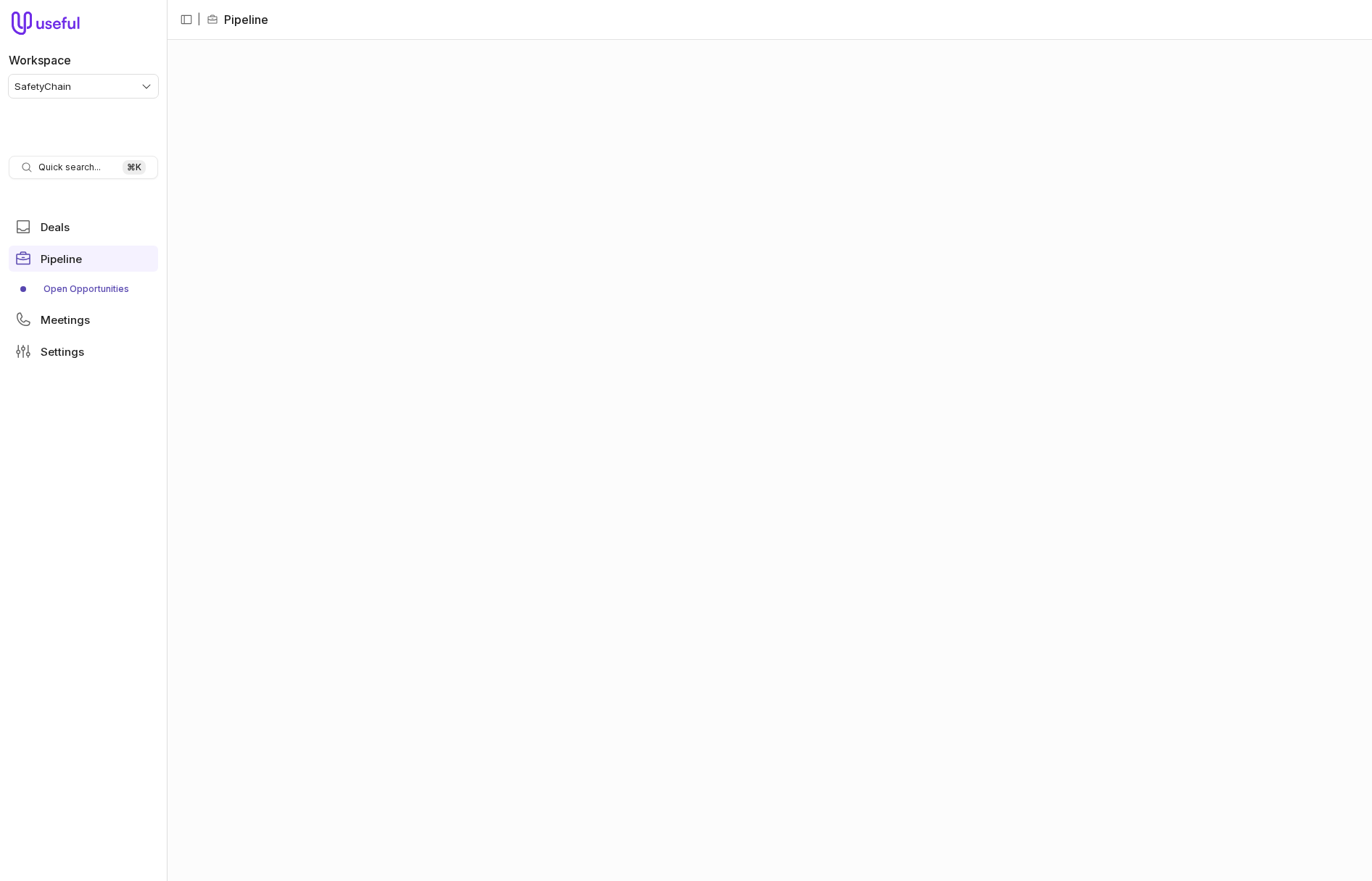
click at [439, 59] on div at bounding box center [769, 461] width 1205 height 842
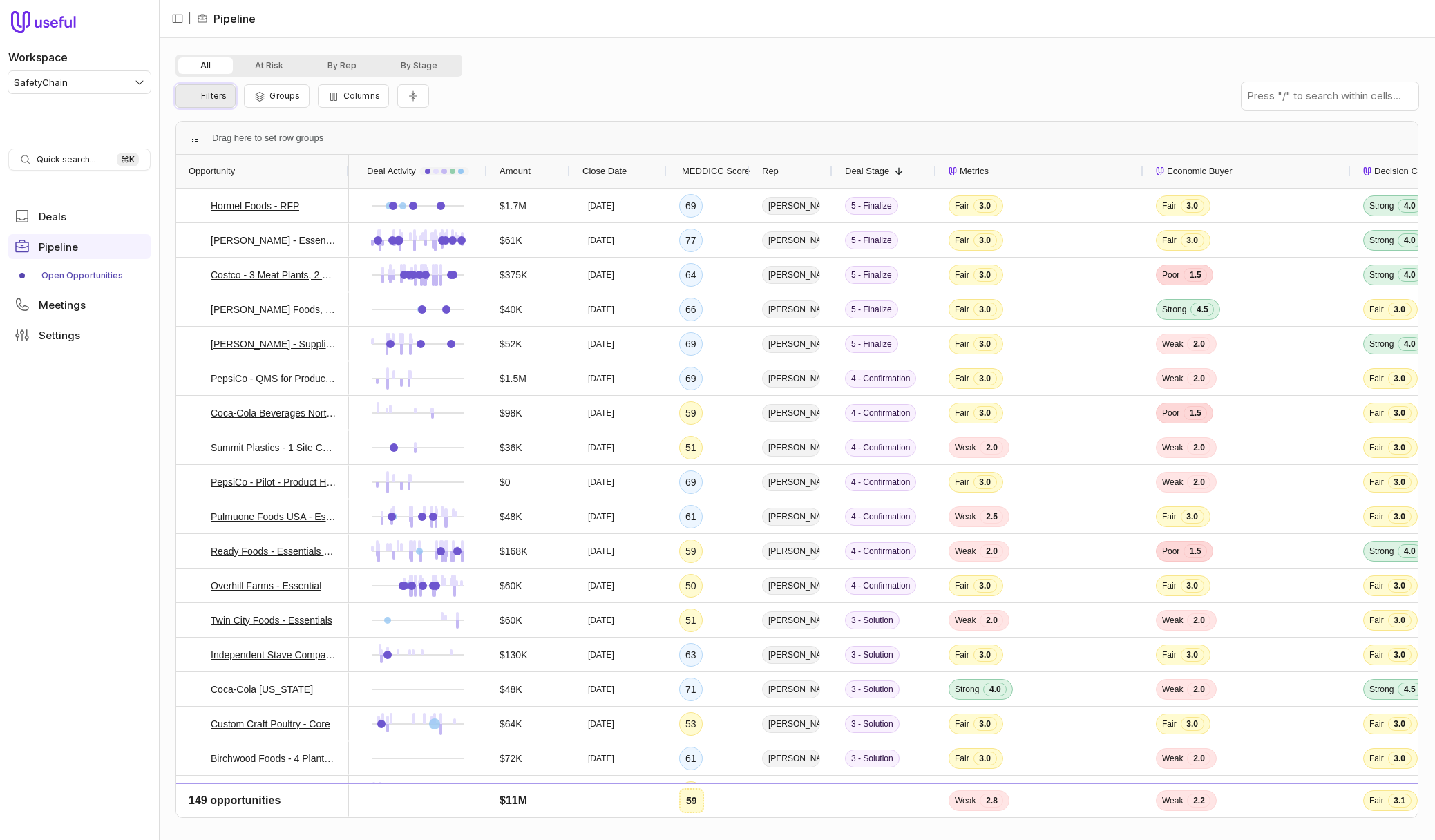
click at [219, 105] on button "Filters" at bounding box center [205, 95] width 60 height 23
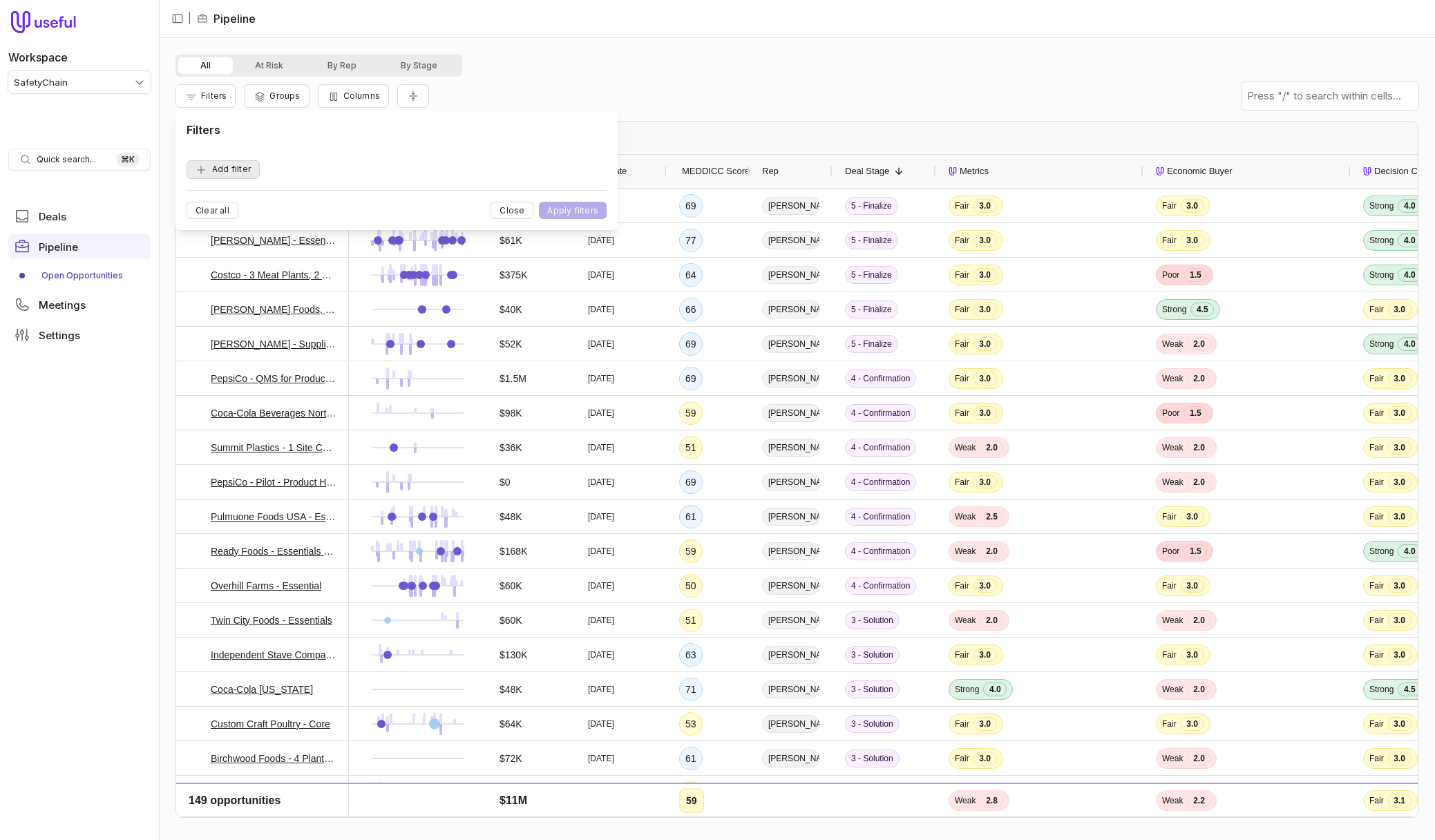
click at [253, 167] on button "Add filter" at bounding box center [223, 169] width 74 height 18
click at [283, 174] on div "Opportunity Name" at bounding box center [254, 169] width 106 height 17
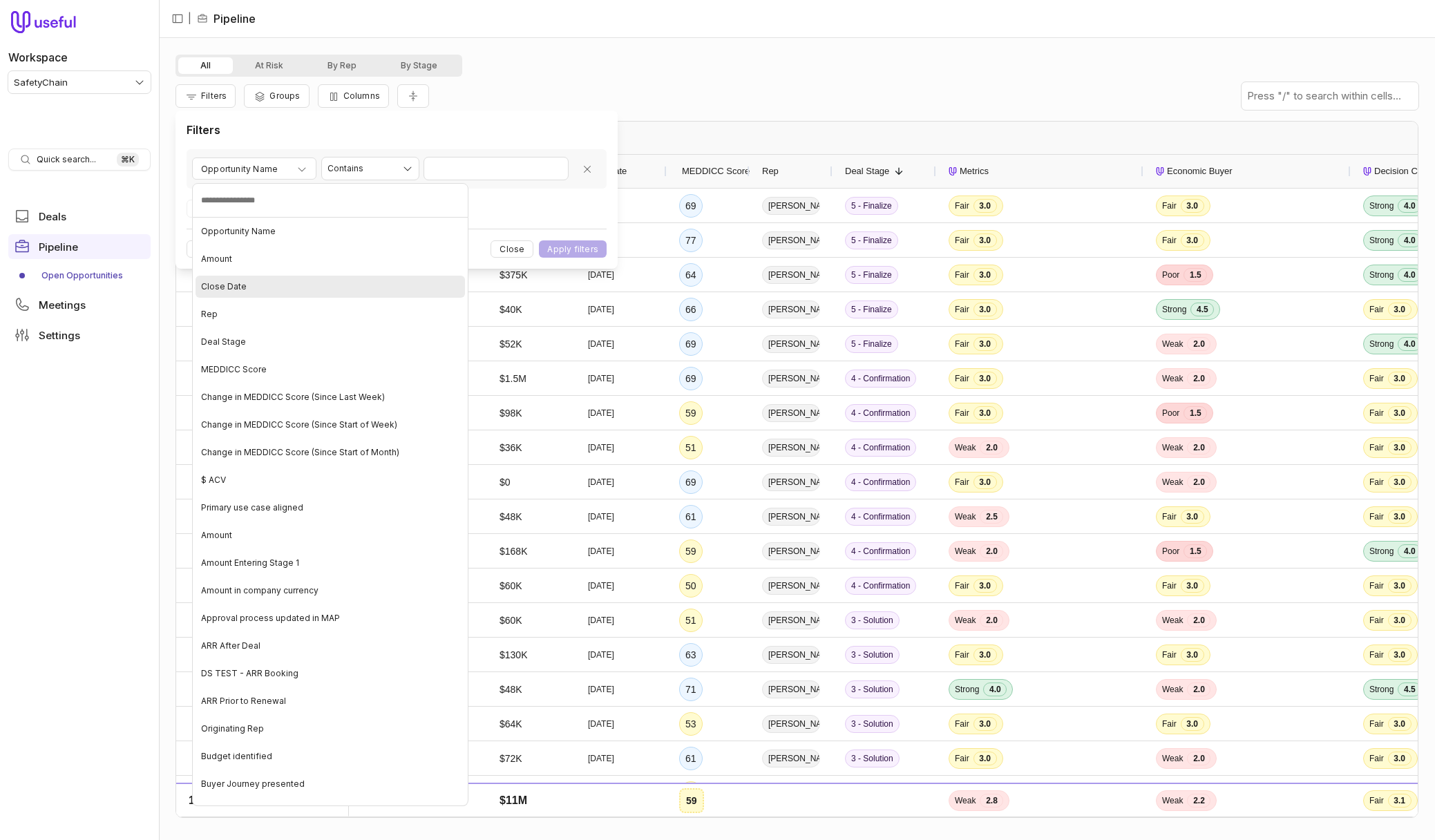
click at [288, 287] on div "Close Date" at bounding box center [330, 287] width 269 height 22
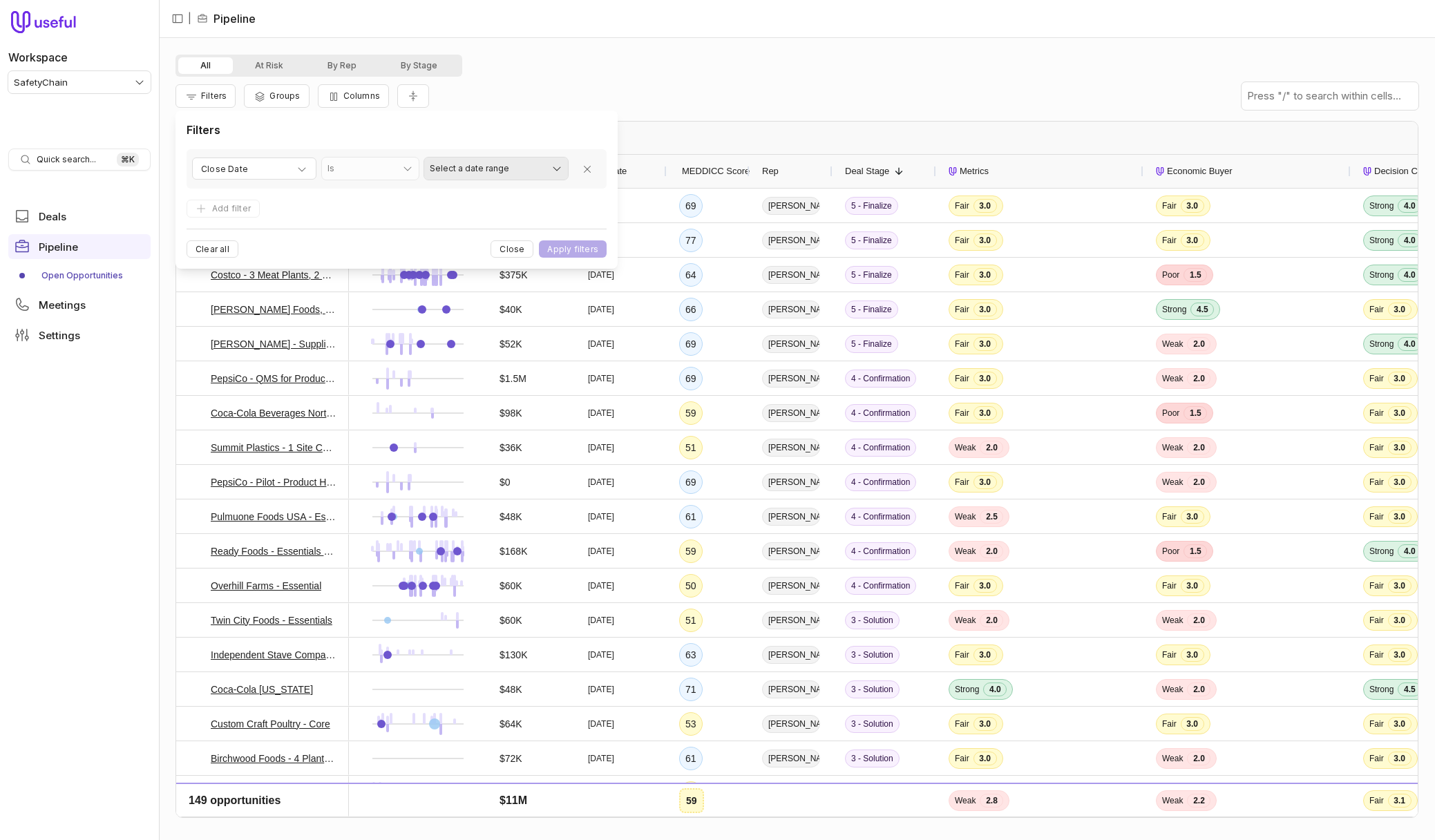
click at [531, 167] on html "Workspace SafetyChain Quick search... ⌘ K Deals Pipeline Open Opportunities Mee…" at bounding box center [717, 420] width 1435 height 840
select select "**********"
click at [224, 200] on button "Add filter" at bounding box center [223, 209] width 74 height 18
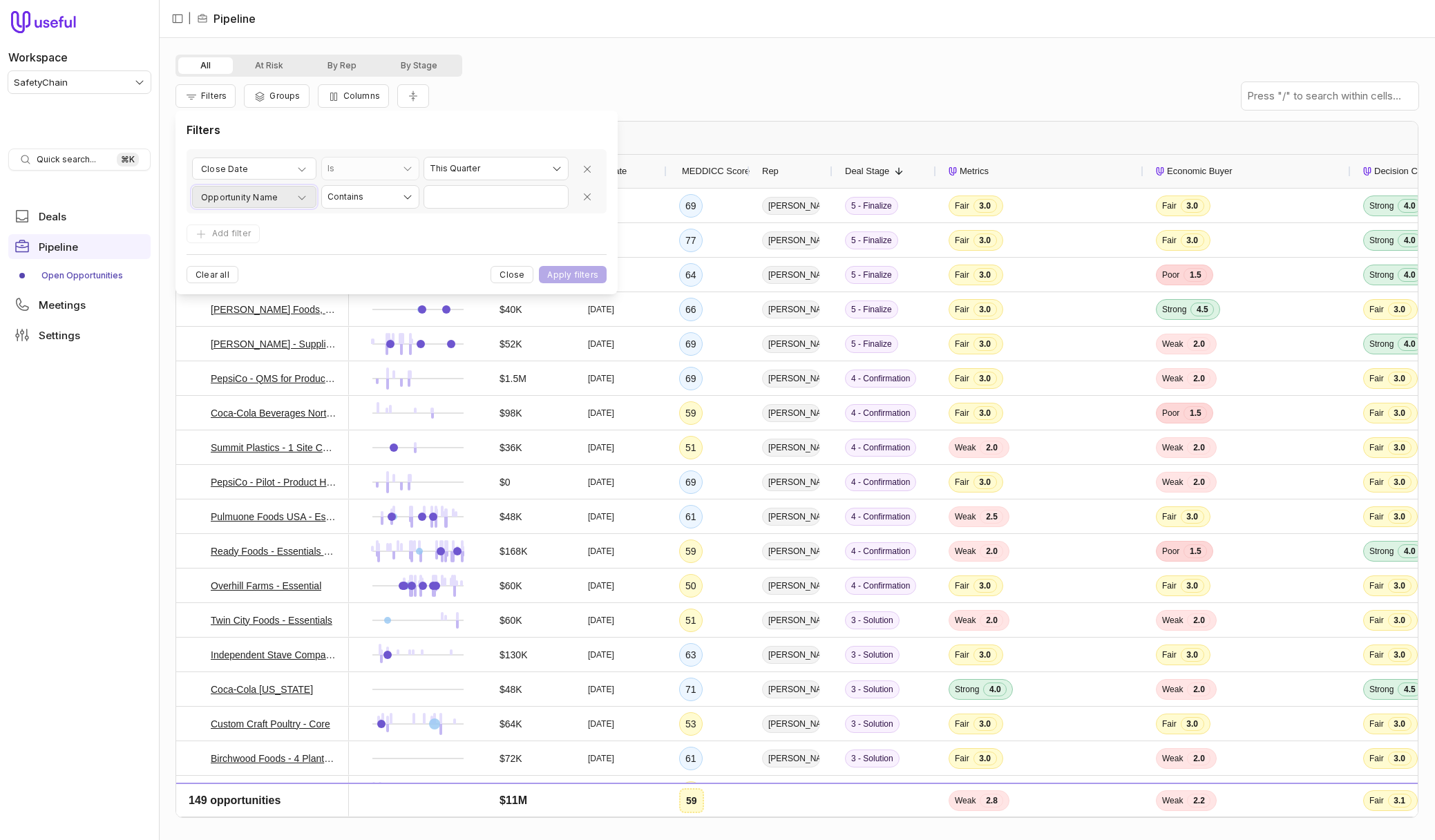
click at [313, 196] on button "Opportunity Name" at bounding box center [254, 197] width 125 height 22
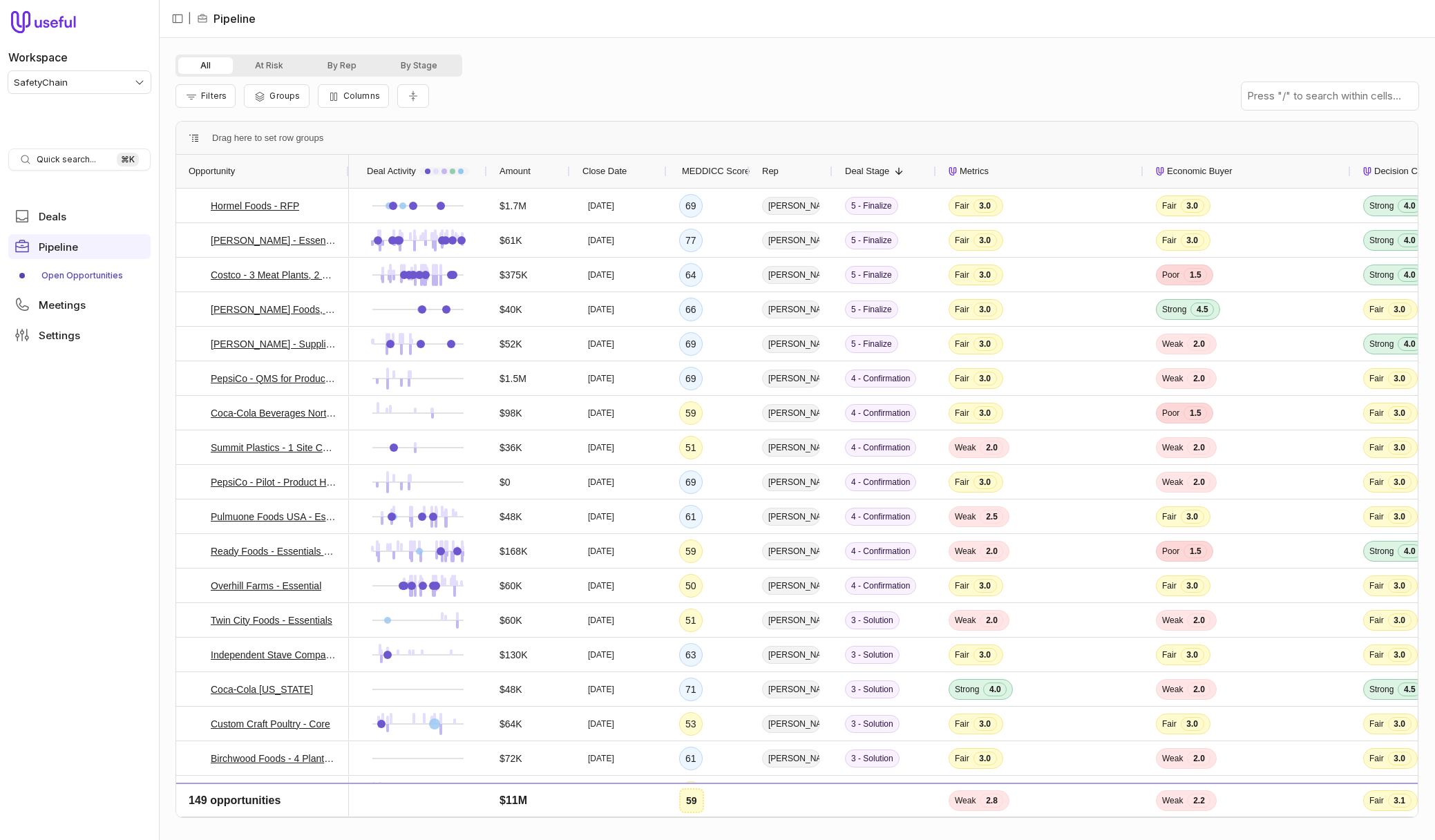
click at [529, 64] on div "All At Risk By Rep By Stage" at bounding box center [797, 66] width 1243 height 22
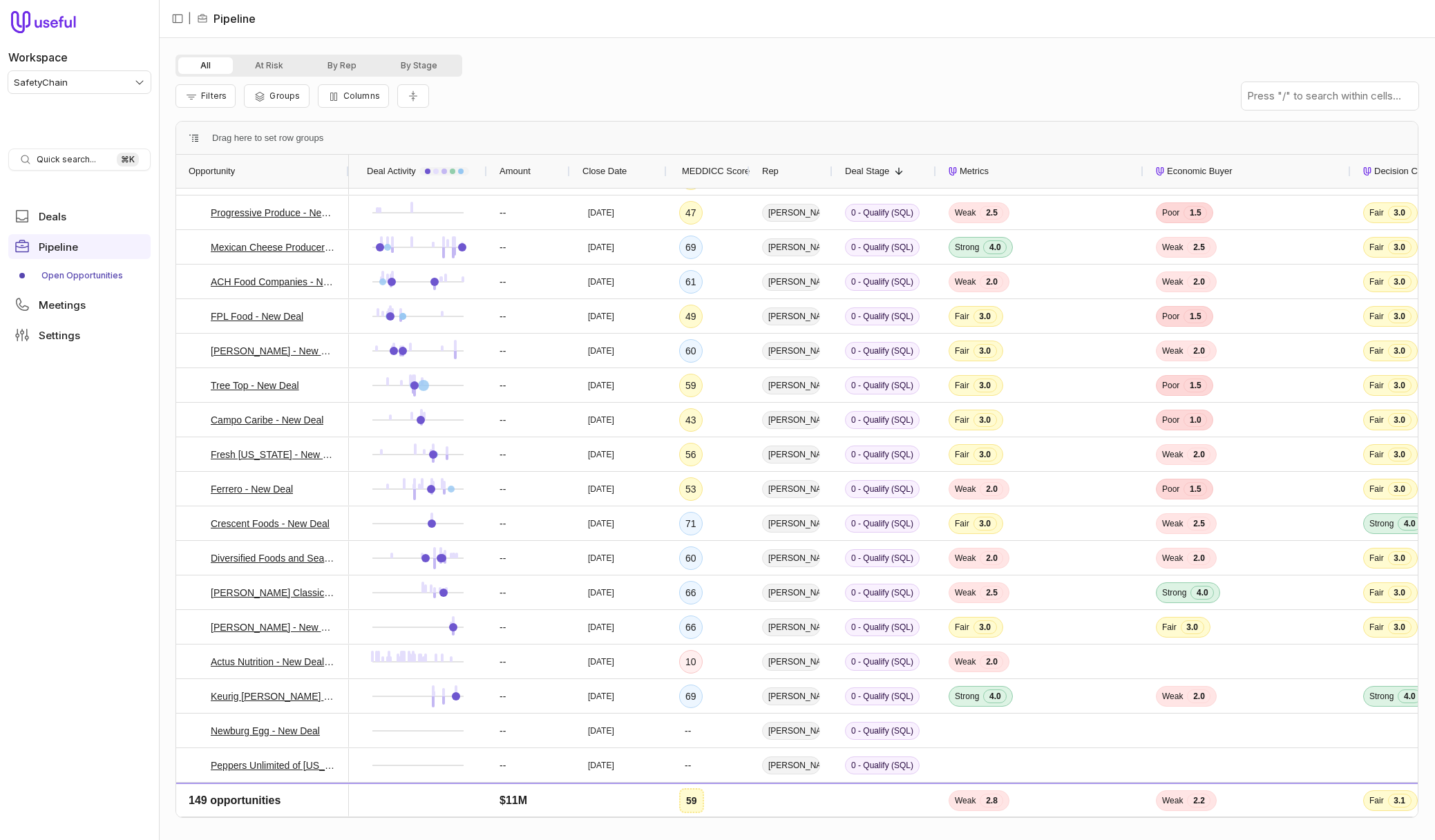
click at [441, 134] on div "Drag here to set row groups" at bounding box center [796, 137] width 1242 height 33
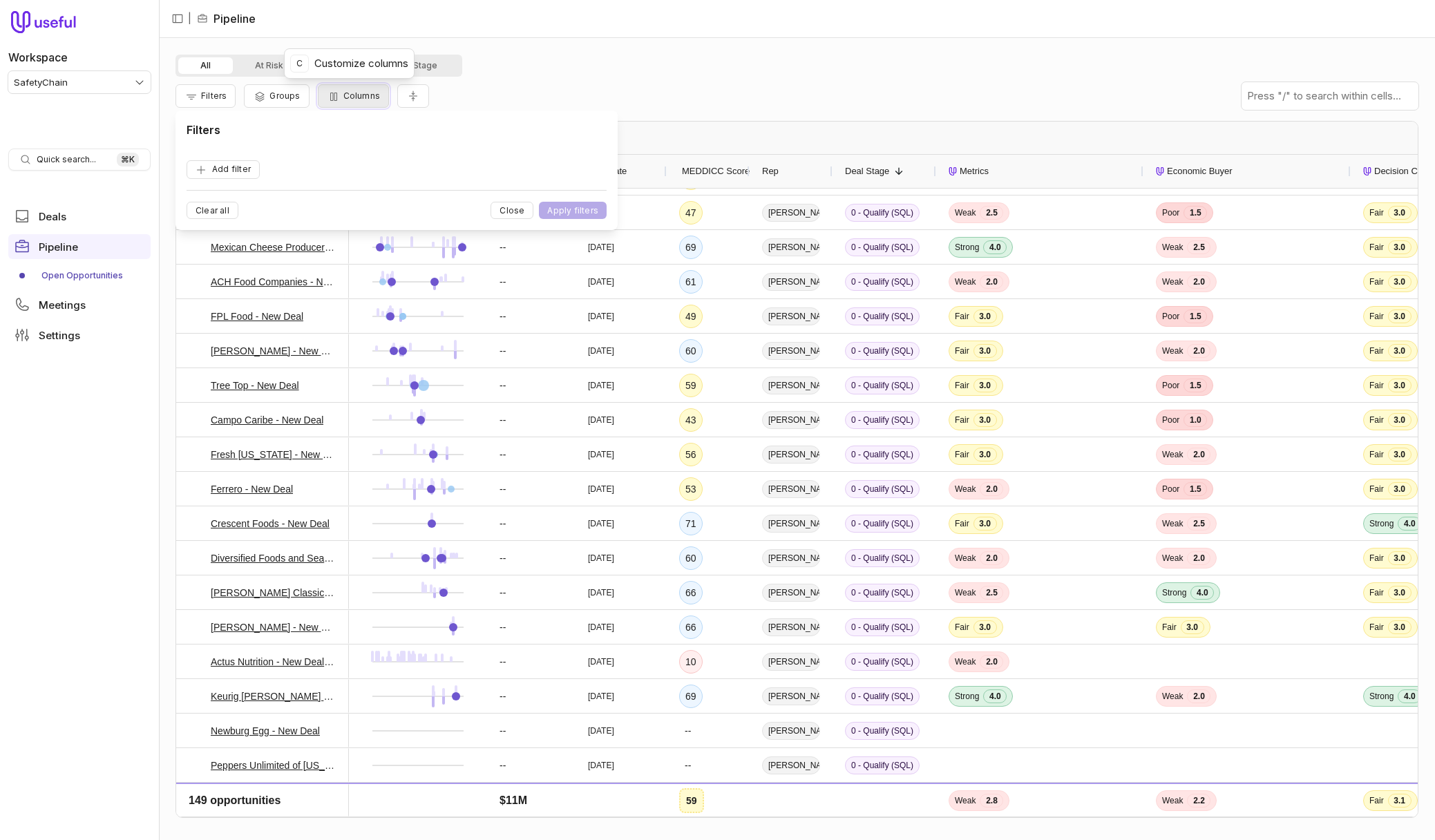
click at [354, 90] on span "Columns" at bounding box center [362, 95] width 37 height 10
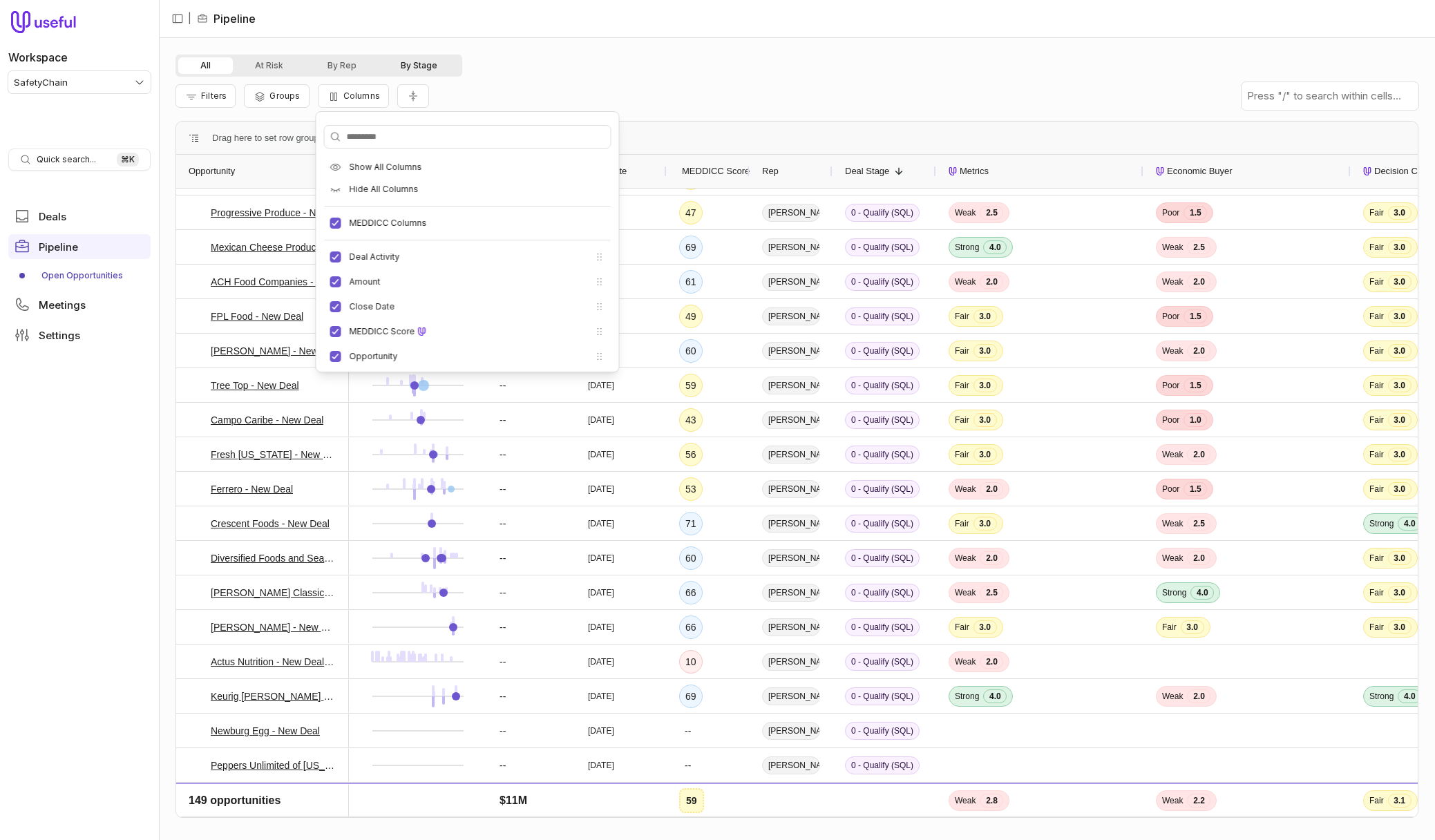
click at [425, 60] on button "By Stage" at bounding box center [419, 66] width 81 height 17
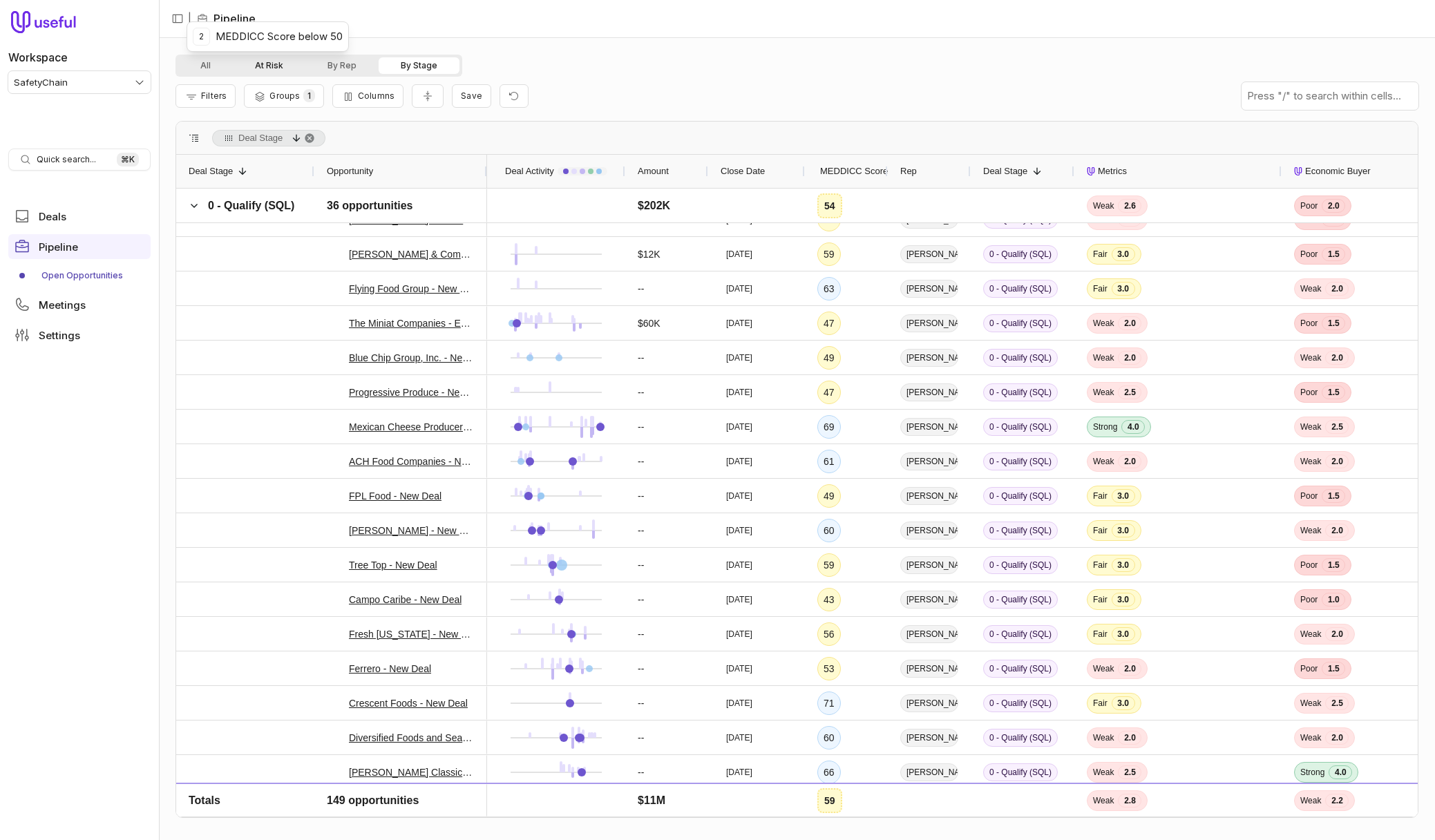
click at [250, 63] on button "At Risk" at bounding box center [269, 66] width 73 height 17
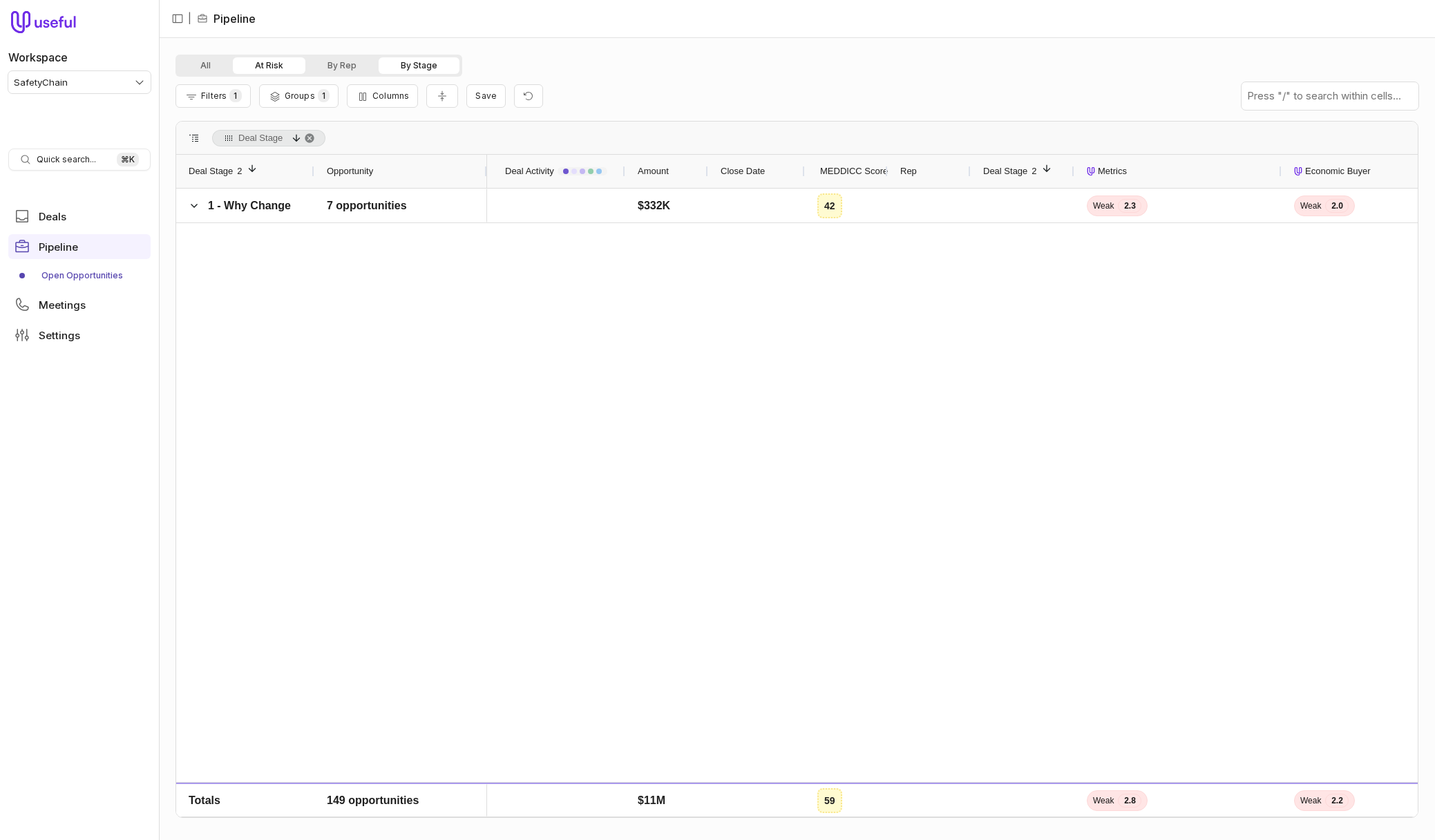
scroll to position [120, 0]
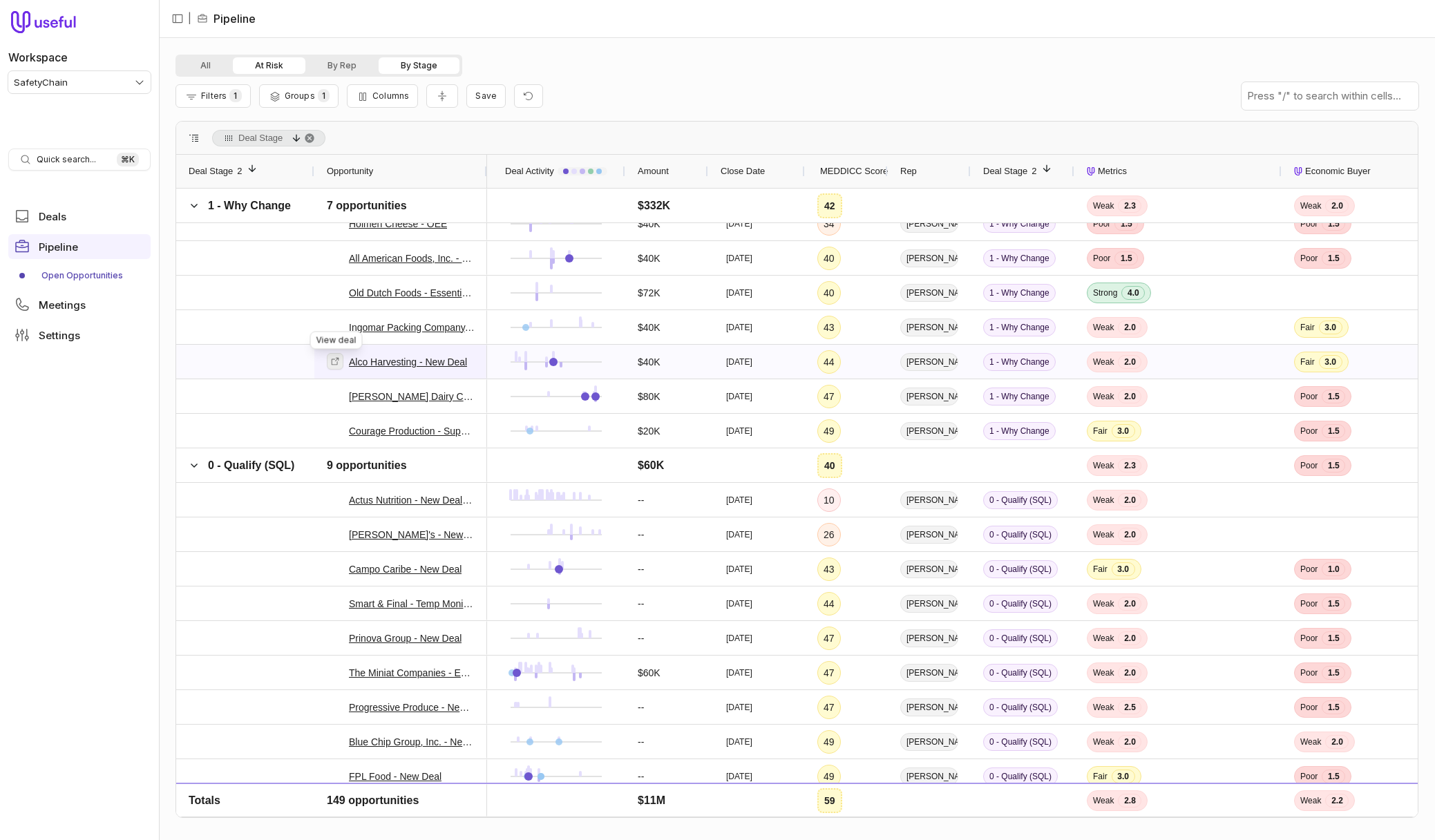
click at [333, 362] on icon at bounding box center [335, 361] width 10 height 10
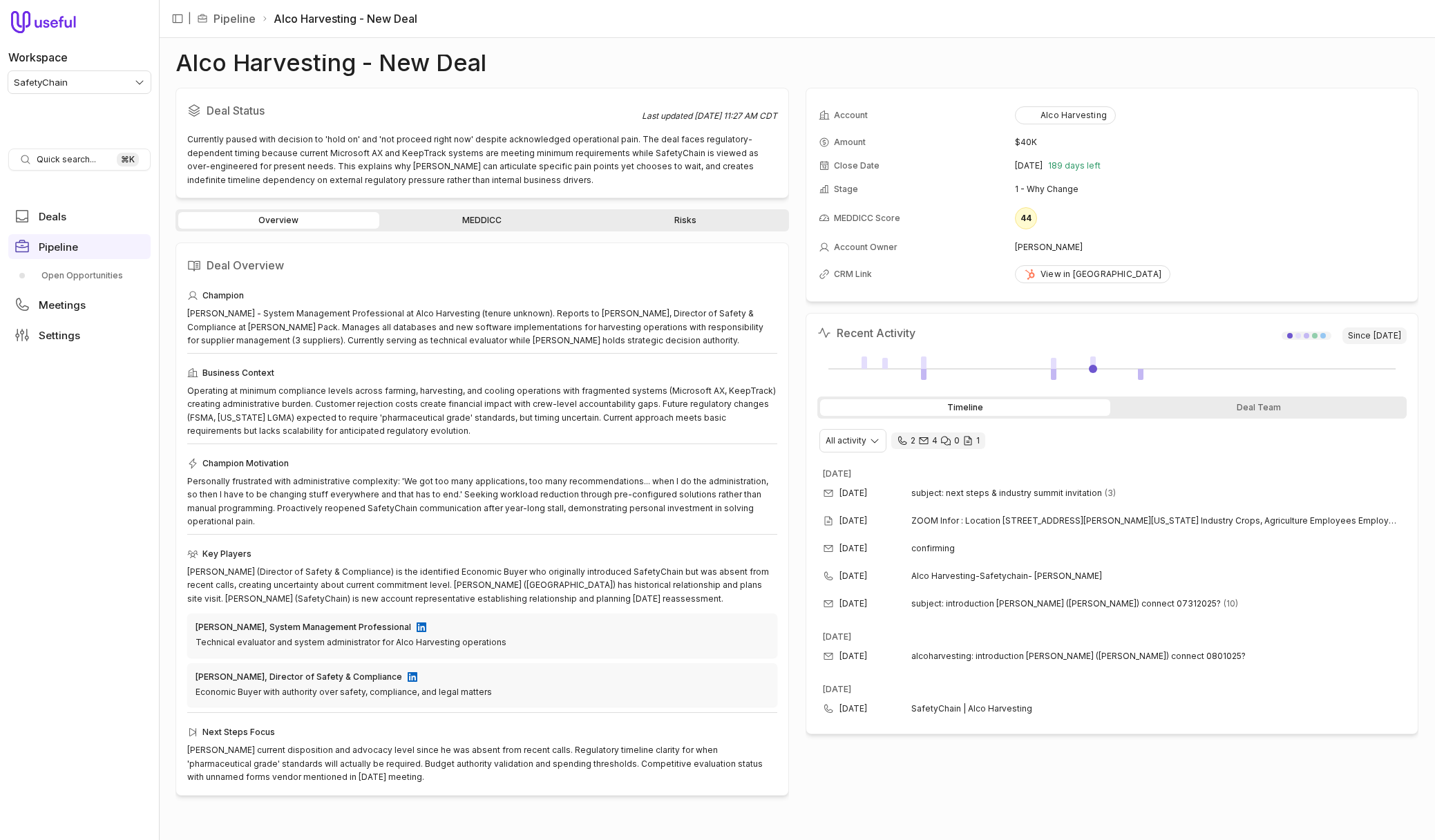
click at [463, 222] on link "MEDDICC" at bounding box center [483, 220] width 201 height 17
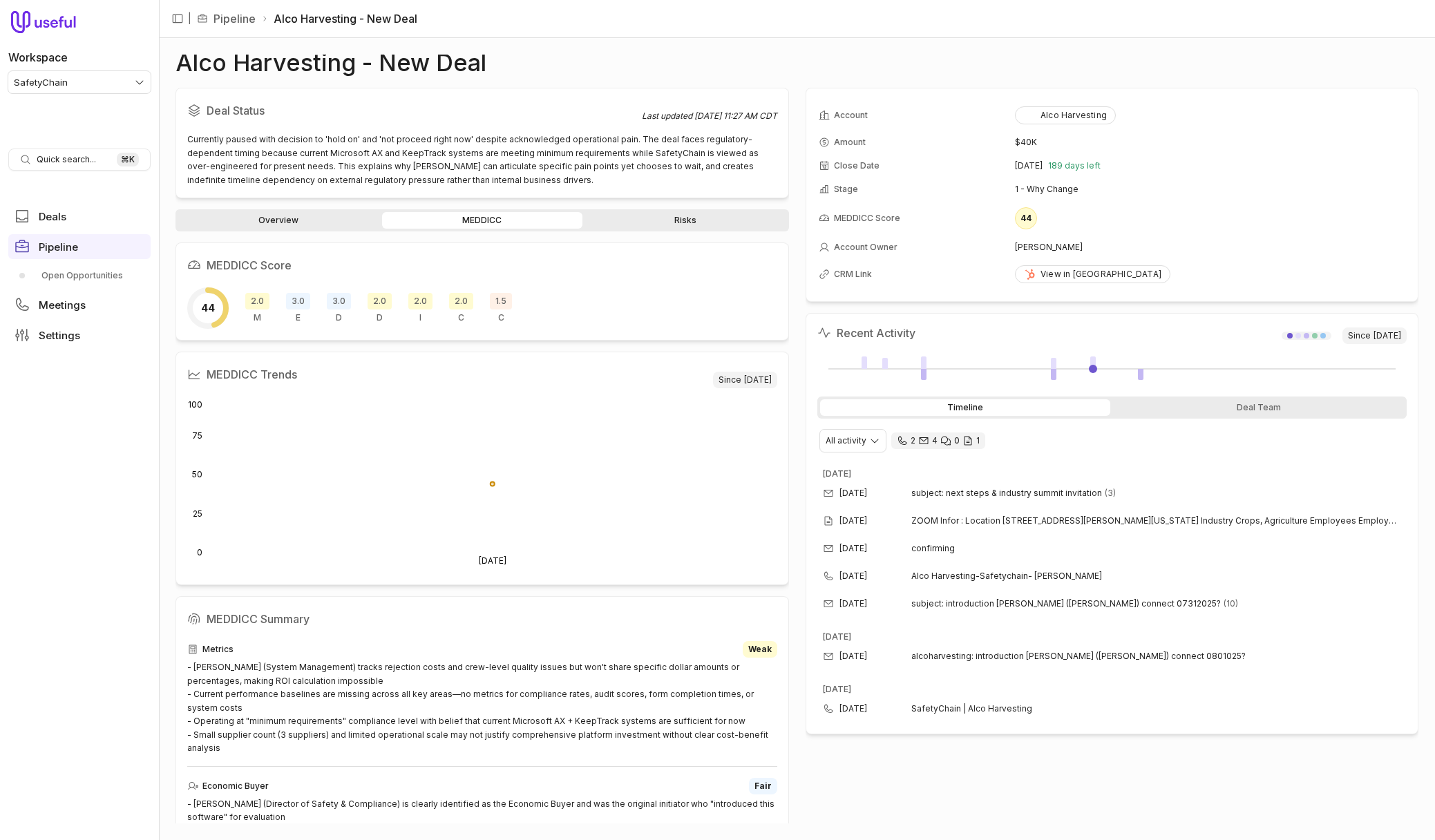
click at [708, 217] on link "Risks" at bounding box center [686, 220] width 201 height 17
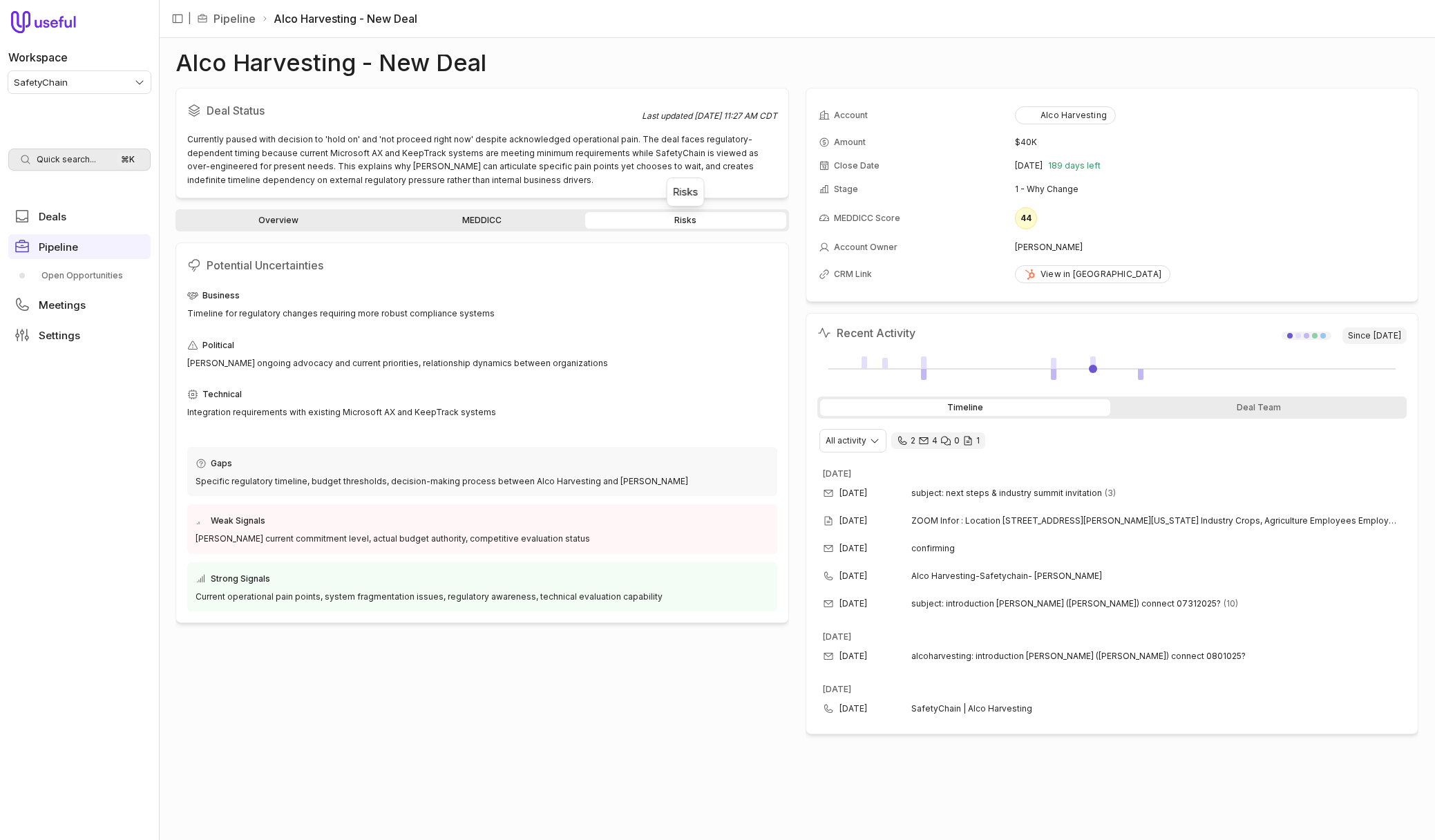
click at [129, 160] on kbd "⌘ K" at bounding box center [128, 159] width 22 height 14
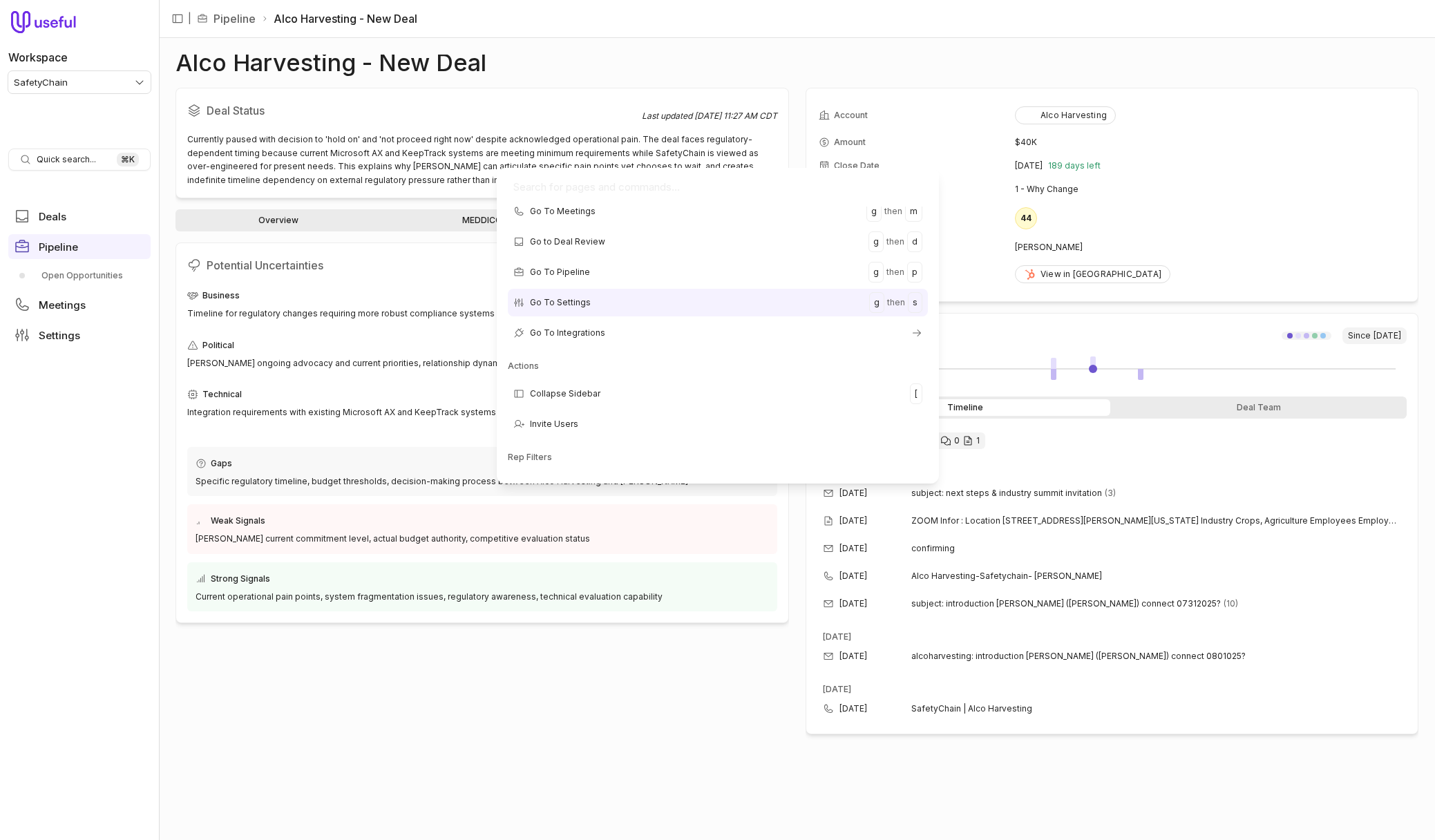
scroll to position [40, 0]
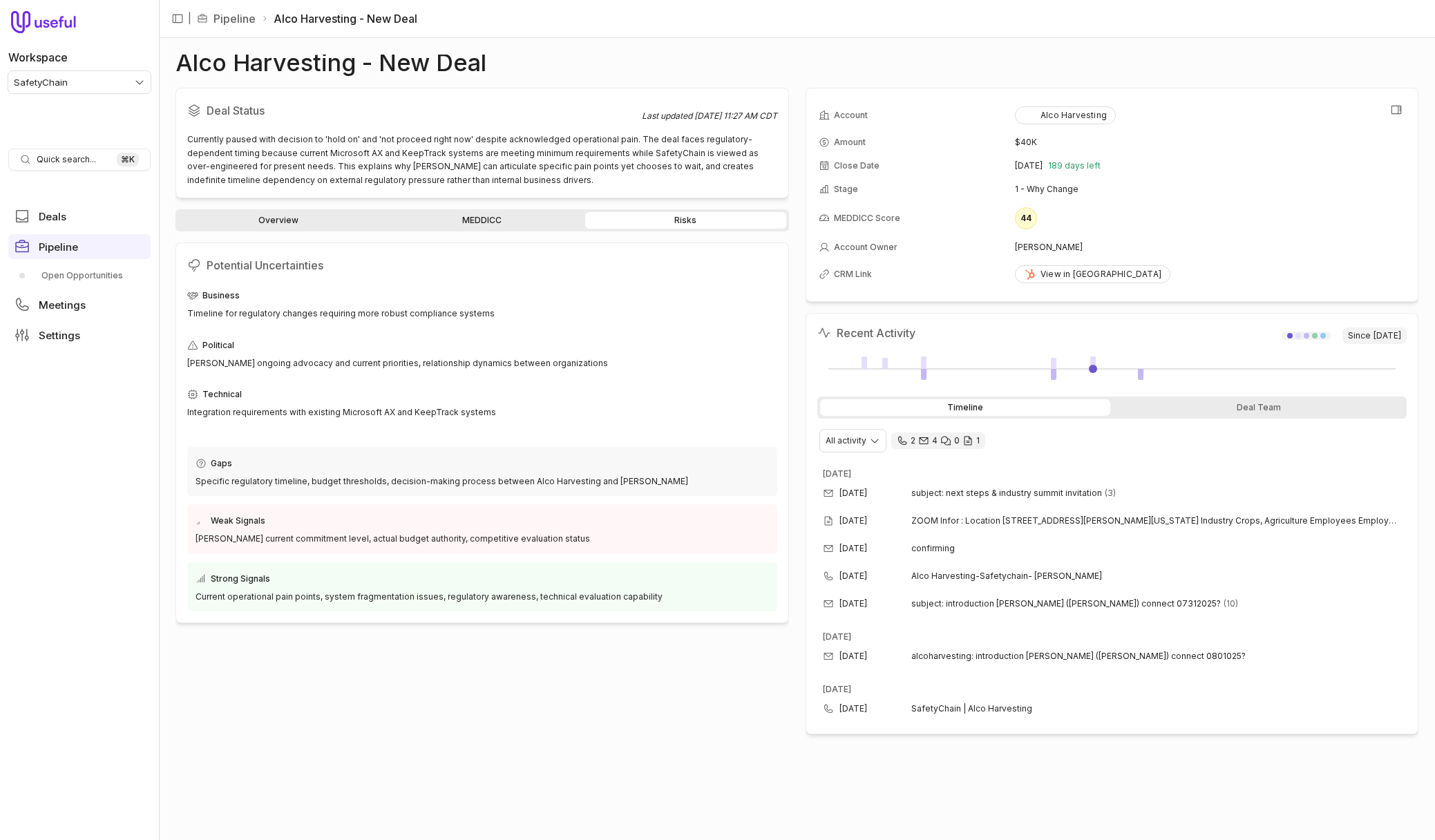
click at [1168, 249] on td "[PERSON_NAME]" at bounding box center [1210, 248] width 390 height 22
click at [1393, 114] on icon "View all fields" at bounding box center [1397, 110] width 13 height 13
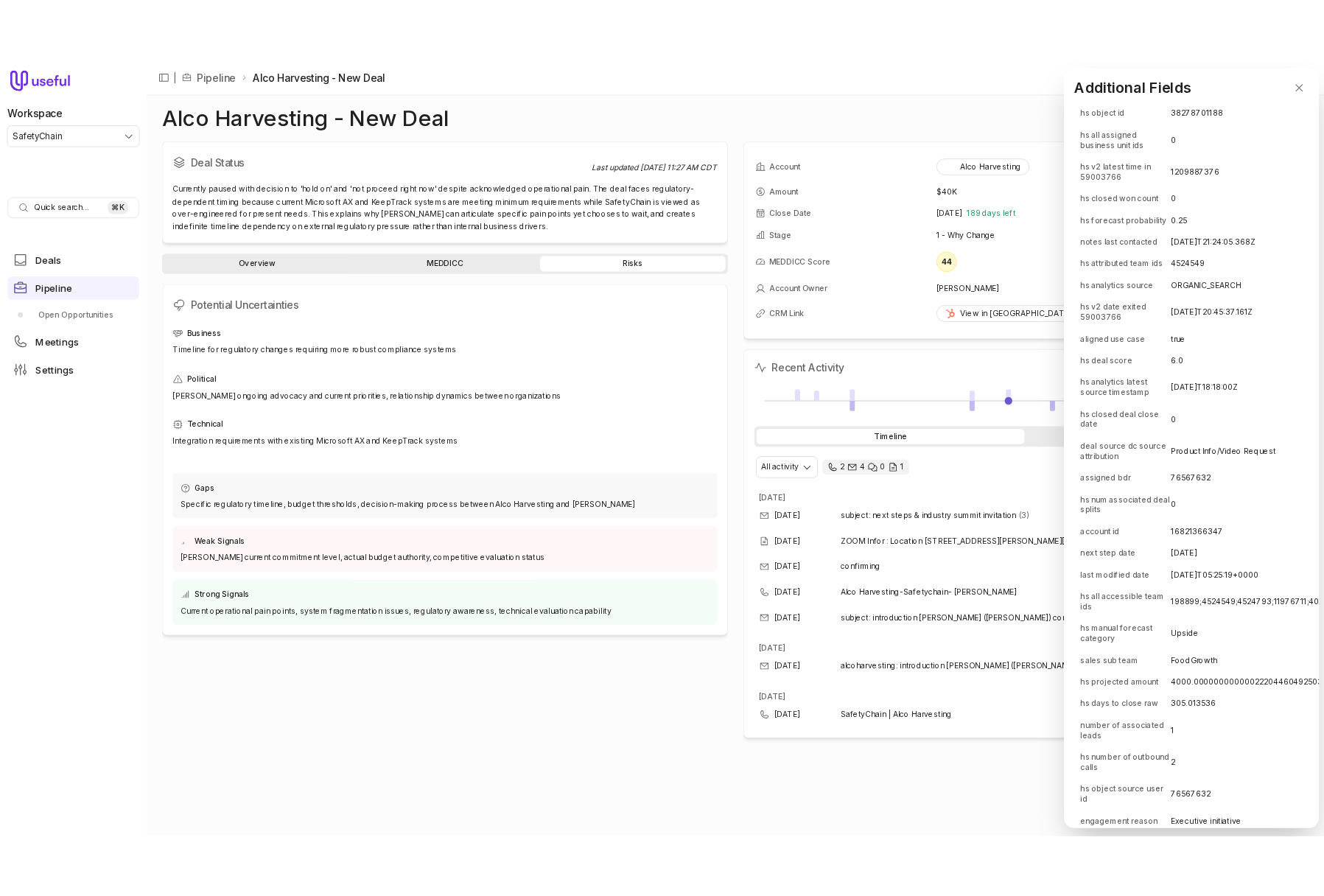
scroll to position [0, 0]
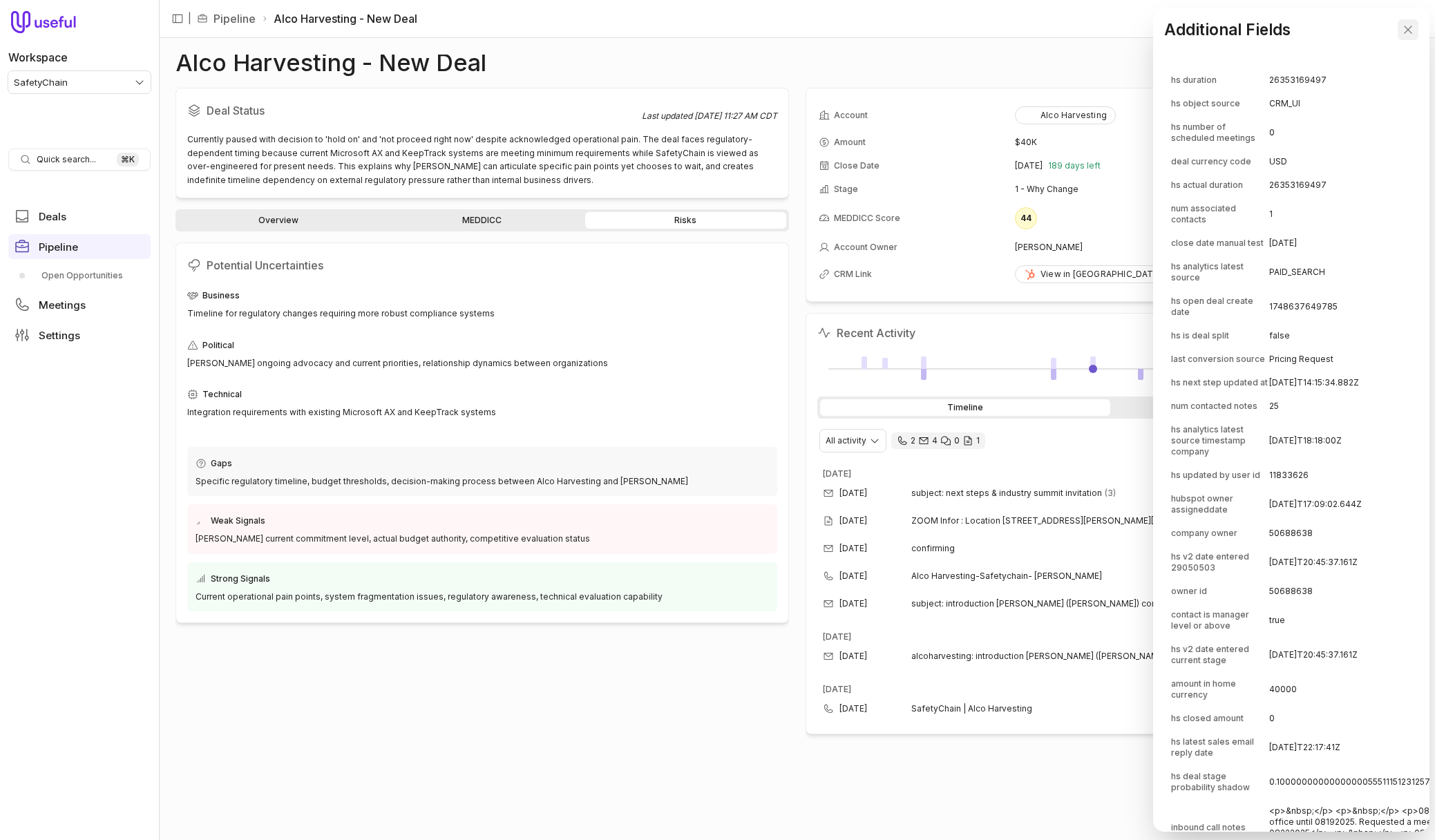
click at [1409, 31] on icon "Close" at bounding box center [1409, 30] width 8 height 8
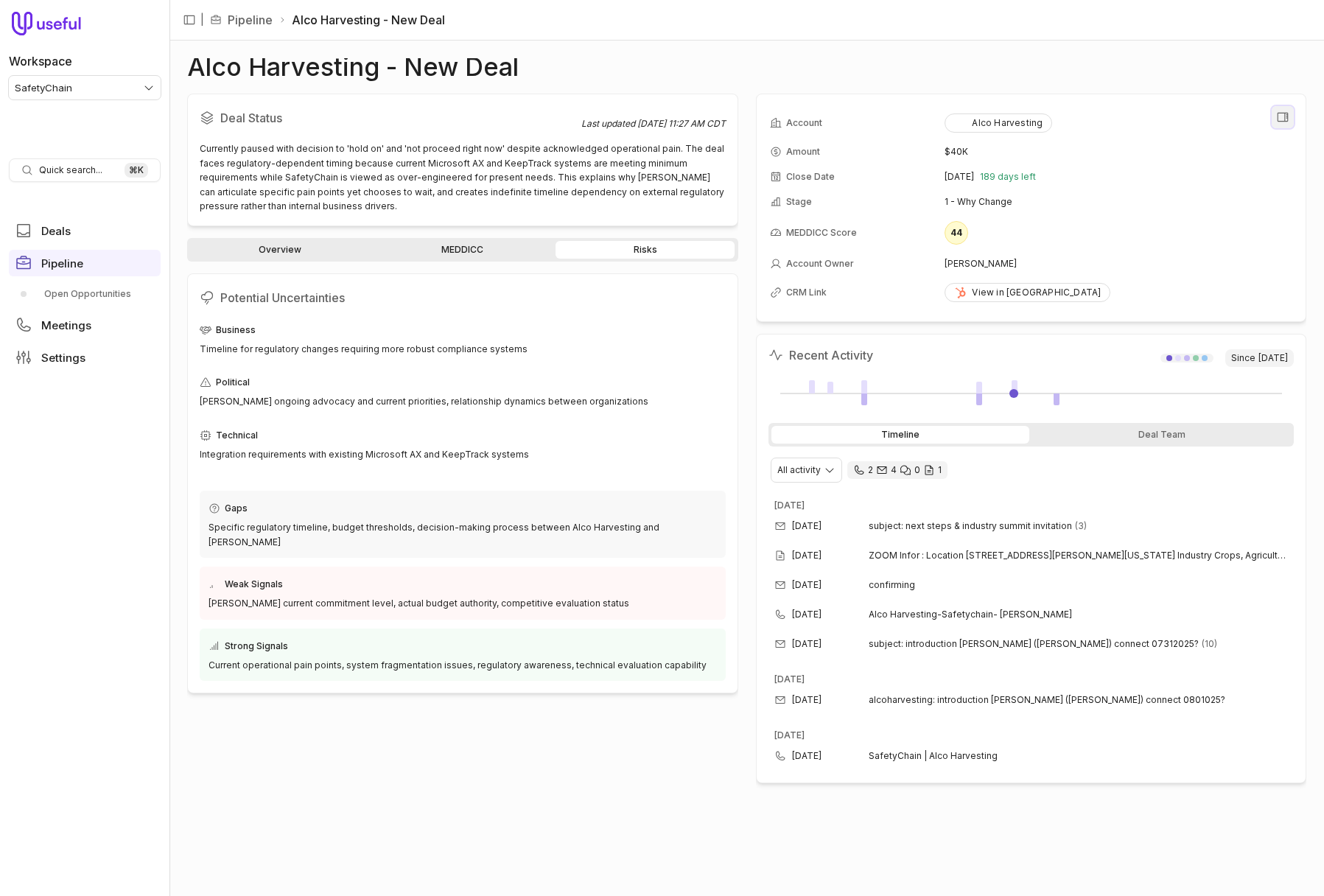
click at [1283, 126] on button "View all fields" at bounding box center [1283, 117] width 22 height 22
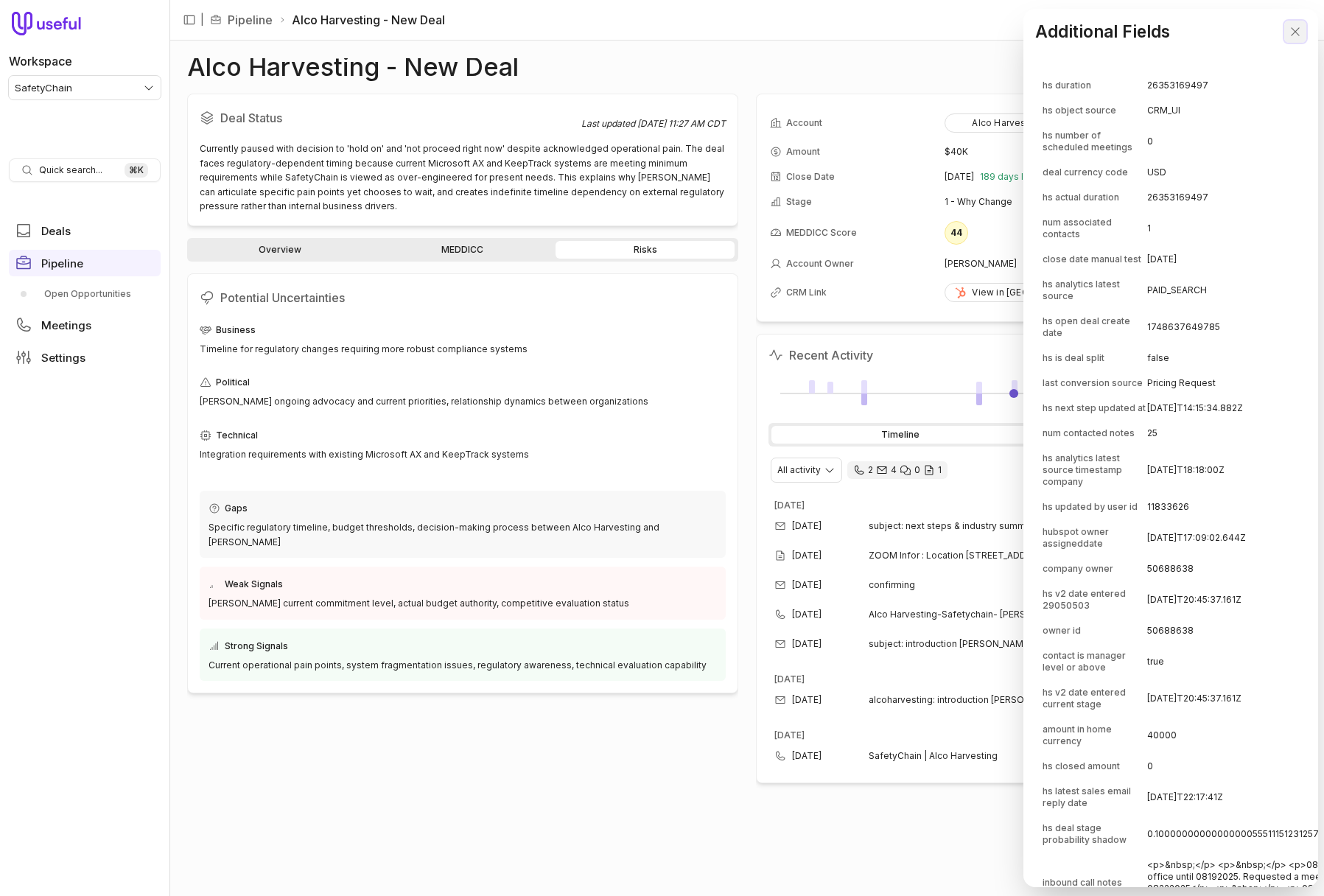
drag, startPoint x: 1298, startPoint y: 31, endPoint x: 1286, endPoint y: 57, distance: 28.6
click at [1298, 31] on icon "Close" at bounding box center [1296, 32] width 14 height 14
